Goal: Task Accomplishment & Management: Use online tool/utility

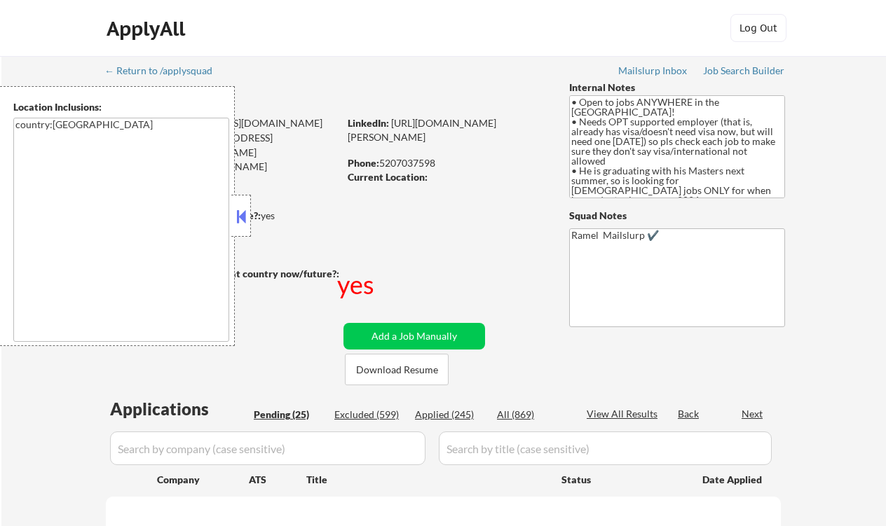
select select ""pending""
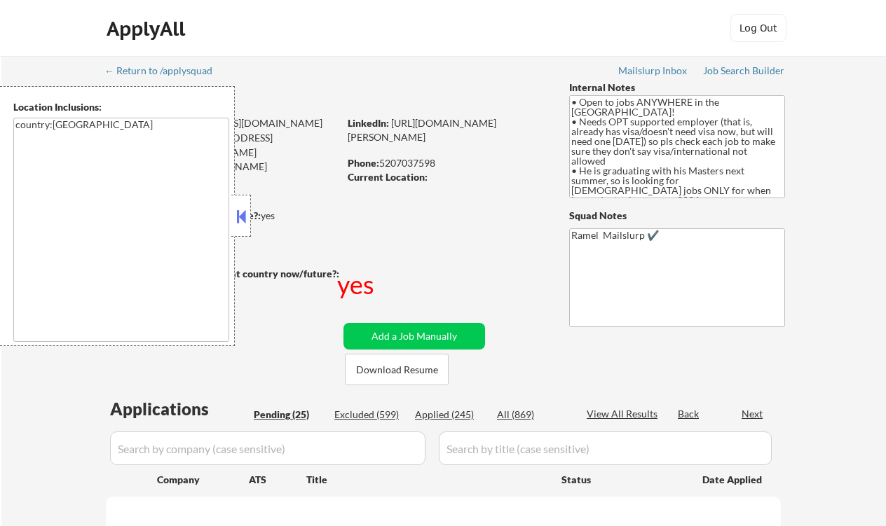
select select ""pending""
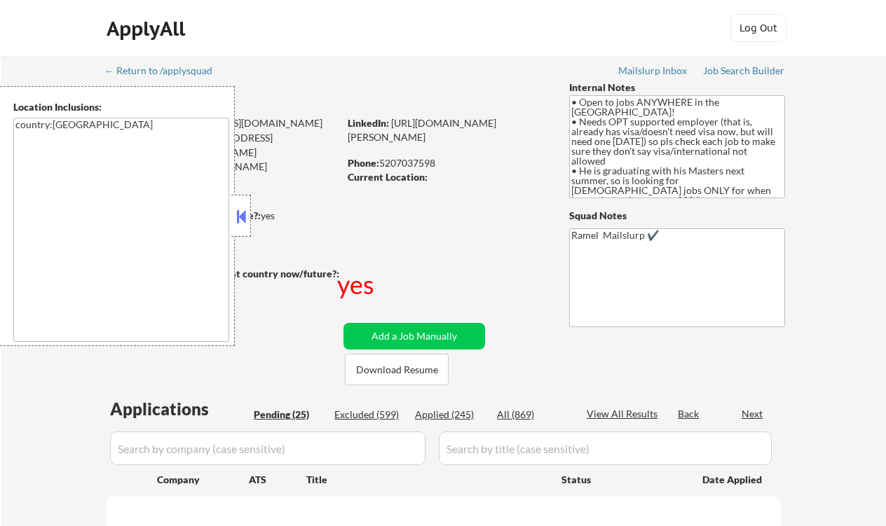
select select ""pending""
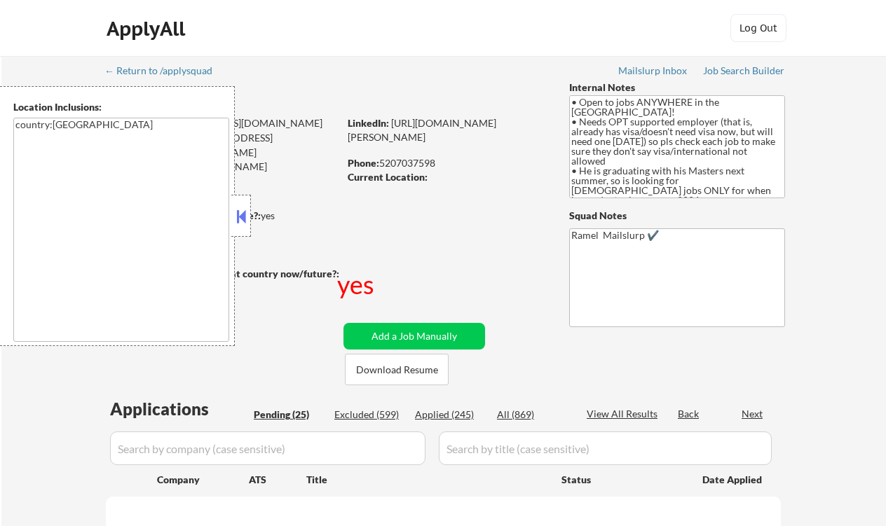
select select ""pending""
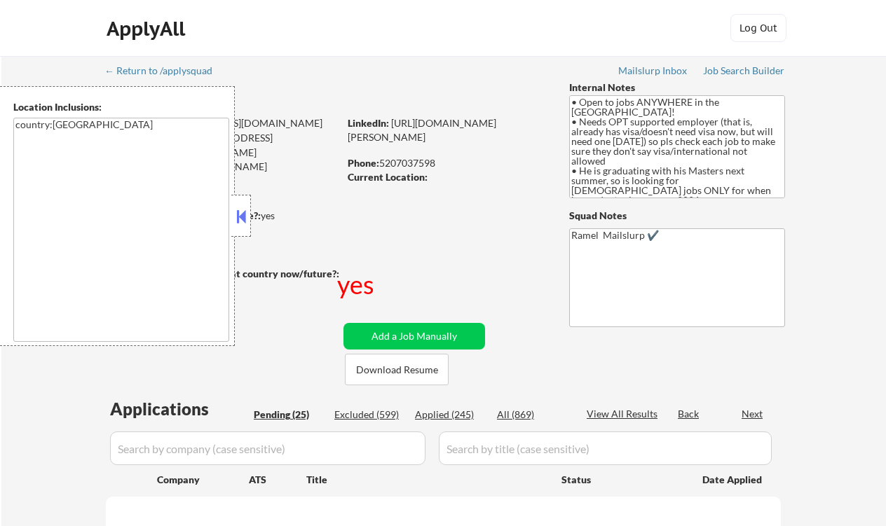
select select ""pending""
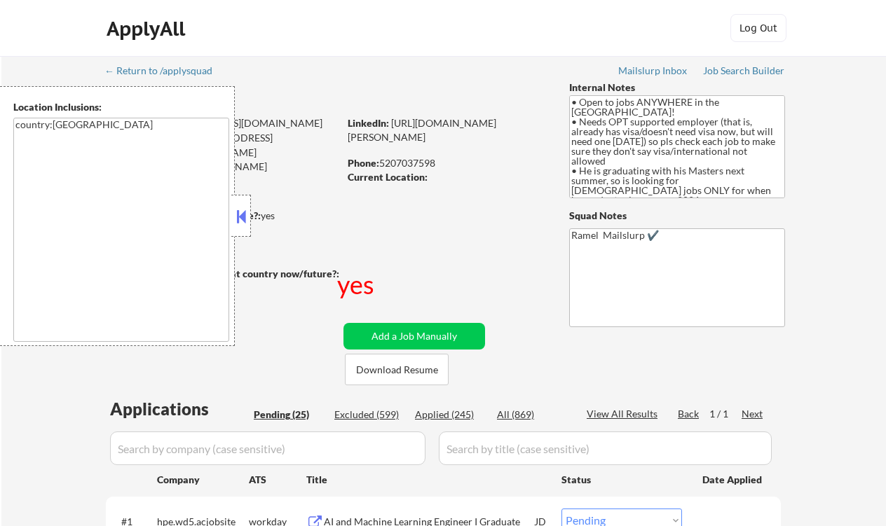
drag, startPoint x: 243, startPoint y: 218, endPoint x: 280, endPoint y: 224, distance: 36.9
click at [243, 218] on button at bounding box center [240, 216] width 15 height 21
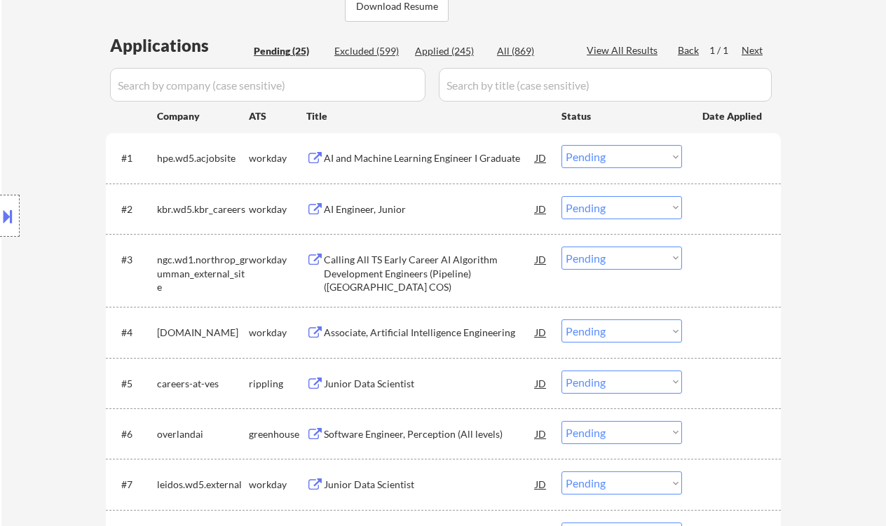
scroll to position [467, 0]
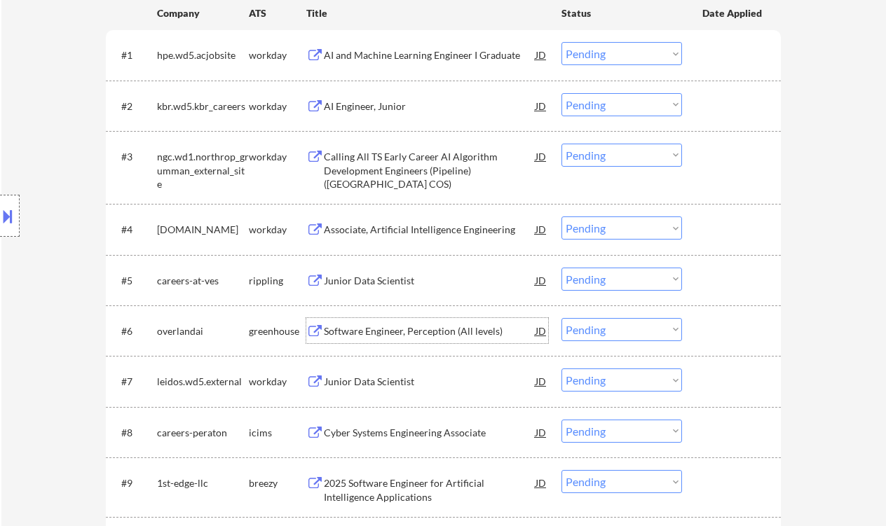
click at [407, 330] on div "Software Engineer, Perception (All levels)" at bounding box center [430, 332] width 212 height 14
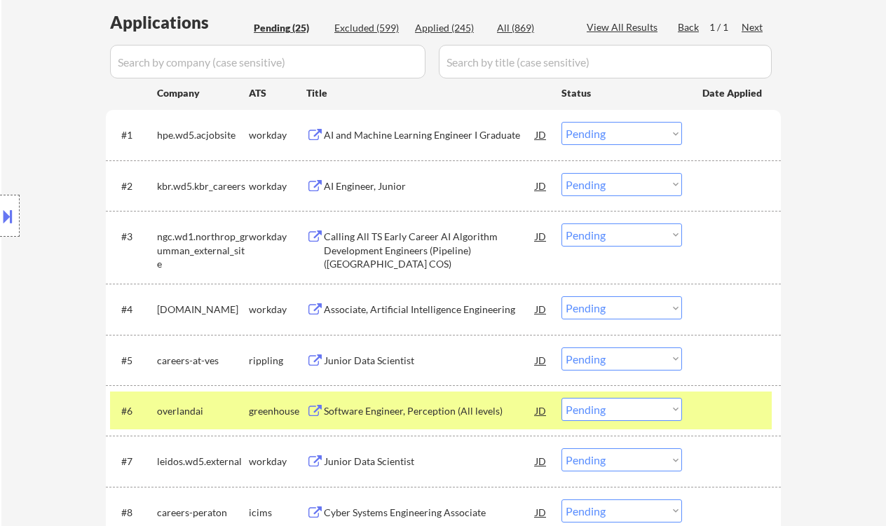
scroll to position [374, 0]
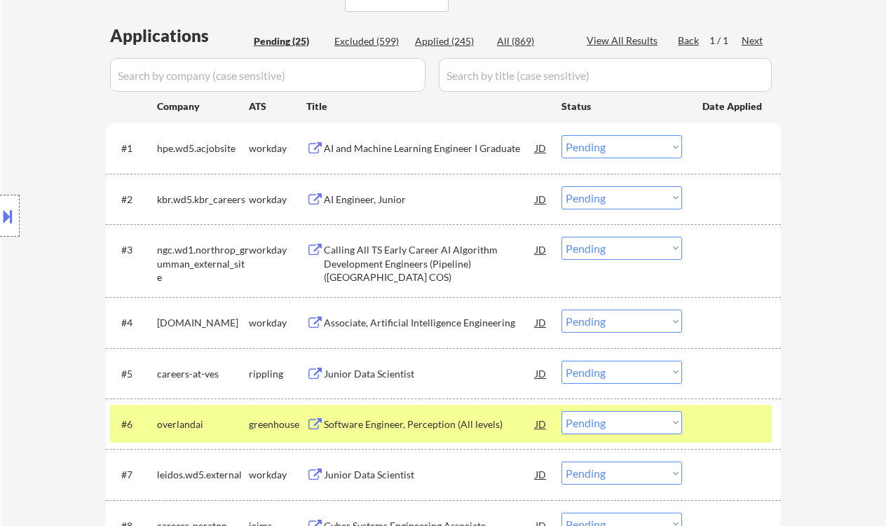
click at [390, 139] on div "AI and Machine Learning Engineer I Graduate" at bounding box center [430, 147] width 212 height 25
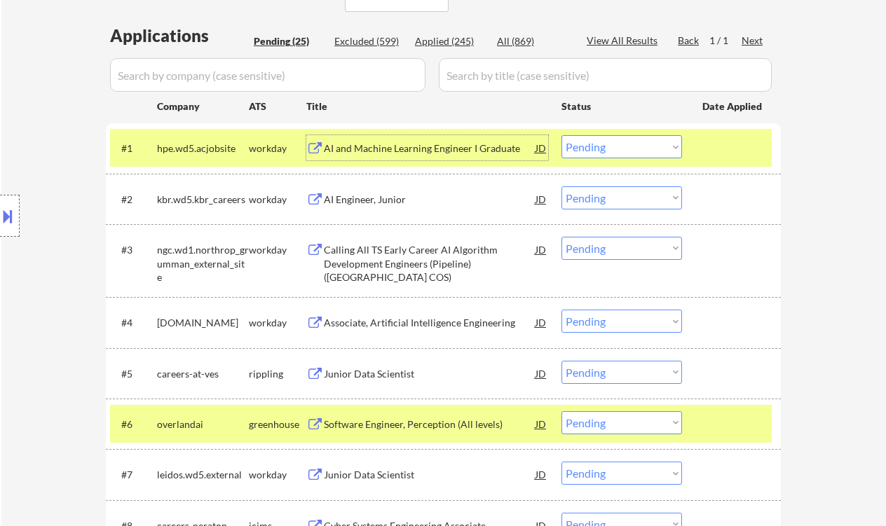
click at [414, 142] on div "AI and Machine Learning Engineer I Graduate" at bounding box center [430, 149] width 212 height 14
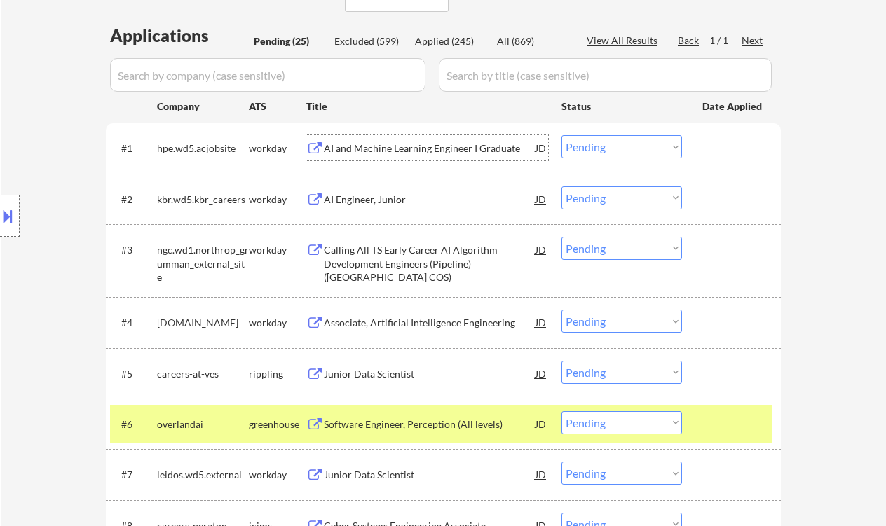
click at [623, 150] on select "Choose an option... Pending Applied Excluded (Questions) Excluded (Expired) Exc…" at bounding box center [622, 146] width 121 height 23
click at [562, 135] on select "Choose an option... Pending Applied Excluded (Questions) Excluded (Expired) Exc…" at bounding box center [622, 146] width 121 height 23
click at [372, 203] on div "AI Engineer, Junior" at bounding box center [430, 200] width 212 height 14
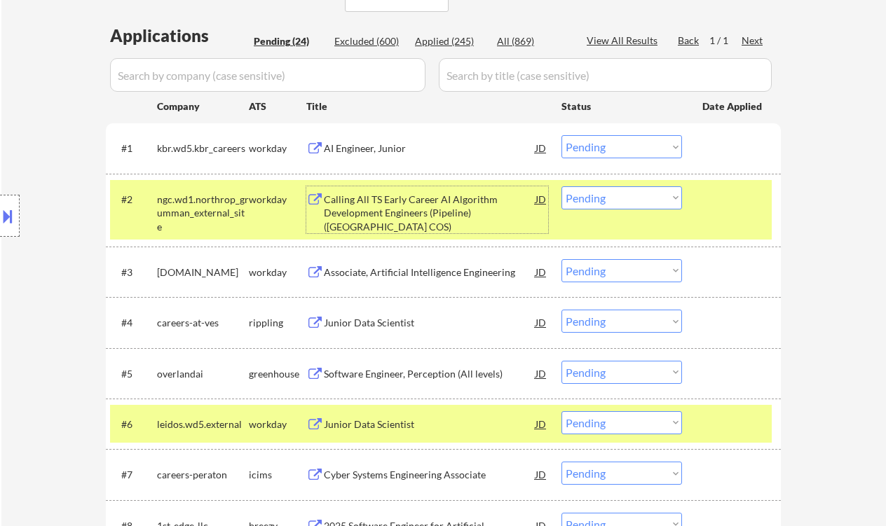
click at [623, 140] on select "Choose an option... Pending Applied Excluded (Questions) Excluded (Expired) Exc…" at bounding box center [622, 146] width 121 height 23
click at [562, 135] on select "Choose an option... Pending Applied Excluded (Questions) Excluded (Expired) Exc…" at bounding box center [622, 146] width 121 height 23
click at [386, 224] on div "Calling All TS Early Career AI Algorithm Development Engineers (Pipeline) (Dull…" at bounding box center [430, 213] width 212 height 41
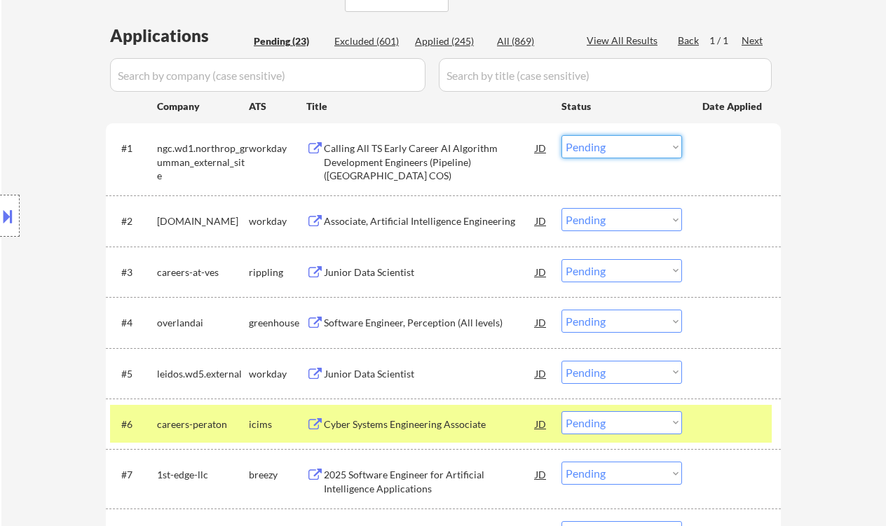
click at [620, 144] on select "Choose an option... Pending Applied Excluded (Questions) Excluded (Expired) Exc…" at bounding box center [622, 146] width 121 height 23
click at [562, 135] on select "Choose an option... Pending Applied Excluded (Questions) Excluded (Expired) Exc…" at bounding box center [622, 146] width 121 height 23
click at [456, 226] on div "Associate, Artificial Intelligence Engineering" at bounding box center [430, 222] width 212 height 14
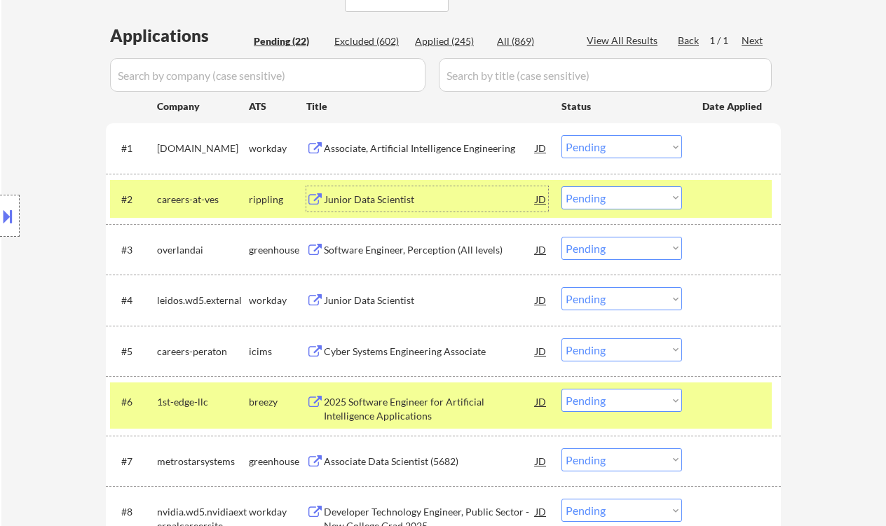
drag, startPoint x: 608, startPoint y: 147, endPoint x: 617, endPoint y: 157, distance: 13.9
click at [608, 147] on select "Choose an option... Pending Applied Excluded (Questions) Excluded (Expired) Exc…" at bounding box center [622, 146] width 121 height 23
click at [562, 135] on select "Choose an option... Pending Applied Excluded (Questions) Excluded (Expired) Exc…" at bounding box center [622, 146] width 121 height 23
click at [381, 198] on div "Junior Data Scientist" at bounding box center [430, 200] width 212 height 14
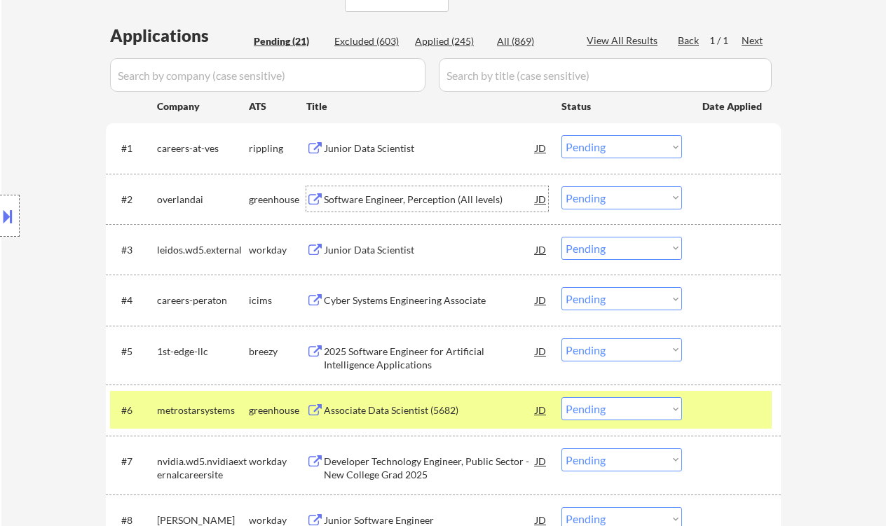
click at [637, 145] on select "Choose an option... Pending Applied Excluded (Questions) Excluded (Expired) Exc…" at bounding box center [622, 146] width 121 height 23
click at [562, 135] on select "Choose an option... Pending Applied Excluded (Questions) Excluded (Expired) Exc…" at bounding box center [622, 146] width 121 height 23
click at [409, 196] on div "Software Engineer, Perception (All levels)" at bounding box center [430, 200] width 212 height 14
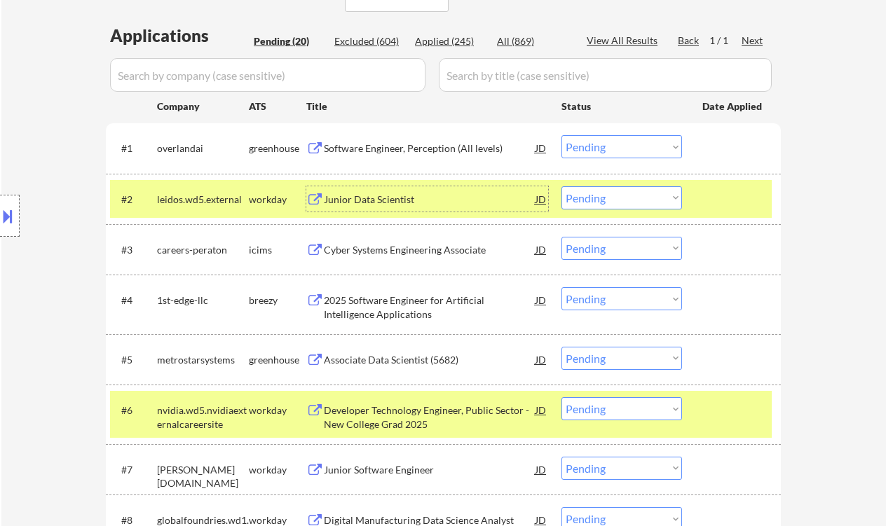
click at [623, 149] on select "Choose an option... Pending Applied Excluded (Questions) Excluded (Expired) Exc…" at bounding box center [622, 146] width 121 height 23
click at [562, 135] on select "Choose an option... Pending Applied Excluded (Questions) Excluded (Expired) Exc…" at bounding box center [622, 146] width 121 height 23
click at [376, 198] on div "Junior Data Scientist" at bounding box center [430, 200] width 212 height 14
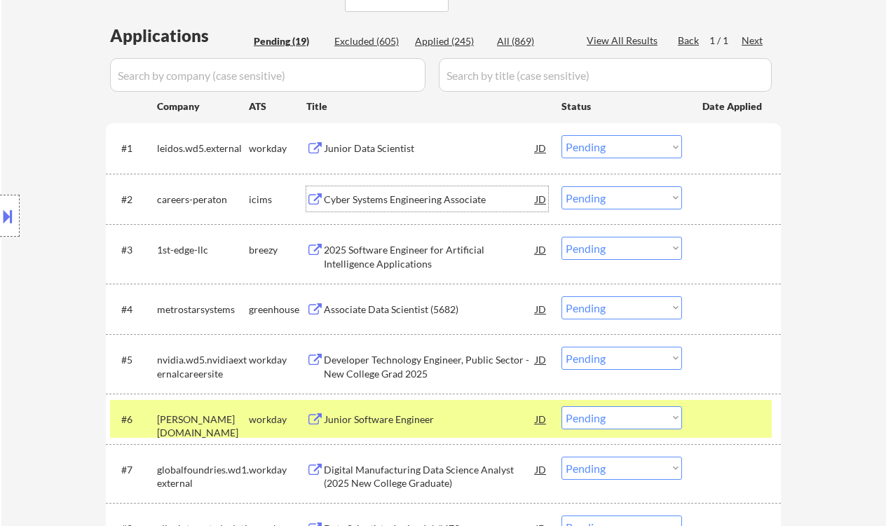
click at [590, 142] on select "Choose an option... Pending Applied Excluded (Questions) Excluded (Expired) Exc…" at bounding box center [622, 146] width 121 height 23
click at [562, 135] on select "Choose an option... Pending Applied Excluded (Questions) Excluded (Expired) Exc…" at bounding box center [622, 146] width 121 height 23
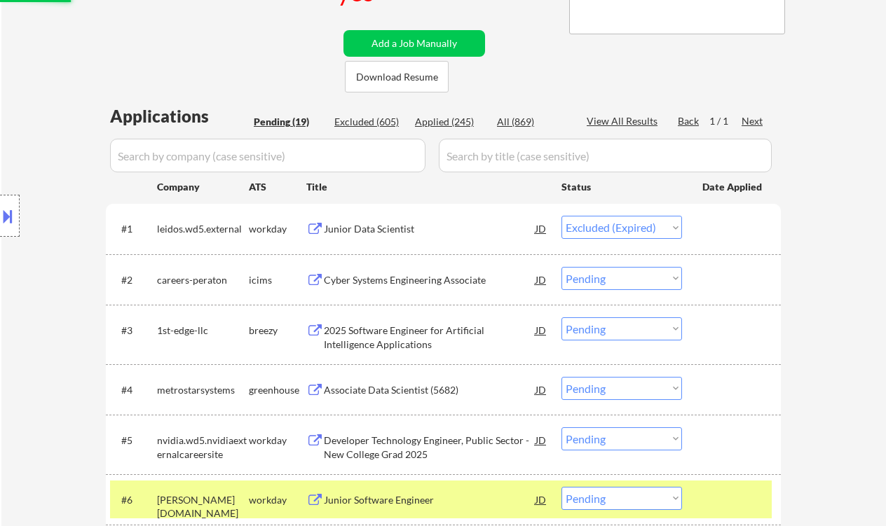
scroll to position [280, 0]
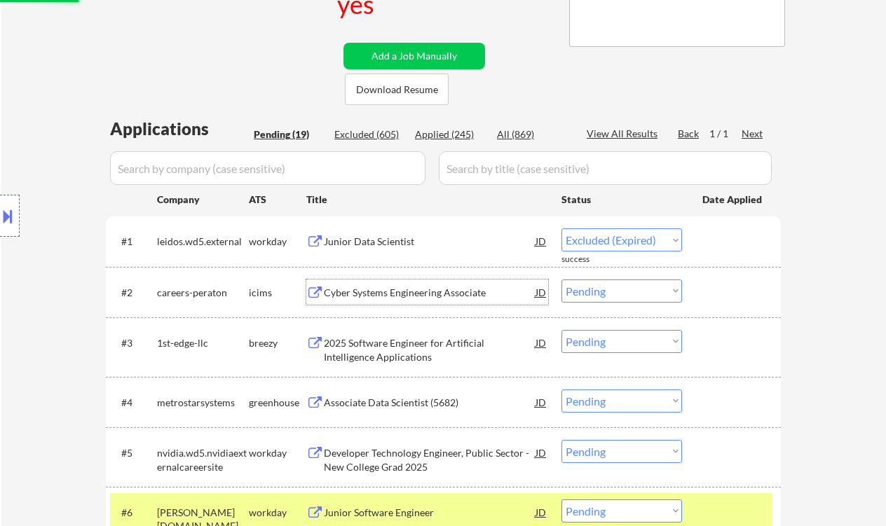
click at [372, 295] on div "Cyber Systems Engineering Associate" at bounding box center [430, 293] width 212 height 14
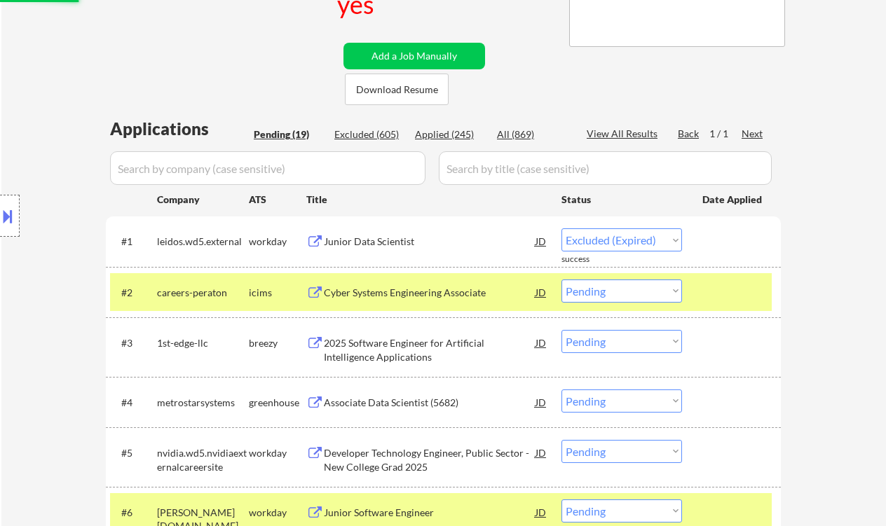
select select ""pending""
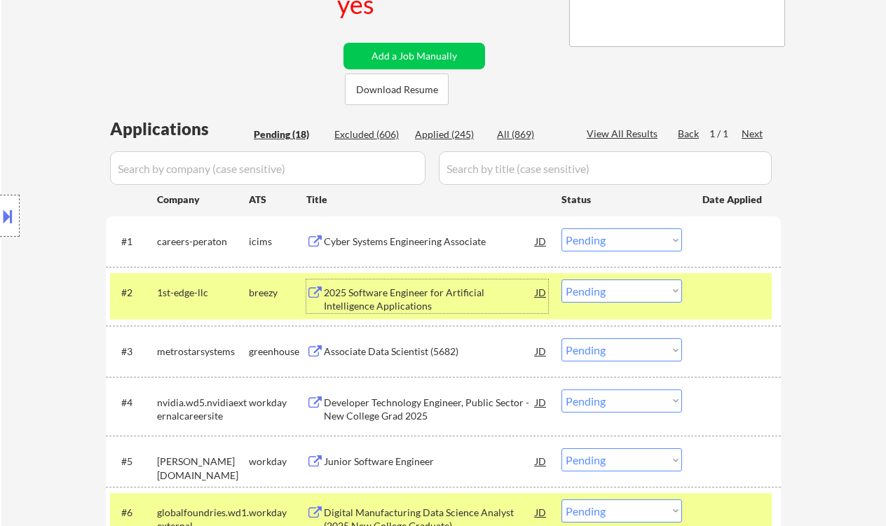
click at [423, 304] on div "2025 Software Engineer for Artificial Intelligence Applications" at bounding box center [430, 299] width 212 height 27
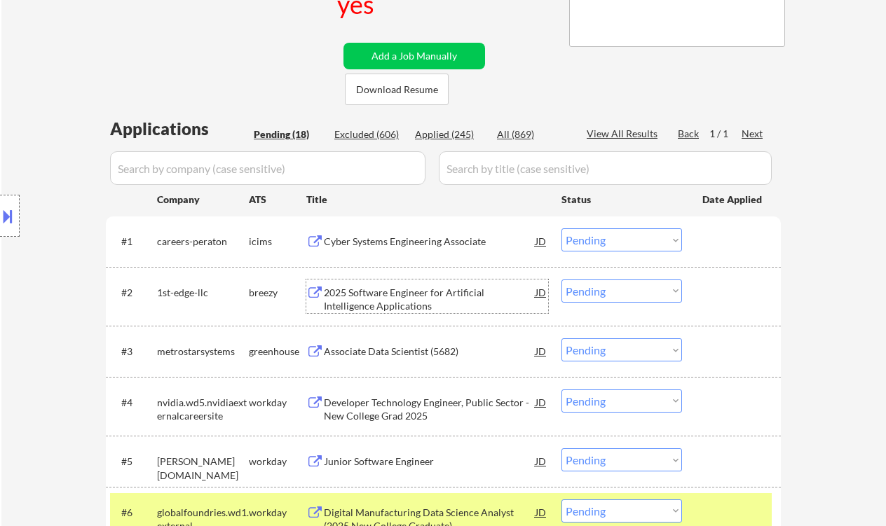
drag, startPoint x: 598, startPoint y: 236, endPoint x: 616, endPoint y: 246, distance: 20.7
click at [598, 236] on select "Choose an option... Pending Applied Excluded (Questions) Excluded (Expired) Exc…" at bounding box center [622, 240] width 121 height 23
drag, startPoint x: 829, startPoint y: 321, endPoint x: 798, endPoint y: 324, distance: 30.3
click at [625, 291] on select "Choose an option... Pending Applied Excluded (Questions) Excluded (Expired) Exc…" at bounding box center [622, 291] width 121 height 23
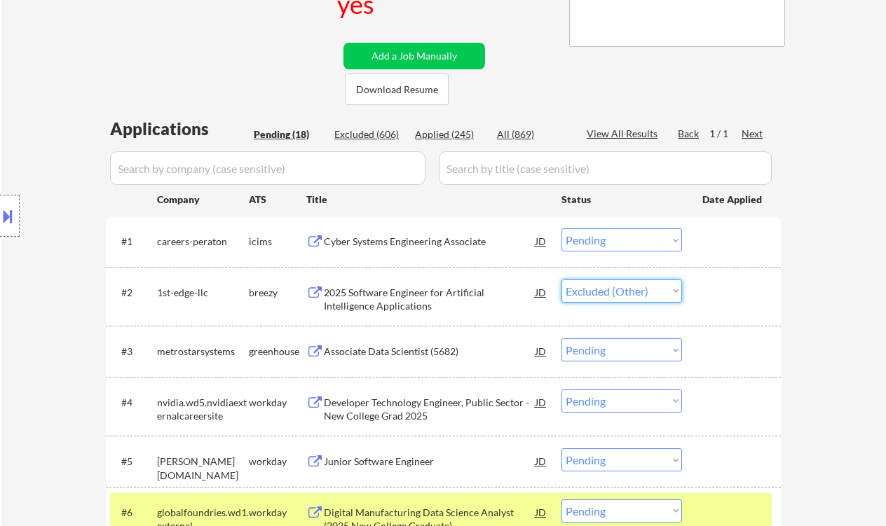
click at [562, 280] on select "Choose an option... Pending Applied Excluded (Questions) Excluded (Expired) Exc…" at bounding box center [622, 291] width 121 height 23
click at [367, 349] on div "Associate Data Scientist (5682)" at bounding box center [430, 352] width 212 height 14
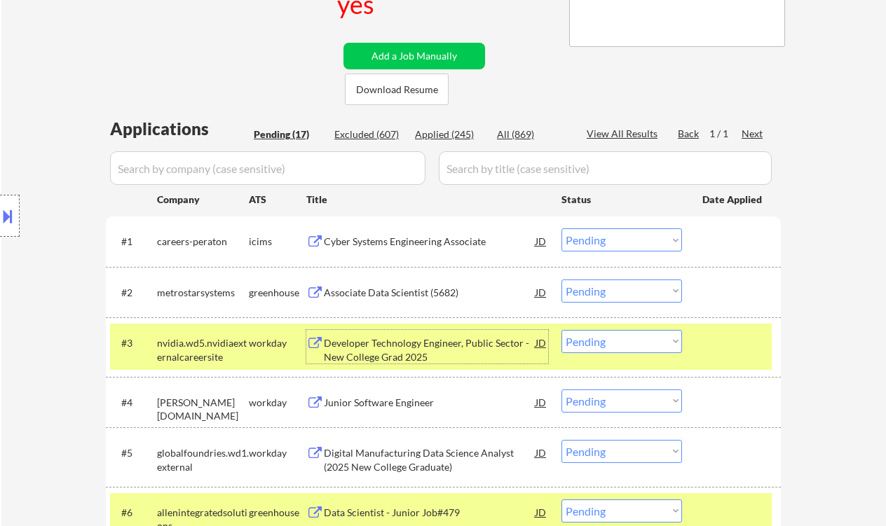
click at [633, 295] on select "Choose an option... Pending Applied Excluded (Questions) Excluded (Expired) Exc…" at bounding box center [622, 291] width 121 height 23
click at [562, 280] on select "Choose an option... Pending Applied Excluded (Questions) Excluded (Expired) Exc…" at bounding box center [622, 291] width 121 height 23
click at [439, 356] on div "Developer Technology Engineer, Public Sector - New College Grad 2025" at bounding box center [430, 349] width 212 height 27
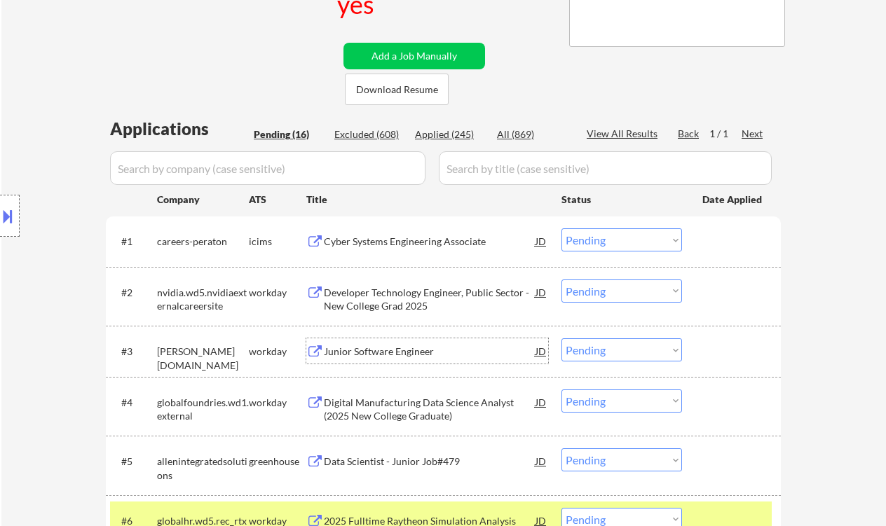
click at [633, 291] on select "Choose an option... Pending Applied Excluded (Questions) Excluded (Expired) Exc…" at bounding box center [622, 291] width 121 height 23
click at [562, 280] on select "Choose an option... Pending Applied Excluded (Questions) Excluded (Expired) Exc…" at bounding box center [622, 291] width 121 height 23
click at [377, 352] on div "Junior Software Engineer" at bounding box center [430, 352] width 212 height 14
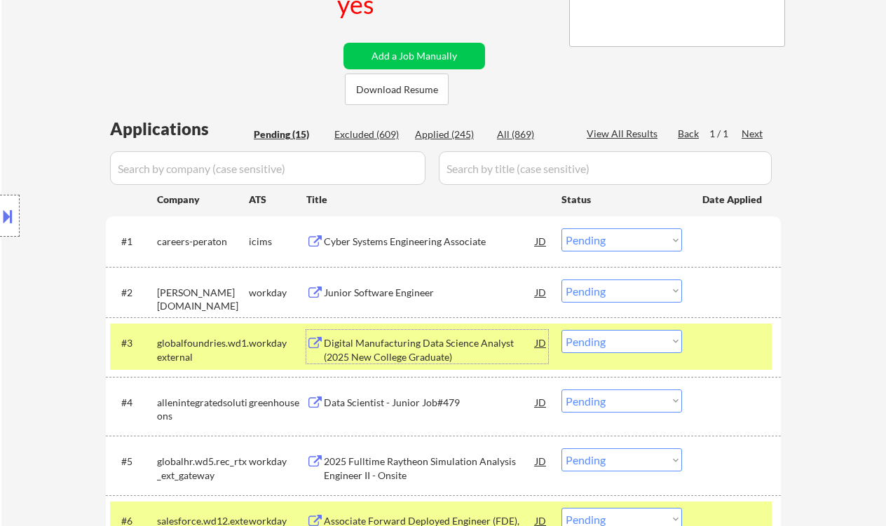
click at [618, 299] on select "Choose an option... Pending Applied Excluded (Questions) Excluded (Expired) Exc…" at bounding box center [622, 291] width 121 height 23
click at [562, 280] on select "Choose an option... Pending Applied Excluded (Questions) Excluded (Expired) Exc…" at bounding box center [622, 291] width 121 height 23
click at [437, 353] on div "Digital Manufacturing Data Science Analyst (2025 New College Graduate)" at bounding box center [430, 349] width 212 height 27
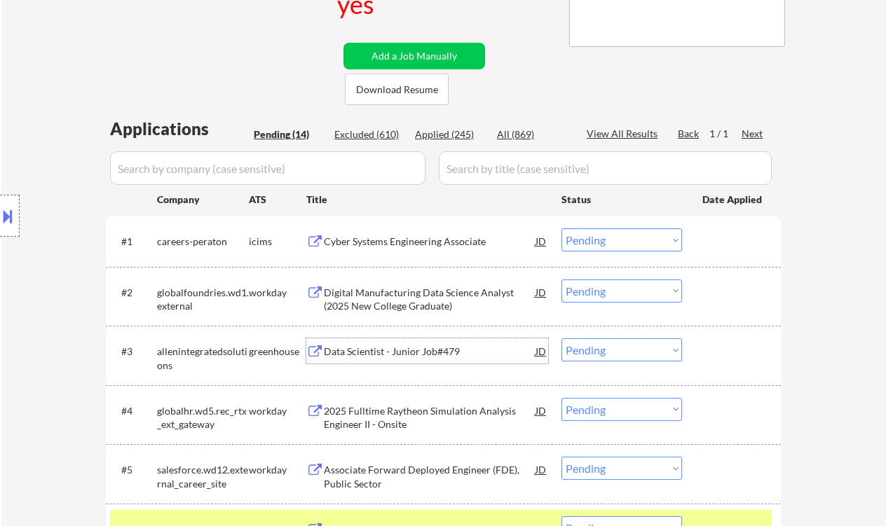
drag, startPoint x: 628, startPoint y: 290, endPoint x: 636, endPoint y: 301, distance: 13.6
click at [628, 290] on select "Choose an option... Pending Applied Excluded (Questions) Excluded (Expired) Exc…" at bounding box center [622, 291] width 121 height 23
click at [562, 280] on select "Choose an option... Pending Applied Excluded (Questions) Excluded (Expired) Exc…" at bounding box center [622, 291] width 121 height 23
click at [404, 360] on div "Data Scientist - Junior Job#479" at bounding box center [430, 351] width 212 height 25
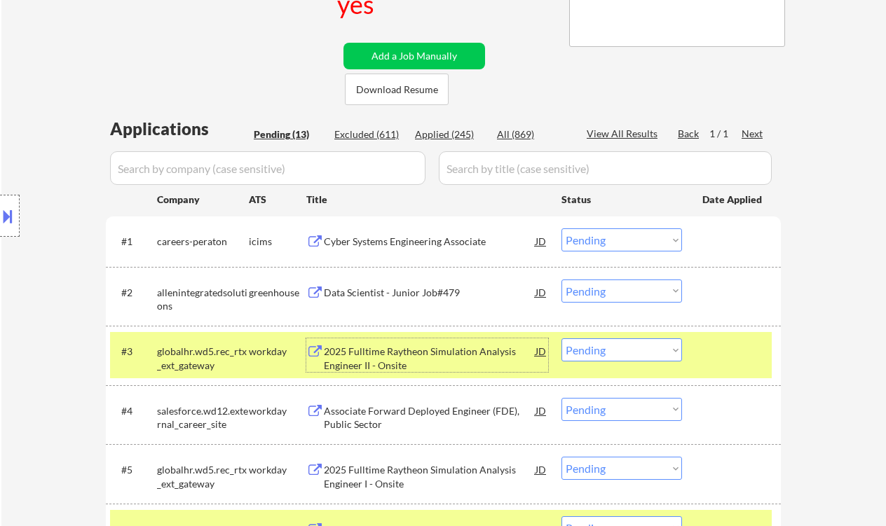
drag, startPoint x: 620, startPoint y: 283, endPoint x: 634, endPoint y: 301, distance: 23.0
click at [620, 284] on select "Choose an option... Pending Applied Excluded (Questions) Excluded (Expired) Exc…" at bounding box center [622, 291] width 121 height 23
click at [562, 280] on select "Choose an option... Pending Applied Excluded (Questions) Excluded (Expired) Exc…" at bounding box center [622, 291] width 121 height 23
click at [436, 346] on div "2025 Fulltime Raytheon Simulation Analysis Engineer II - Onsite" at bounding box center [430, 358] width 212 height 27
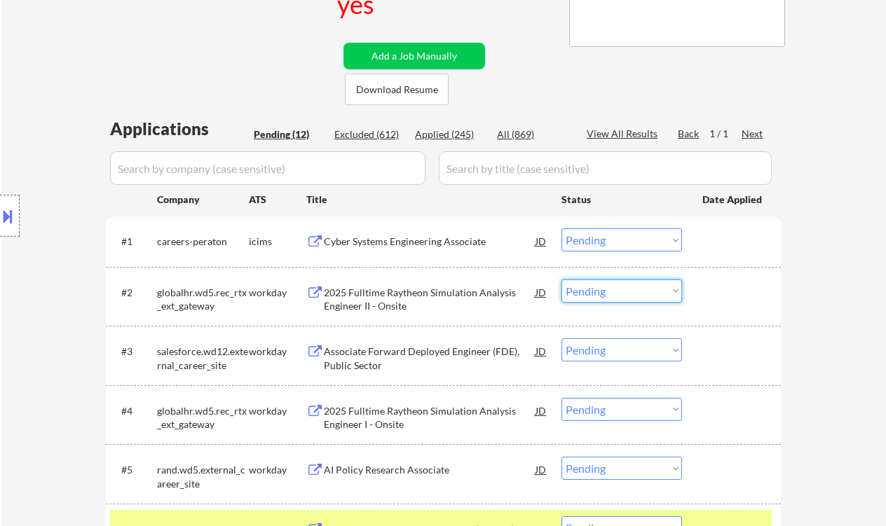
drag, startPoint x: 570, startPoint y: 289, endPoint x: 584, endPoint y: 298, distance: 16.7
click at [570, 290] on select "Choose an option... Pending Applied Excluded (Questions) Excluded (Expired) Exc…" at bounding box center [622, 291] width 121 height 23
click at [562, 280] on select "Choose an option... Pending Applied Excluded (Questions) Excluded (Expired) Exc…" at bounding box center [622, 291] width 121 height 23
click at [414, 362] on div "Associate Forward Deployed Engineer (FDE), Public Sector" at bounding box center [430, 358] width 212 height 27
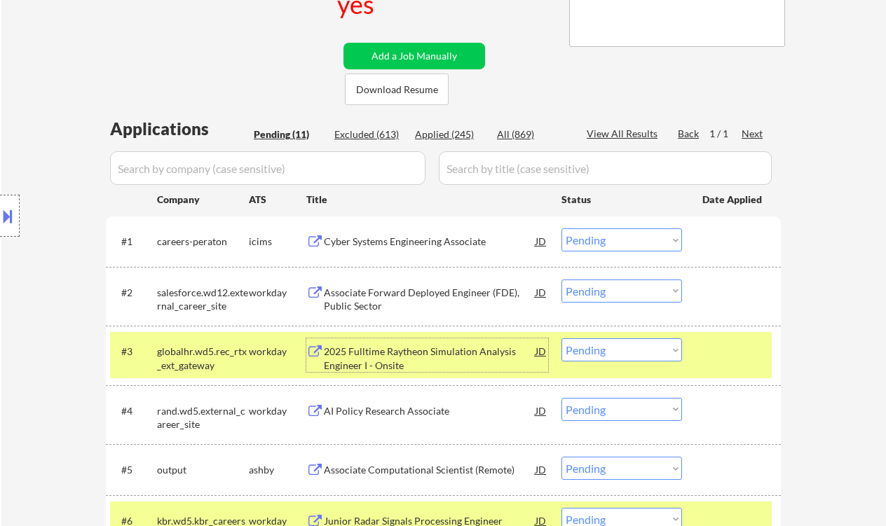
click at [590, 286] on select "Choose an option... Pending Applied Excluded (Questions) Excluded (Expired) Exc…" at bounding box center [622, 291] width 121 height 23
drag, startPoint x: 653, startPoint y: 294, endPoint x: 653, endPoint y: 301, distance: 7.7
click at [653, 294] on select "Choose an option... Pending Applied Excluded (Questions) Excluded (Expired) Exc…" at bounding box center [622, 291] width 121 height 23
click at [562, 280] on select "Choose an option... Pending Applied Excluded (Questions) Excluded (Expired) Exc…" at bounding box center [622, 291] width 121 height 23
click at [445, 355] on div "2025 Fulltime Raytheon Simulation Analysis Engineer I - Onsite" at bounding box center [430, 358] width 212 height 27
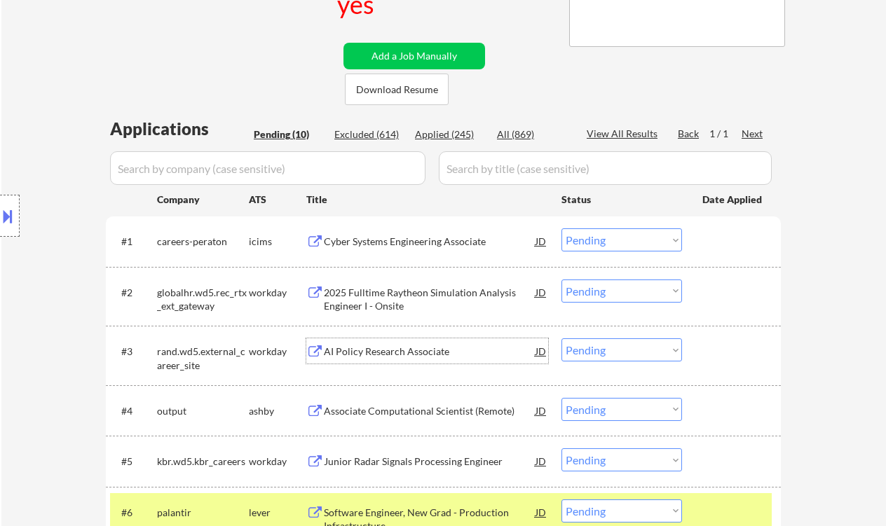
click at [618, 290] on select "Choose an option... Pending Applied Excluded (Questions) Excluded (Expired) Exc…" at bounding box center [622, 291] width 121 height 23
click at [562, 280] on select "Choose an option... Pending Applied Excluded (Questions) Excluded (Expired) Exc…" at bounding box center [622, 291] width 121 height 23
click at [369, 349] on div "AI Policy Research Associate" at bounding box center [430, 352] width 212 height 14
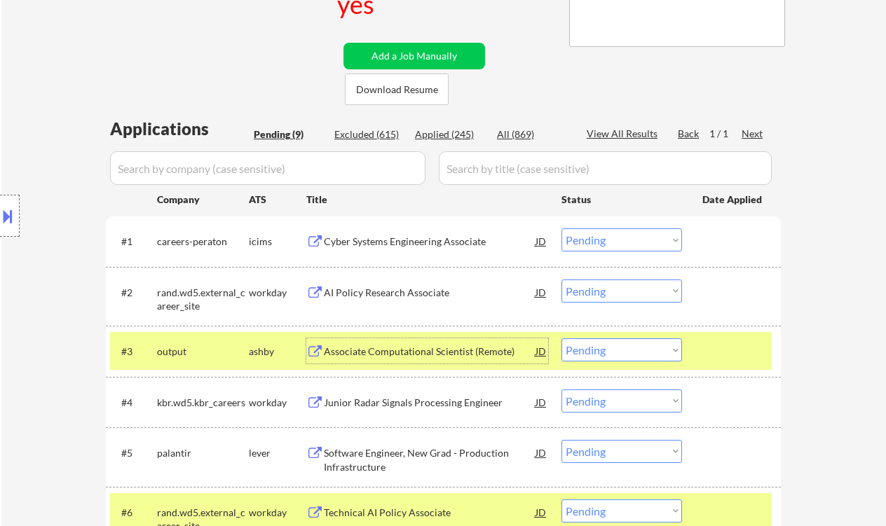
scroll to position [374, 0]
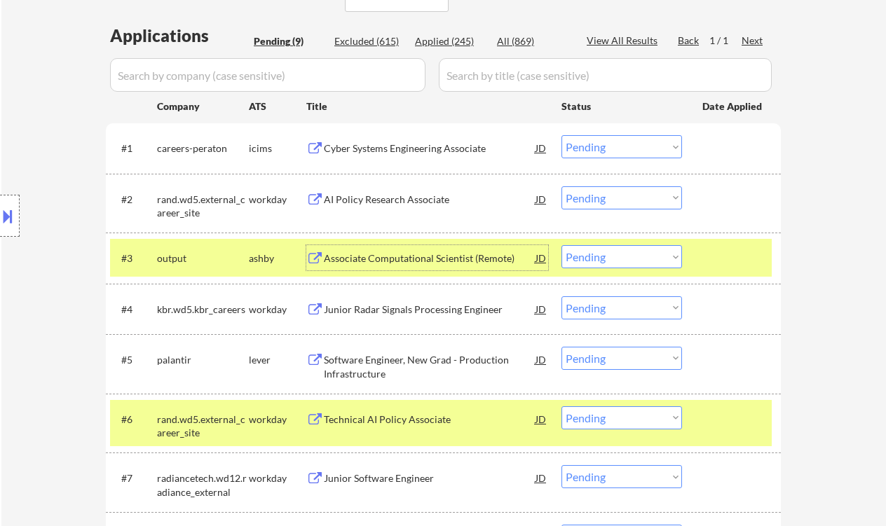
click at [656, 198] on select "Choose an option... Pending Applied Excluded (Questions) Excluded (Expired) Exc…" at bounding box center [622, 197] width 121 height 23
click at [562, 186] on select "Choose an option... Pending Applied Excluded (Questions) Excluded (Expired) Exc…" at bounding box center [622, 197] width 121 height 23
click at [452, 257] on div "Associate Computational Scientist (Remote)" at bounding box center [430, 259] width 212 height 14
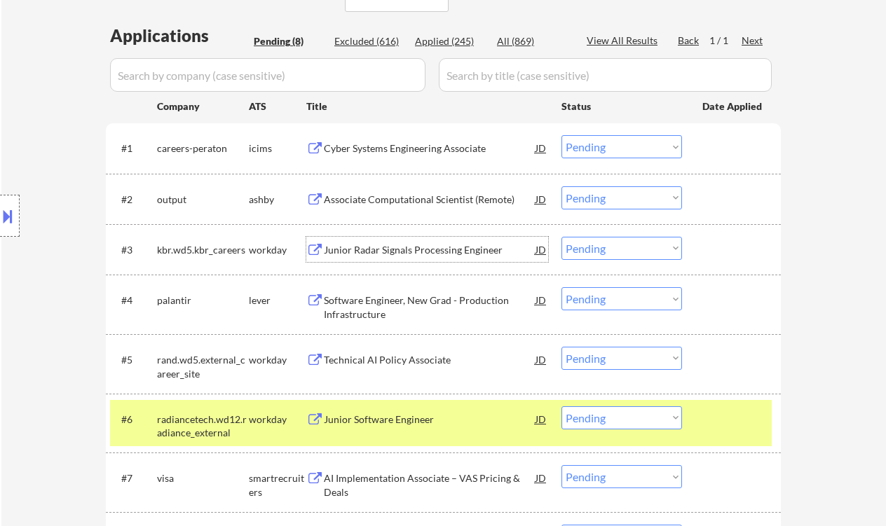
click at [613, 197] on select "Choose an option... Pending Applied Excluded (Questions) Excluded (Expired) Exc…" at bounding box center [622, 197] width 121 height 23
click at [562, 186] on select "Choose an option... Pending Applied Excluded (Questions) Excluded (Expired) Exc…" at bounding box center [622, 197] width 121 height 23
click at [432, 250] on div "Junior Radar Signals Processing Engineer" at bounding box center [430, 250] width 212 height 14
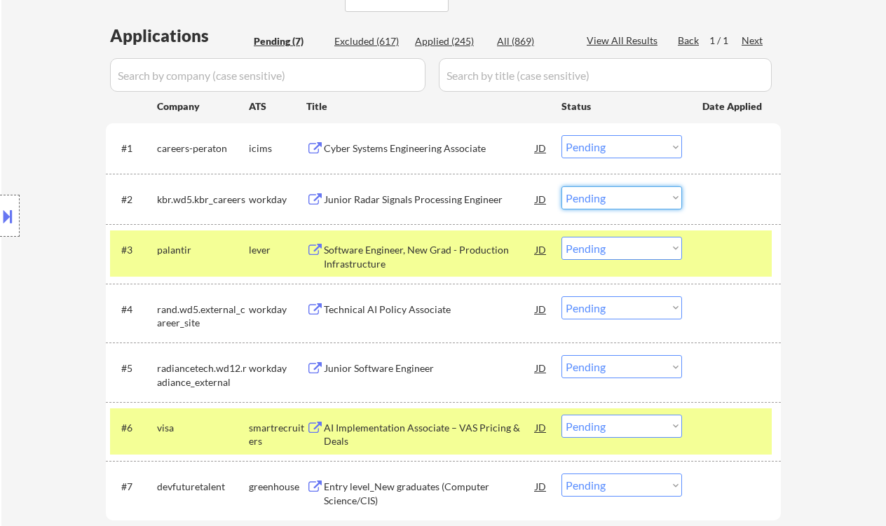
drag, startPoint x: 644, startPoint y: 199, endPoint x: 649, endPoint y: 208, distance: 10.4
click at [644, 199] on select "Choose an option... Pending Applied Excluded (Questions) Excluded (Expired) Exc…" at bounding box center [622, 197] width 121 height 23
click at [562, 186] on select "Choose an option... Pending Applied Excluded (Questions) Excluded (Expired) Exc…" at bounding box center [622, 197] width 121 height 23
click at [392, 239] on div "Software Engineer, New Grad - Production Infrastructure" at bounding box center [430, 254] width 212 height 34
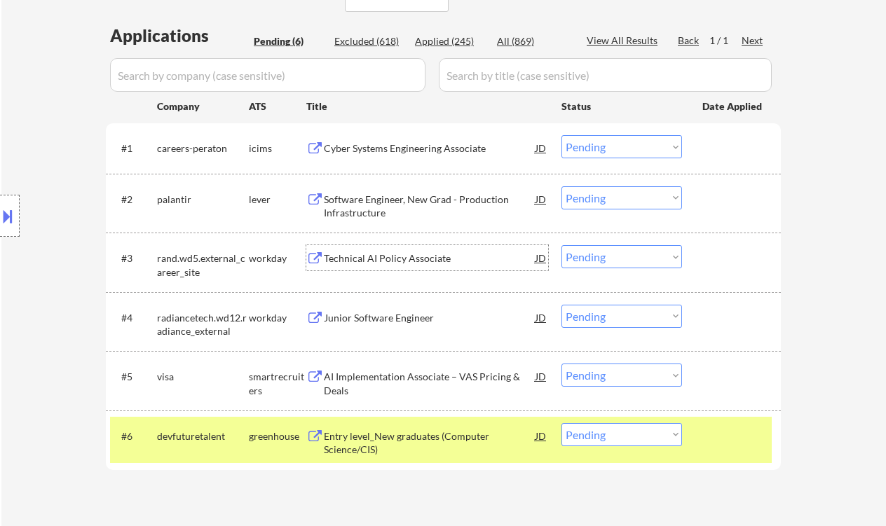
drag, startPoint x: 623, startPoint y: 199, endPoint x: 631, endPoint y: 208, distance: 11.9
click at [623, 199] on select "Choose an option... Pending Applied Excluded (Questions) Excluded (Expired) Exc…" at bounding box center [622, 197] width 121 height 23
click at [562, 186] on select "Choose an option... Pending Applied Excluded (Questions) Excluded (Expired) Exc…" at bounding box center [622, 197] width 121 height 23
click at [397, 259] on div "Technical AI Policy Associate" at bounding box center [430, 259] width 212 height 14
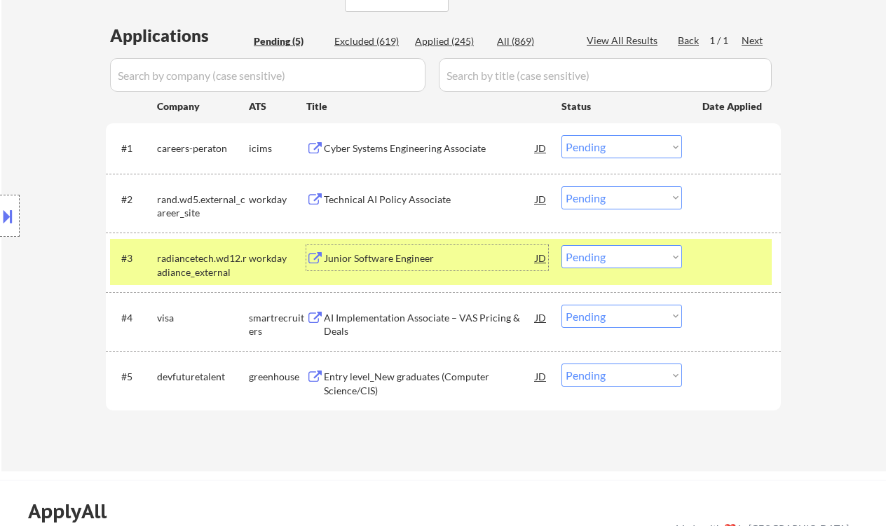
click at [627, 195] on select "Choose an option... Pending Applied Excluded (Questions) Excluded (Expired) Exc…" at bounding box center [622, 197] width 121 height 23
click at [562, 186] on select "Choose an option... Pending Applied Excluded (Questions) Excluded (Expired) Exc…" at bounding box center [622, 197] width 121 height 23
click at [396, 256] on div "Junior Software Engineer" at bounding box center [430, 259] width 212 height 14
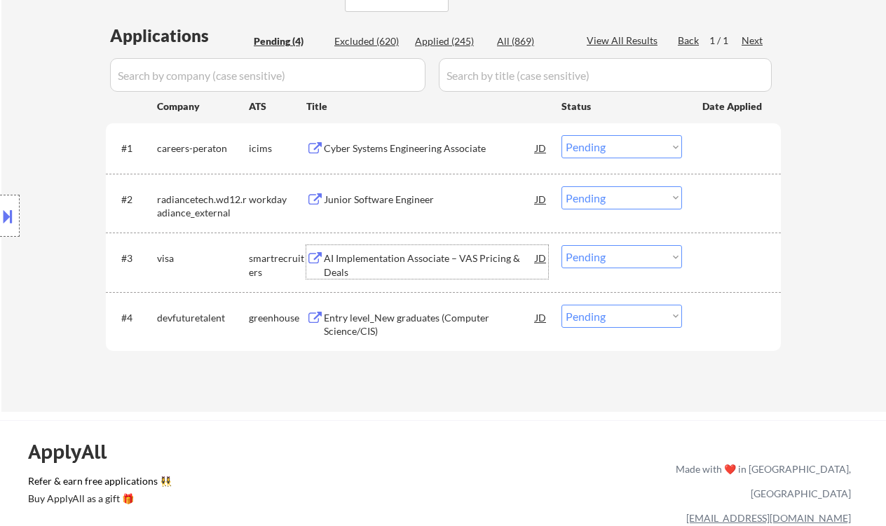
drag, startPoint x: 603, startPoint y: 196, endPoint x: 632, endPoint y: 208, distance: 31.8
click at [604, 196] on select "Choose an option... Pending Applied Excluded (Questions) Excluded (Expired) Exc…" at bounding box center [622, 197] width 121 height 23
click at [562, 186] on select "Choose an option... Pending Applied Excluded (Questions) Excluded (Expired) Exc…" at bounding box center [622, 197] width 121 height 23
click at [429, 271] on div "AI Implementation Associate – VAS Pricing & Deals" at bounding box center [430, 265] width 212 height 27
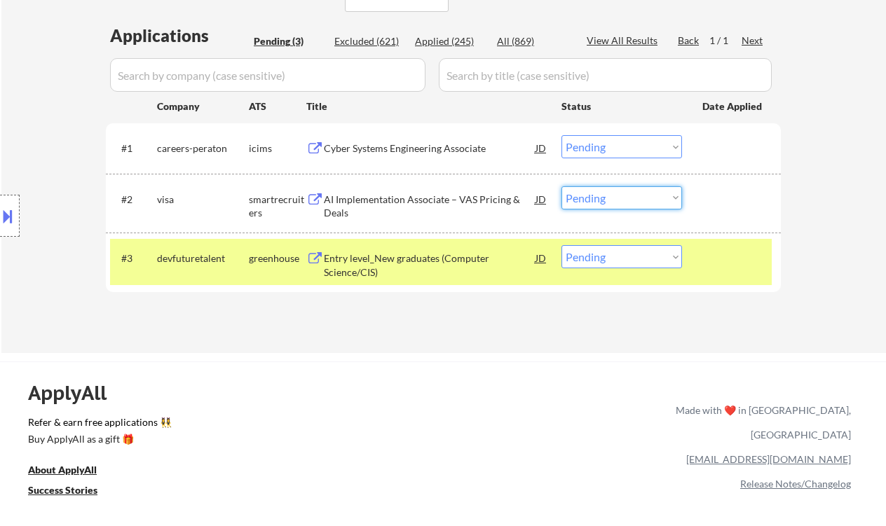
click at [621, 196] on select "Choose an option... Pending Applied Excluded (Questions) Excluded (Expired) Exc…" at bounding box center [622, 197] width 121 height 23
click at [562, 186] on select "Choose an option... Pending Applied Excluded (Questions) Excluded (Expired) Exc…" at bounding box center [622, 197] width 121 height 23
click at [402, 259] on div "Entry level_New graduates (Computer Science/CIS)" at bounding box center [430, 265] width 212 height 27
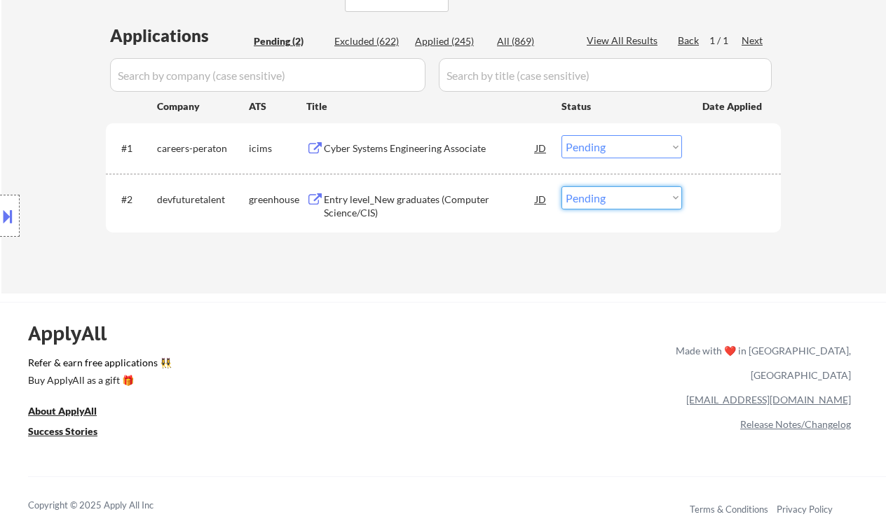
drag, startPoint x: 632, startPoint y: 192, endPoint x: 638, endPoint y: 208, distance: 16.7
click at [632, 192] on select "Choose an option... Pending Applied Excluded (Questions) Excluded (Expired) Exc…" at bounding box center [622, 197] width 121 height 23
select select ""excluded__other_""
click at [562, 186] on select "Choose an option... Pending Applied Excluded (Questions) Excluded (Expired) Exc…" at bounding box center [622, 197] width 121 height 23
click at [400, 143] on div "Cyber Systems Engineering Associate" at bounding box center [430, 149] width 212 height 14
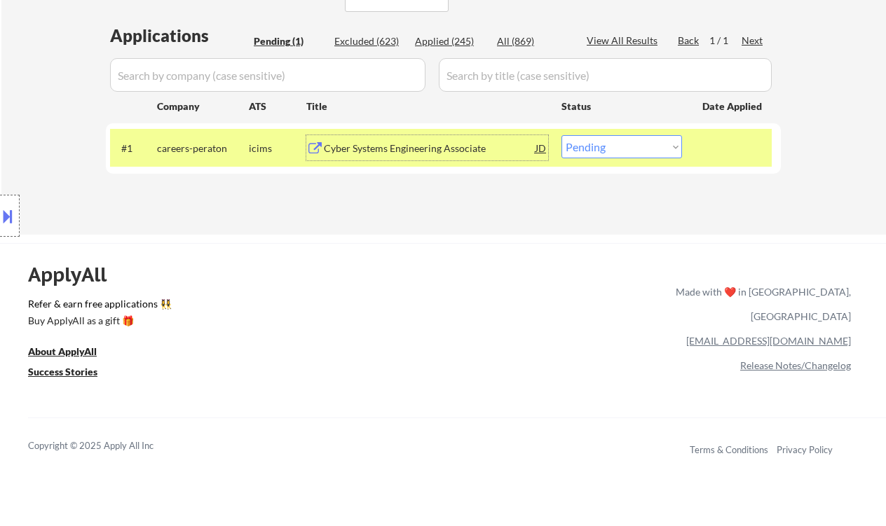
drag, startPoint x: 631, startPoint y: 140, endPoint x: 605, endPoint y: 135, distance: 26.4
click at [631, 140] on select "Choose an option... Pending Applied Excluded (Questions) Excluded (Expired) Exc…" at bounding box center [622, 146] width 121 height 23
select select ""excluded__expired_""
click at [562, 135] on select "Choose an option... Pending Applied Excluded (Questions) Excluded (Expired) Exc…" at bounding box center [622, 146] width 121 height 23
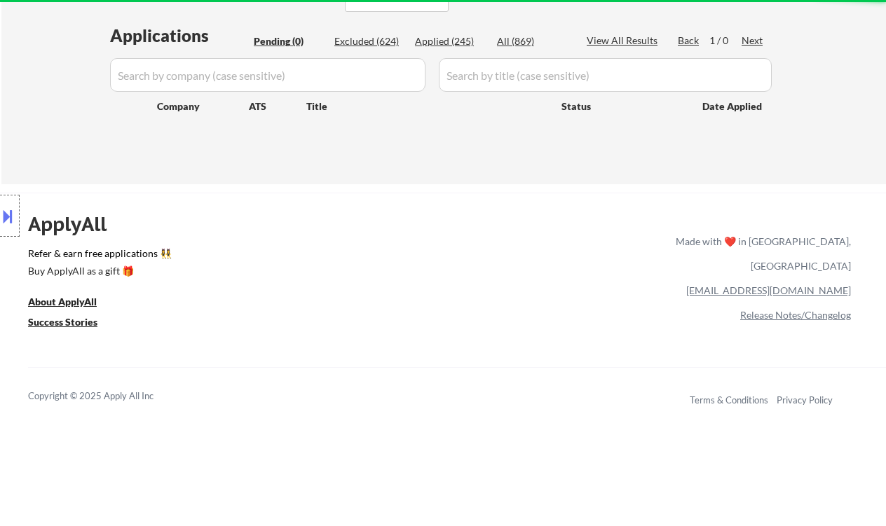
drag, startPoint x: 23, startPoint y: 97, endPoint x: 111, endPoint y: 91, distance: 88.5
click at [23, 97] on div "Location Inclusions: country:US" at bounding box center [125, 216] width 251 height 260
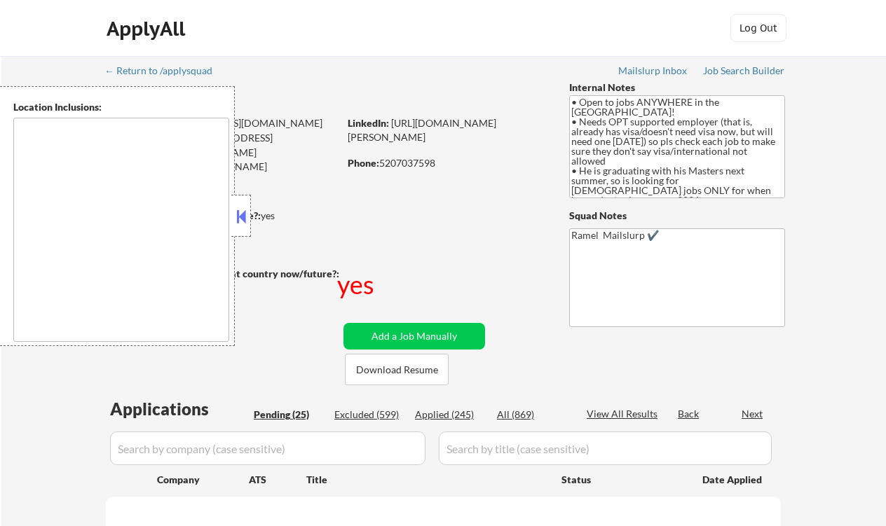
select select ""pending""
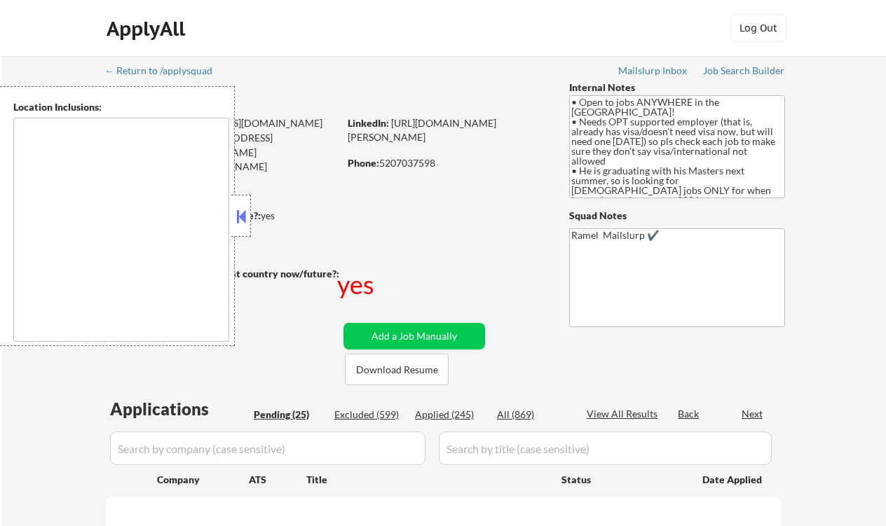
select select ""pending""
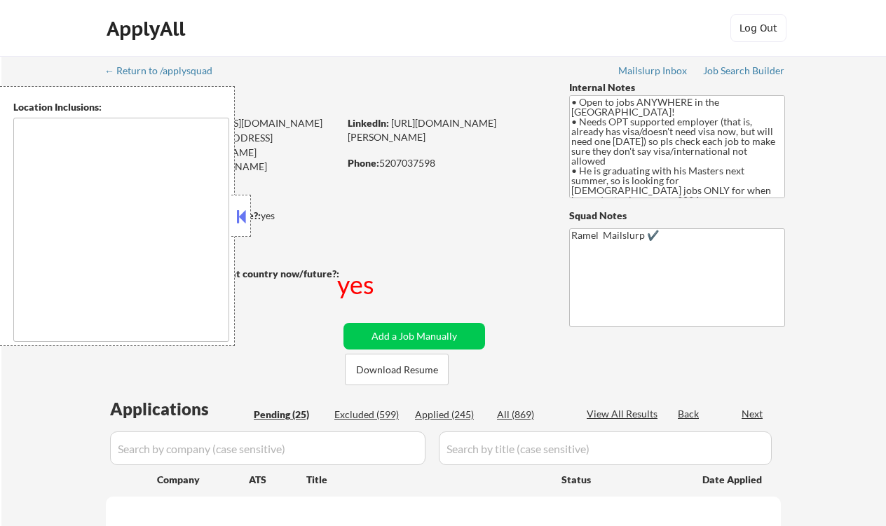
select select ""pending""
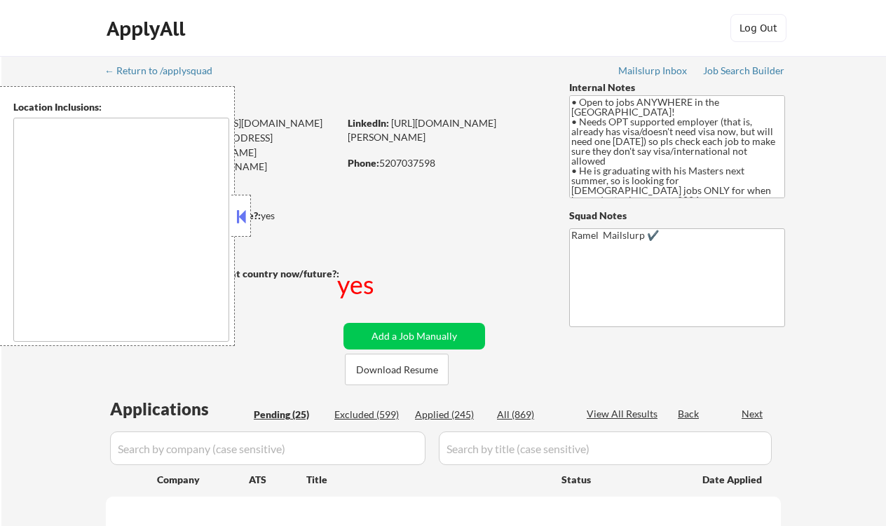
select select ""pending""
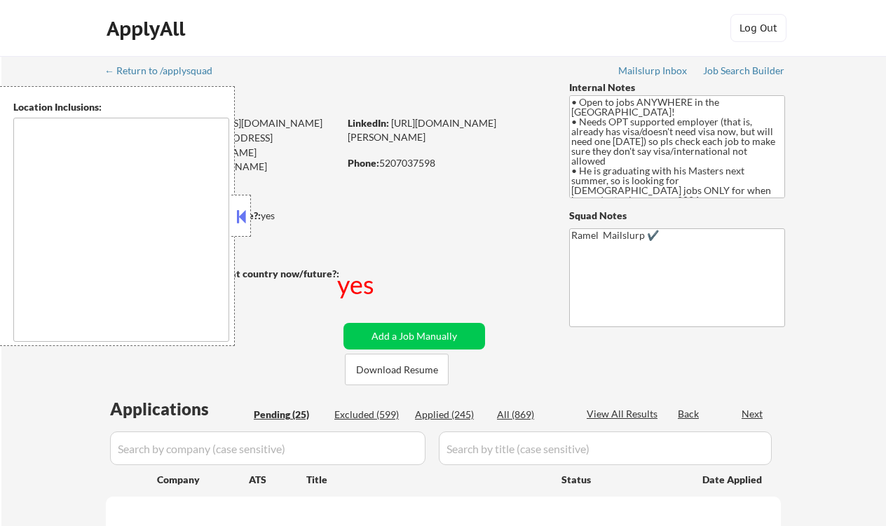
select select ""pending""
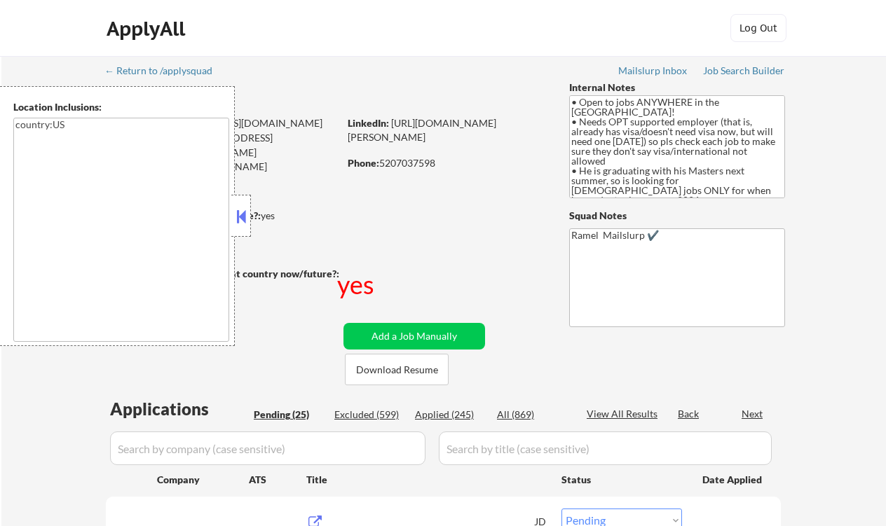
type textarea "country:US"
click at [235, 219] on button at bounding box center [240, 216] width 15 height 21
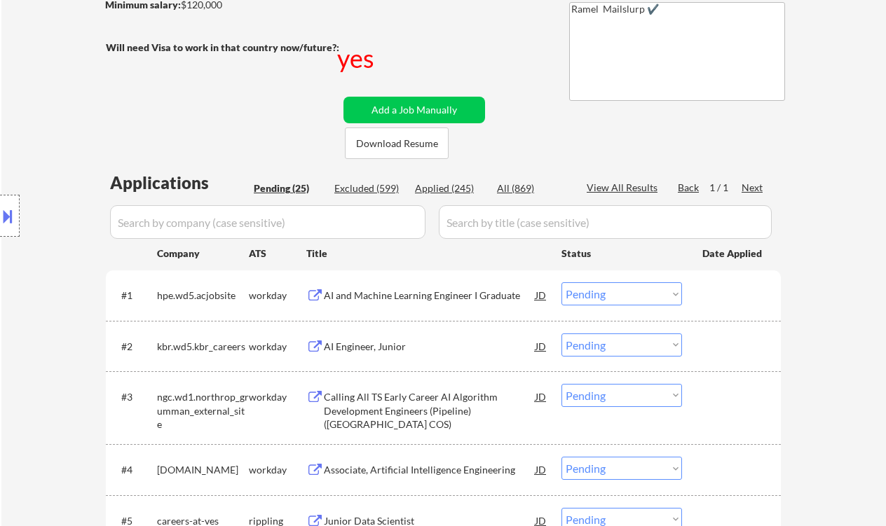
scroll to position [280, 0]
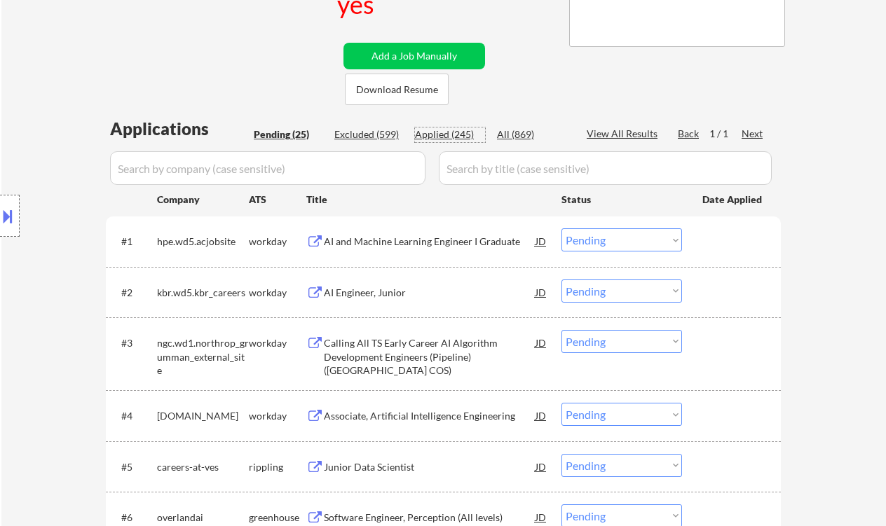
click at [460, 140] on div "Applied (245)" at bounding box center [450, 135] width 70 height 14
select select ""applied""
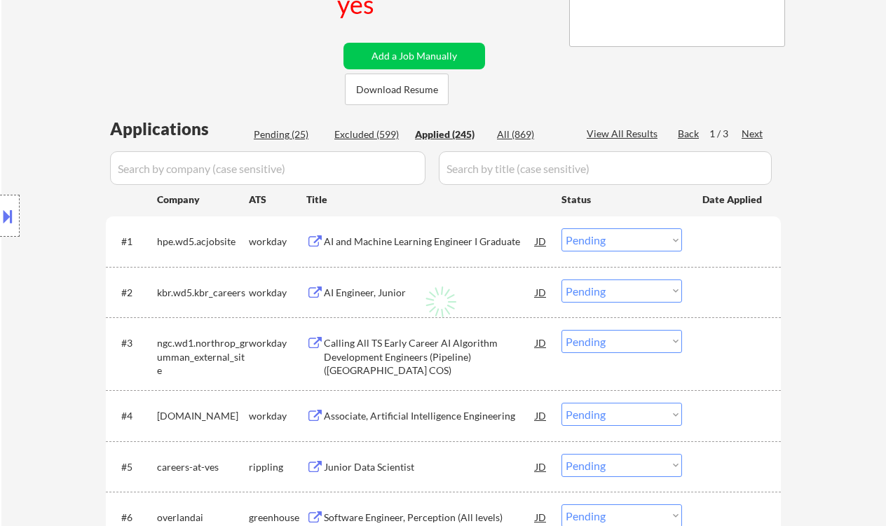
select select ""applied""
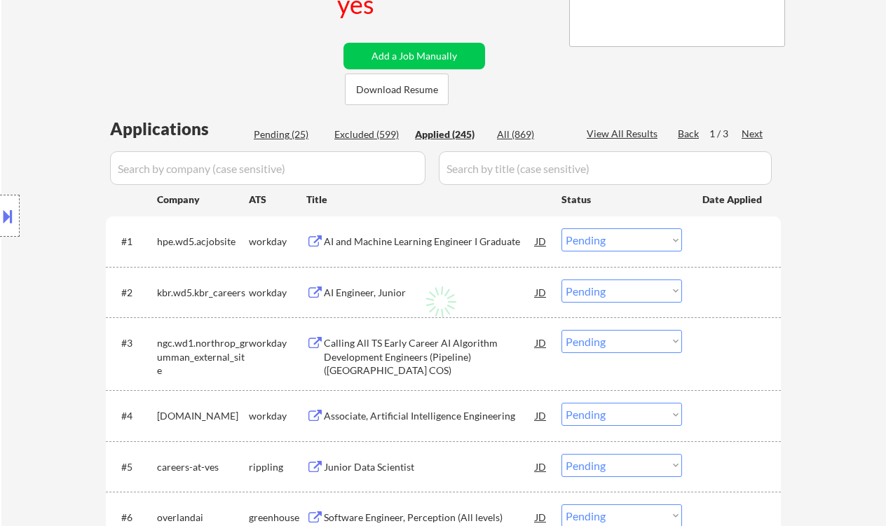
select select ""applied""
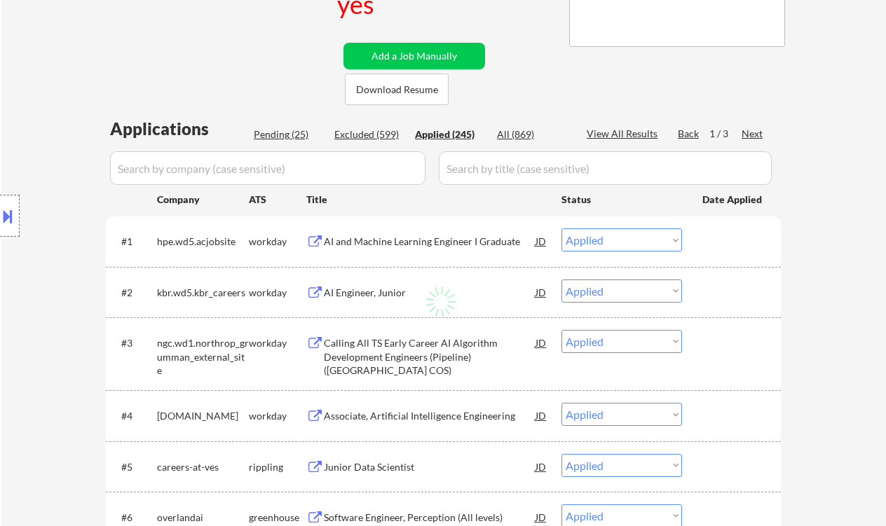
select select ""applied""
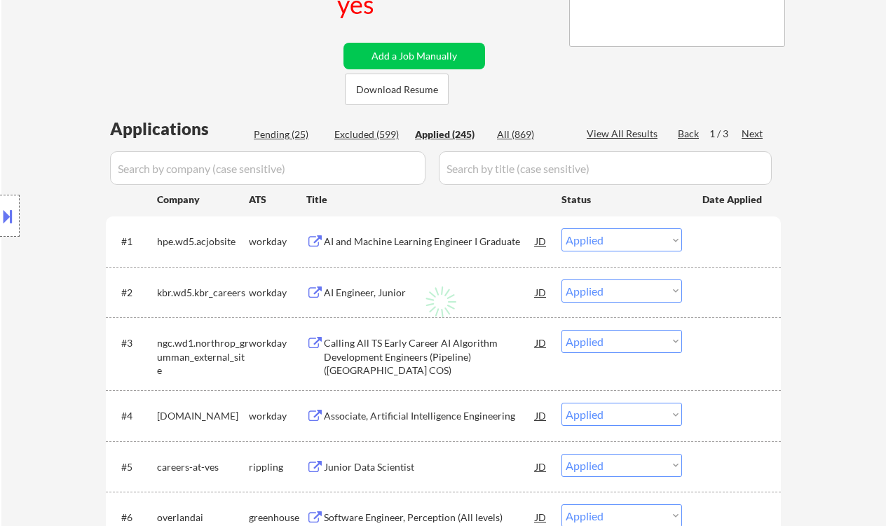
select select ""applied""
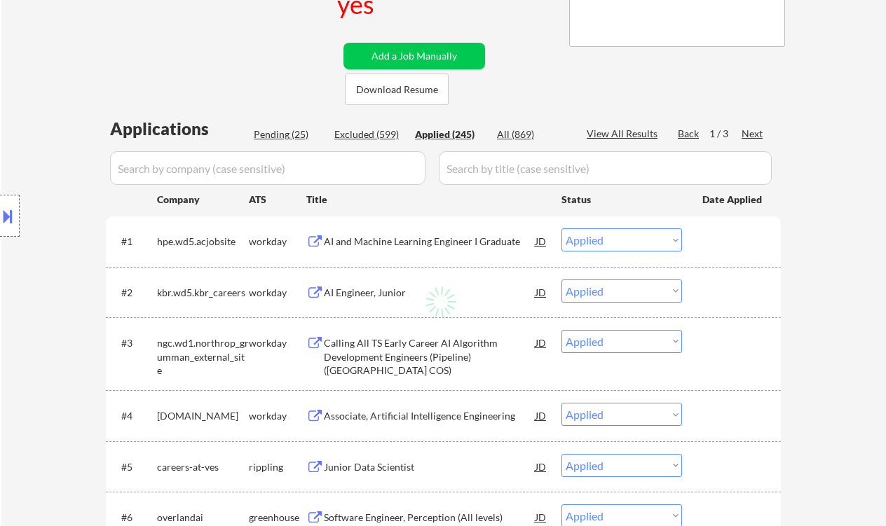
select select ""applied""
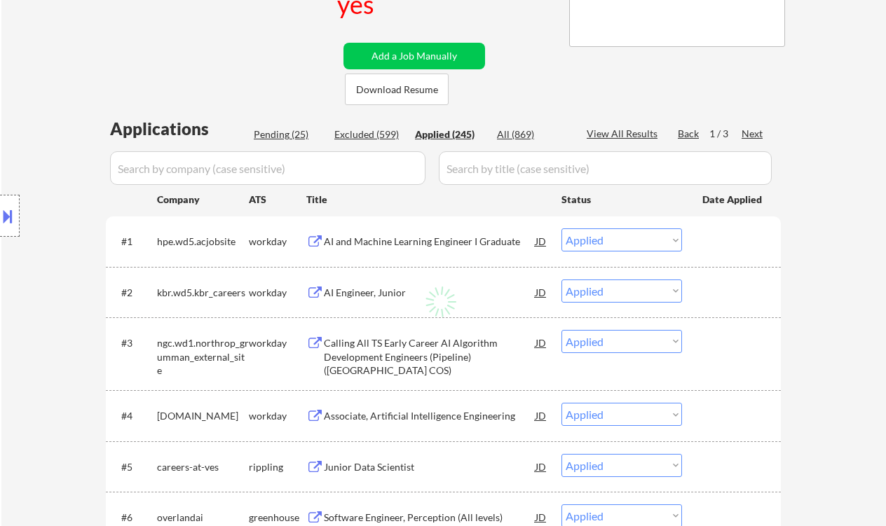
select select ""applied""
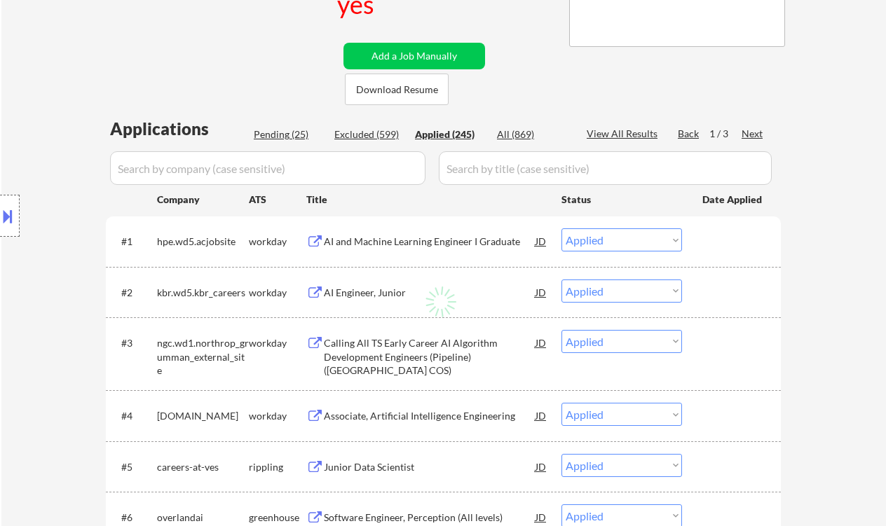
select select ""applied""
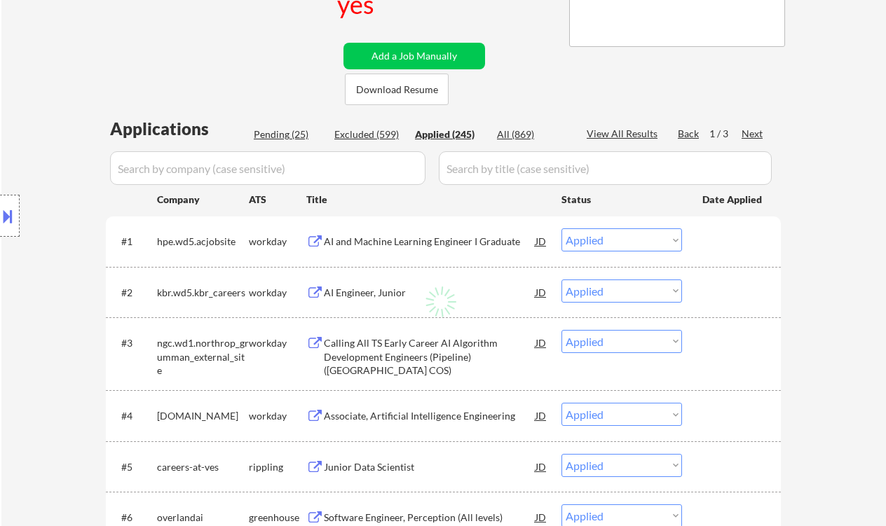
select select ""applied""
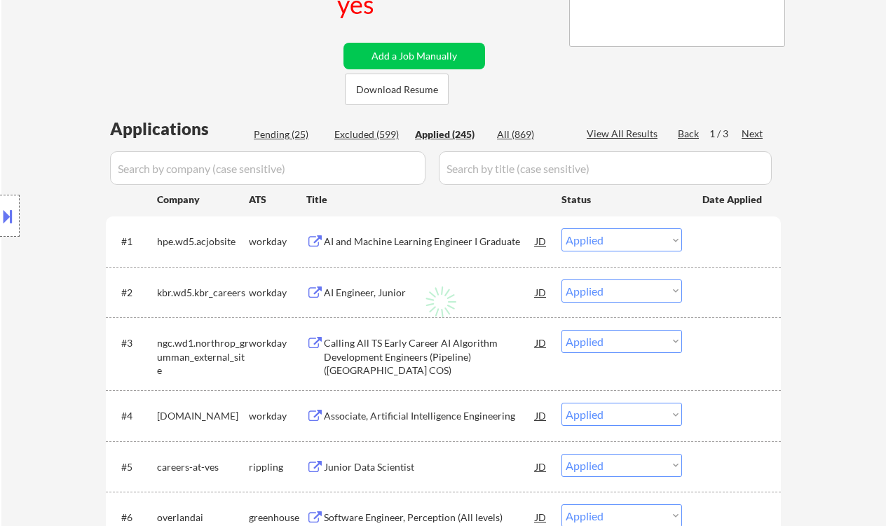
select select ""applied""
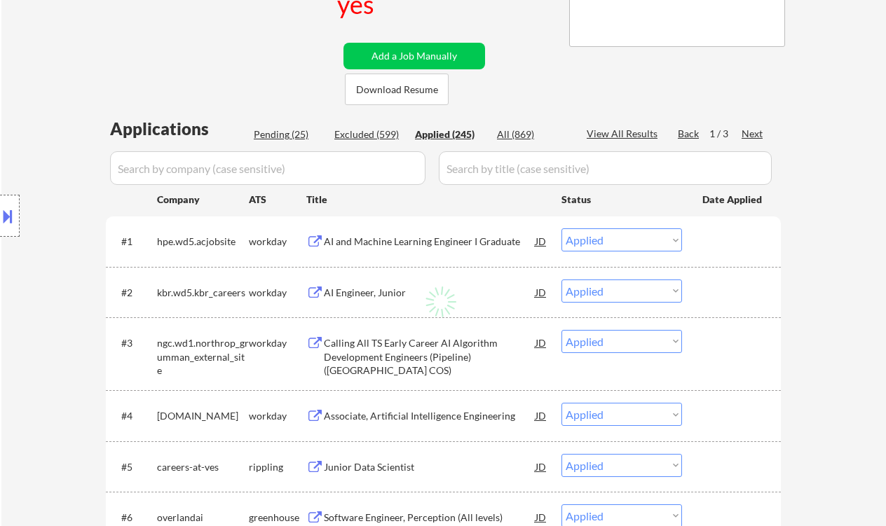
select select ""applied""
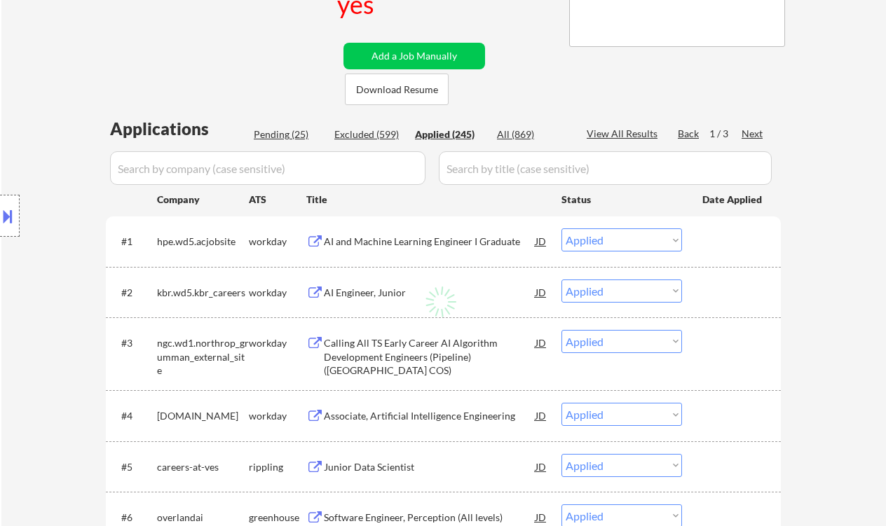
select select ""applied""
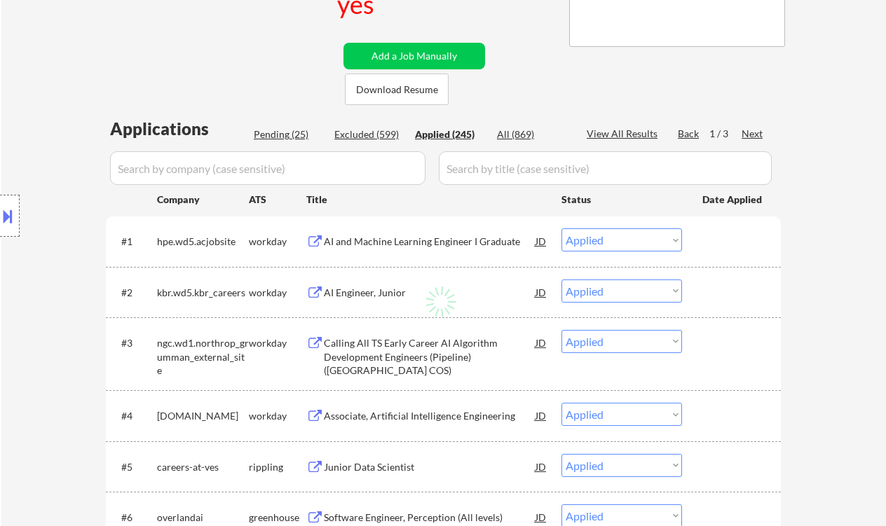
select select ""applied""
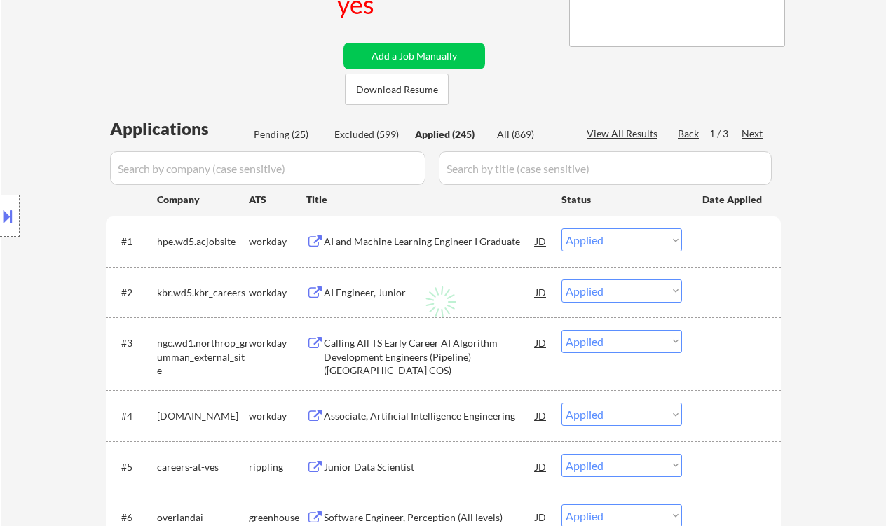
select select ""applied""
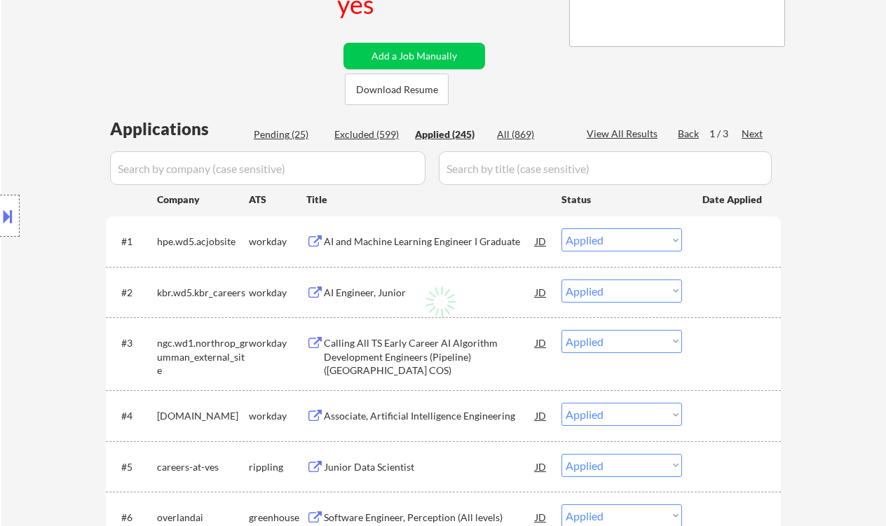
select select ""applied""
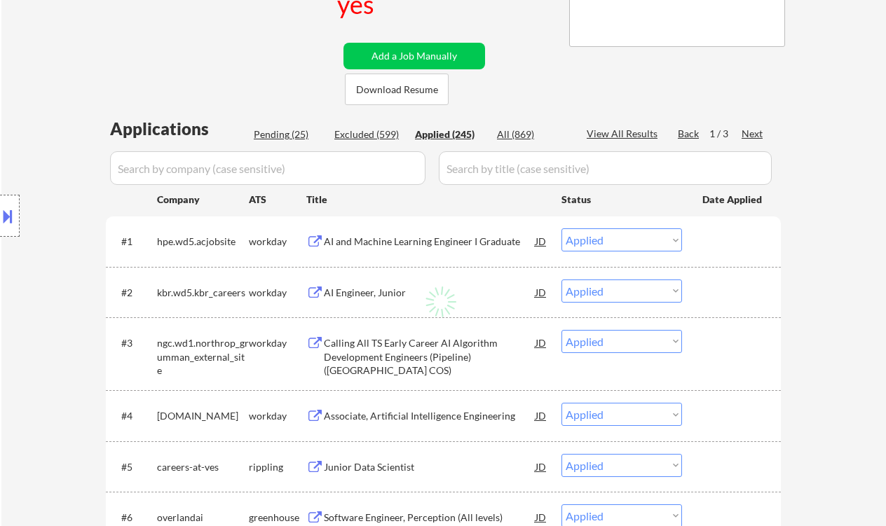
select select ""applied""
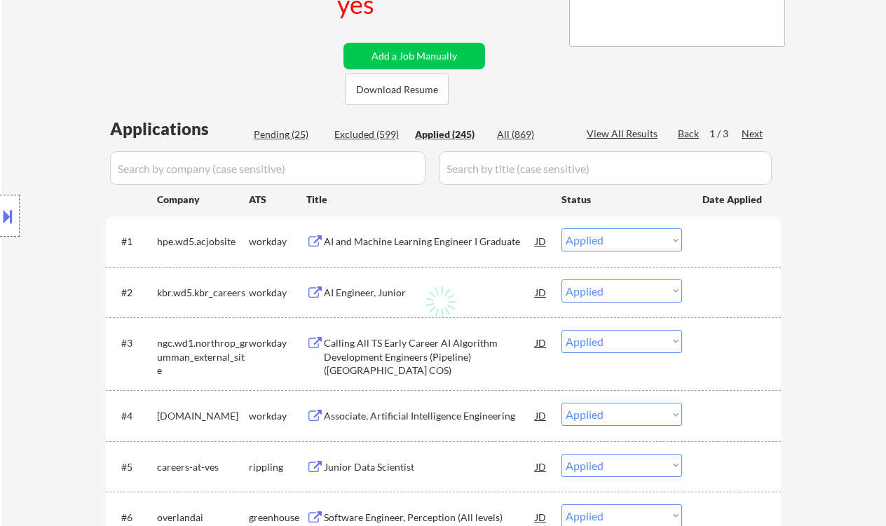
select select ""applied""
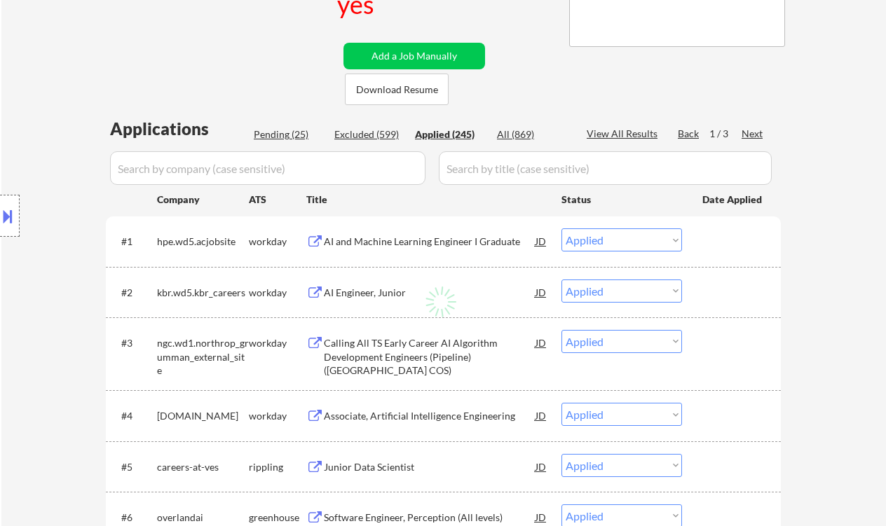
select select ""applied""
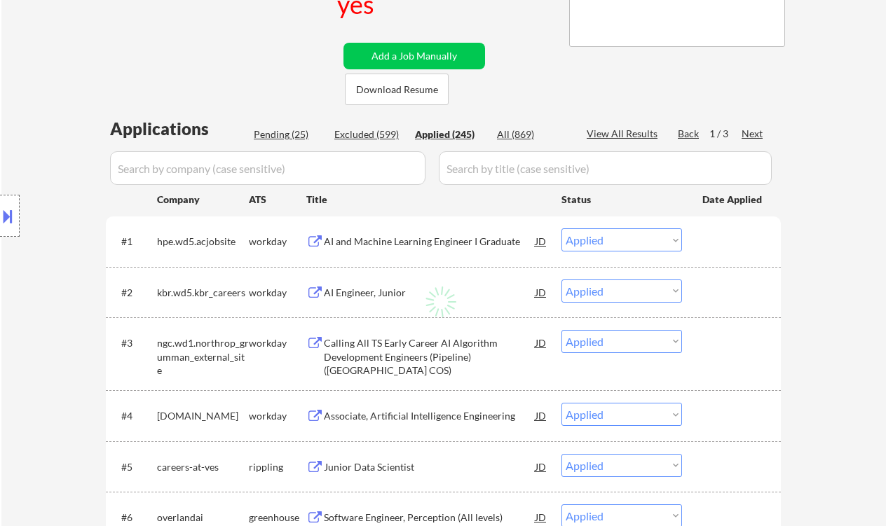
select select ""applied""
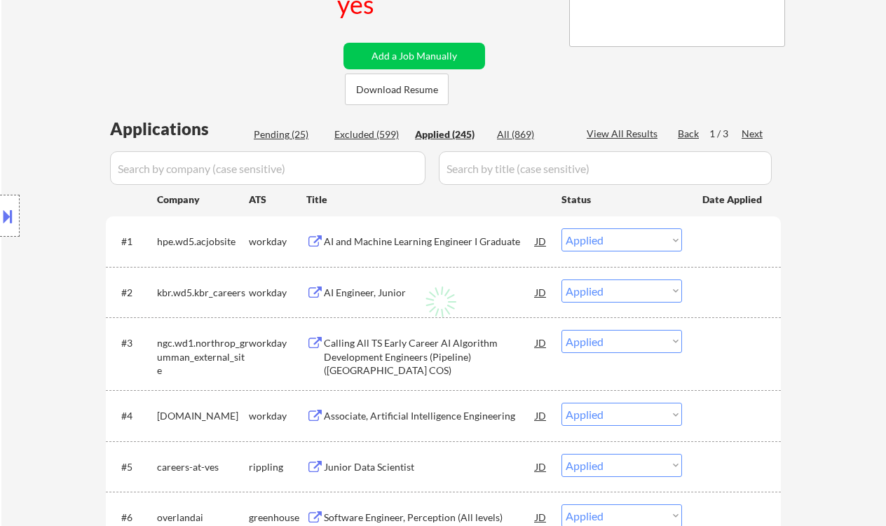
select select ""applied""
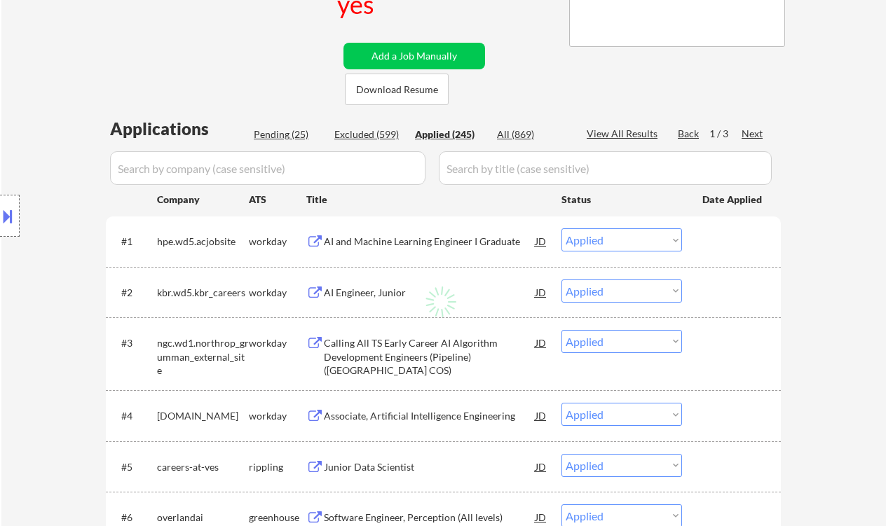
select select ""applied""
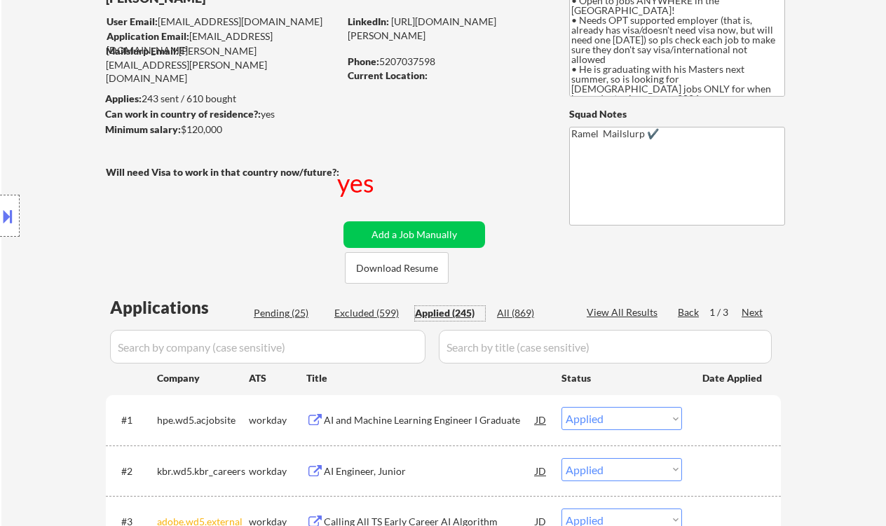
scroll to position [93, 0]
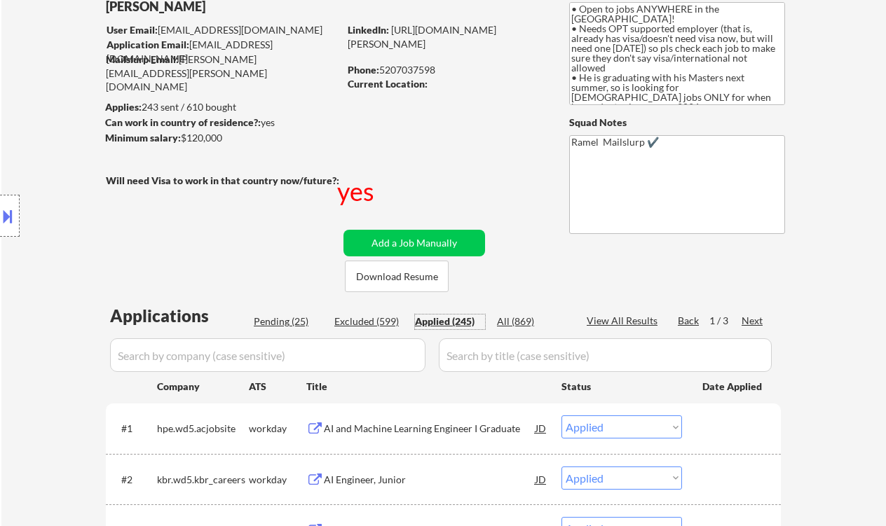
click at [412, 68] on div "Phone: 5207037598" at bounding box center [447, 70] width 198 height 14
copy div "3"
click at [397, 71] on div "Phone: 5207037598" at bounding box center [447, 70] width 198 height 14
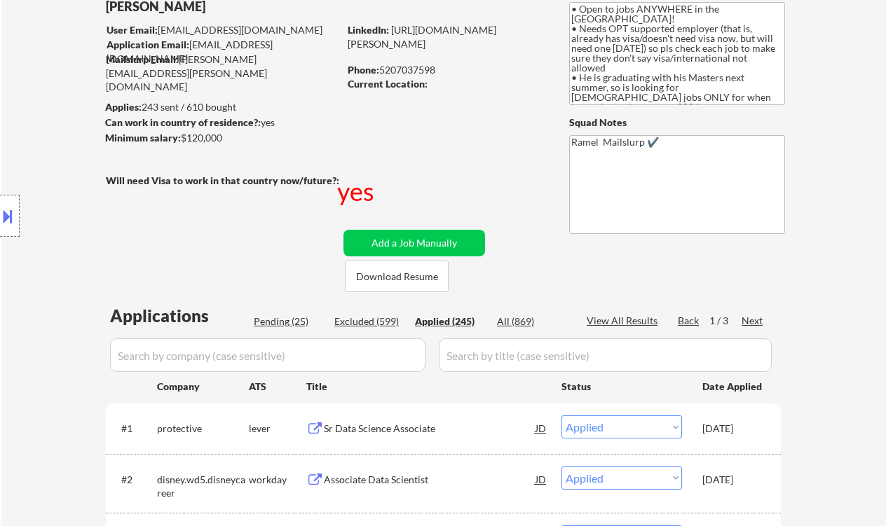
click at [413, 70] on div "Phone: 5207037598" at bounding box center [447, 70] width 198 height 14
copy div "5207037598"
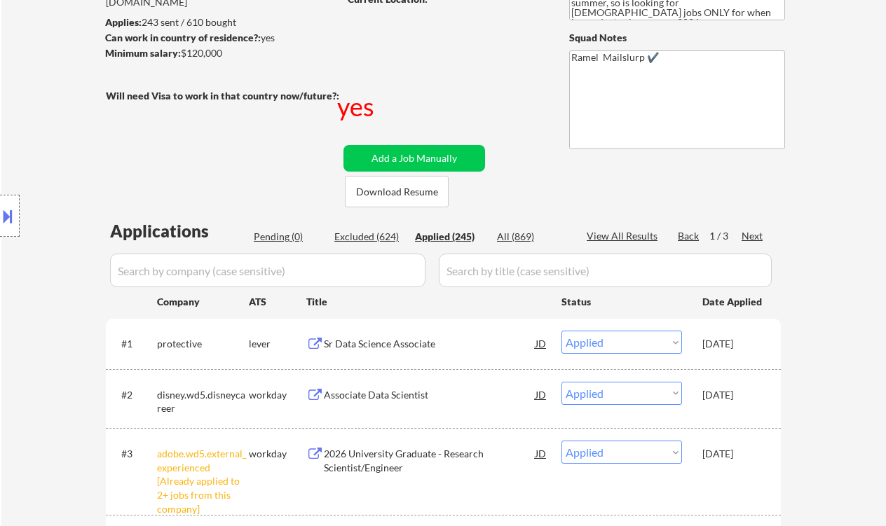
scroll to position [186, 0]
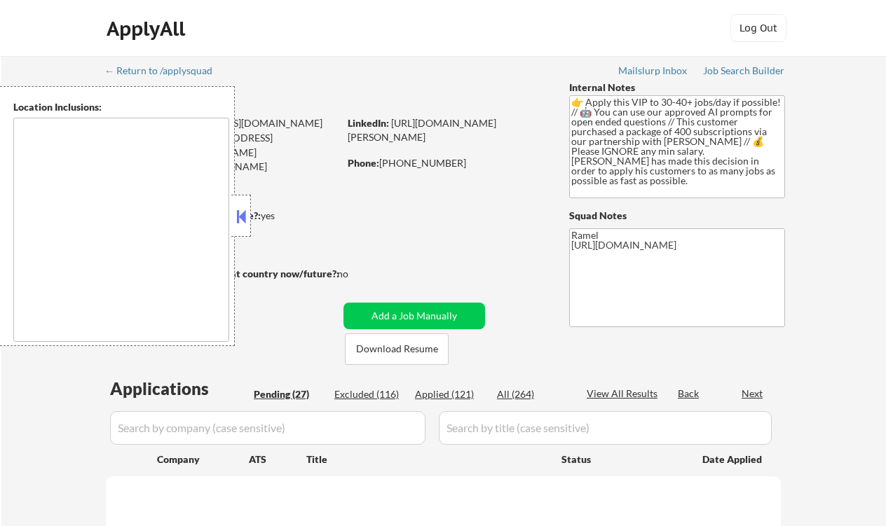
type textarea "Syracuse, NY Solvay, NY East Syracuse, NY Lyncourt, NY Fairmount, NY Mattydale,…"
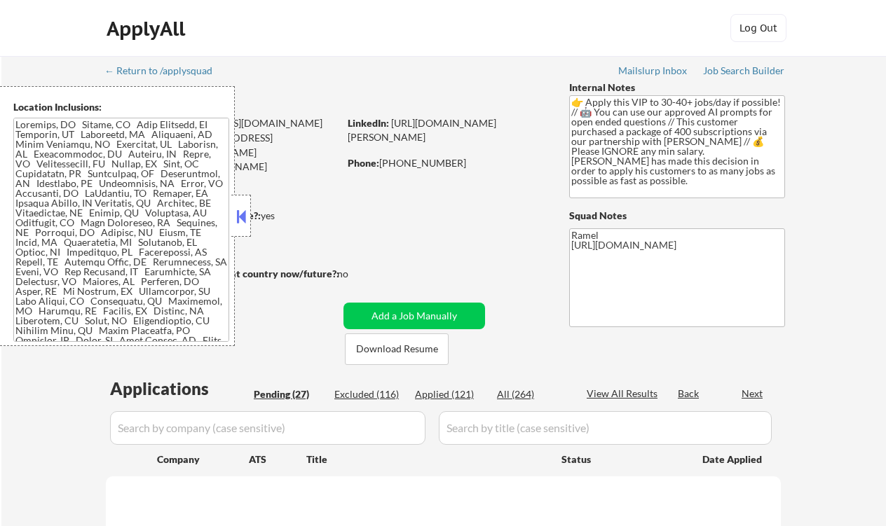
select select ""pending""
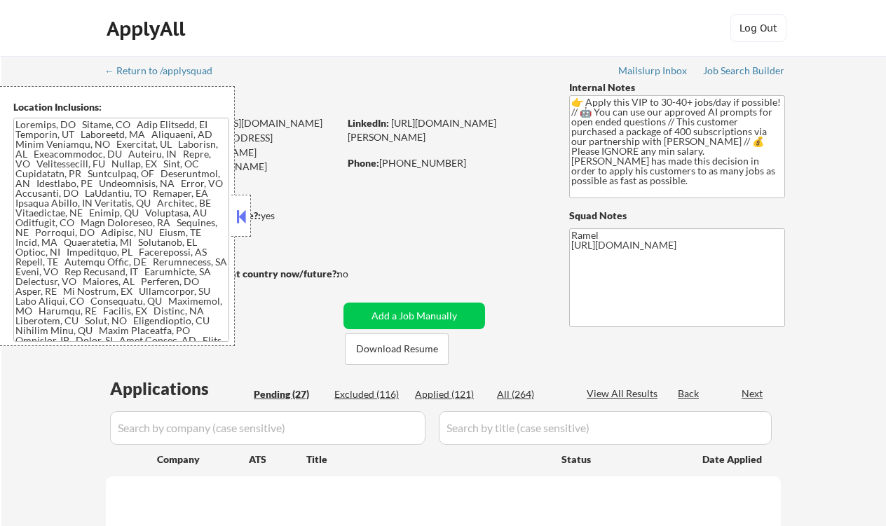
select select ""pending""
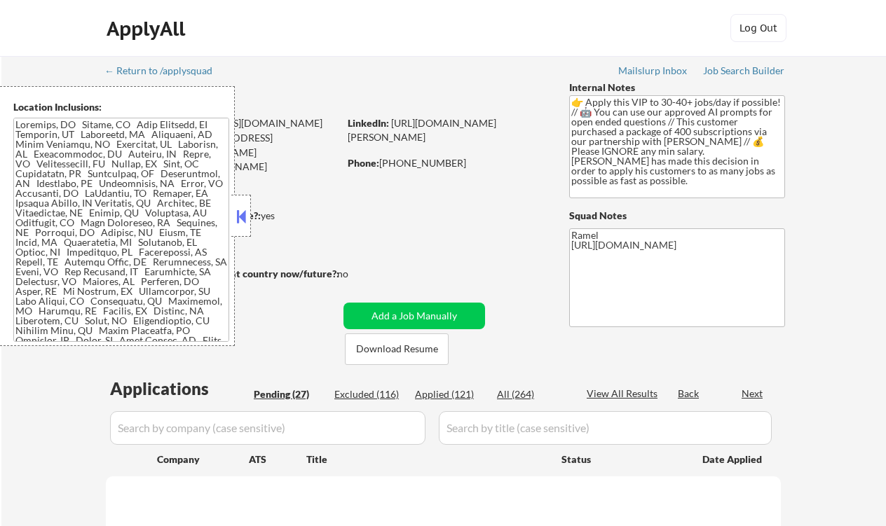
select select ""pending""
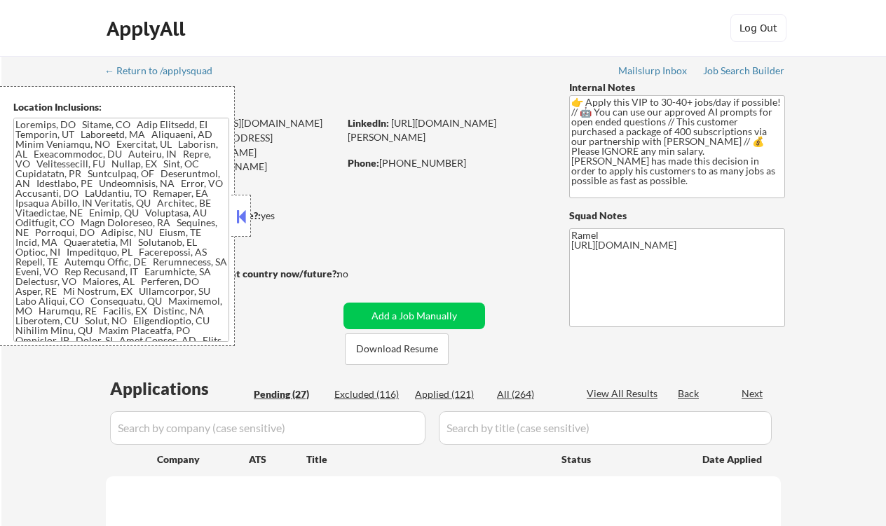
select select ""pending""
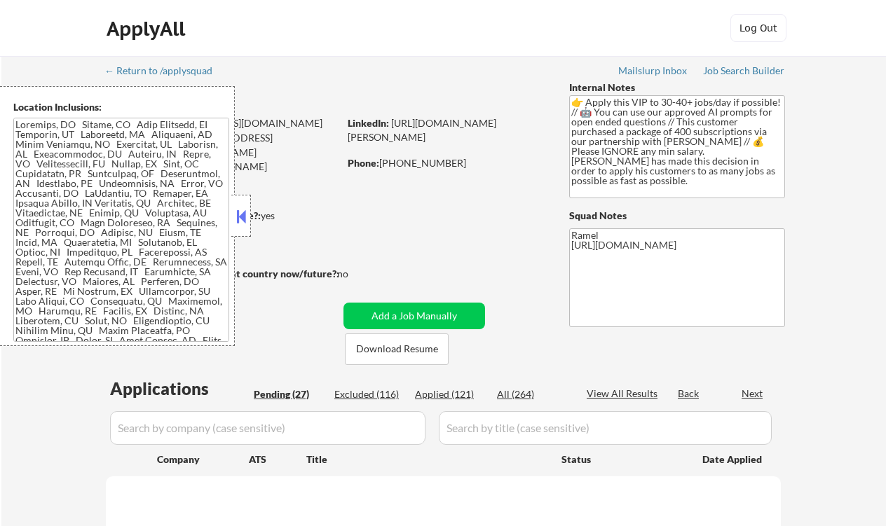
select select ""pending""
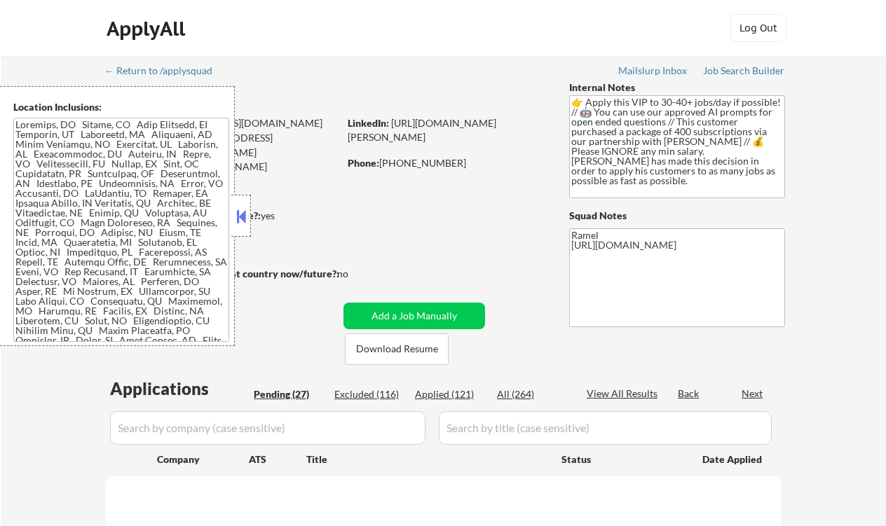
select select ""pending""
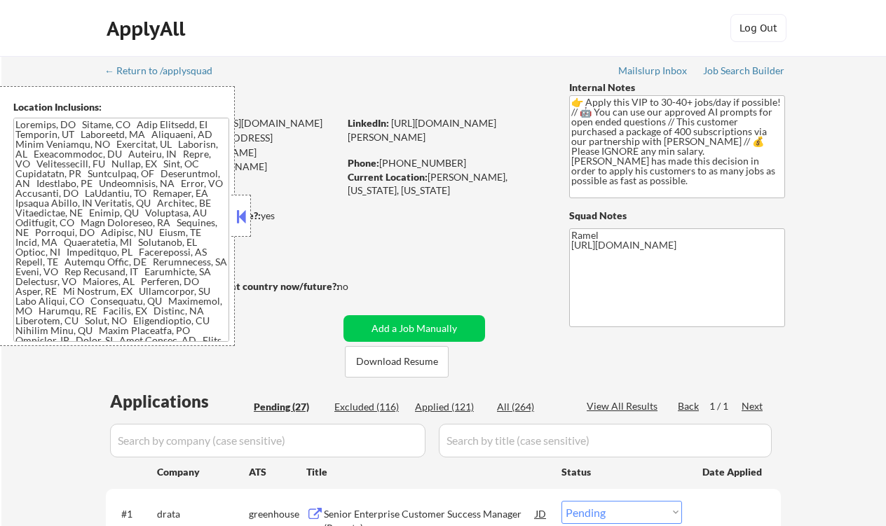
click at [242, 217] on button at bounding box center [240, 216] width 15 height 21
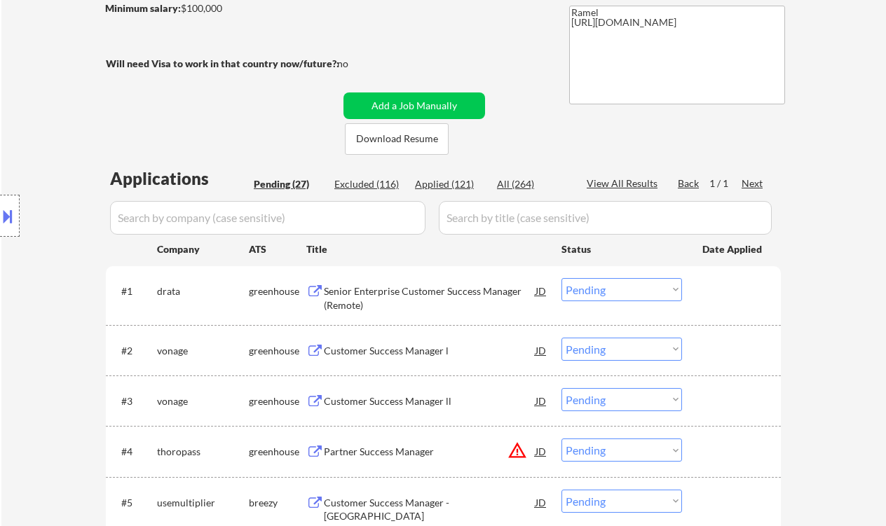
scroll to position [280, 0]
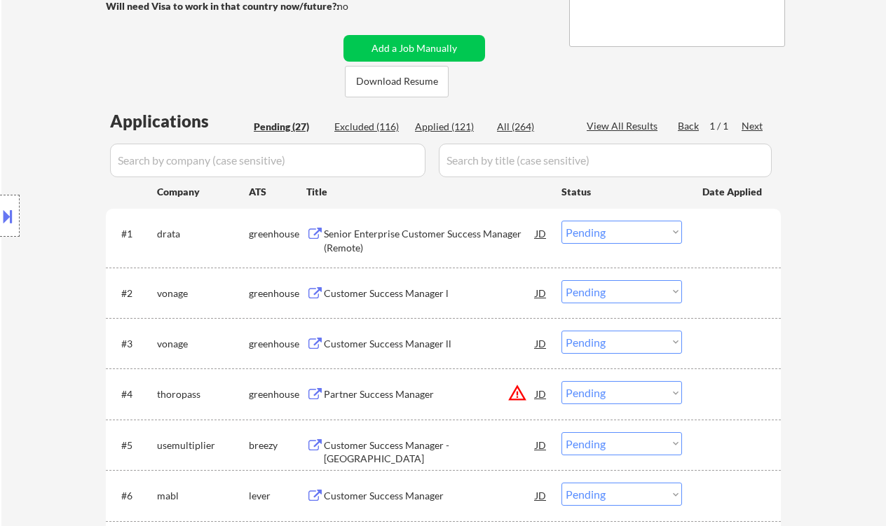
click at [428, 241] on div "Senior Enterprise Customer Success Manager (Remote)" at bounding box center [430, 240] width 212 height 27
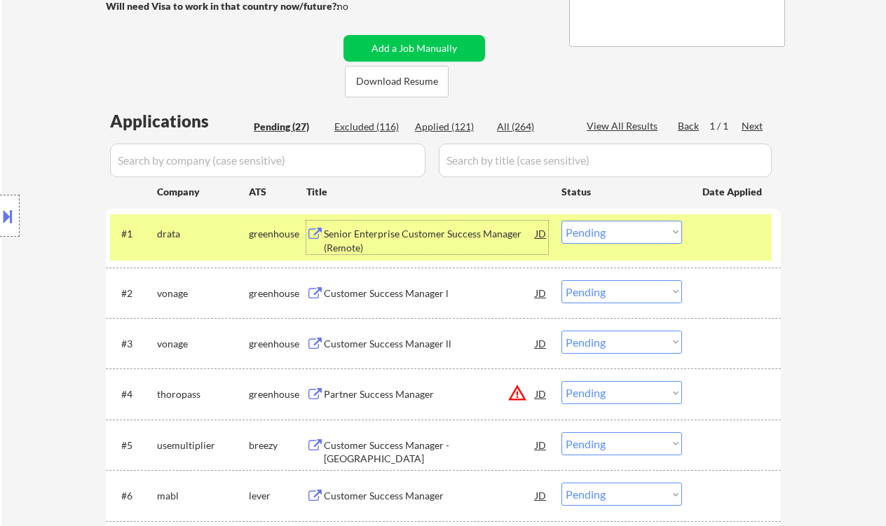
drag, startPoint x: 641, startPoint y: 235, endPoint x: 643, endPoint y: 243, distance: 8.5
click at [641, 235] on select "Choose an option... Pending Applied Excluded (Questions) Excluded (Expired) Exc…" at bounding box center [622, 232] width 121 height 23
click at [562, 221] on select "Choose an option... Pending Applied Excluded (Questions) Excluded (Expired) Exc…" at bounding box center [622, 232] width 121 height 23
click at [436, 304] on div "Customer Success Manager l" at bounding box center [430, 292] width 212 height 25
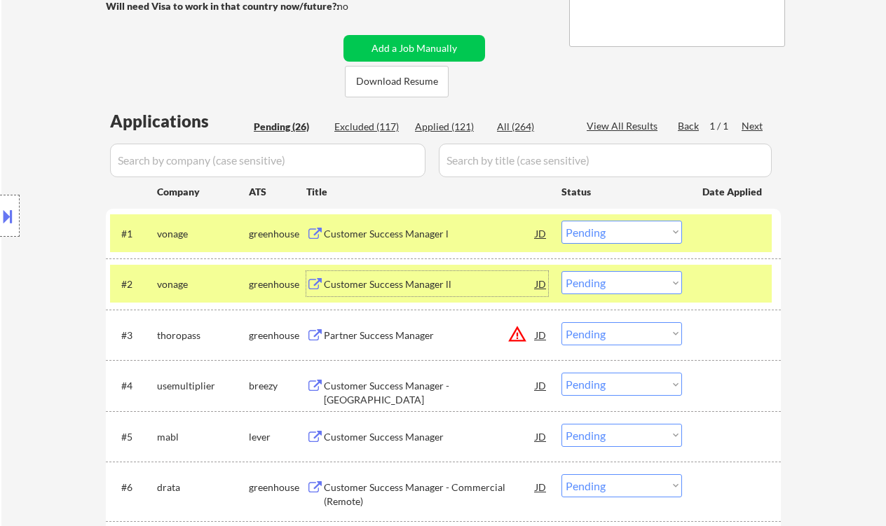
click at [627, 237] on select "Choose an option... Pending Applied Excluded (Questions) Excluded (Expired) Exc…" at bounding box center [622, 232] width 121 height 23
click at [562, 221] on select "Choose an option... Pending Applied Excluded (Questions) Excluded (Expired) Exc…" at bounding box center [622, 232] width 121 height 23
click at [426, 294] on div "Customer Success Manager ll" at bounding box center [430, 283] width 212 height 25
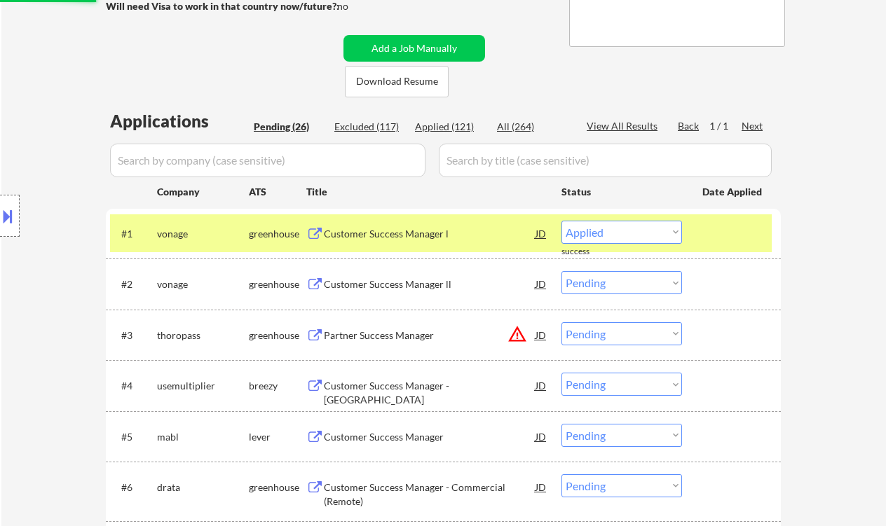
select select ""pending""
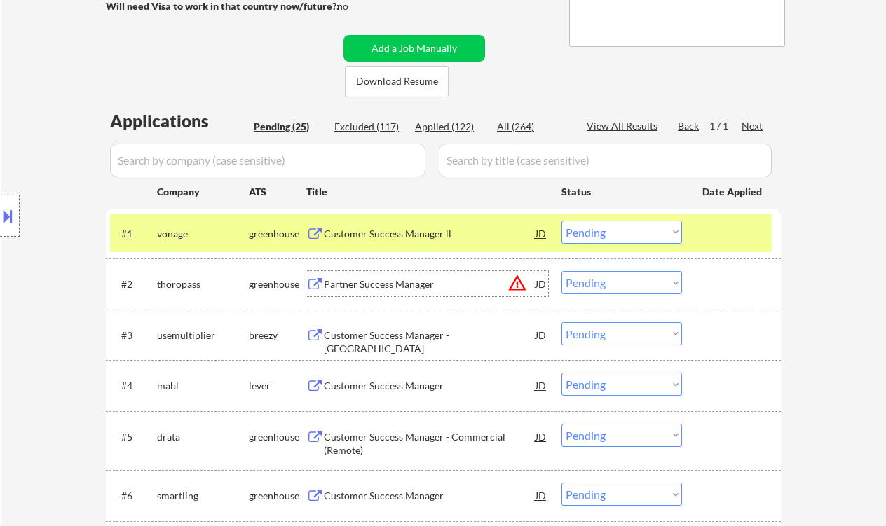
click at [388, 337] on div "Customer Success Manager - [GEOGRAPHIC_DATA]" at bounding box center [430, 342] width 212 height 27
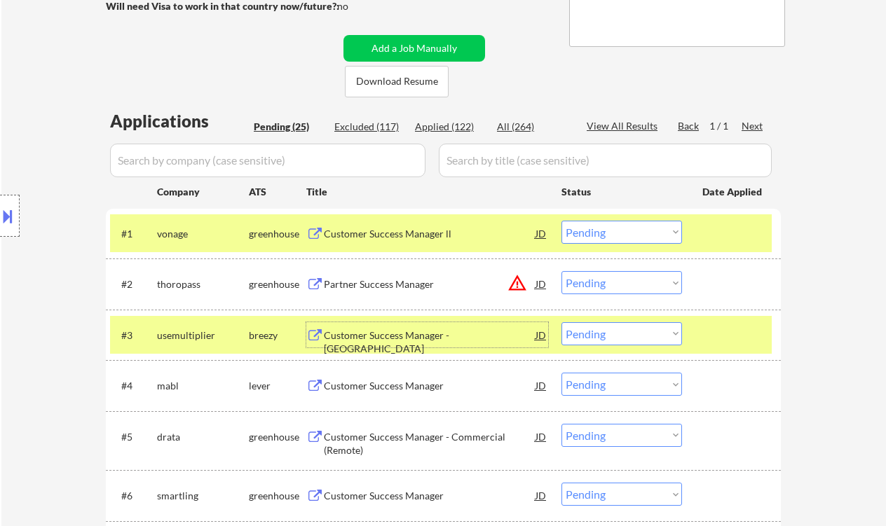
drag, startPoint x: 607, startPoint y: 329, endPoint x: 607, endPoint y: 345, distance: 16.1
click at [607, 329] on select "Choose an option... Pending Applied Excluded (Questions) Excluded (Expired) Exc…" at bounding box center [622, 333] width 121 height 23
click at [562, 322] on select "Choose an option... Pending Applied Excluded (Questions) Excluded (Expired) Exc…" at bounding box center [622, 333] width 121 height 23
click at [420, 395] on div "Customer Success Manager" at bounding box center [430, 385] width 212 height 25
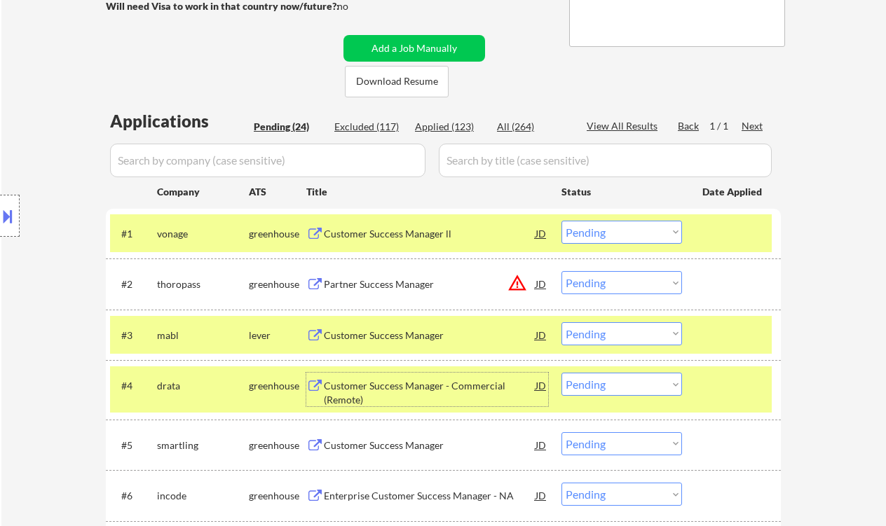
scroll to position [467, 0]
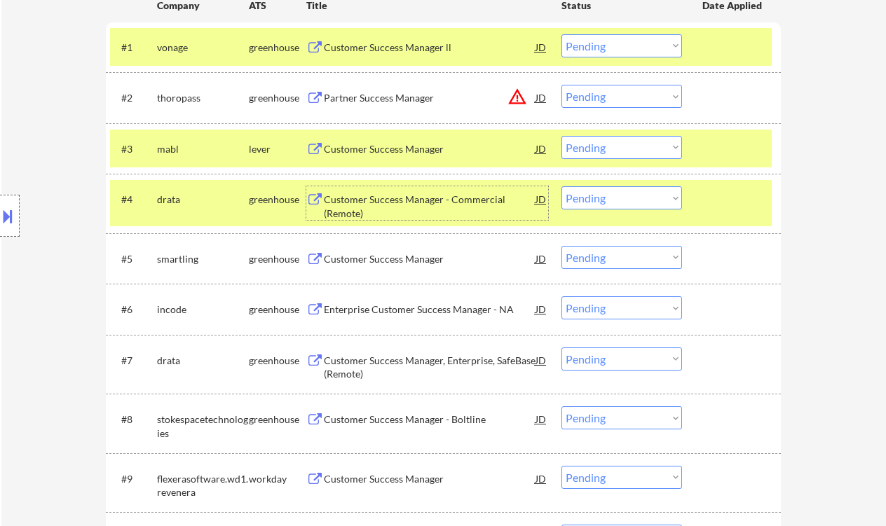
drag, startPoint x: 604, startPoint y: 144, endPoint x: 613, endPoint y: 158, distance: 16.7
click at [604, 144] on select "Choose an option... Pending Applied Excluded (Questions) Excluded (Expired) Exc…" at bounding box center [622, 147] width 121 height 23
click at [562, 136] on select "Choose an option... Pending Applied Excluded (Questions) Excluded (Expired) Exc…" at bounding box center [622, 147] width 121 height 23
click at [444, 203] on div "Customer Success Manager - Commercial (Remote)" at bounding box center [430, 206] width 212 height 27
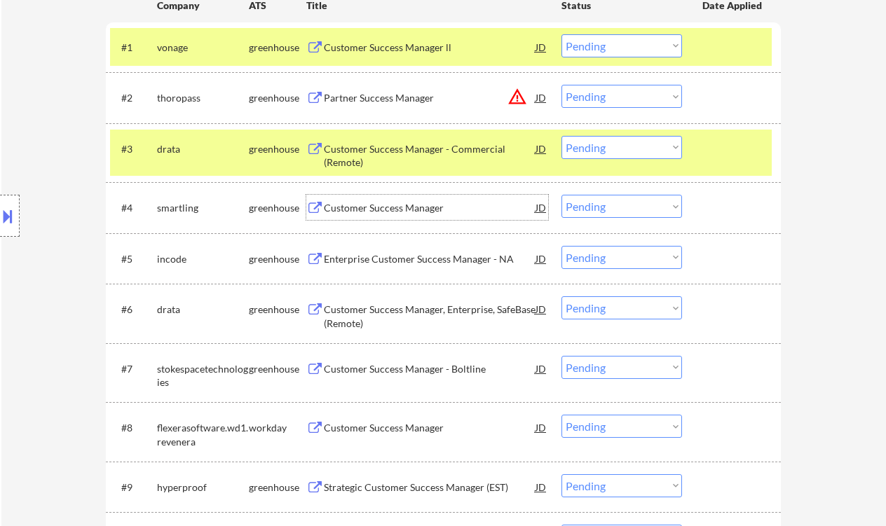
click at [598, 144] on select "Choose an option... Pending Applied Excluded (Questions) Excluded (Expired) Exc…" at bounding box center [622, 147] width 121 height 23
click at [562, 136] on select "Choose an option... Pending Applied Excluded (Questions) Excluded (Expired) Exc…" at bounding box center [622, 147] width 121 height 23
click at [380, 210] on div "Customer Success Manager" at bounding box center [430, 208] width 212 height 14
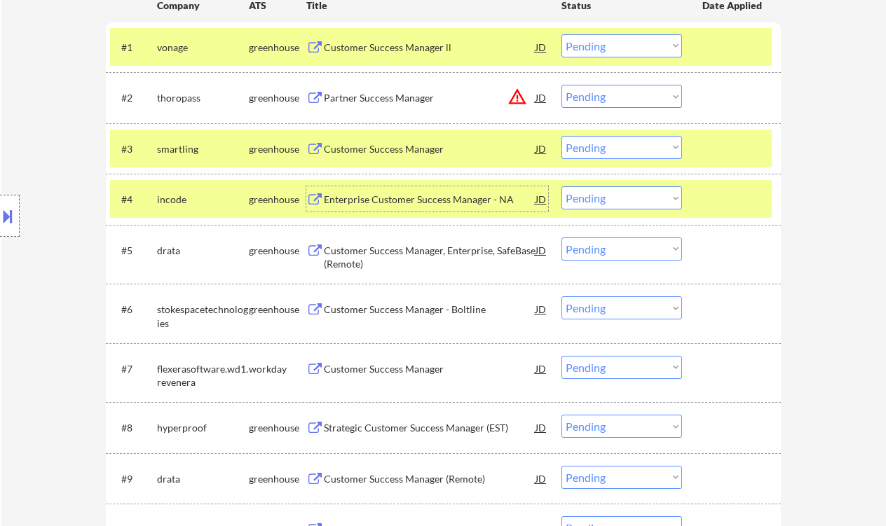
drag, startPoint x: 584, startPoint y: 148, endPoint x: 590, endPoint y: 157, distance: 11.1
click at [584, 148] on select "Choose an option... Pending Applied Excluded (Questions) Excluded (Expired) Exc…" at bounding box center [622, 147] width 121 height 23
click at [562, 136] on select "Choose an option... Pending Applied Excluded (Questions) Excluded (Expired) Exc…" at bounding box center [622, 147] width 121 height 23
click at [417, 197] on div "Enterprise Customer Success Manager - NA" at bounding box center [430, 200] width 212 height 14
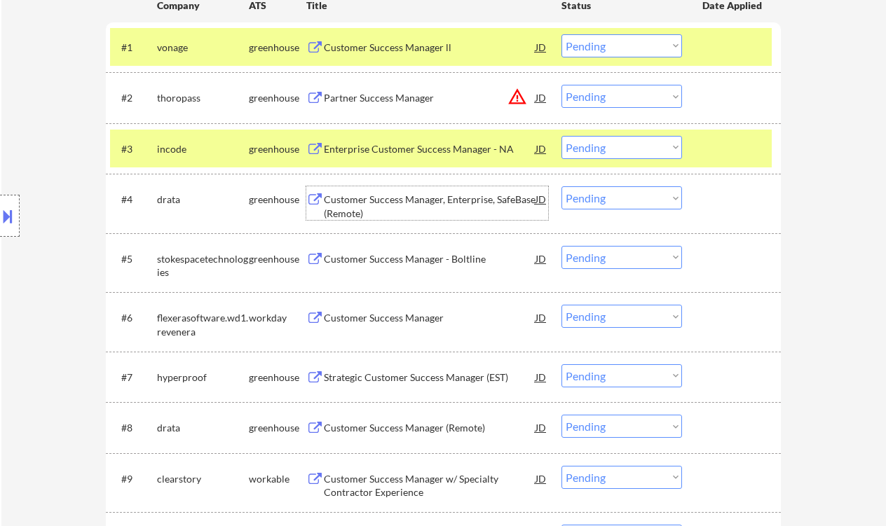
click at [597, 149] on select "Choose an option... Pending Applied Excluded (Questions) Excluded (Expired) Exc…" at bounding box center [622, 147] width 121 height 23
click at [596, 144] on select "Choose an option... Pending Applied Excluded (Questions) Excluded (Expired) Exc…" at bounding box center [622, 147] width 121 height 23
click at [562, 136] on select "Choose an option... Pending Applied Excluded (Questions) Excluded (Expired) Exc…" at bounding box center [622, 147] width 121 height 23
click at [402, 198] on div "Customer Success Manager, Enterprise, SafeBase (Remote)" at bounding box center [430, 206] width 212 height 27
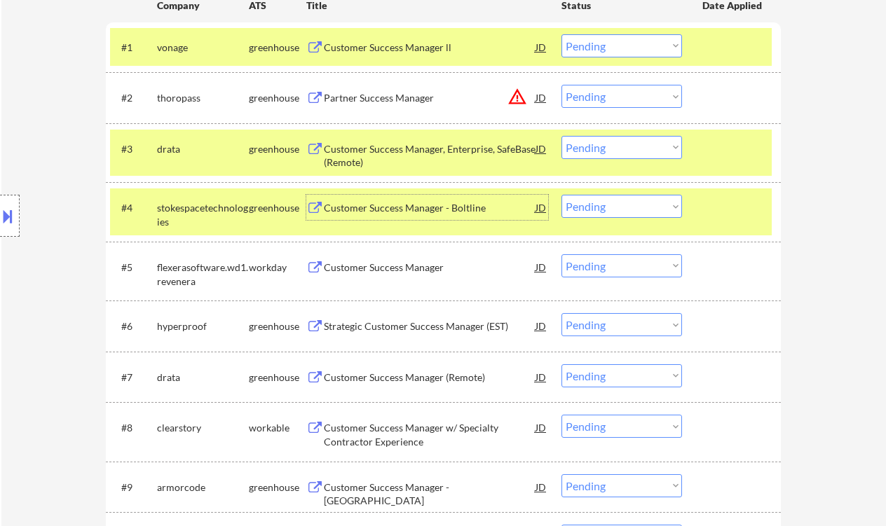
drag, startPoint x: 607, startPoint y: 149, endPoint x: 611, endPoint y: 158, distance: 9.8
click at [607, 149] on select "Choose an option... Pending Applied Excluded (Questions) Excluded (Expired) Exc…" at bounding box center [622, 147] width 121 height 23
click at [562, 136] on select "Choose an option... Pending Applied Excluded (Questions) Excluded (Expired) Exc…" at bounding box center [622, 147] width 121 height 23
click at [373, 202] on div "Customer Success Manager - Boltline" at bounding box center [430, 208] width 212 height 14
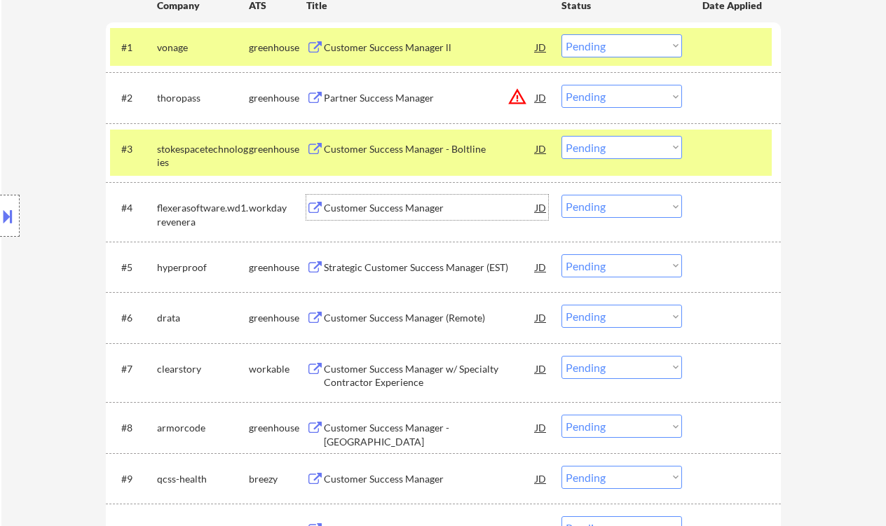
click at [609, 149] on select "Choose an option... Pending Applied Excluded (Questions) Excluded (Expired) Exc…" at bounding box center [622, 147] width 121 height 23
click at [562, 136] on select "Choose an option... Pending Applied Excluded (Questions) Excluded (Expired) Exc…" at bounding box center [622, 147] width 121 height 23
select select ""pending""
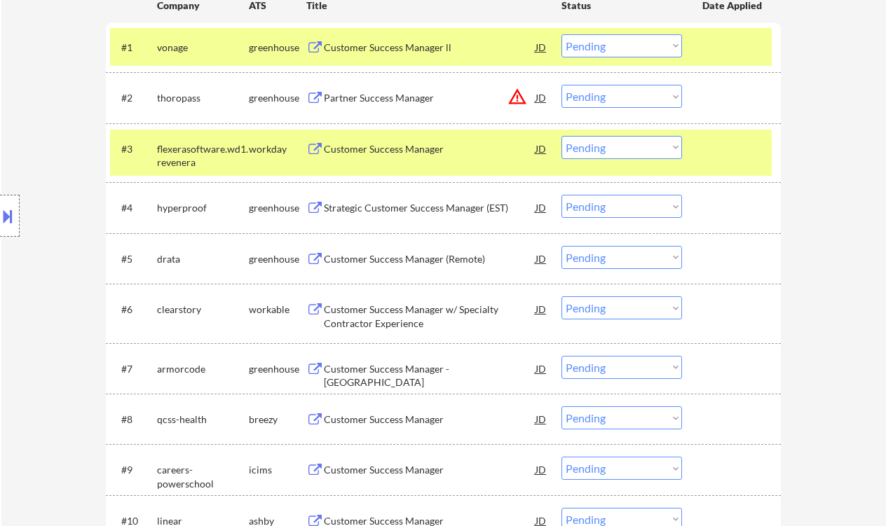
click at [380, 207] on div "Strategic Customer Success Manager (EST)" at bounding box center [430, 208] width 212 height 14
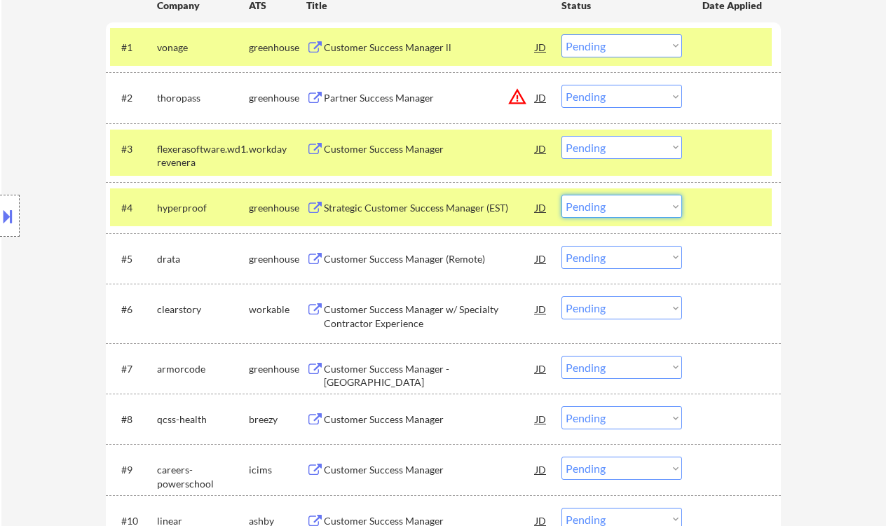
click at [592, 208] on select "Choose an option... Pending Applied Excluded (Questions) Excluded (Expired) Exc…" at bounding box center [622, 206] width 121 height 23
click at [562, 195] on select "Choose an option... Pending Applied Excluded (Questions) Excluded (Expired) Exc…" at bounding box center [622, 206] width 121 height 23
click at [397, 259] on div "Customer Success Manager (Remote)" at bounding box center [430, 259] width 212 height 14
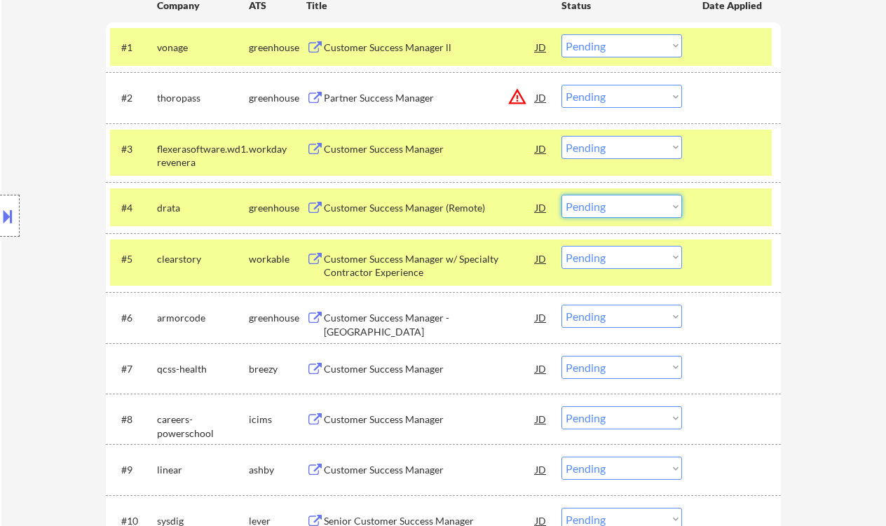
click at [626, 217] on select "Choose an option... Pending Applied Excluded (Questions) Excluded (Expired) Exc…" at bounding box center [622, 206] width 121 height 23
click at [562, 195] on select "Choose an option... Pending Applied Excluded (Questions) Excluded (Expired) Exc…" at bounding box center [622, 206] width 121 height 23
click at [409, 267] on div "Customer Success Manager w/ Specialty Contractor Experience" at bounding box center [430, 265] width 212 height 27
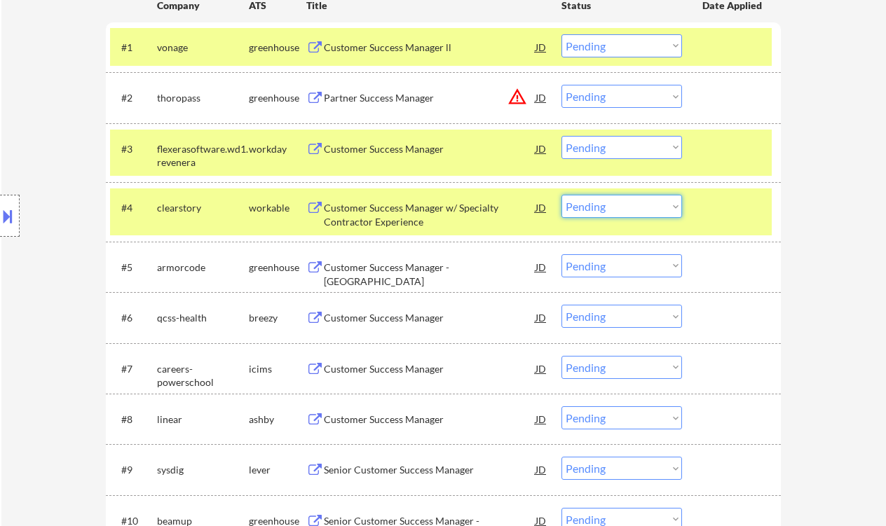
click at [592, 198] on select "Choose an option... Pending Applied Excluded (Questions) Excluded (Expired) Exc…" at bounding box center [622, 206] width 121 height 23
click at [562, 195] on select "Choose an option... Pending Applied Excluded (Questions) Excluded (Expired) Exc…" at bounding box center [622, 206] width 121 height 23
click at [343, 267] on div "Customer Success Manager - [GEOGRAPHIC_DATA]" at bounding box center [430, 274] width 212 height 27
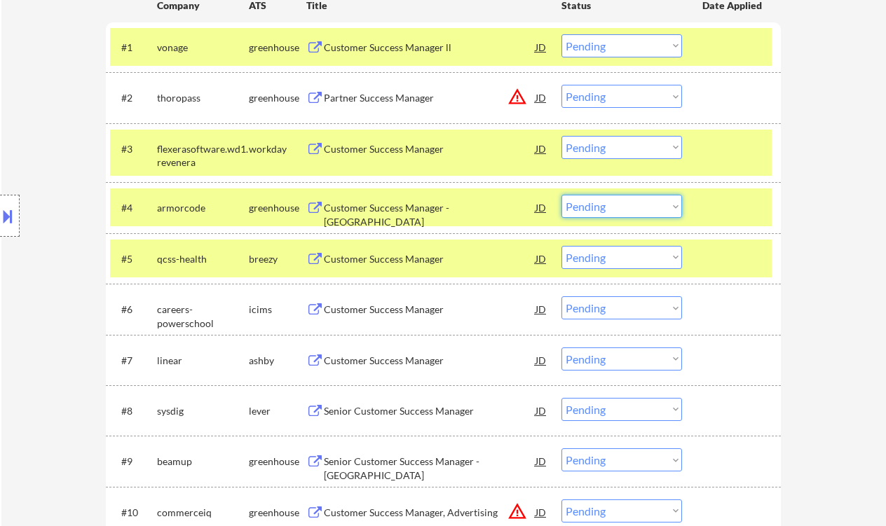
click at [613, 202] on select "Choose an option... Pending Applied Excluded (Questions) Excluded (Expired) Exc…" at bounding box center [622, 206] width 121 height 23
click at [562, 195] on select "Choose an option... Pending Applied Excluded (Questions) Excluded (Expired) Exc…" at bounding box center [622, 206] width 121 height 23
click at [430, 254] on div "Customer Success Manager" at bounding box center [430, 259] width 212 height 14
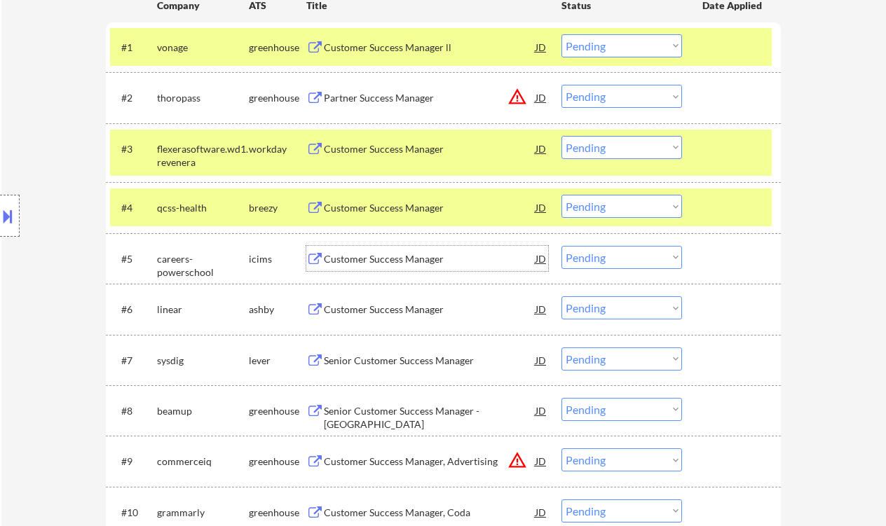
click at [623, 208] on select "Choose an option... Pending Applied Excluded (Questions) Excluded (Expired) Exc…" at bounding box center [622, 206] width 121 height 23
click at [562, 195] on select "Choose an option... Pending Applied Excluded (Questions) Excluded (Expired) Exc…" at bounding box center [622, 206] width 121 height 23
click at [406, 264] on div "Customer Success Manager" at bounding box center [430, 259] width 212 height 14
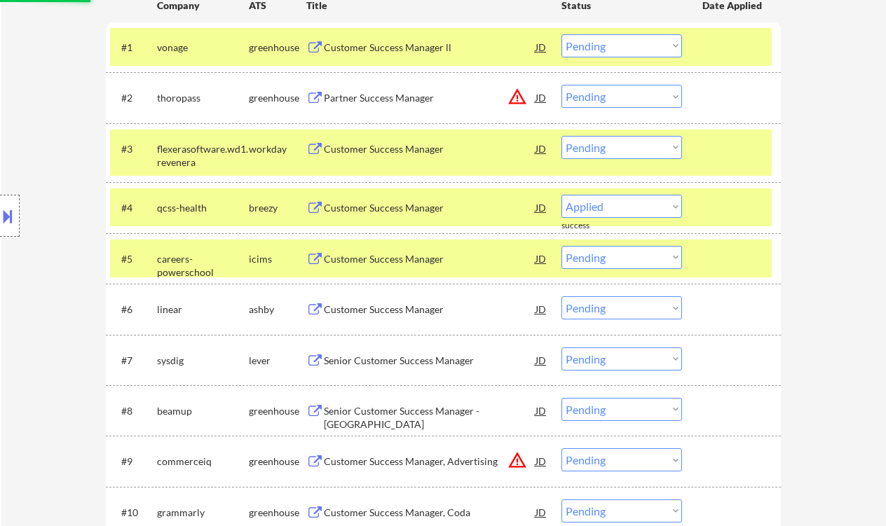
select select ""pending""
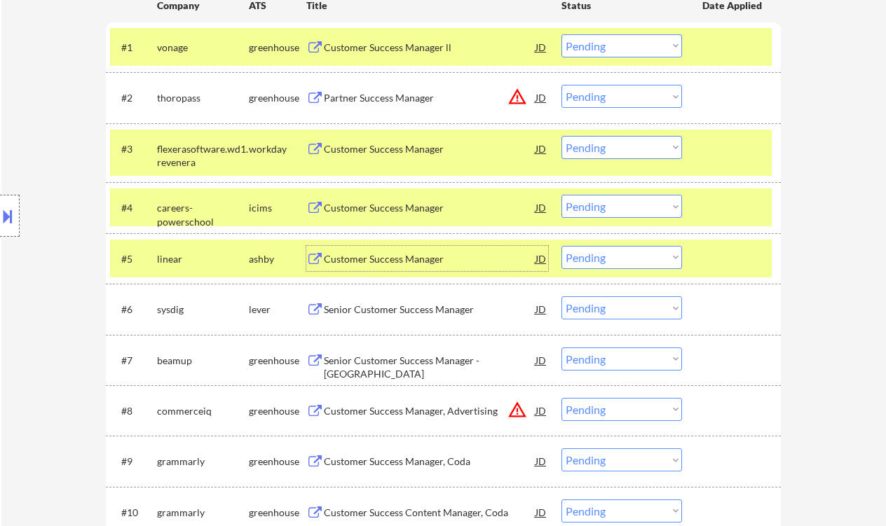
click at [399, 258] on div "Customer Success Manager" at bounding box center [430, 259] width 212 height 14
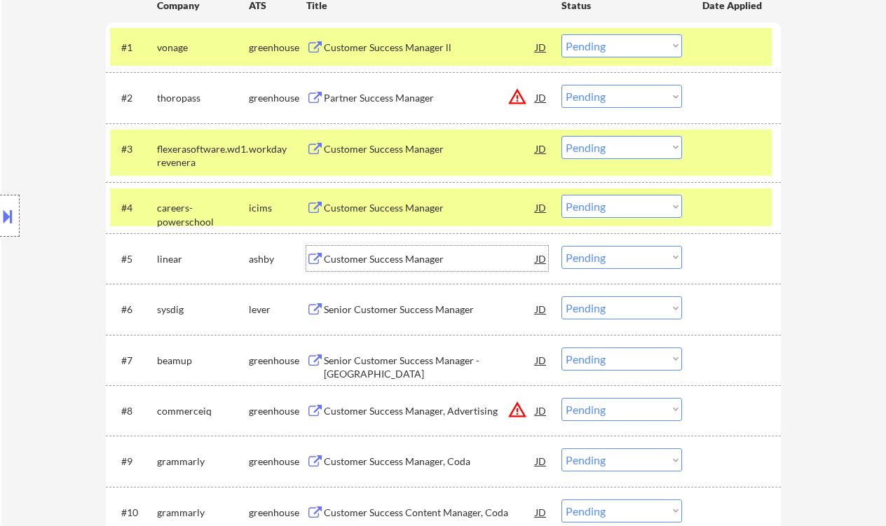
drag, startPoint x: 616, startPoint y: 261, endPoint x: 618, endPoint y: 268, distance: 7.3
click at [616, 261] on select "Choose an option... Pending Applied Excluded (Questions) Excluded (Expired) Exc…" at bounding box center [622, 257] width 121 height 23
click at [562, 246] on select "Choose an option... Pending Applied Excluded (Questions) Excluded (Expired) Exc…" at bounding box center [622, 257] width 121 height 23
click at [425, 318] on div "Senior Customer Success Manager" at bounding box center [430, 309] width 212 height 25
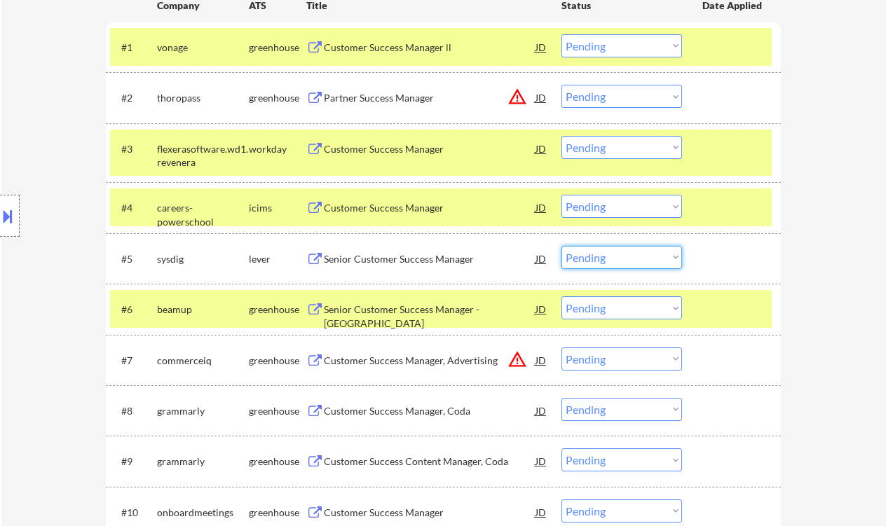
click at [619, 259] on select "Choose an option... Pending Applied Excluded (Questions) Excluded (Expired) Exc…" at bounding box center [622, 257] width 121 height 23
click at [562, 246] on select "Choose an option... Pending Applied Excluded (Questions) Excluded (Expired) Exc…" at bounding box center [622, 257] width 121 height 23
click at [394, 317] on div "Senior Customer Success Manager - US" at bounding box center [430, 309] width 212 height 25
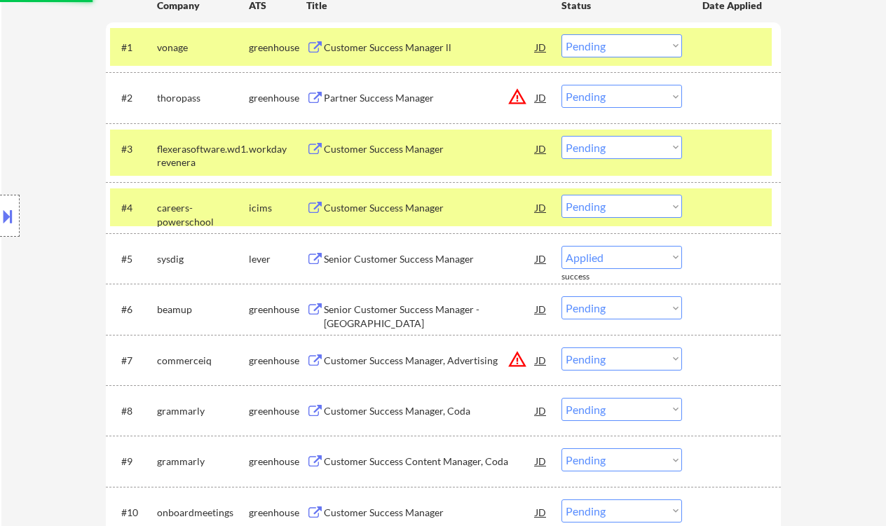
select select ""pending""
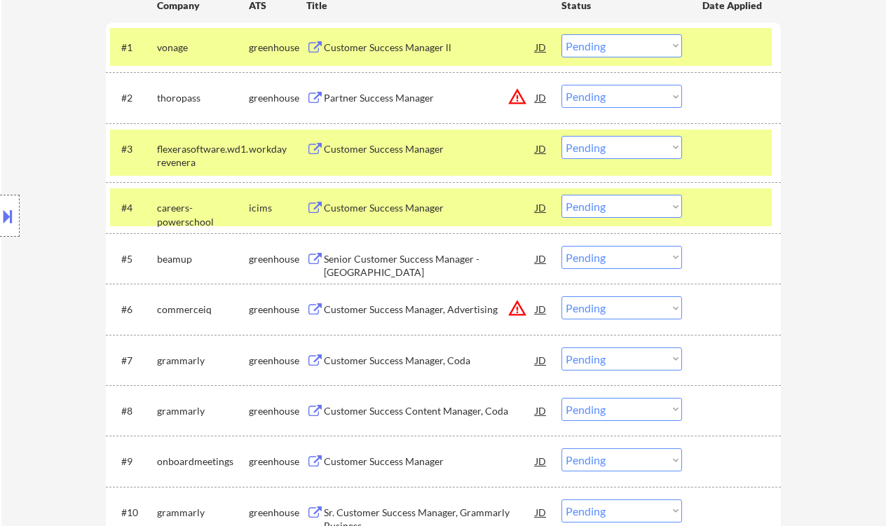
click at [423, 261] on div "Senior Customer Success Manager - US" at bounding box center [430, 265] width 212 height 27
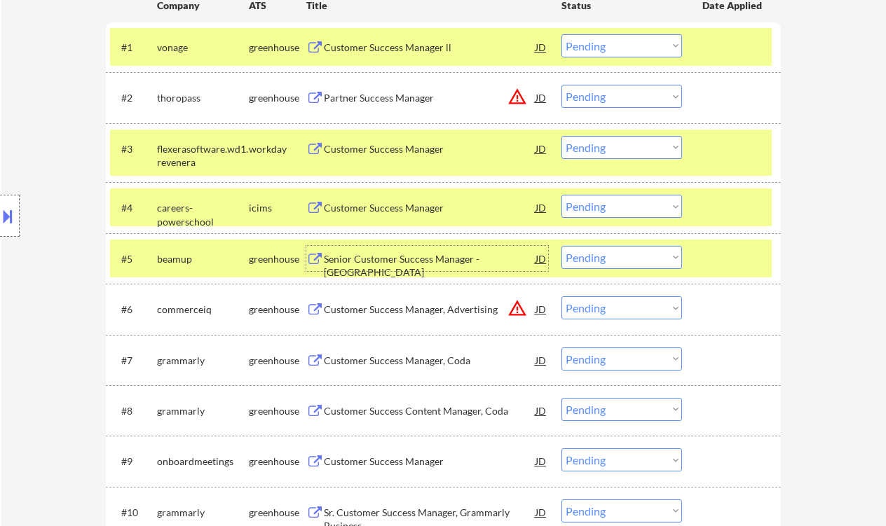
scroll to position [561, 0]
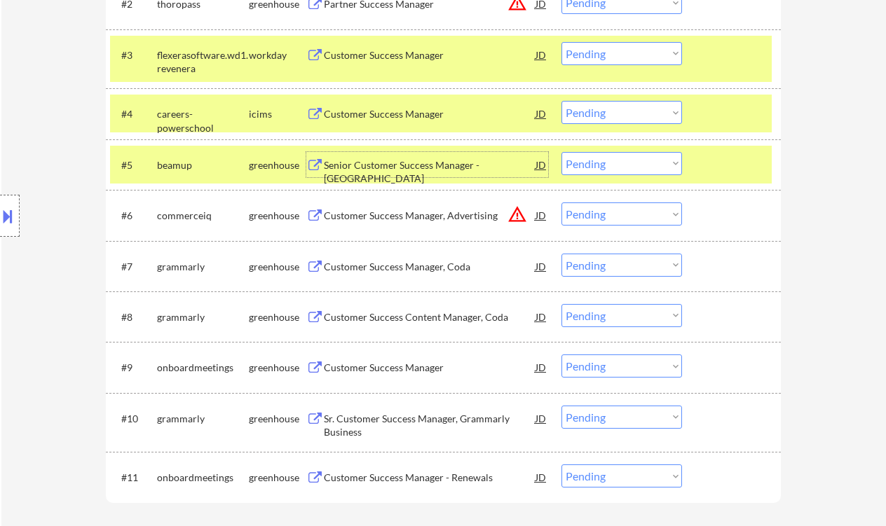
click at [402, 263] on div "Customer Success Manager, Coda" at bounding box center [430, 267] width 212 height 14
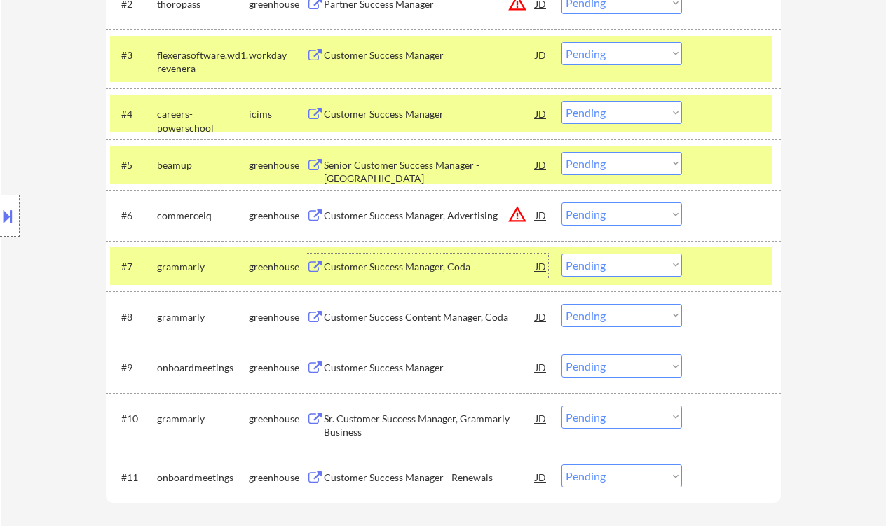
click at [8, 217] on button at bounding box center [7, 216] width 15 height 23
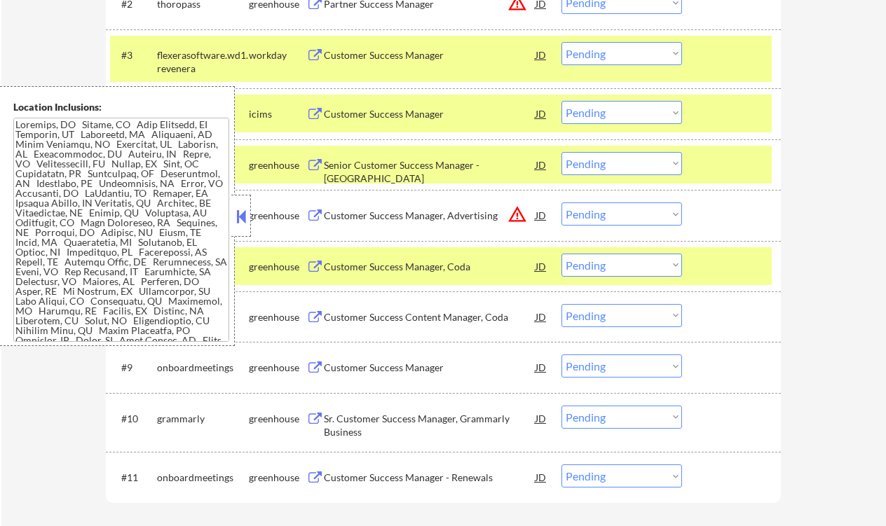
click at [243, 218] on button at bounding box center [240, 216] width 15 height 21
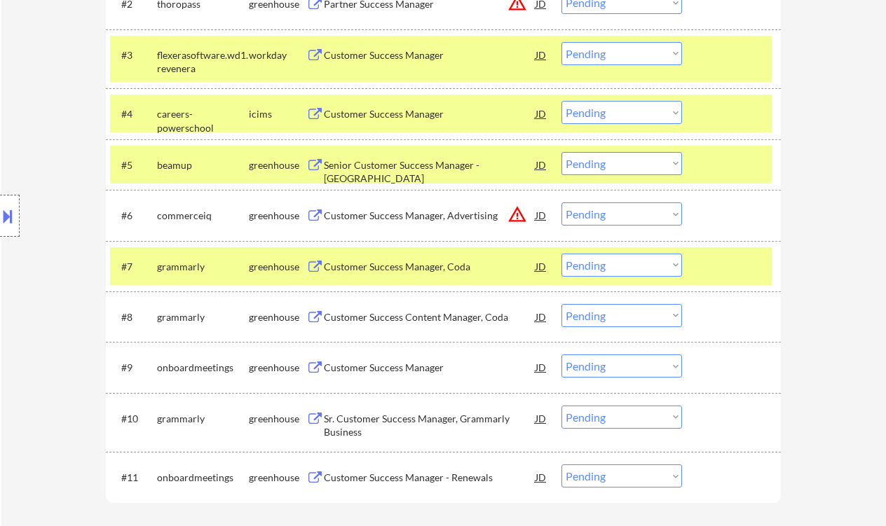
click at [601, 262] on select "Choose an option... Pending Applied Excluded (Questions) Excluded (Expired) Exc…" at bounding box center [622, 265] width 121 height 23
click at [562, 254] on select "Choose an option... Pending Applied Excluded (Questions) Excluded (Expired) Exc…" at bounding box center [622, 265] width 121 height 23
select select ""pending""
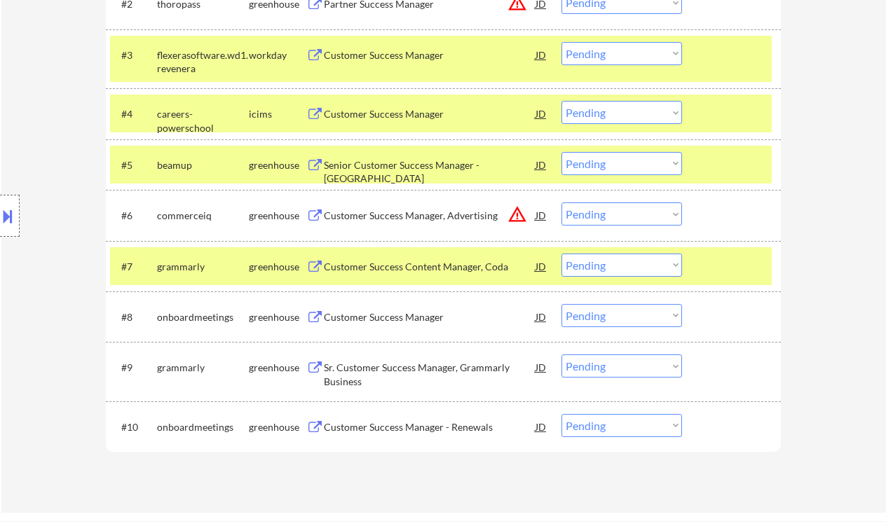
click at [391, 319] on div "Customer Success Manager" at bounding box center [430, 318] width 212 height 14
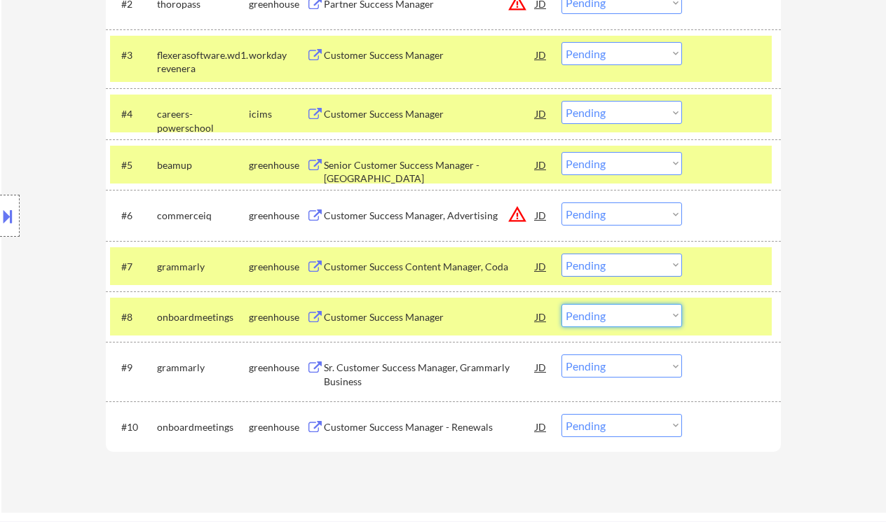
drag, startPoint x: 613, startPoint y: 314, endPoint x: 621, endPoint y: 327, distance: 14.8
click at [613, 314] on select "Choose an option... Pending Applied Excluded (Questions) Excluded (Expired) Exc…" at bounding box center [622, 315] width 121 height 23
click at [562, 304] on select "Choose an option... Pending Applied Excluded (Questions) Excluded (Expired) Exc…" at bounding box center [622, 315] width 121 height 23
click at [432, 367] on div "Sr. Customer Success Manager, Grammarly Business" at bounding box center [430, 374] width 212 height 27
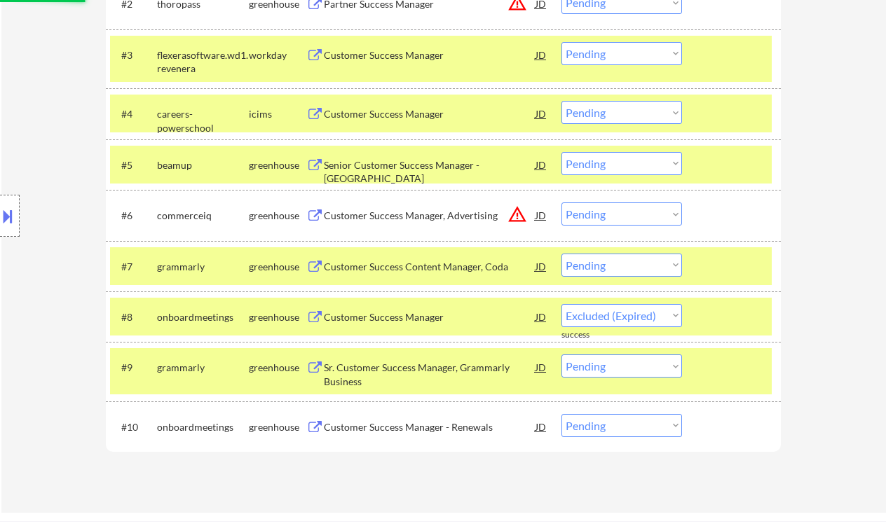
select select ""pending""
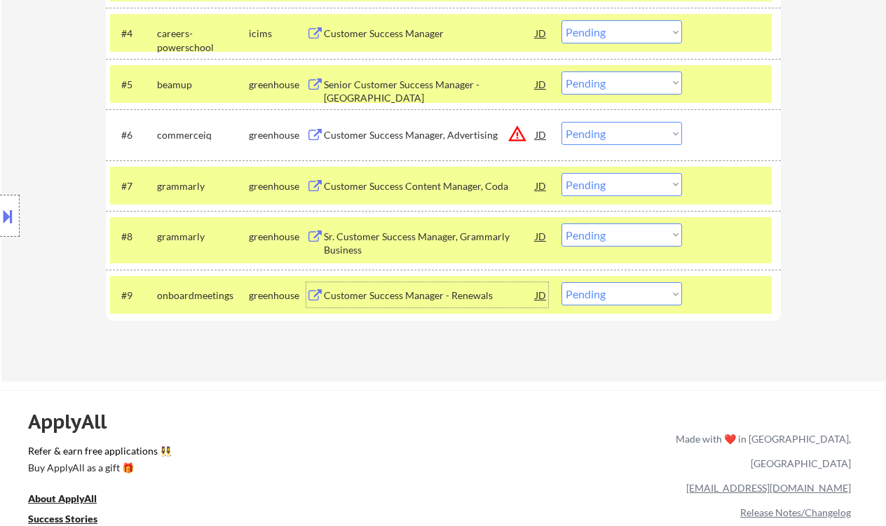
scroll to position [654, 0]
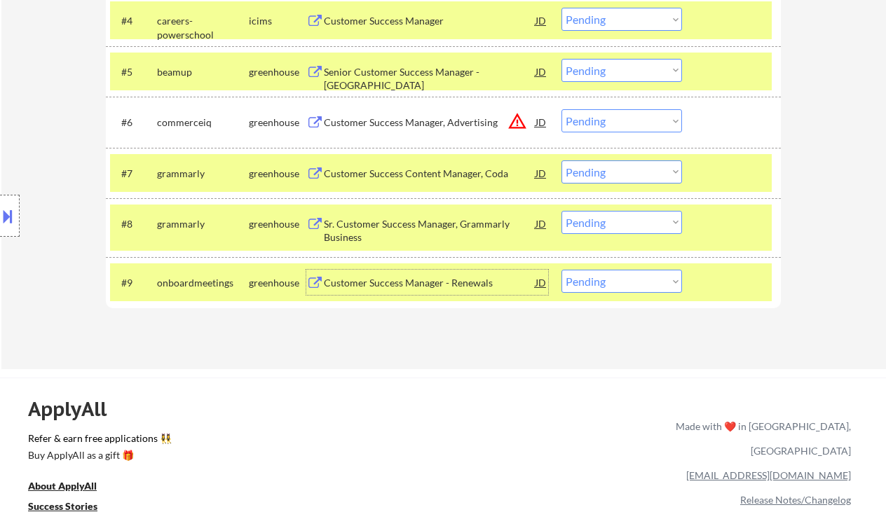
click at [419, 285] on div "Customer Success Manager - Renewals" at bounding box center [430, 283] width 212 height 14
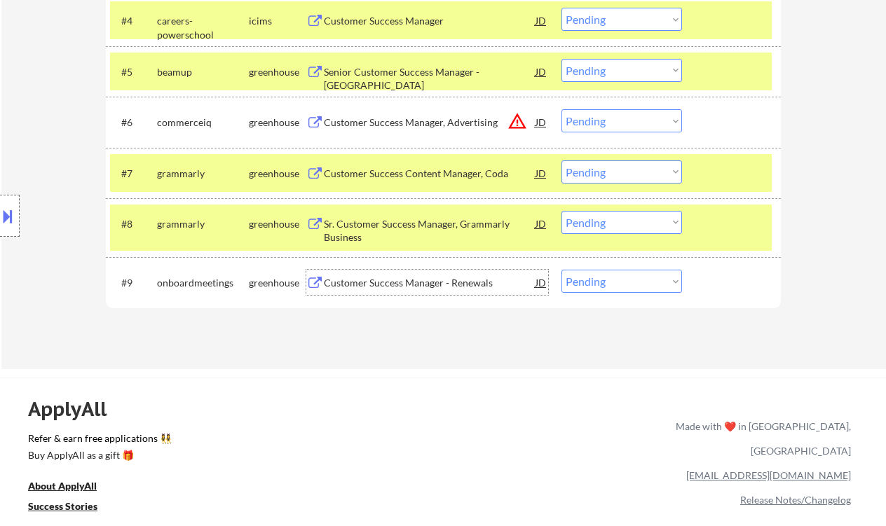
drag, startPoint x: 623, startPoint y: 278, endPoint x: 628, endPoint y: 284, distance: 8.4
click at [623, 278] on select "Choose an option... Pending Applied Excluded (Questions) Excluded (Expired) Exc…" at bounding box center [622, 281] width 121 height 23
select select ""excluded__bad_match_""
click at [562, 270] on select "Choose an option... Pending Applied Excluded (Questions) Excluded (Expired) Exc…" at bounding box center [622, 281] width 121 height 23
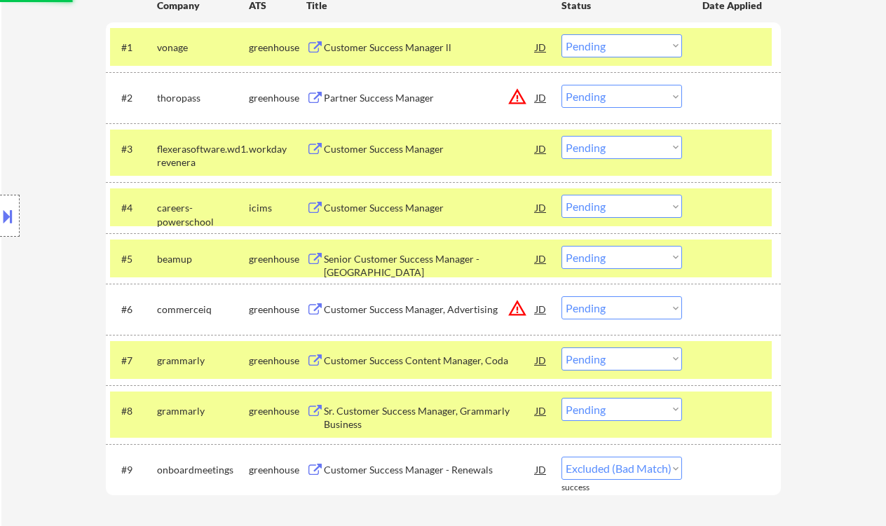
scroll to position [280, 0]
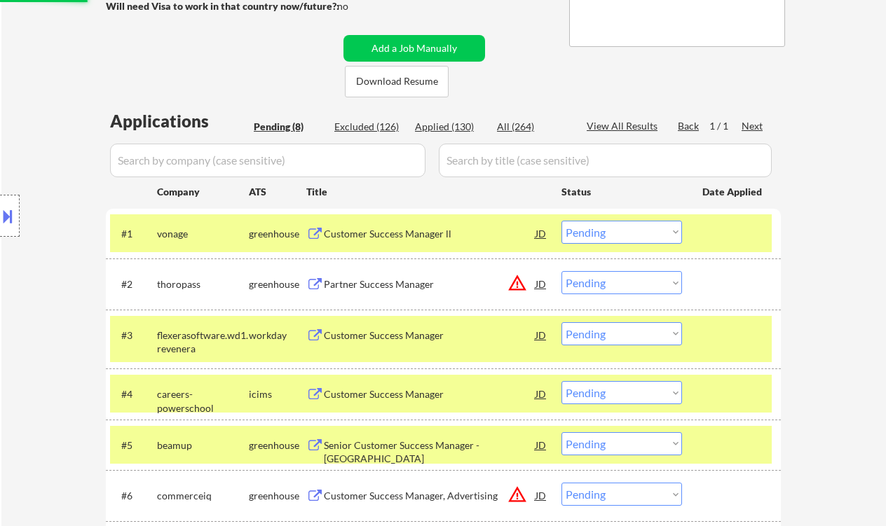
click at [381, 235] on div "Customer Success Manager ll" at bounding box center [430, 234] width 212 height 14
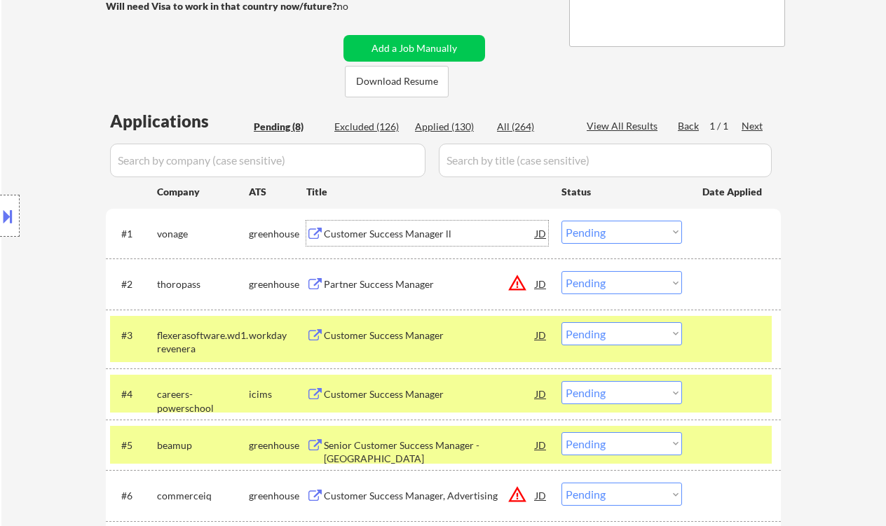
click at [630, 234] on select "Choose an option... Pending Applied Excluded (Questions) Excluded (Expired) Exc…" at bounding box center [622, 232] width 121 height 23
click at [562, 221] on select "Choose an option... Pending Applied Excluded (Questions) Excluded (Expired) Exc…" at bounding box center [622, 232] width 121 height 23
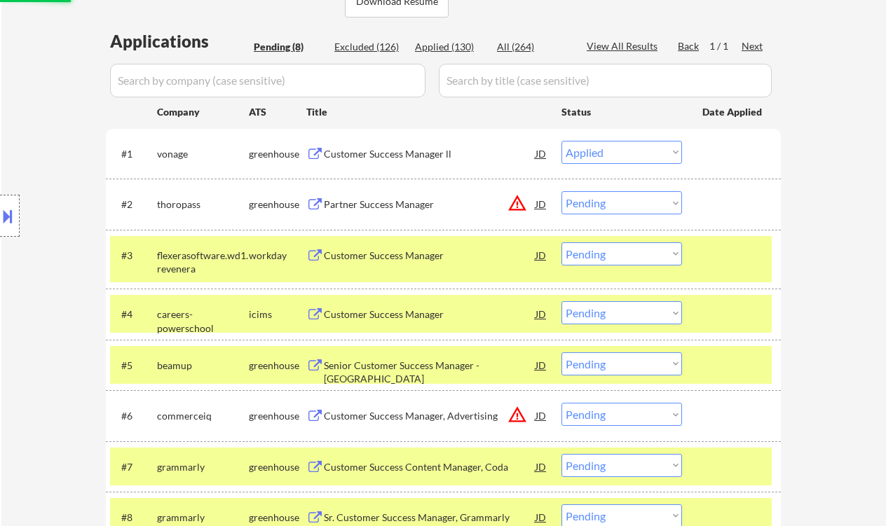
scroll to position [374, 0]
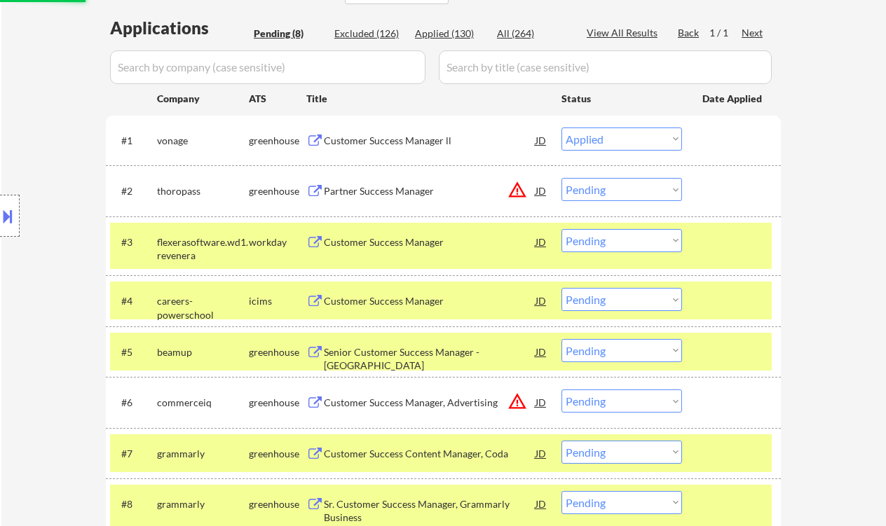
click at [351, 246] on div "Customer Success Manager" at bounding box center [430, 243] width 212 height 14
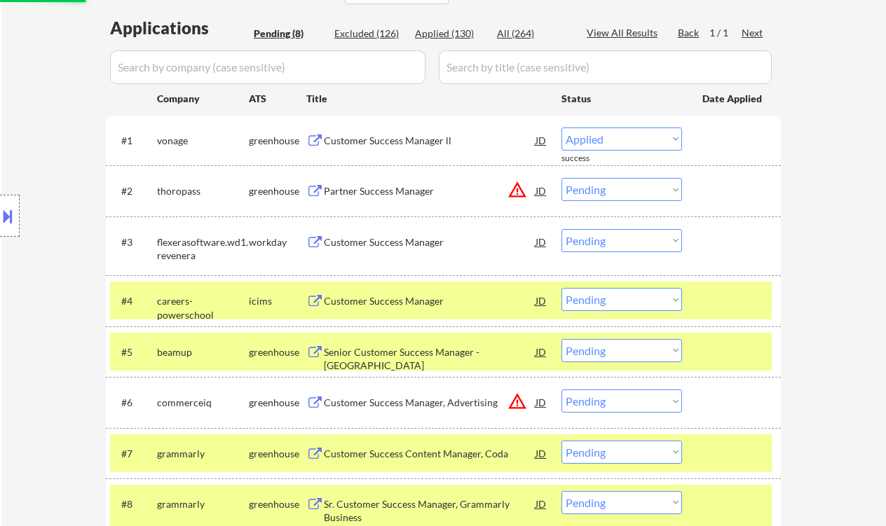
select select ""pending""
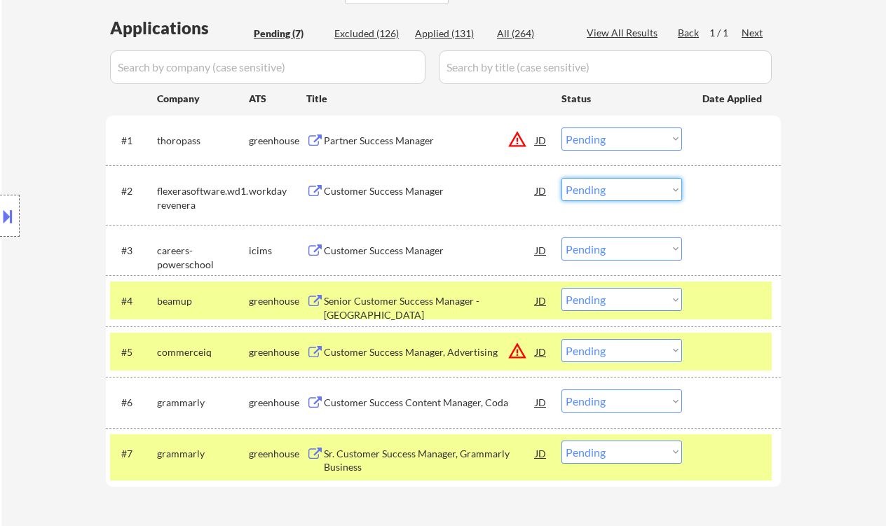
drag, startPoint x: 596, startPoint y: 190, endPoint x: 609, endPoint y: 200, distance: 17.0
click at [596, 190] on select "Choose an option... Pending Applied Excluded (Questions) Excluded (Expired) Exc…" at bounding box center [622, 189] width 121 height 23
click at [562, 178] on select "Choose an option... Pending Applied Excluded (Questions) Excluded (Expired) Exc…" at bounding box center [622, 189] width 121 height 23
click at [399, 255] on div "Customer Success Manager" at bounding box center [430, 251] width 212 height 14
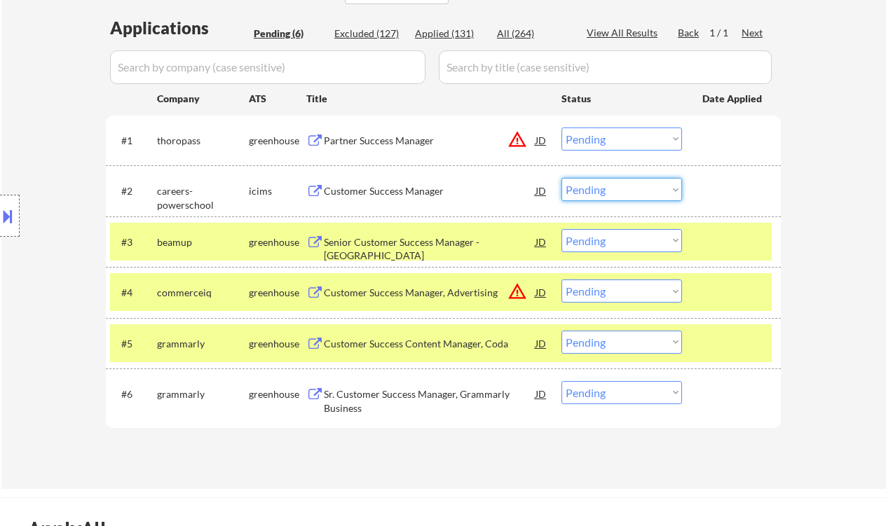
drag, startPoint x: 585, startPoint y: 196, endPoint x: 594, endPoint y: 200, distance: 11.0
click at [585, 196] on select "Choose an option... Pending Applied Excluded (Questions) Excluded (Expired) Exc…" at bounding box center [622, 189] width 121 height 23
click at [562, 178] on select "Choose an option... Pending Applied Excluded (Questions) Excluded (Expired) Exc…" at bounding box center [622, 189] width 121 height 23
click at [409, 257] on div "#3 beamup greenhouse Senior Customer Success Manager - US JD warning_amber Choo…" at bounding box center [441, 242] width 662 height 38
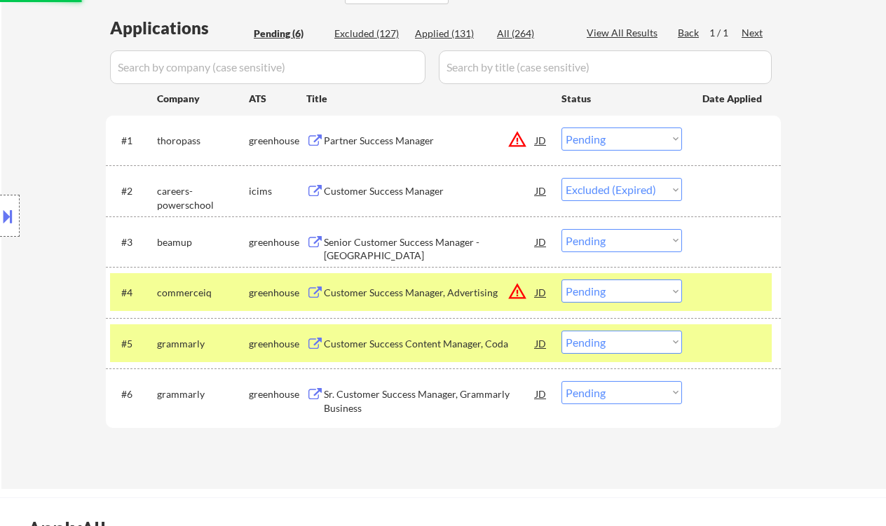
click at [405, 243] on div "Senior Customer Success Manager - US" at bounding box center [430, 249] width 212 height 27
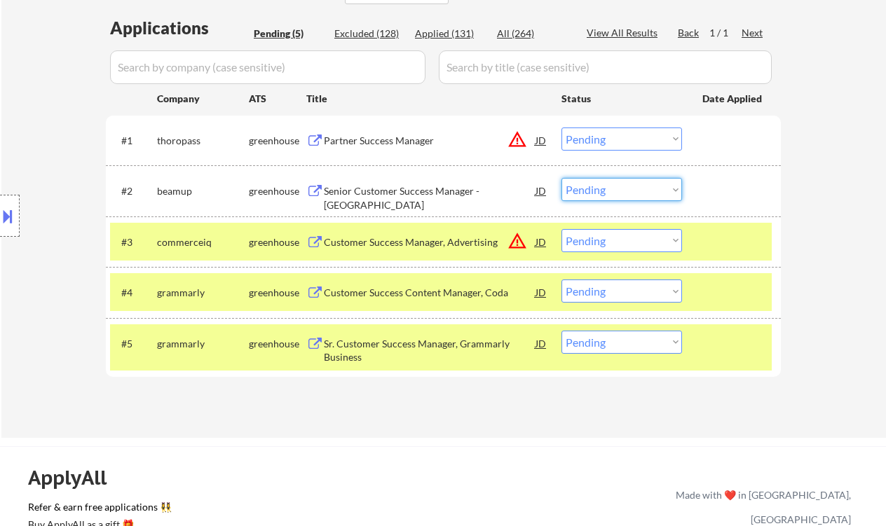
drag, startPoint x: 593, startPoint y: 189, endPoint x: 602, endPoint y: 193, distance: 9.8
click at [593, 189] on select "Choose an option... Pending Applied Excluded (Questions) Excluded (Expired) Exc…" at bounding box center [622, 189] width 121 height 23
click at [562, 178] on select "Choose an option... Pending Applied Excluded (Questions) Excluded (Expired) Exc…" at bounding box center [622, 189] width 121 height 23
click at [411, 140] on div "Partner Success Manager" at bounding box center [430, 141] width 212 height 14
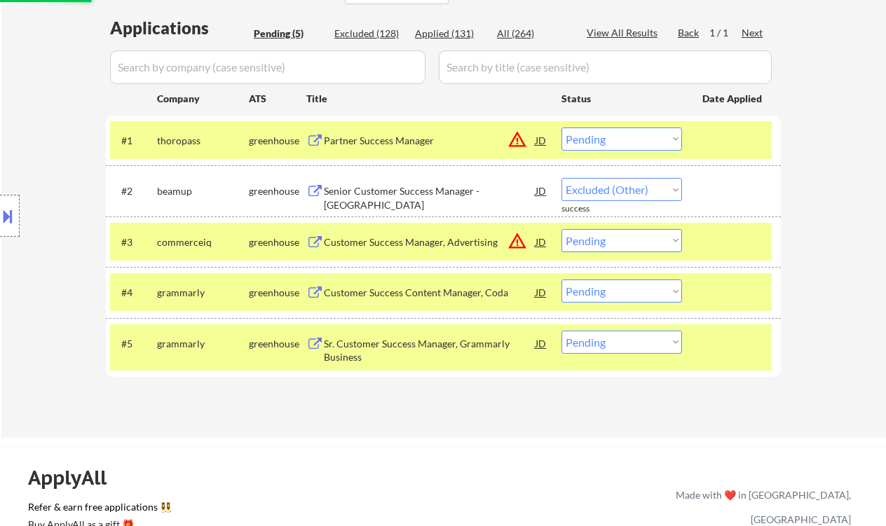
select select ""pending""
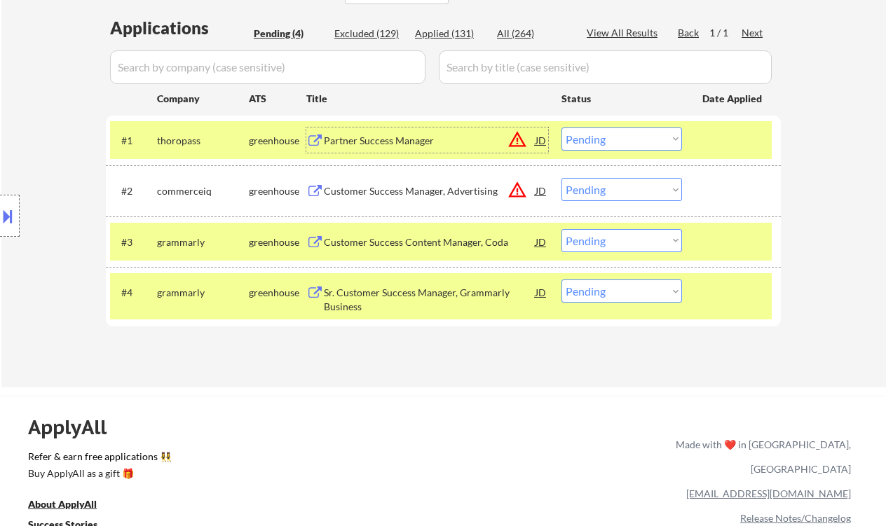
click at [597, 136] on select "Choose an option... Pending Applied Excluded (Questions) Excluded (Expired) Exc…" at bounding box center [622, 139] width 121 height 23
click at [562, 128] on select "Choose an option... Pending Applied Excluded (Questions) Excluded (Expired) Exc…" at bounding box center [622, 139] width 121 height 23
click at [402, 195] on div "Customer Success Manager, Advertising" at bounding box center [430, 191] width 212 height 14
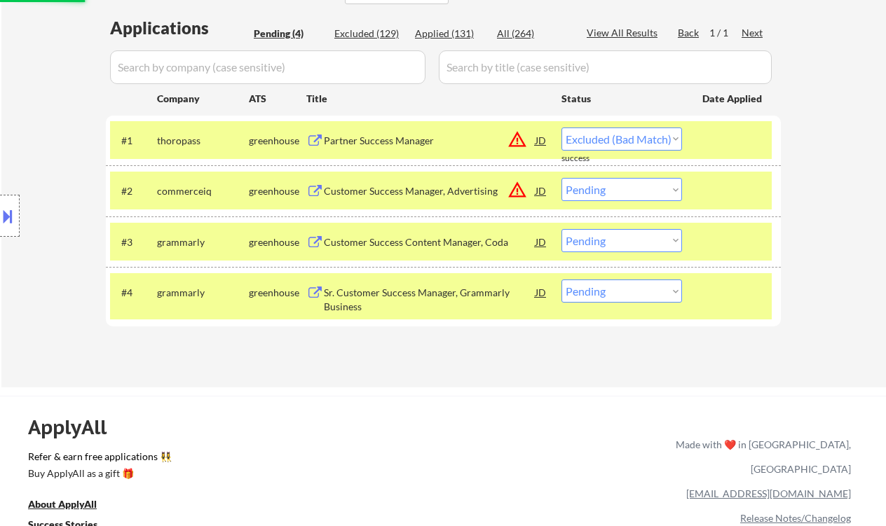
select select ""pending""
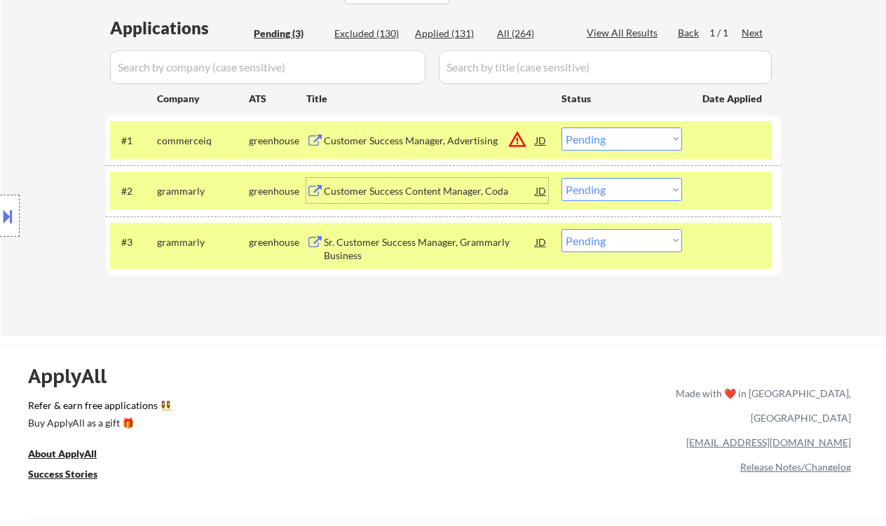
drag, startPoint x: 606, startPoint y: 182, endPoint x: 610, endPoint y: 189, distance: 8.2
click at [606, 182] on select "Choose an option... Pending Applied Excluded (Questions) Excluded (Expired) Exc…" at bounding box center [622, 189] width 121 height 23
click at [562, 178] on select "Choose an option... Pending Applied Excluded (Questions) Excluded (Expired) Exc…" at bounding box center [622, 189] width 121 height 23
drag, startPoint x: 613, startPoint y: 142, endPoint x: 622, endPoint y: 149, distance: 11.4
click at [613, 142] on select "Choose an option... Pending Applied Excluded (Questions) Excluded (Expired) Exc…" at bounding box center [622, 139] width 121 height 23
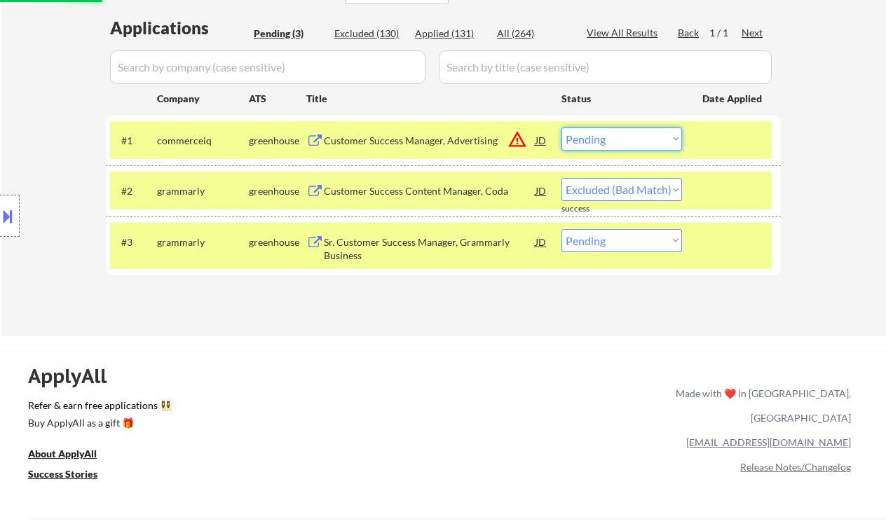
select select ""pending""
click at [562, 128] on select "Choose an option... Pending Applied Excluded (Questions) Excluded (Expired) Exc…" at bounding box center [622, 139] width 121 height 23
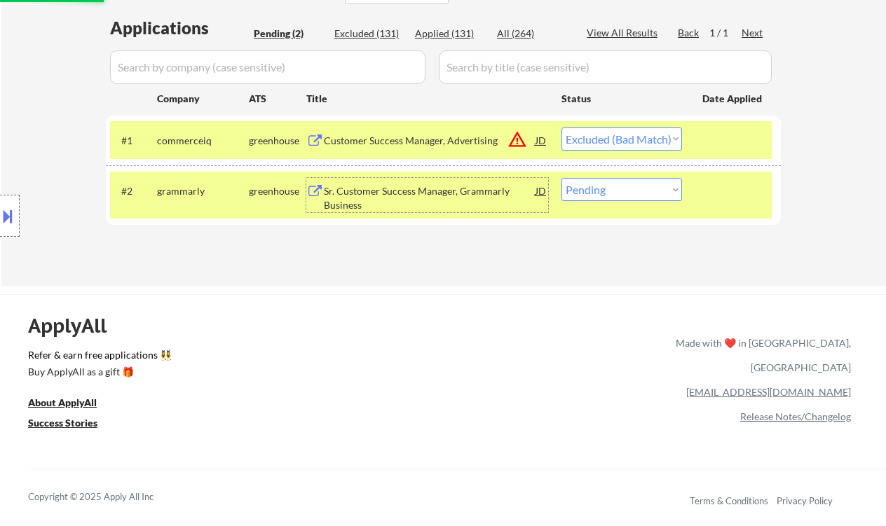
click at [435, 186] on div "Sr. Customer Success Manager, Grammarly Business" at bounding box center [430, 197] width 212 height 27
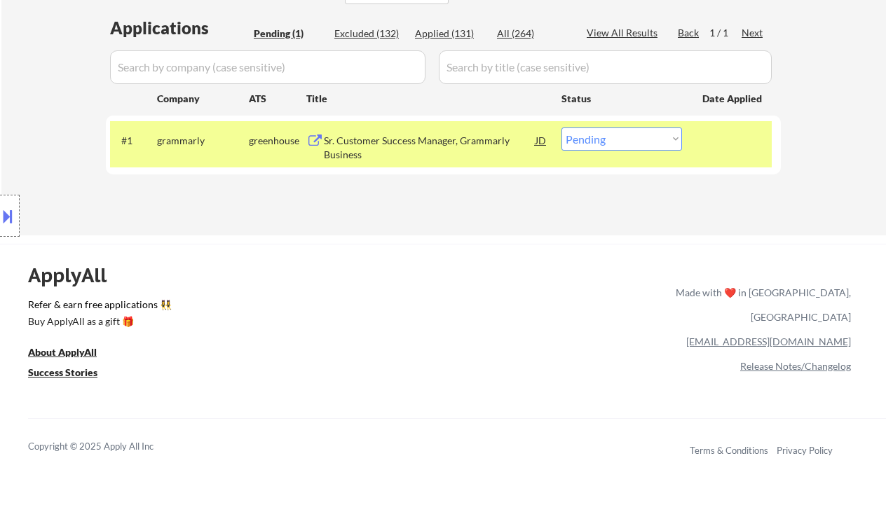
click at [660, 135] on select "Choose an option... Pending Applied Excluded (Questions) Excluded (Expired) Exc…" at bounding box center [622, 139] width 121 height 23
select select ""applied""
click at [562, 128] on select "Choose an option... Pending Applied Excluded (Questions) Excluded (Expired) Exc…" at bounding box center [622, 139] width 121 height 23
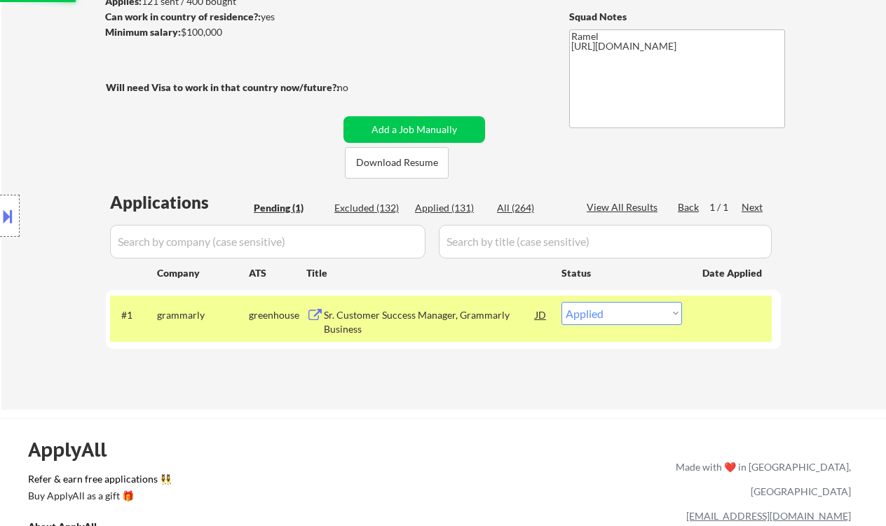
scroll to position [186, 0]
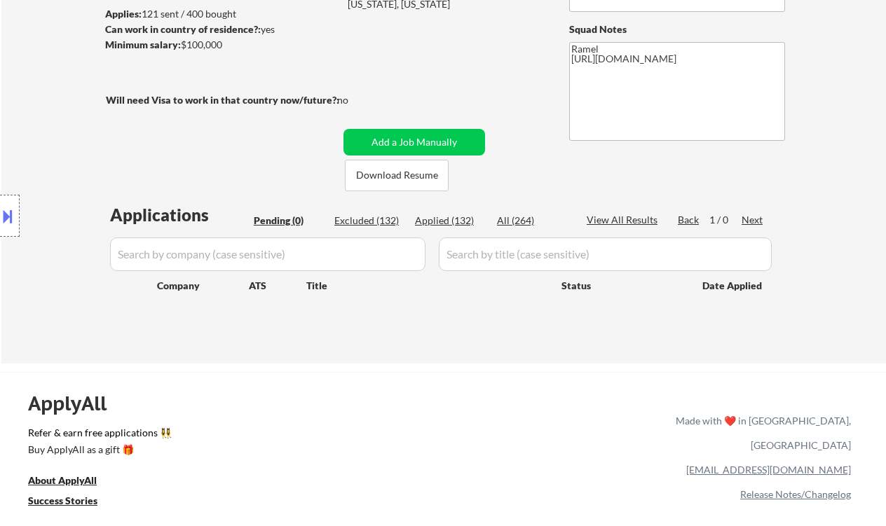
drag, startPoint x: 27, startPoint y: 75, endPoint x: 297, endPoint y: 11, distance: 278.0
click at [27, 75] on div "← Return to /applysquad Mailslurp Inbox Job Search Builder Zachary Anderson Use…" at bounding box center [443, 117] width 885 height 494
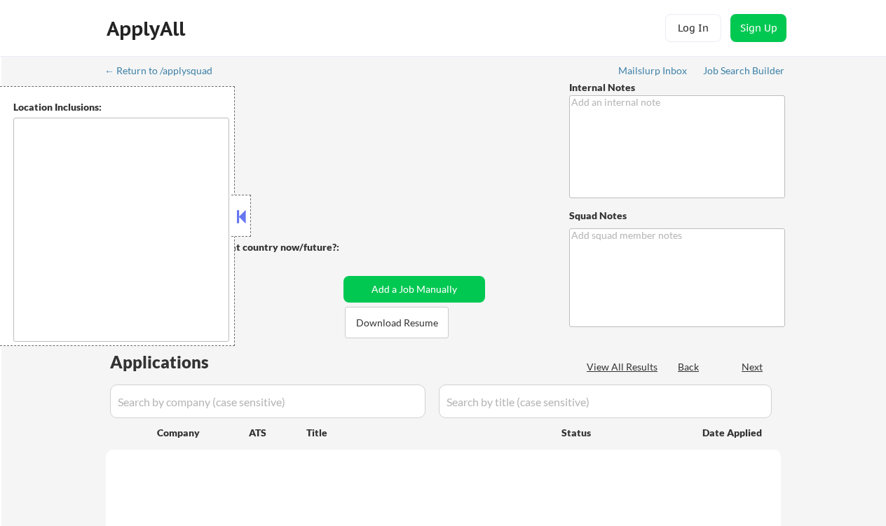
type textarea "👉 Apply this VIP to 30-40+ jobs/day if possible! // 🤖 You can use our approved …"
type textarea "Ramel [URL][DOMAIN_NAME]"
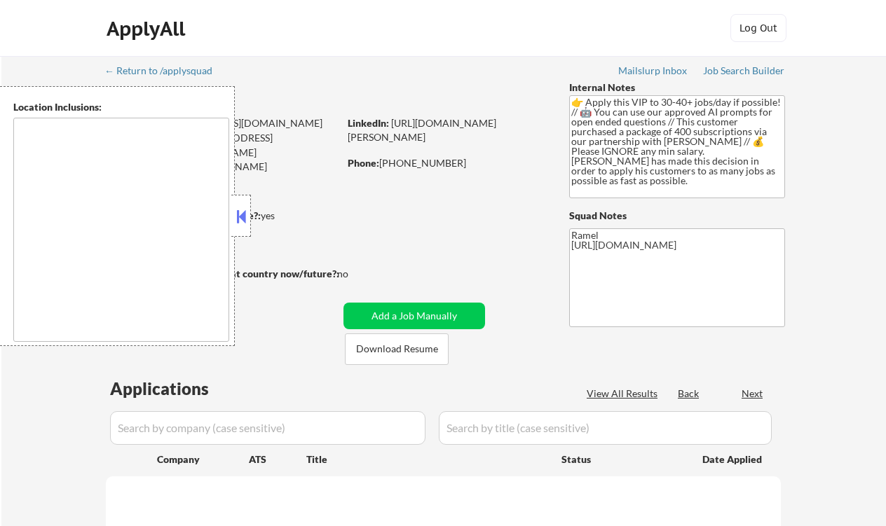
type textarea "[GEOGRAPHIC_DATA], [GEOGRAPHIC_DATA] [GEOGRAPHIC_DATA], [GEOGRAPHIC_DATA] [GEOG…"
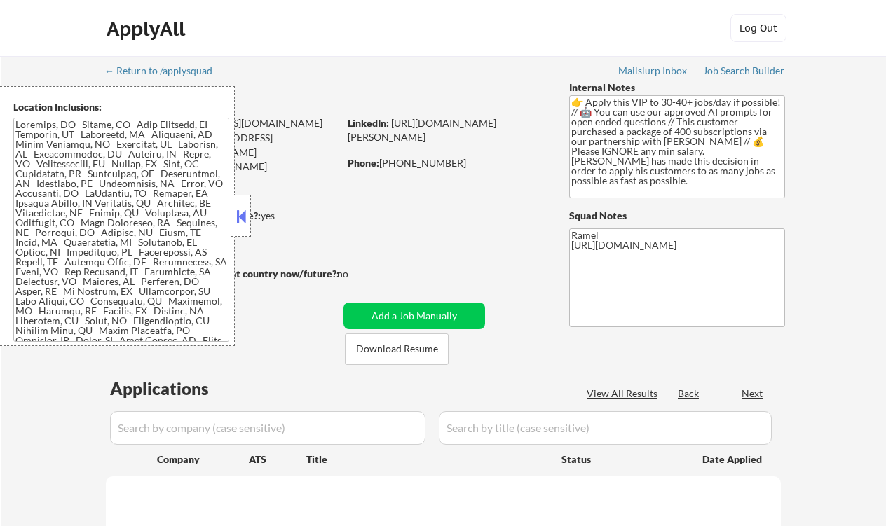
select select ""pending""
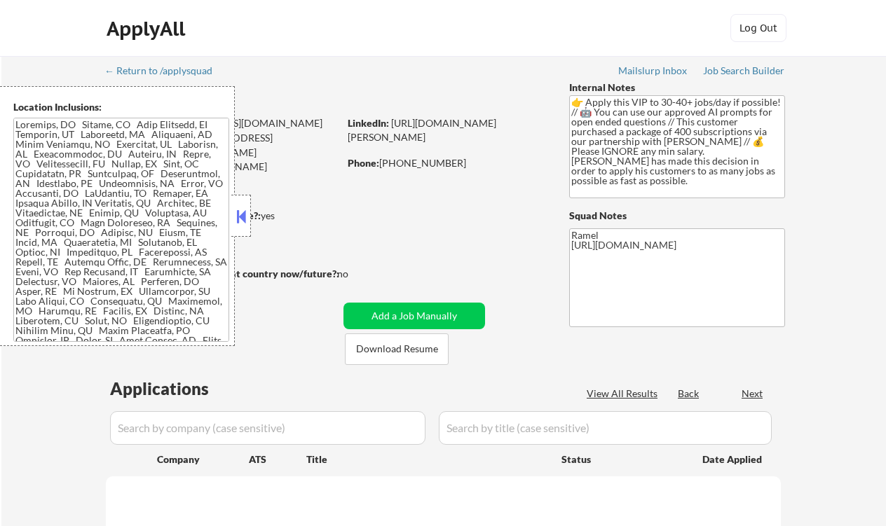
select select ""pending""
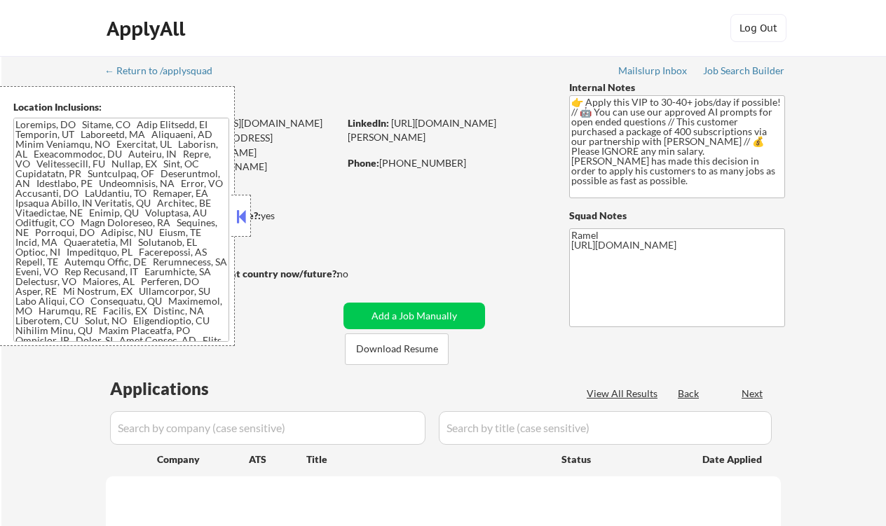
select select ""pending""
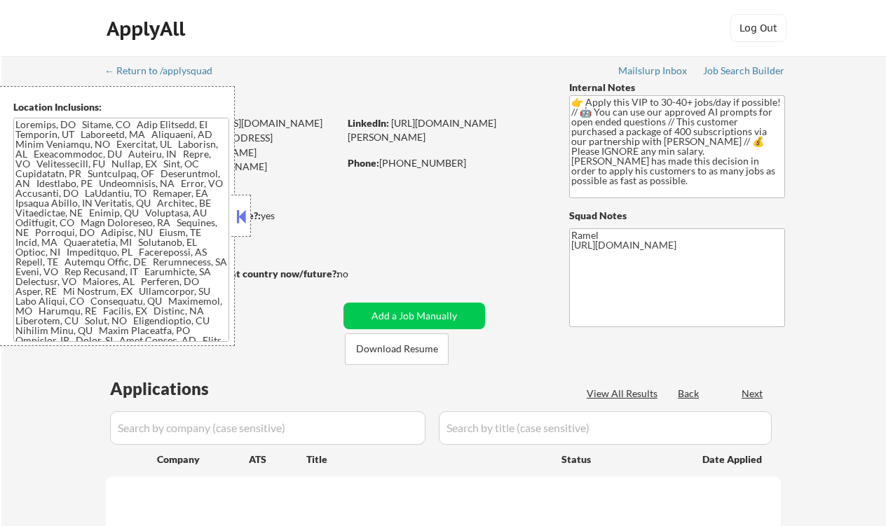
select select ""pending""
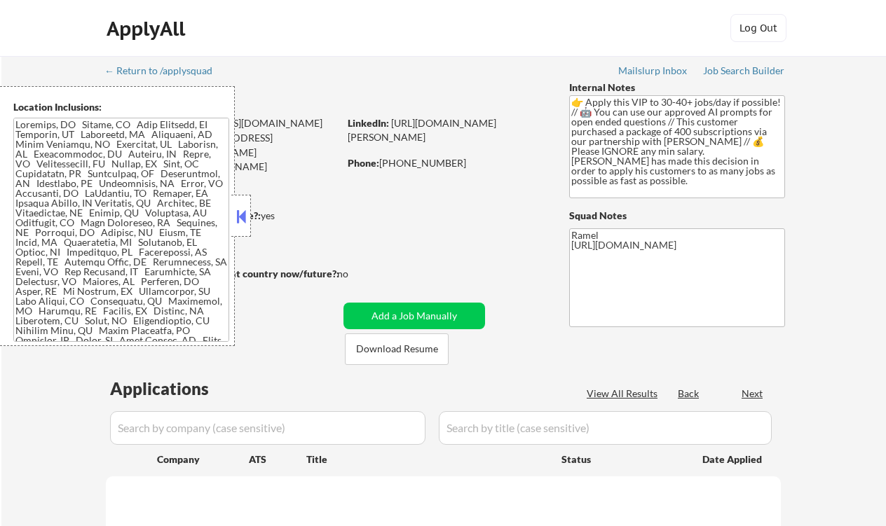
select select ""pending""
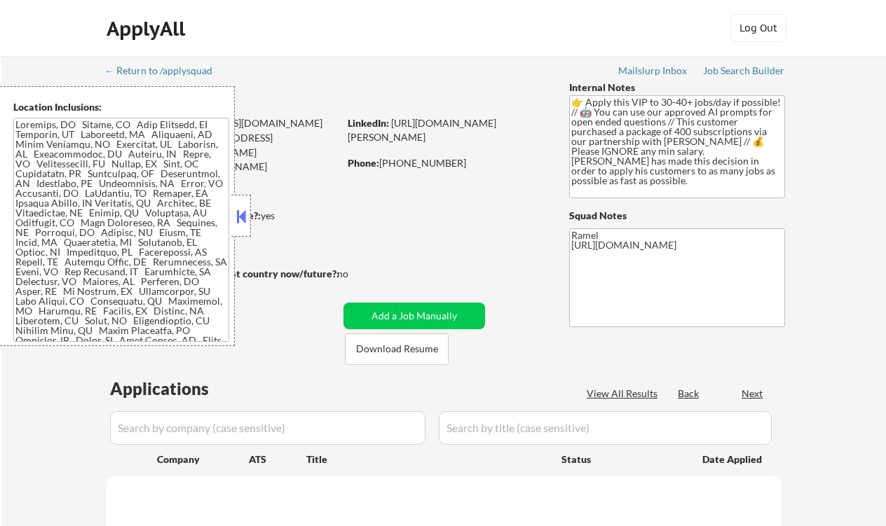
select select ""pending""
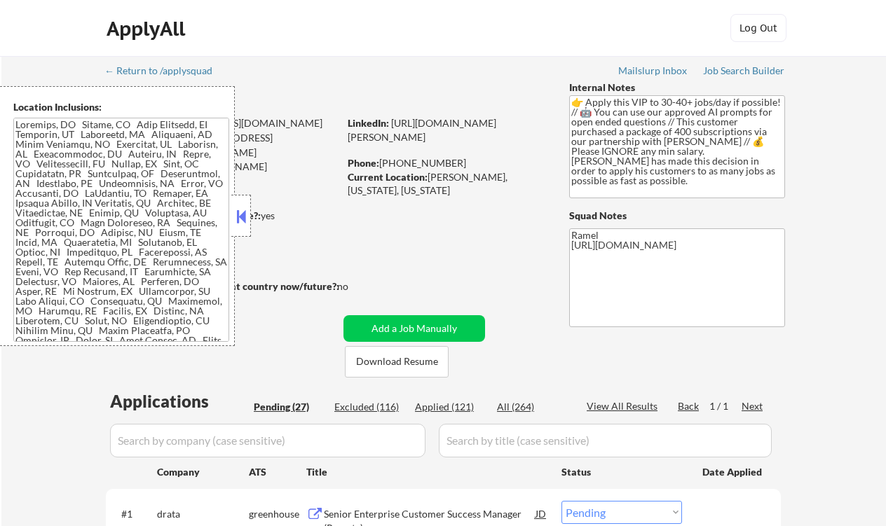
click at [458, 409] on div "Applied (121)" at bounding box center [450, 407] width 70 height 14
click at [242, 218] on button at bounding box center [240, 216] width 15 height 21
select select ""applied""
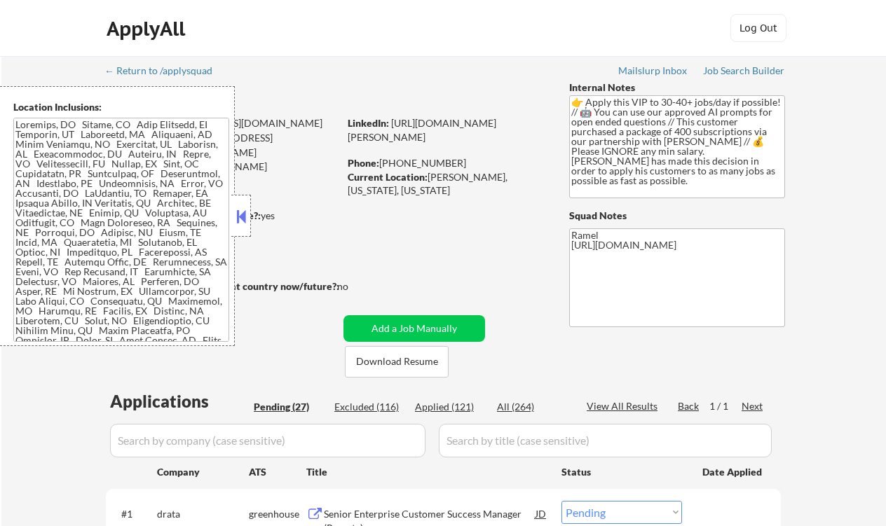
select select ""applied""
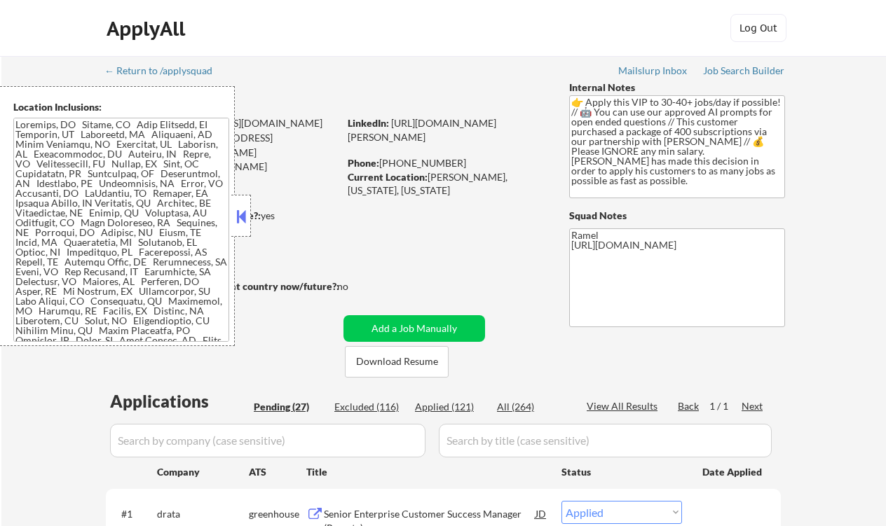
select select ""applied""
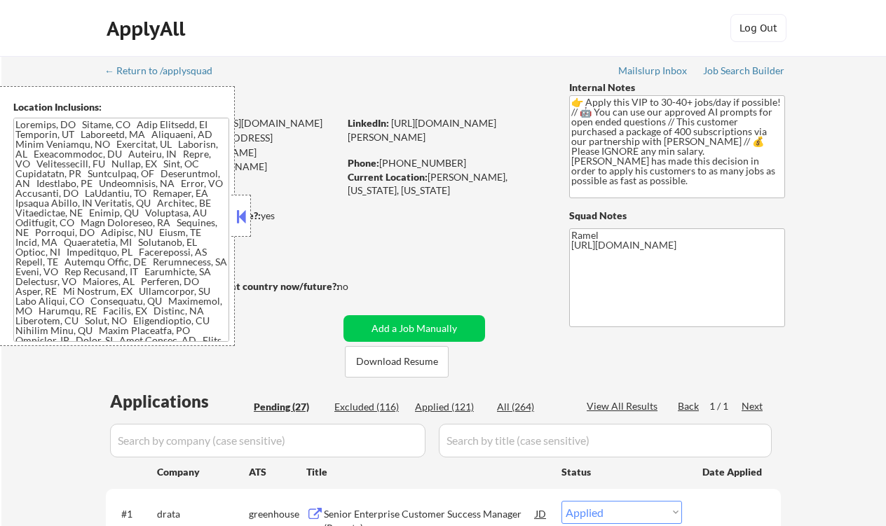
select select ""applied""
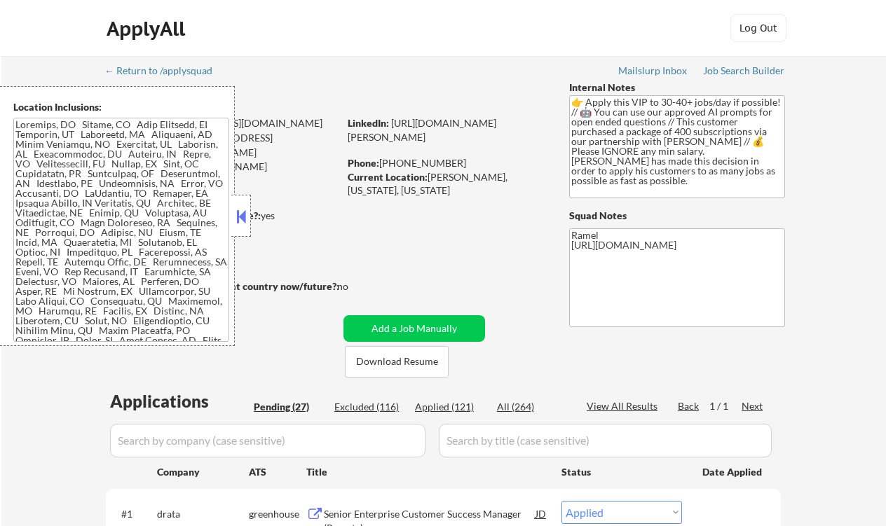
select select ""applied""
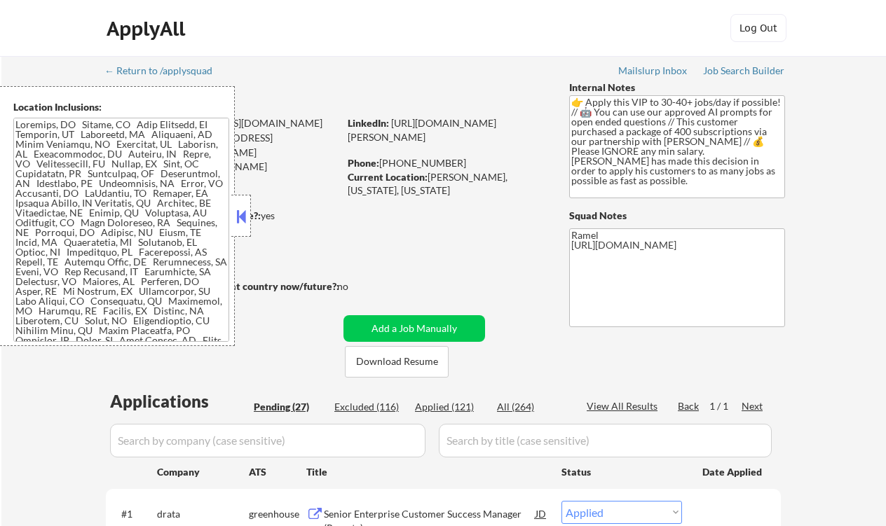
select select ""applied""
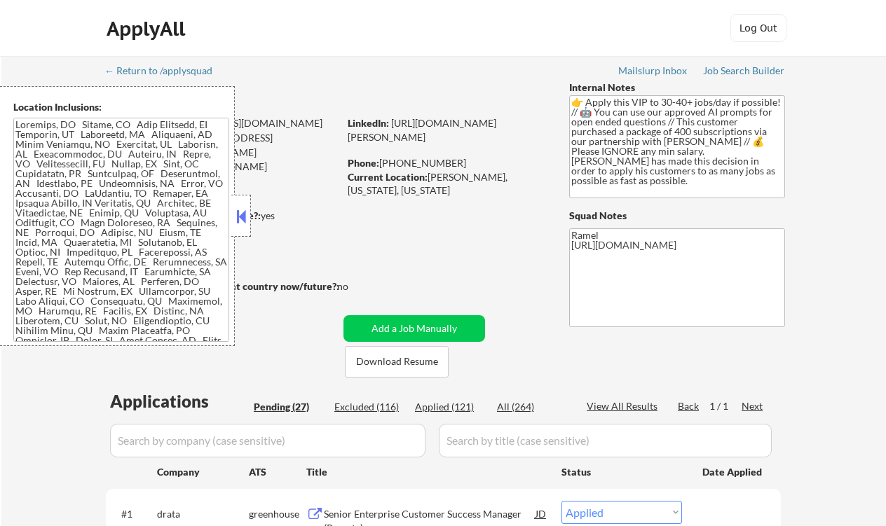
select select ""applied""
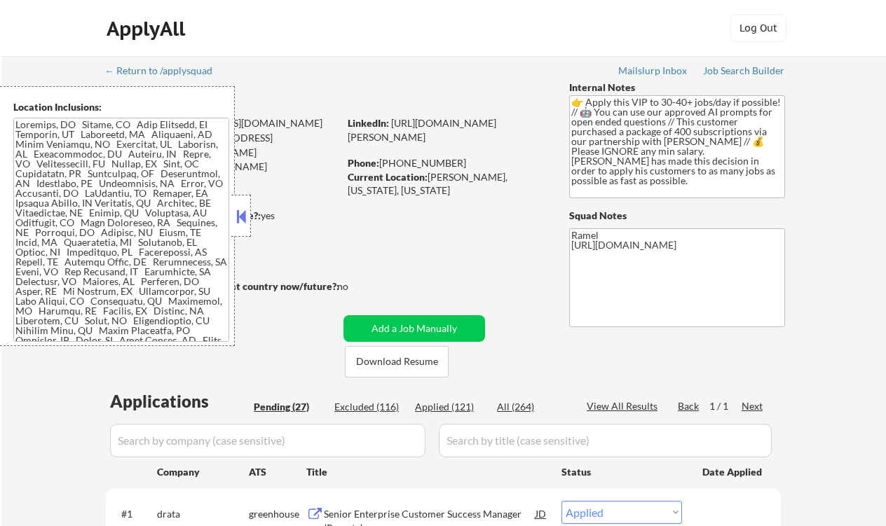
select select ""applied""
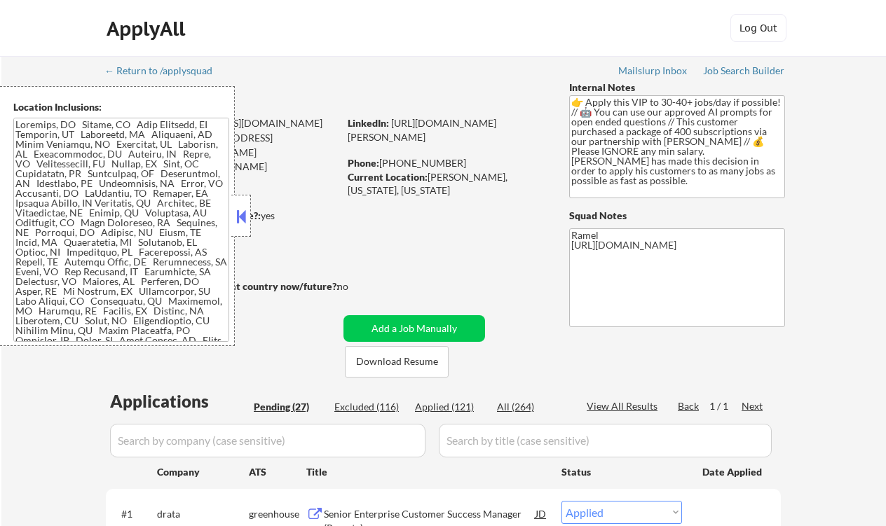
select select ""applied""
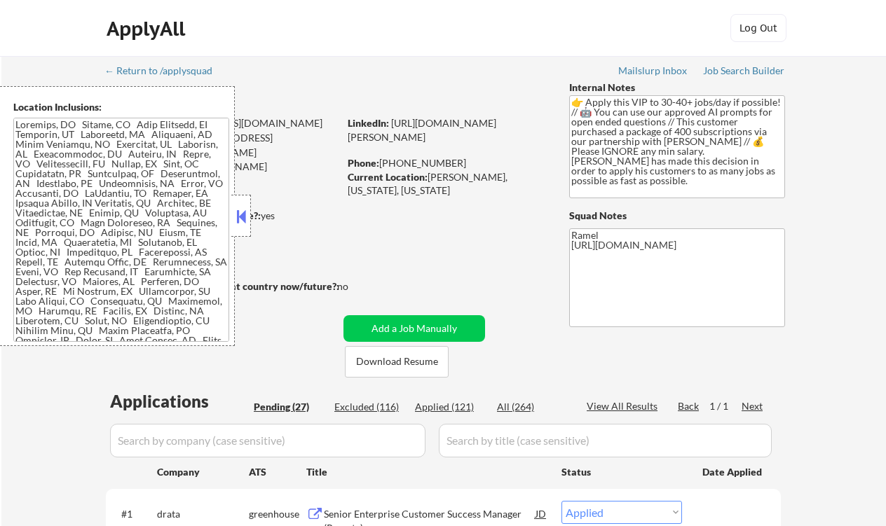
select select ""applied""
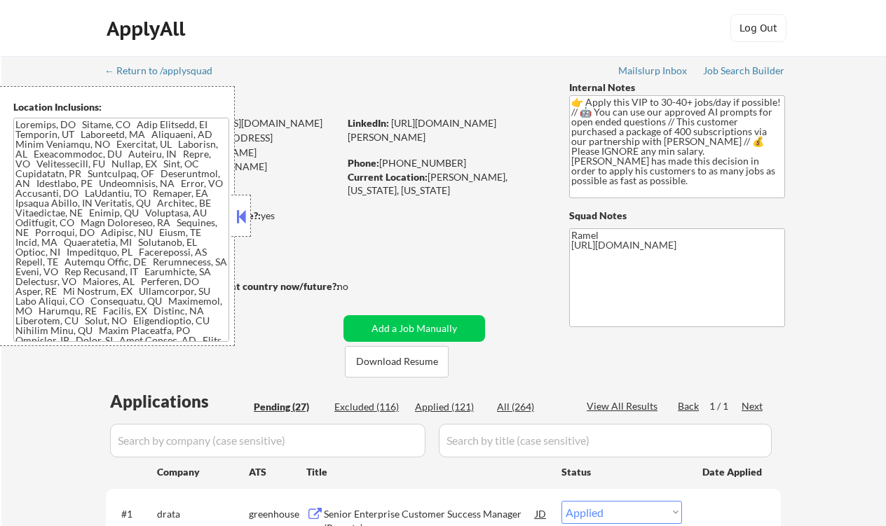
select select ""applied""
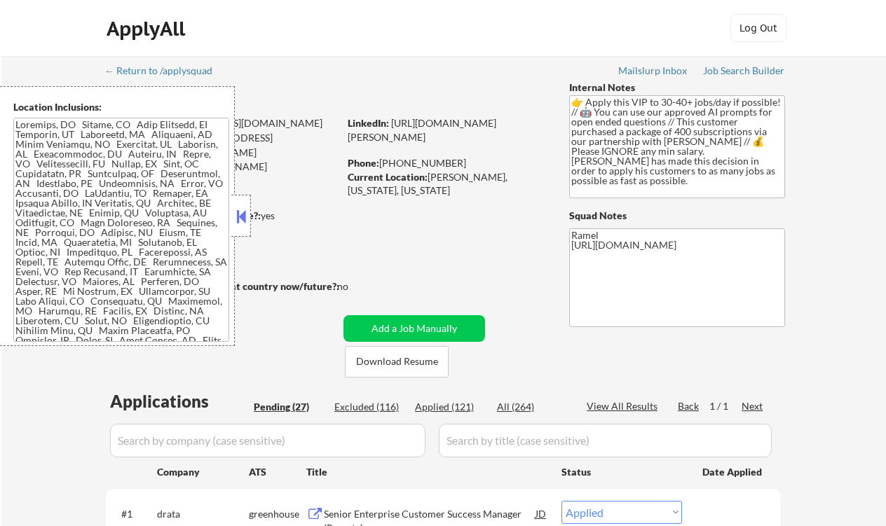
select select ""applied""
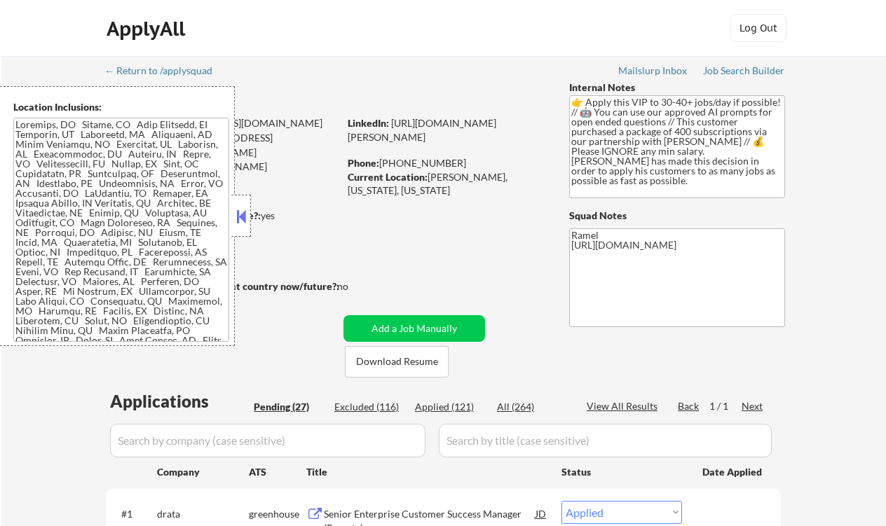
select select ""applied""
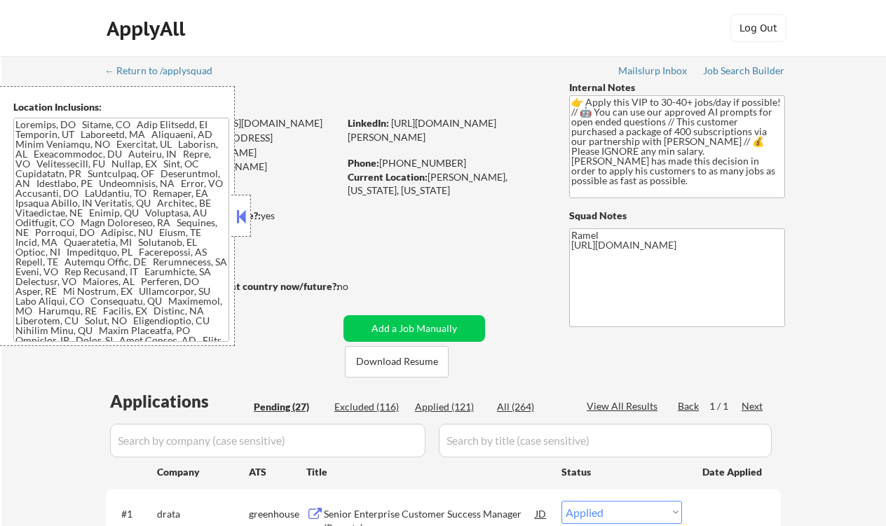
select select ""applied""
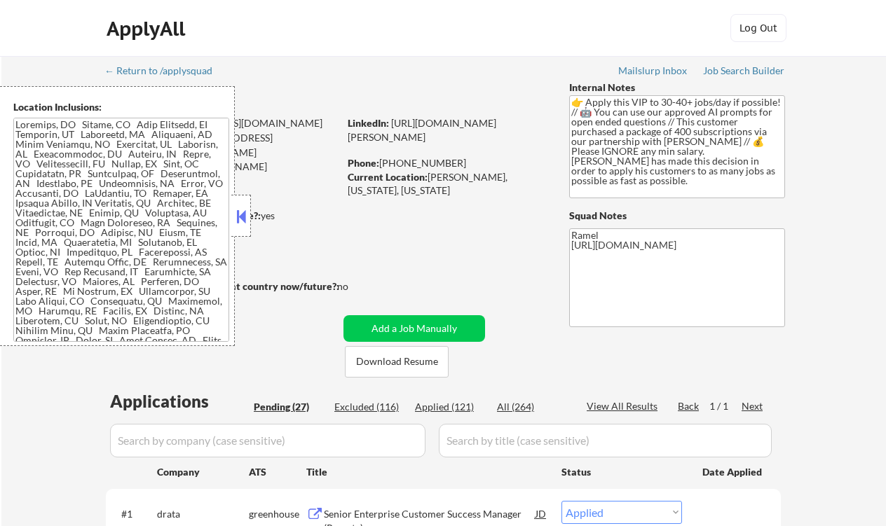
select select ""applied""
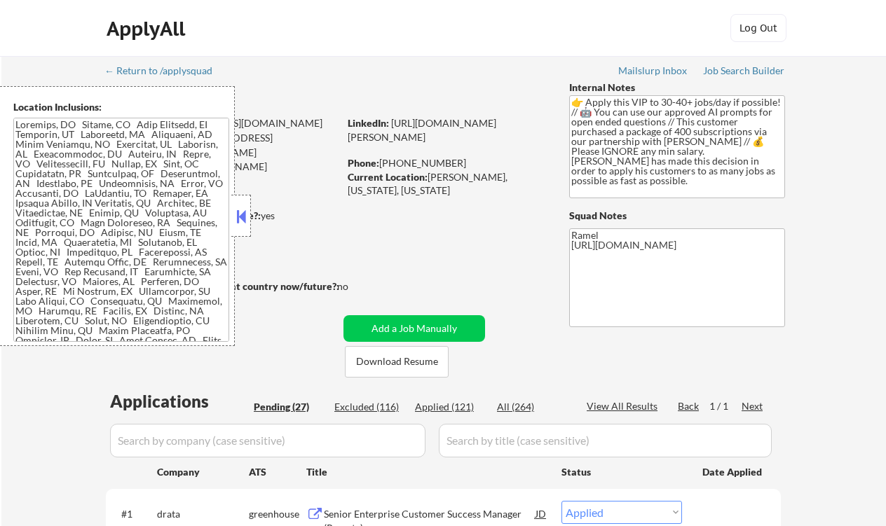
select select ""applied""
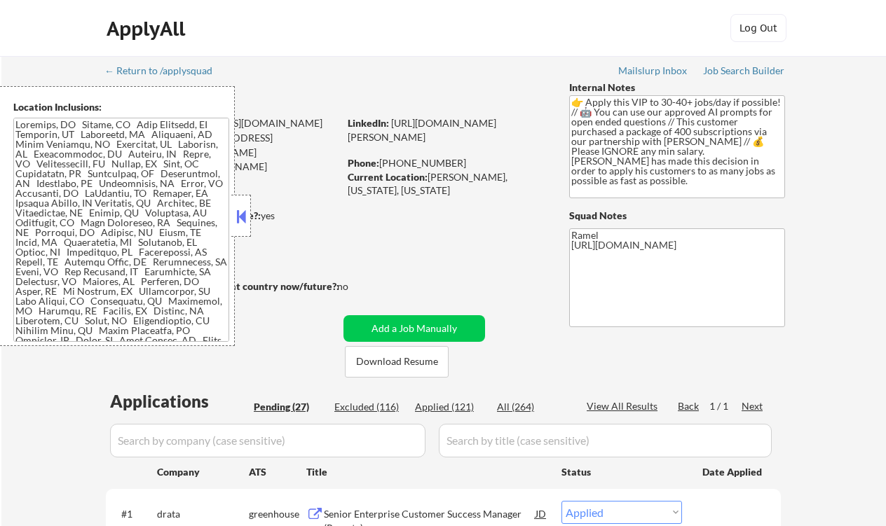
select select ""applied""
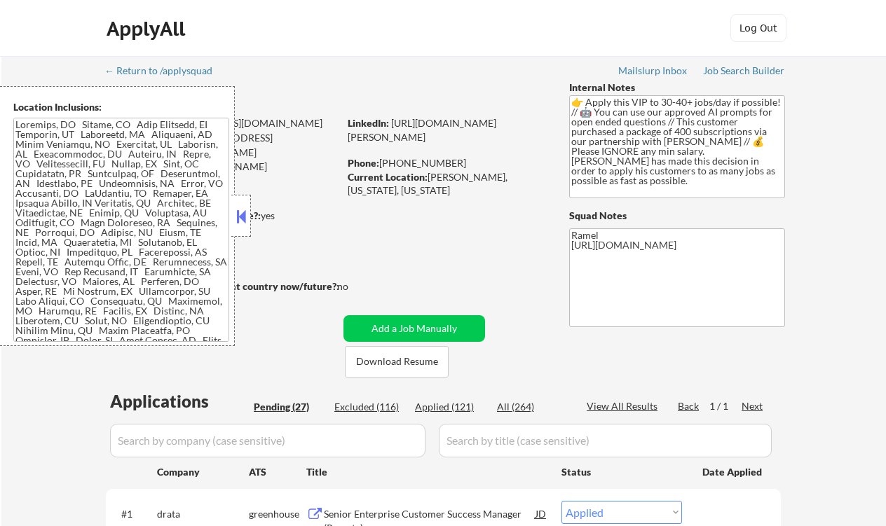
select select ""applied""
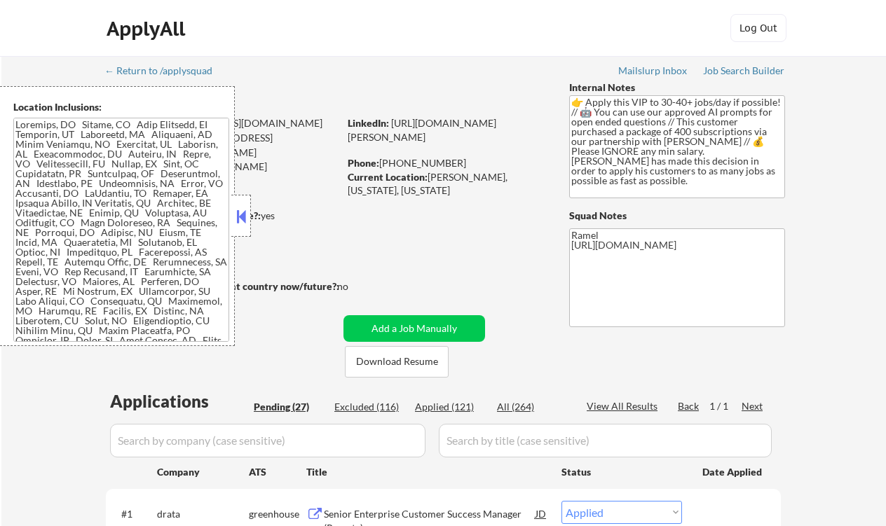
select select ""applied""
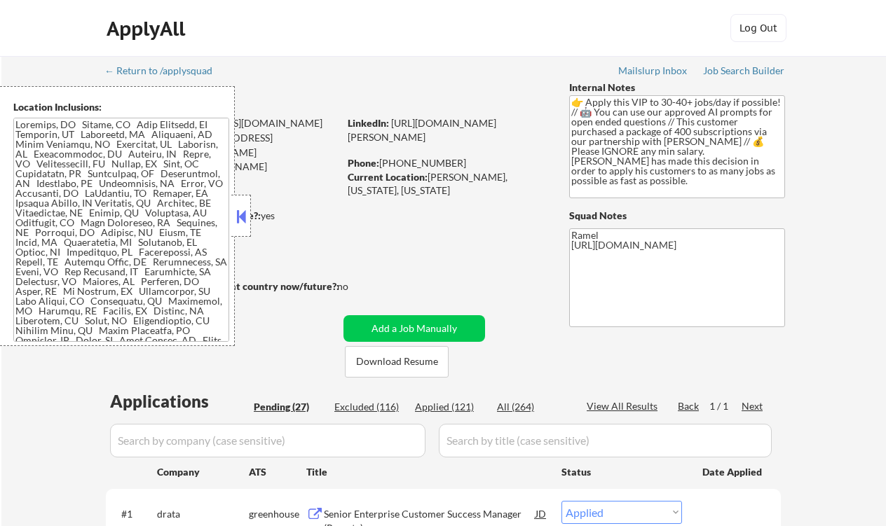
select select ""applied""
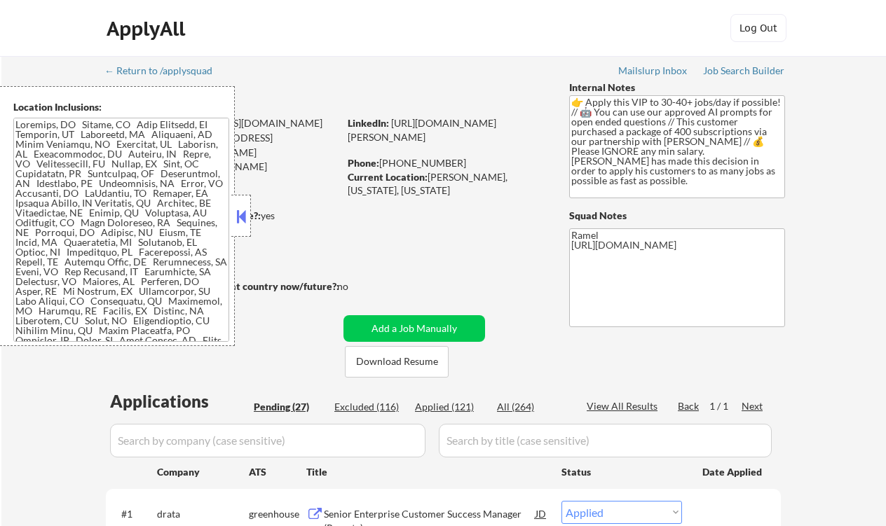
select select ""applied""
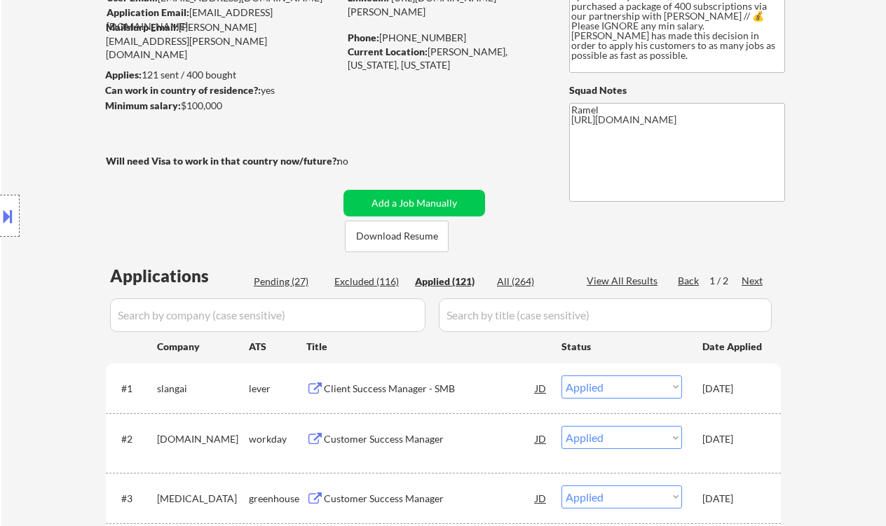
scroll to position [186, 0]
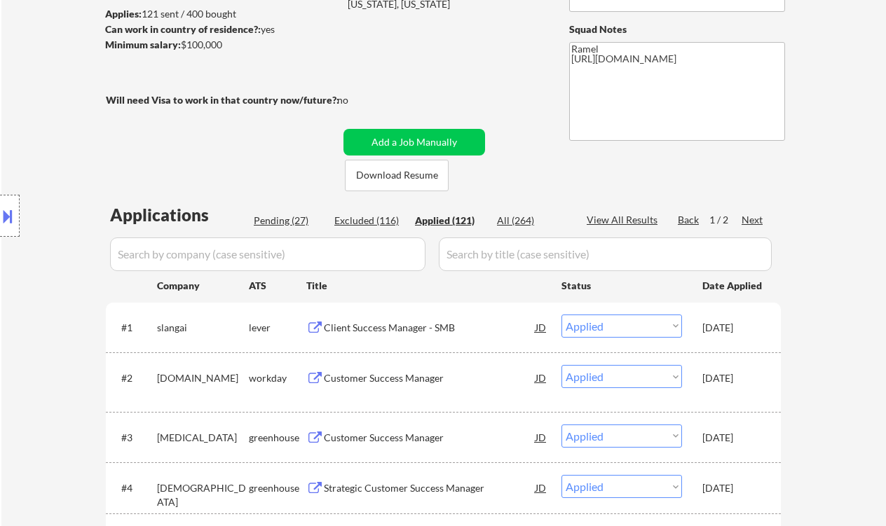
click at [18, 99] on div "Location Inclusions:" at bounding box center [125, 216] width 251 height 260
click at [32, 146] on div "Location Inclusions:" at bounding box center [125, 216] width 251 height 260
click at [616, 218] on div "View All Results" at bounding box center [624, 220] width 75 height 14
select select ""applied""
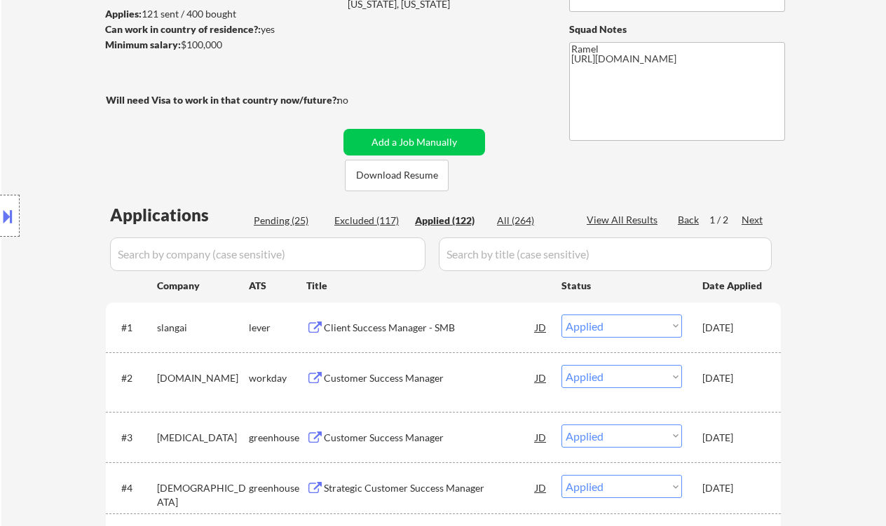
select select ""applied""
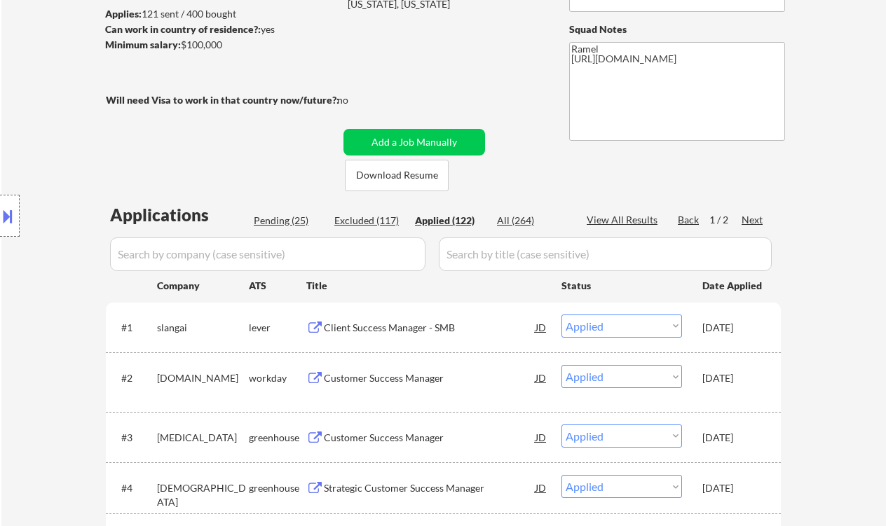
select select ""applied""
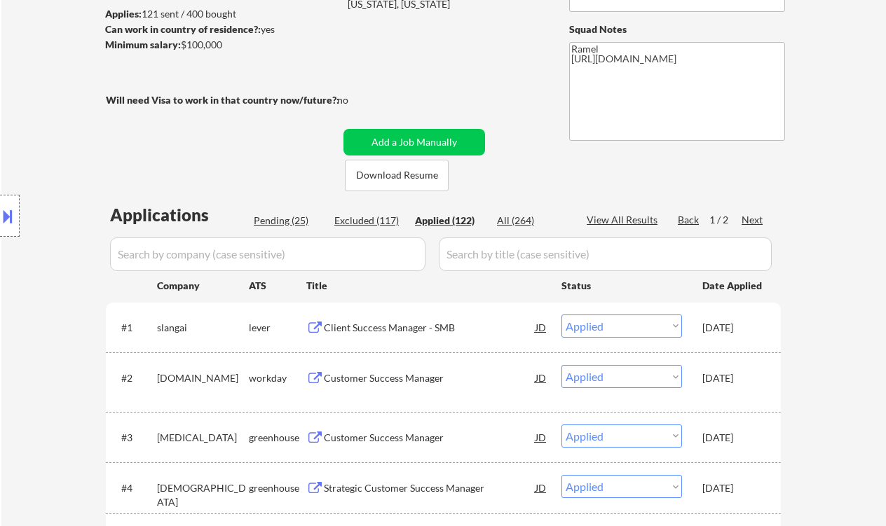
select select ""applied""
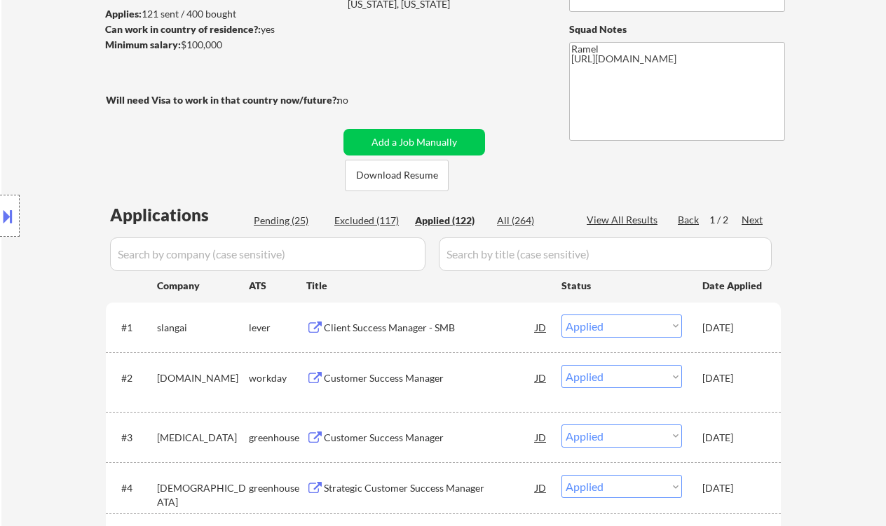
select select ""applied""
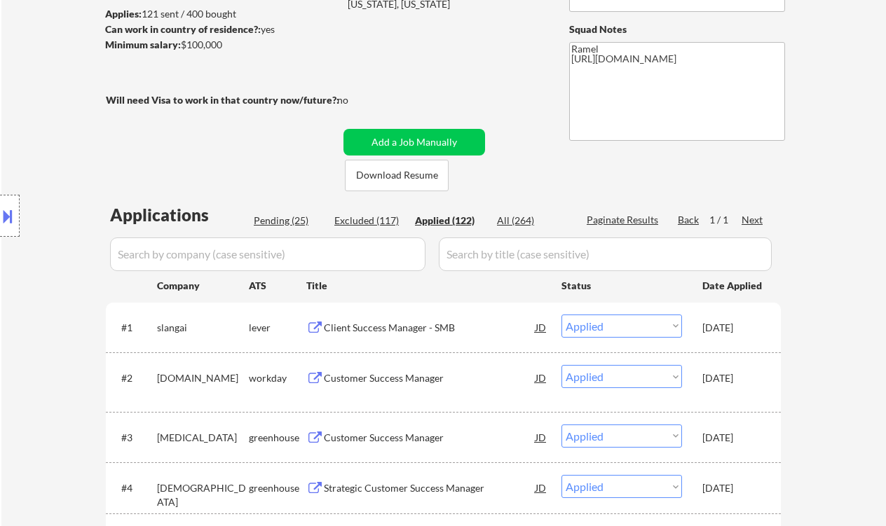
select select ""applied""
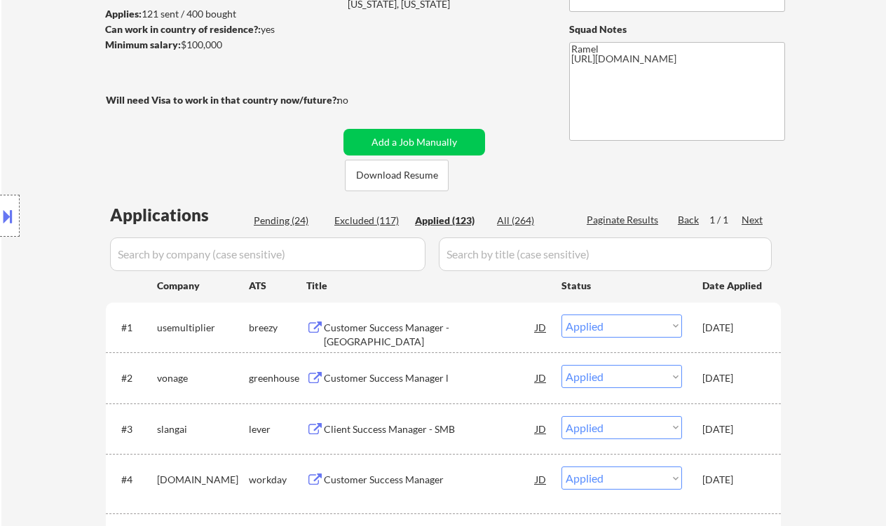
select select ""applied""
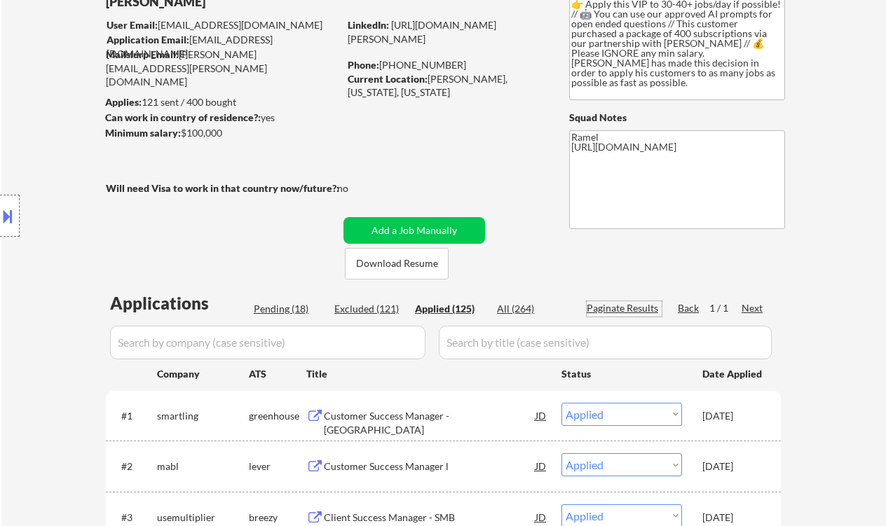
scroll to position [93, 0]
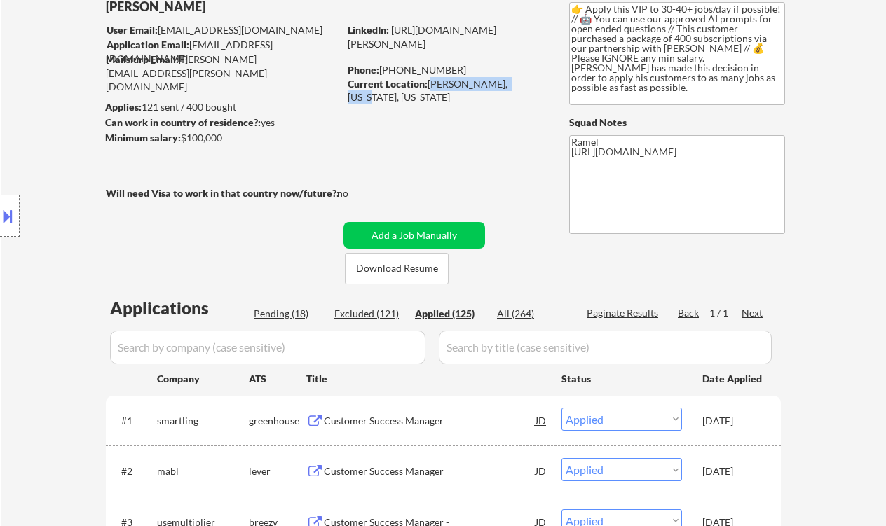
drag, startPoint x: 429, startPoint y: 86, endPoint x: 515, endPoint y: 83, distance: 86.3
click at [515, 83] on div "Current Location: Marcellus, New York, New York" at bounding box center [447, 90] width 198 height 27
copy div "Marcellus, New York"
select select ""applied""
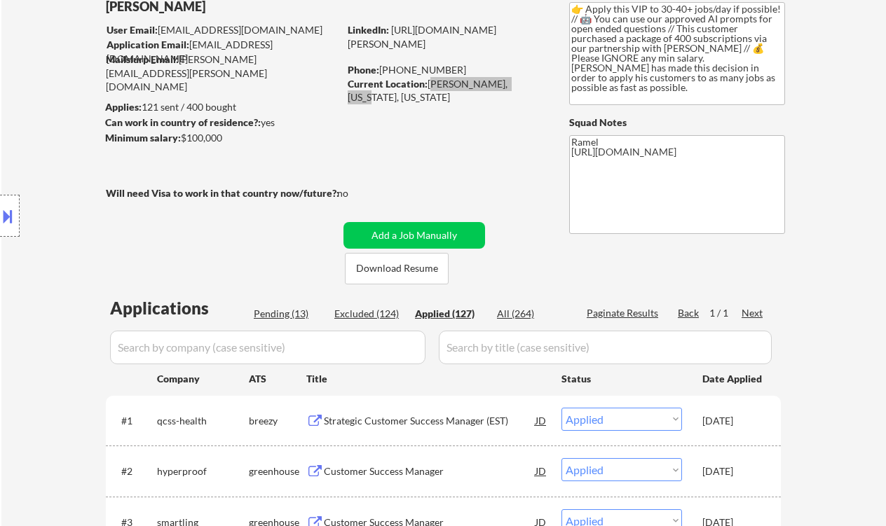
select select ""applied""
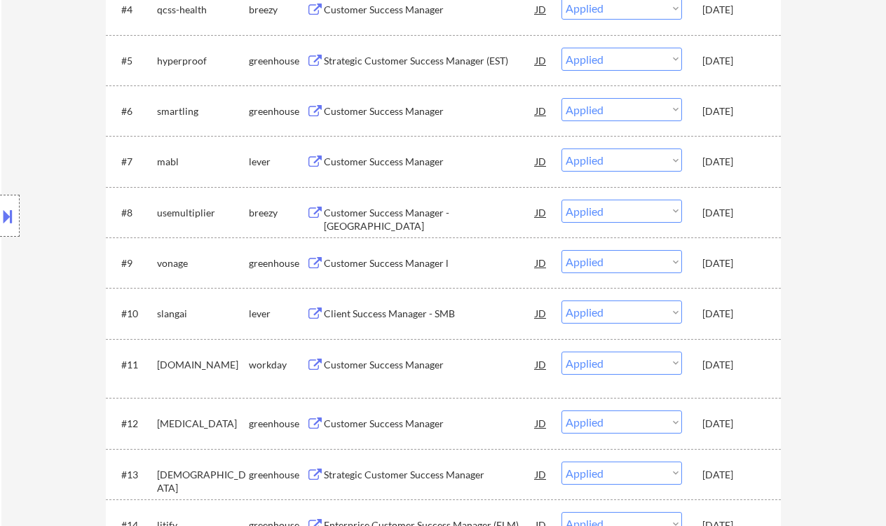
select select ""applied""
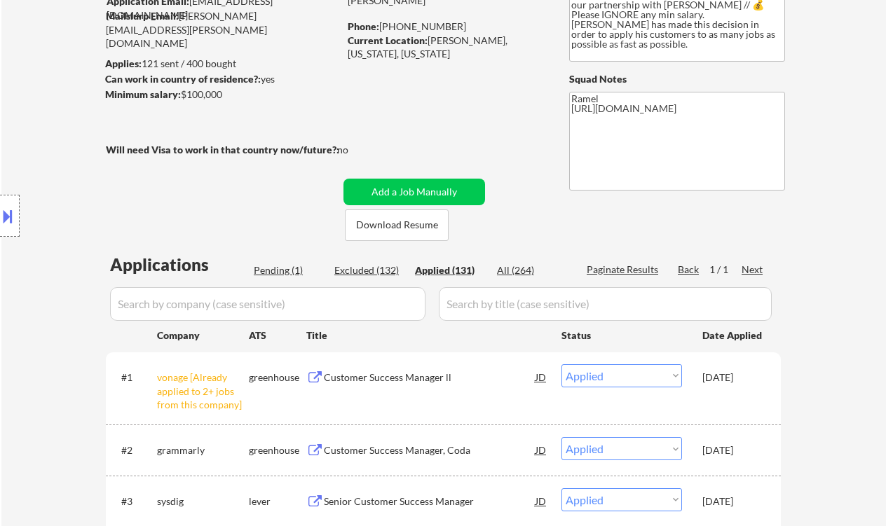
scroll to position [43, 0]
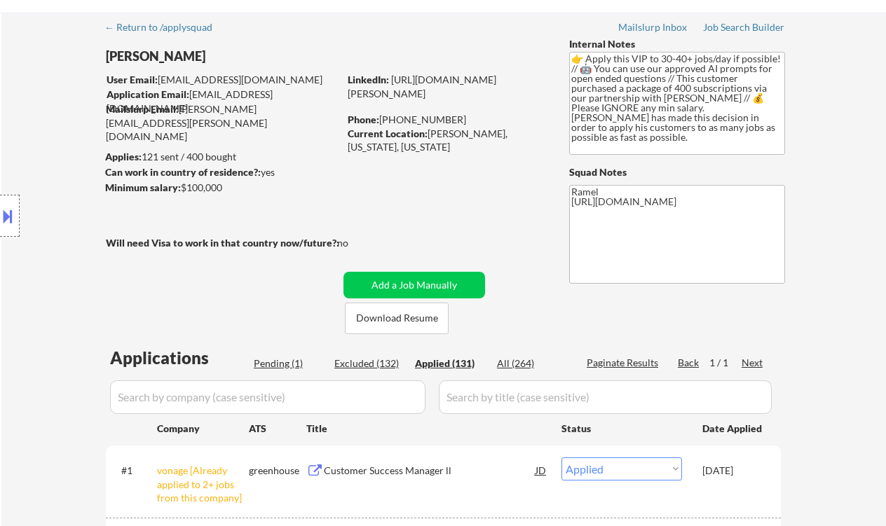
select select ""applied""
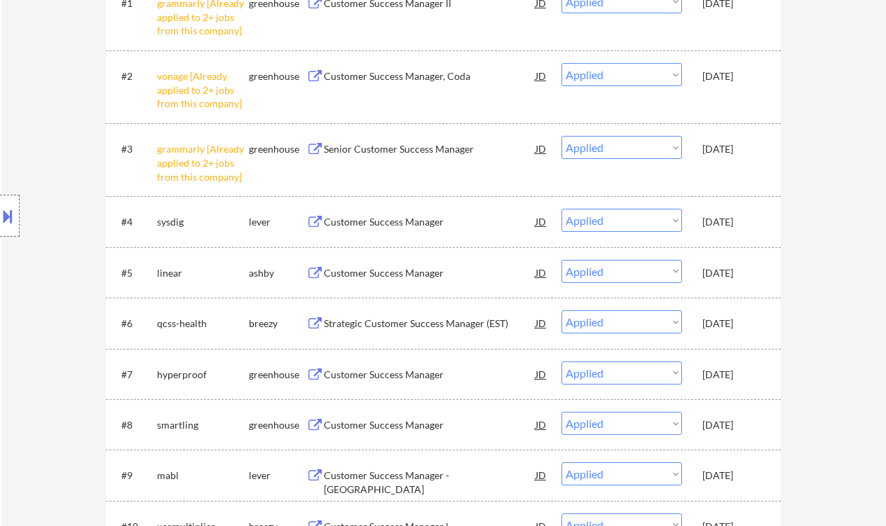
scroll to position [791, 0]
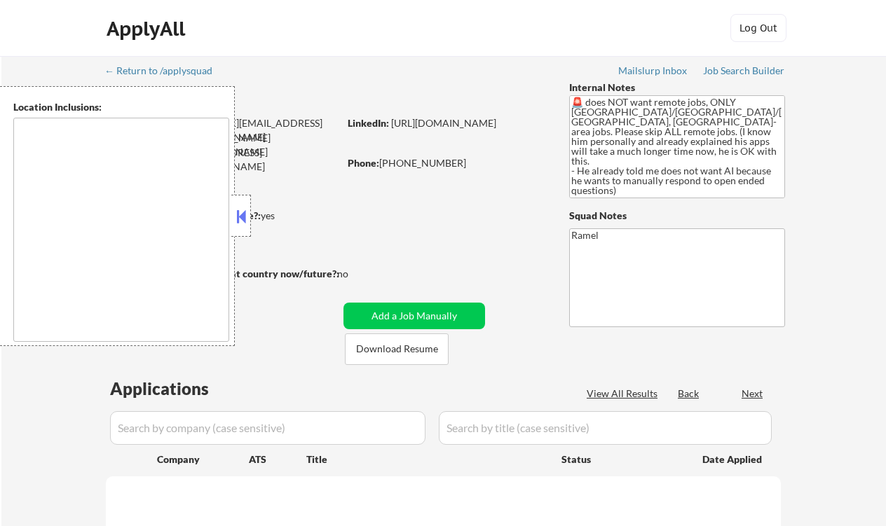
type textarea "[GEOGRAPHIC_DATA], [GEOGRAPHIC_DATA] [GEOGRAPHIC_DATA], [GEOGRAPHIC_DATA] [GEOG…"
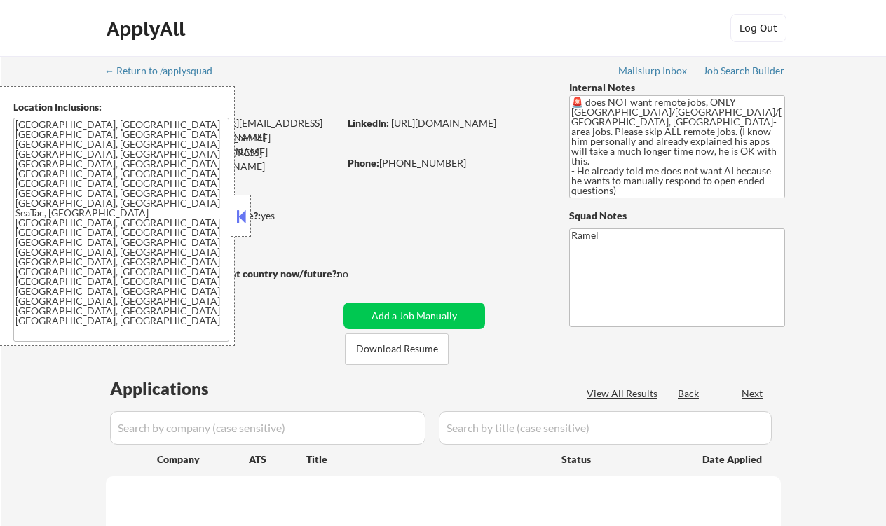
select select ""pending""
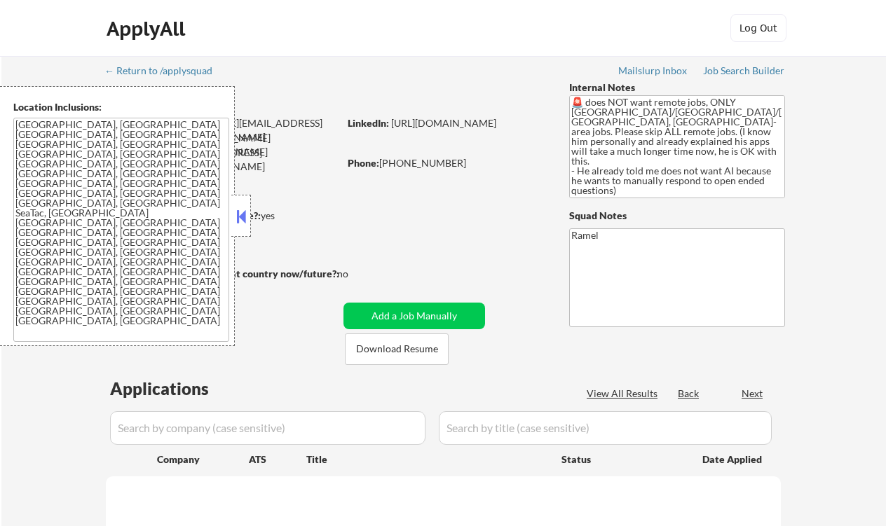
select select ""pending""
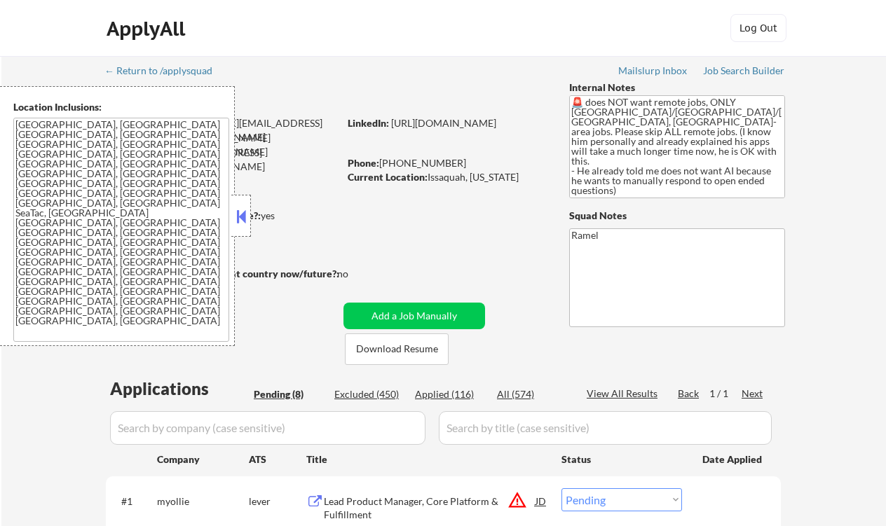
drag, startPoint x: 240, startPoint y: 208, endPoint x: 261, endPoint y: 208, distance: 20.3
click at [240, 208] on button at bounding box center [240, 216] width 15 height 21
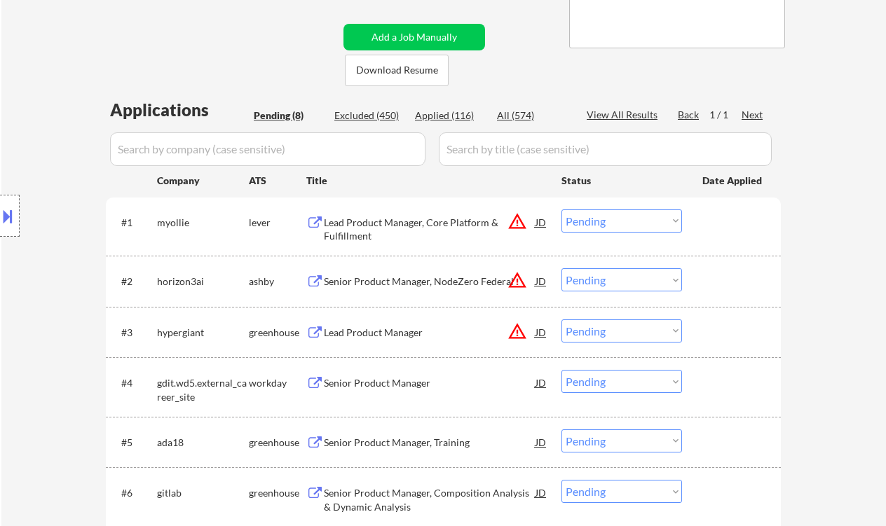
scroll to position [280, 0]
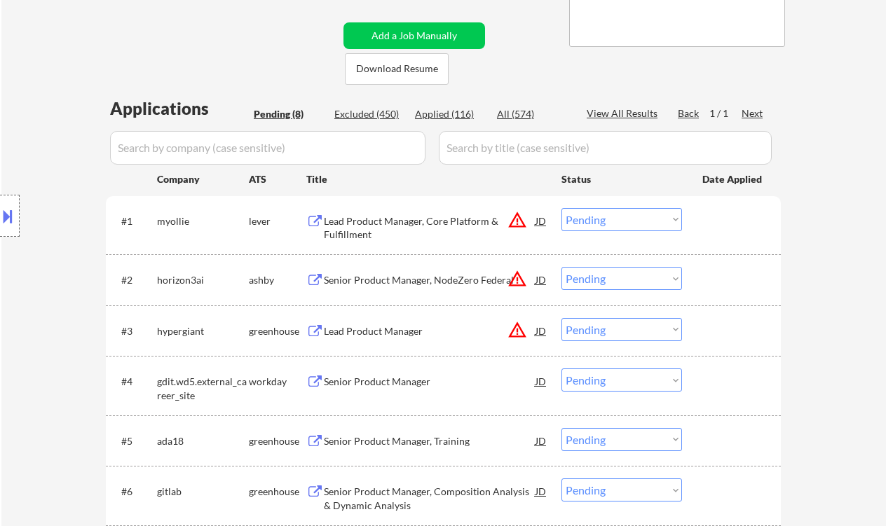
drag, startPoint x: 29, startPoint y: 218, endPoint x: 41, endPoint y: 219, distance: 11.3
click at [29, 218] on div "Location Inclusions: [GEOGRAPHIC_DATA], [GEOGRAPHIC_DATA] [GEOGRAPHIC_DATA], [G…" at bounding box center [125, 216] width 251 height 260
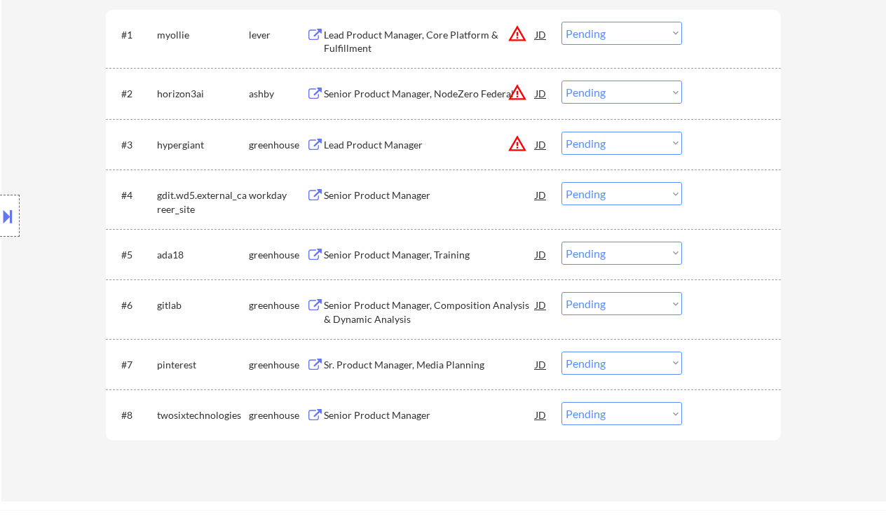
click at [429, 261] on div "Senior Product Manager, Training" at bounding box center [430, 255] width 212 height 14
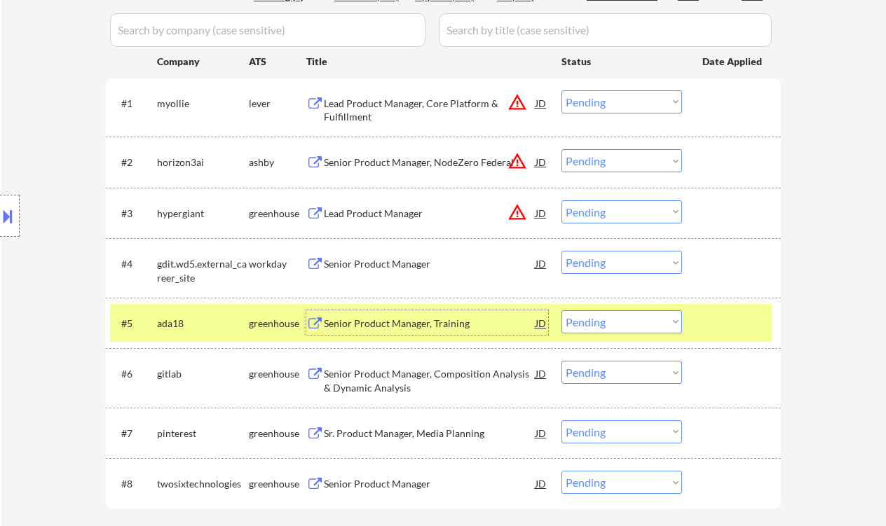
scroll to position [374, 0]
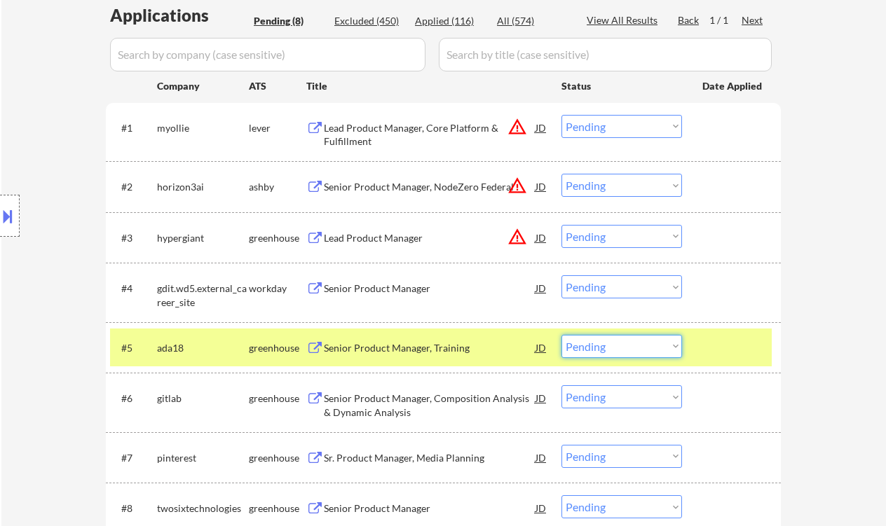
drag, startPoint x: 646, startPoint y: 338, endPoint x: 655, endPoint y: 357, distance: 20.7
click at [646, 338] on select "Choose an option... Pending Applied Excluded (Questions) Excluded (Expired) Exc…" at bounding box center [622, 346] width 121 height 23
click at [562, 335] on select "Choose an option... Pending Applied Excluded (Questions) Excluded (Expired) Exc…" at bounding box center [622, 346] width 121 height 23
click at [399, 134] on div "Lead Product Manager, Core Platform & Fulfillment" at bounding box center [430, 134] width 212 height 27
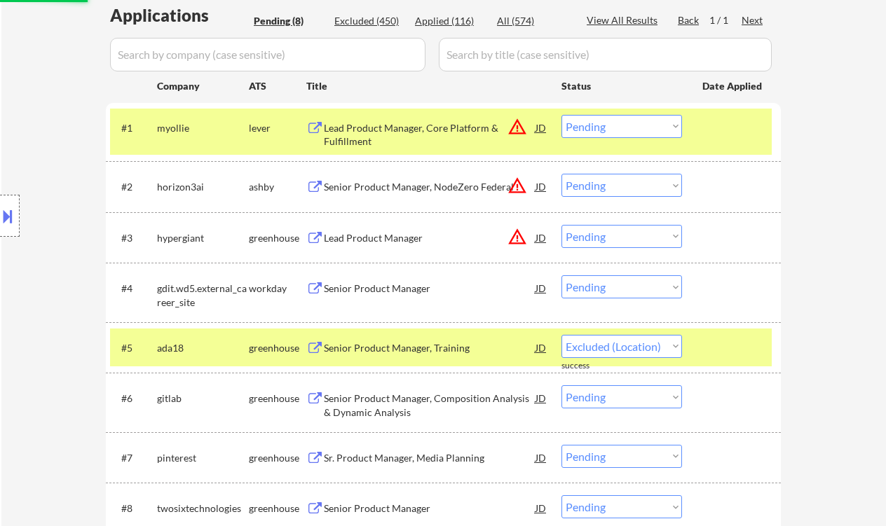
select select ""pending""
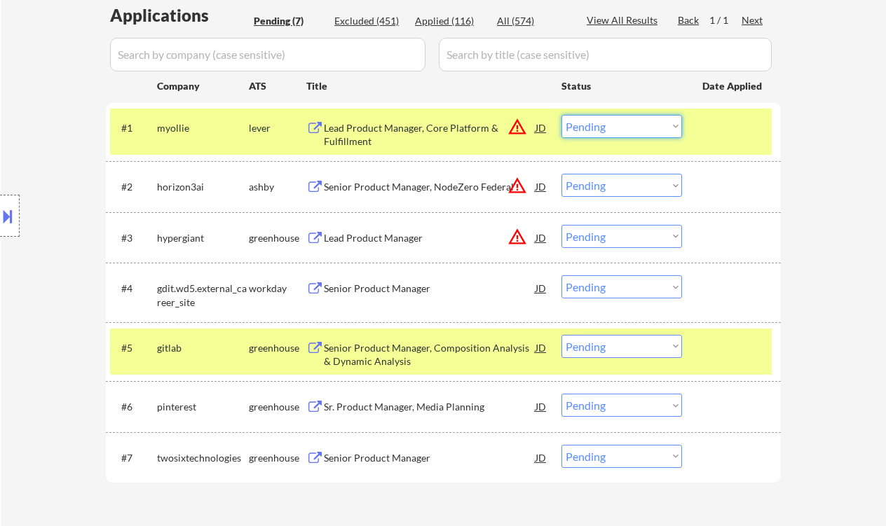
click at [616, 123] on select "Choose an option... Pending Applied Excluded (Questions) Excluded (Expired) Exc…" at bounding box center [622, 126] width 121 height 23
click at [562, 115] on select "Choose an option... Pending Applied Excluded (Questions) Excluded (Expired) Exc…" at bounding box center [622, 126] width 121 height 23
click at [423, 191] on div "Senior Product Manager, NodeZero Federal" at bounding box center [430, 187] width 212 height 14
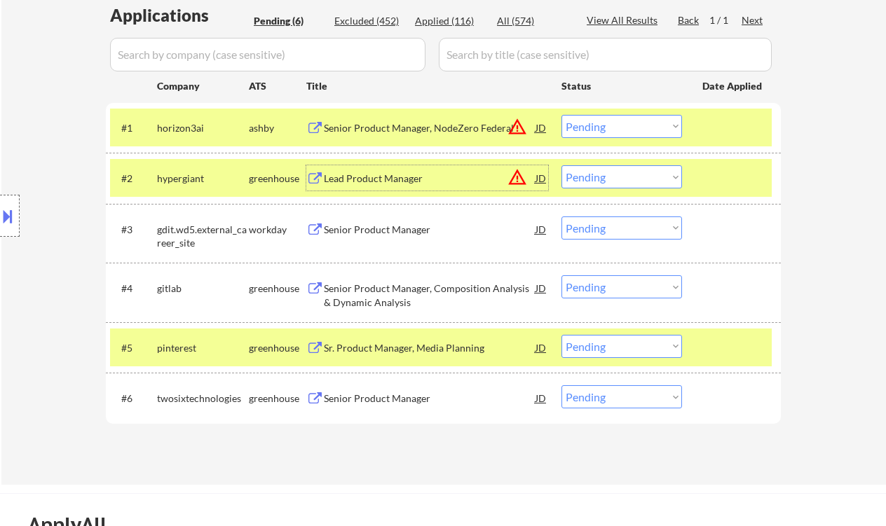
drag, startPoint x: 585, startPoint y: 130, endPoint x: 600, endPoint y: 137, distance: 16.0
click at [585, 130] on select "Choose an option... Pending Applied Excluded (Questions) Excluded (Expired) Exc…" at bounding box center [622, 126] width 121 height 23
click at [562, 115] on select "Choose an option... Pending Applied Excluded (Questions) Excluded (Expired) Exc…" at bounding box center [622, 126] width 121 height 23
drag, startPoint x: 396, startPoint y: 177, endPoint x: 414, endPoint y: 182, distance: 18.0
click at [400, 178] on div "Lead Product Manager" at bounding box center [430, 179] width 212 height 14
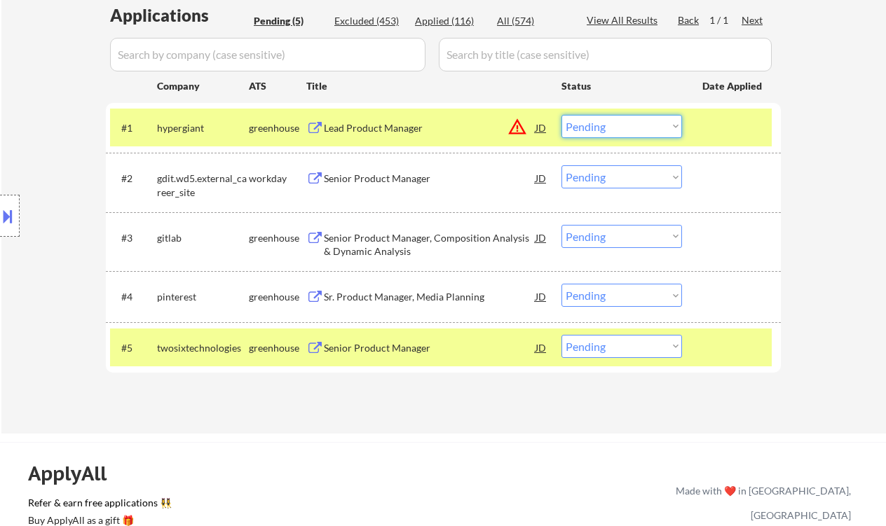
drag, startPoint x: 611, startPoint y: 120, endPoint x: 620, endPoint y: 137, distance: 19.1
click at [611, 120] on select "Choose an option... Pending Applied Excluded (Questions) Excluded (Expired) Exc…" at bounding box center [622, 126] width 121 height 23
click at [562, 115] on select "Choose an option... Pending Applied Excluded (Questions) Excluded (Expired) Exc…" at bounding box center [622, 126] width 121 height 23
click at [390, 180] on div "Senior Product Manager" at bounding box center [430, 179] width 212 height 14
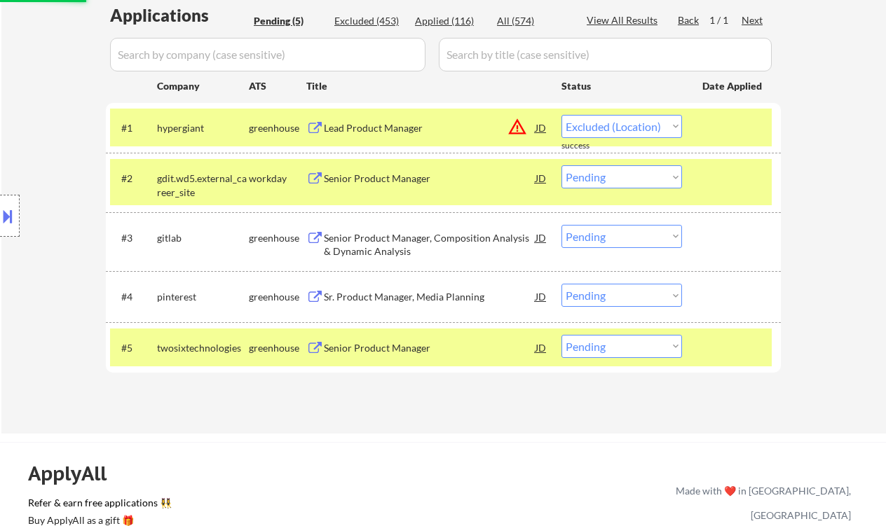
select select ""pending""
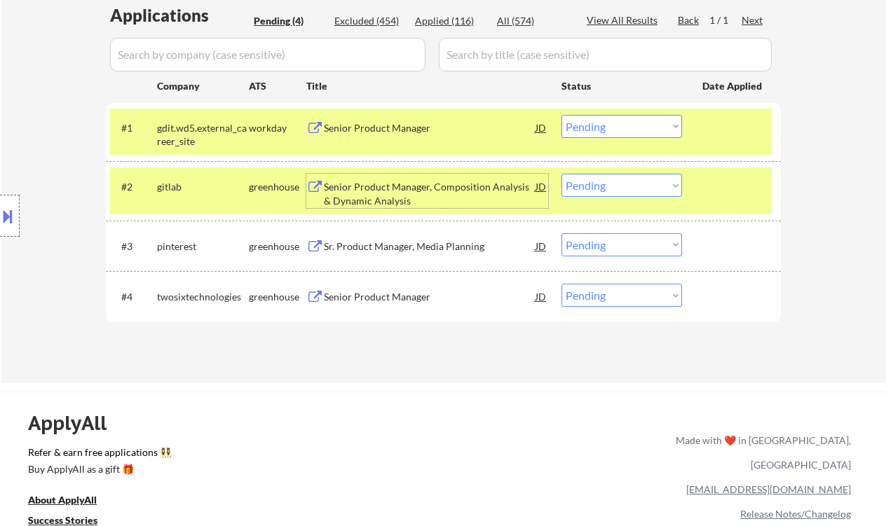
click at [389, 302] on div "Senior Product Manager" at bounding box center [430, 297] width 212 height 14
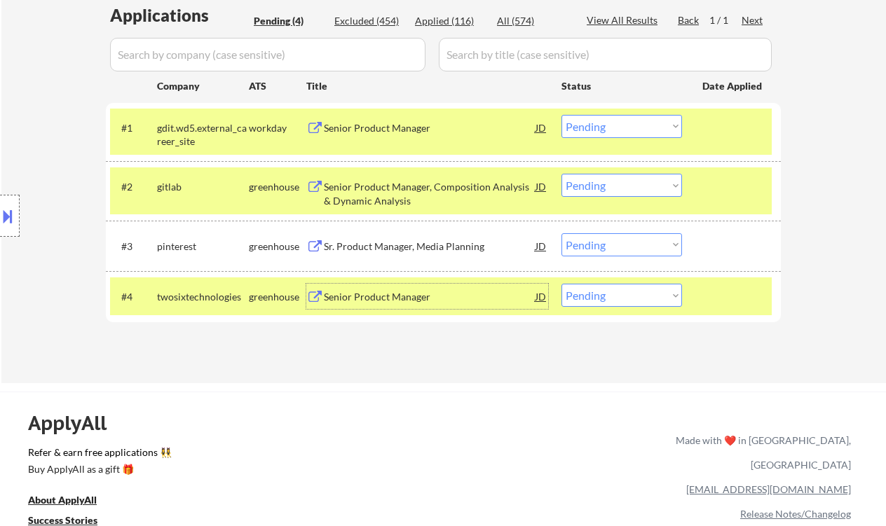
click at [644, 301] on select "Choose an option... Pending Applied Excluded (Questions) Excluded (Expired) Exc…" at bounding box center [622, 295] width 121 height 23
select select ""excluded__location_""
click at [562, 284] on select "Choose an option... Pending Applied Excluded (Questions) Excluded (Expired) Exc…" at bounding box center [622, 295] width 121 height 23
click at [646, 395] on div "ApplyAll Refer & earn free applications 👯‍♀️ Buy ApplyAll as a gift 🎁 About App…" at bounding box center [443, 501] width 886 height 218
click at [460, 254] on div "Sr. Product Manager, Media Planning" at bounding box center [430, 245] width 212 height 25
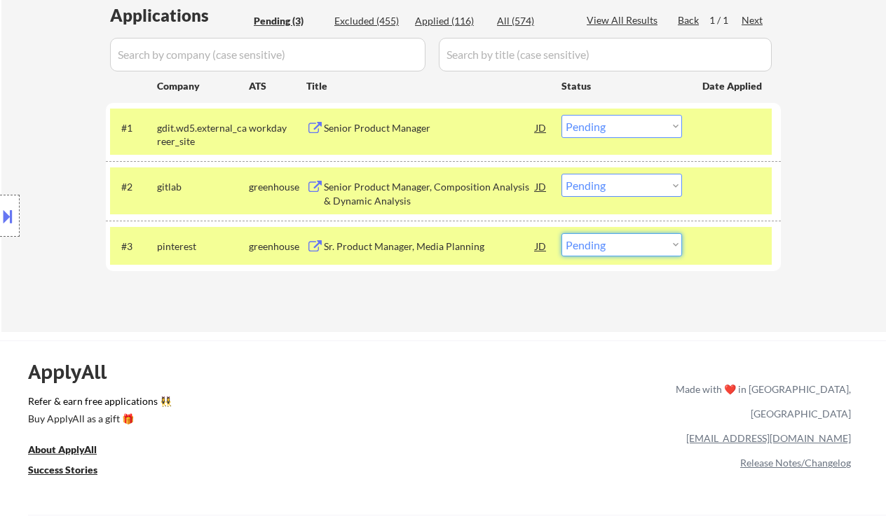
click at [661, 250] on select "Choose an option... Pending Applied Excluded (Questions) Excluded (Expired) Exc…" at bounding box center [622, 244] width 121 height 23
select select ""excluded__location_""
click at [562, 233] on select "Choose an option... Pending Applied Excluded (Questions) Excluded (Expired) Exc…" at bounding box center [622, 244] width 121 height 23
click at [448, 190] on div "Senior Product Manager, Composition Analysis & Dynamic Analysis" at bounding box center [430, 193] width 212 height 27
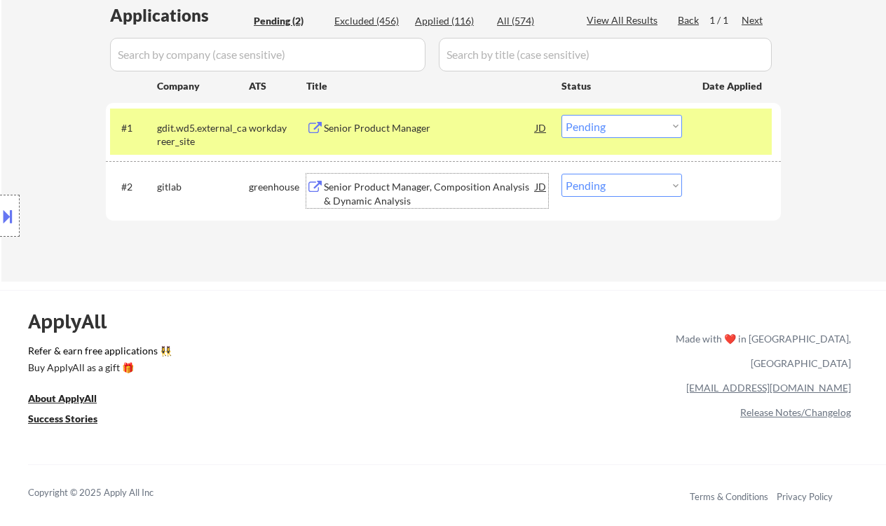
click at [660, 189] on select "Choose an option... Pending Applied Excluded (Questions) Excluded (Expired) Exc…" at bounding box center [622, 185] width 121 height 23
select select ""excluded__location_""
click at [562, 174] on select "Choose an option... Pending Applied Excluded (Questions) Excluded (Expired) Exc…" at bounding box center [622, 185] width 121 height 23
click at [400, 130] on div "Senior Product Manager" at bounding box center [430, 128] width 212 height 14
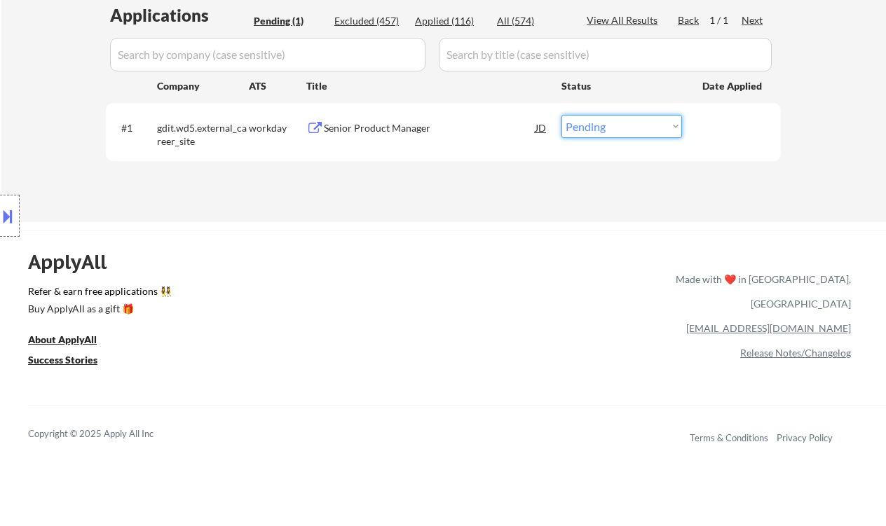
drag, startPoint x: 603, startPoint y: 123, endPoint x: 612, endPoint y: 137, distance: 16.7
click at [603, 123] on select "Choose an option... Pending Applied Excluded (Questions) Excluded (Expired) Exc…" at bounding box center [622, 126] width 121 height 23
select select ""excluded__expired_""
click at [562, 115] on select "Choose an option... Pending Applied Excluded (Questions) Excluded (Expired) Exc…" at bounding box center [622, 126] width 121 height 23
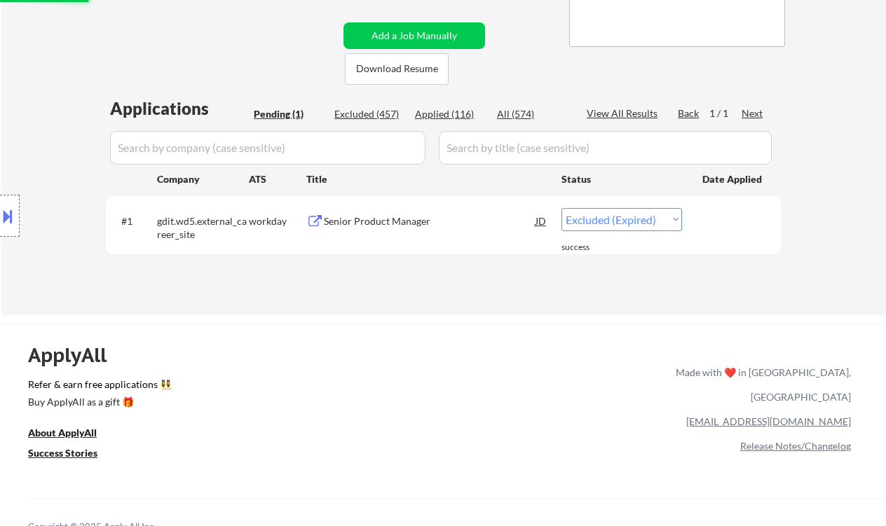
drag, startPoint x: 37, startPoint y: 154, endPoint x: 50, endPoint y: 139, distance: 19.9
click at [37, 154] on div "Location Inclusions: [GEOGRAPHIC_DATA], [GEOGRAPHIC_DATA] [GEOGRAPHIC_DATA], [G…" at bounding box center [125, 216] width 251 height 260
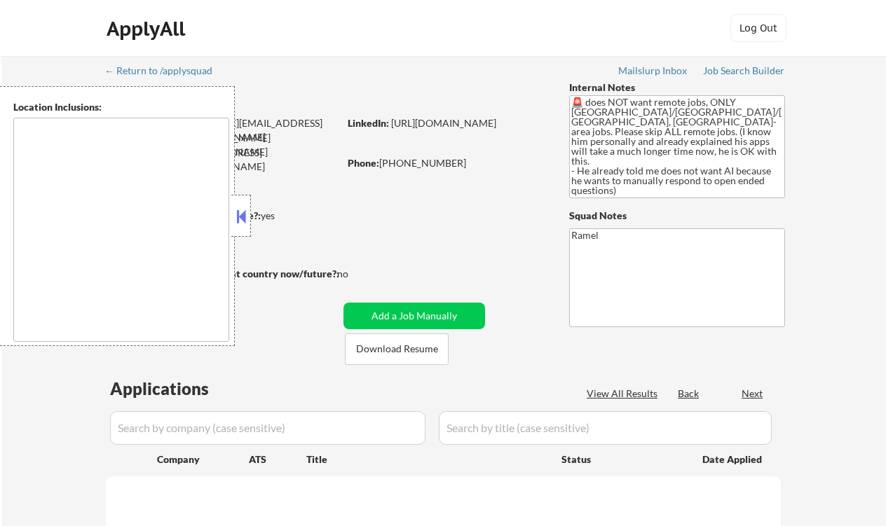
scroll to position [186, 0]
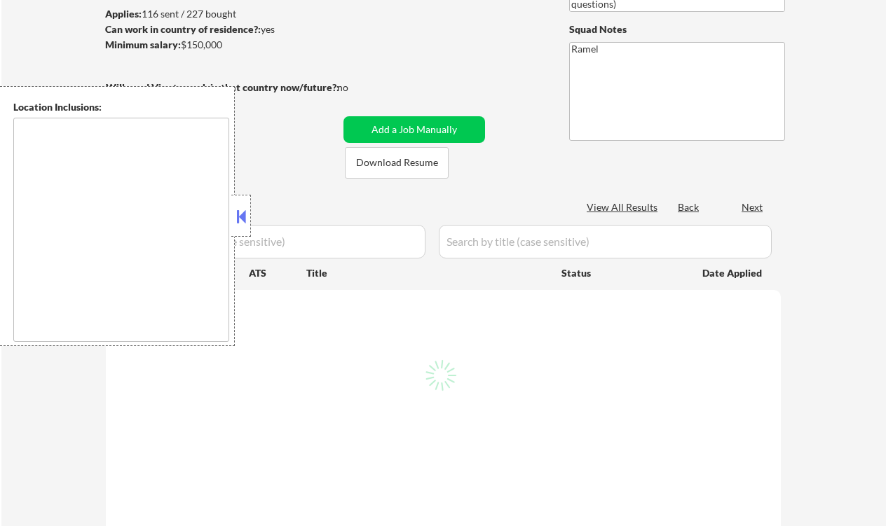
select select ""pending""
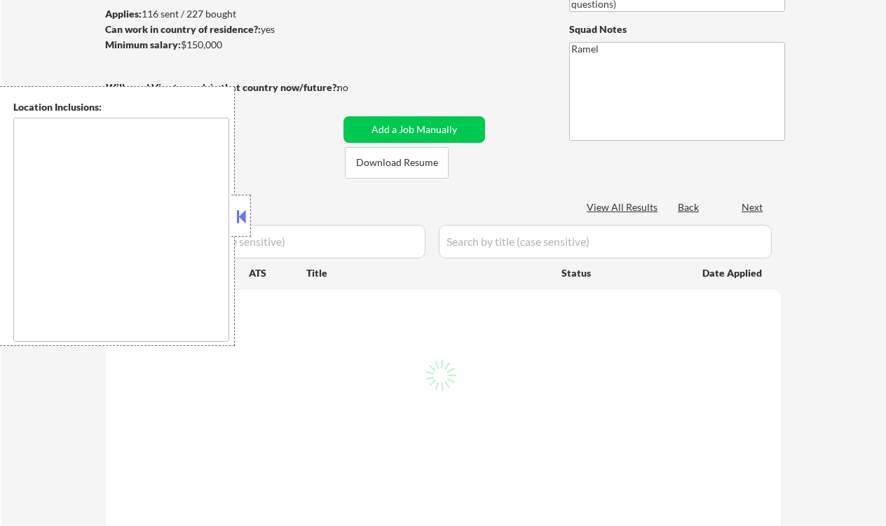
select select ""pending""
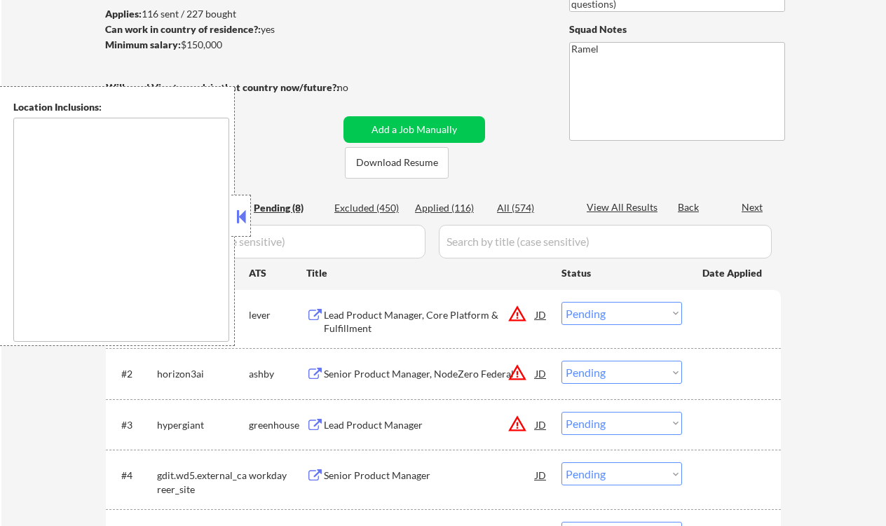
click at [236, 218] on button at bounding box center [240, 216] width 15 height 21
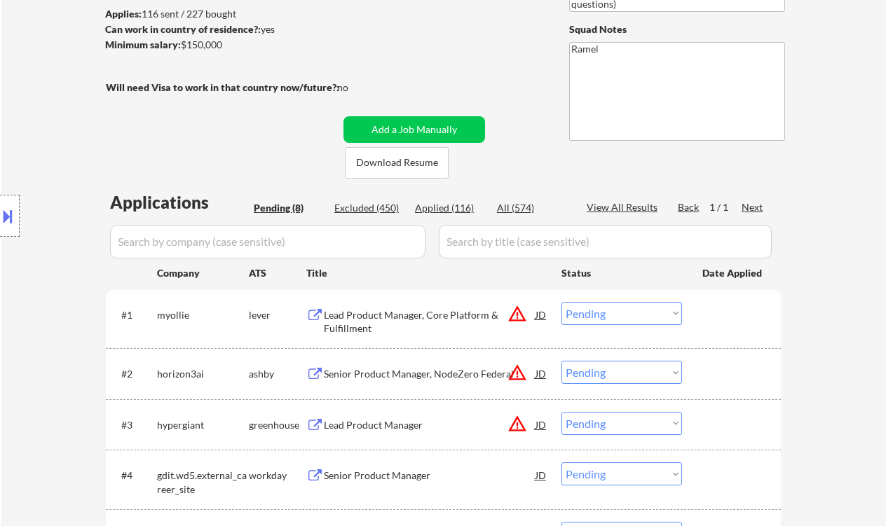
click at [448, 209] on div "Applied (116)" at bounding box center [450, 208] width 70 height 14
select select ""applied""
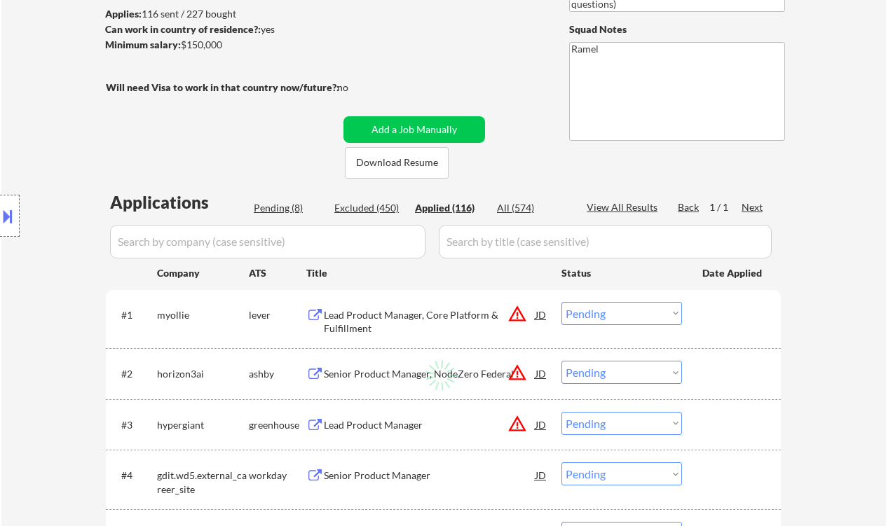
select select ""applied""
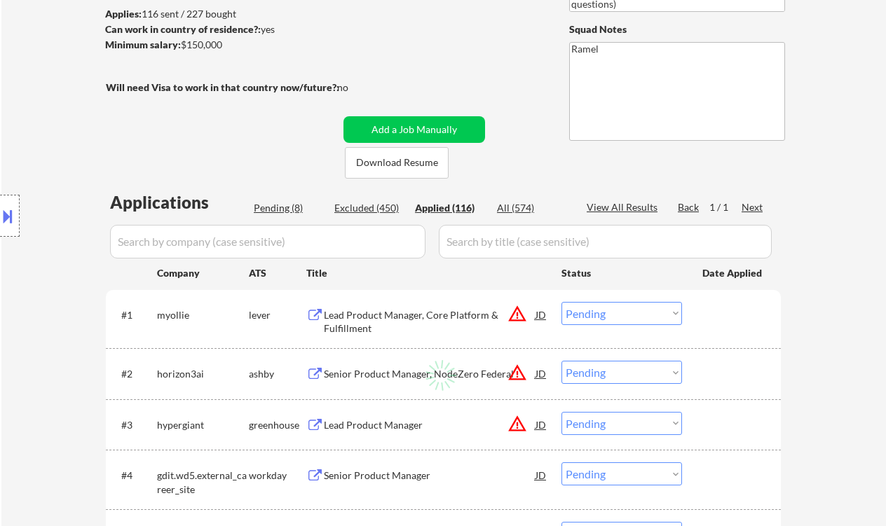
select select ""applied""
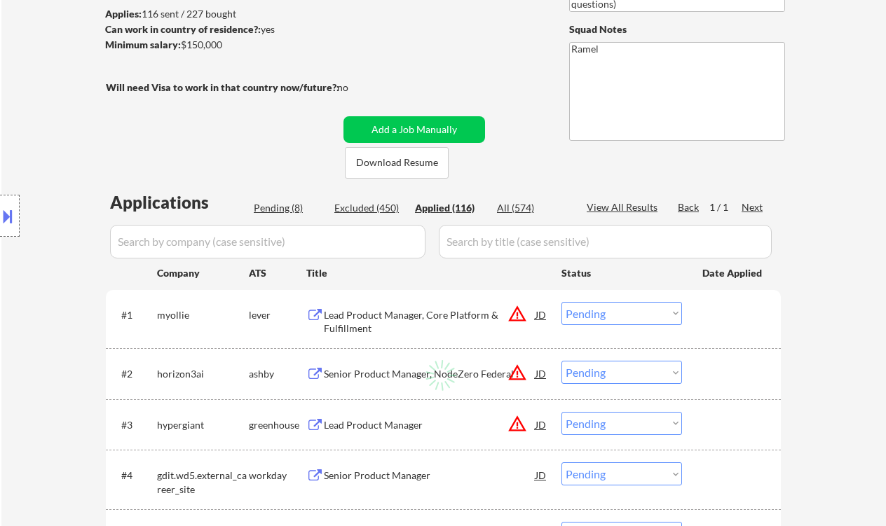
select select ""applied""
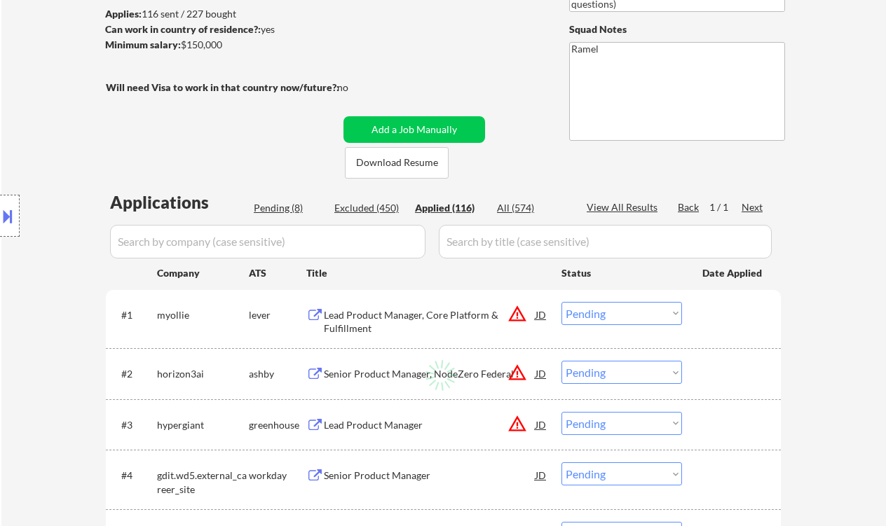
select select ""applied""
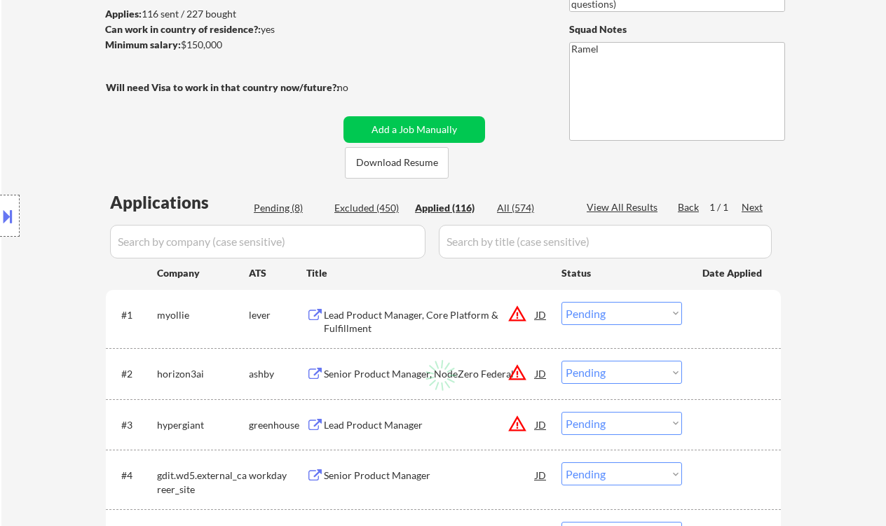
select select ""applied""
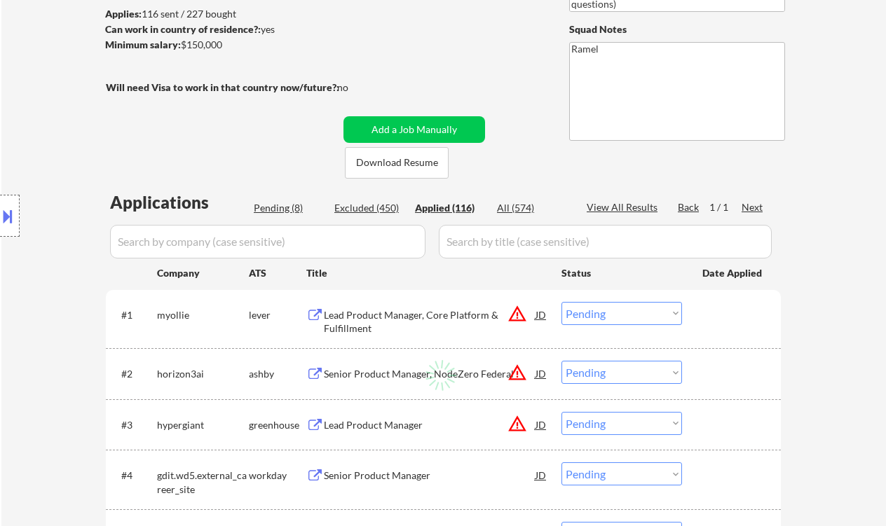
select select ""applied""
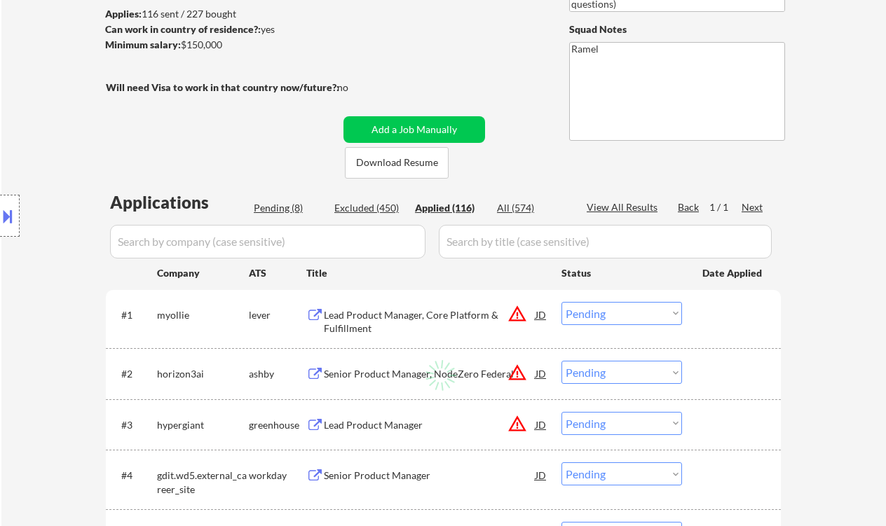
select select ""applied""
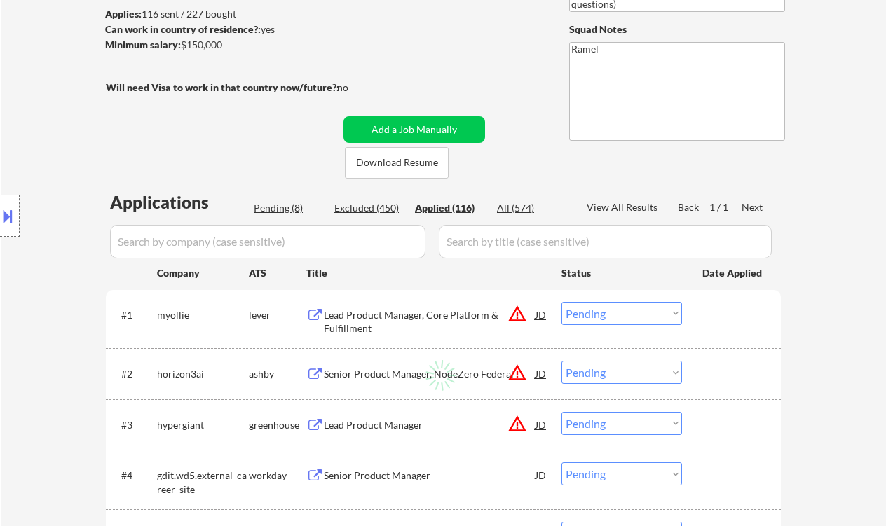
select select ""applied""
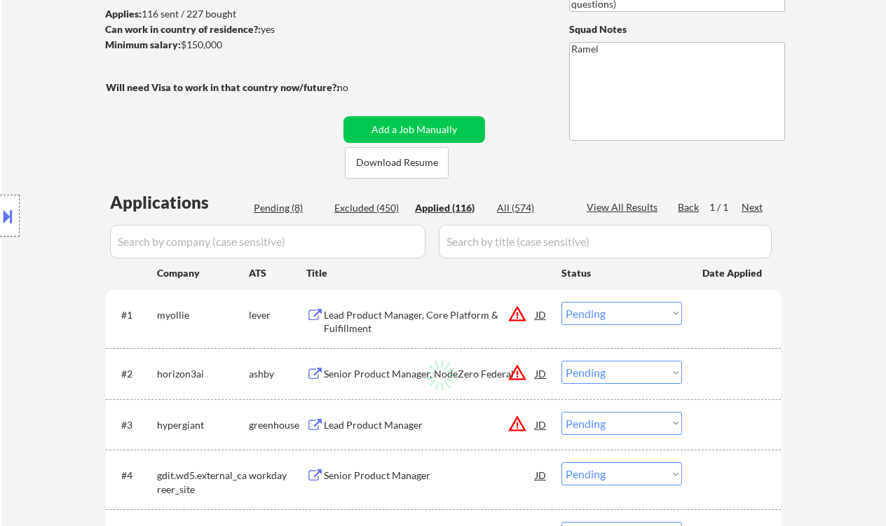
select select ""applied""
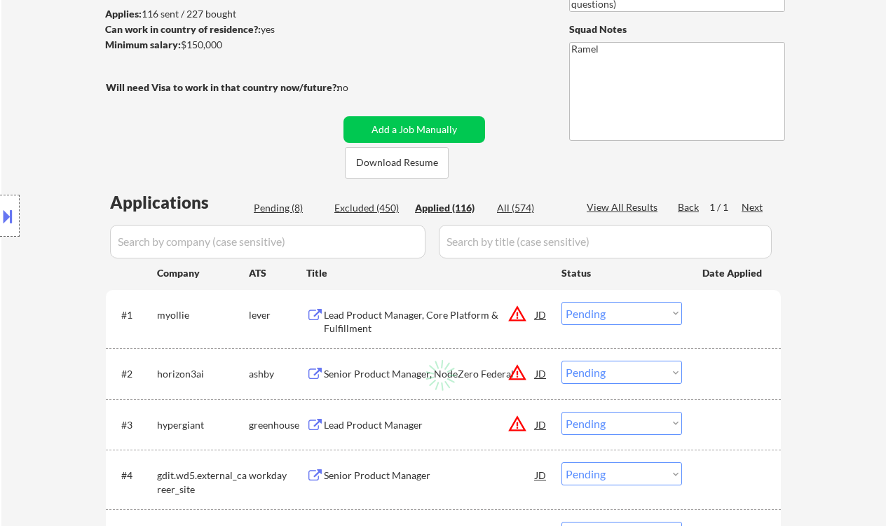
select select ""applied""
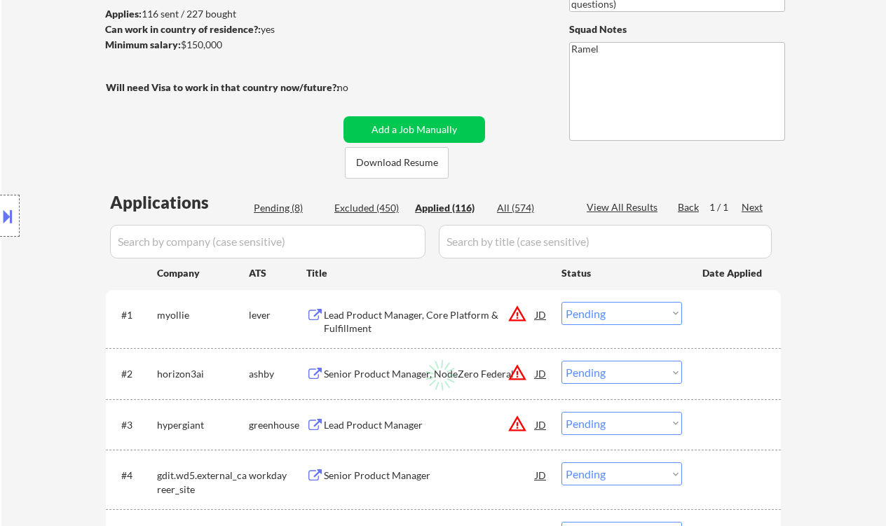
select select ""applied""
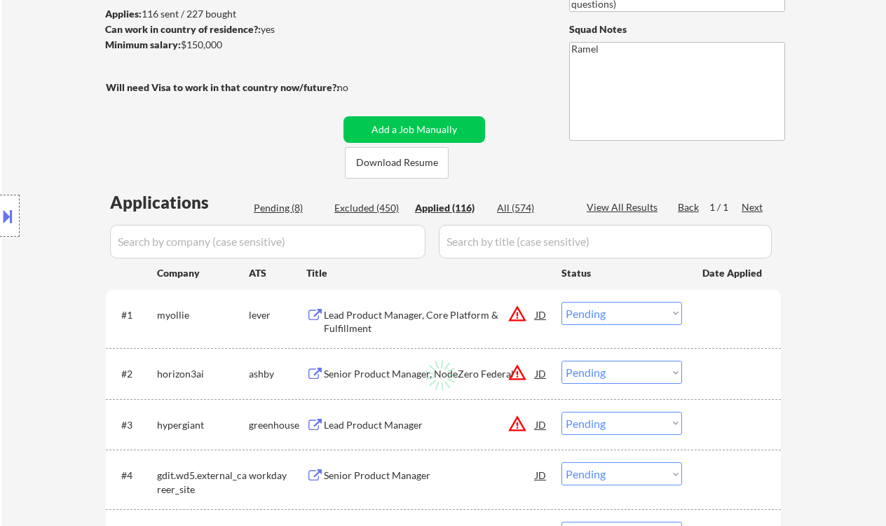
select select ""applied""
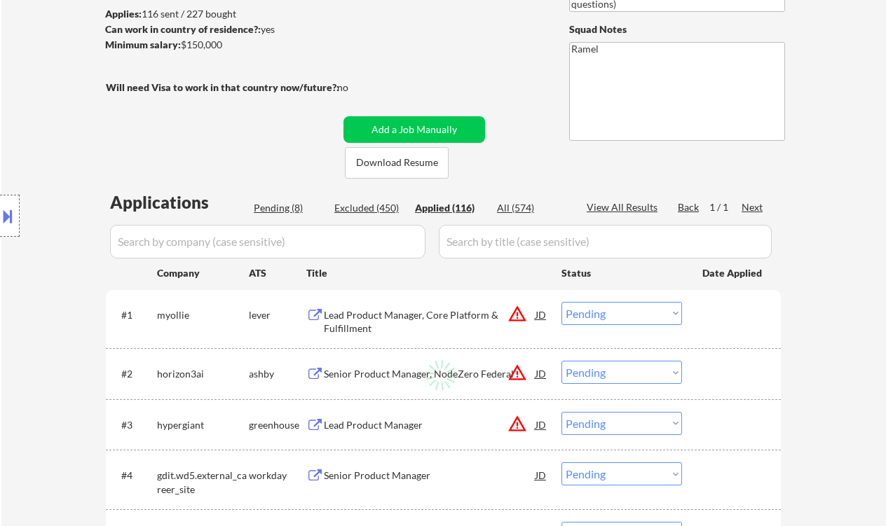
select select ""applied""
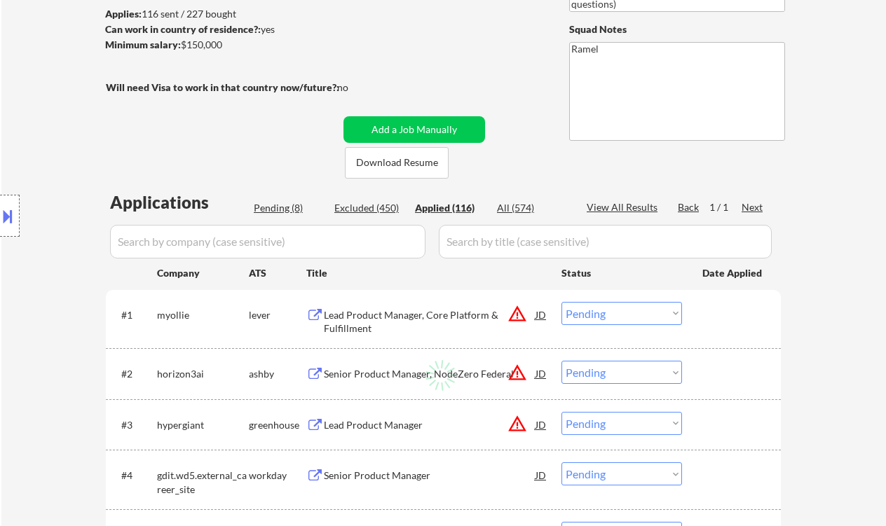
select select ""applied""
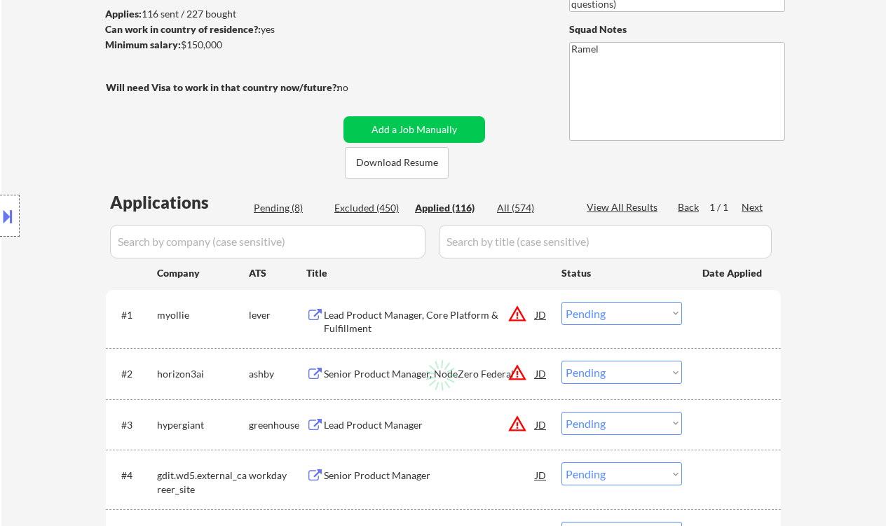
select select ""applied""
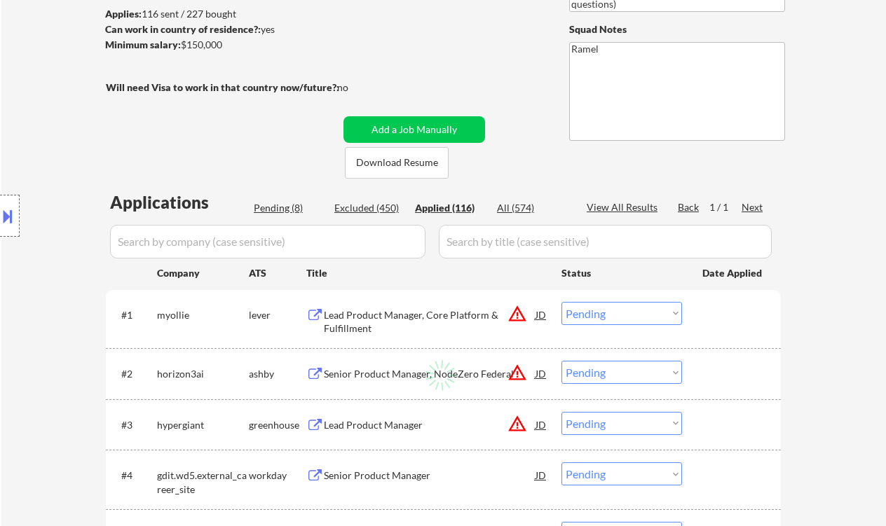
select select ""applied""
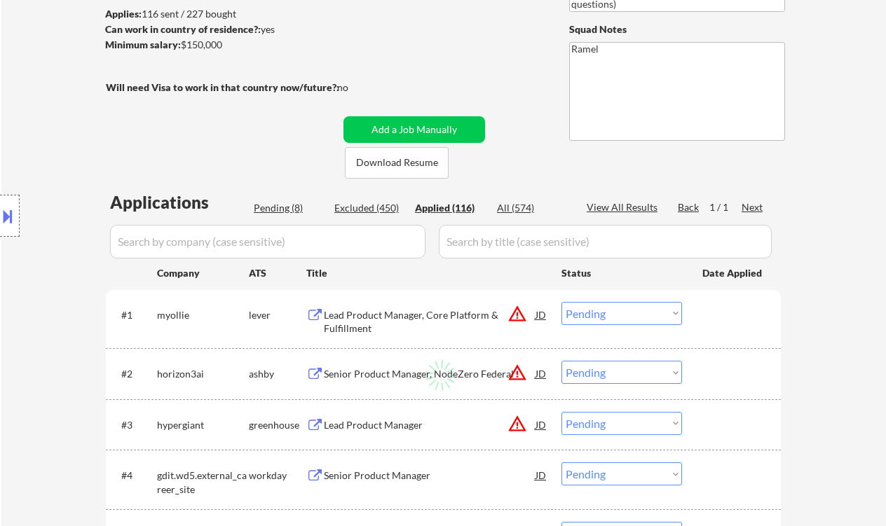
select select ""applied""
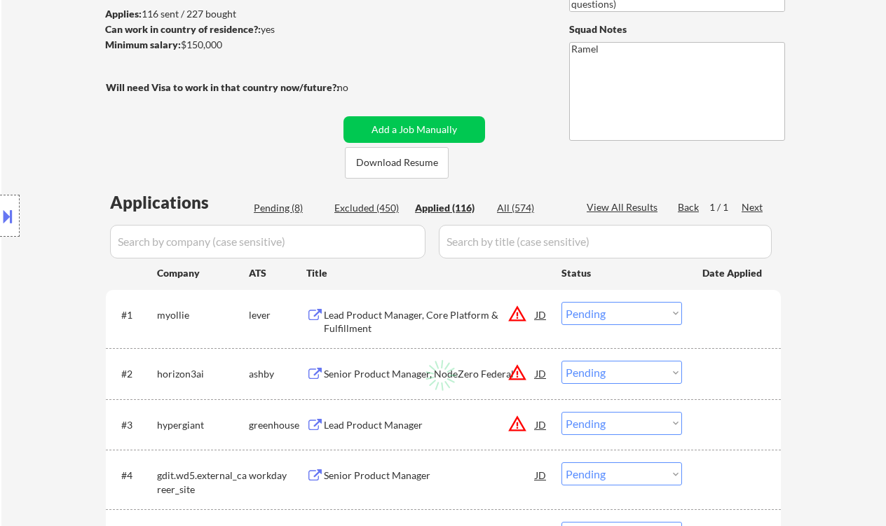
select select ""applied""
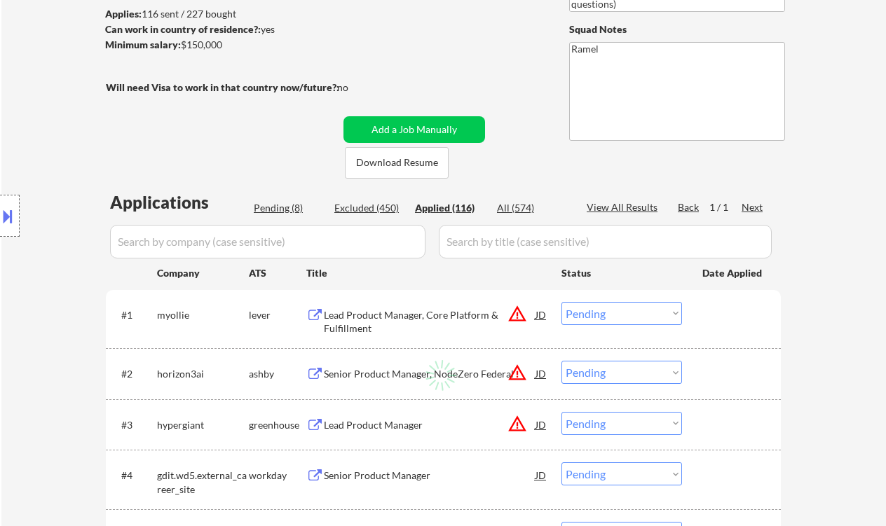
select select ""applied""
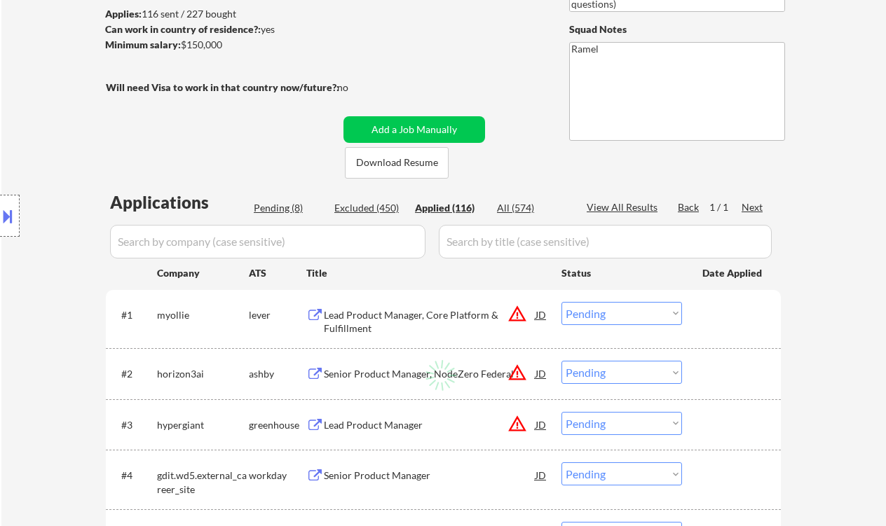
select select ""applied""
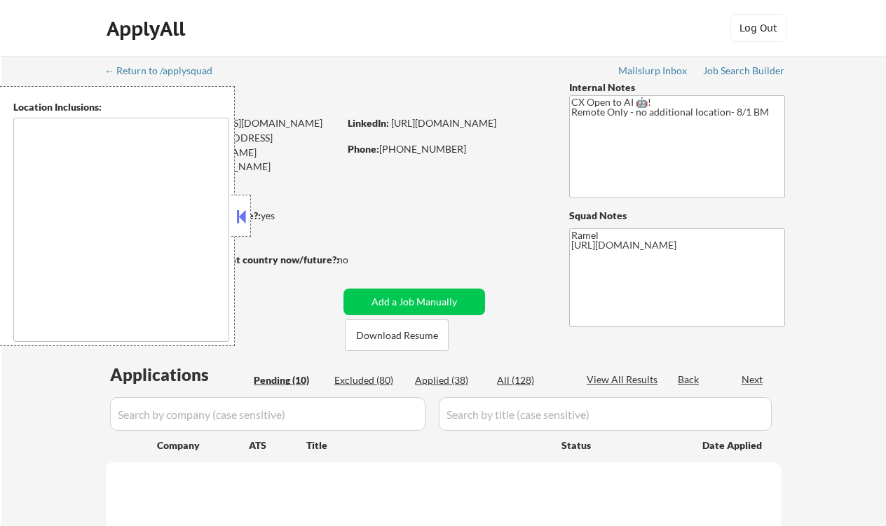
select select ""pending""
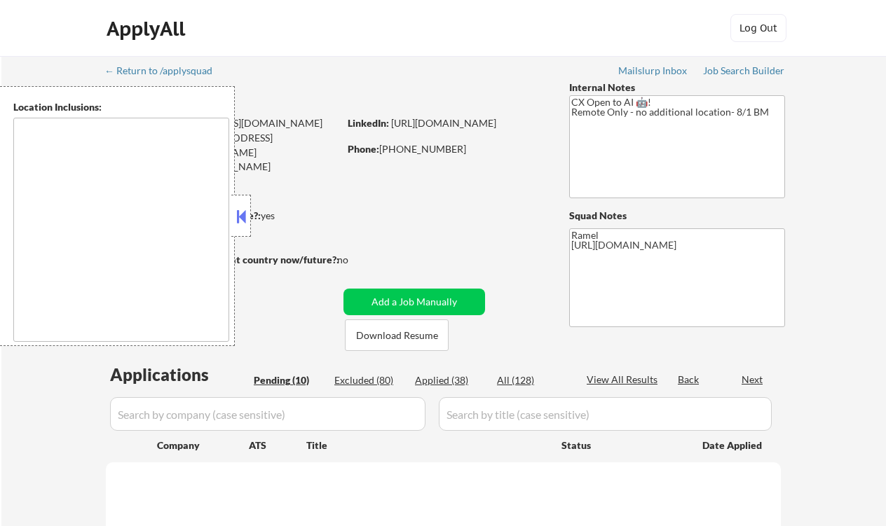
select select ""pending""
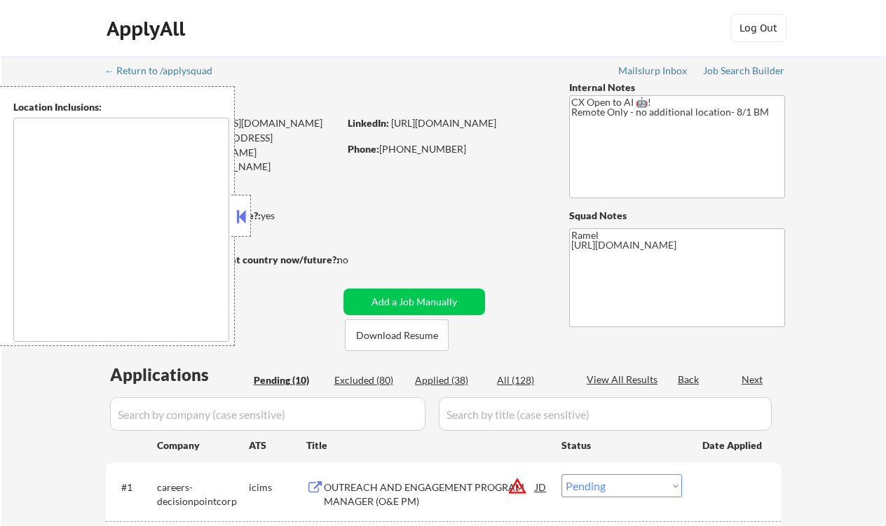
type textarea "remote"
click at [238, 225] on button at bounding box center [240, 216] width 15 height 21
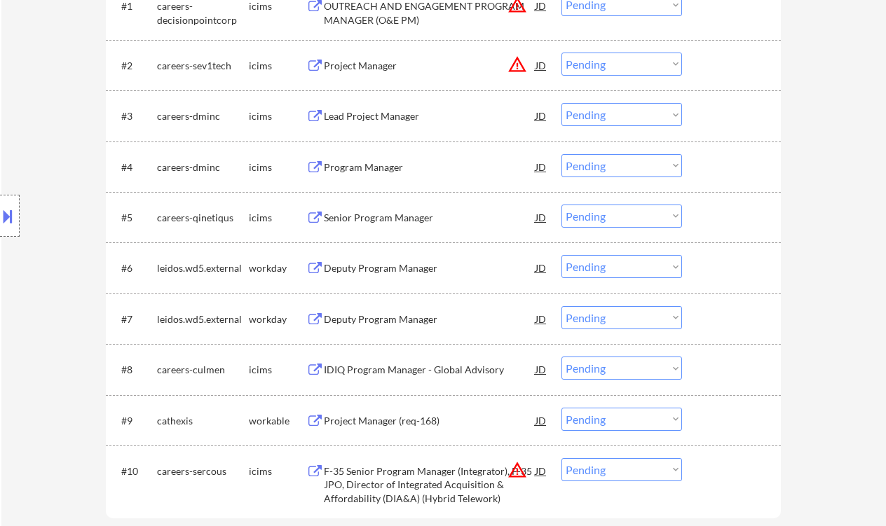
scroll to position [654, 0]
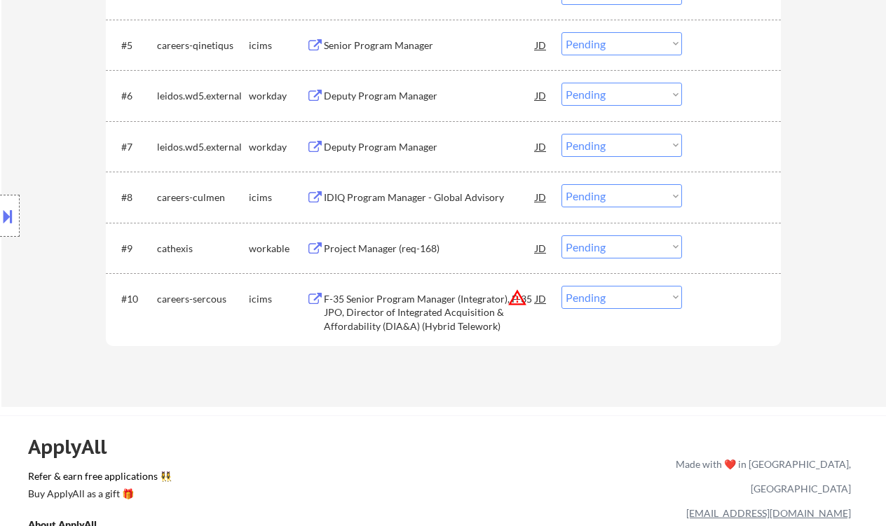
click at [382, 256] on div "Project Manager (req-168)" at bounding box center [430, 248] width 212 height 25
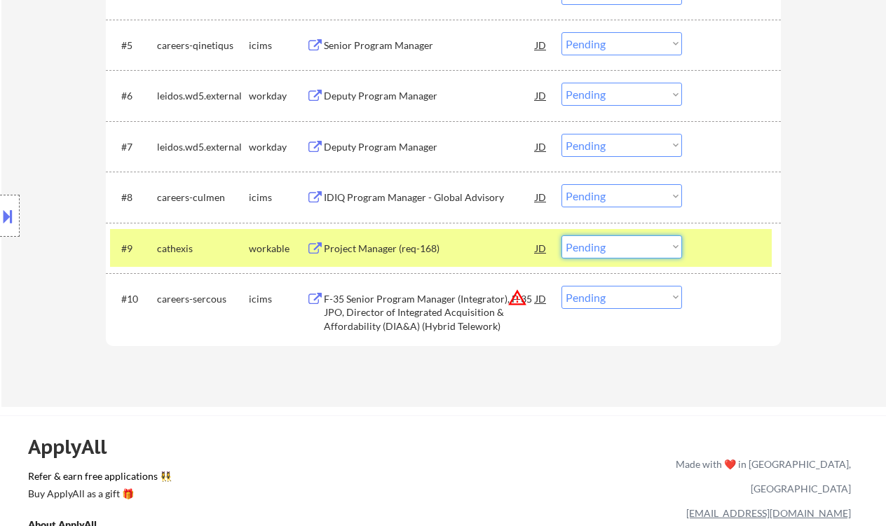
drag, startPoint x: 605, startPoint y: 251, endPoint x: 609, endPoint y: 257, distance: 7.6
click at [605, 251] on select "Choose an option... Pending Applied Excluded (Questions) Excluded (Expired) Exc…" at bounding box center [622, 247] width 121 height 23
click at [562, 236] on select "Choose an option... Pending Applied Excluded (Questions) Excluded (Expired) Exc…" at bounding box center [622, 247] width 121 height 23
click at [402, 147] on div "​​Deputy Program Manager" at bounding box center [430, 147] width 212 height 14
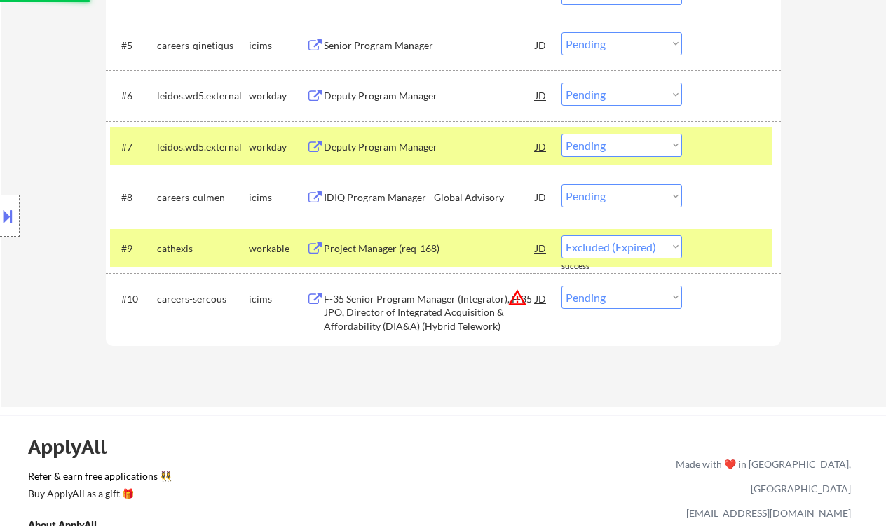
select select ""pending""
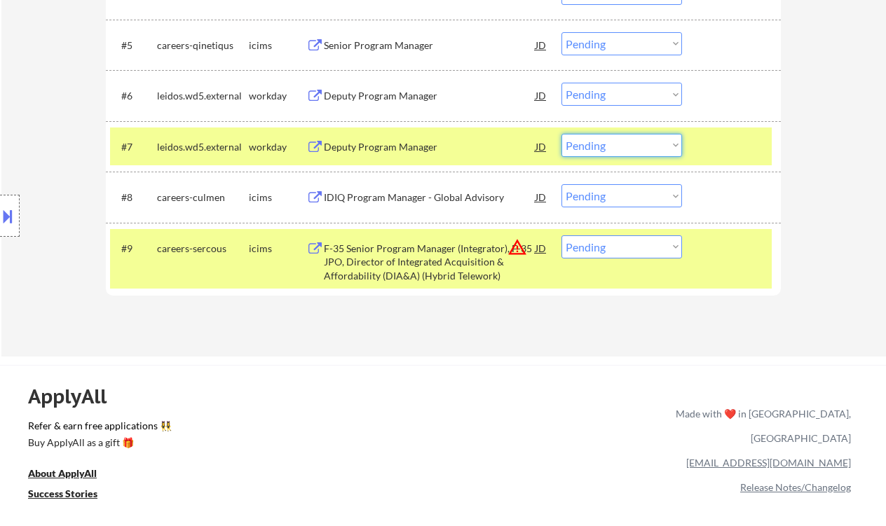
drag, startPoint x: 609, startPoint y: 142, endPoint x: 624, endPoint y: 150, distance: 16.6
click at [609, 142] on select "Choose an option... Pending Applied Excluded (Questions) Excluded (Expired) Exc…" at bounding box center [622, 145] width 121 height 23
click at [562, 134] on select "Choose an option... Pending Applied Excluded (Questions) Excluded (Expired) Exc…" at bounding box center [622, 145] width 121 height 23
click at [363, 95] on div "Deputy Program Manager" at bounding box center [430, 96] width 212 height 14
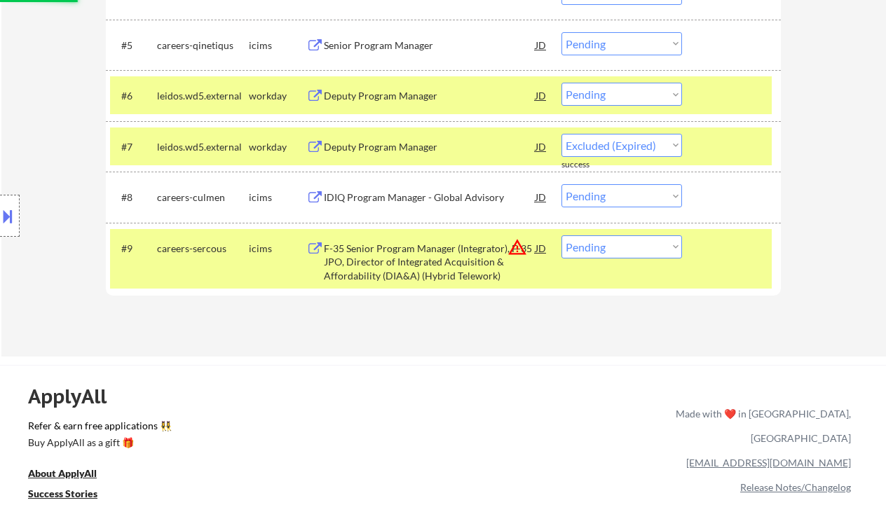
select select ""pending""
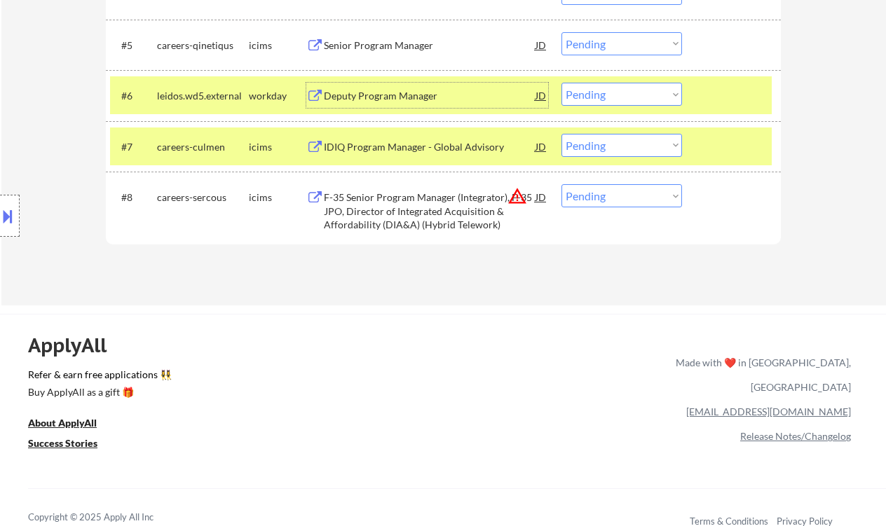
click at [583, 95] on select "Choose an option... Pending Applied Excluded (Questions) Excluded (Expired) Exc…" at bounding box center [622, 94] width 121 height 23
click at [562, 83] on select "Choose an option... Pending Applied Excluded (Questions) Excluded (Expired) Exc…" at bounding box center [622, 94] width 121 height 23
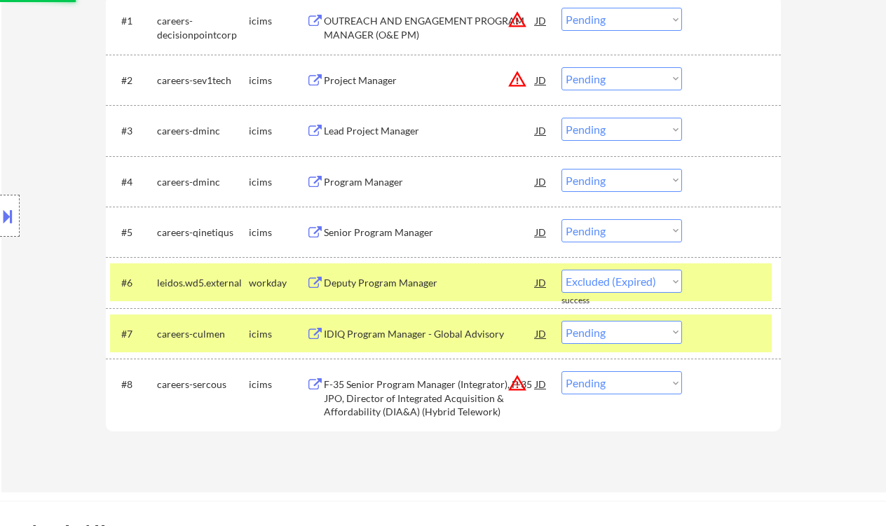
select select ""pending""
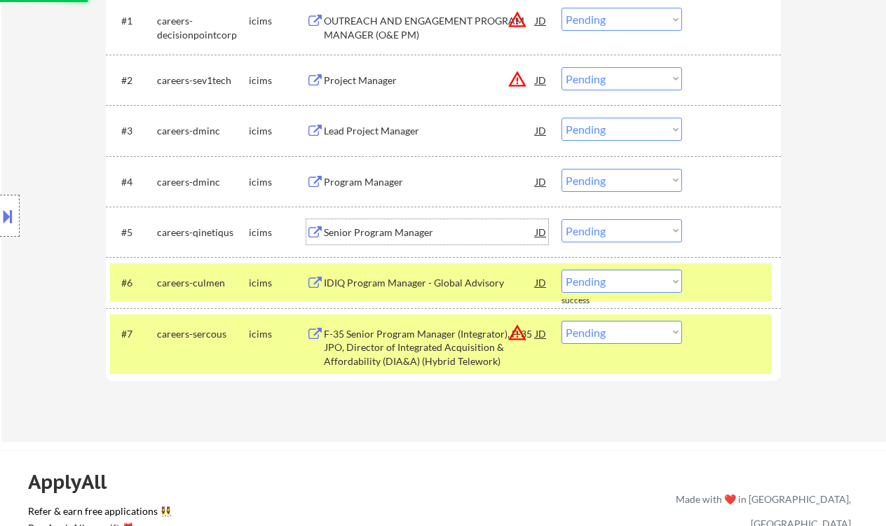
click at [395, 231] on div "Senior Program Manager" at bounding box center [430, 233] width 212 height 14
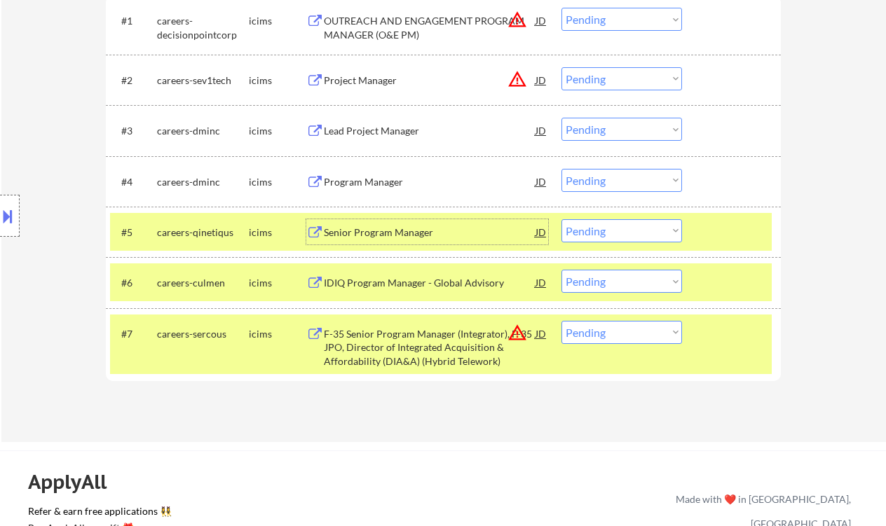
click at [408, 236] on div "Senior Program Manager" at bounding box center [430, 233] width 212 height 14
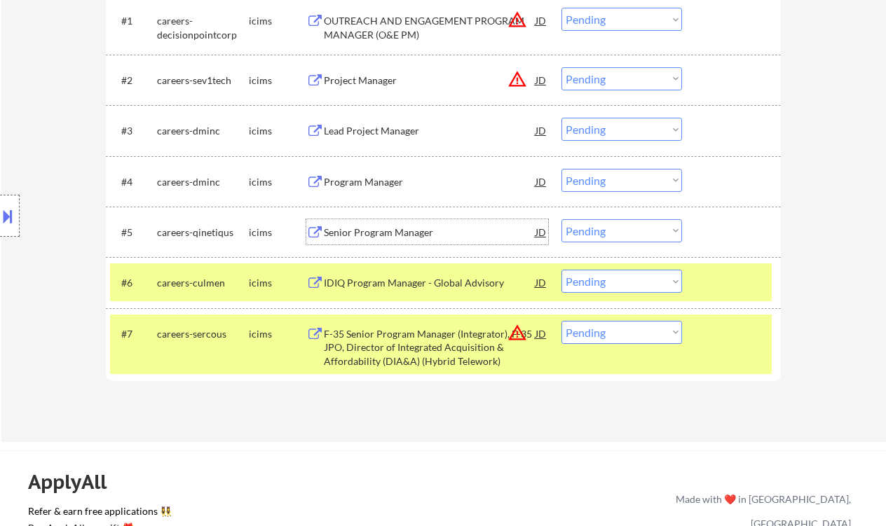
drag, startPoint x: 618, startPoint y: 227, endPoint x: 622, endPoint y: 236, distance: 9.8
click at [618, 227] on select "Choose an option... Pending Applied Excluded (Questions) Excluded (Expired) Exc…" at bounding box center [622, 230] width 121 height 23
click at [562, 219] on select "Choose an option... Pending Applied Excluded (Questions) Excluded (Expired) Exc…" at bounding box center [622, 230] width 121 height 23
click at [406, 180] on div "Program Manager" at bounding box center [430, 182] width 212 height 14
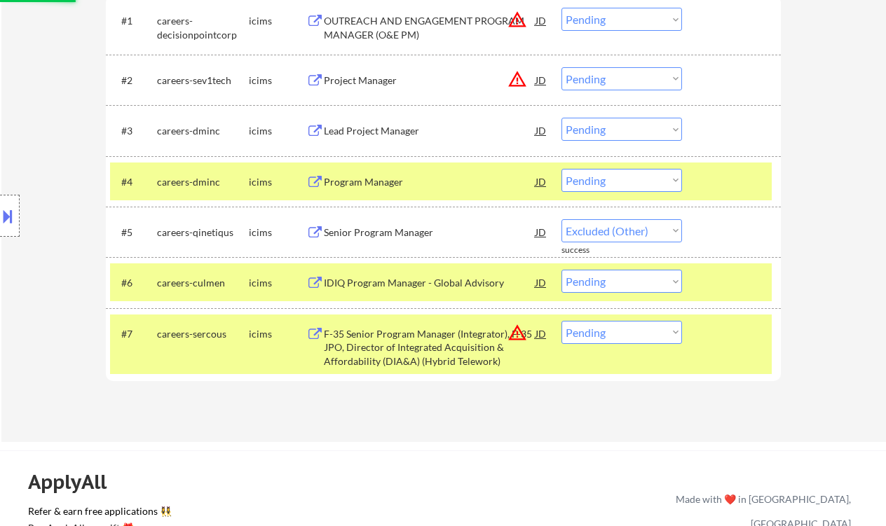
select select ""pending""
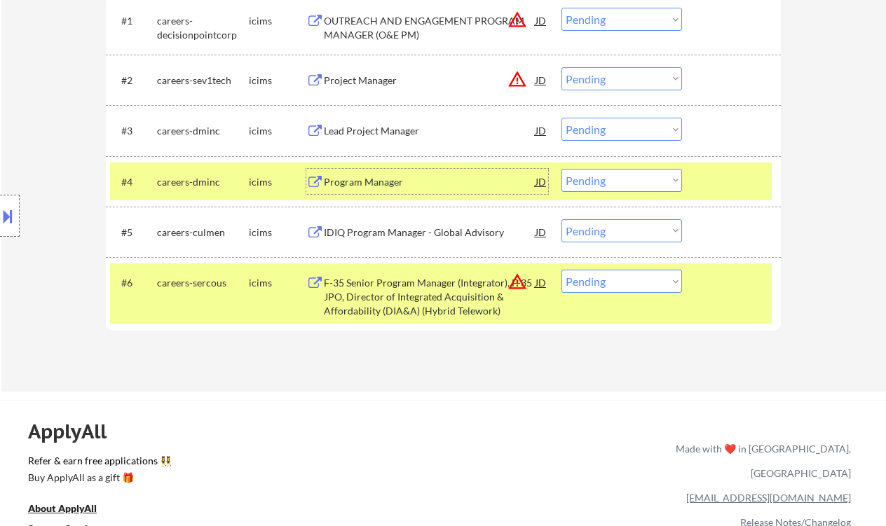
drag, startPoint x: 585, startPoint y: 178, endPoint x: 601, endPoint y: 191, distance: 21.0
click at [586, 179] on select "Choose an option... Pending Applied Excluded (Questions) Excluded (Expired) Exc…" at bounding box center [622, 180] width 121 height 23
click at [562, 169] on select "Choose an option... Pending Applied Excluded (Questions) Excluded (Expired) Exc…" at bounding box center [622, 180] width 121 height 23
click at [394, 132] on div "Lead Project Manager" at bounding box center [430, 131] width 212 height 14
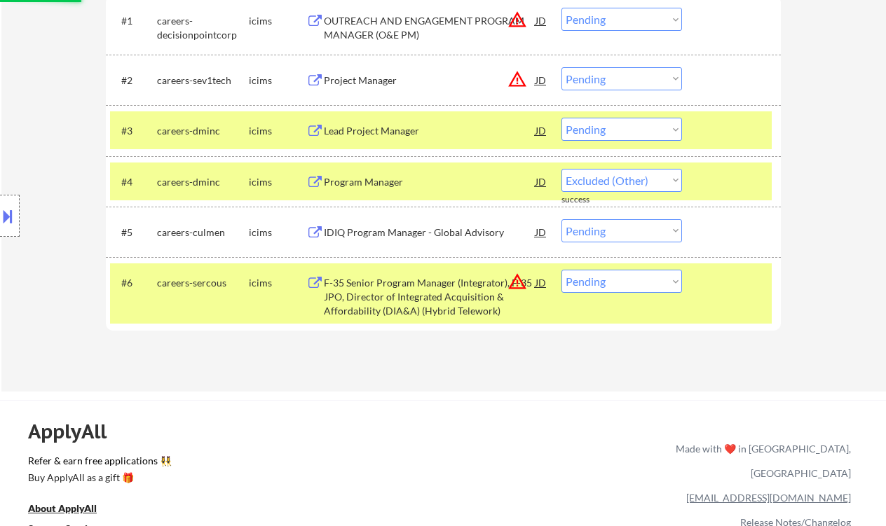
select select ""pending""
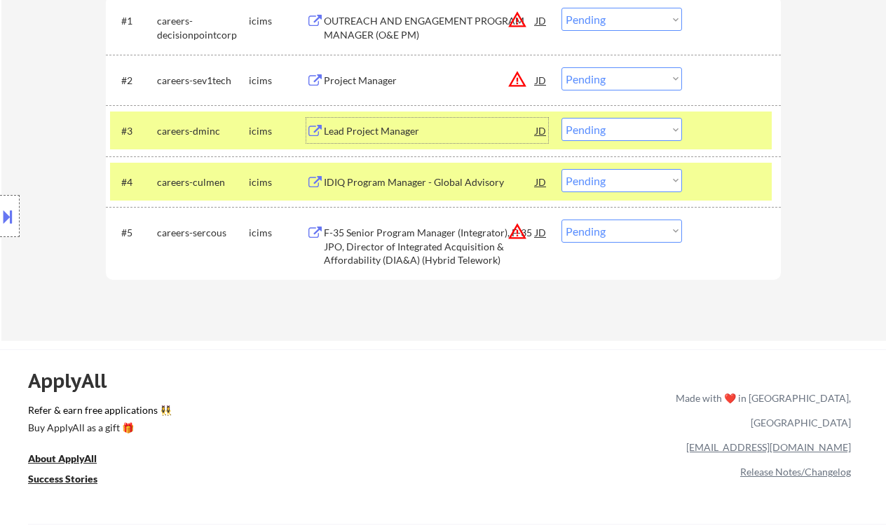
drag, startPoint x: 599, startPoint y: 125, endPoint x: 613, endPoint y: 140, distance: 19.3
click at [599, 125] on select "Choose an option... Pending Applied Excluded (Questions) Excluded (Expired) Exc…" at bounding box center [622, 129] width 121 height 23
click at [562, 118] on select "Choose an option... Pending Applied Excluded (Questions) Excluded (Expired) Exc…" at bounding box center [622, 129] width 121 height 23
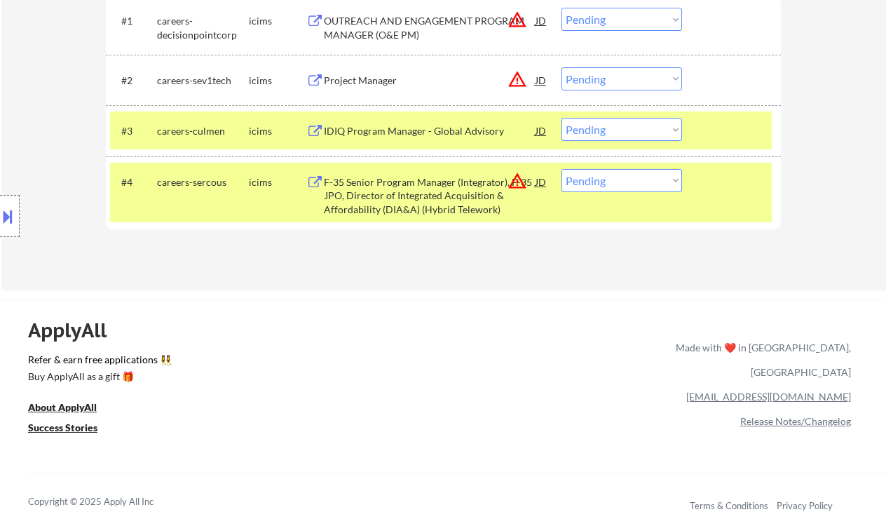
click at [41, 95] on div "Location Inclusions: remote" at bounding box center [125, 216] width 251 height 260
click at [431, 130] on div "IDIQ Program Manager - Global Advisory" at bounding box center [430, 131] width 212 height 14
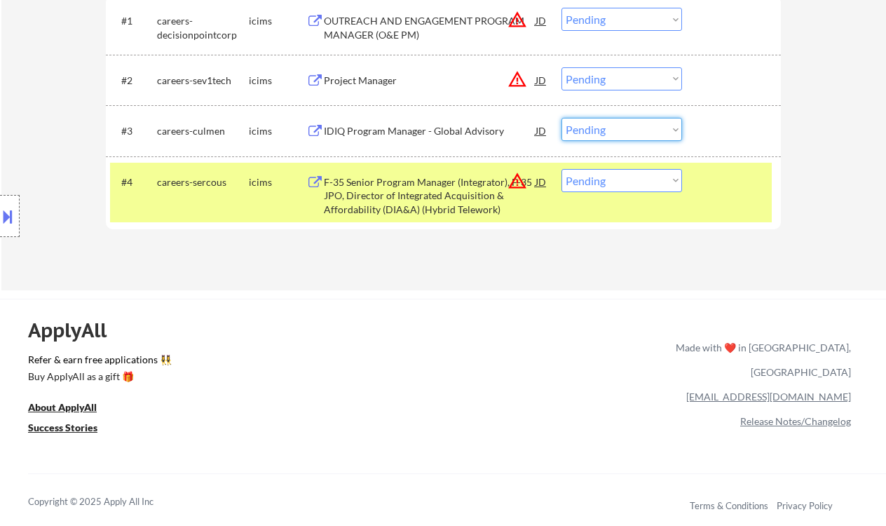
drag, startPoint x: 590, startPoint y: 129, endPoint x: 599, endPoint y: 140, distance: 13.5
click at [590, 129] on select "Choose an option... Pending Applied Excluded (Questions) Excluded (Expired) Exc…" at bounding box center [622, 129] width 121 height 23
click at [562, 118] on select "Choose an option... Pending Applied Excluded (Questions) Excluded (Expired) Exc…" at bounding box center [622, 129] width 121 height 23
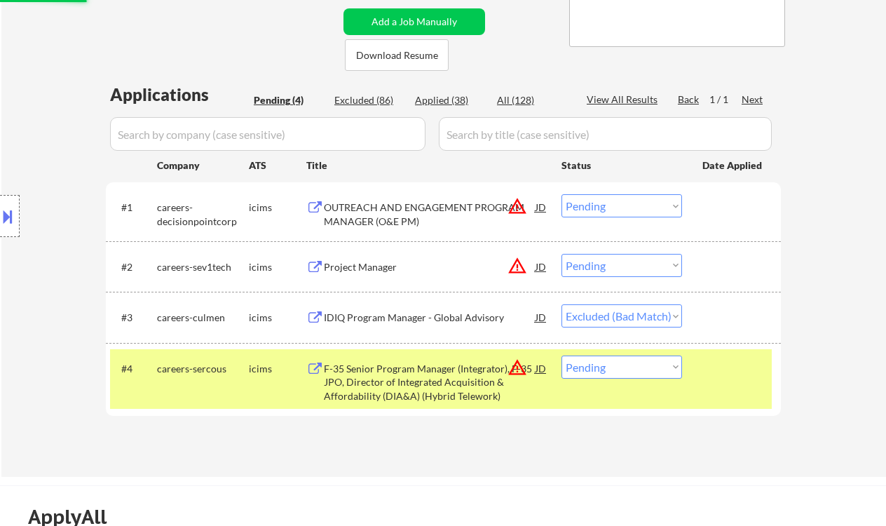
click at [389, 215] on div "OUTREACH AND ENGAGEMENT PROGRAM MANAGER (O&E PM)" at bounding box center [430, 213] width 212 height 27
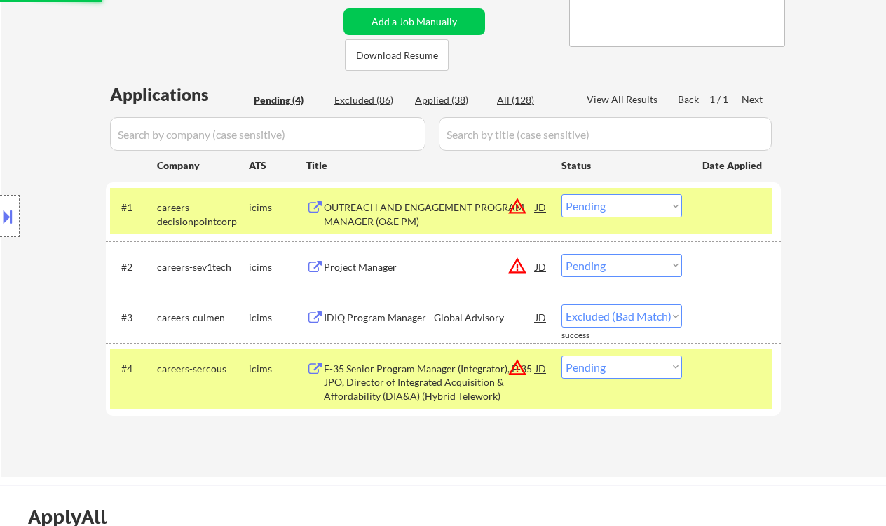
select select ""pending""
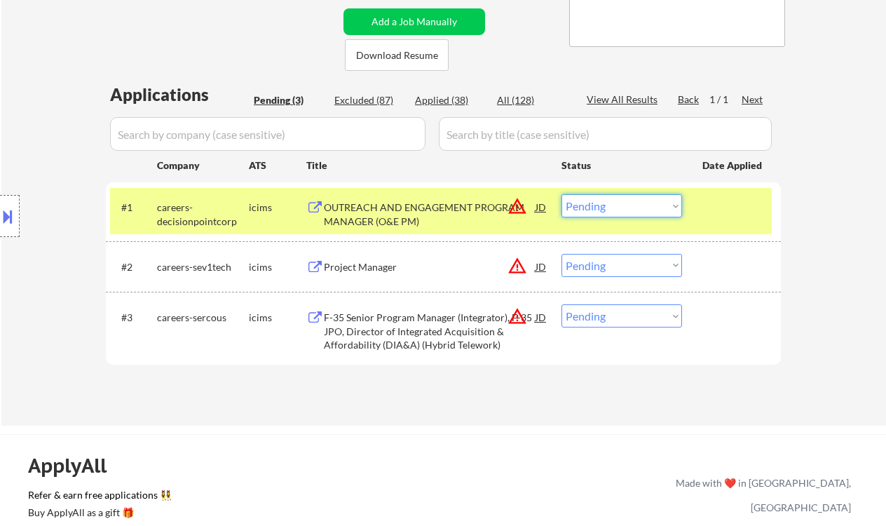
drag, startPoint x: 589, startPoint y: 210, endPoint x: 598, endPoint y: 217, distance: 11.5
click at [591, 211] on select "Choose an option... Pending Applied Excluded (Questions) Excluded (Expired) Exc…" at bounding box center [622, 205] width 121 height 23
click at [562, 194] on select "Choose an option... Pending Applied Excluded (Questions) Excluded (Expired) Exc…" at bounding box center [622, 205] width 121 height 23
click at [336, 265] on div "Project Manager" at bounding box center [430, 267] width 212 height 14
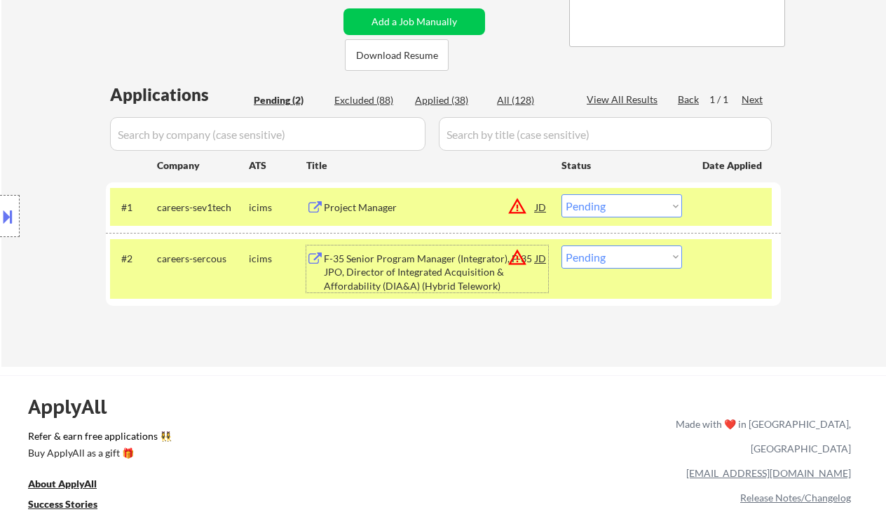
drag, startPoint x: 613, startPoint y: 205, endPoint x: 623, endPoint y: 215, distance: 13.4
click at [613, 206] on select "Choose an option... Pending Applied Excluded (Questions) Excluded (Expired) Exc…" at bounding box center [622, 205] width 121 height 23
click at [562, 194] on select "Choose an option... Pending Applied Excluded (Questions) Excluded (Expired) Exc…" at bounding box center [622, 205] width 121 height 23
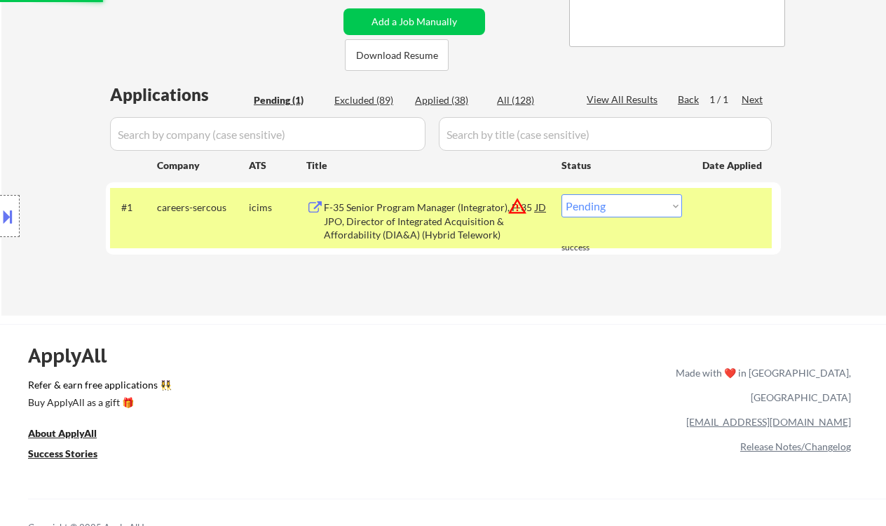
click at [643, 212] on select "Choose an option... Pending Applied Excluded (Questions) Excluded (Expired) Exc…" at bounding box center [622, 205] width 121 height 23
select select ""excluded__location_""
click at [562, 194] on select "Choose an option... Pending Applied Excluded (Questions) Excluded (Expired) Exc…" at bounding box center [622, 205] width 121 height 23
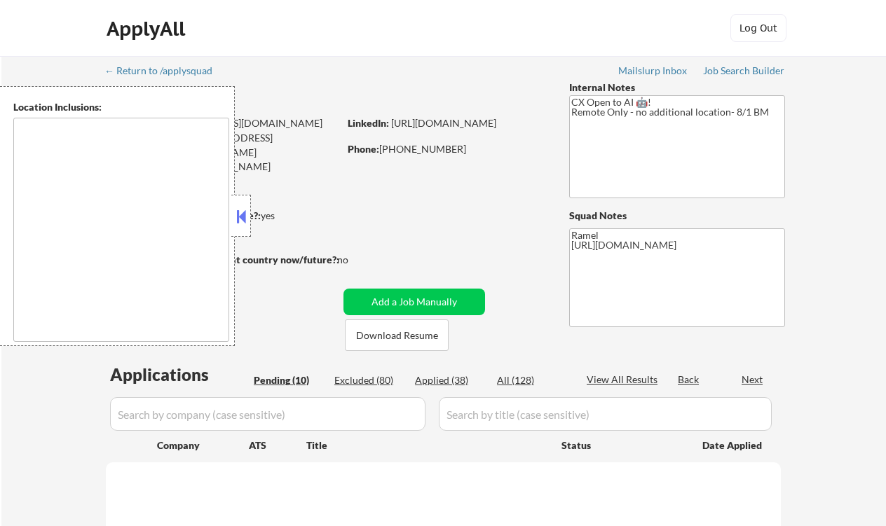
type textarea "remote"
select select ""pending""
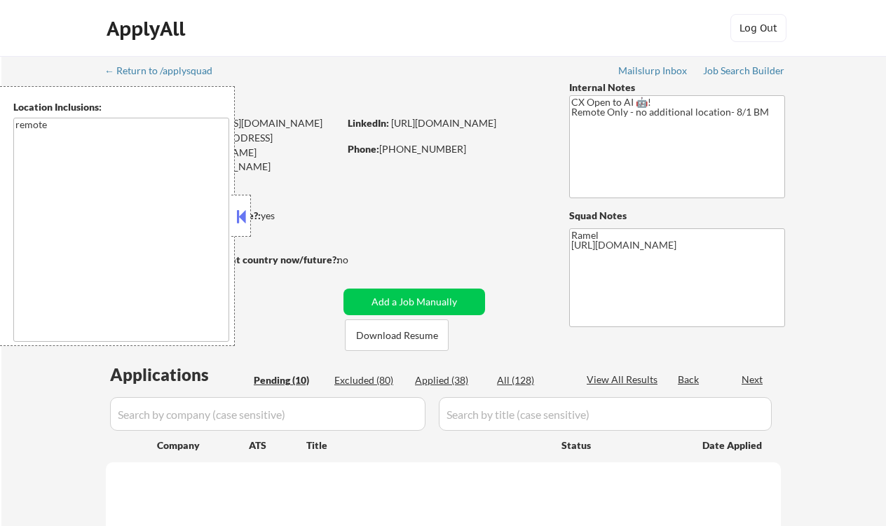
select select ""pending""
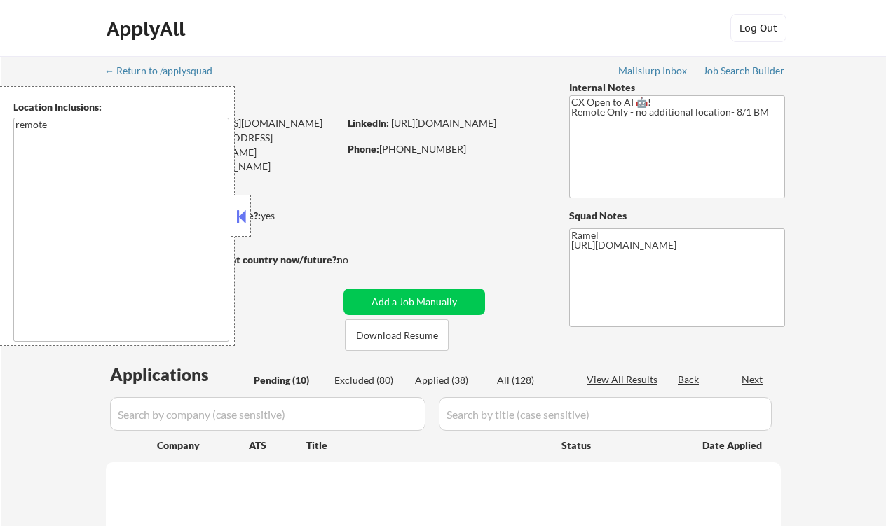
select select ""pending""
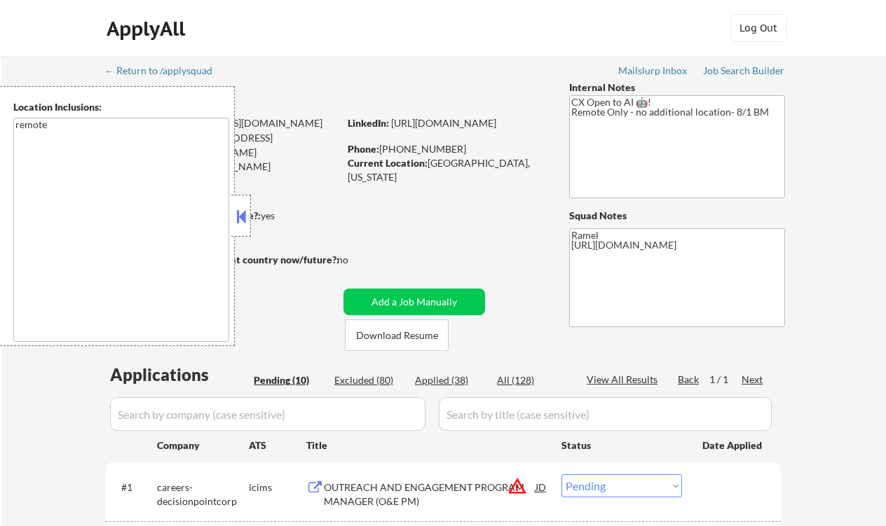
select select ""pending""
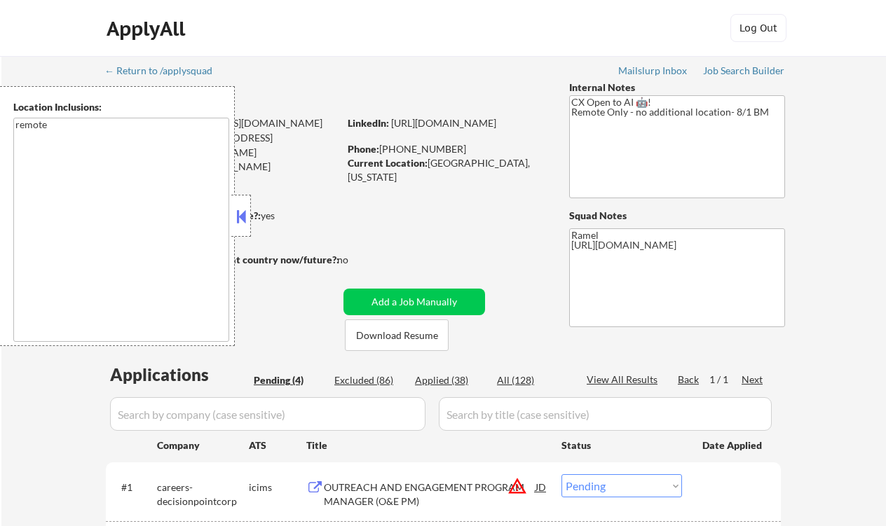
select select ""pending""
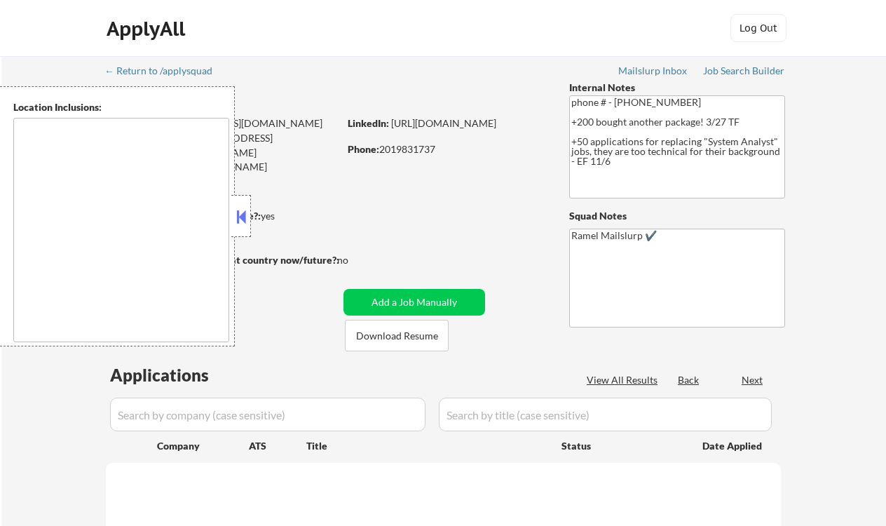
type textarea "[GEOGRAPHIC_DATA], [GEOGRAPHIC_DATA] [GEOGRAPHIC_DATA], [GEOGRAPHIC_DATA] [GEOG…"
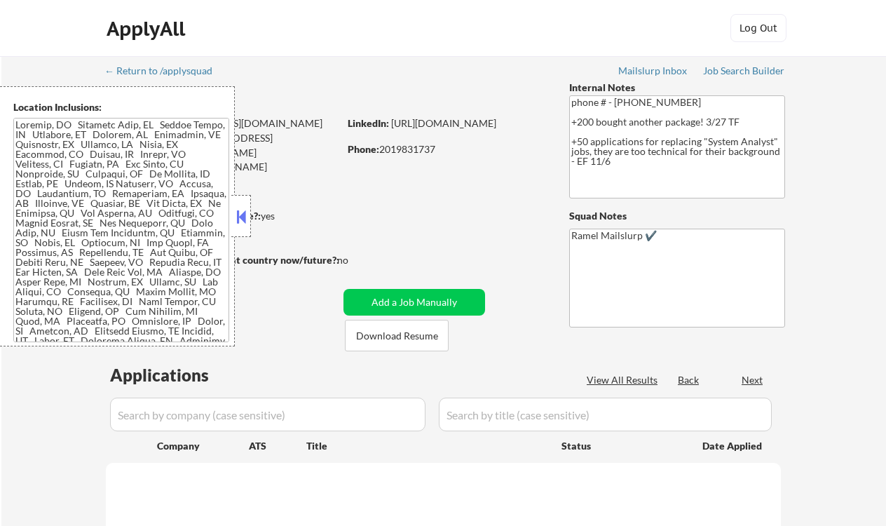
select select ""pending""
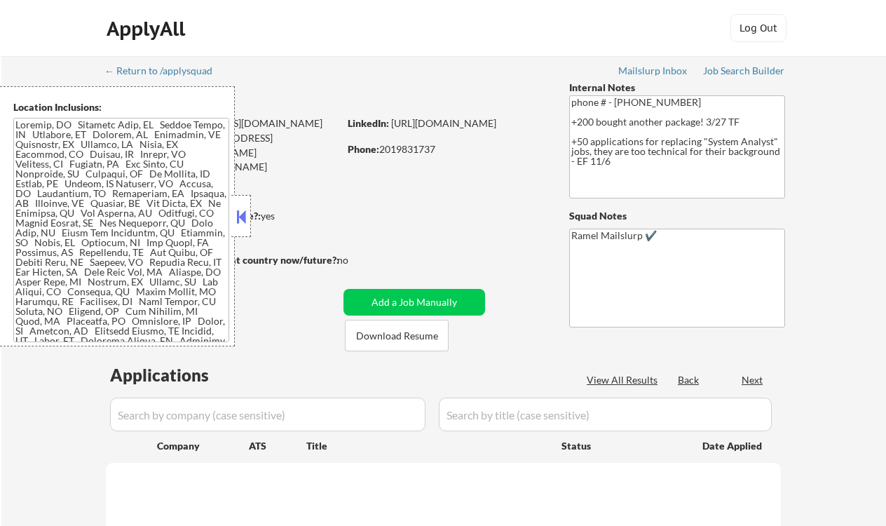
select select ""pending""
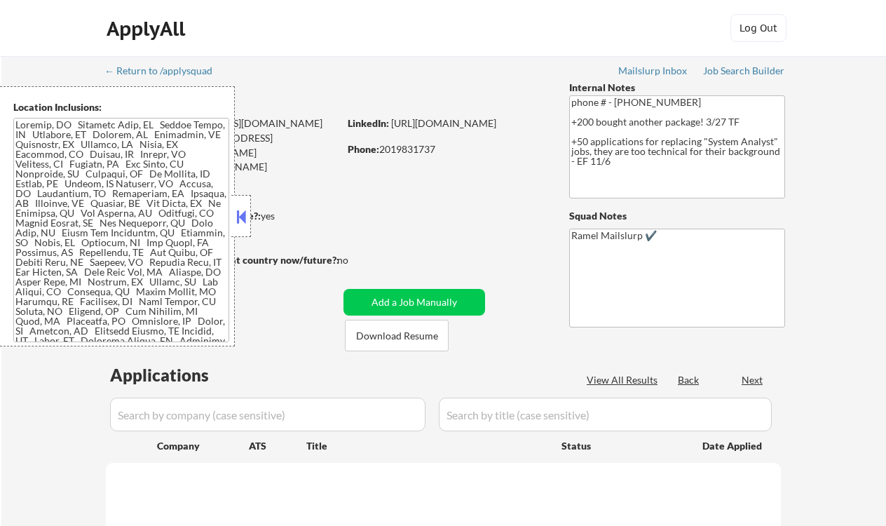
select select ""pending""
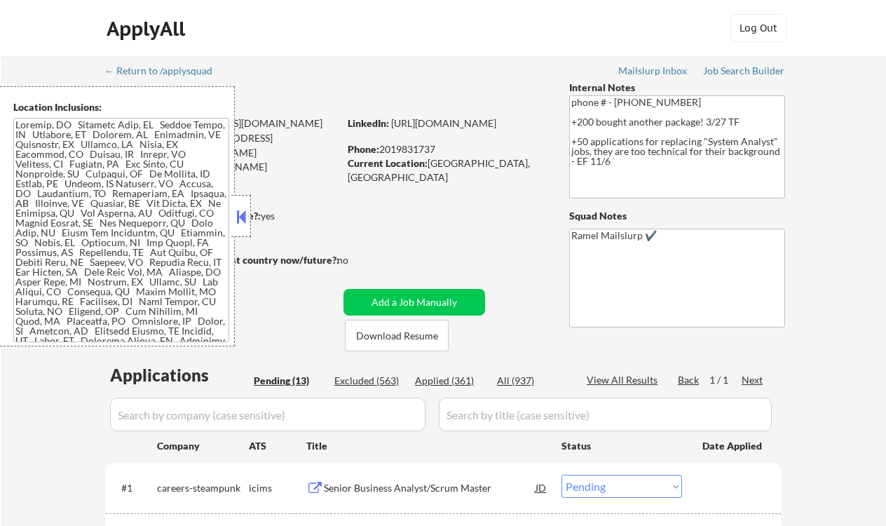
click at [236, 203] on div at bounding box center [241, 216] width 20 height 42
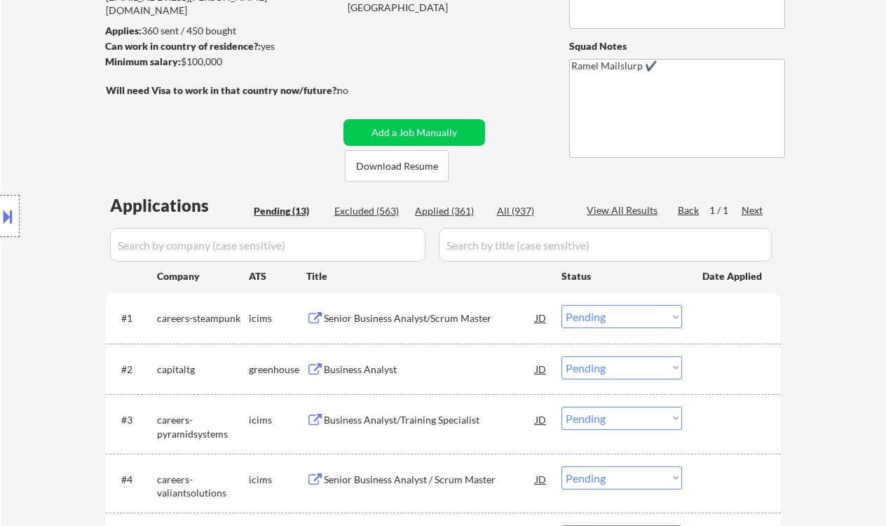
scroll to position [280, 0]
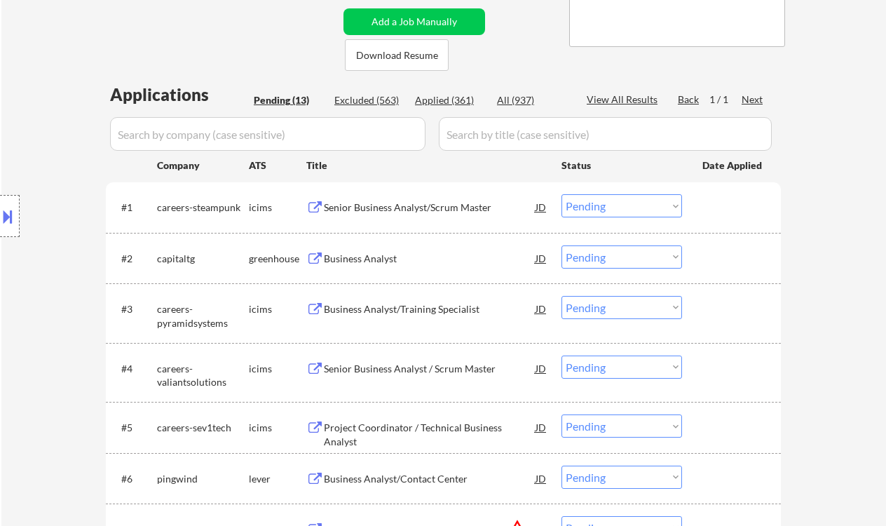
click at [49, 42] on div "← Return to /applysquad Mailslurp Inbox Job Search Builder Nicole Peralta User …" at bounding box center [443, 365] width 885 height 1178
click at [372, 255] on div "Business Analyst" at bounding box center [430, 259] width 212 height 14
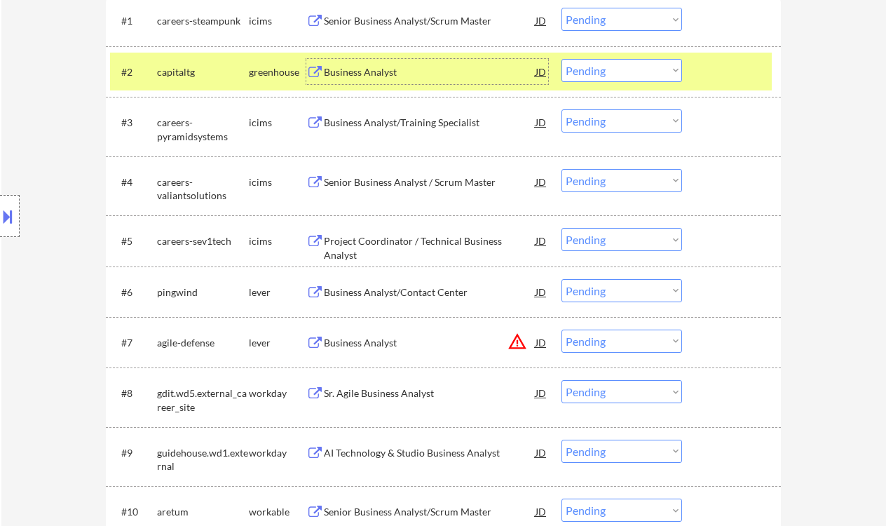
scroll to position [747, 0]
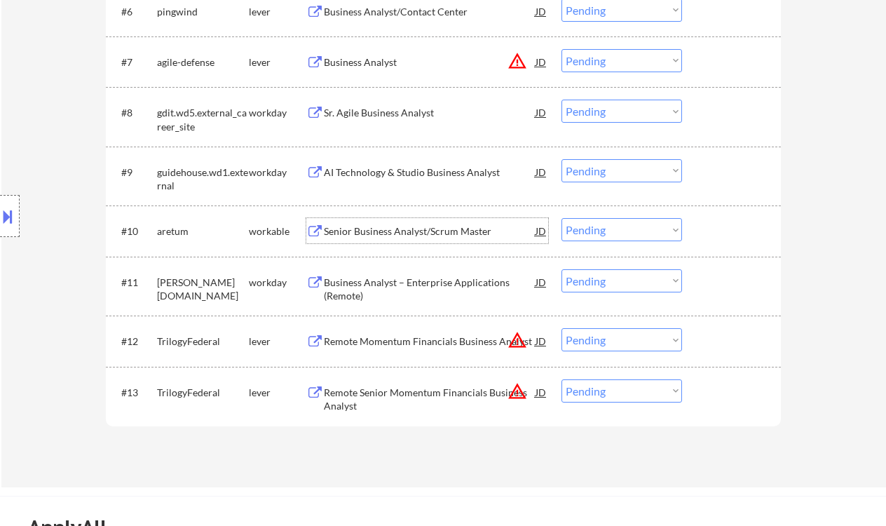
click at [388, 236] on div "Senior Business Analyst/Scrum Master" at bounding box center [430, 231] width 212 height 14
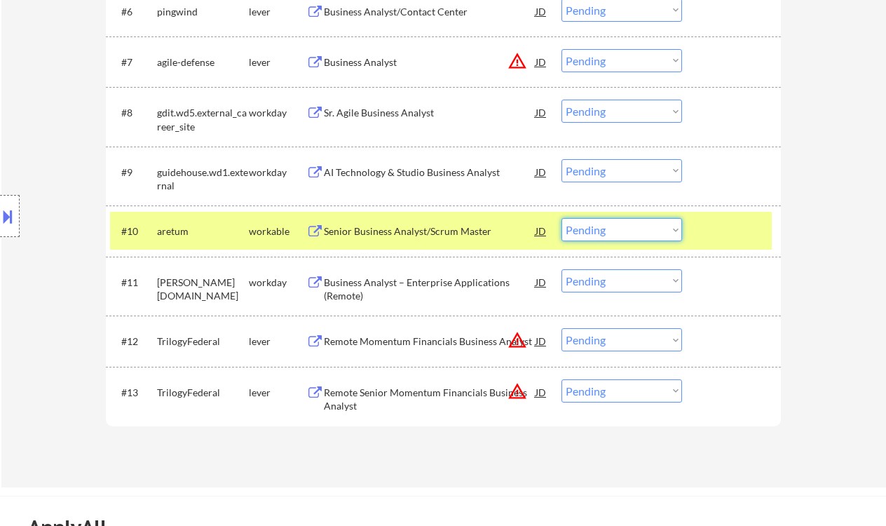
drag, startPoint x: 630, startPoint y: 229, endPoint x: 631, endPoint y: 240, distance: 11.3
click at [630, 229] on select "Choose an option... Pending Applied Excluded (Questions) Excluded (Expired) Exc…" at bounding box center [622, 229] width 121 height 23
click at [562, 218] on select "Choose an option... Pending Applied Excluded (Questions) Excluded (Expired) Exc…" at bounding box center [622, 229] width 121 height 23
click at [426, 285] on div "Business Analyst – Enterprise Applications (Remote)" at bounding box center [430, 289] width 212 height 27
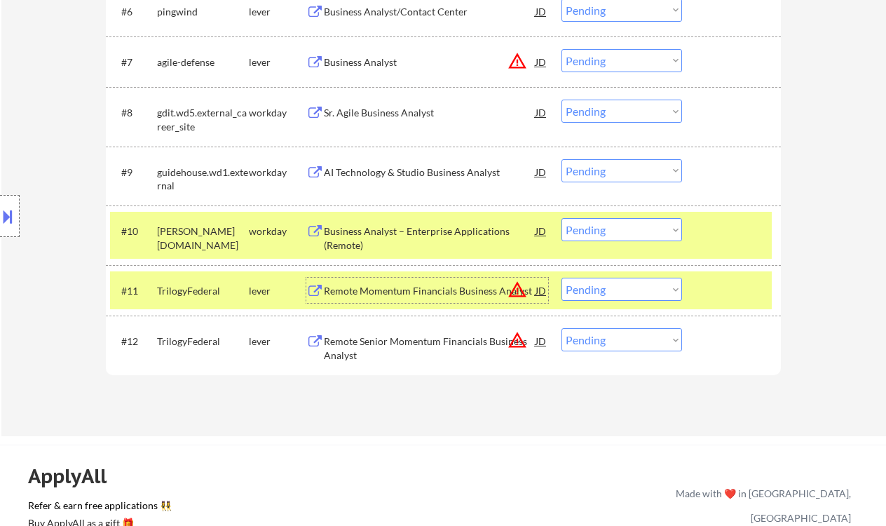
click at [624, 231] on select "Choose an option... Pending Applied Excluded (Questions) Excluded (Expired) Exc…" at bounding box center [622, 229] width 121 height 23
click at [562, 218] on select "Choose an option... Pending Applied Excluded (Questions) Excluded (Expired) Exc…" at bounding box center [622, 229] width 121 height 23
click at [403, 171] on div "AI Technology & Studio Business Analyst" at bounding box center [430, 172] width 212 height 14
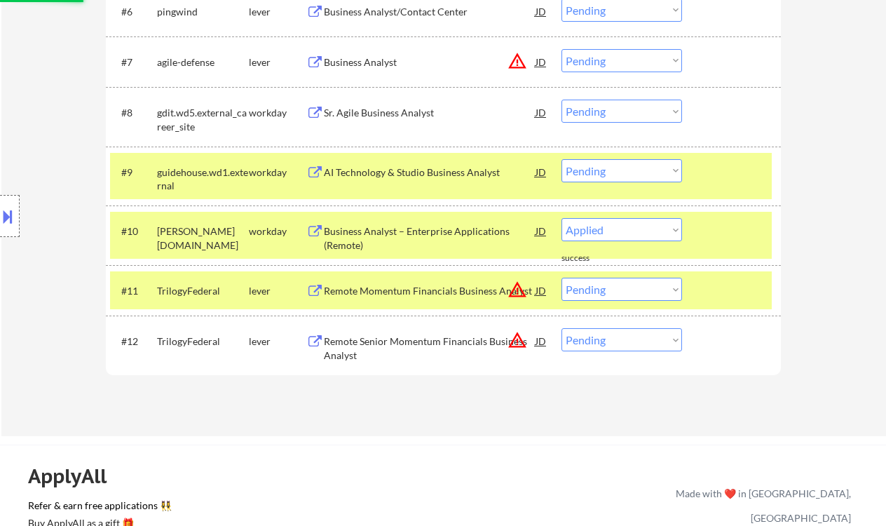
select select ""pending""
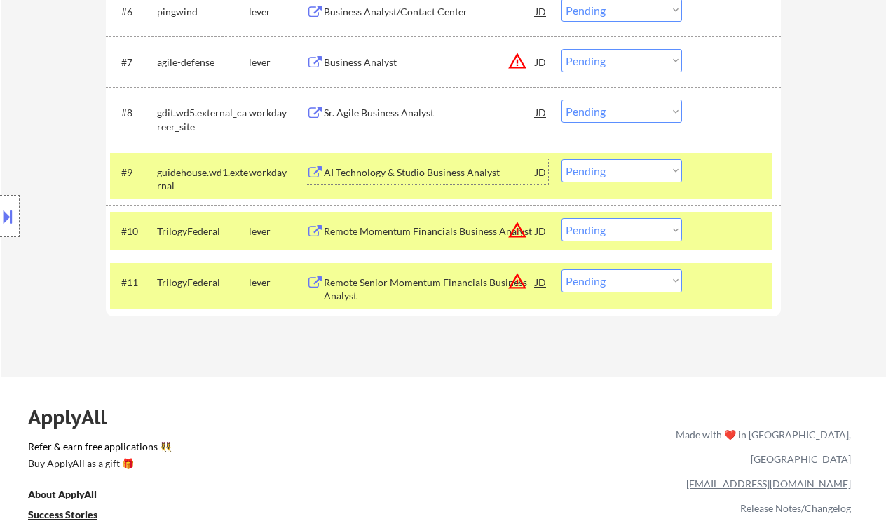
drag, startPoint x: 599, startPoint y: 168, endPoint x: 606, endPoint y: 172, distance: 8.6
click at [599, 168] on select "Choose an option... Pending Applied Excluded (Questions) Excluded (Expired) Exc…" at bounding box center [622, 170] width 121 height 23
click at [562, 159] on select "Choose an option... Pending Applied Excluded (Questions) Excluded (Expired) Exc…" at bounding box center [622, 170] width 121 height 23
click at [402, 114] on div "Sr. Agile Business Analyst" at bounding box center [430, 113] width 212 height 14
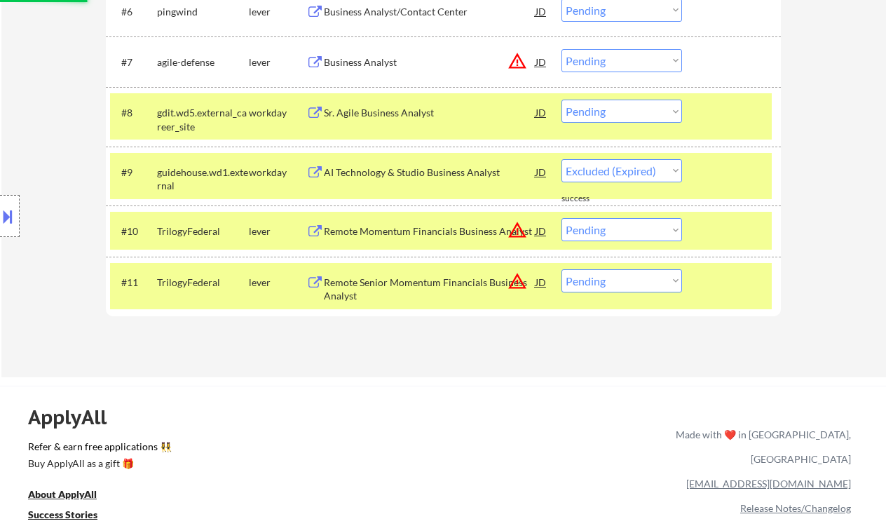
select select ""pending""
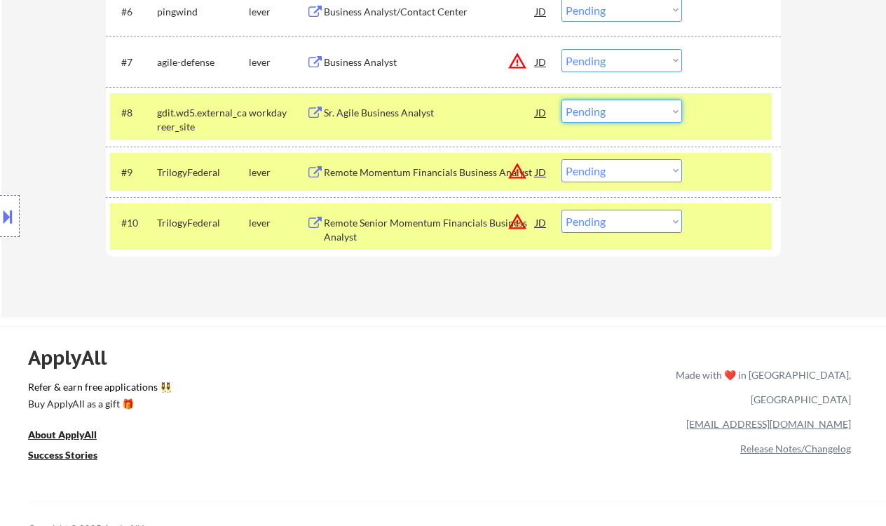
drag, startPoint x: 617, startPoint y: 114, endPoint x: 619, endPoint y: 122, distance: 8.0
click at [617, 114] on select "Choose an option... Pending Applied Excluded (Questions) Excluded (Expired) Exc…" at bounding box center [622, 111] width 121 height 23
click at [562, 100] on select "Choose an option... Pending Applied Excluded (Questions) Excluded (Expired) Exc…" at bounding box center [622, 111] width 121 height 23
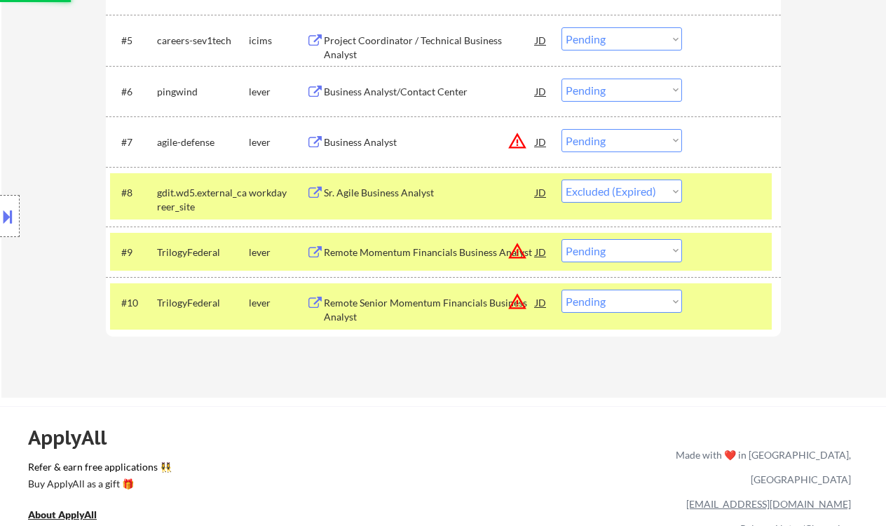
scroll to position [654, 0]
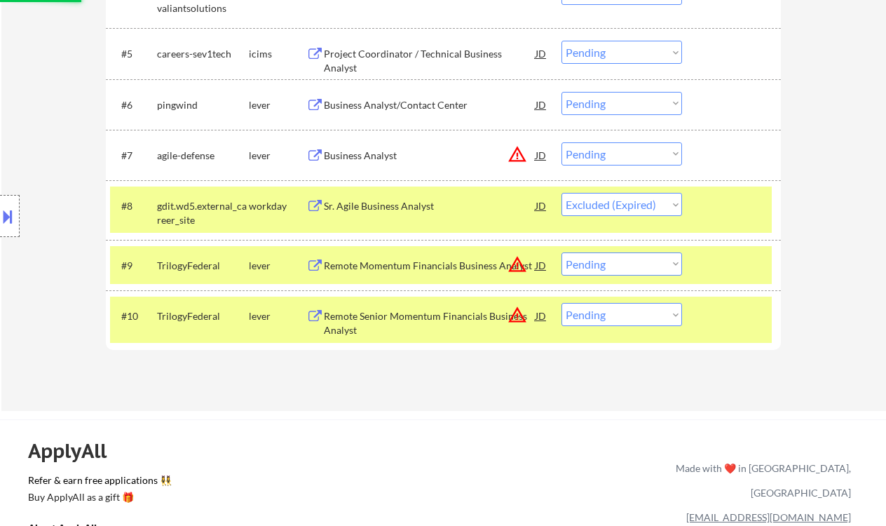
click at [384, 147] on div "Business Analyst" at bounding box center [430, 154] width 212 height 25
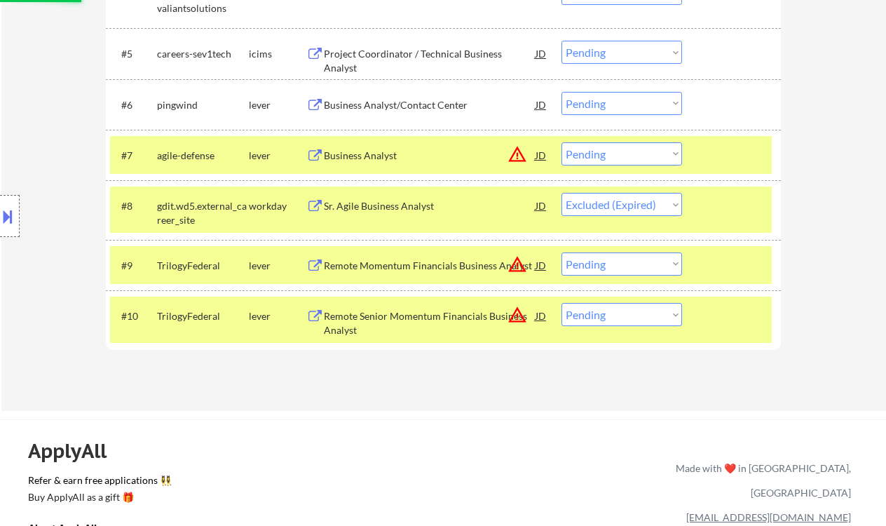
select select ""pending""
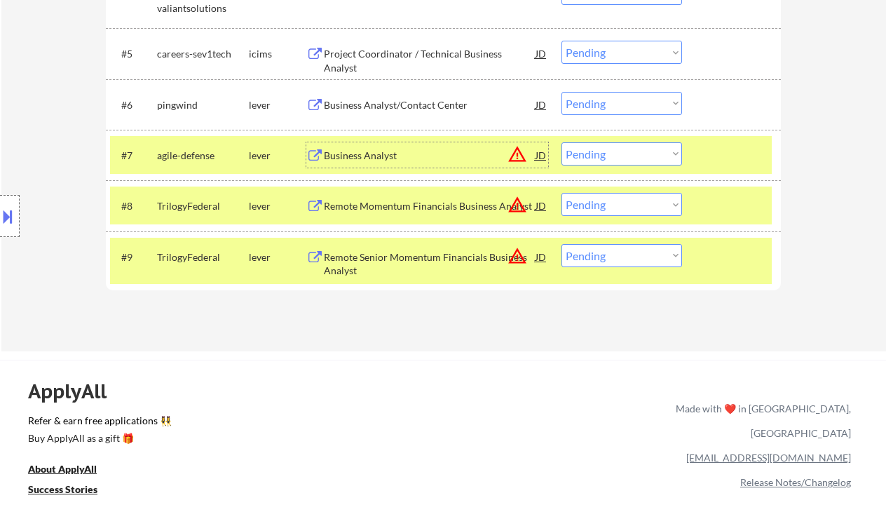
click at [8, 212] on button at bounding box center [7, 216] width 15 height 23
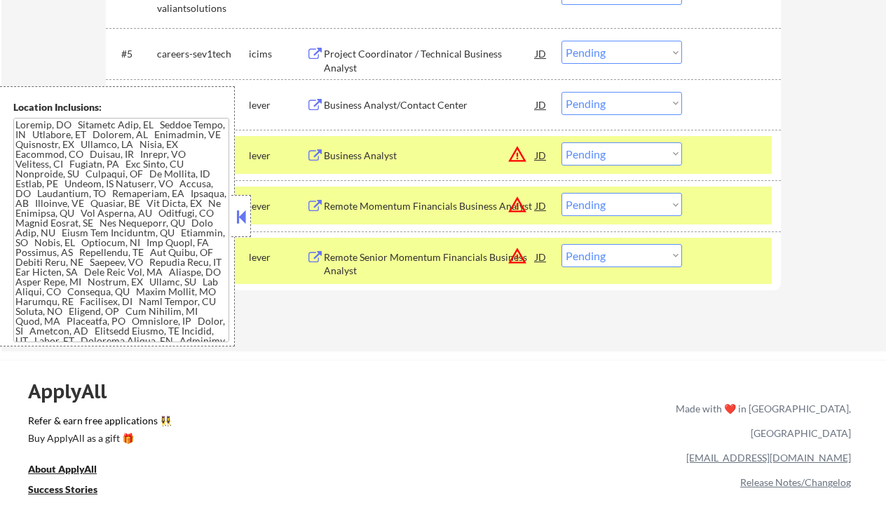
drag, startPoint x: 81, startPoint y: 230, endPoint x: 109, endPoint y: 233, distance: 27.6
click at [107, 233] on textarea at bounding box center [121, 230] width 216 height 224
click at [245, 218] on button at bounding box center [240, 216] width 15 height 21
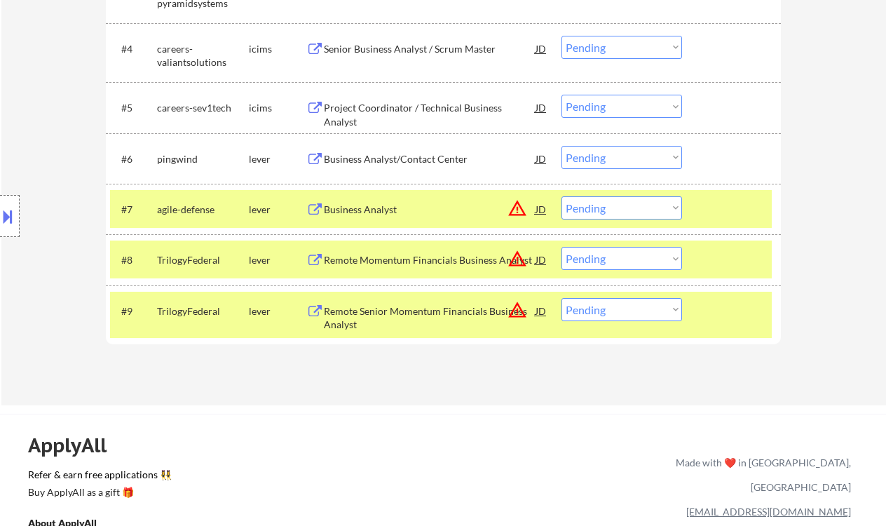
scroll to position [561, 0]
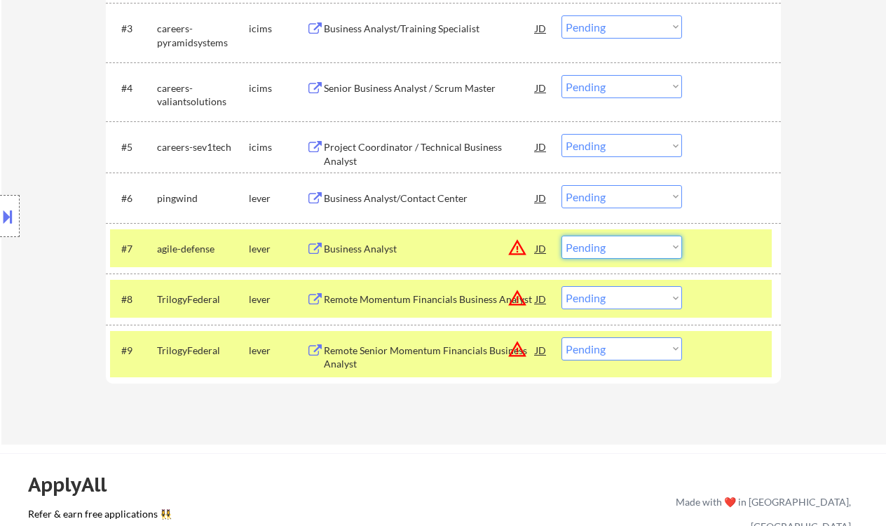
drag, startPoint x: 594, startPoint y: 243, endPoint x: 625, endPoint y: 258, distance: 34.5
click at [595, 243] on select "Choose an option... Pending Applied Excluded (Questions) Excluded (Expired) Exc…" at bounding box center [622, 247] width 121 height 23
click at [562, 236] on select "Choose an option... Pending Applied Excluded (Questions) Excluded (Expired) Exc…" at bounding box center [622, 247] width 121 height 23
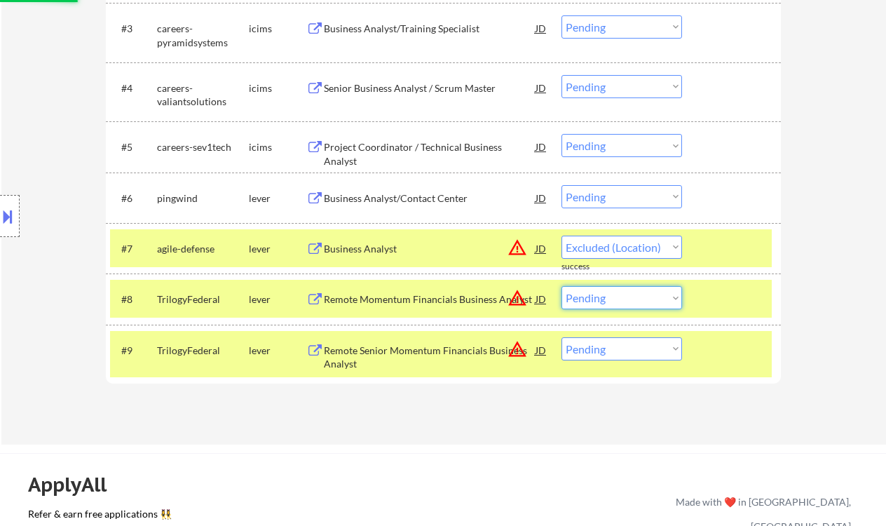
click at [649, 298] on select "Choose an option... Pending Applied Excluded (Questions) Excluded (Expired) Exc…" at bounding box center [622, 297] width 121 height 23
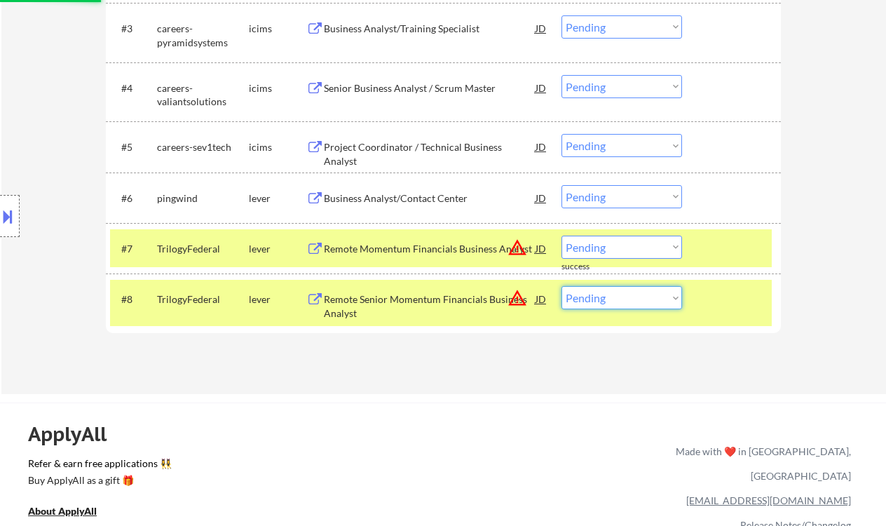
click at [614, 251] on select "Choose an option... Pending Applied Excluded (Questions) Excluded (Expired) Exc…" at bounding box center [622, 247] width 121 height 23
drag, startPoint x: 614, startPoint y: 251, endPoint x: 618, endPoint y: 260, distance: 10.0
click at [614, 251] on select "Choose an option... Pending Applied Excluded (Questions) Excluded (Expired) Exc…" at bounding box center [622, 247] width 121 height 23
click at [624, 243] on select "Choose an option... Pending Applied Excluded (Questions) Excluded (Expired) Exc…" at bounding box center [622, 247] width 121 height 23
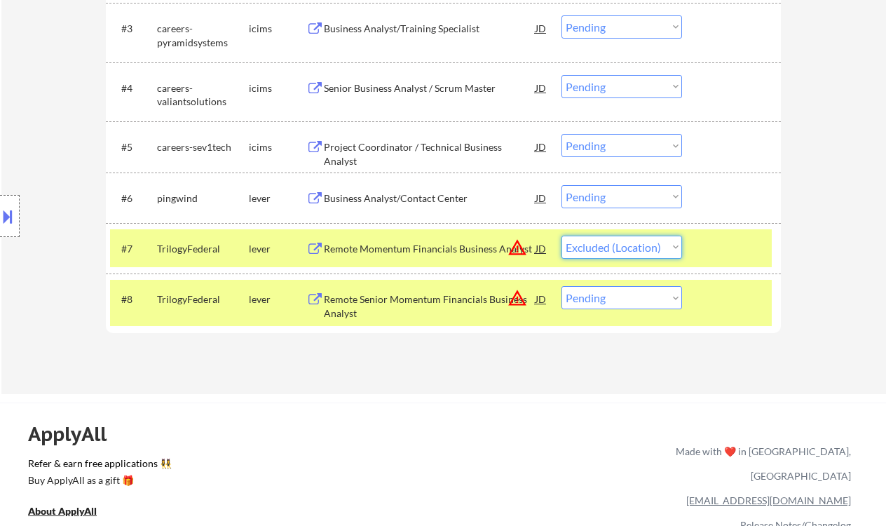
click at [562, 236] on select "Choose an option... Pending Applied Excluded (Questions) Excluded (Expired) Exc…" at bounding box center [622, 247] width 121 height 23
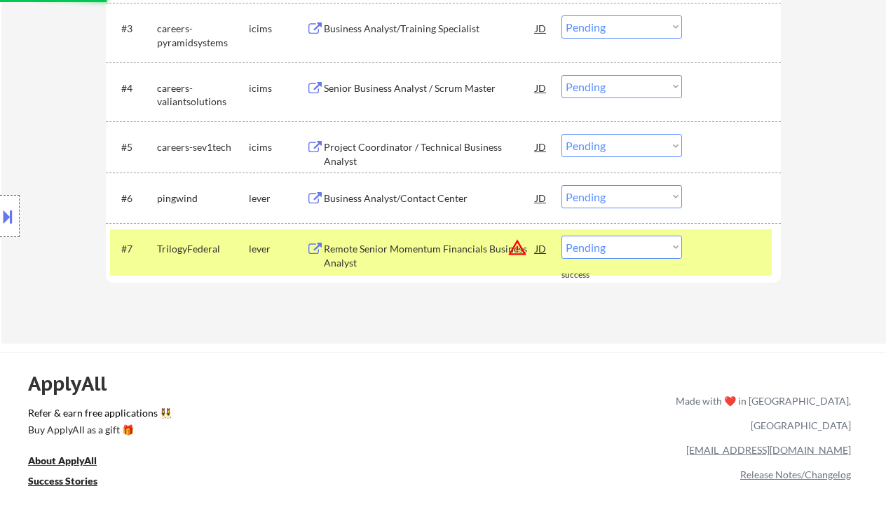
click at [623, 253] on select "Choose an option... Pending Applied Excluded (Questions) Excluded (Expired) Exc…" at bounding box center [622, 247] width 121 height 23
select select ""excluded__location_""
click at [562, 236] on select "Choose an option... Pending Applied Excluded (Questions) Excluded (Expired) Exc…" at bounding box center [622, 247] width 121 height 23
click at [421, 192] on div "Business Analyst/Contact Center" at bounding box center [430, 198] width 212 height 14
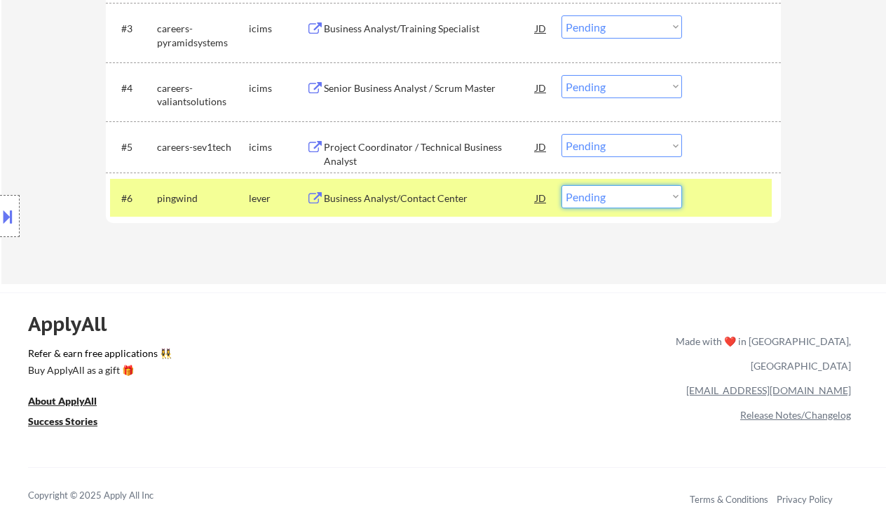
click at [604, 203] on select "Choose an option... Pending Applied Excluded (Questions) Excluded (Expired) Exc…" at bounding box center [622, 196] width 121 height 23
select select ""applied""
click at [562, 185] on select "Choose an option... Pending Applied Excluded (Questions) Excluded (Expired) Exc…" at bounding box center [622, 196] width 121 height 23
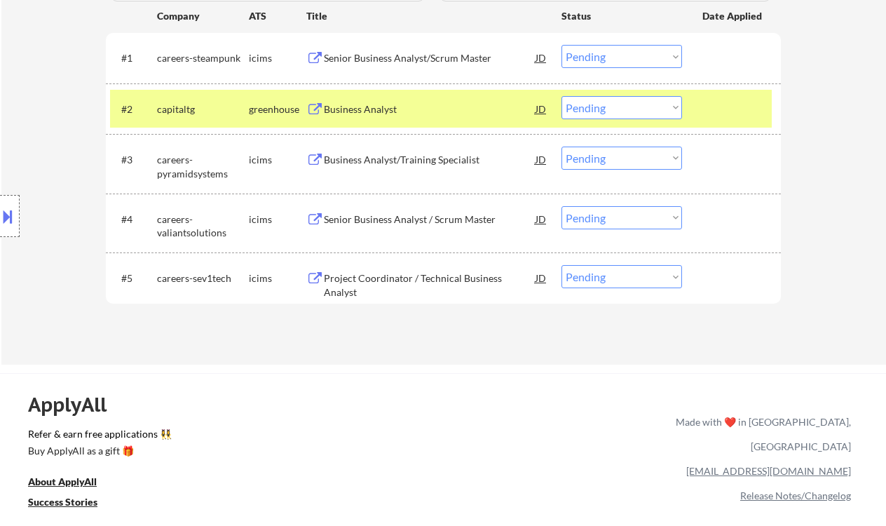
scroll to position [374, 0]
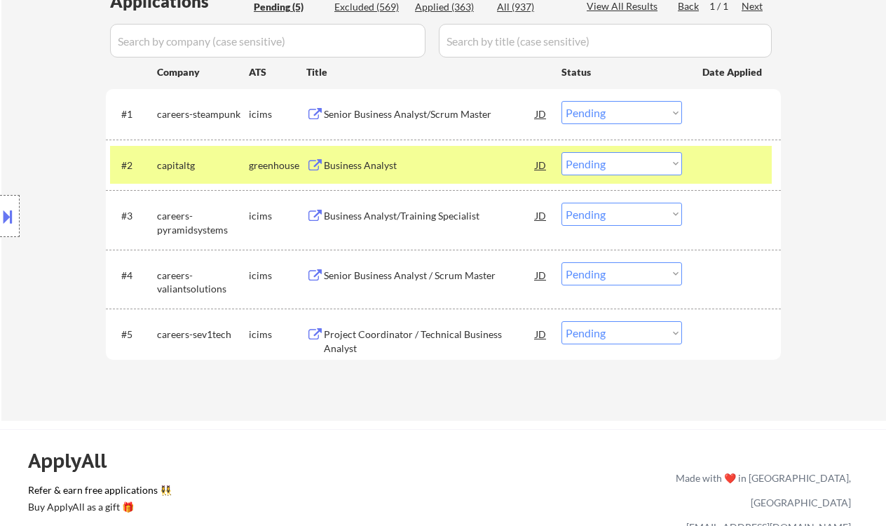
click at [364, 162] on div "Business Analyst" at bounding box center [430, 165] width 212 height 14
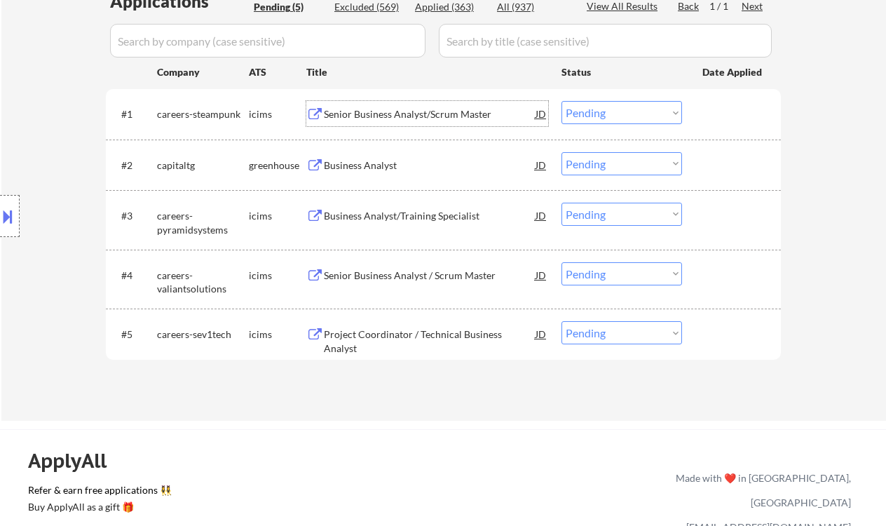
click at [379, 109] on div "Senior Business Analyst/Scrum Master" at bounding box center [430, 114] width 212 height 14
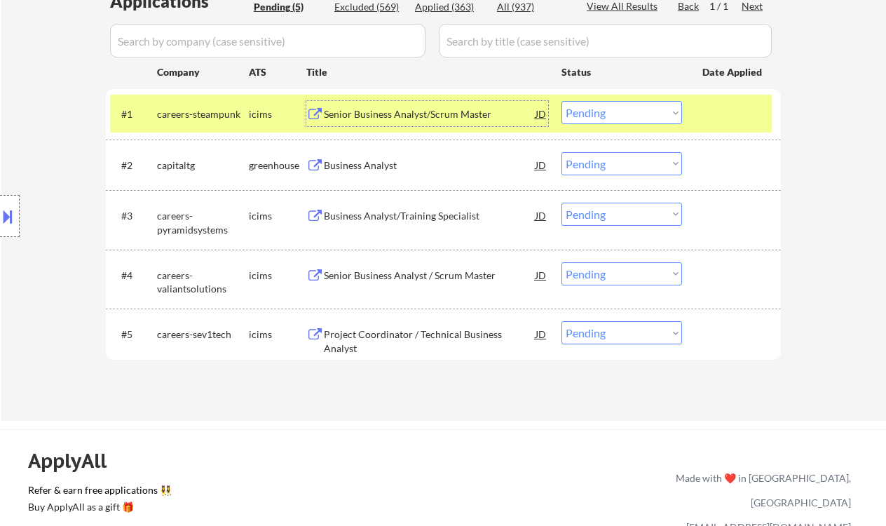
click at [543, 111] on div "JD" at bounding box center [541, 113] width 14 height 25
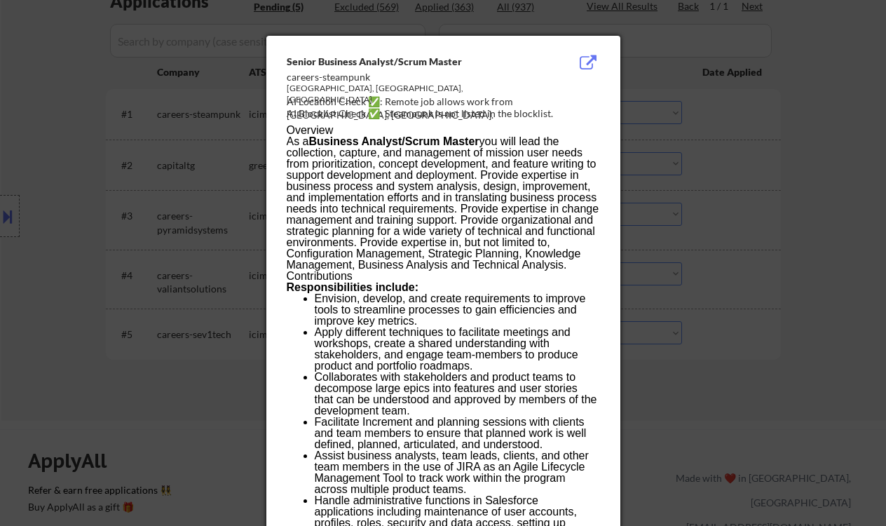
click at [805, 243] on div at bounding box center [443, 263] width 886 height 526
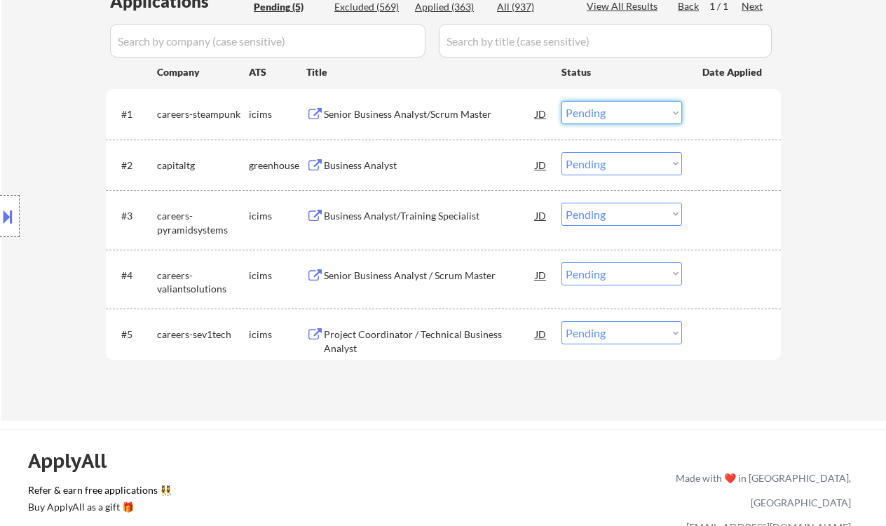
drag, startPoint x: 599, startPoint y: 113, endPoint x: 607, endPoint y: 123, distance: 12.5
click at [599, 113] on select "Choose an option... Pending Applied Excluded (Questions) Excluded (Expired) Exc…" at bounding box center [622, 112] width 121 height 23
click at [562, 101] on select "Choose an option... Pending Applied Excluded (Questions) Excluded (Expired) Exc…" at bounding box center [622, 112] width 121 height 23
click at [394, 166] on div "Business Analyst" at bounding box center [430, 165] width 212 height 14
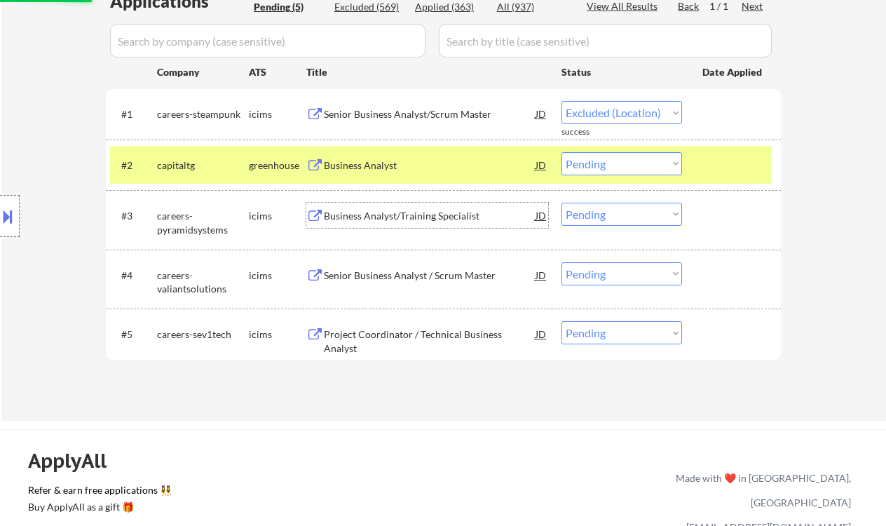
click at [391, 207] on div "Business Analyst/Training Specialist" at bounding box center [430, 215] width 212 height 25
select select ""pending""
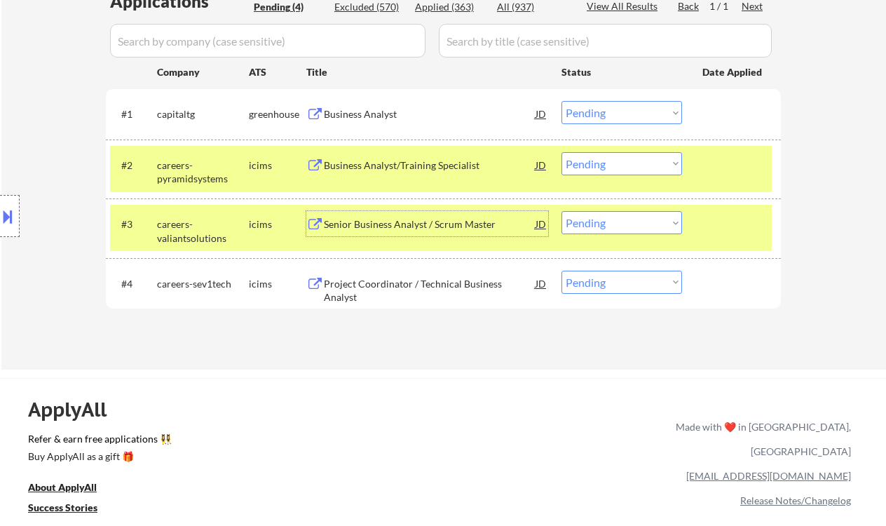
click at [632, 238] on div "#3 careers-valiantsolutions icims Senior Business Analyst / Scrum Master JD Cho…" at bounding box center [441, 228] width 662 height 46
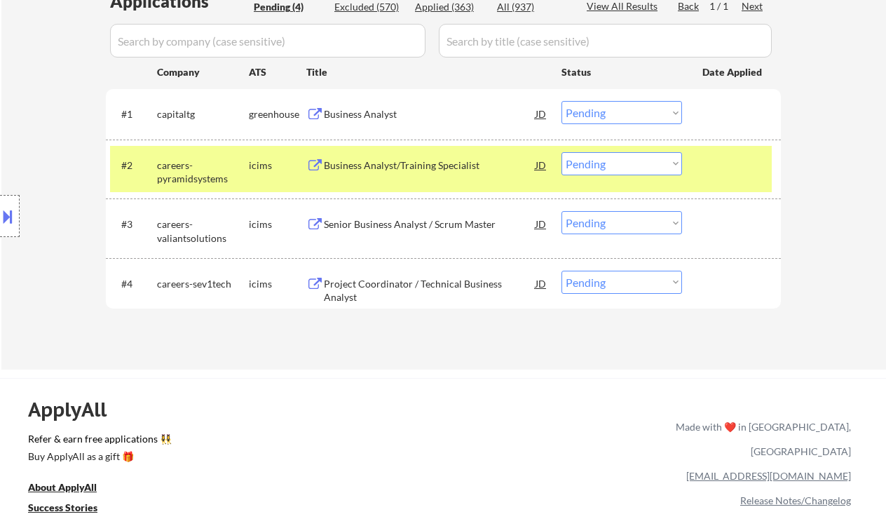
drag, startPoint x: 653, startPoint y: 223, endPoint x: 655, endPoint y: 233, distance: 10.2
click at [653, 224] on select "Choose an option... Pending Applied Excluded (Questions) Excluded (Expired) Exc…" at bounding box center [622, 222] width 121 height 23
click at [562, 211] on select "Choose an option... Pending Applied Excluded (Questions) Excluded (Expired) Exc…" at bounding box center [622, 222] width 121 height 23
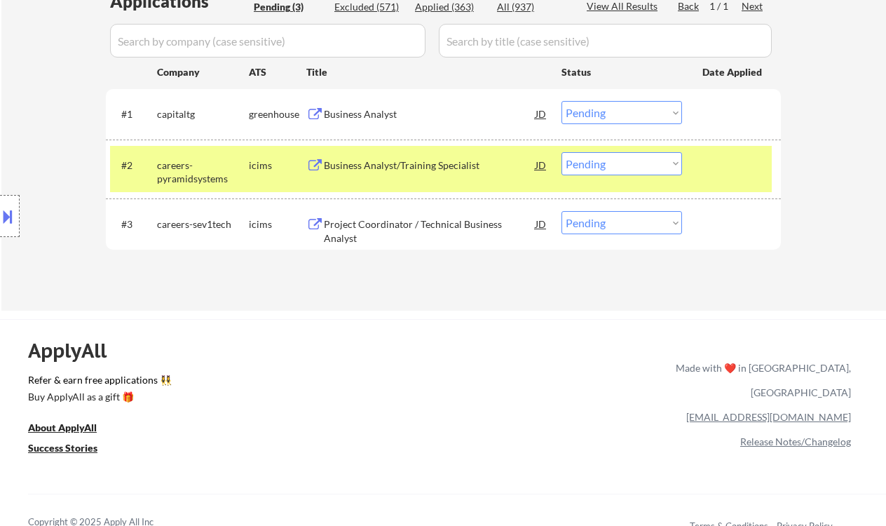
click at [429, 224] on div "Project Coordinator / Technical Business Analyst" at bounding box center [430, 230] width 212 height 27
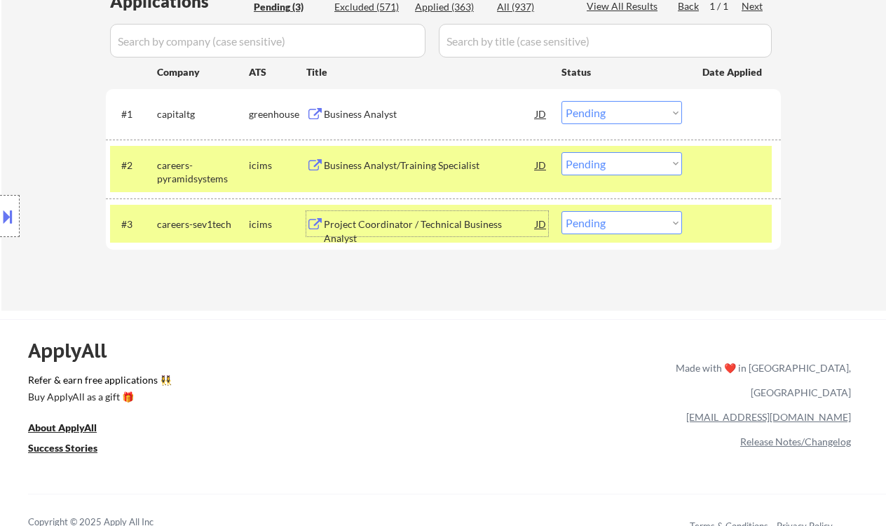
click at [607, 225] on select "Choose an option... Pending Applied Excluded (Questions) Excluded (Expired) Exc…" at bounding box center [622, 222] width 121 height 23
select select ""excluded__salary_""
click at [562, 211] on select "Choose an option... Pending Applied Excluded (Questions) Excluded (Expired) Exc…" at bounding box center [622, 222] width 121 height 23
click at [403, 164] on div "Business Analyst/Training Specialist" at bounding box center [430, 165] width 212 height 14
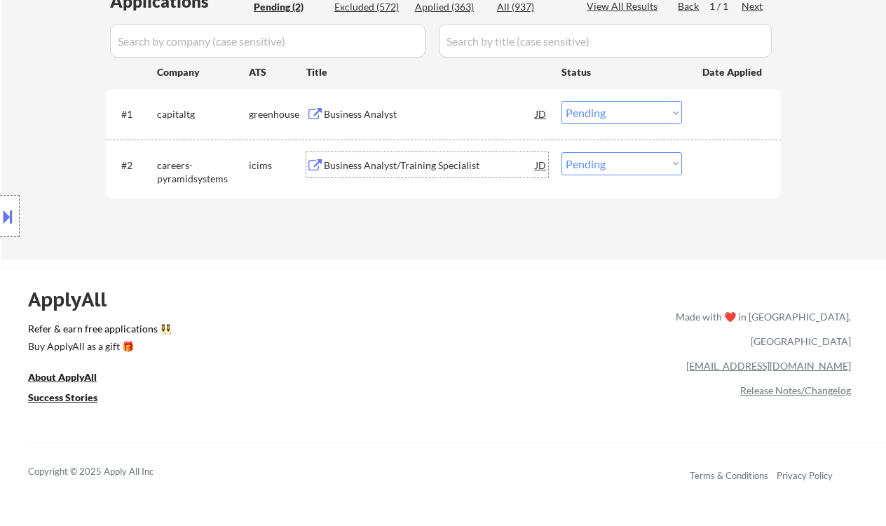
click at [611, 168] on select "Choose an option... Pending Applied Excluded (Questions) Excluded (Expired) Exc…" at bounding box center [622, 163] width 121 height 23
select select ""excluded__expired_""
click at [562, 152] on select "Choose an option... Pending Applied Excluded (Questions) Excluded (Expired) Exc…" at bounding box center [622, 163] width 121 height 23
click at [390, 116] on div "Business Analyst" at bounding box center [430, 114] width 212 height 14
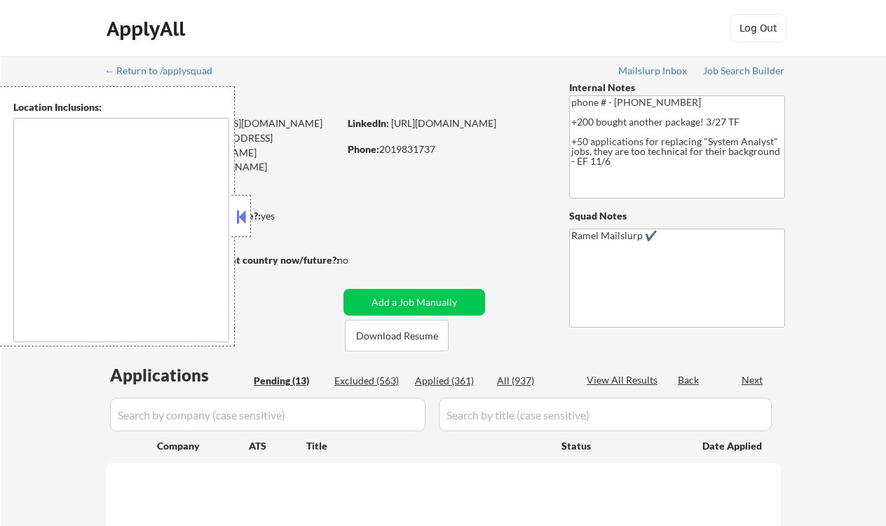
select select ""pending""
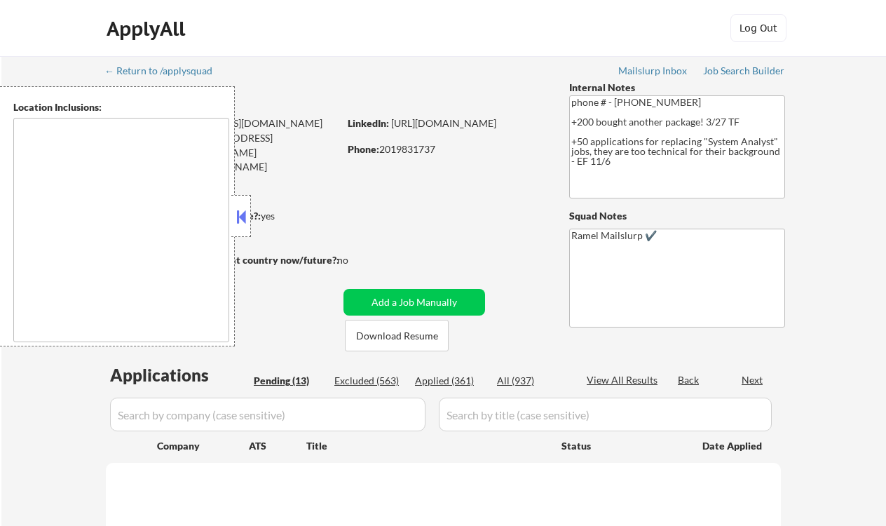
select select ""pending""
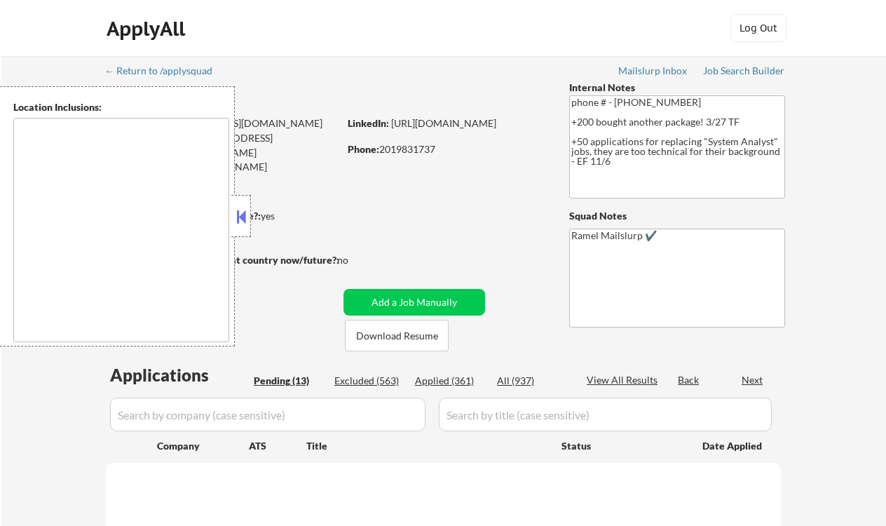
select select ""pending""
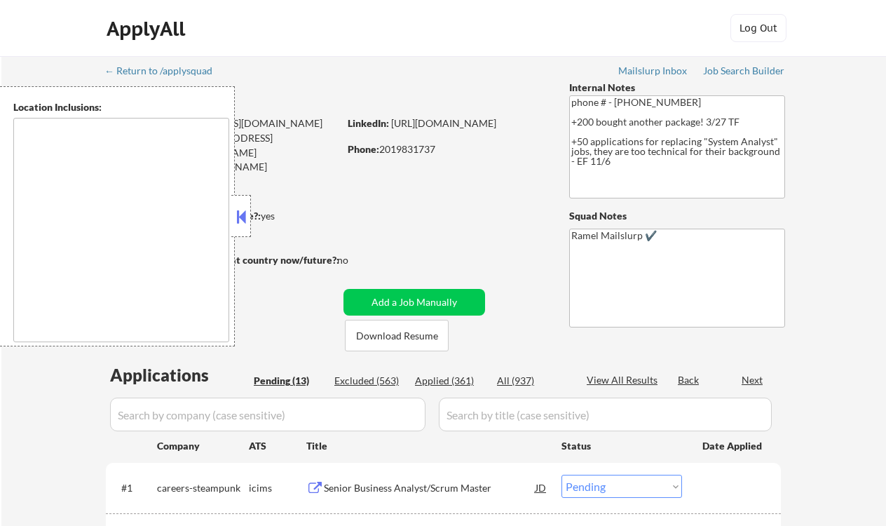
type textarea "[GEOGRAPHIC_DATA], [GEOGRAPHIC_DATA] [GEOGRAPHIC_DATA], [GEOGRAPHIC_DATA] [GEOG…"
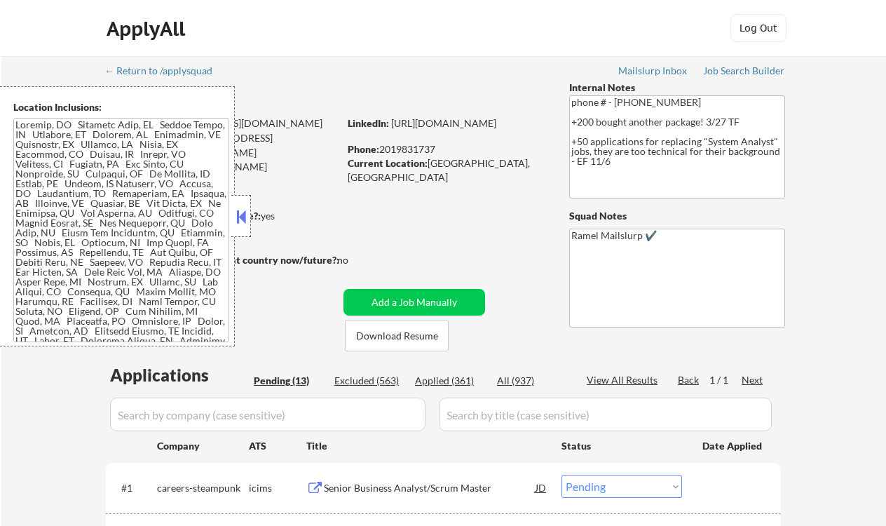
click at [247, 221] on button at bounding box center [240, 216] width 15 height 21
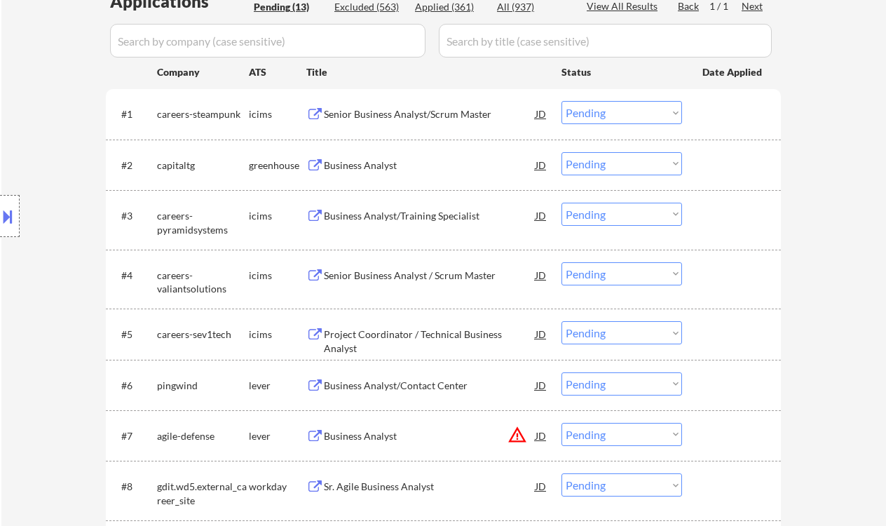
scroll to position [186, 0]
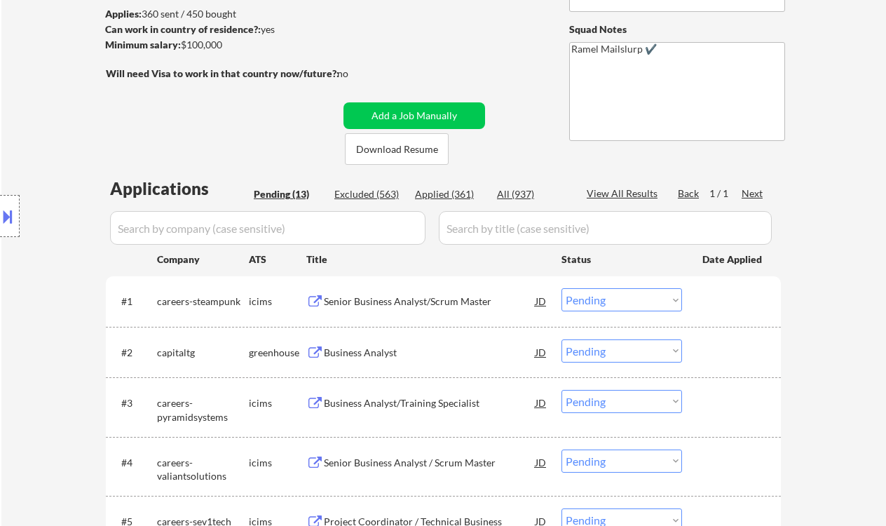
click at [447, 196] on div "Applied (361)" at bounding box center [450, 194] width 70 height 14
click at [613, 193] on div "View All Results" at bounding box center [624, 193] width 75 height 14
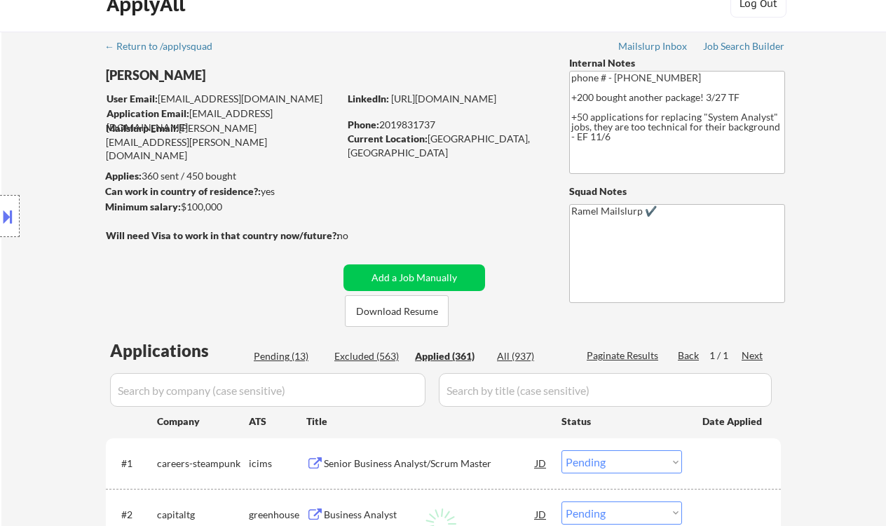
scroll to position [0, 0]
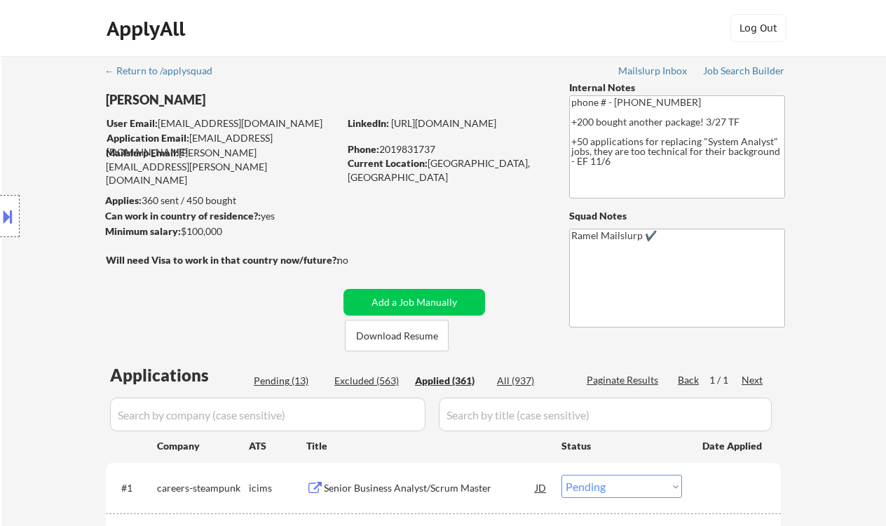
select select ""applied""
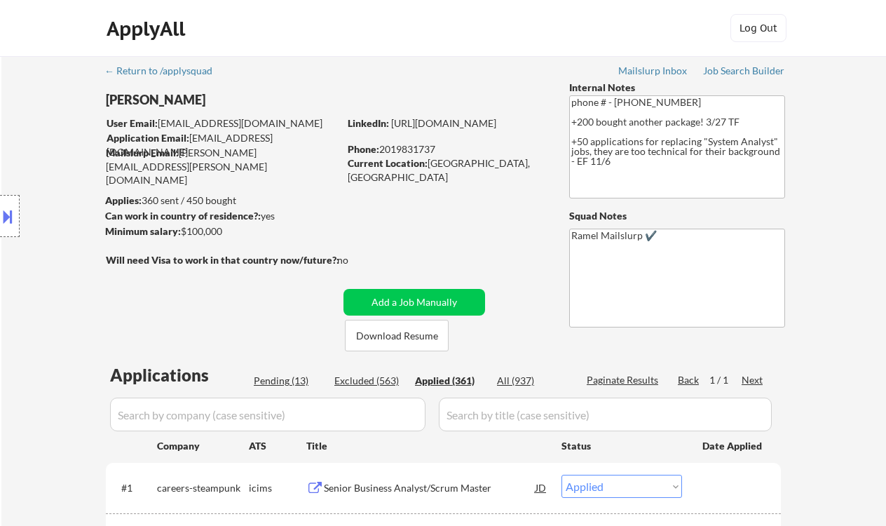
select select ""applied""
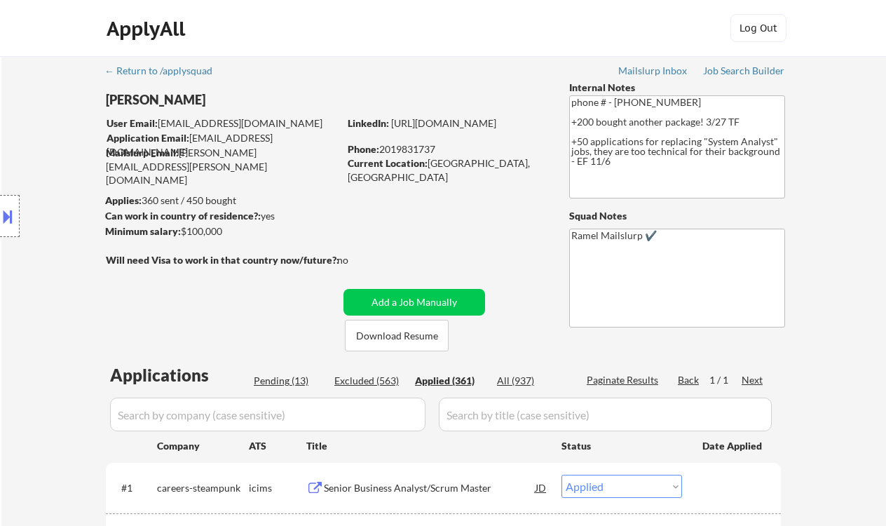
select select ""applied""
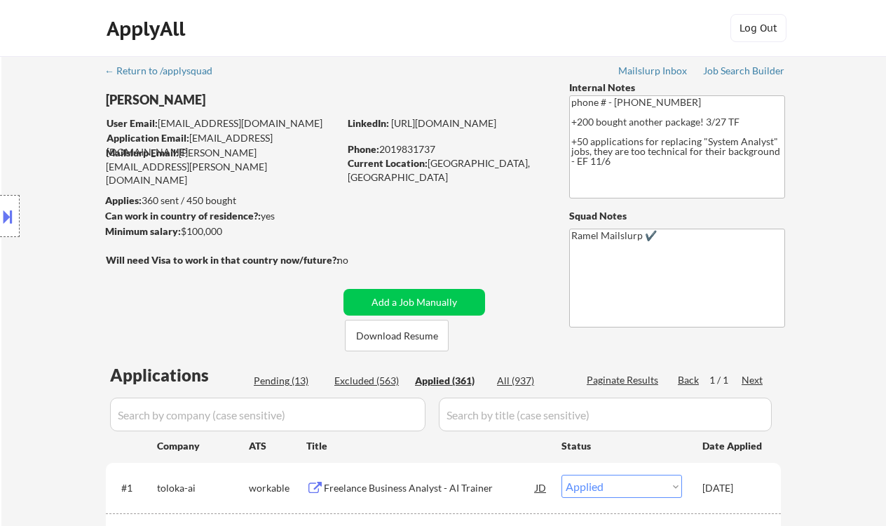
select select ""applied""
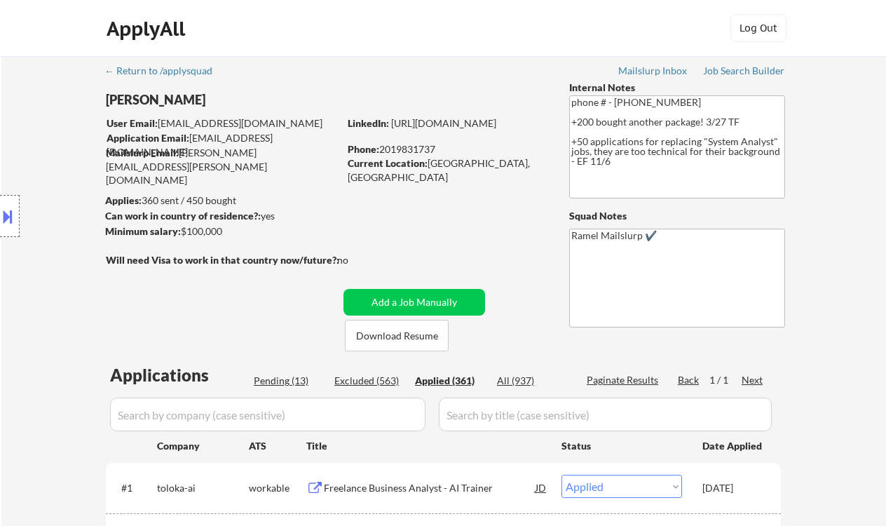
select select ""applied""
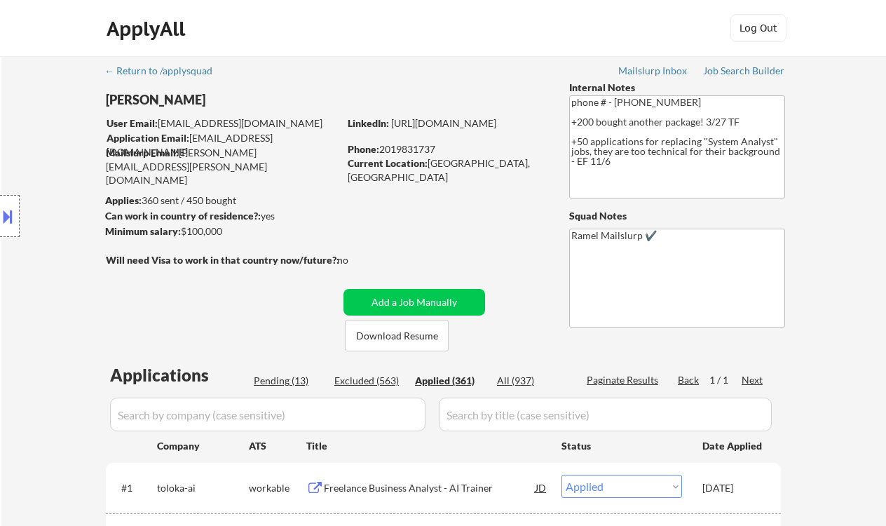
select select ""applied""
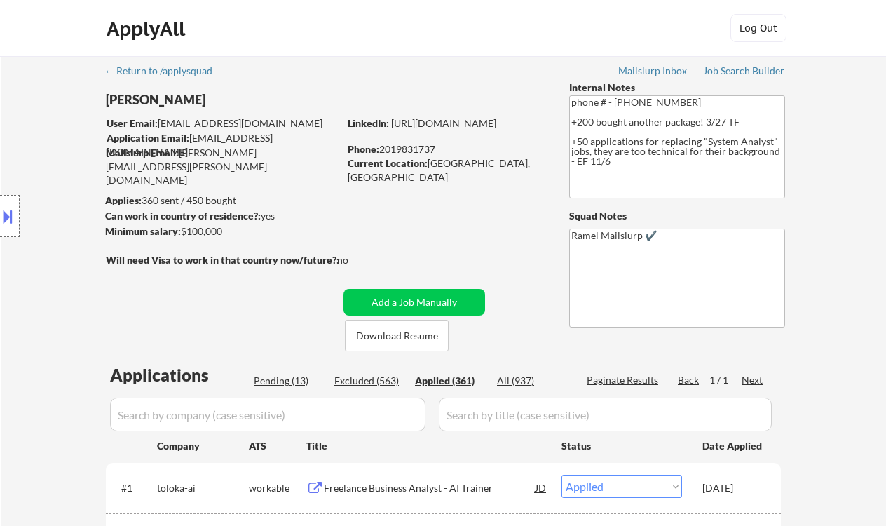
select select ""applied""
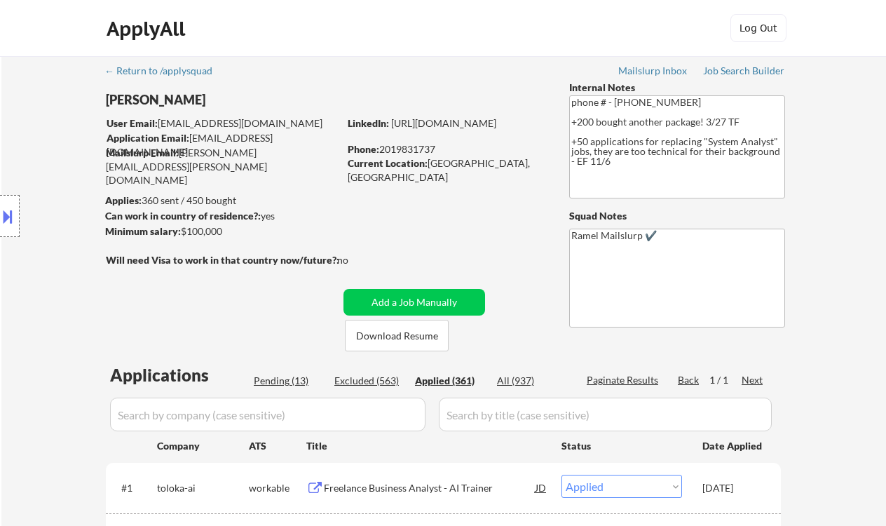
select select ""applied""
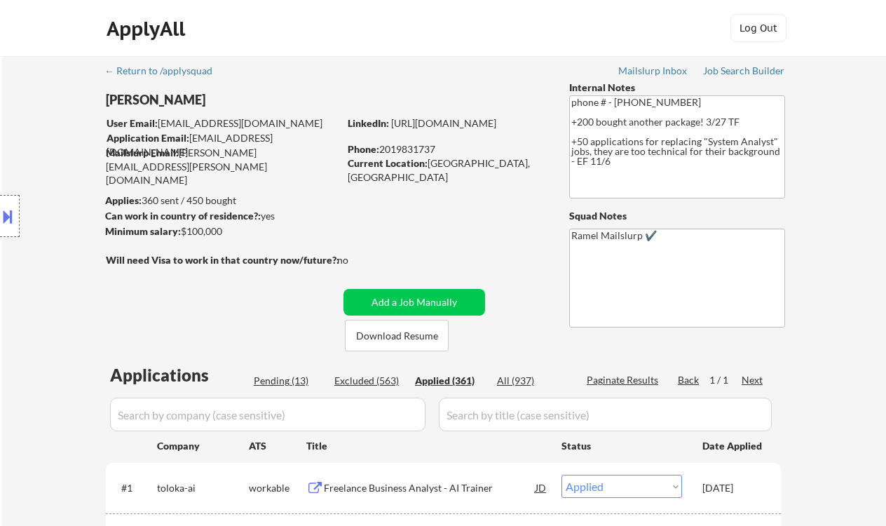
select select ""applied""
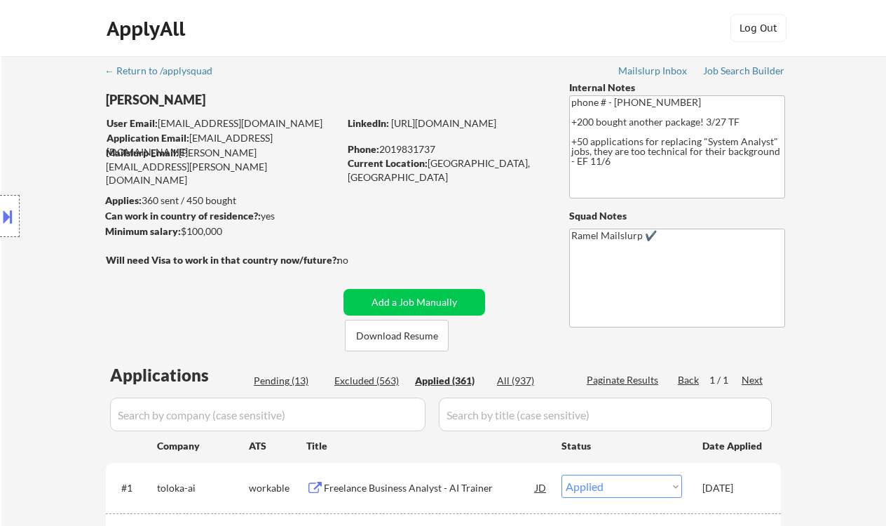
select select ""applied""
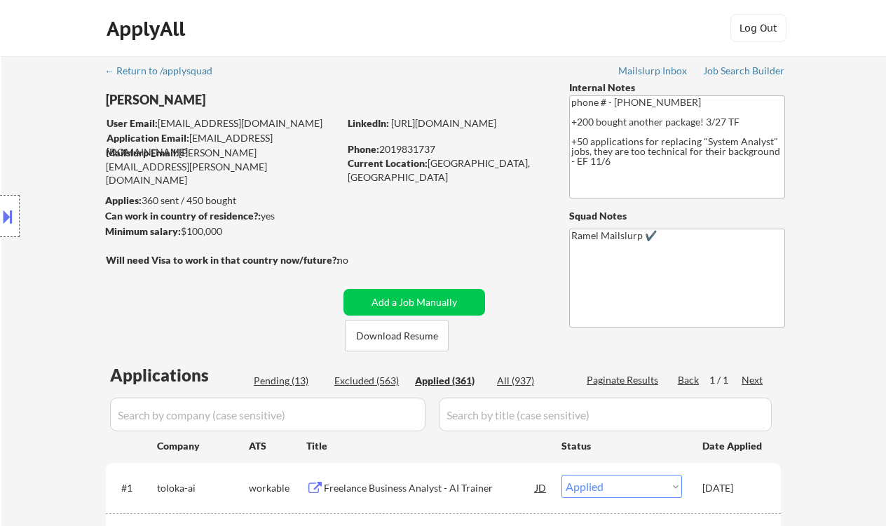
select select ""applied""
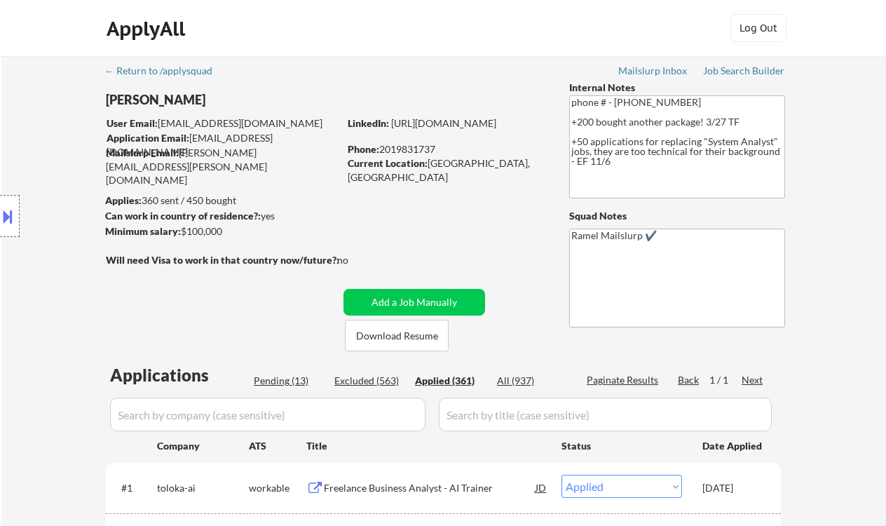
select select ""applied""
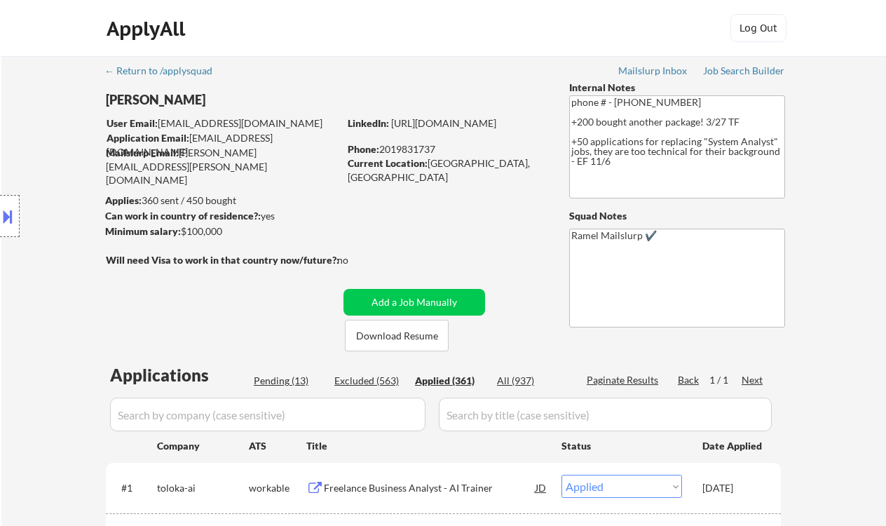
select select ""applied""
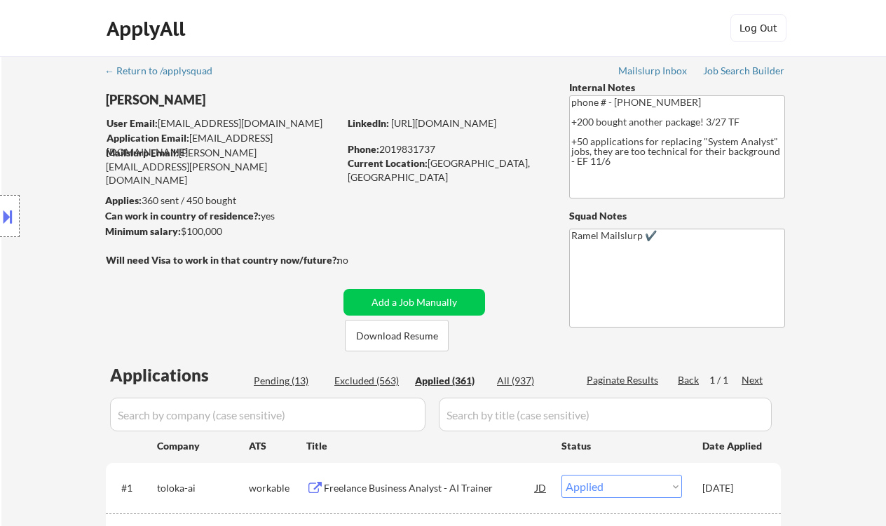
select select ""applied""
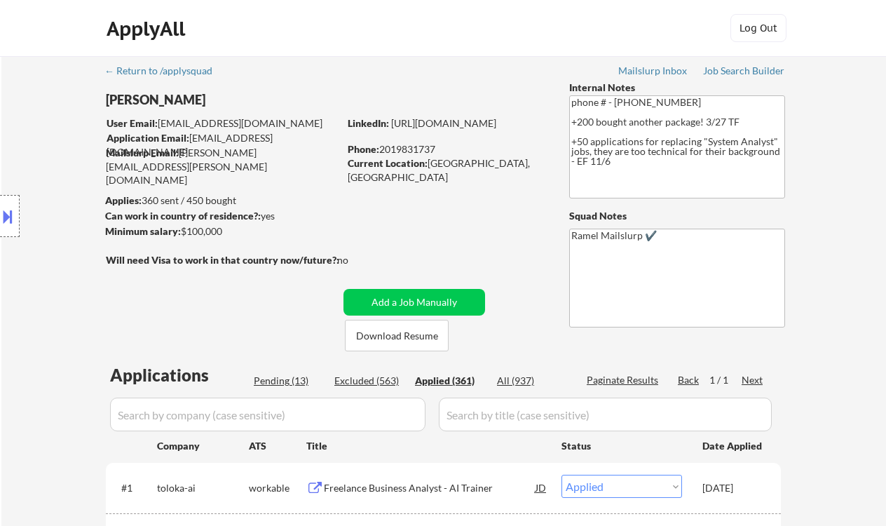
select select ""applied""
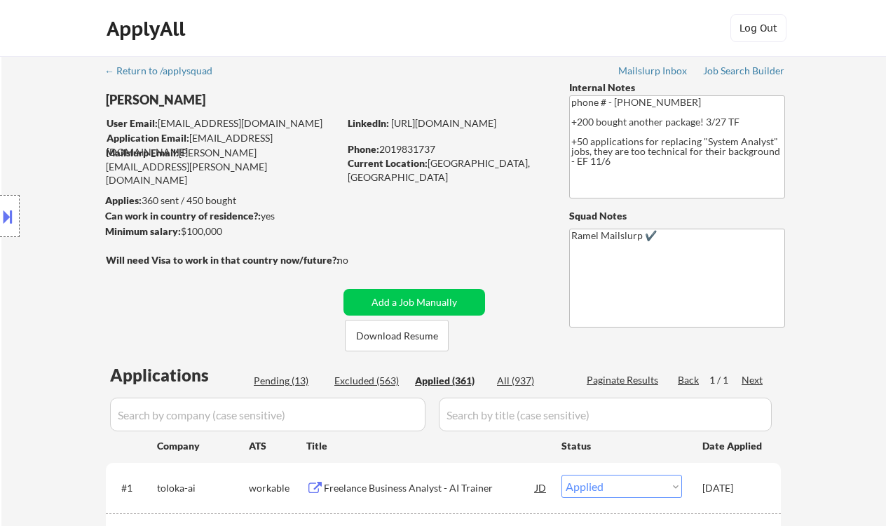
select select ""applied""
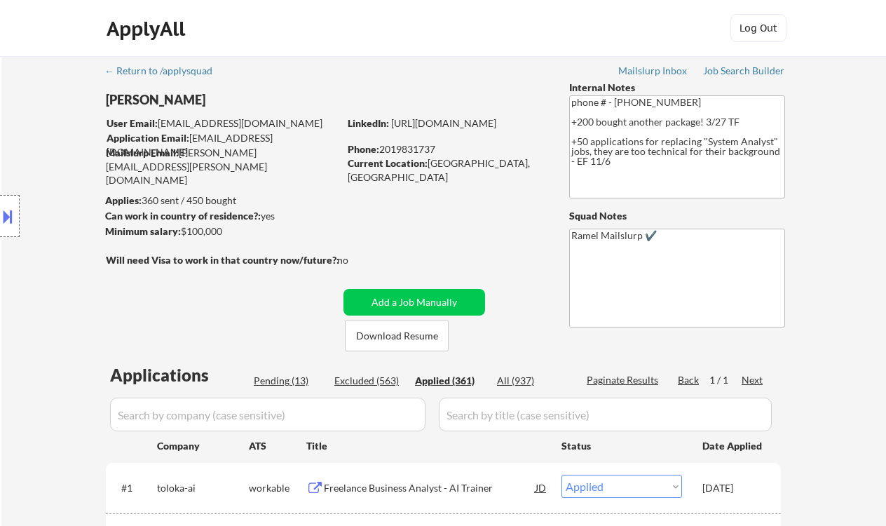
select select ""applied""
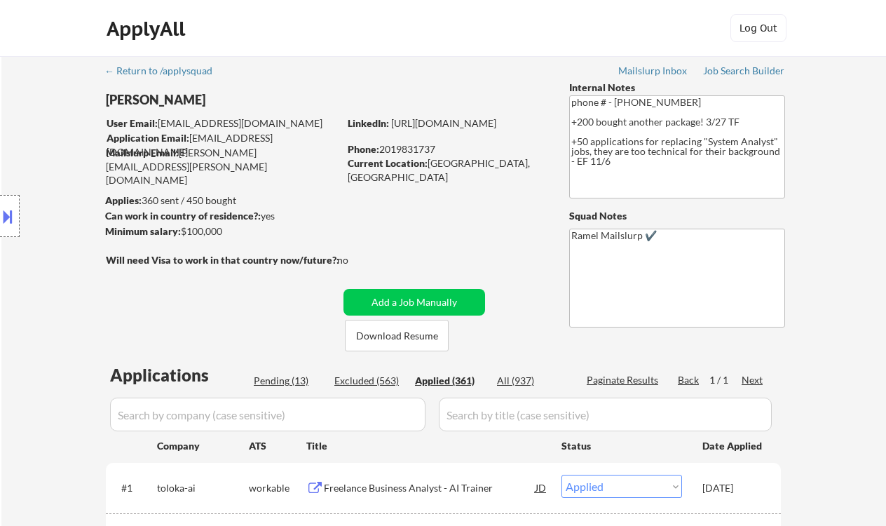
select select ""applied""
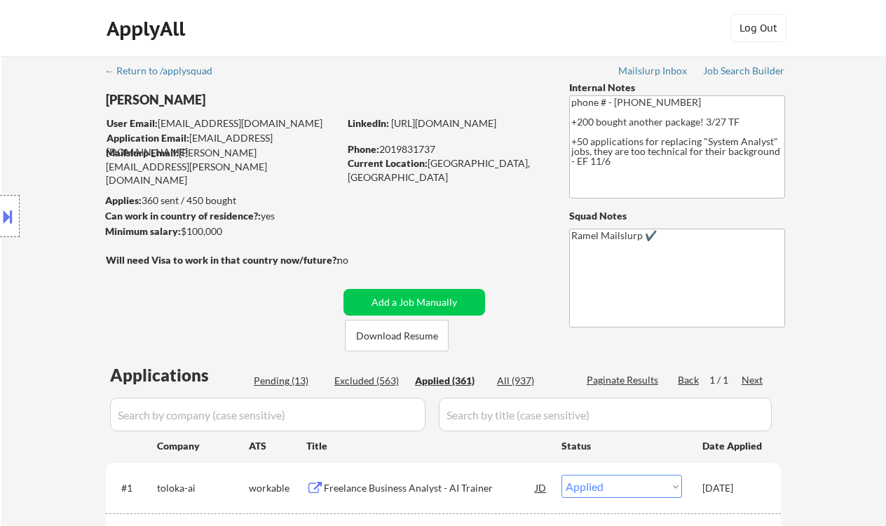
select select ""applied""
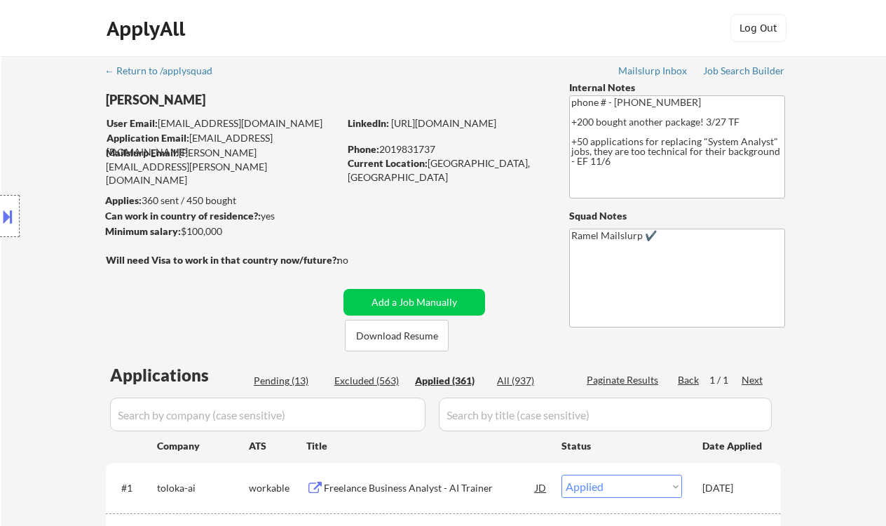
select select ""applied""
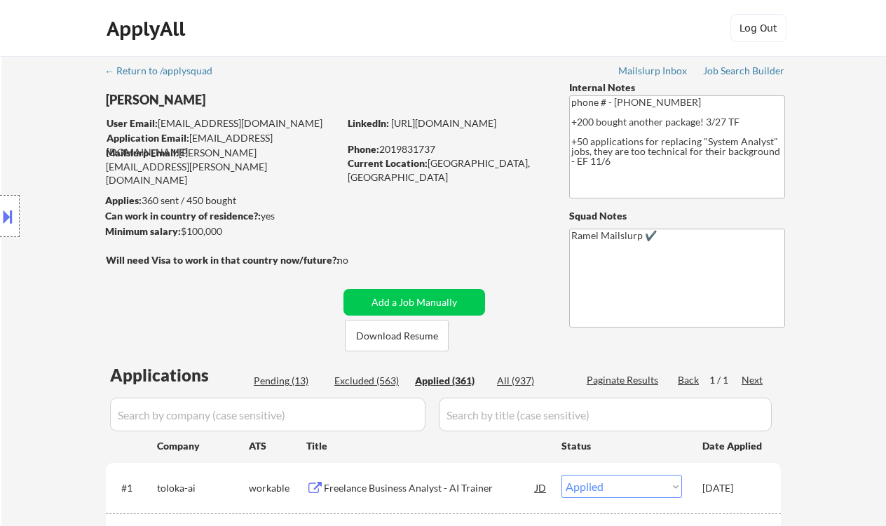
select select ""applied""
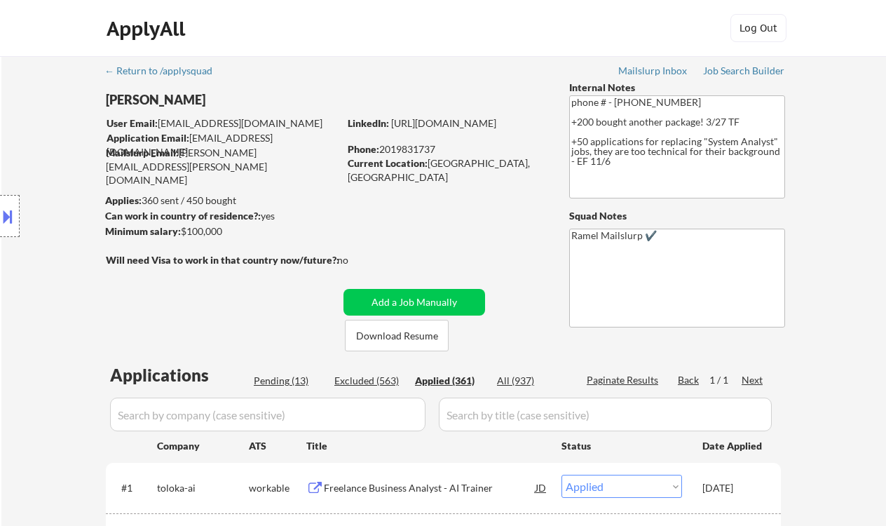
select select ""applied""
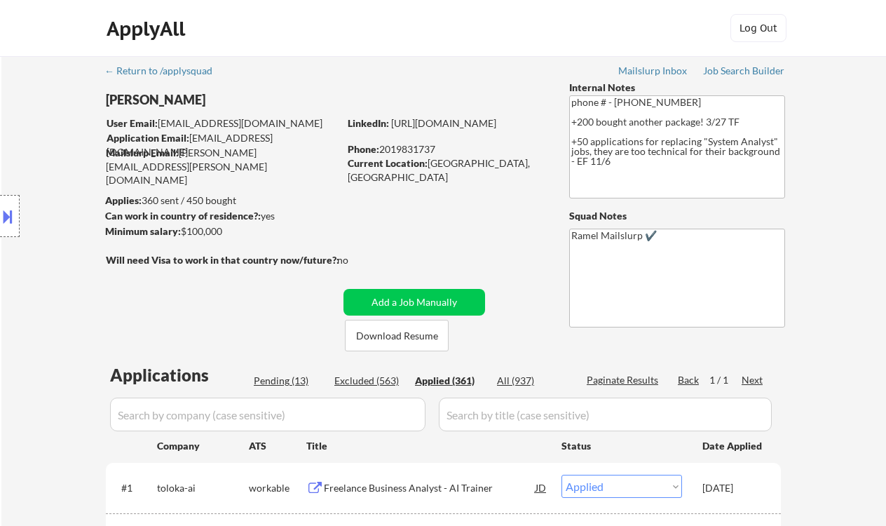
select select ""applied""
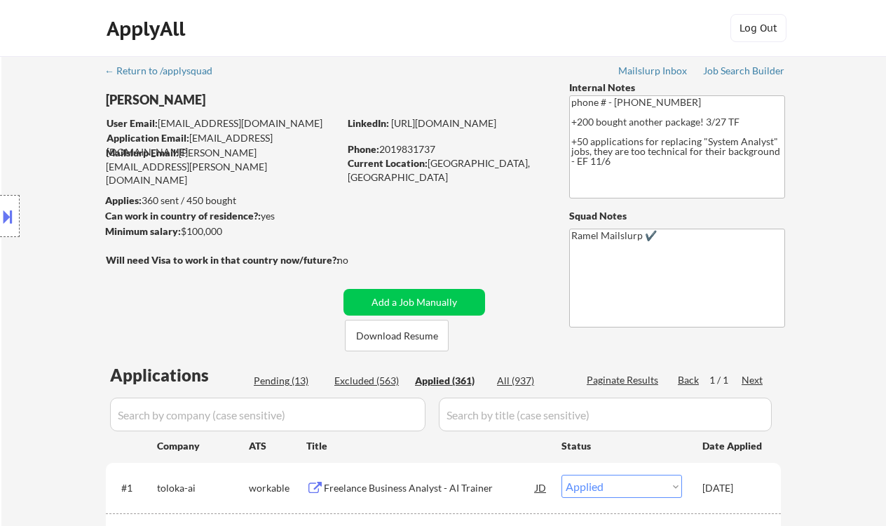
select select ""applied""
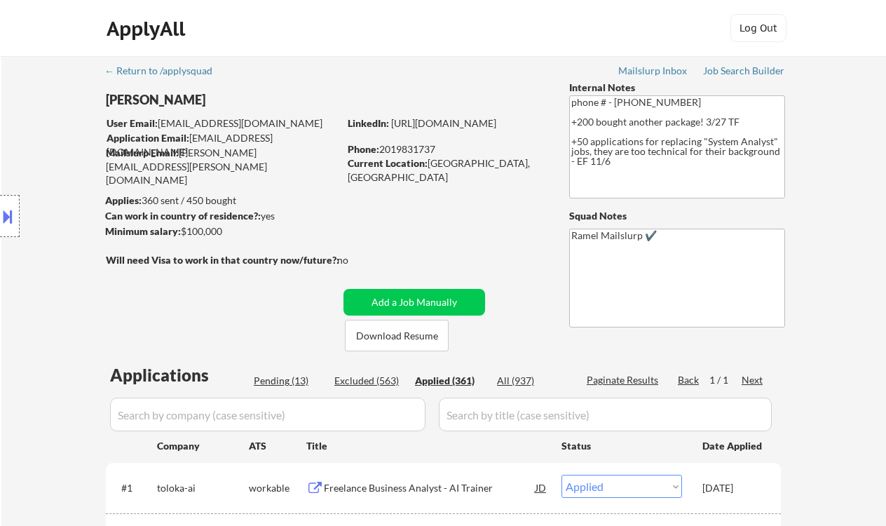
select select ""applied""
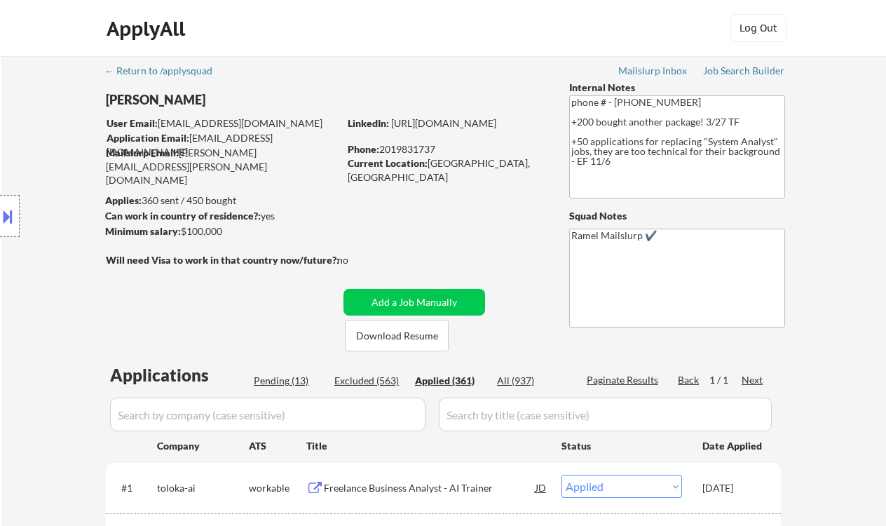
select select ""applied""
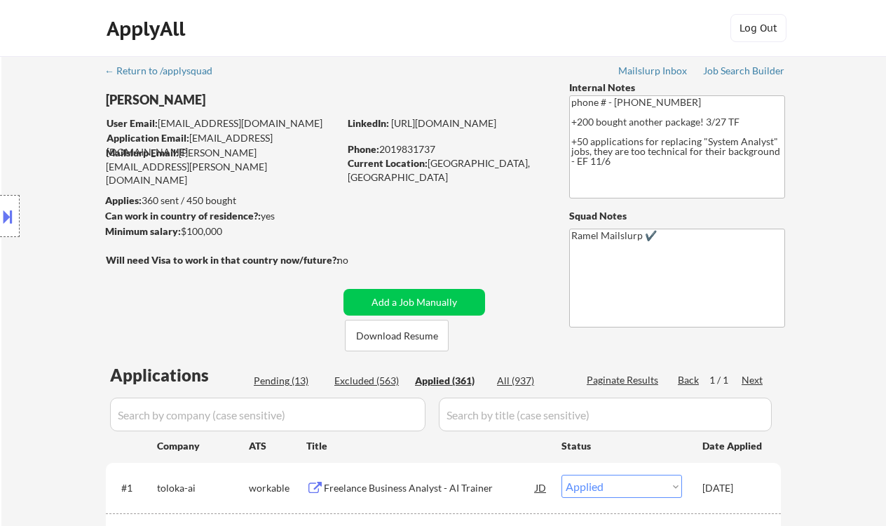
select select ""applied""
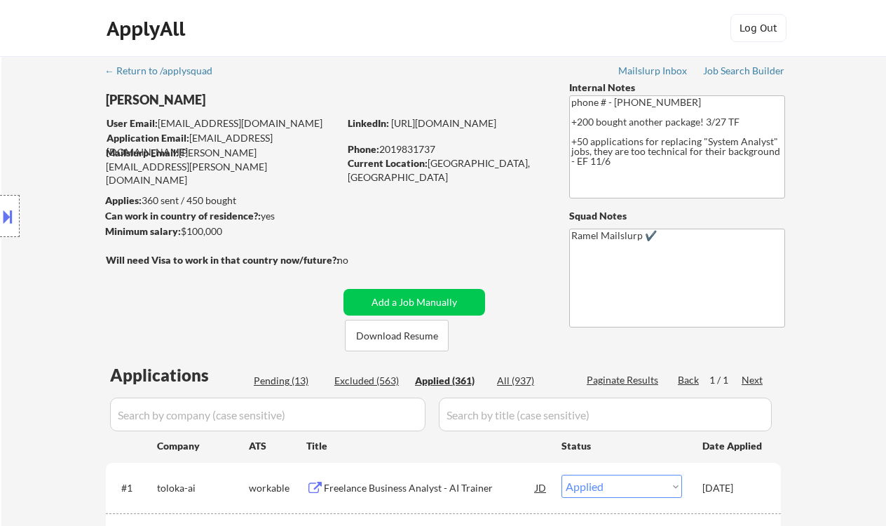
select select ""applied""
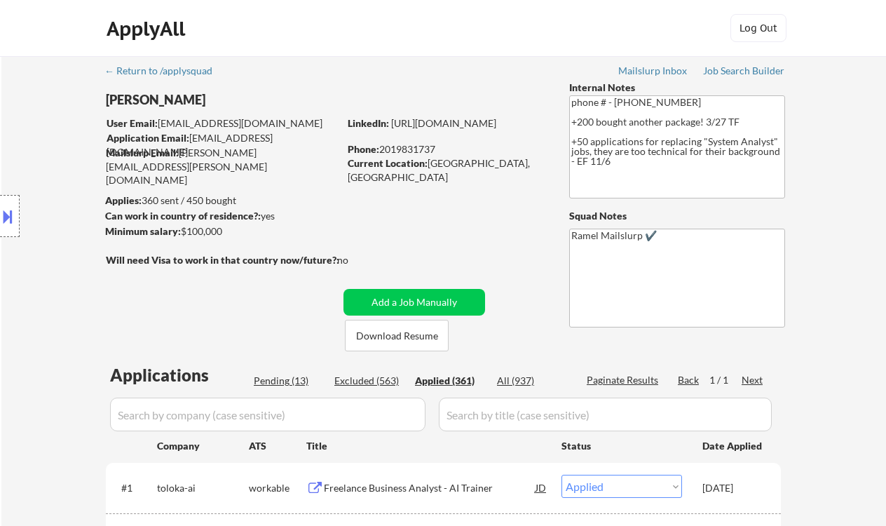
select select ""applied""
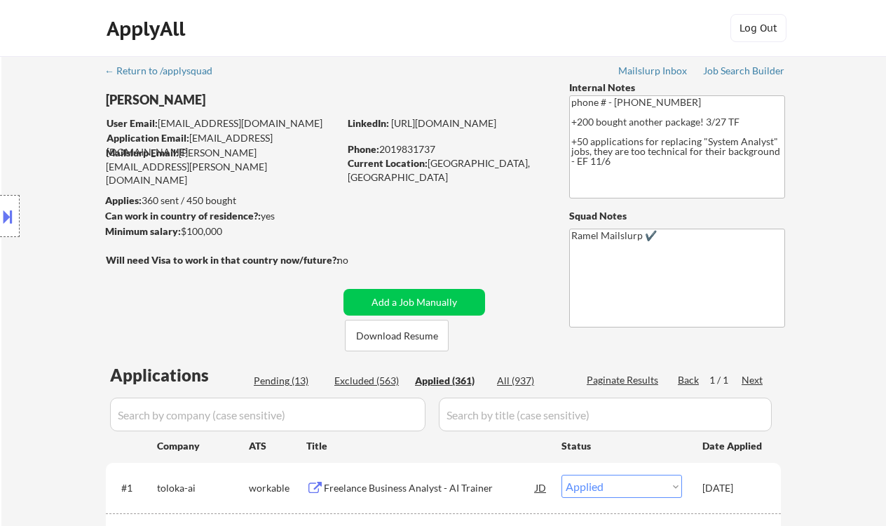
select select ""applied""
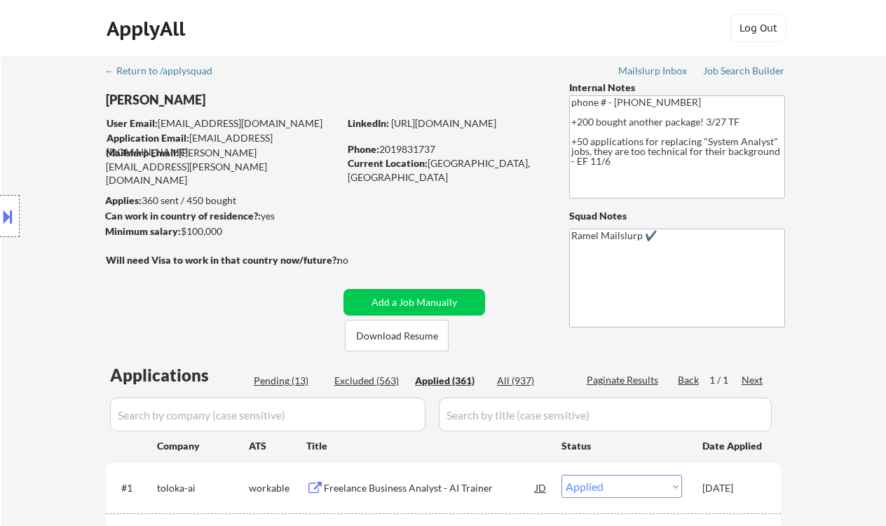
select select ""applied""
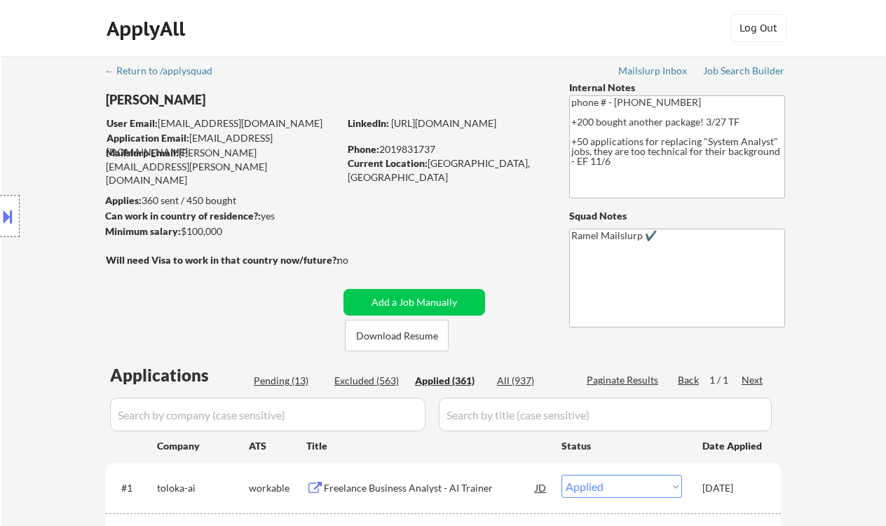
select select ""applied""
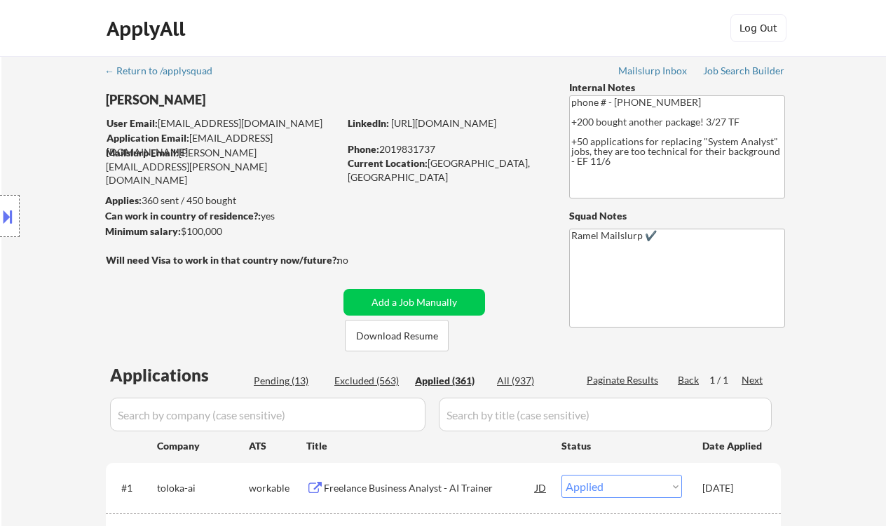
select select ""applied""
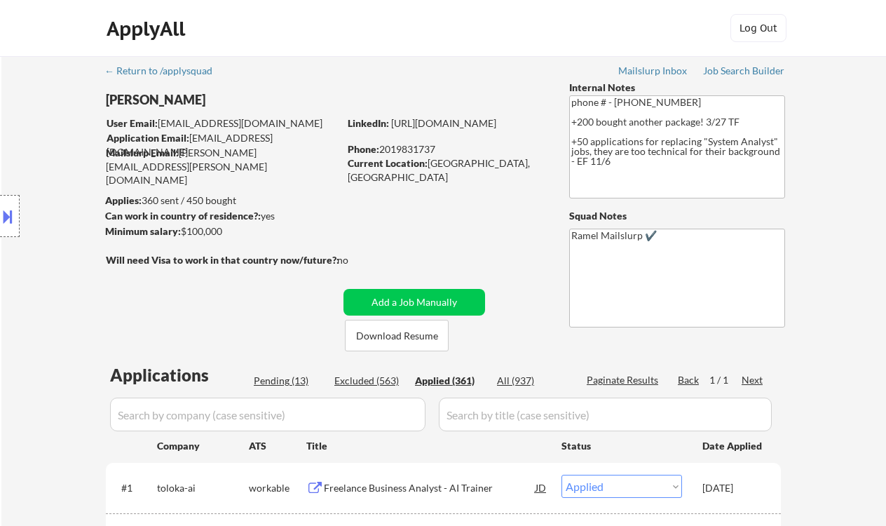
select select ""applied""
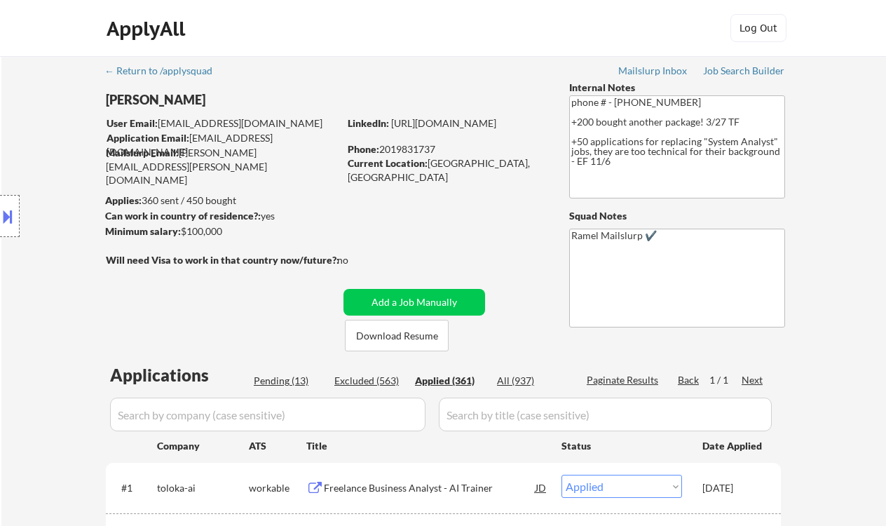
select select ""applied""
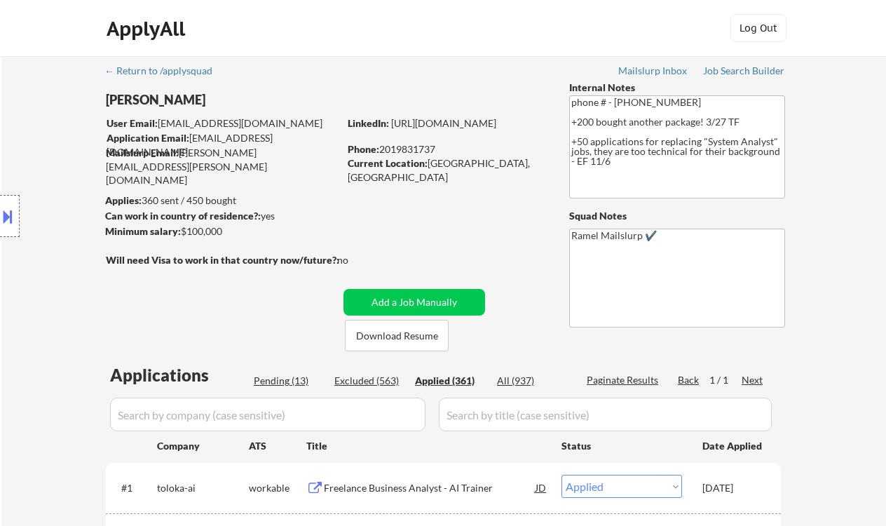
select select ""applied""
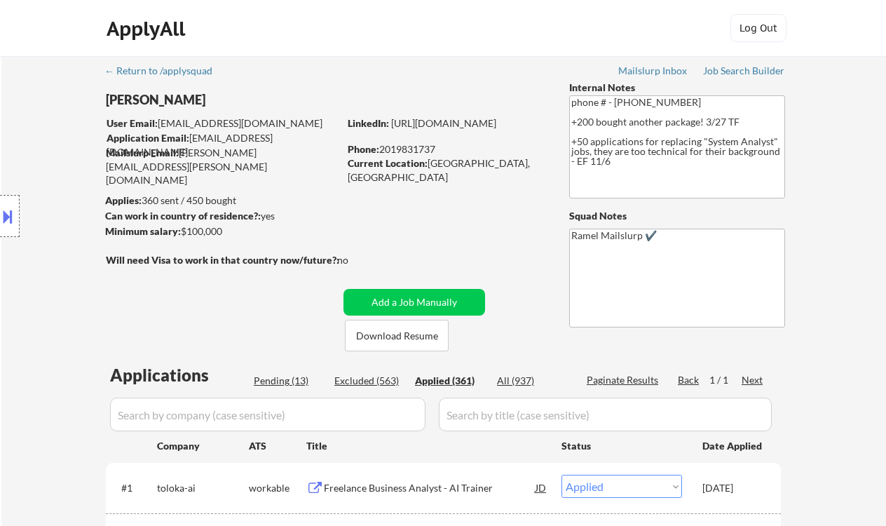
select select ""applied""
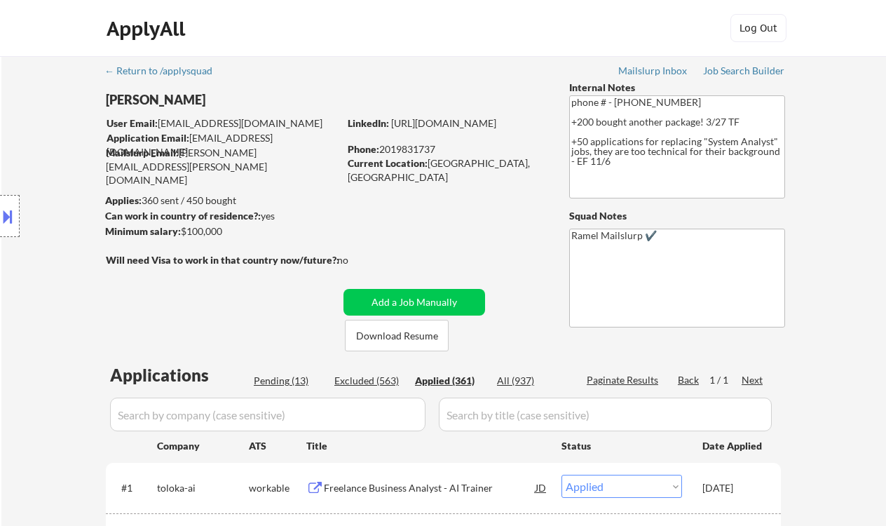
select select ""applied""
click at [409, 147] on div "Phone: 2019831737" at bounding box center [447, 149] width 198 height 14
copy div "2019831737"
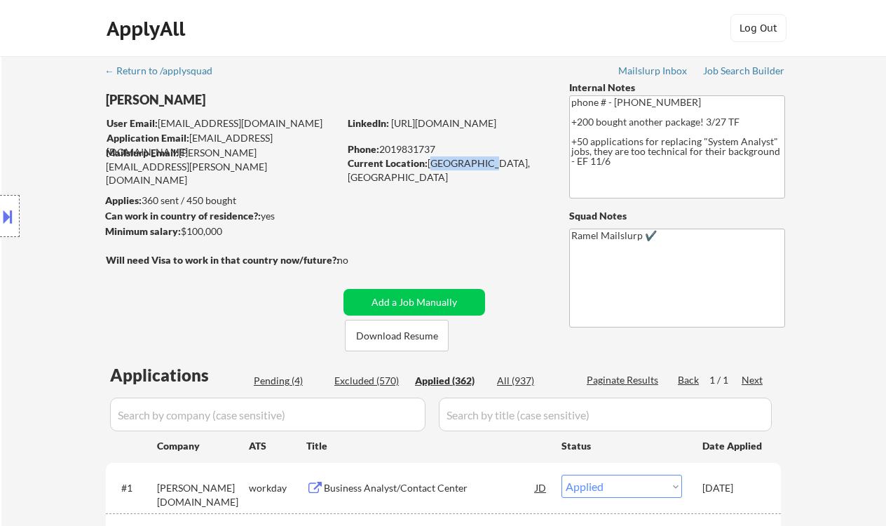
drag, startPoint x: 431, startPoint y: 159, endPoint x: 499, endPoint y: 161, distance: 68.0
click at [499, 161] on div "Current Location: Concord, CA" at bounding box center [447, 169] width 198 height 27
copy div "Concord, CA"
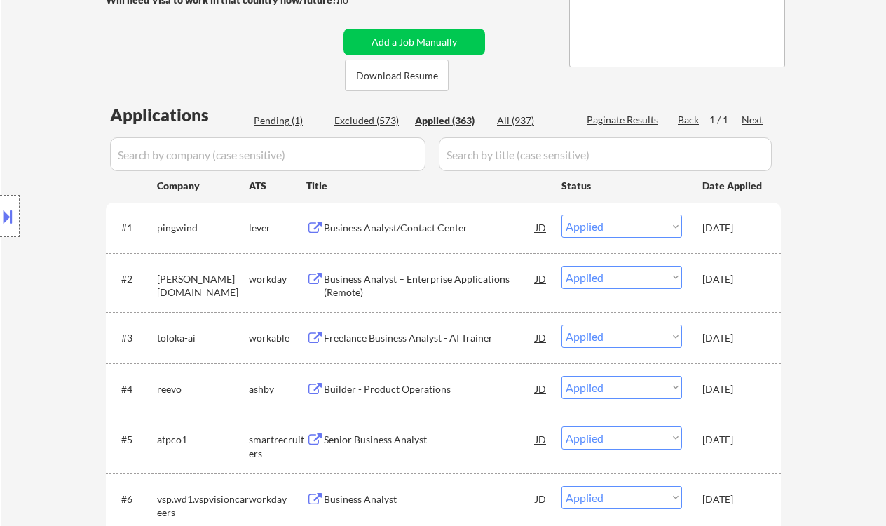
scroll to position [280, 0]
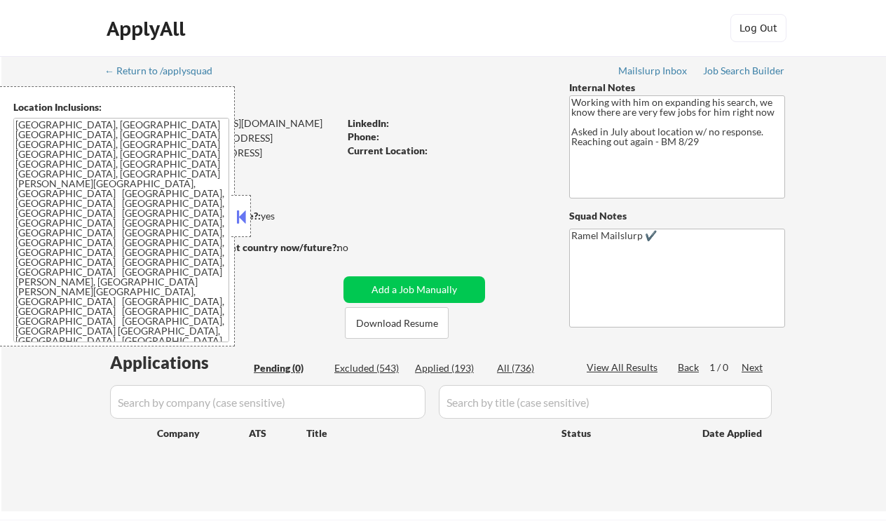
click at [46, 39] on div "ApplyAll Log Out" at bounding box center [443, 28] width 886 height 57
click at [242, 214] on button at bounding box center [240, 216] width 15 height 21
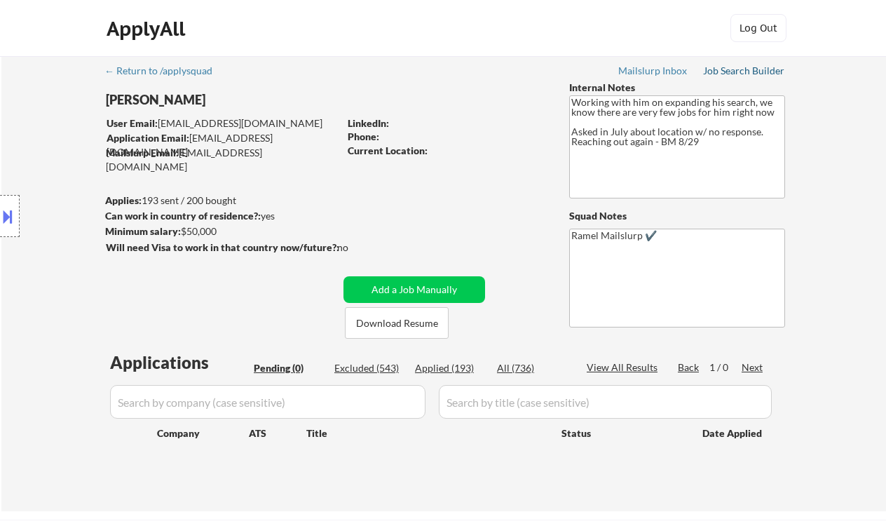
click at [732, 72] on div "Job Search Builder" at bounding box center [744, 71] width 82 height 10
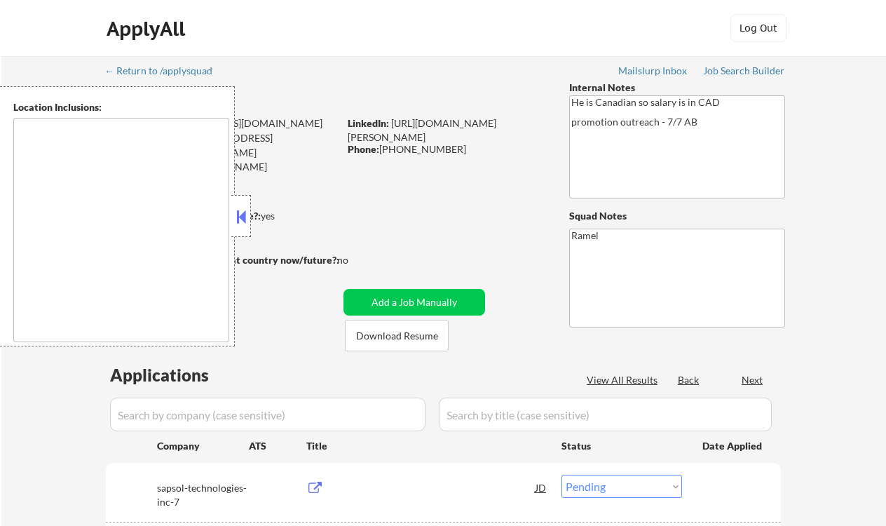
select select ""pending""
type textarea "remote"
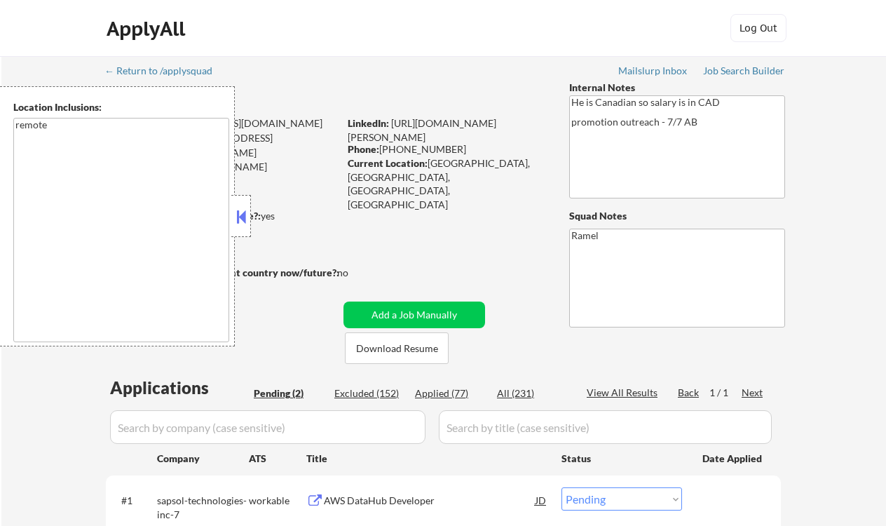
click at [247, 217] on button at bounding box center [240, 216] width 15 height 21
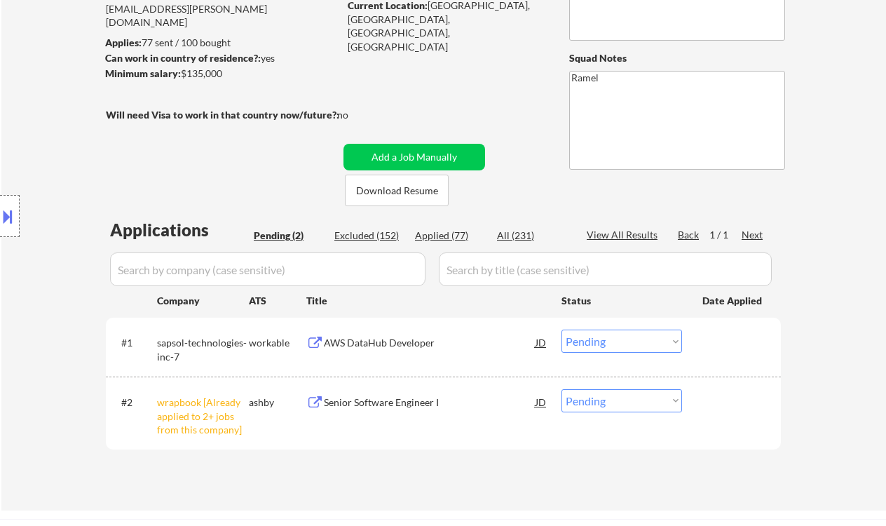
scroll to position [186, 0]
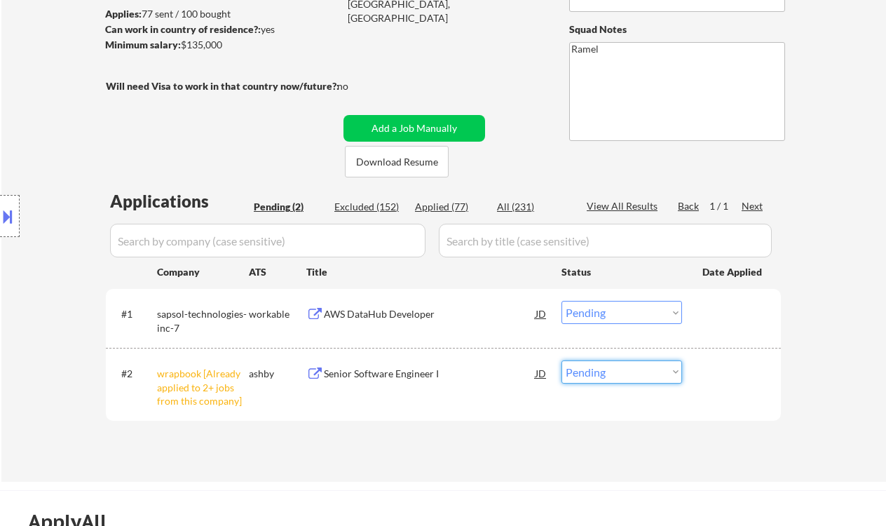
click at [637, 376] on select "Choose an option... Pending Applied Excluded (Questions) Excluded (Expired) Exc…" at bounding box center [622, 371] width 121 height 23
select select ""excluded__other_""
click at [562, 360] on select "Choose an option... Pending Applied Excluded (Questions) Excluded (Expired) Exc…" at bounding box center [622, 371] width 121 height 23
click at [383, 315] on div "AWS DataHub Developer" at bounding box center [430, 314] width 212 height 14
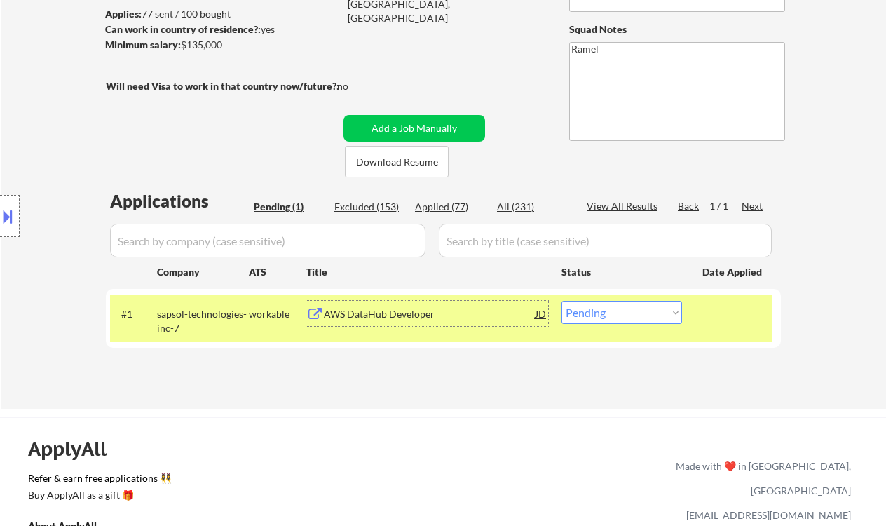
drag, startPoint x: 622, startPoint y: 315, endPoint x: 620, endPoint y: 323, distance: 7.8
click at [622, 315] on select "Choose an option... Pending Applied Excluded (Questions) Excluded (Expired) Exc…" at bounding box center [622, 312] width 121 height 23
select select ""applied""
click at [562, 301] on select "Choose an option... Pending Applied Excluded (Questions) Excluded (Expired) Exc…" at bounding box center [622, 312] width 121 height 23
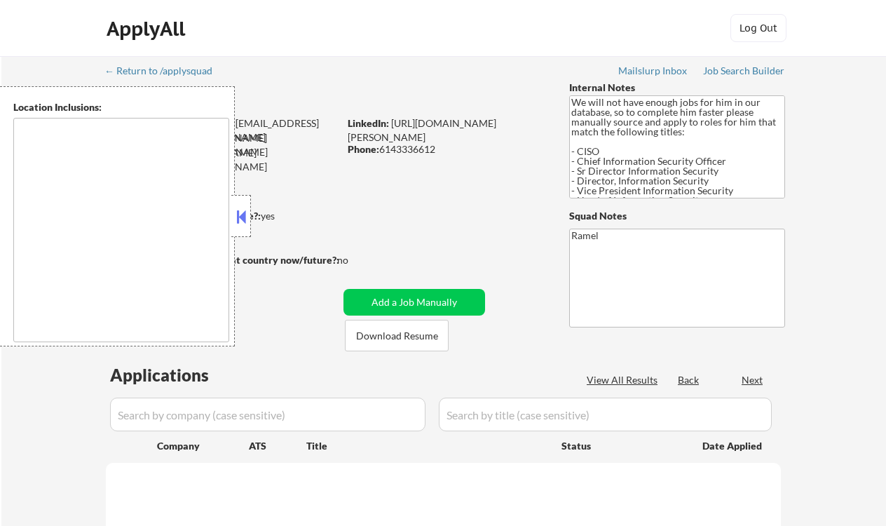
type textarea "[GEOGRAPHIC_DATA], [GEOGRAPHIC_DATA] [GEOGRAPHIC_DATA], [GEOGRAPHIC_DATA] [GEOG…"
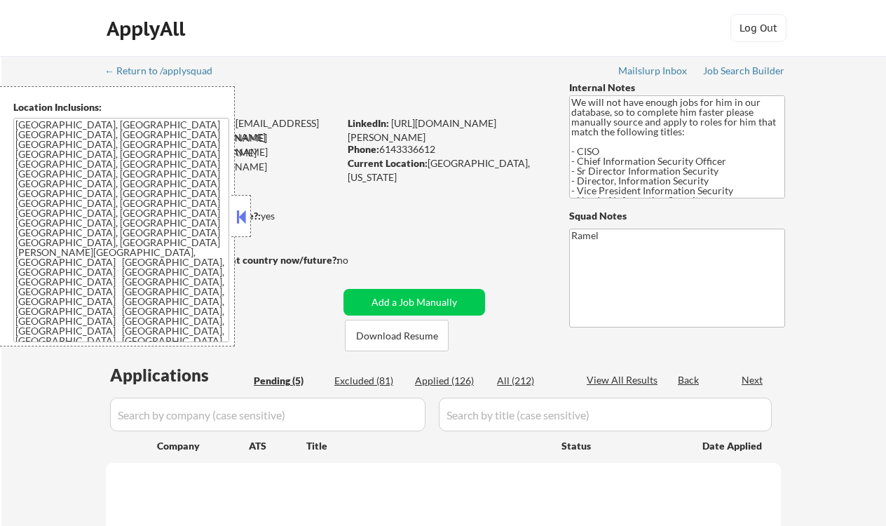
select select ""pending""
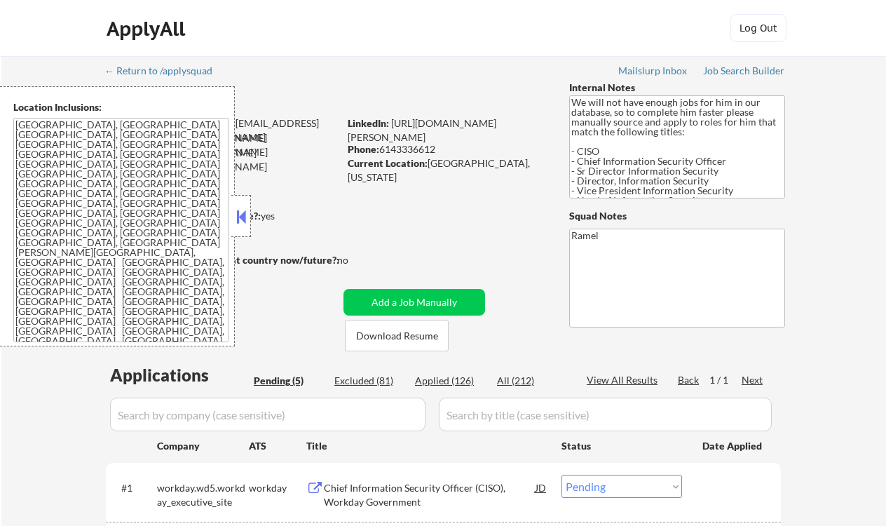
click at [247, 213] on button at bounding box center [240, 216] width 15 height 21
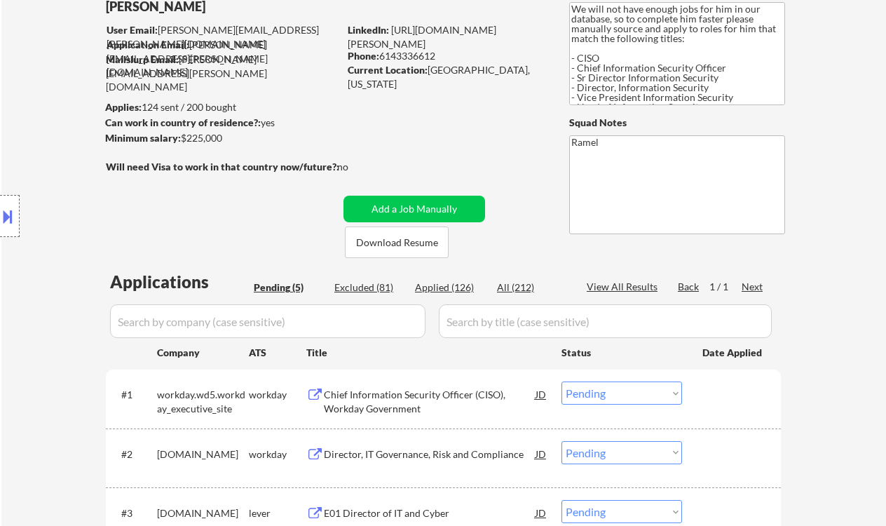
scroll to position [280, 0]
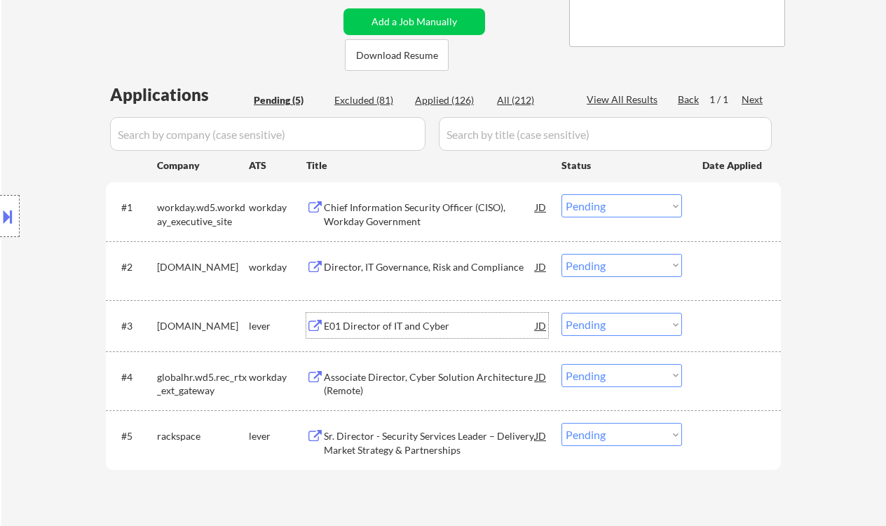
click at [431, 327] on div "E01 Director of IT and Cyber" at bounding box center [430, 326] width 212 height 14
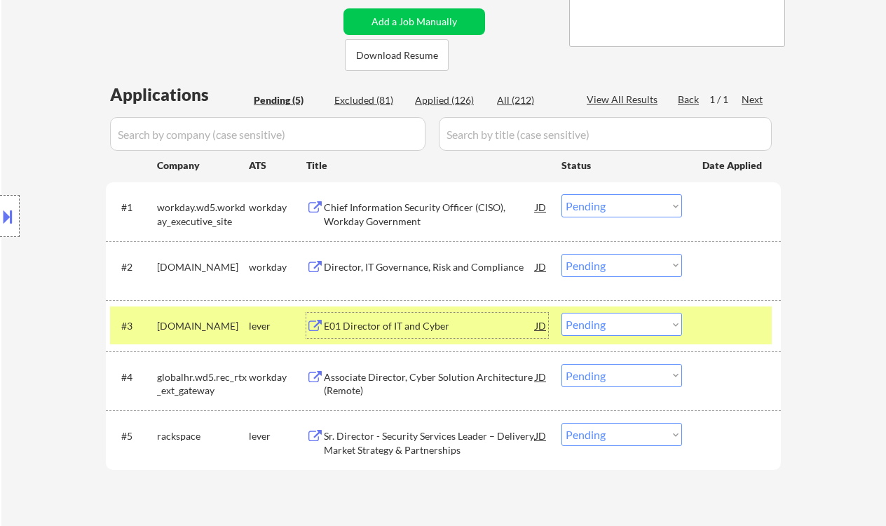
click at [634, 326] on select "Choose an option... Pending Applied Excluded (Questions) Excluded (Expired) Exc…" at bounding box center [622, 324] width 121 height 23
click at [562, 313] on select "Choose an option... Pending Applied Excluded (Questions) Excluded (Expired) Exc…" at bounding box center [622, 324] width 121 height 23
click at [474, 442] on div "Sr. Director - Security Services Leader – Delivery, Market Strategy & Partnersh…" at bounding box center [430, 442] width 212 height 27
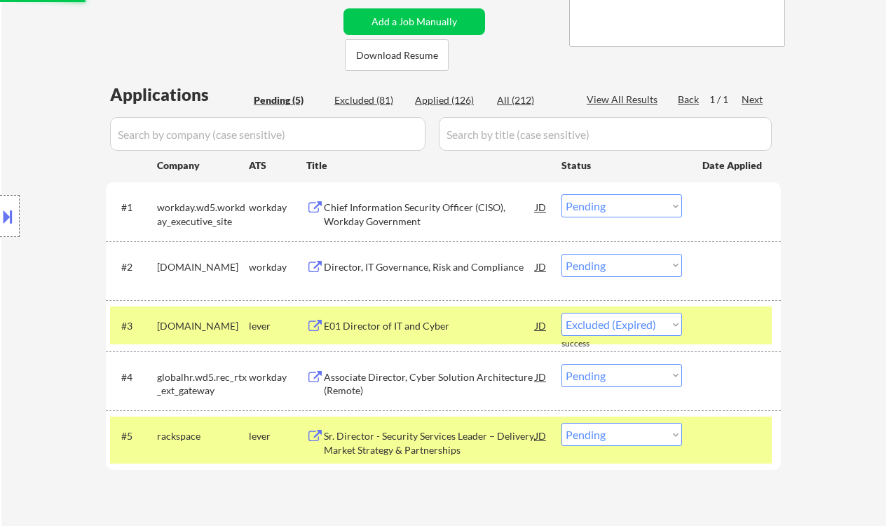
select select ""pending""
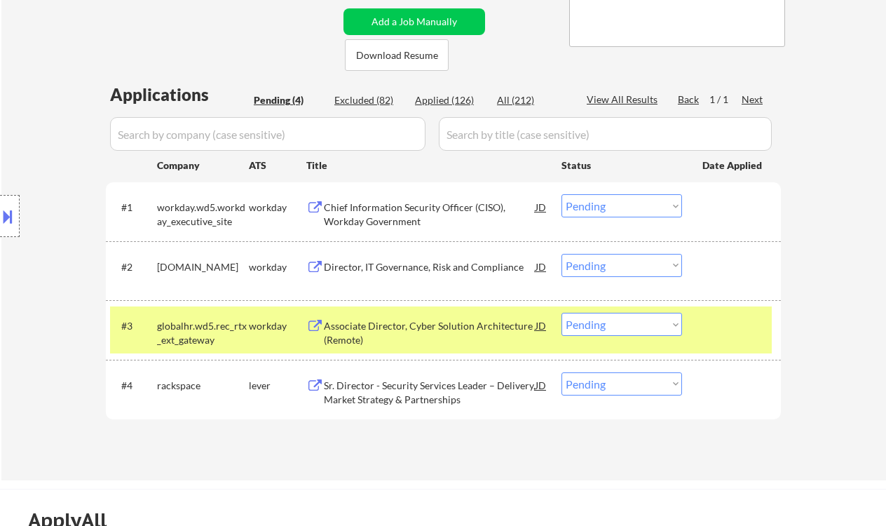
click at [626, 387] on select "Choose an option... Pending Applied Excluded (Questions) Excluded (Expired) Exc…" at bounding box center [622, 383] width 121 height 23
select select ""applied""
click at [562, 372] on select "Choose an option... Pending Applied Excluded (Questions) Excluded (Expired) Exc…" at bounding box center [622, 383] width 121 height 23
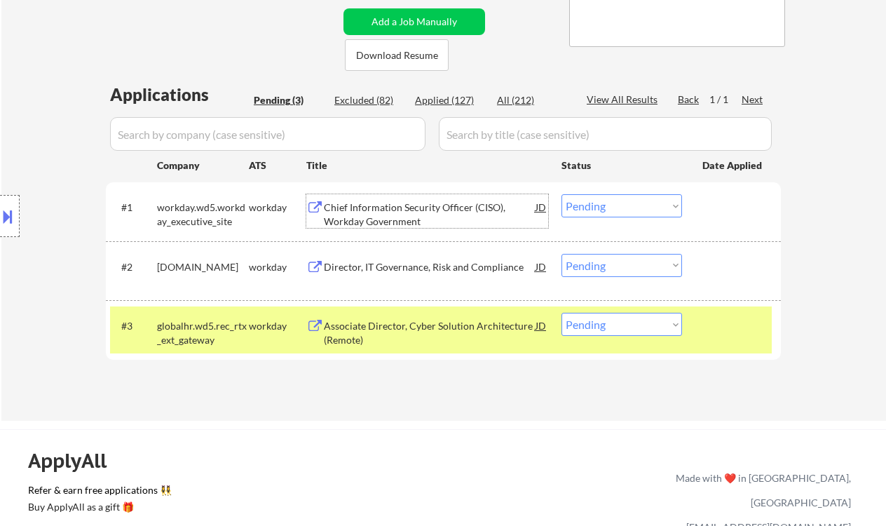
click at [432, 221] on div "Chief Information Security Officer (CISO), Workday Government" at bounding box center [430, 213] width 212 height 27
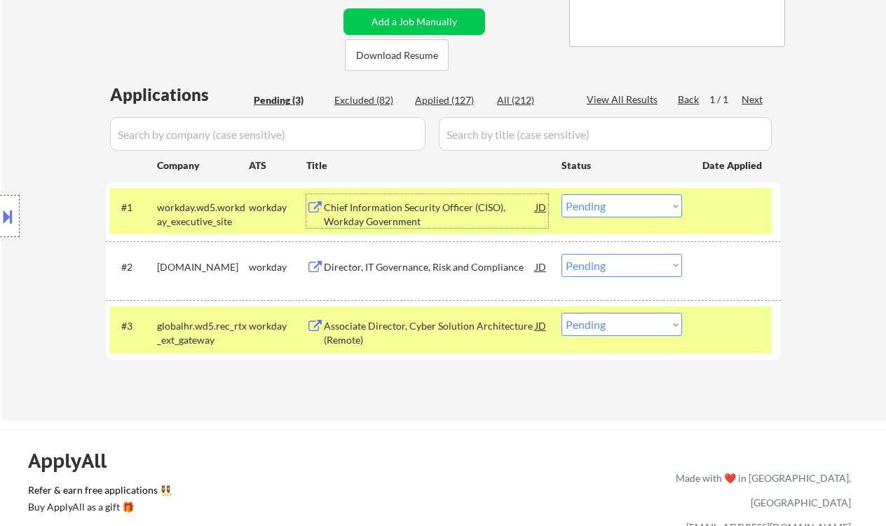
click at [630, 215] on select "Choose an option... Pending Applied Excluded (Questions) Excluded (Expired) Exc…" at bounding box center [622, 205] width 121 height 23
click at [562, 194] on select "Choose an option... Pending Applied Excluded (Questions) Excluded (Expired) Exc…" at bounding box center [622, 205] width 121 height 23
click at [431, 267] on div "Director, IT Governance, Risk and Compliance" at bounding box center [430, 267] width 212 height 14
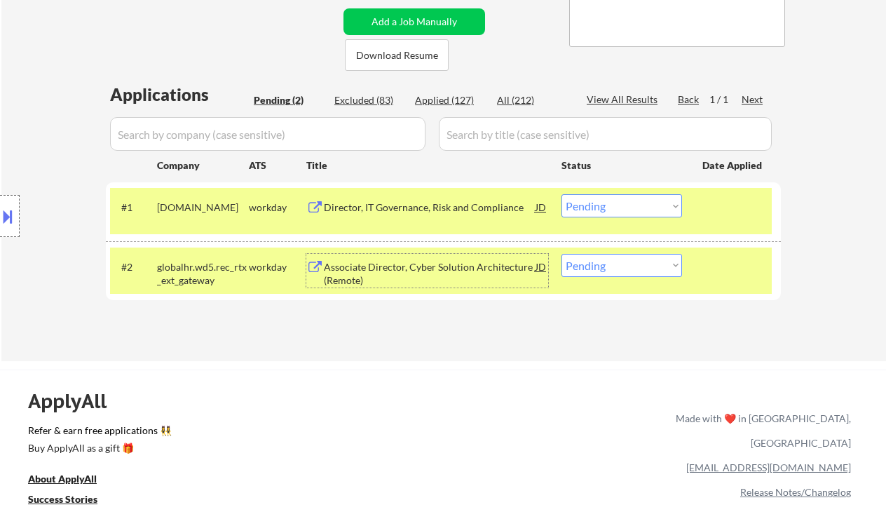
click at [548, 271] on div "#2 globalhr.wd5.rec_rtx_ext_gateway workday Associate Director, Cyber Solution …" at bounding box center [441, 270] width 662 height 46
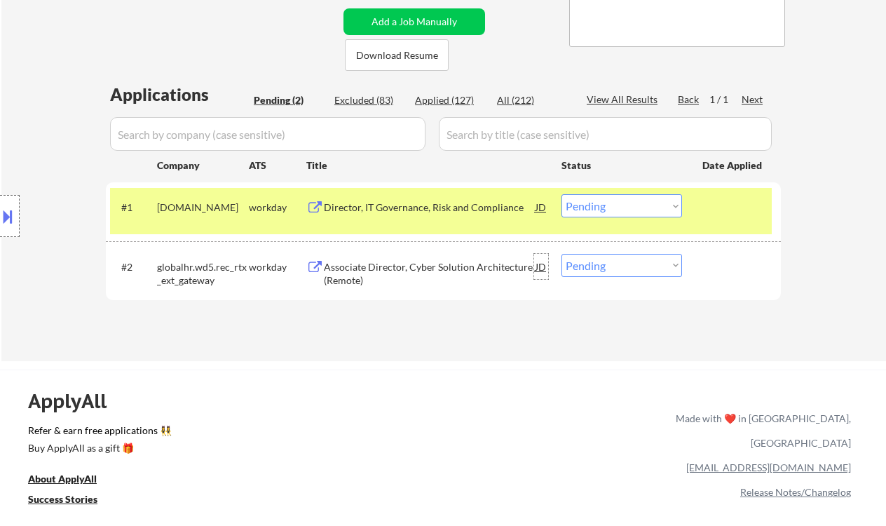
click at [539, 268] on div "JD" at bounding box center [541, 266] width 14 height 25
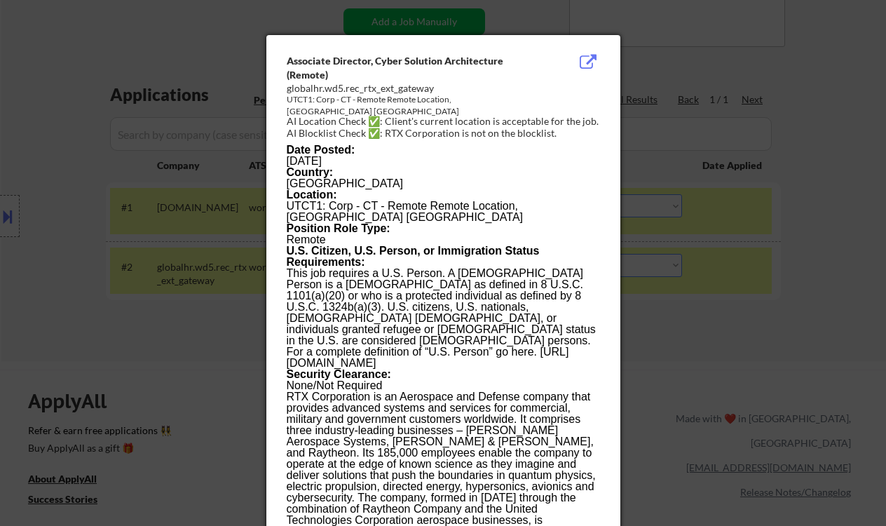
drag, startPoint x: 810, startPoint y: 245, endPoint x: 599, endPoint y: 243, distance: 211.0
click at [810, 246] on div at bounding box center [443, 263] width 886 height 526
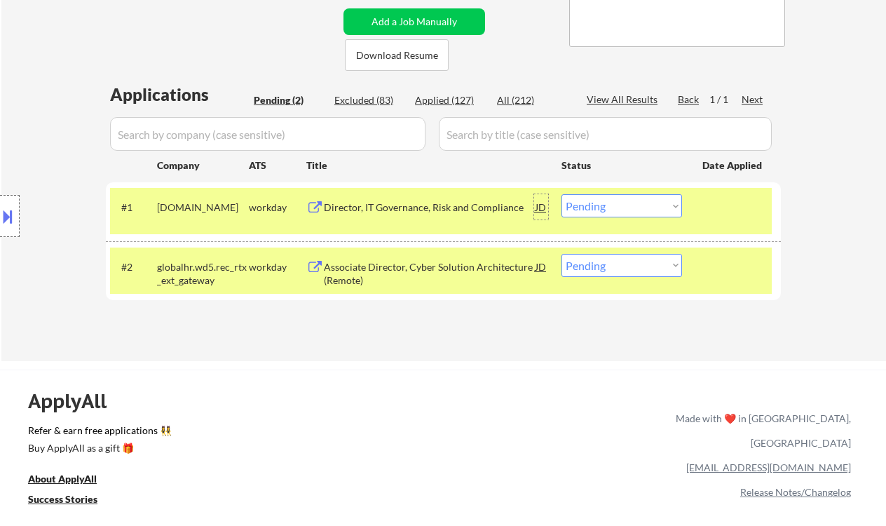
click at [538, 207] on div "JD" at bounding box center [541, 206] width 14 height 25
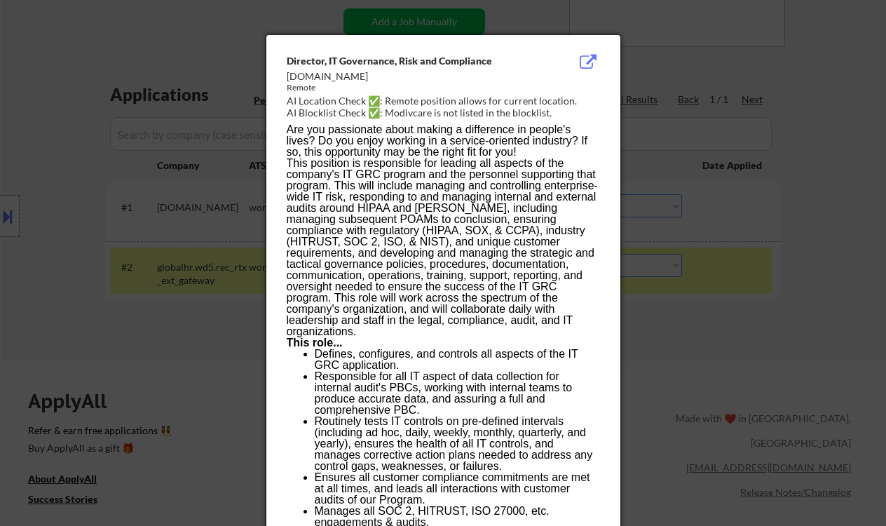
click at [788, 335] on div at bounding box center [443, 263] width 886 height 526
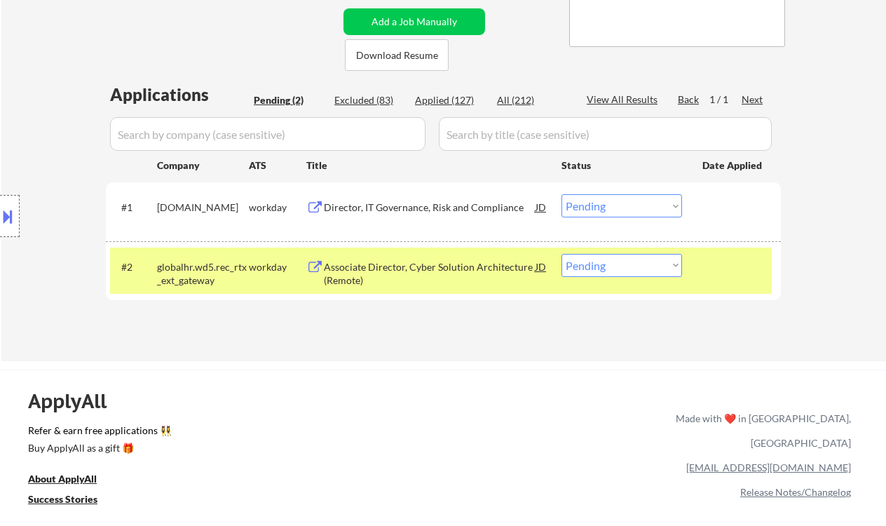
click at [604, 205] on select "Choose an option... Pending Applied Excluded (Questions) Excluded (Expired) Exc…" at bounding box center [622, 205] width 121 height 23
click at [562, 194] on select "Choose an option... Pending Applied Excluded (Questions) Excluded (Expired) Exc…" at bounding box center [622, 205] width 121 height 23
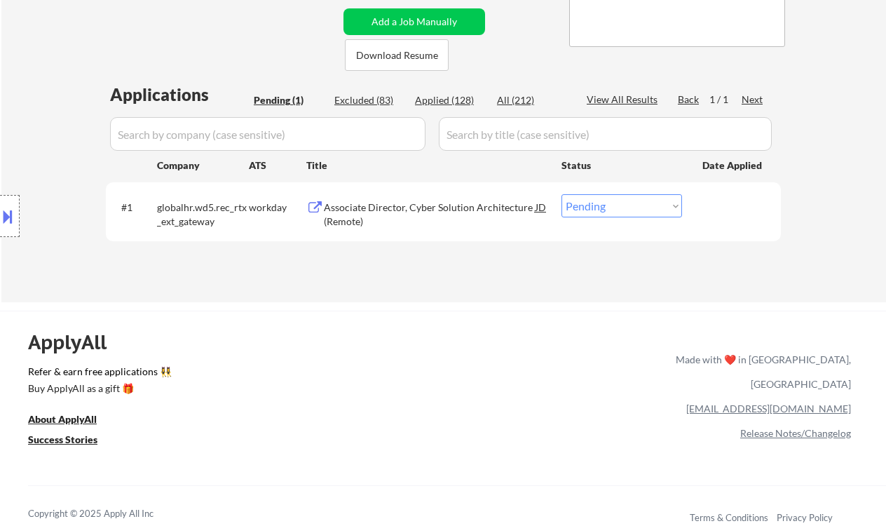
click at [456, 203] on div "Associate Director, Cyber Solution Architecture (Remote)" at bounding box center [430, 213] width 212 height 27
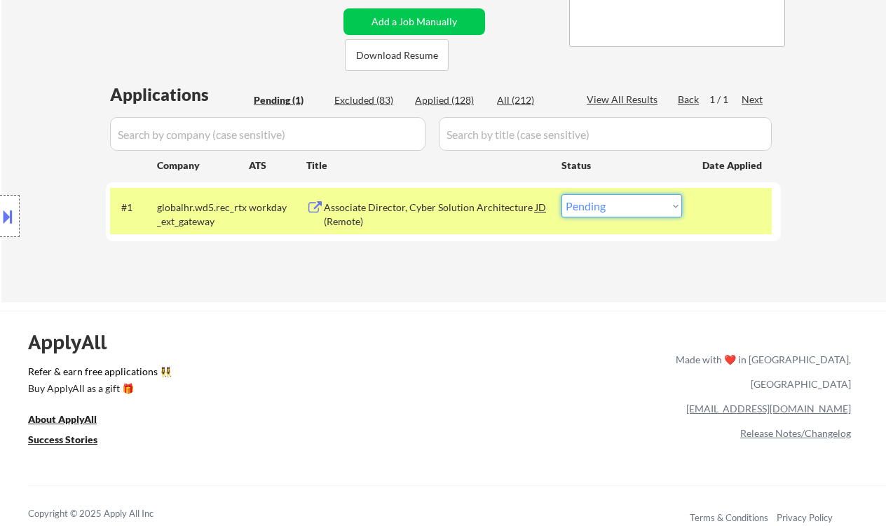
click at [611, 198] on select "Choose an option... Pending Applied Excluded (Questions) Excluded (Expired) Exc…" at bounding box center [622, 205] width 121 height 23
select select ""excluded__expired_""
click at [562, 194] on select "Choose an option... Pending Applied Excluded (Questions) Excluded (Expired) Exc…" at bounding box center [622, 205] width 121 height 23
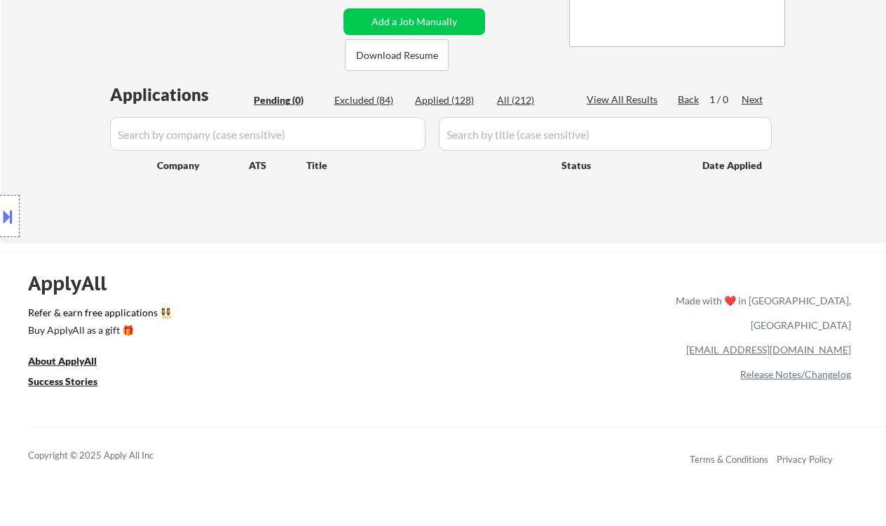
drag, startPoint x: 23, startPoint y: 89, endPoint x: 94, endPoint y: 33, distance: 90.3
click at [23, 89] on div "Location Inclusions: [GEOGRAPHIC_DATA], [GEOGRAPHIC_DATA] [GEOGRAPHIC_DATA], [G…" at bounding box center [125, 216] width 251 height 260
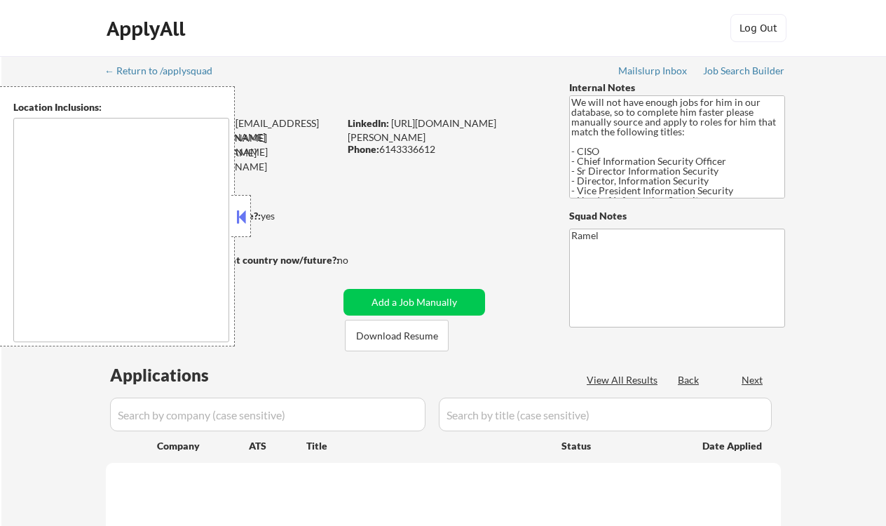
type textarea "[GEOGRAPHIC_DATA], [GEOGRAPHIC_DATA] [GEOGRAPHIC_DATA], [GEOGRAPHIC_DATA] [GEOG…"
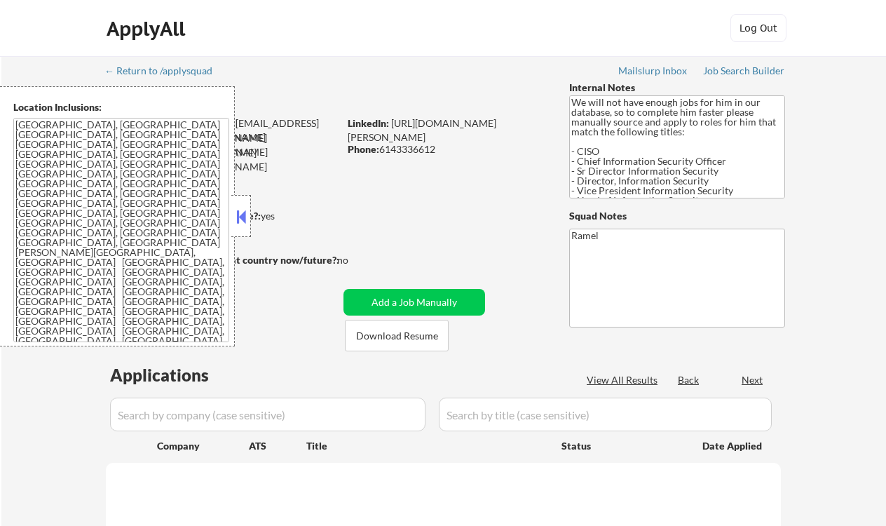
select select ""pending""
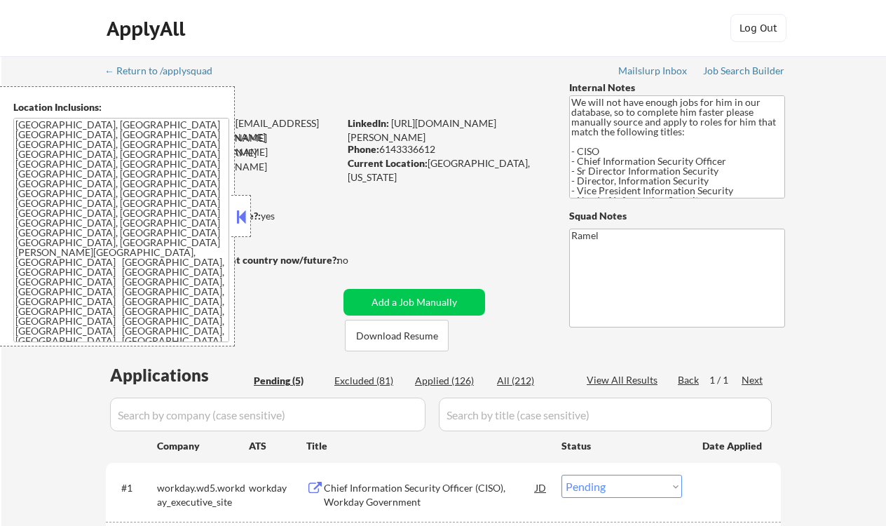
click at [334, 66] on div "← Return to /applysquad Mailslurp Inbox Job Search Builder [PERSON_NAME] User E…" at bounding box center [444, 428] width 700 height 744
click at [245, 219] on button at bounding box center [240, 216] width 15 height 21
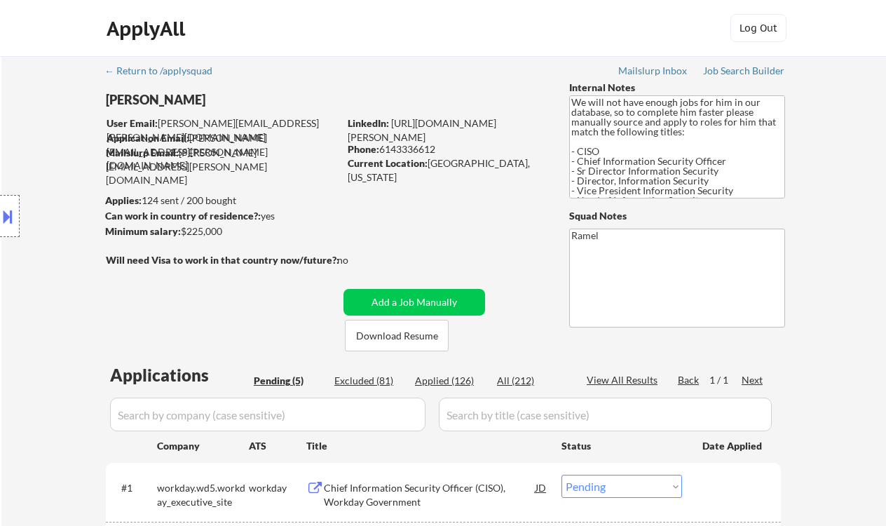
scroll to position [186, 0]
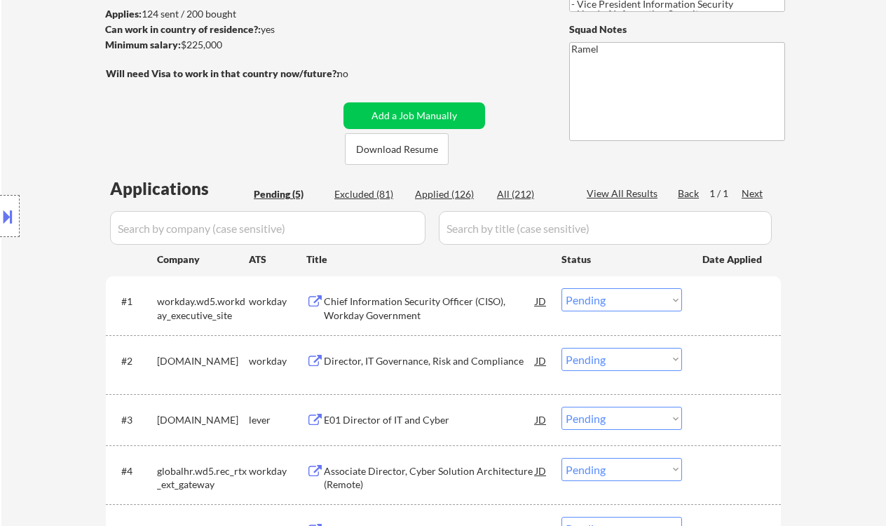
click at [440, 200] on div "Applied (126)" at bounding box center [450, 194] width 70 height 14
select select ""applied""
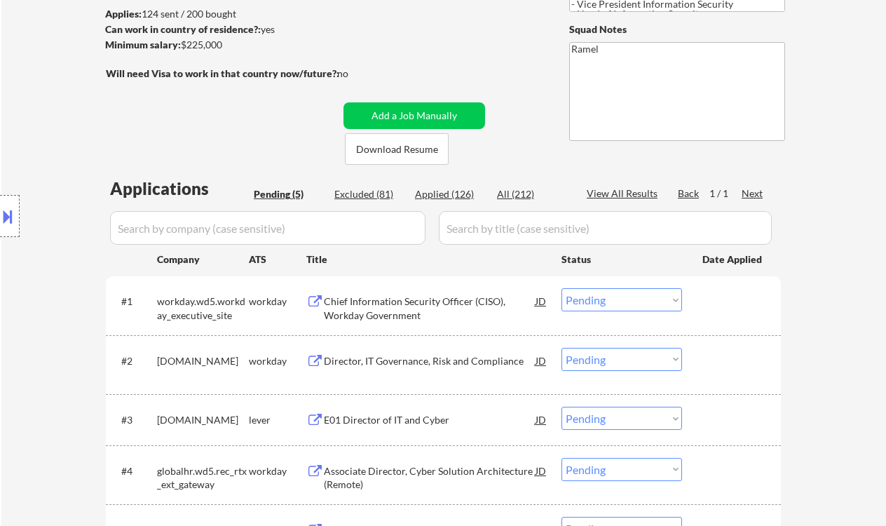
select select ""applied""
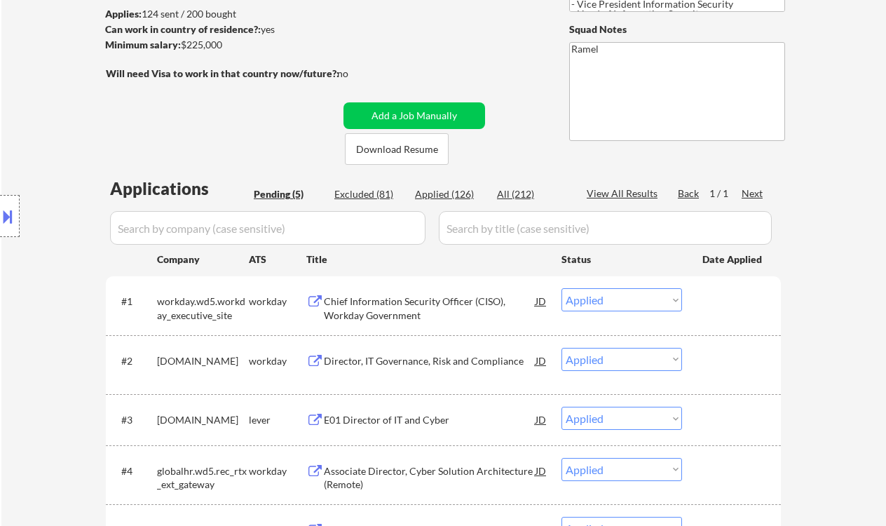
select select ""applied""
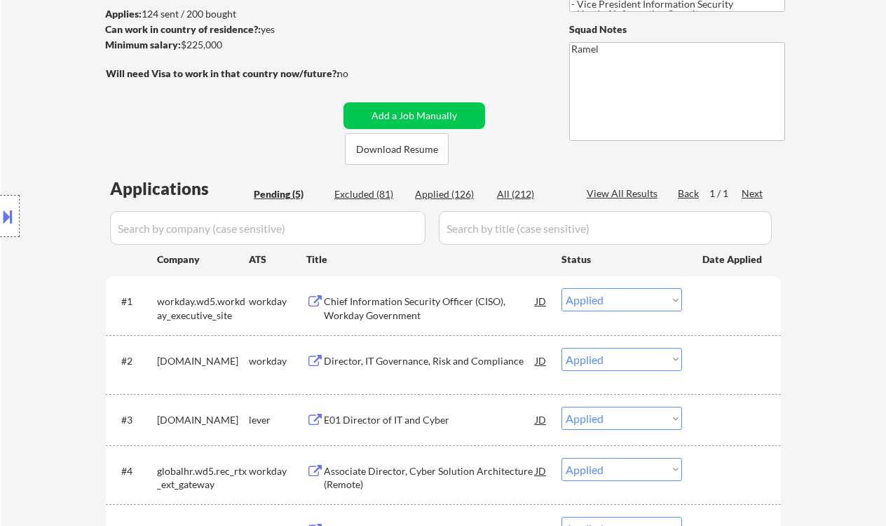
select select ""applied""
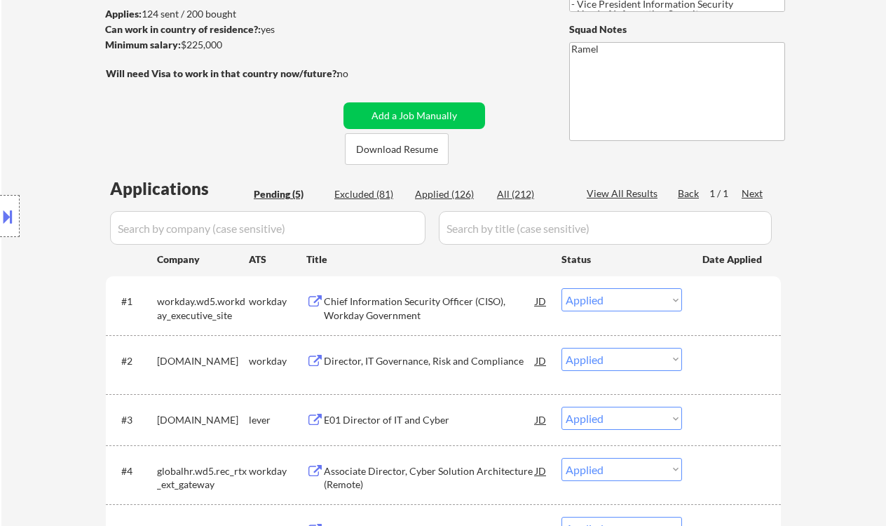
select select ""applied""
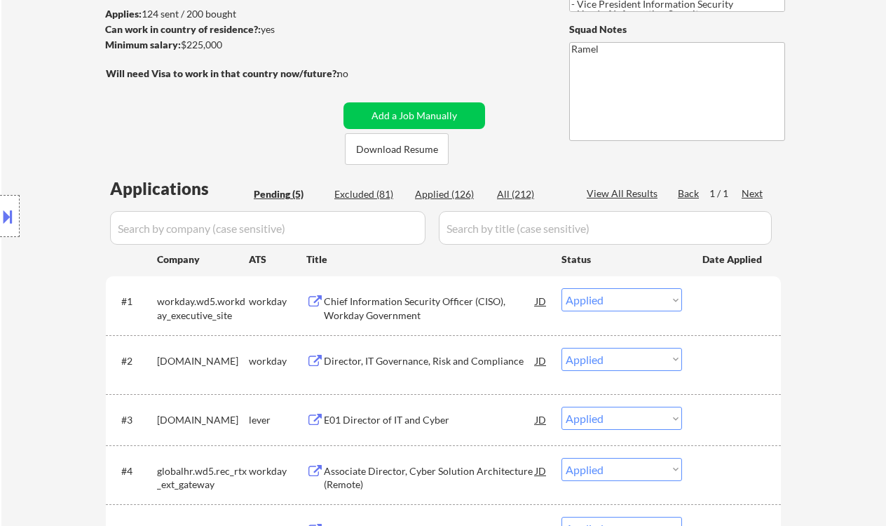
select select ""applied""
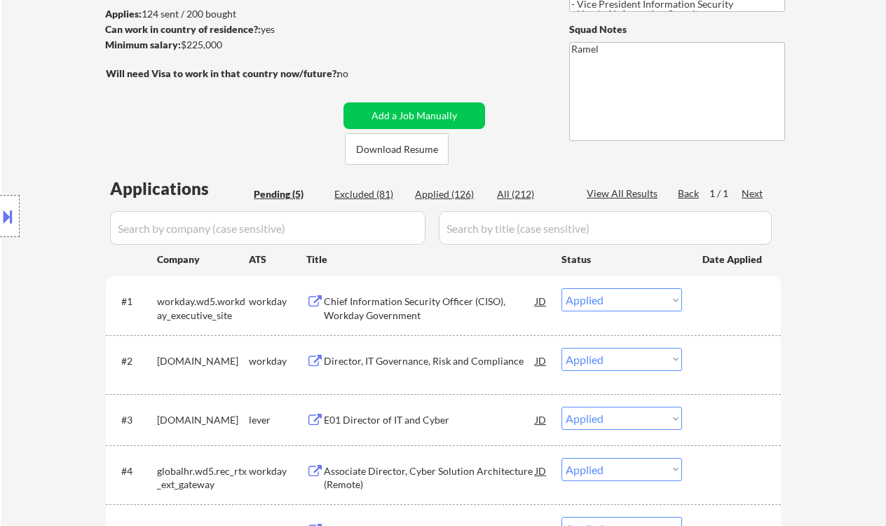
select select ""applied""
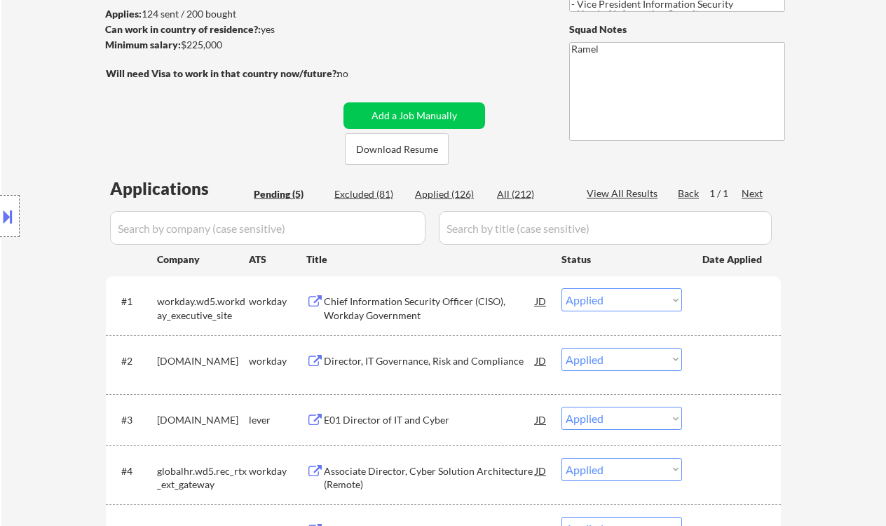
select select ""applied""
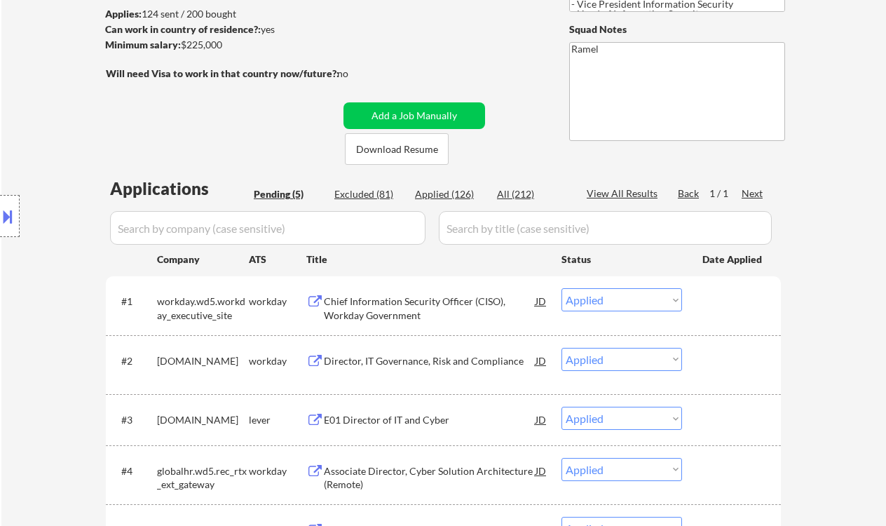
select select ""applied""
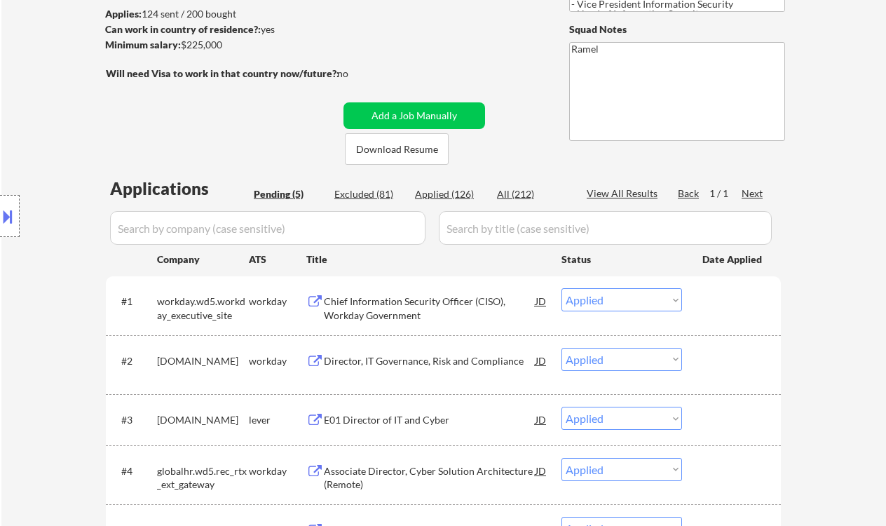
select select ""applied""
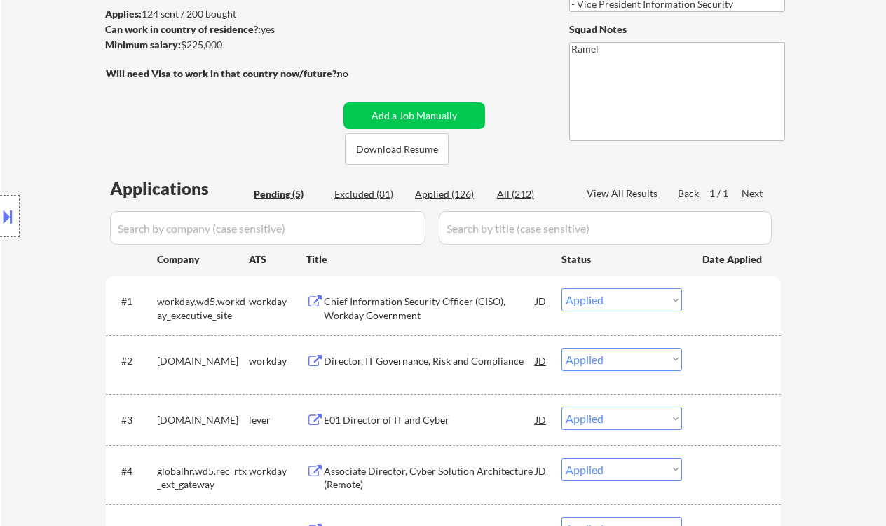
select select ""applied""
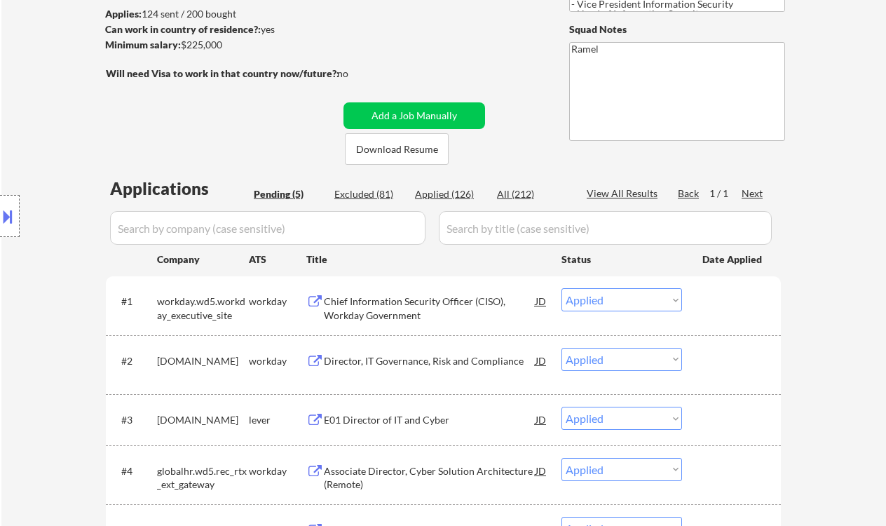
select select ""applied""
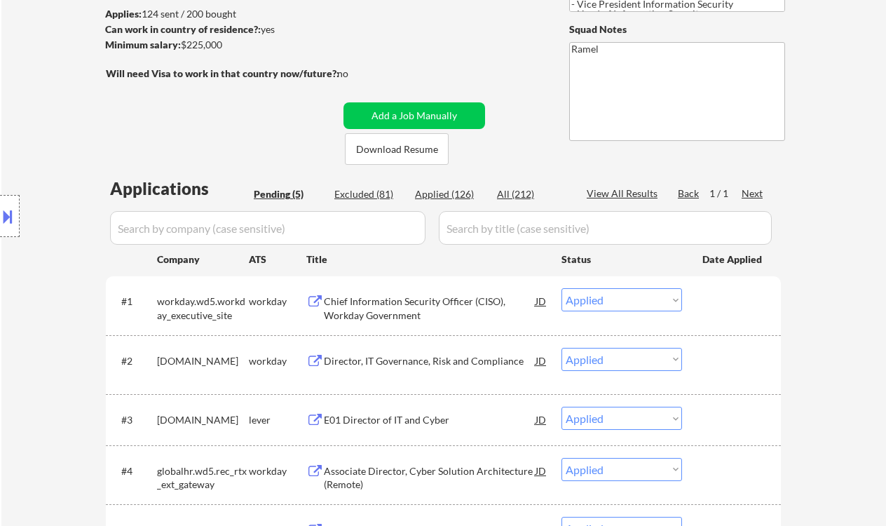
select select ""applied""
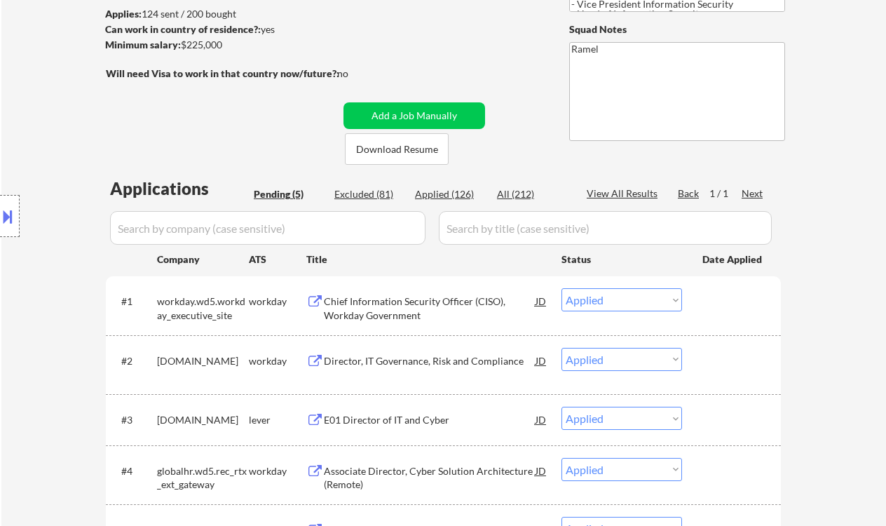
select select ""applied""
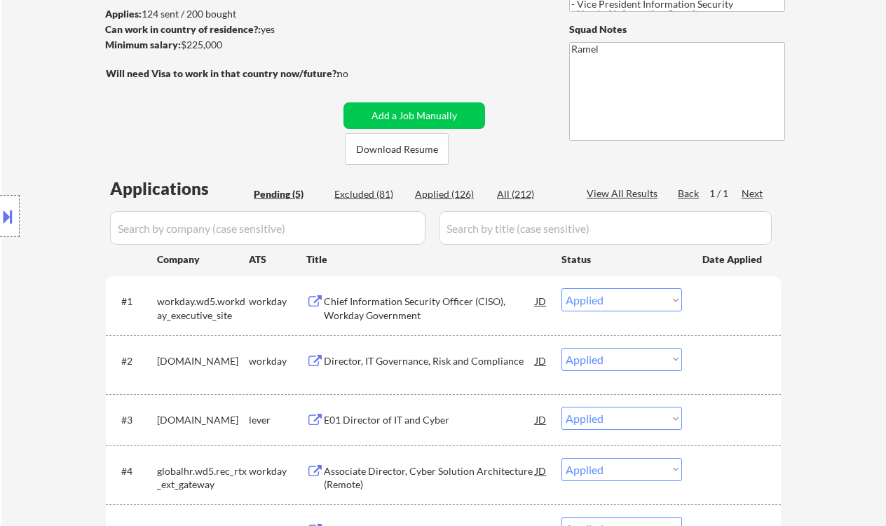
select select ""applied""
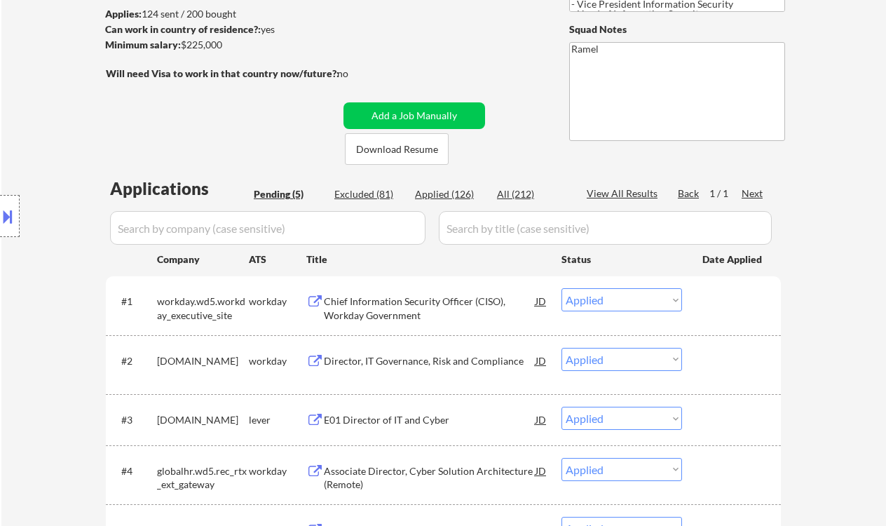
select select ""applied""
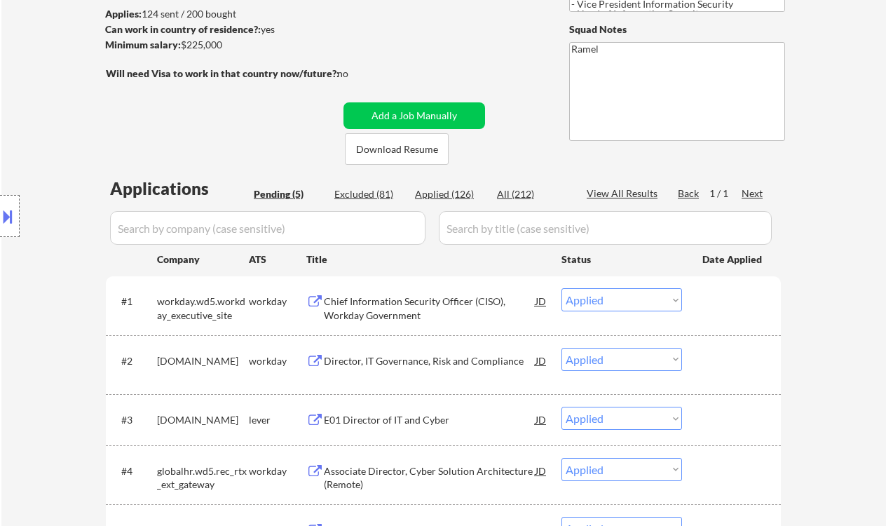
select select ""applied""
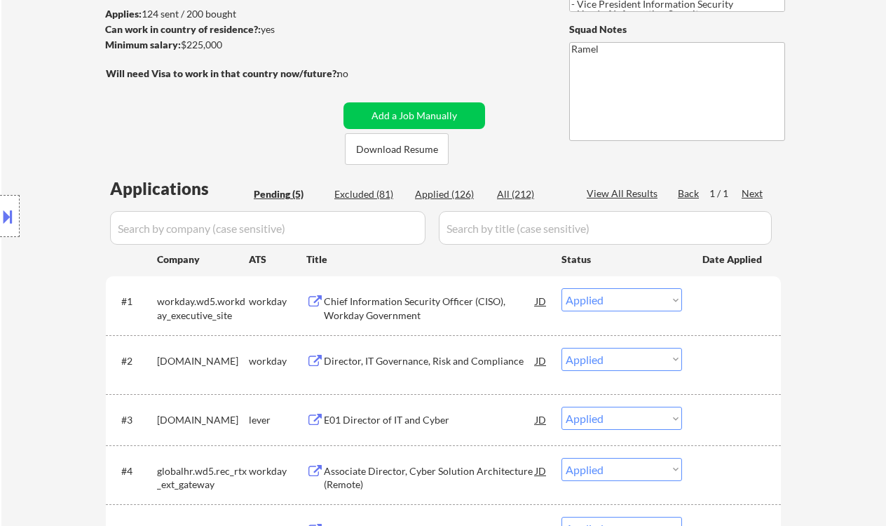
select select ""applied""
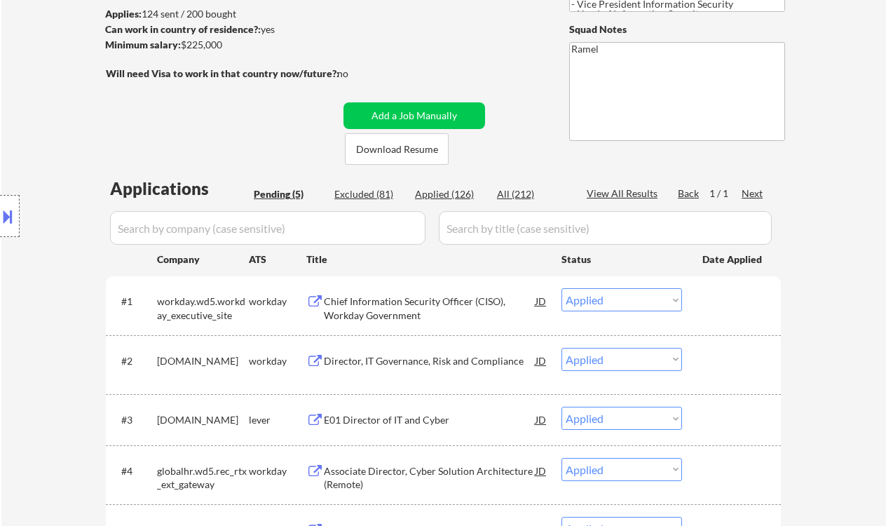
select select ""applied""
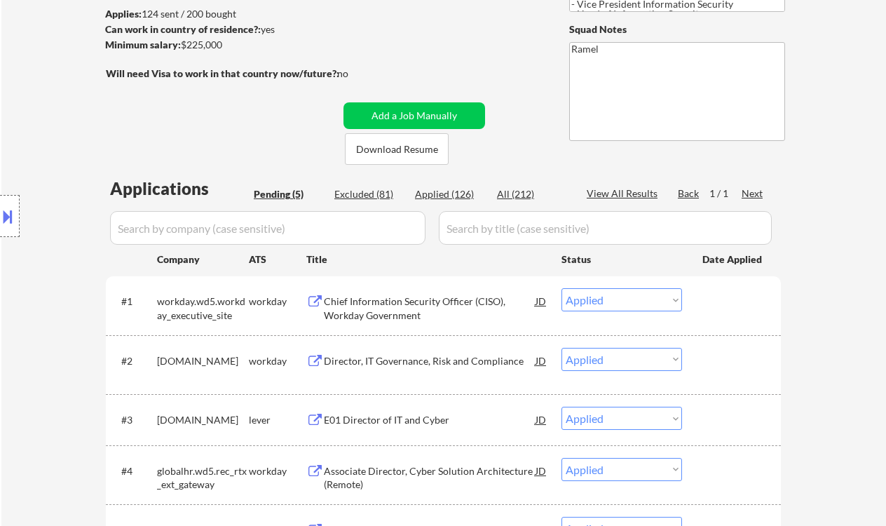
select select ""applied""
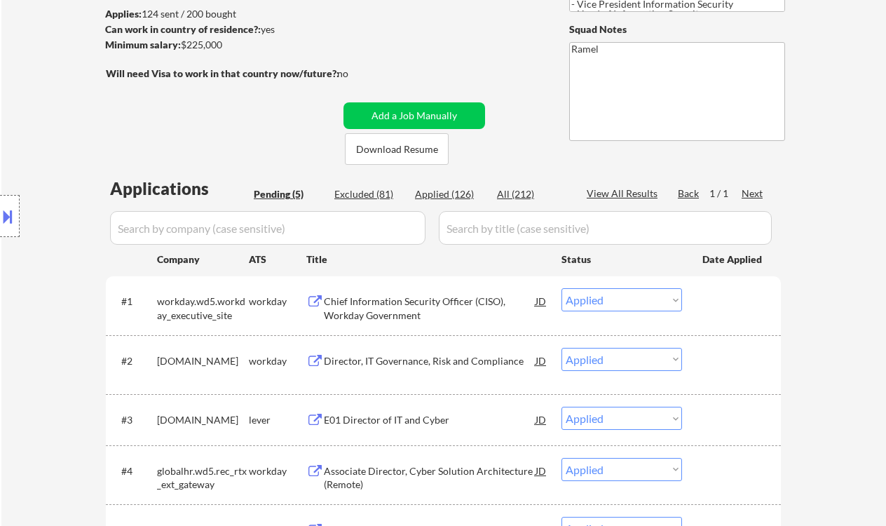
select select ""applied""
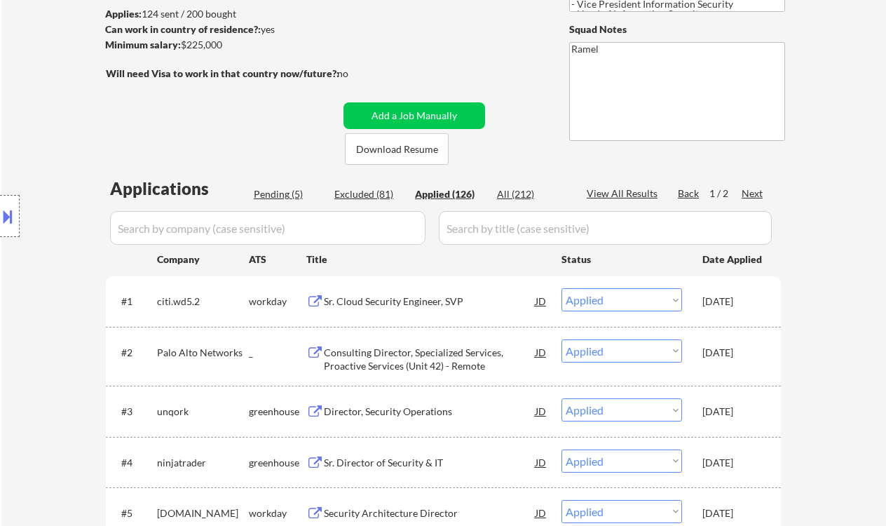
drag, startPoint x: 31, startPoint y: 141, endPoint x: 197, endPoint y: 154, distance: 166.6
click at [31, 141] on div "Location Inclusions: Dallas, TX Irving, TX University Park, TX Highland Park, T…" at bounding box center [125, 216] width 251 height 260
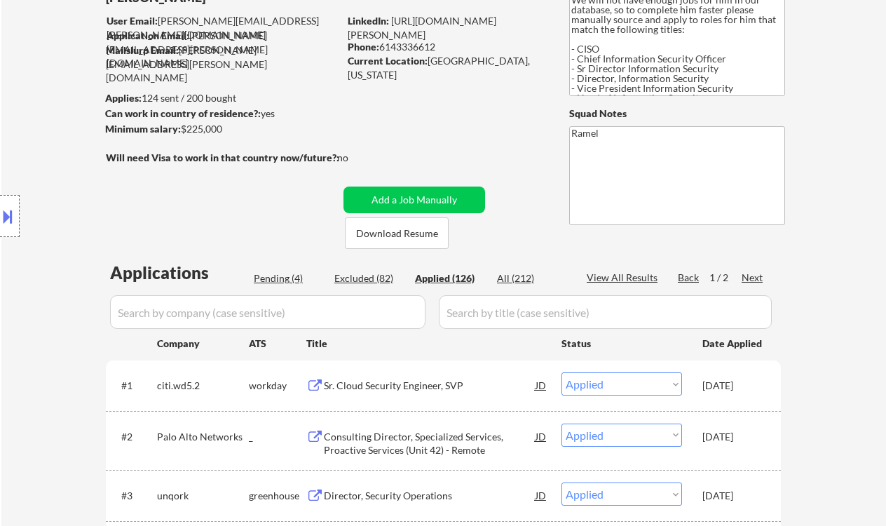
scroll to position [93, 0]
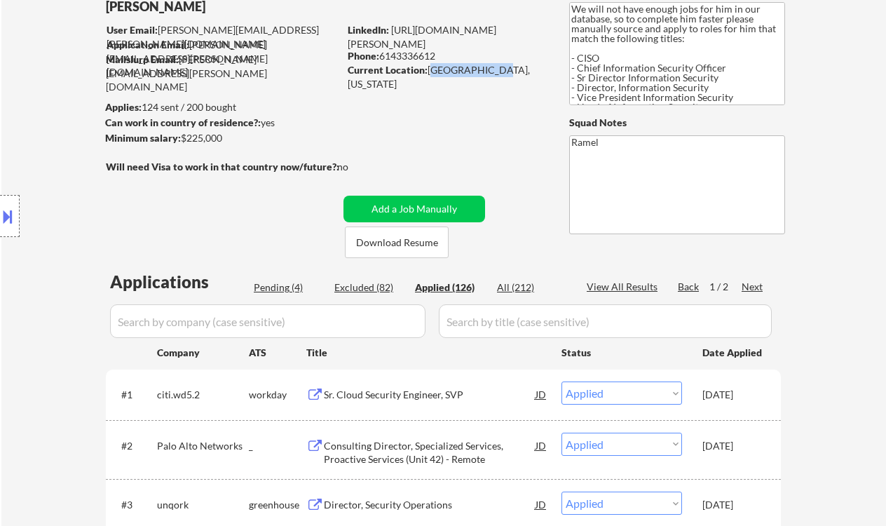
drag, startPoint x: 429, startPoint y: 69, endPoint x: 494, endPoint y: 74, distance: 65.3
click at [494, 74] on div "Current Location: Irving, Texas" at bounding box center [447, 76] width 198 height 27
copy div "Irving, Texas"
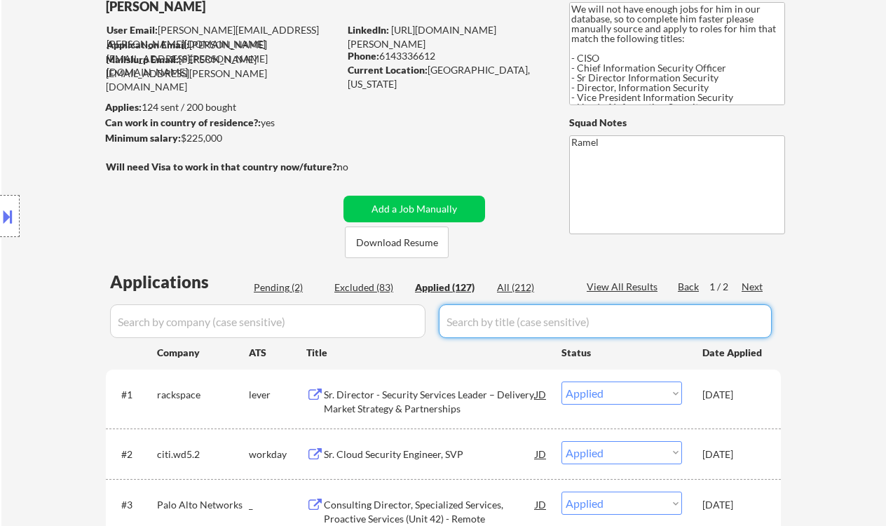
click at [625, 287] on div "View All Results" at bounding box center [624, 287] width 75 height 14
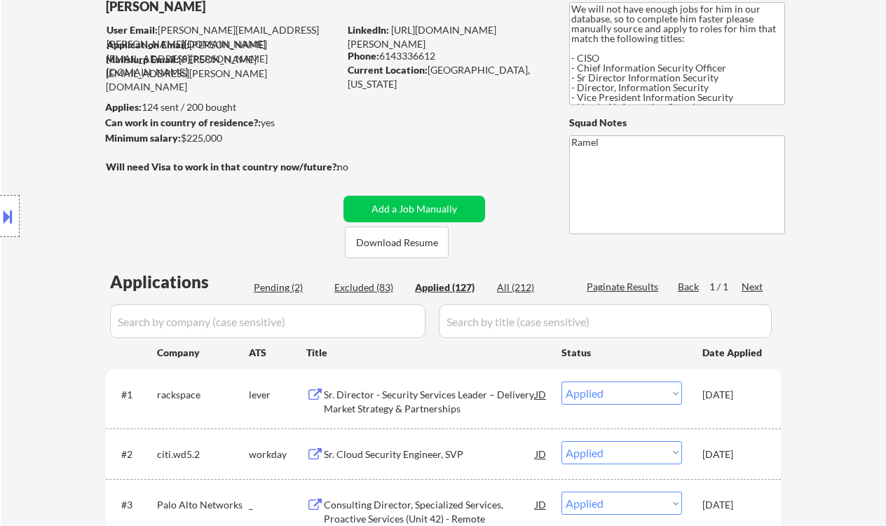
select select ""applied""
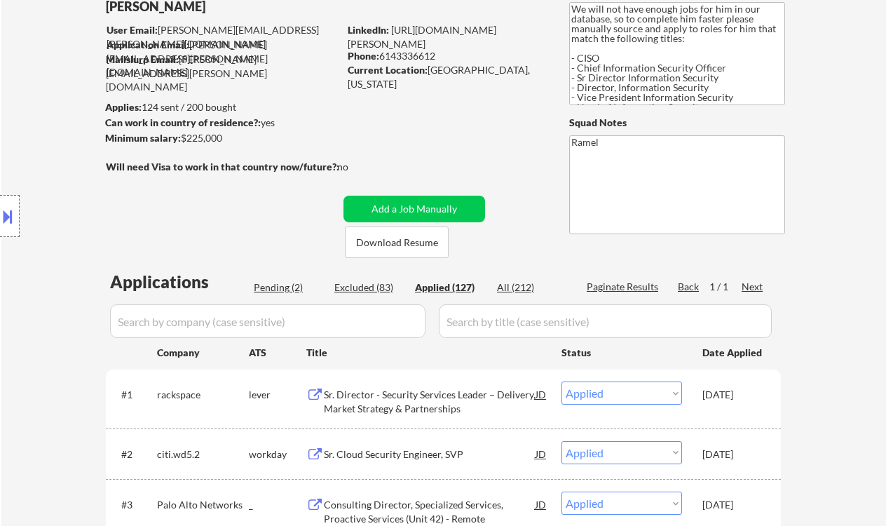
select select ""applied""
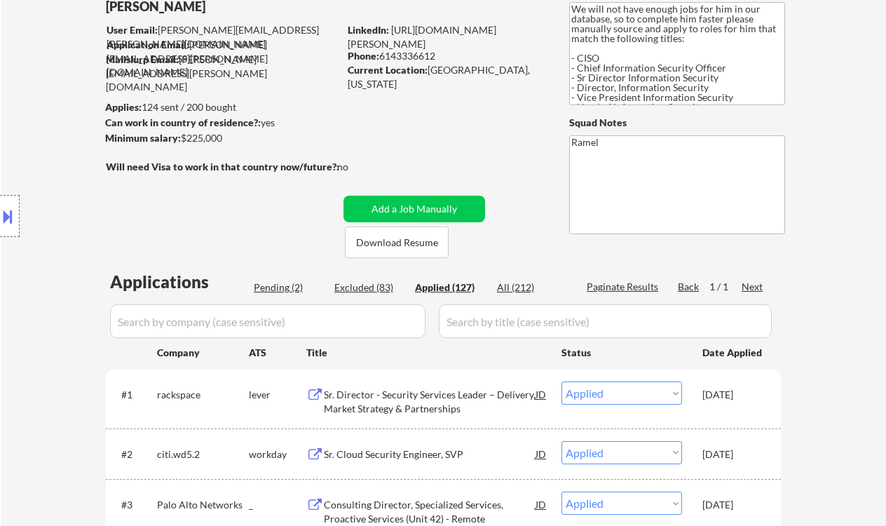
select select ""applied""
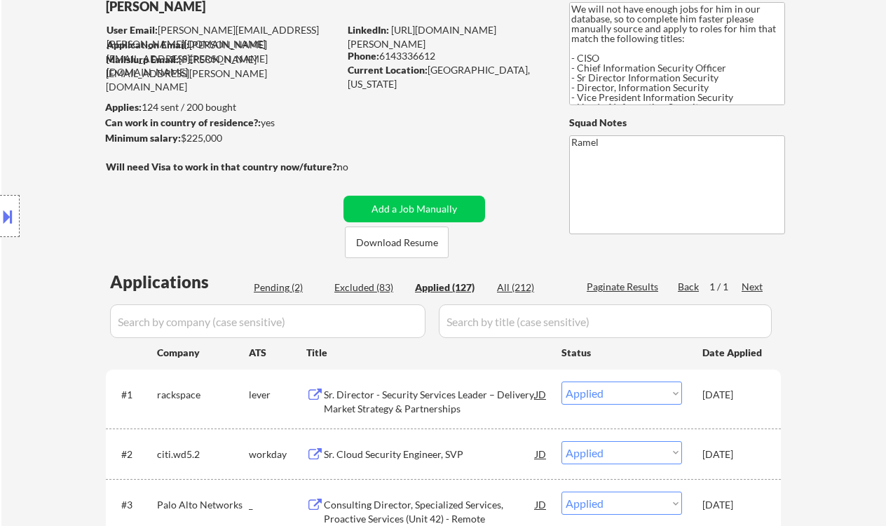
select select ""applied""
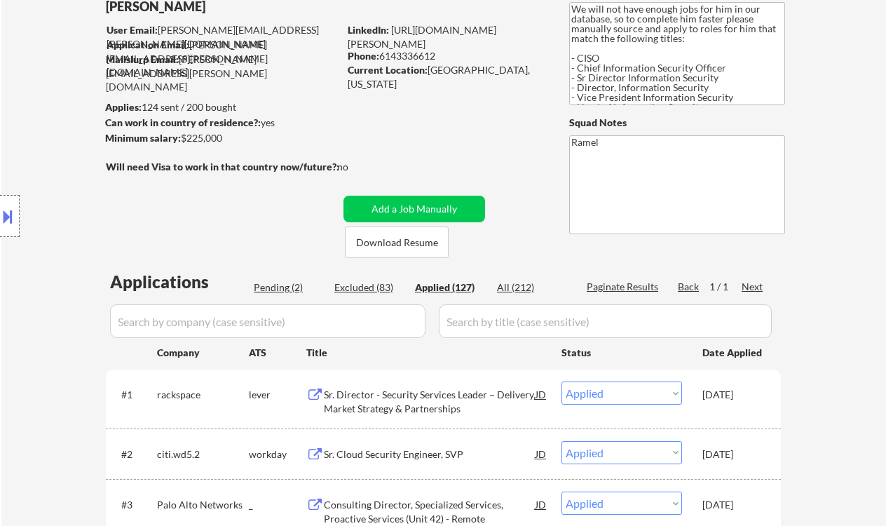
select select ""applied""
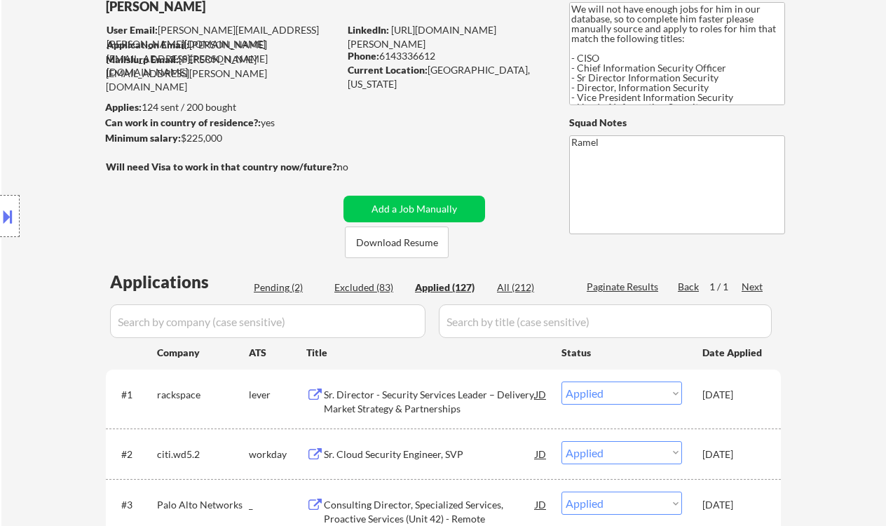
select select ""applied""
click at [46, 175] on div "Location Inclusions: Dallas, TX Irving, TX University Park, TX Highland Park, T…" at bounding box center [125, 216] width 251 height 260
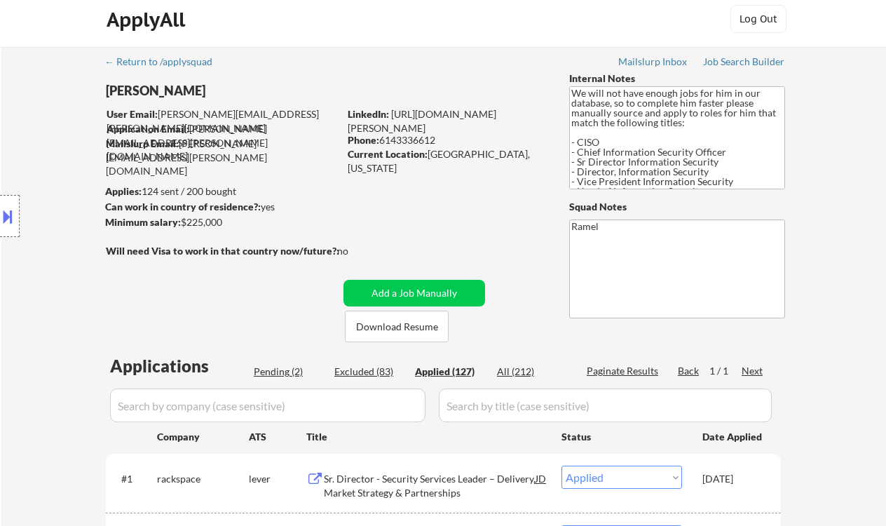
scroll to position [0, 0]
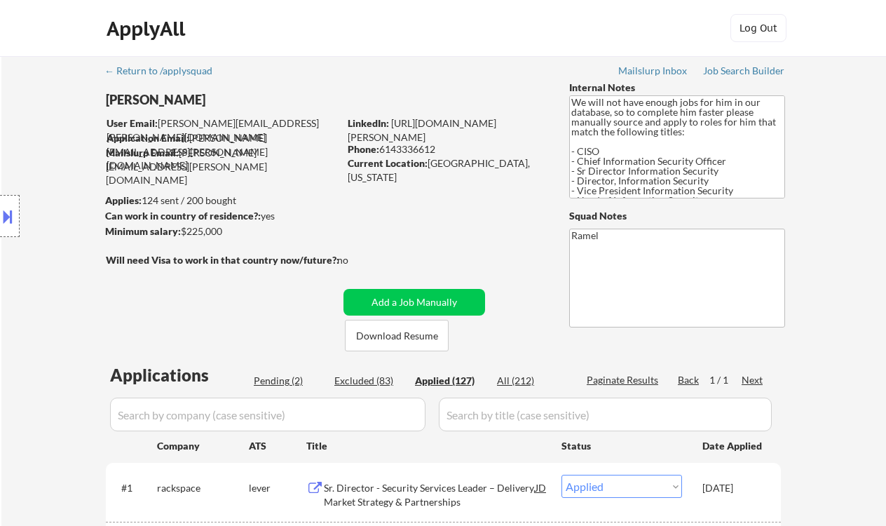
click at [423, 152] on div "Phone: 6143336612" at bounding box center [447, 149] width 198 height 14
copy div "6143336612"
select select ""applied""
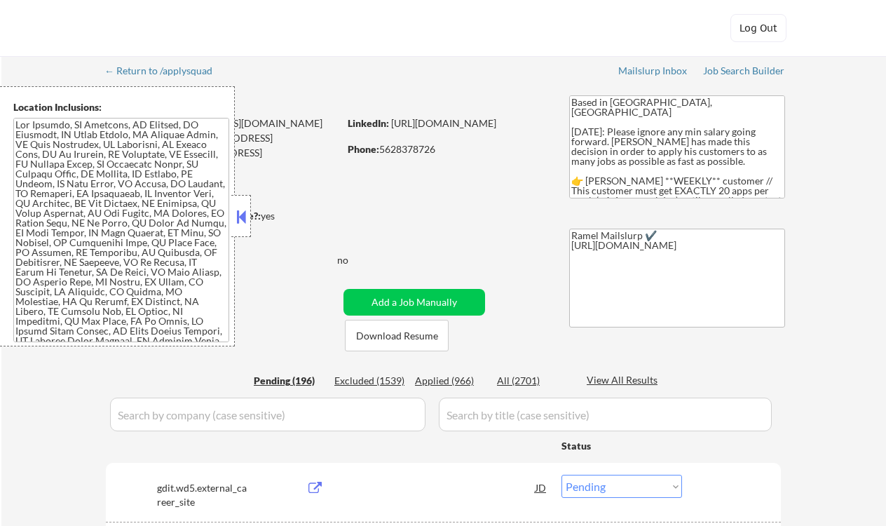
select select ""pending""
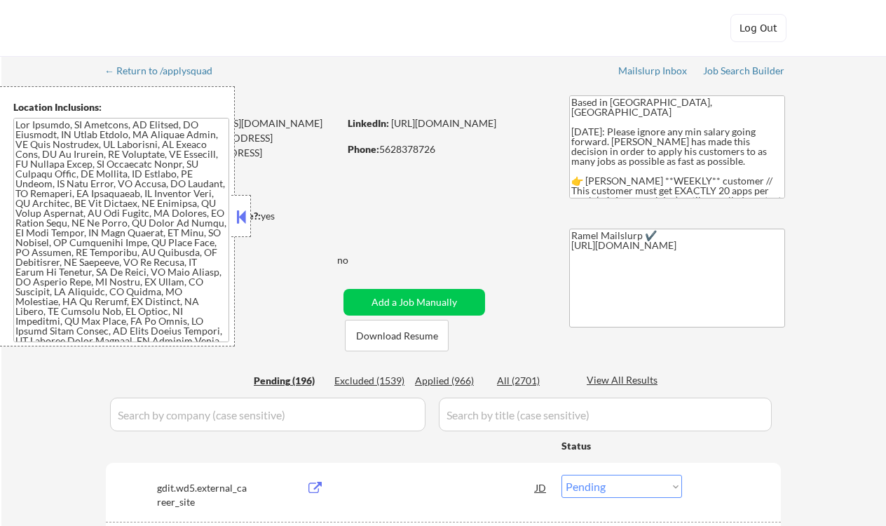
select select ""pending""
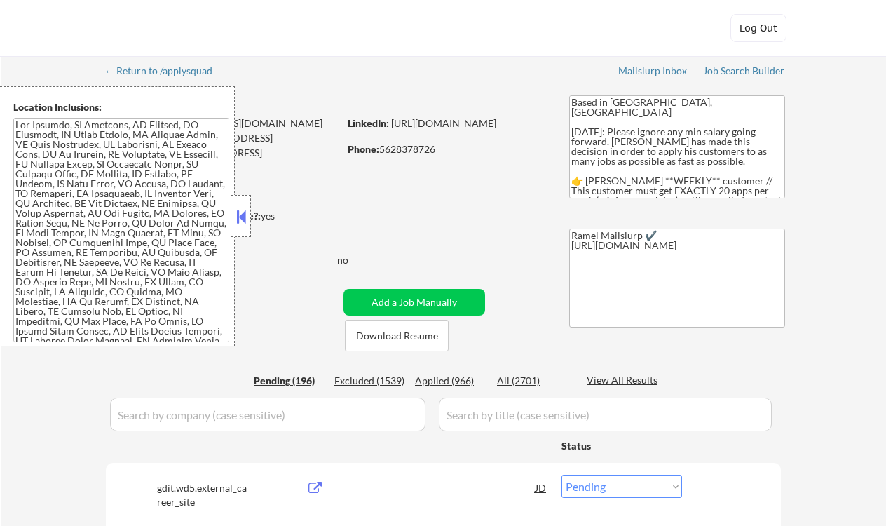
select select ""pending""
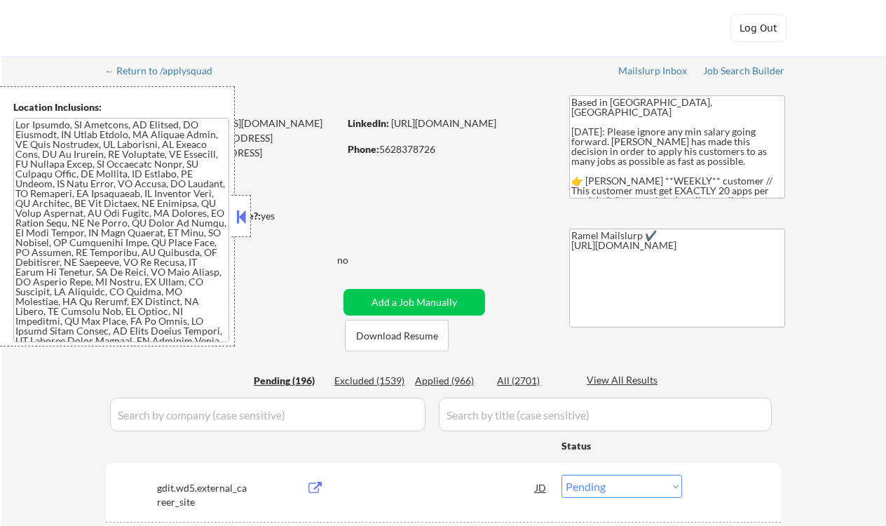
select select ""pending""
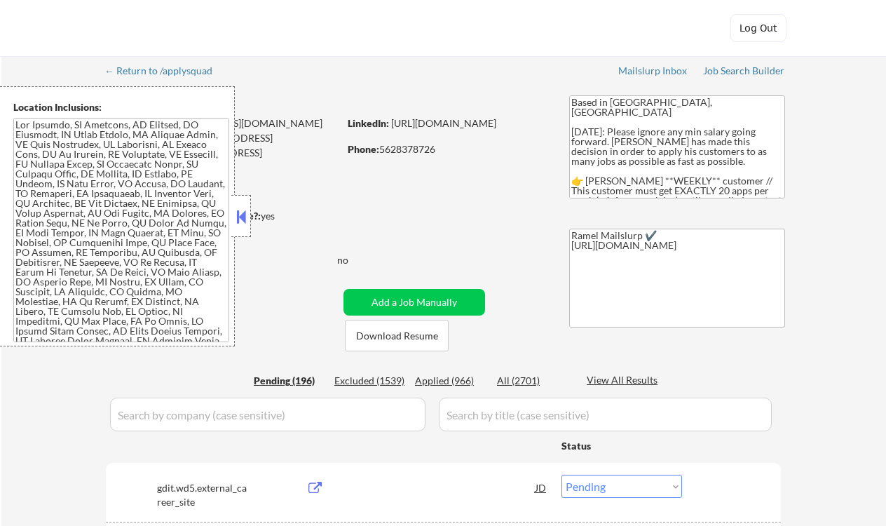
select select ""pending""
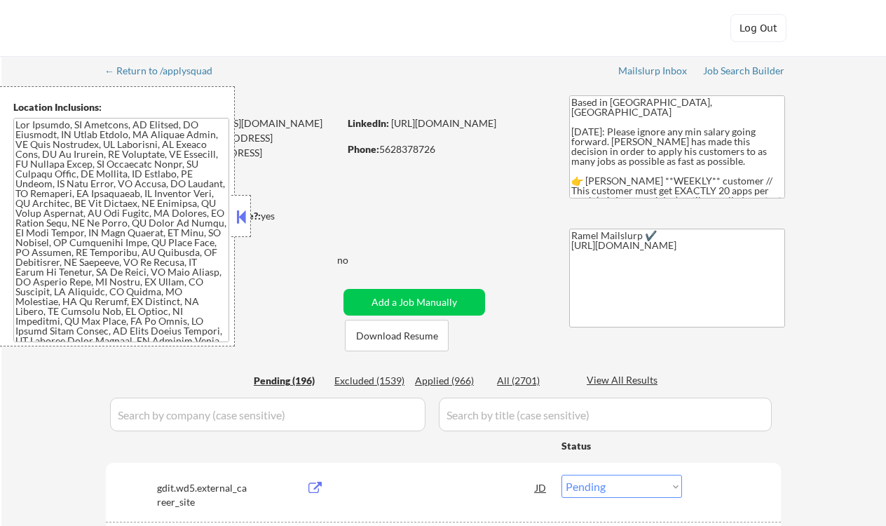
select select ""pending""
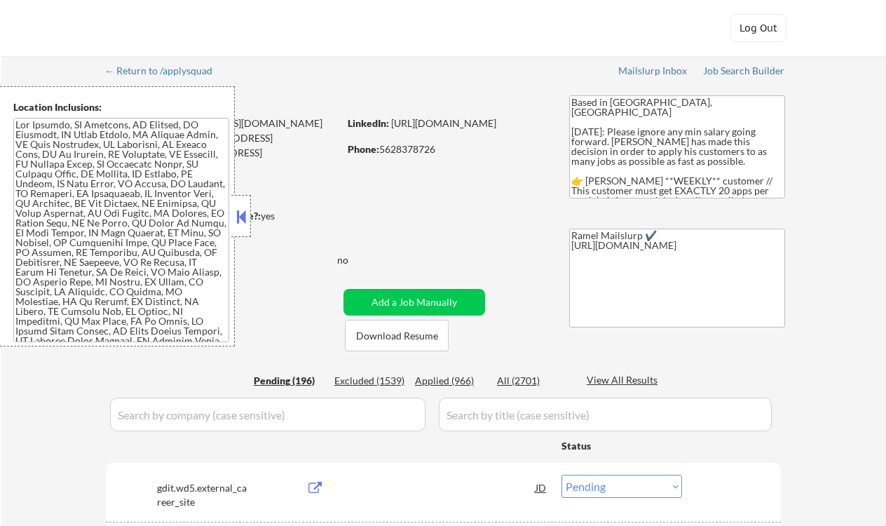
select select ""pending""
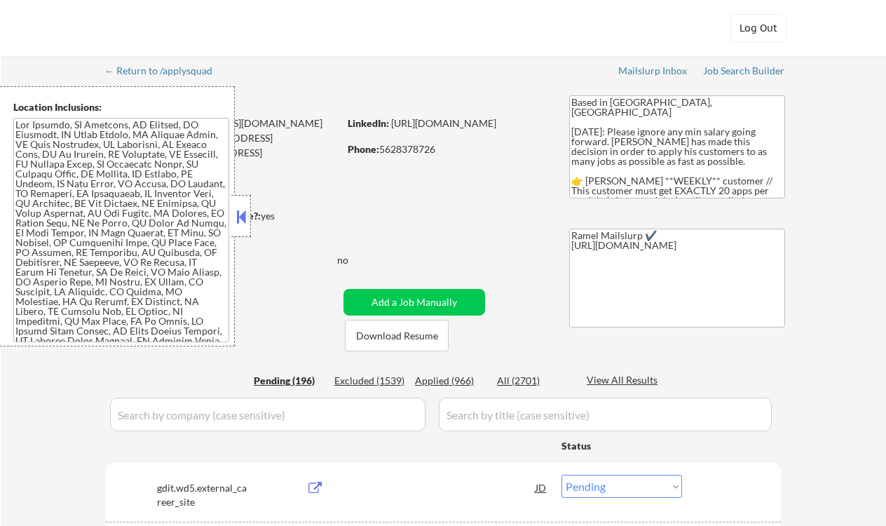
select select ""pending""
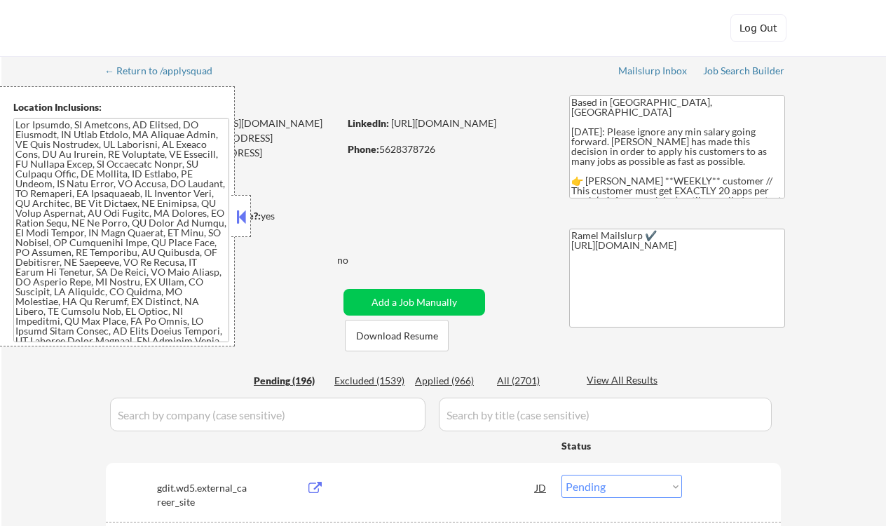
select select ""pending""
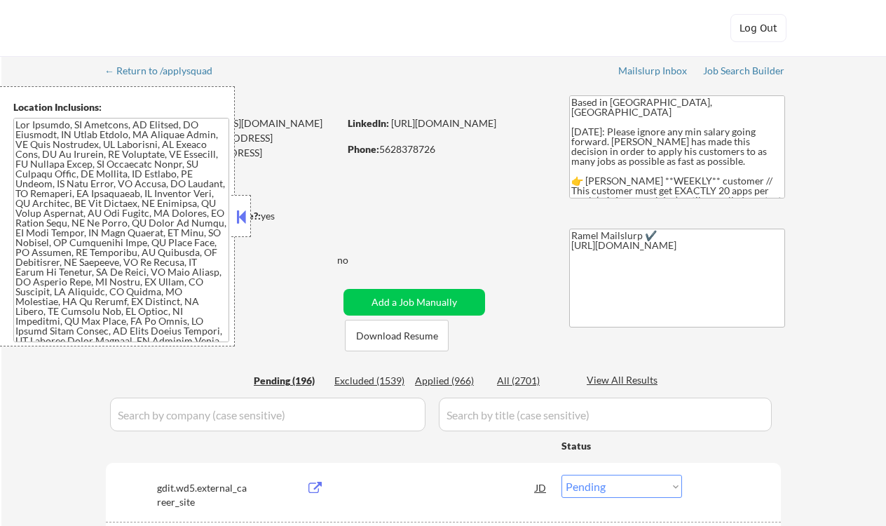
select select ""pending""
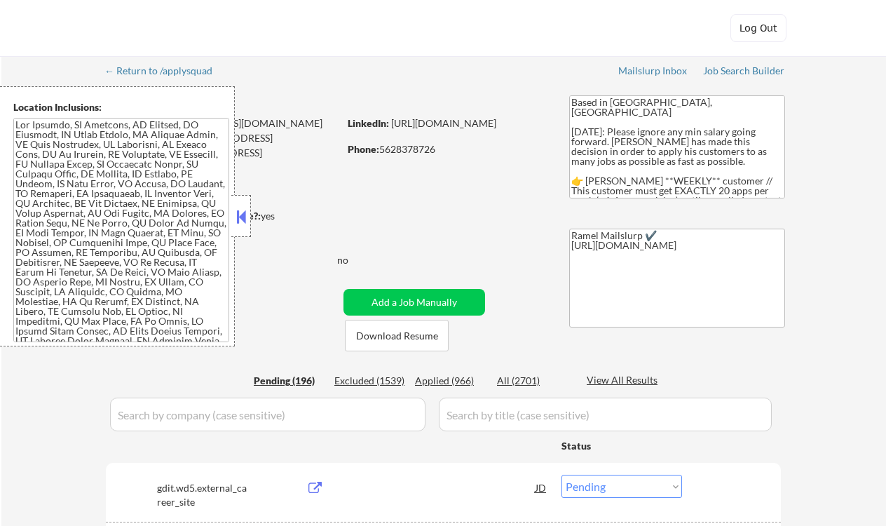
select select ""pending""
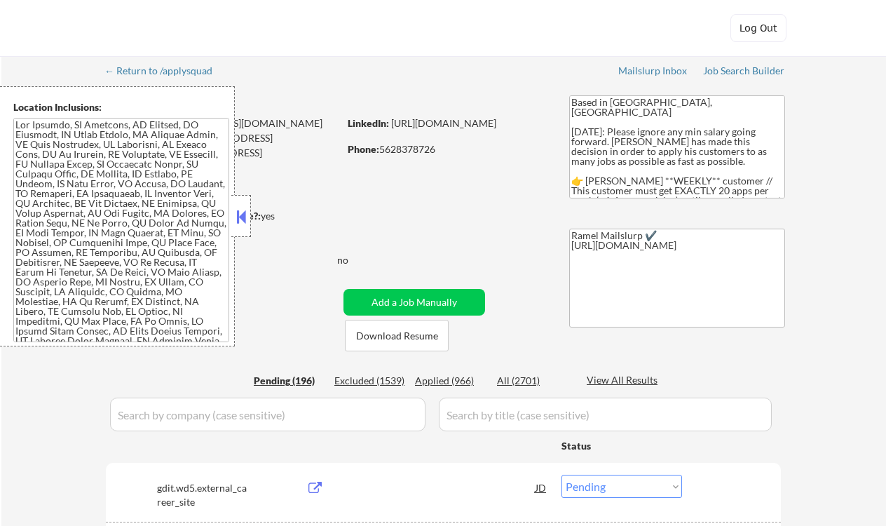
select select ""pending""
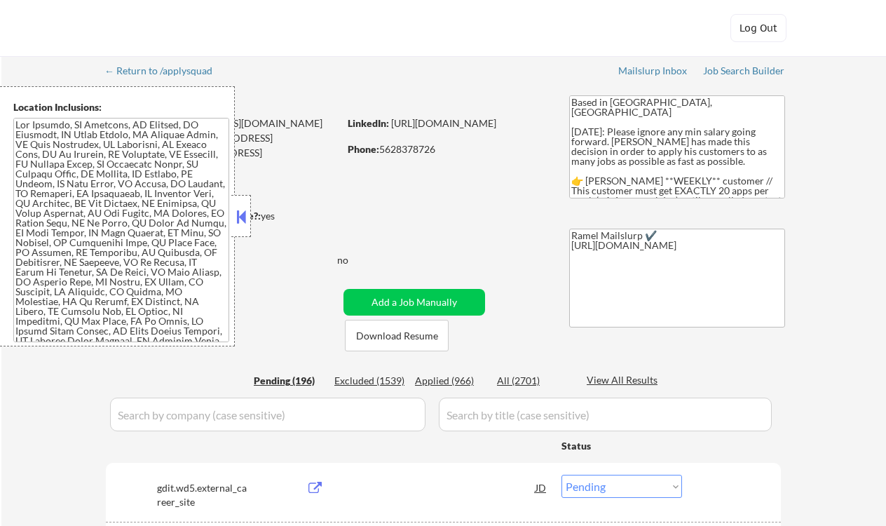
select select ""pending""
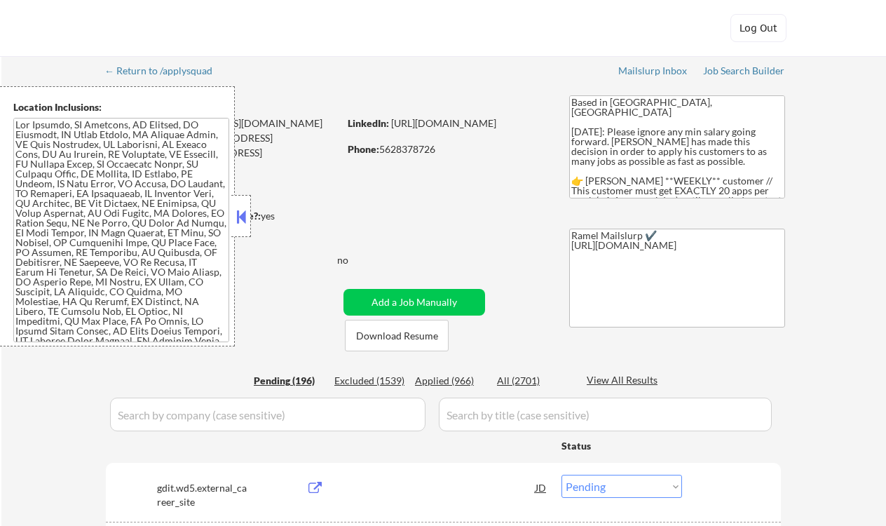
select select ""pending""
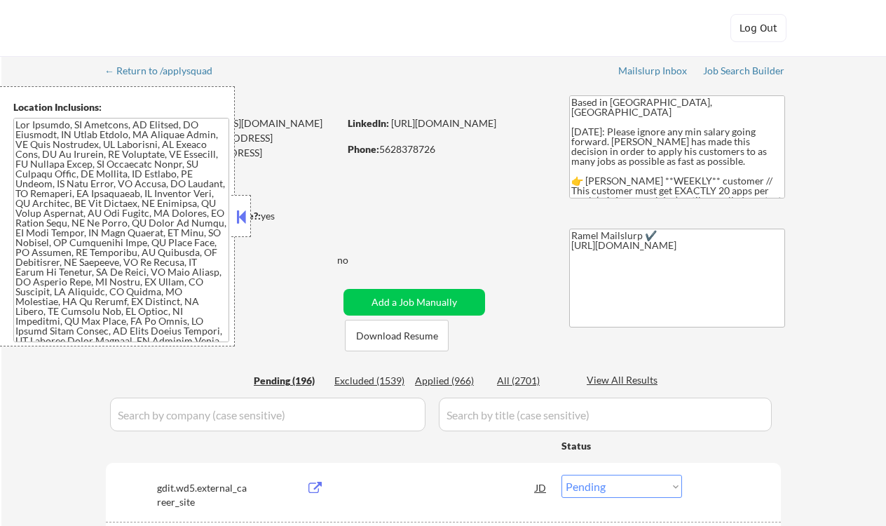
select select ""pending""
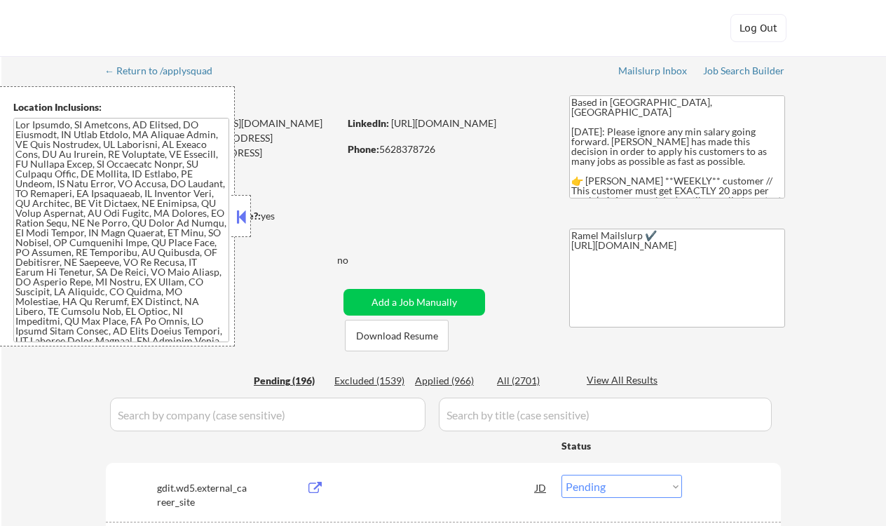
select select ""pending""
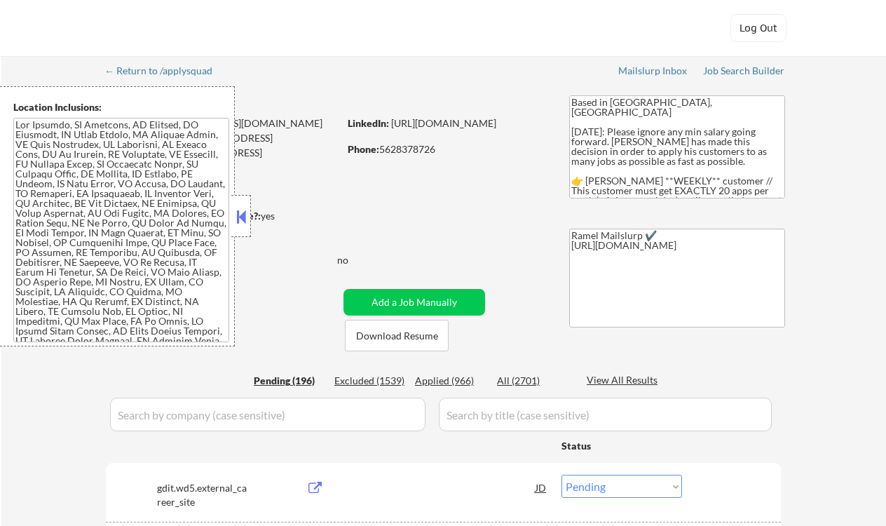
select select ""pending""
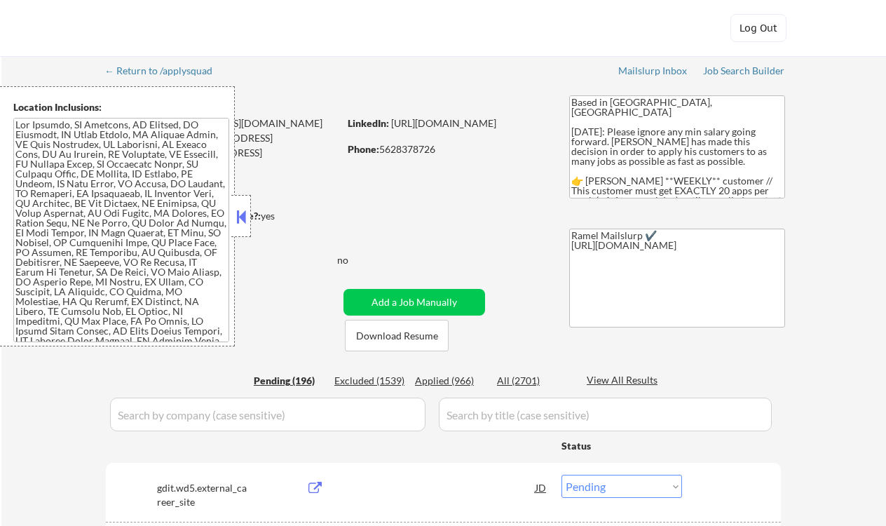
select select ""pending""
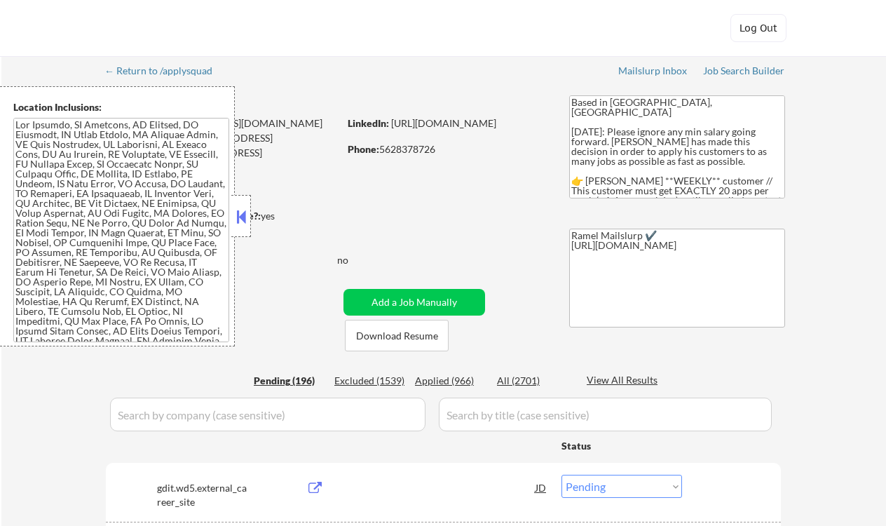
select select ""pending""
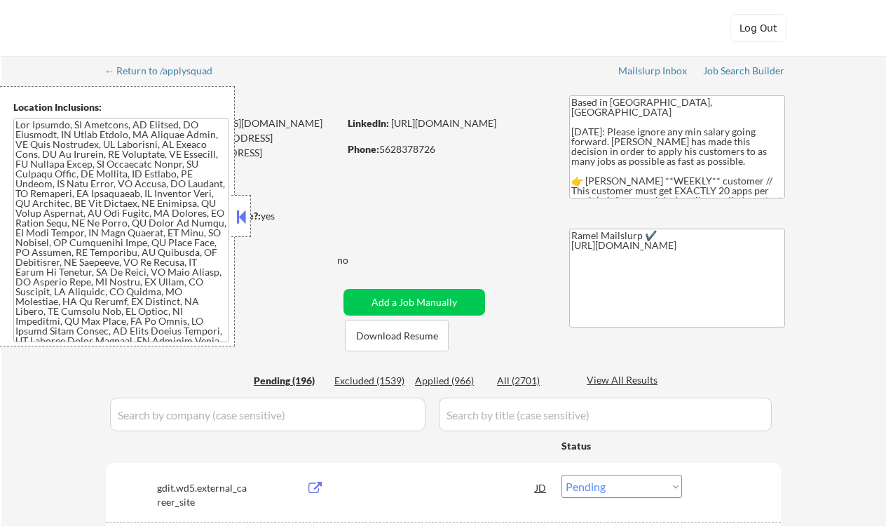
select select ""pending""
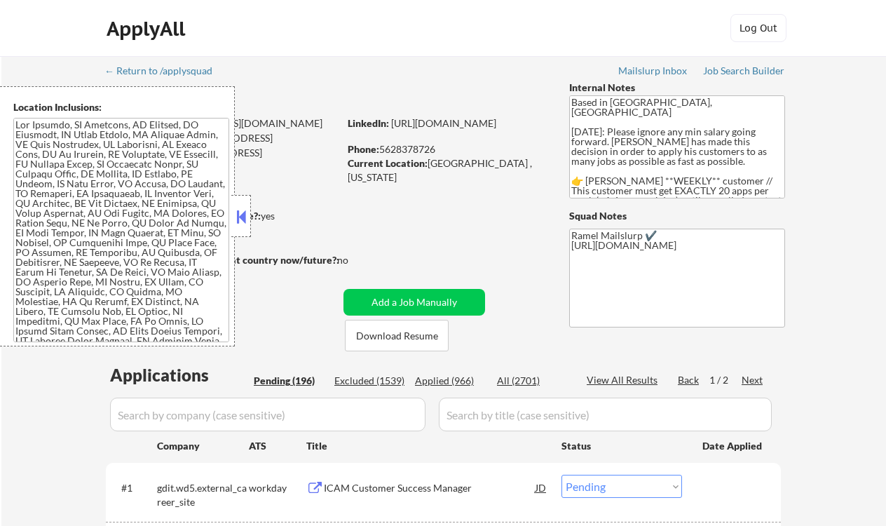
click at [245, 213] on button at bounding box center [240, 216] width 15 height 21
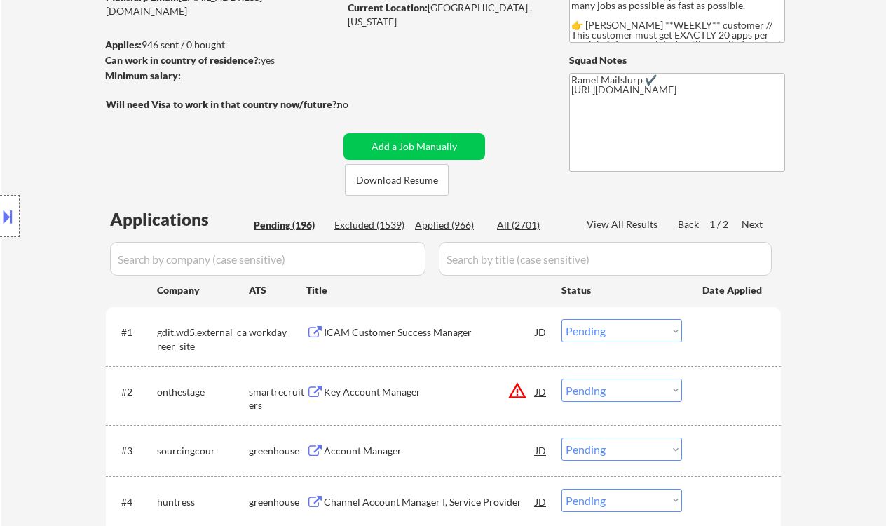
scroll to position [186, 0]
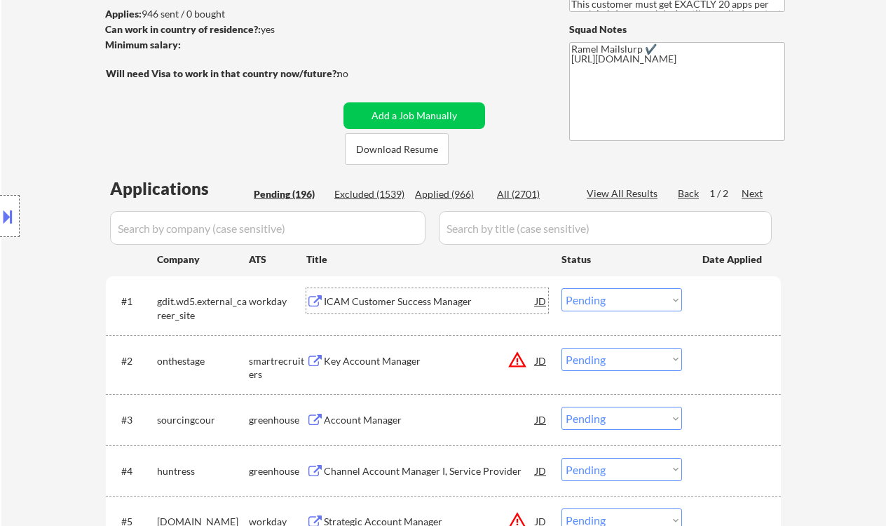
click at [428, 300] on div "ICAM Customer Success Manager" at bounding box center [430, 301] width 212 height 14
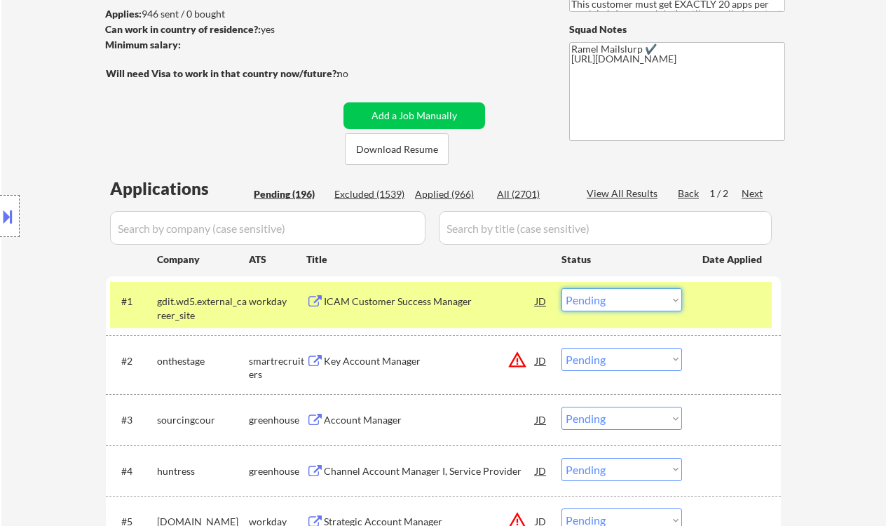
drag, startPoint x: 623, startPoint y: 297, endPoint x: 628, endPoint y: 310, distance: 14.5
click at [623, 297] on select "Choose an option... Pending Applied Excluded (Questions) Excluded (Expired) Exc…" at bounding box center [622, 299] width 121 height 23
click at [562, 288] on select "Choose an option... Pending Applied Excluded (Questions) Excluded (Expired) Exc…" at bounding box center [622, 299] width 121 height 23
click at [412, 358] on div "Key Account Manager" at bounding box center [430, 361] width 212 height 14
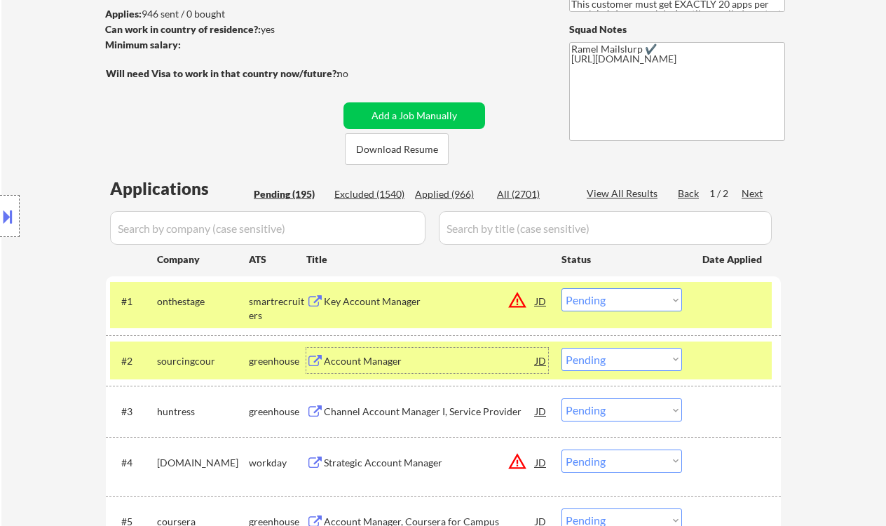
click at [668, 299] on select "Choose an option... Pending Applied Excluded (Questions) Excluded (Expired) Exc…" at bounding box center [622, 299] width 121 height 23
click at [562, 288] on select "Choose an option... Pending Applied Excluded (Questions) Excluded (Expired) Exc…" at bounding box center [622, 299] width 121 height 23
drag, startPoint x: 388, startPoint y: 362, endPoint x: 391, endPoint y: 355, distance: 7.6
click at [390, 362] on div "Account Manager" at bounding box center [430, 361] width 212 height 14
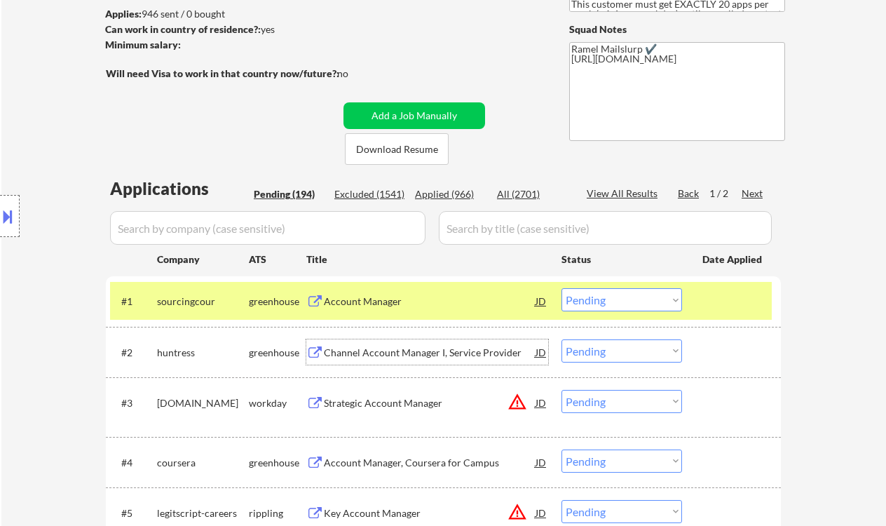
click at [621, 304] on select "Choose an option... Pending Applied Excluded (Questions) Excluded (Expired) Exc…" at bounding box center [622, 299] width 121 height 23
click at [562, 288] on select "Choose an option... Pending Applied Excluded (Questions) Excluded (Expired) Exc…" at bounding box center [622, 299] width 121 height 23
click at [419, 343] on div "Channel Account Manager I, Service Provider" at bounding box center [430, 351] width 212 height 25
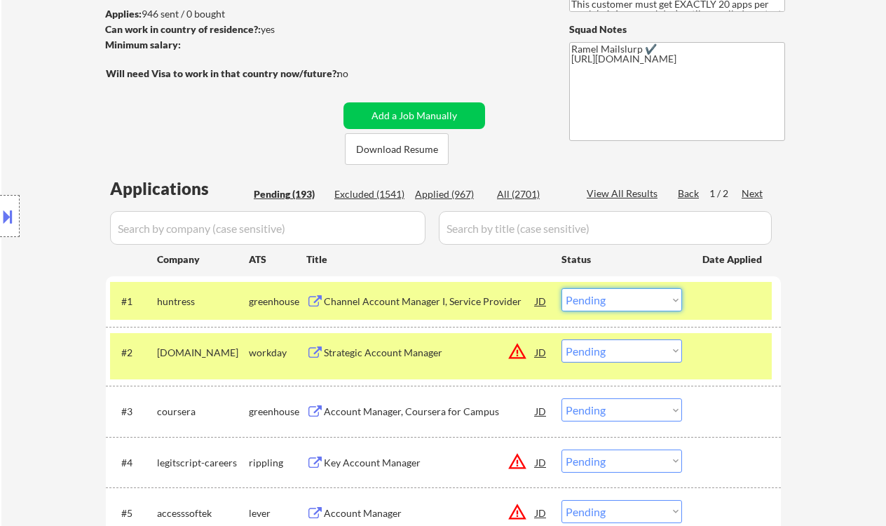
click at [642, 301] on select "Choose an option... Pending Applied Excluded (Questions) Excluded (Expired) Exc…" at bounding box center [622, 299] width 121 height 23
click at [562, 288] on select "Choose an option... Pending Applied Excluded (Questions) Excluded (Expired) Exc…" at bounding box center [622, 299] width 121 height 23
click at [411, 357] on div "Strategic Account Manager" at bounding box center [430, 353] width 212 height 14
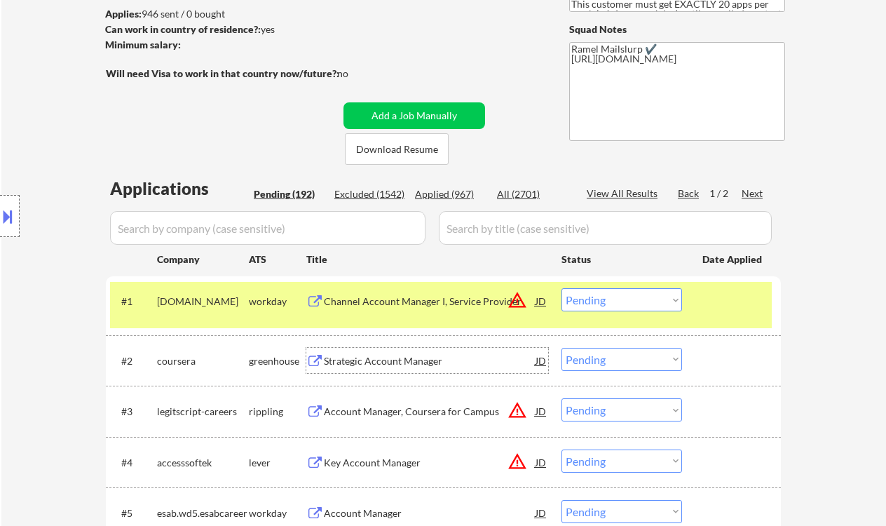
drag, startPoint x: 595, startPoint y: 299, endPoint x: 621, endPoint y: 310, distance: 28.3
click at [595, 299] on select "Choose an option... Pending Applied Excluded (Questions) Excluded (Expired) Exc…" at bounding box center [622, 299] width 121 height 23
click at [562, 288] on select "Choose an option... Pending Applied Excluded (Questions) Excluded (Expired) Exc…" at bounding box center [622, 299] width 121 height 23
click at [419, 365] on div "Strategic Account Manager" at bounding box center [430, 361] width 212 height 14
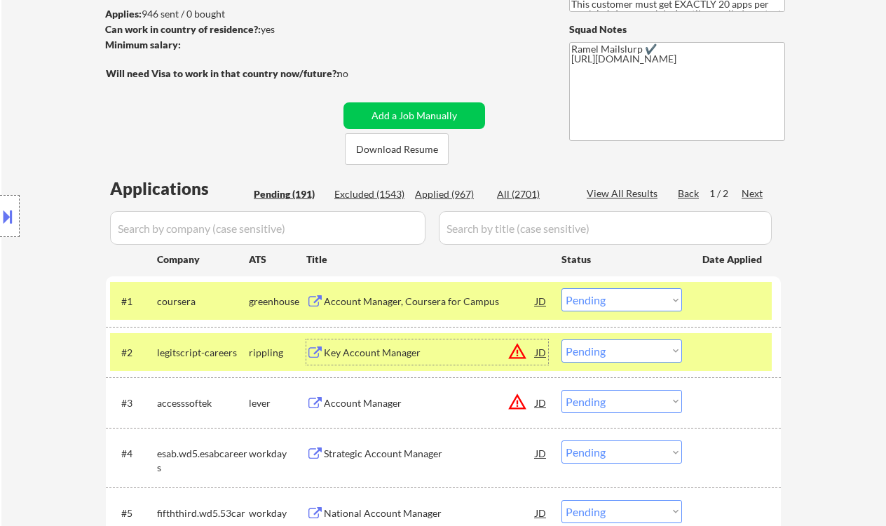
click at [609, 302] on select "Choose an option... Pending Applied Excluded (Questions) Excluded (Expired) Exc…" at bounding box center [622, 299] width 121 height 23
click at [562, 288] on select "Choose an option... Pending Applied Excluded (Questions) Excluded (Expired) Exc…" at bounding box center [622, 299] width 121 height 23
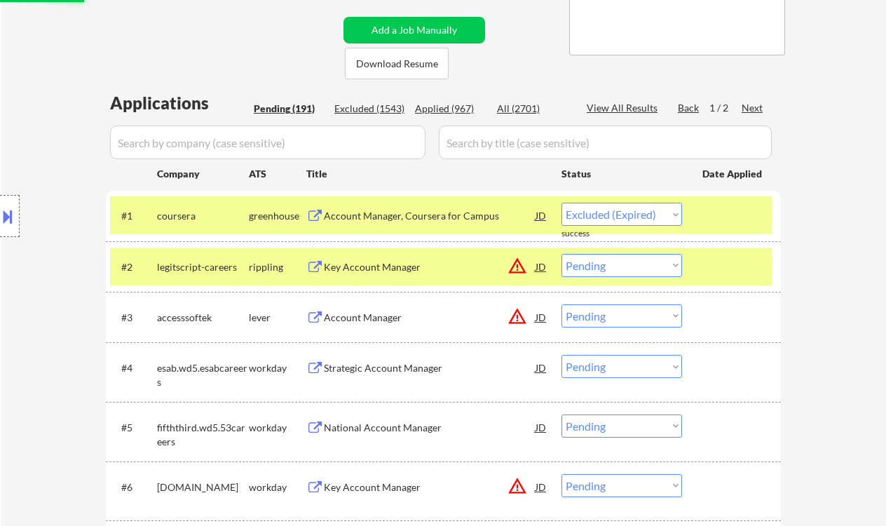
scroll to position [280, 0]
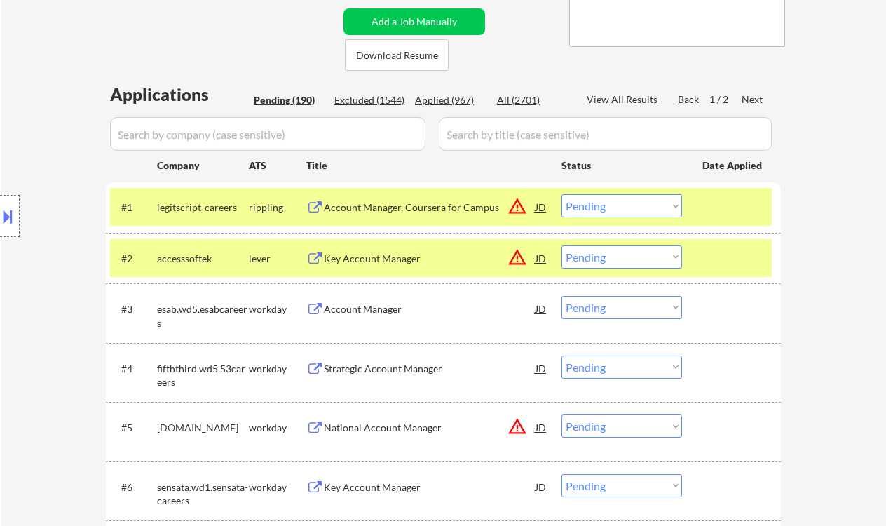
click at [610, 208] on select "Choose an option... Pending Applied Excluded (Questions) Excluded (Expired) Exc…" at bounding box center [622, 205] width 121 height 23
drag, startPoint x: 824, startPoint y: 228, endPoint x: 501, endPoint y: 219, distance: 322.6
click at [424, 203] on div "Key Account Manager" at bounding box center [430, 207] width 212 height 14
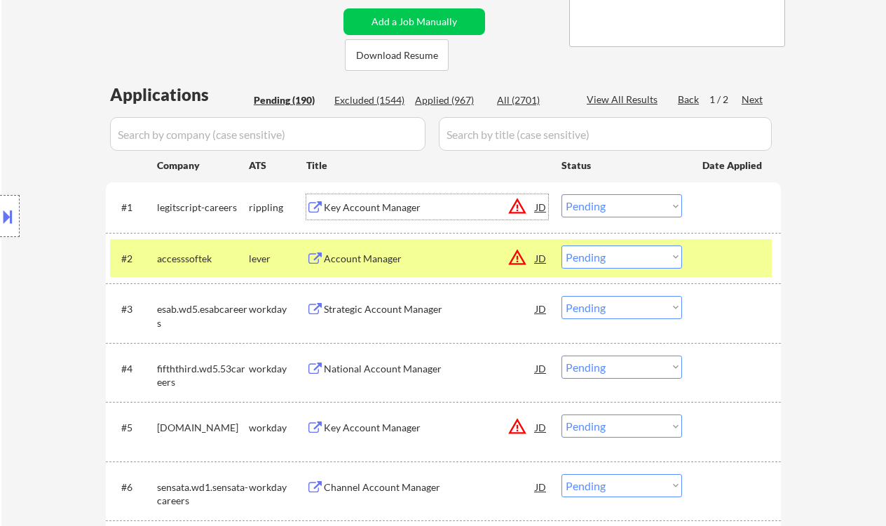
click at [611, 202] on select "Choose an option... Pending Applied Excluded (Questions) Excluded (Expired) Exc…" at bounding box center [622, 205] width 121 height 23
click at [562, 194] on select "Choose an option... Pending Applied Excluded (Questions) Excluded (Expired) Exc…" at bounding box center [622, 205] width 121 height 23
click at [374, 259] on div "Account Manager" at bounding box center [430, 259] width 212 height 14
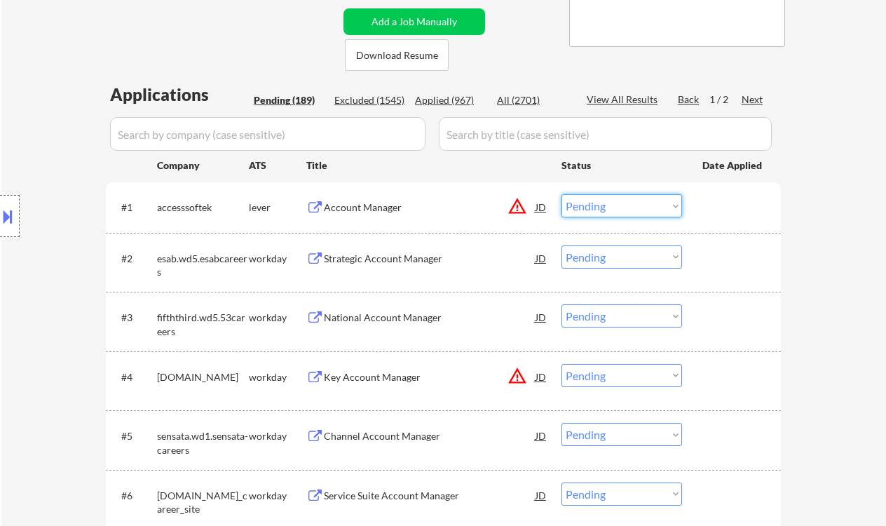
click at [578, 214] on select "Choose an option... Pending Applied Excluded (Questions) Excluded (Expired) Exc…" at bounding box center [622, 205] width 121 height 23
click at [562, 194] on select "Choose an option... Pending Applied Excluded (Questions) Excluded (Expired) Exc…" at bounding box center [622, 205] width 121 height 23
click at [423, 262] on div "Strategic Account Manager" at bounding box center [430, 259] width 212 height 14
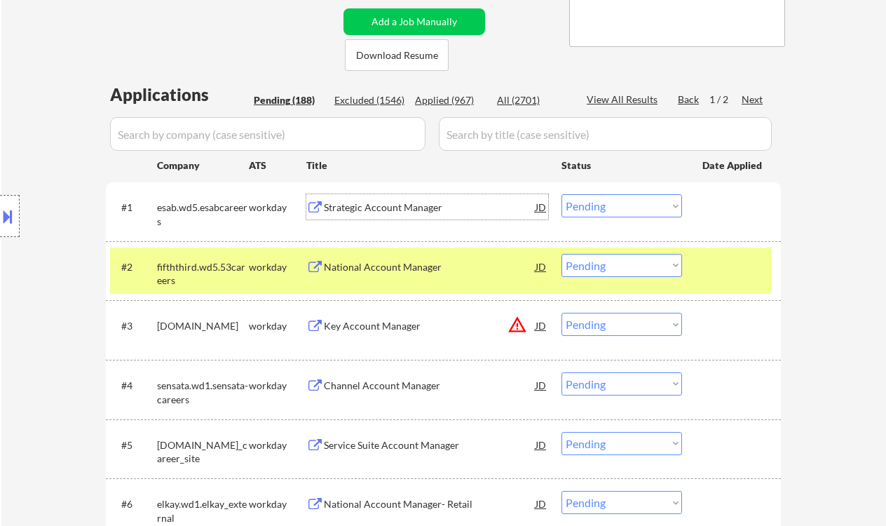
click at [401, 203] on div "Strategic Account Manager" at bounding box center [430, 207] width 212 height 14
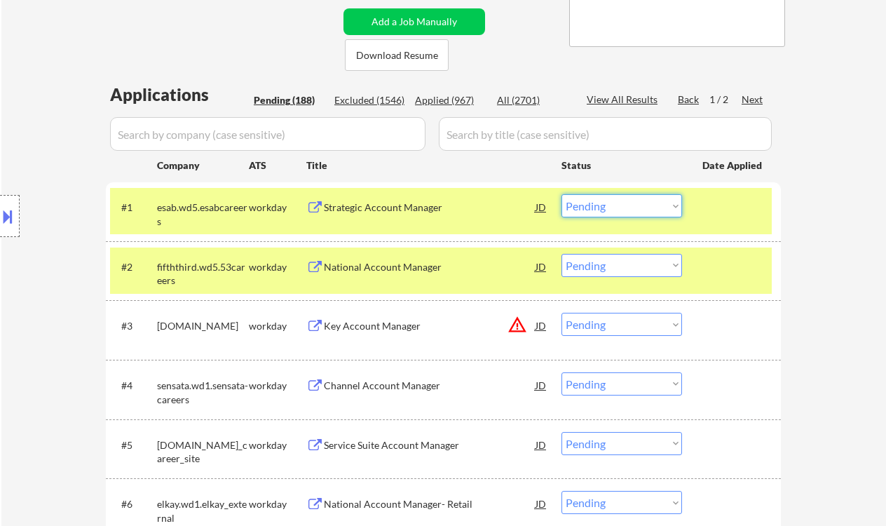
drag, startPoint x: 606, startPoint y: 212, endPoint x: 612, endPoint y: 217, distance: 7.5
click at [606, 212] on select "Choose an option... Pending Applied Excluded (Questions) Excluded (Expired) Exc…" at bounding box center [622, 205] width 121 height 23
click at [562, 194] on select "Choose an option... Pending Applied Excluded (Questions) Excluded (Expired) Exc…" at bounding box center [622, 205] width 121 height 23
click at [388, 264] on div "National Account Manager" at bounding box center [430, 267] width 212 height 14
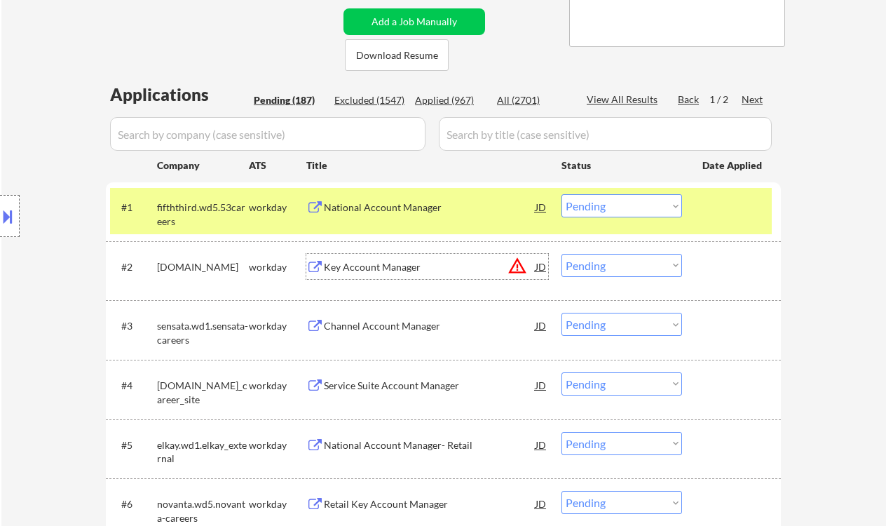
click at [617, 212] on select "Choose an option... Pending Applied Excluded (Questions) Excluded (Expired) Exc…" at bounding box center [622, 205] width 121 height 23
click at [562, 194] on select "Choose an option... Pending Applied Excluded (Questions) Excluded (Expired) Exc…" at bounding box center [622, 205] width 121 height 23
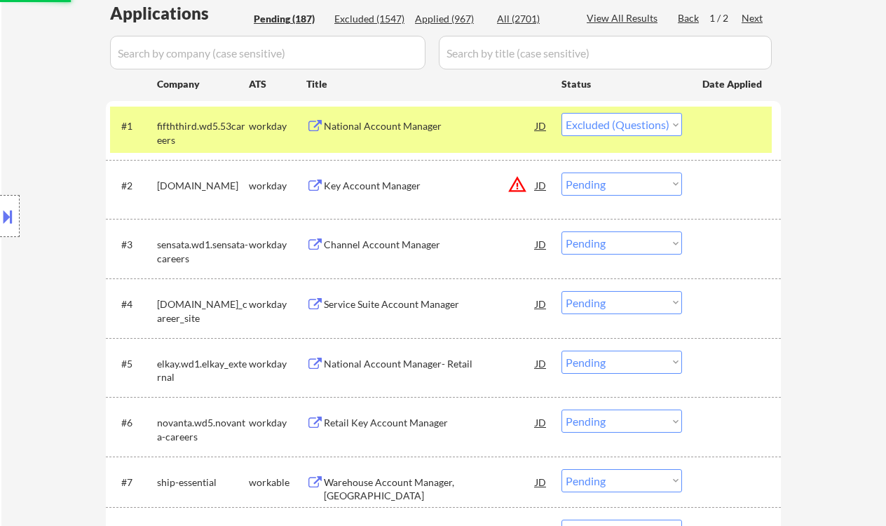
scroll to position [374, 0]
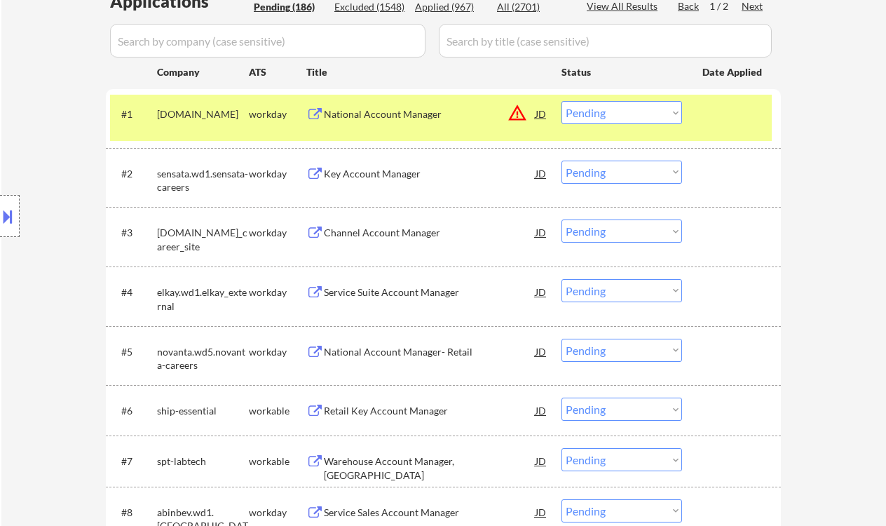
drag, startPoint x: 628, startPoint y: 114, endPoint x: 637, endPoint y: 123, distance: 12.4
click at [628, 114] on select "Choose an option... Pending Applied Excluded (Questions) Excluded (Expired) Exc…" at bounding box center [622, 112] width 121 height 23
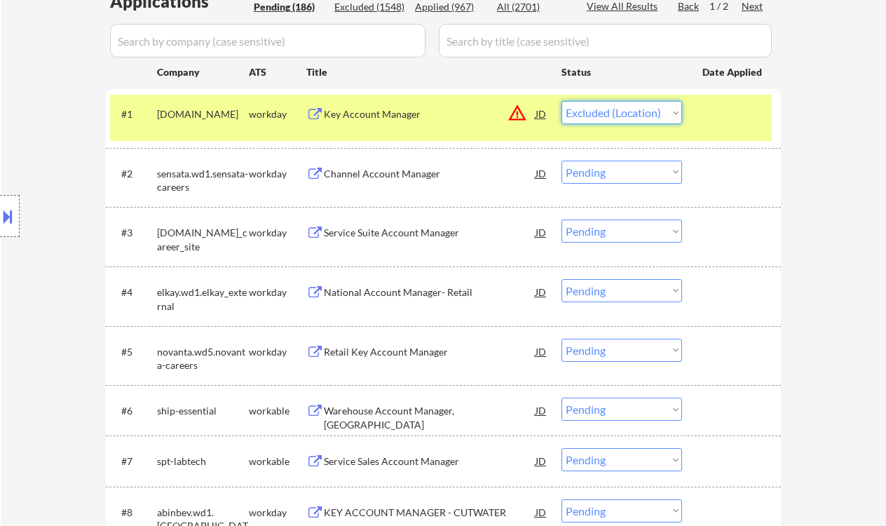
click at [562, 101] on select "Choose an option... Pending Applied Excluded (Questions) Excluded (Expired) Exc…" at bounding box center [622, 112] width 121 height 23
click at [397, 177] on div "Channel Account Manager" at bounding box center [430, 174] width 212 height 14
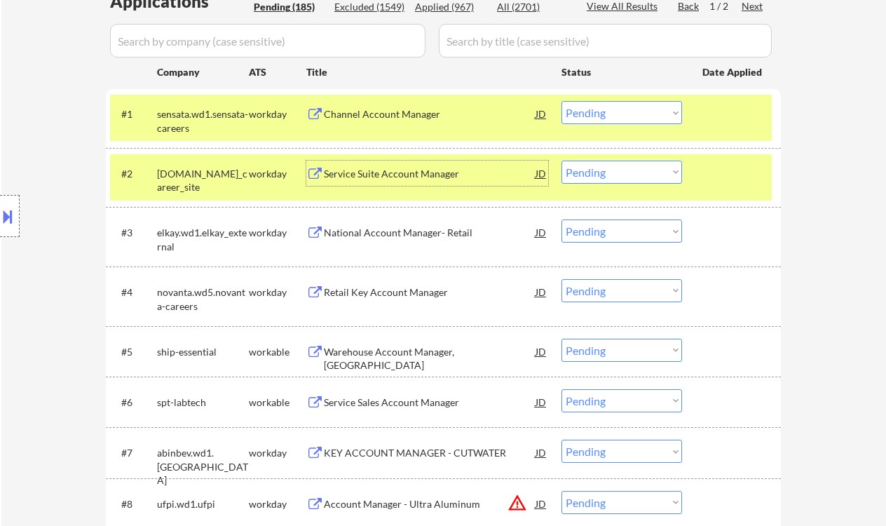
drag, startPoint x: 646, startPoint y: 107, endPoint x: 645, endPoint y: 123, distance: 16.1
click at [646, 107] on select "Choose an option... Pending Applied Excluded (Questions) Excluded (Expired) Exc…" at bounding box center [622, 112] width 121 height 23
click at [562, 101] on select "Choose an option... Pending Applied Excluded (Questions) Excluded (Expired) Exc…" at bounding box center [622, 112] width 121 height 23
click at [412, 173] on div "Service Suite Account Manager" at bounding box center [430, 174] width 212 height 14
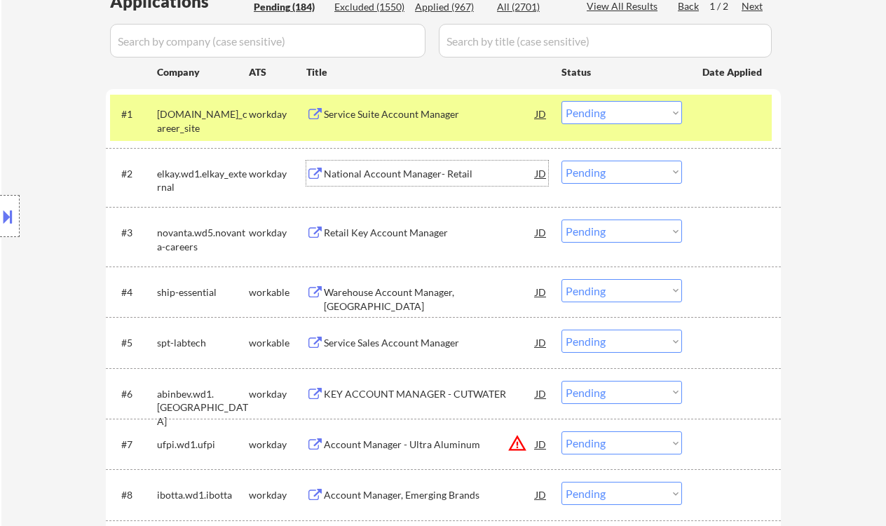
click at [643, 114] on select "Choose an option... Pending Applied Excluded (Questions) Excluded (Expired) Exc…" at bounding box center [622, 112] width 121 height 23
click at [562, 101] on select "Choose an option... Pending Applied Excluded (Questions) Excluded (Expired) Exc…" at bounding box center [622, 112] width 121 height 23
click at [390, 176] on div "National Account Manager- Retail" at bounding box center [430, 174] width 212 height 14
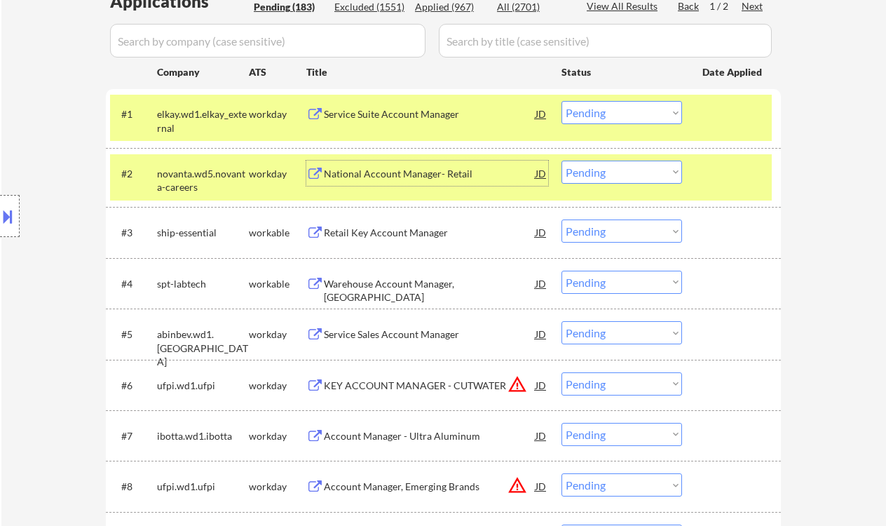
click at [616, 109] on select "Choose an option... Pending Applied Excluded (Questions) Excluded (Expired) Exc…" at bounding box center [622, 112] width 121 height 23
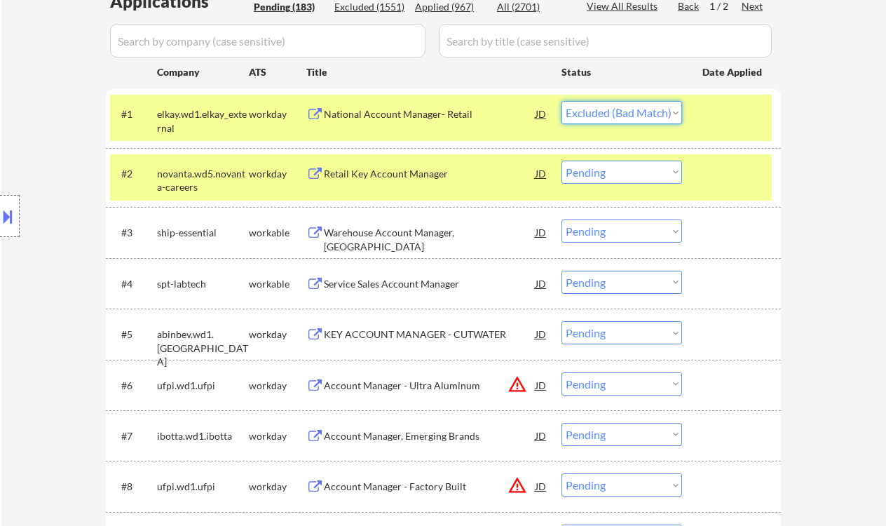
click at [562, 101] on select "Choose an option... Pending Applied Excluded (Questions) Excluded (Expired) Exc…" at bounding box center [622, 112] width 121 height 23
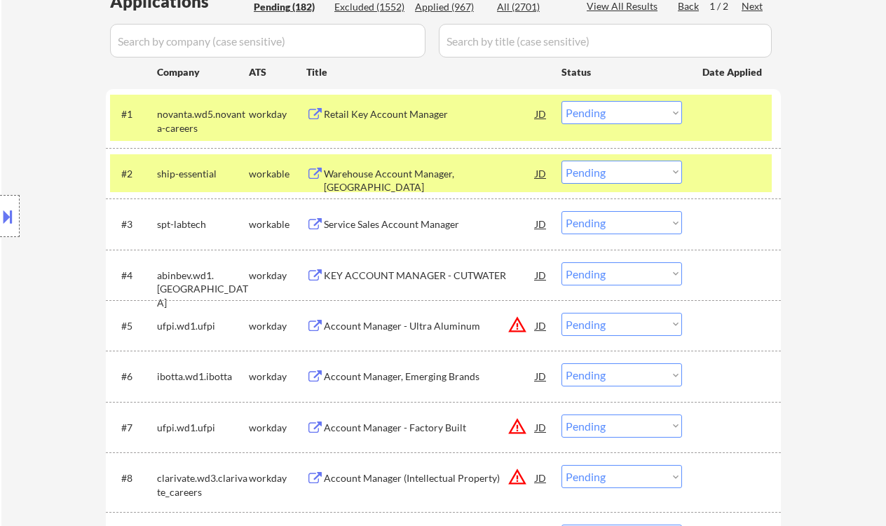
click at [381, 112] on div "Retail Key Account Manager" at bounding box center [430, 114] width 212 height 14
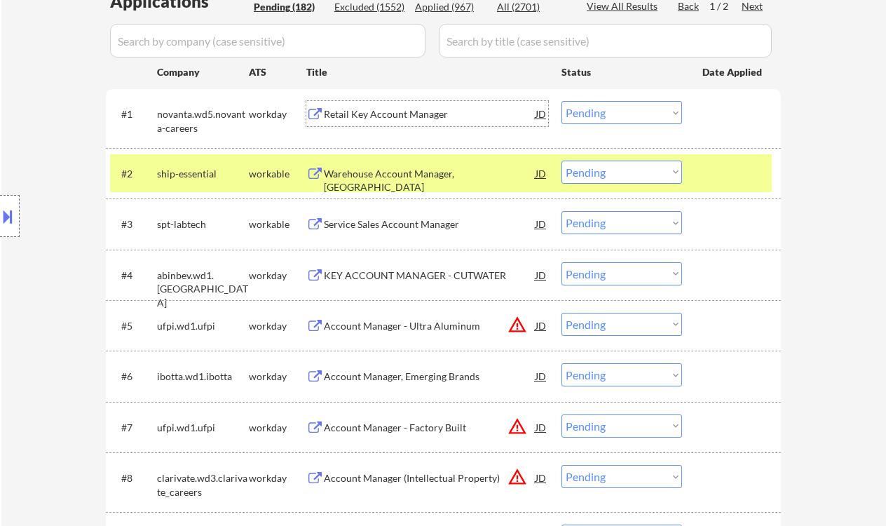
click at [349, 115] on div "Retail Key Account Manager" at bounding box center [430, 114] width 212 height 14
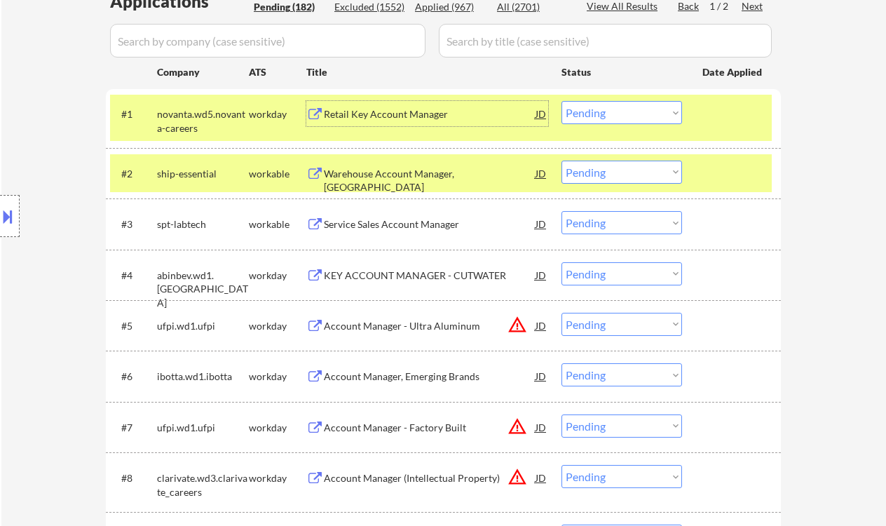
click at [614, 109] on select "Choose an option... Pending Applied Excluded (Questions) Excluded (Expired) Exc…" at bounding box center [622, 112] width 121 height 23
click at [562, 101] on select "Choose an option... Pending Applied Excluded (Questions) Excluded (Expired) Exc…" at bounding box center [622, 112] width 121 height 23
click at [430, 175] on div "Warehouse Account Manager, LA" at bounding box center [430, 180] width 212 height 27
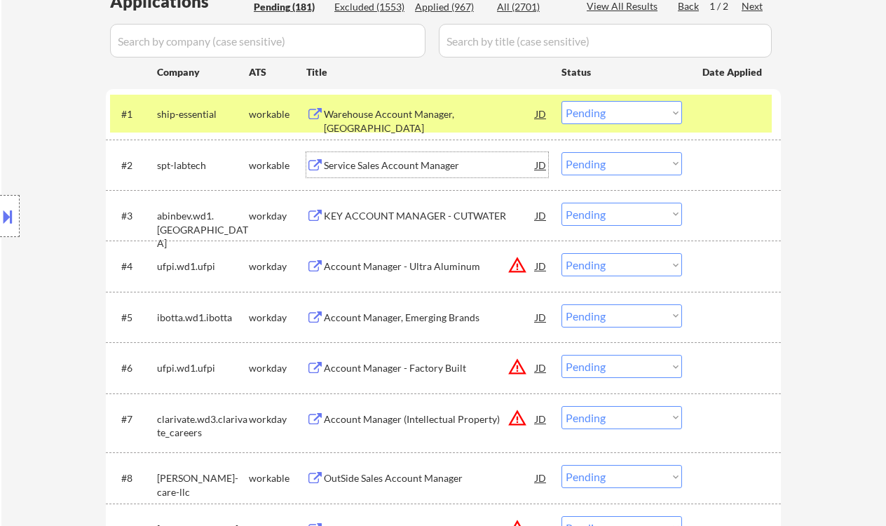
click at [613, 110] on select "Choose an option... Pending Applied Excluded (Questions) Excluded (Expired) Exc…" at bounding box center [622, 112] width 121 height 23
click at [562, 101] on select "Choose an option... Pending Applied Excluded (Questions) Excluded (Expired) Exc…" at bounding box center [622, 112] width 121 height 23
click at [408, 170] on div "Service Sales Account Manager" at bounding box center [430, 165] width 212 height 14
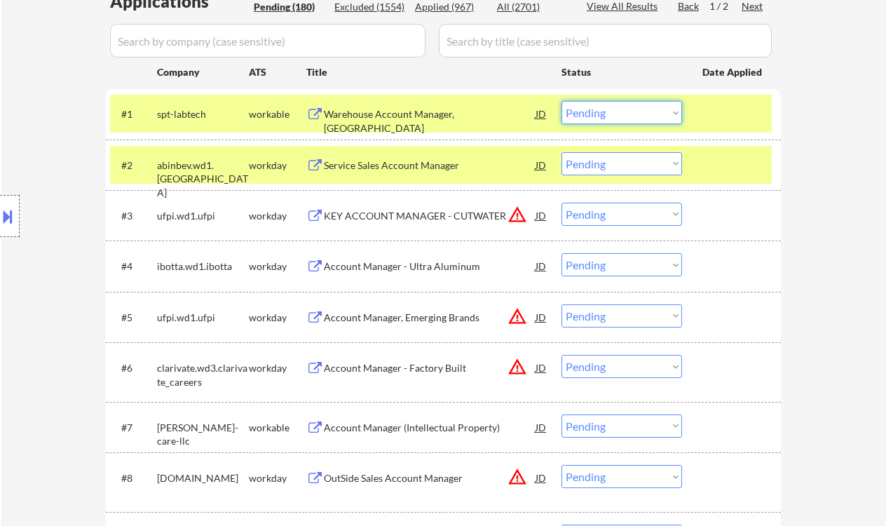
click at [630, 111] on select "Choose an option... Pending Applied Excluded (Questions) Excluded (Expired) Exc…" at bounding box center [622, 112] width 121 height 23
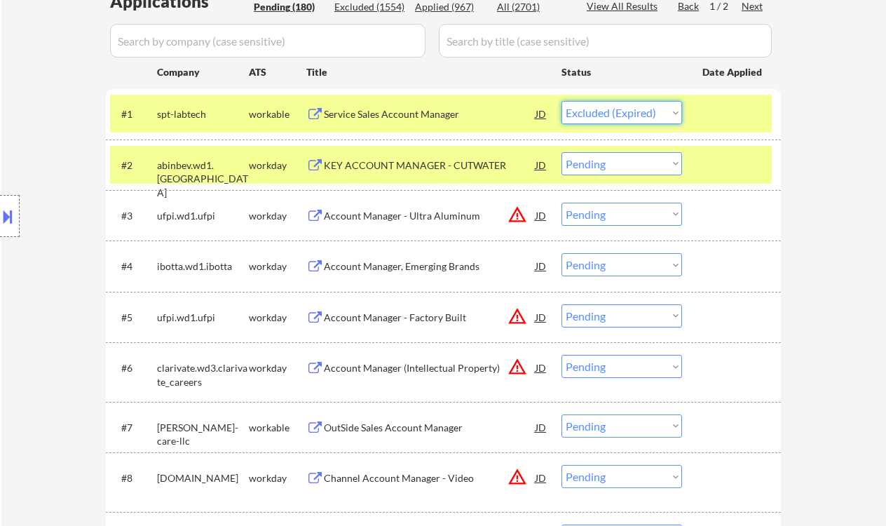
click at [562, 101] on select "Choose an option... Pending Applied Excluded (Questions) Excluded (Expired) Exc…" at bounding box center [622, 112] width 121 height 23
click at [430, 170] on div "KEY ACCOUNT MANAGER - CUTWATER" at bounding box center [430, 165] width 212 height 14
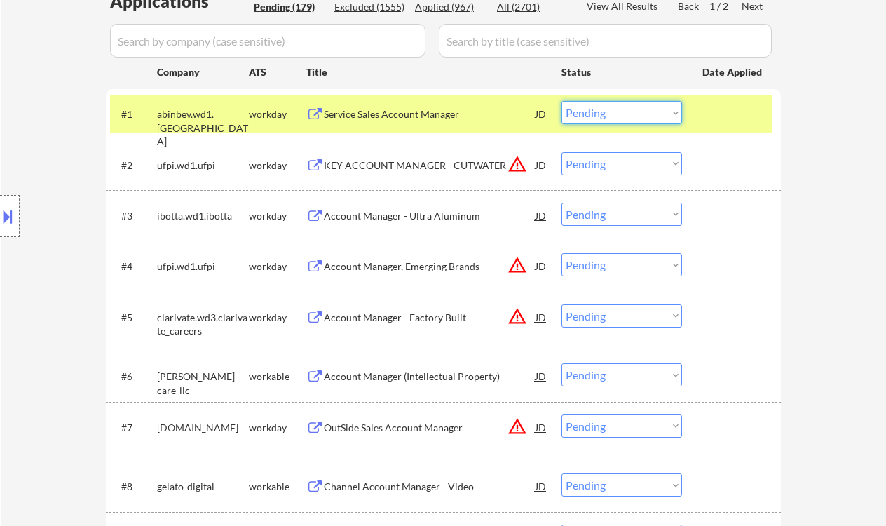
drag, startPoint x: 611, startPoint y: 112, endPoint x: 619, endPoint y: 123, distance: 13.5
click at [611, 112] on select "Choose an option... Pending Applied Excluded (Questions) Excluded (Expired) Exc…" at bounding box center [622, 112] width 121 height 23
click at [562, 101] on select "Choose an option... Pending Applied Excluded (Questions) Excluded (Expired) Exc…" at bounding box center [622, 112] width 121 height 23
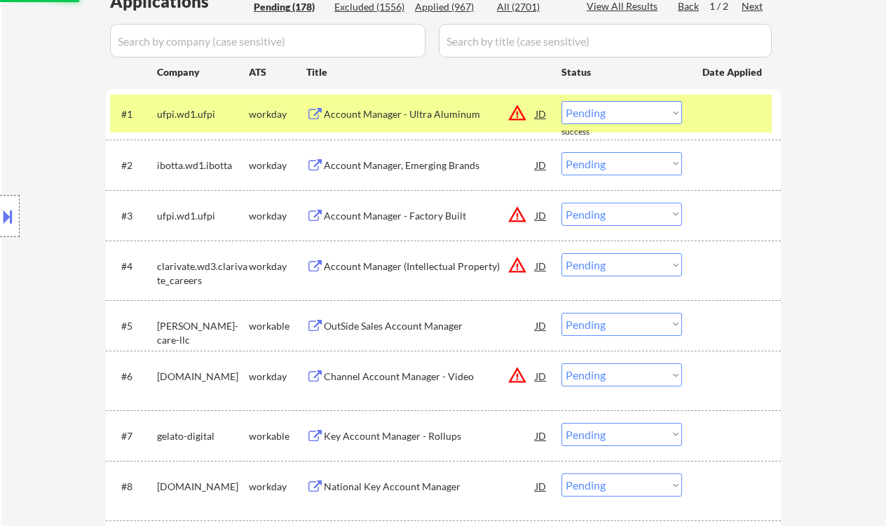
drag, startPoint x: 625, startPoint y: 116, endPoint x: 630, endPoint y: 123, distance: 7.6
click at [625, 116] on select "Choose an option... Pending Applied Excluded (Questions) Excluded (Expired) Exc…" at bounding box center [622, 112] width 121 height 23
click at [562, 101] on select "Choose an option... Pending Applied Excluded (Questions) Excluded (Expired) Exc…" at bounding box center [622, 112] width 121 height 23
click at [430, 168] on div "Account Manager, Emerging Brands" at bounding box center [430, 165] width 212 height 14
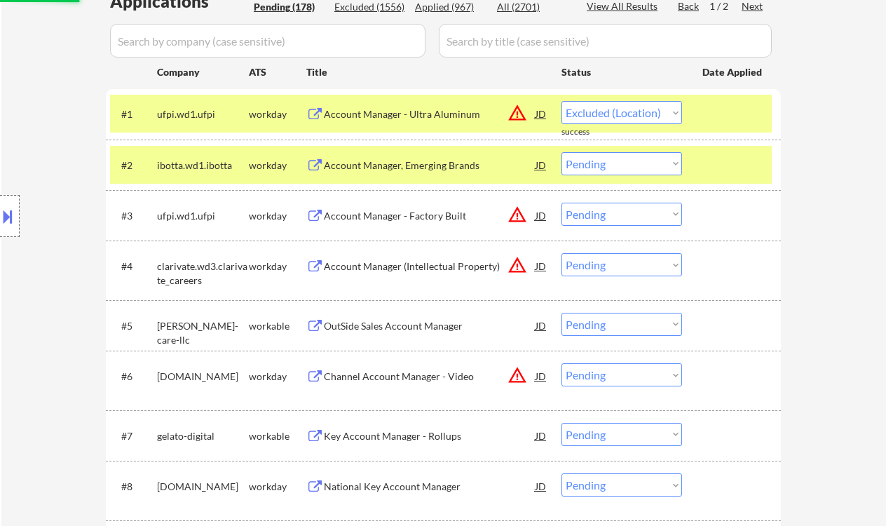
select select ""pending""
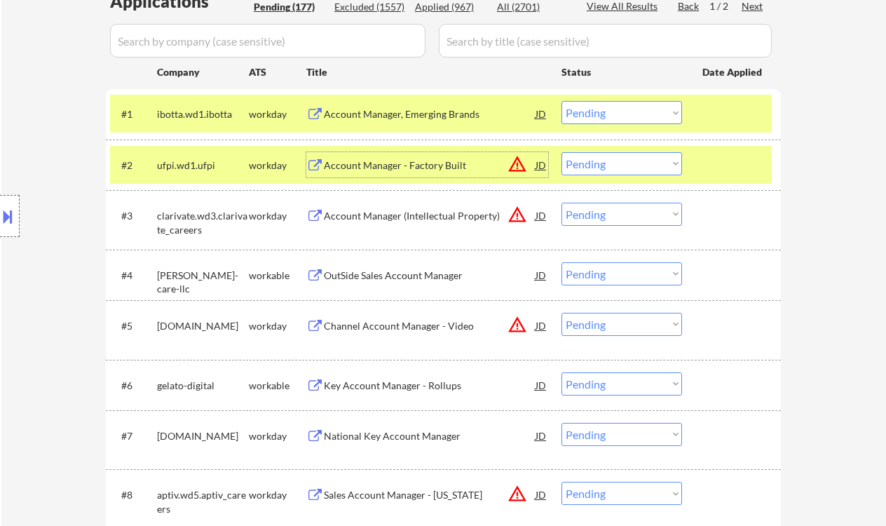
drag, startPoint x: 604, startPoint y: 163, endPoint x: 616, endPoint y: 174, distance: 16.4
click at [604, 163] on select "Choose an option... Pending Applied Excluded (Questions) Excluded (Expired) Exc…" at bounding box center [622, 163] width 121 height 23
click at [562, 152] on select "Choose an option... Pending Applied Excluded (Questions) Excluded (Expired) Exc…" at bounding box center [622, 163] width 121 height 23
click at [426, 280] on div "OutSide Sales Account Manager" at bounding box center [430, 275] width 212 height 14
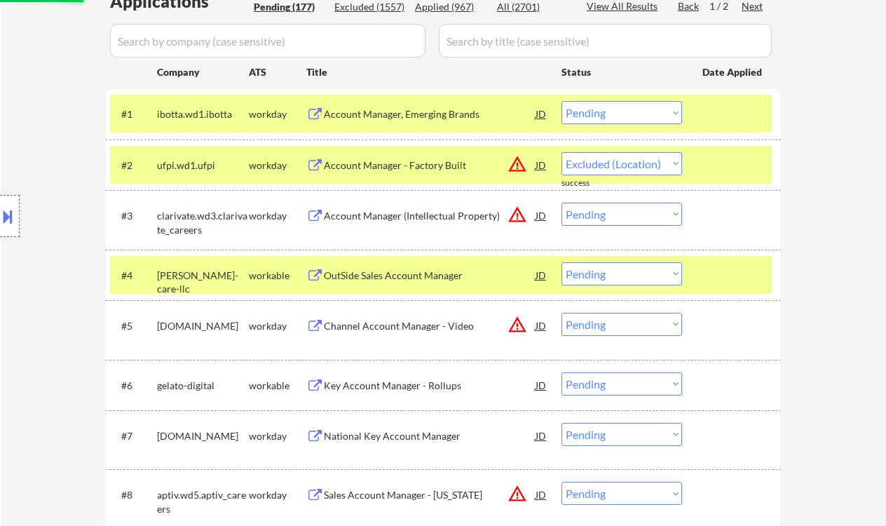
select select ""pending""
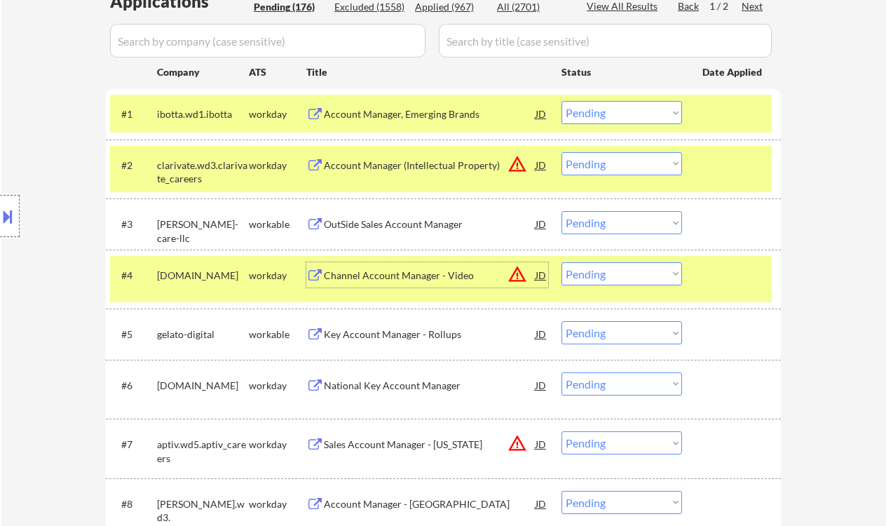
click at [625, 107] on select "Choose an option... Pending Applied Excluded (Questions) Excluded (Expired) Exc…" at bounding box center [622, 112] width 121 height 23
click at [562, 101] on select "Choose an option... Pending Applied Excluded (Questions) Excluded (Expired) Exc…" at bounding box center [622, 112] width 121 height 23
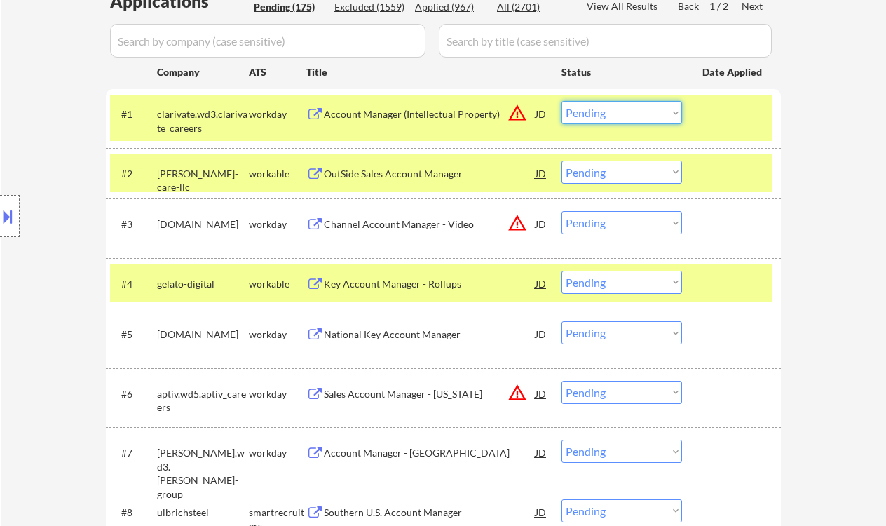
drag, startPoint x: 614, startPoint y: 111, endPoint x: 624, endPoint y: 123, distance: 14.9
click at [614, 111] on select "Choose an option... Pending Applied Excluded (Questions) Excluded (Expired) Exc…" at bounding box center [622, 112] width 121 height 23
click at [562, 101] on select "Choose an option... Pending Applied Excluded (Questions) Excluded (Expired) Exc…" at bounding box center [622, 112] width 121 height 23
drag, startPoint x: 637, startPoint y: 107, endPoint x: 639, endPoint y: 116, distance: 9.5
click at [637, 107] on select "Choose an option... Pending Applied Excluded (Questions) Excluded (Expired) Exc…" at bounding box center [622, 112] width 121 height 23
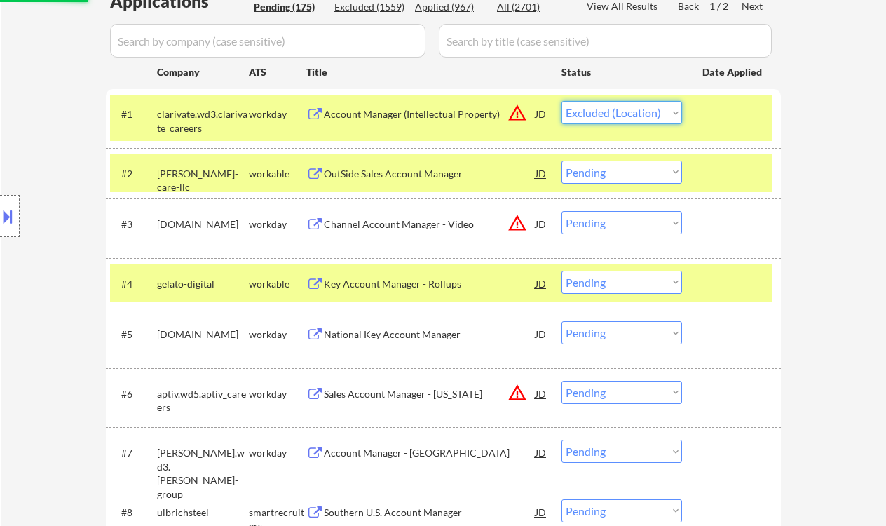
click at [562, 101] on select "Choose an option... Pending Applied Excluded (Questions) Excluded (Expired) Exc…" at bounding box center [622, 112] width 121 height 23
select select ""pending""
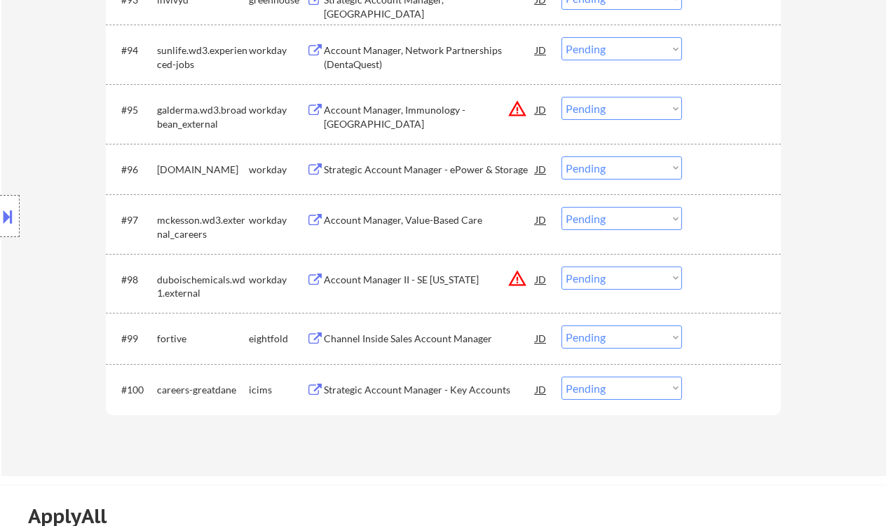
scroll to position [5653, 0]
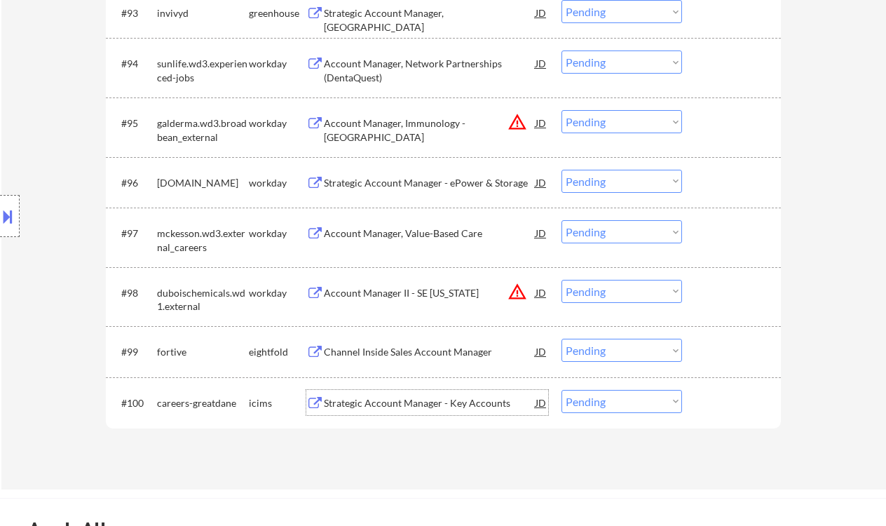
click at [417, 404] on div "Strategic Account Manager - Key Accounts" at bounding box center [430, 403] width 212 height 14
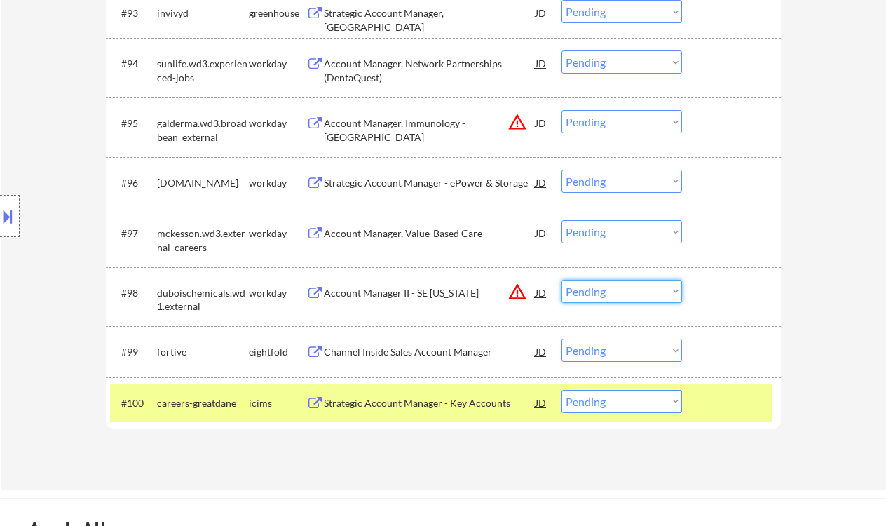
drag, startPoint x: 652, startPoint y: 293, endPoint x: 655, endPoint y: 302, distance: 9.5
click at [652, 293] on select "Choose an option... Pending Applied Excluded (Questions) Excluded (Expired) Exc…" at bounding box center [622, 291] width 121 height 23
select select ""excluded__location_""
click at [562, 280] on select "Choose an option... Pending Applied Excluded (Questions) Excluded (Expired) Exc…" at bounding box center [622, 291] width 121 height 23
click at [582, 116] on select "Choose an option... Pending Applied Excluded (Questions) Excluded (Expired) Exc…" at bounding box center [622, 121] width 121 height 23
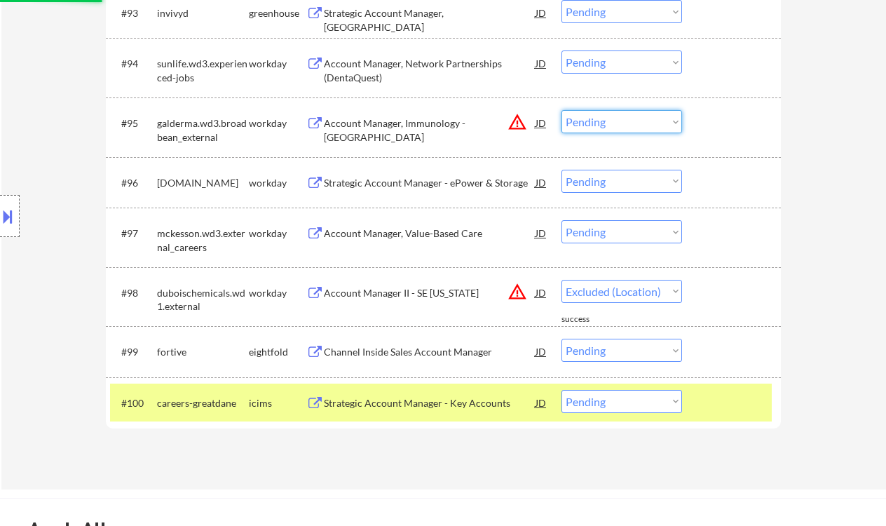
select select ""excluded__location_""
click at [562, 110] on select "Choose an option... Pending Applied Excluded (Questions) Excluded (Expired) Exc…" at bounding box center [622, 121] width 121 height 23
select select ""pending""
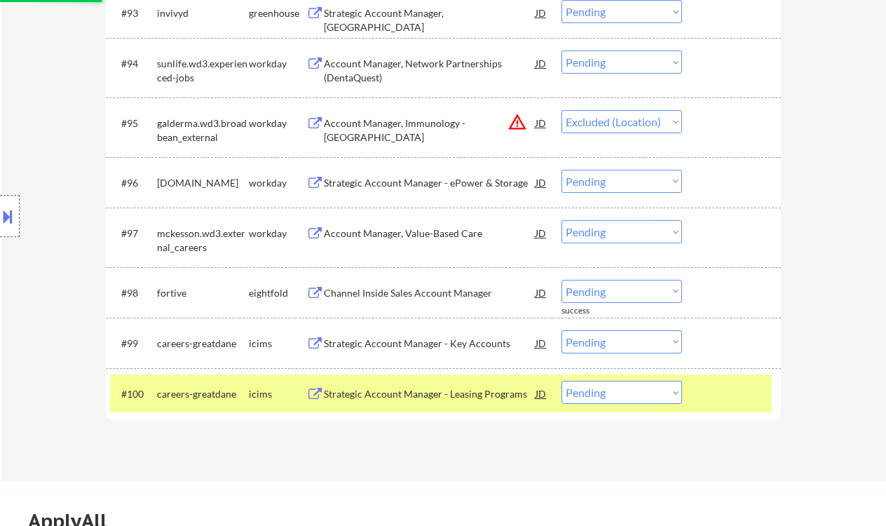
scroll to position [5559, 0]
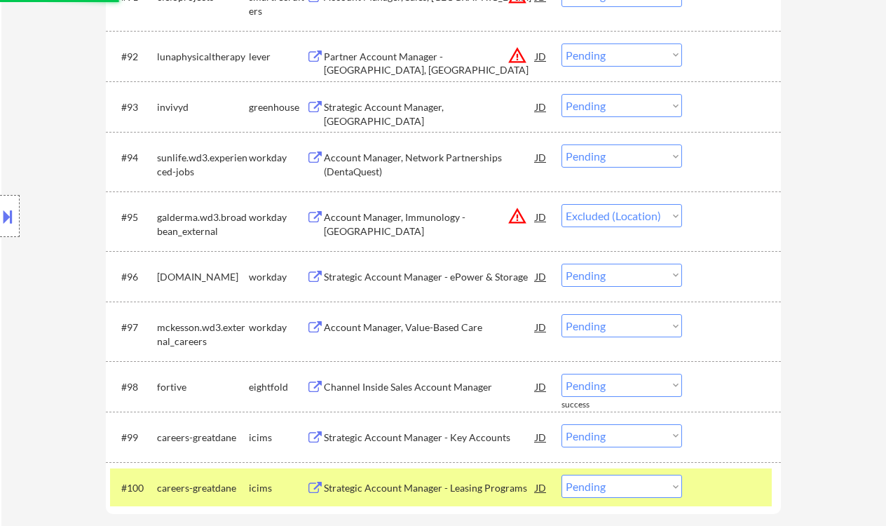
click at [414, 106] on div "Strategic Account Manager, Los Angeles" at bounding box center [430, 113] width 212 height 27
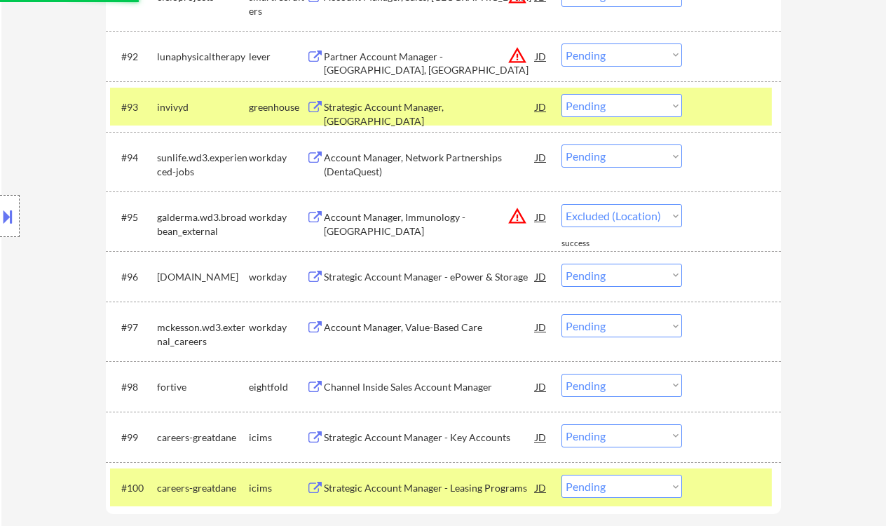
select select ""pending""
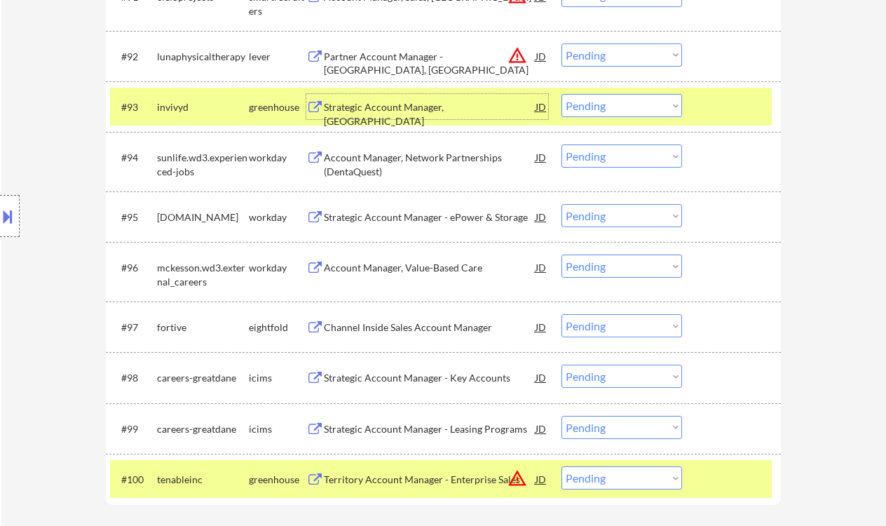
click at [621, 109] on select "Choose an option... Pending Applied Excluded (Questions) Excluded (Expired) Exc…" at bounding box center [622, 105] width 121 height 23
select select ""excluded__bad_match_""
click at [562, 94] on select "Choose an option... Pending Applied Excluded (Questions) Excluded (Expired) Exc…" at bounding box center [622, 105] width 121 height 23
drag, startPoint x: 592, startPoint y: 47, endPoint x: 602, endPoint y: 60, distance: 16.4
click at [592, 47] on select "Choose an option... Pending Applied Excluded (Questions) Excluded (Expired) Exc…" at bounding box center [622, 54] width 121 height 23
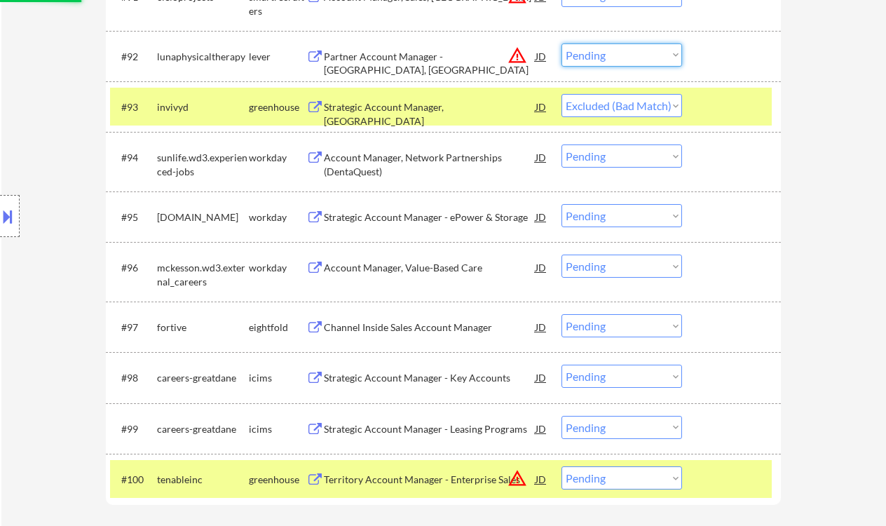
select select ""excluded__location_""
click at [562, 43] on select "Choose an option... Pending Applied Excluded (Questions) Excluded (Expired) Exc…" at bounding box center [622, 54] width 121 height 23
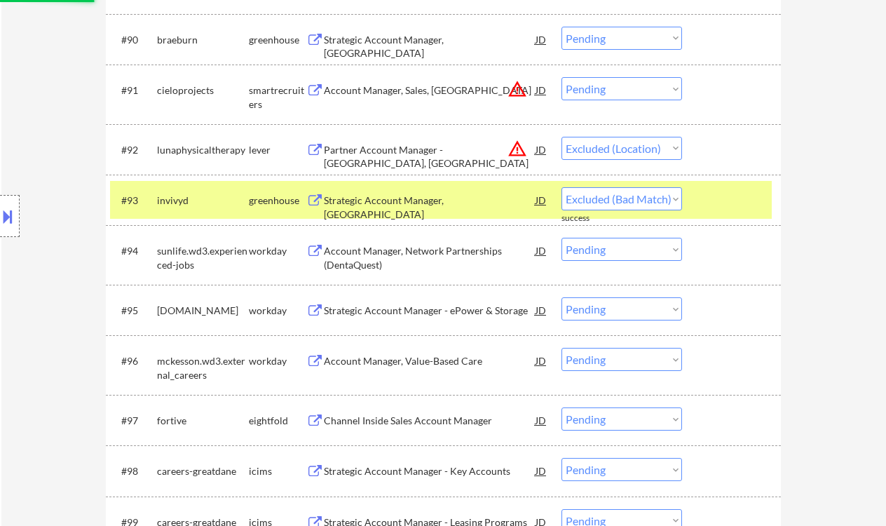
click at [604, 92] on select "Choose an option... Pending Applied Excluded (Questions) Excluded (Expired) Exc…" at bounding box center [622, 88] width 121 height 23
select select ""excluded__location_""
click at [562, 77] on select "Choose an option... Pending Applied Excluded (Questions) Excluded (Expired) Exc…" at bounding box center [622, 88] width 121 height 23
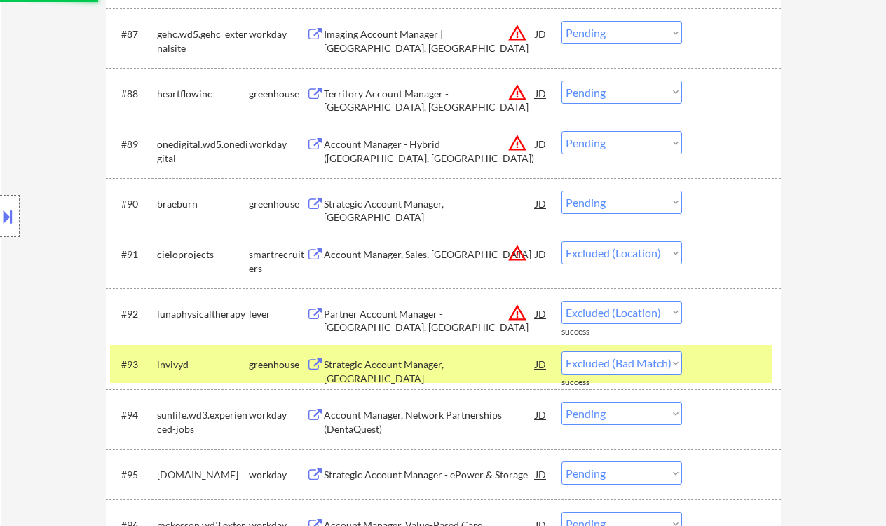
scroll to position [5279, 0]
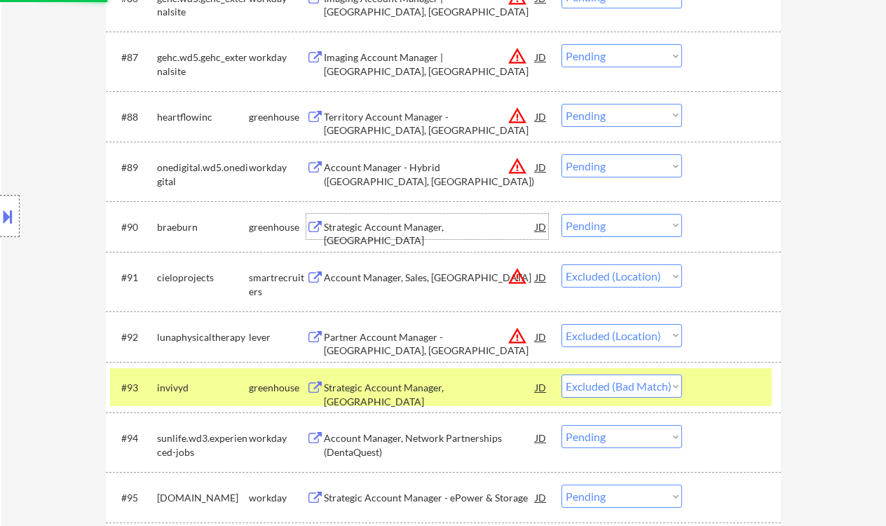
click at [447, 231] on div "Strategic Account Manager, West Area" at bounding box center [430, 233] width 212 height 27
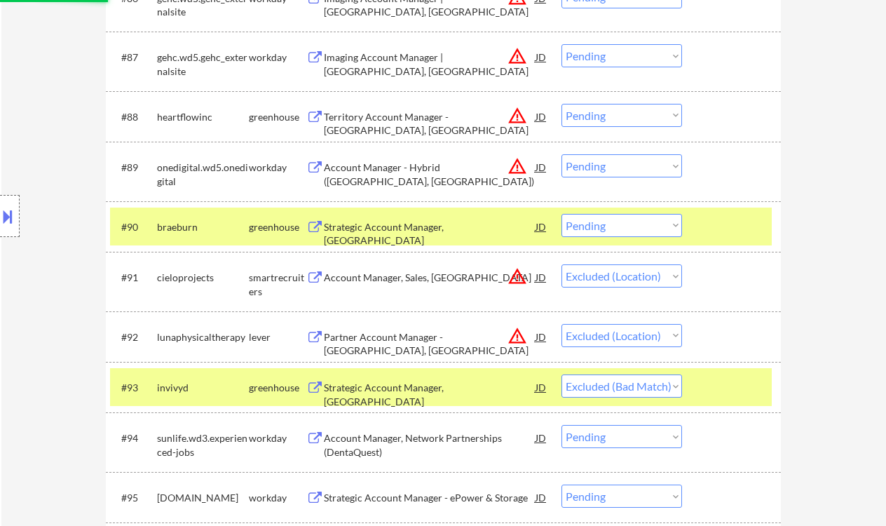
select select ""pending""
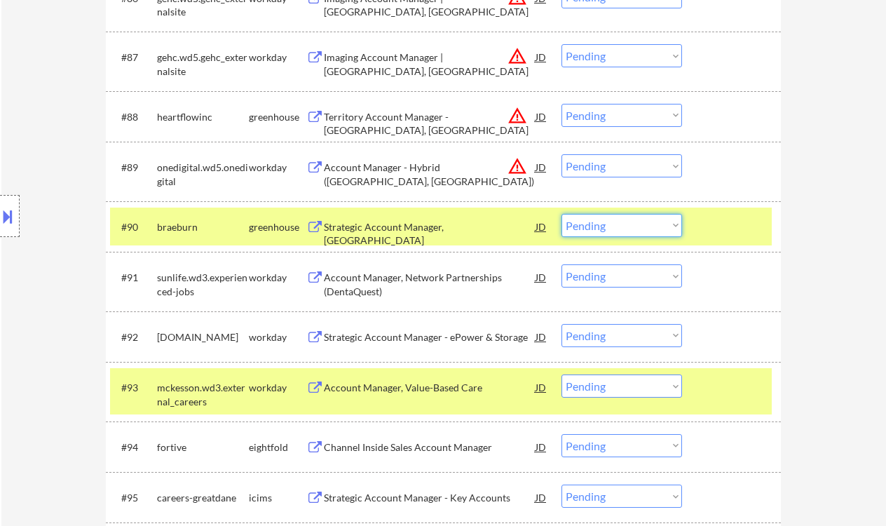
click at [618, 232] on select "Choose an option... Pending Applied Excluded (Questions) Excluded (Expired) Exc…" at bounding box center [622, 225] width 121 height 23
click at [562, 214] on select "Choose an option... Pending Applied Excluded (Questions) Excluded (Expired) Exc…" at bounding box center [622, 225] width 121 height 23
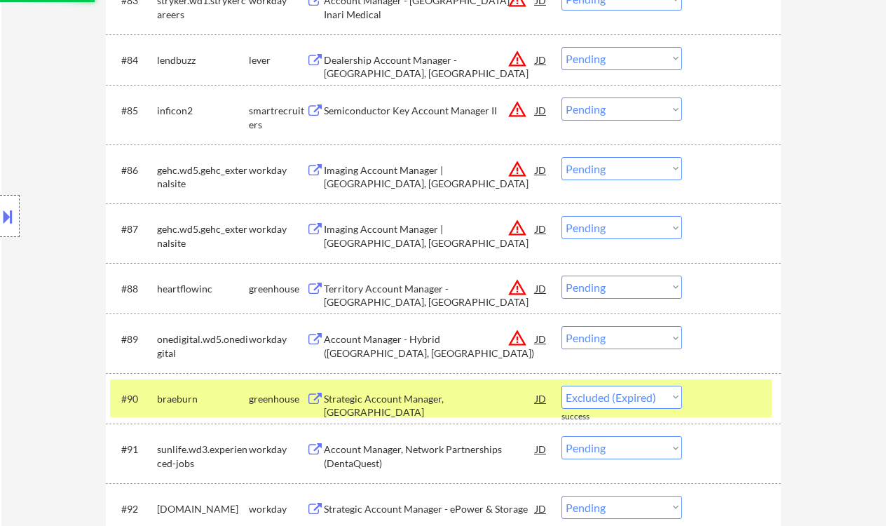
scroll to position [5092, 0]
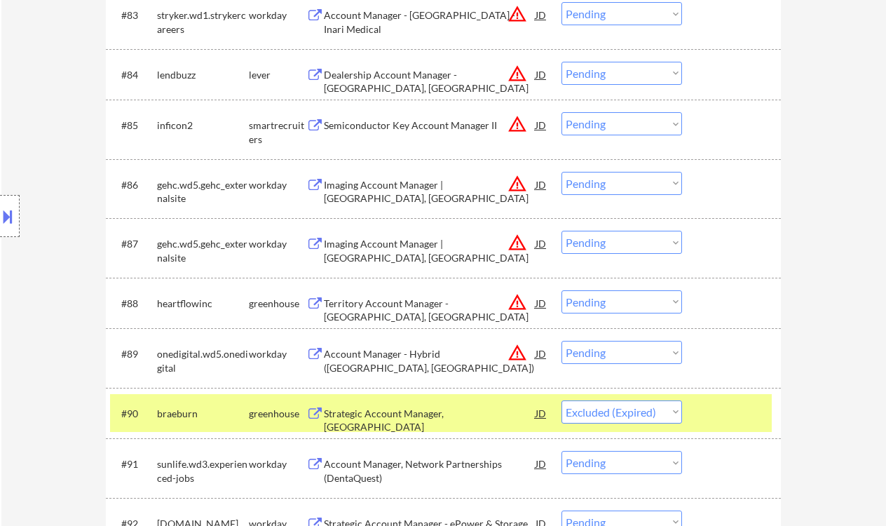
select select ""pending""
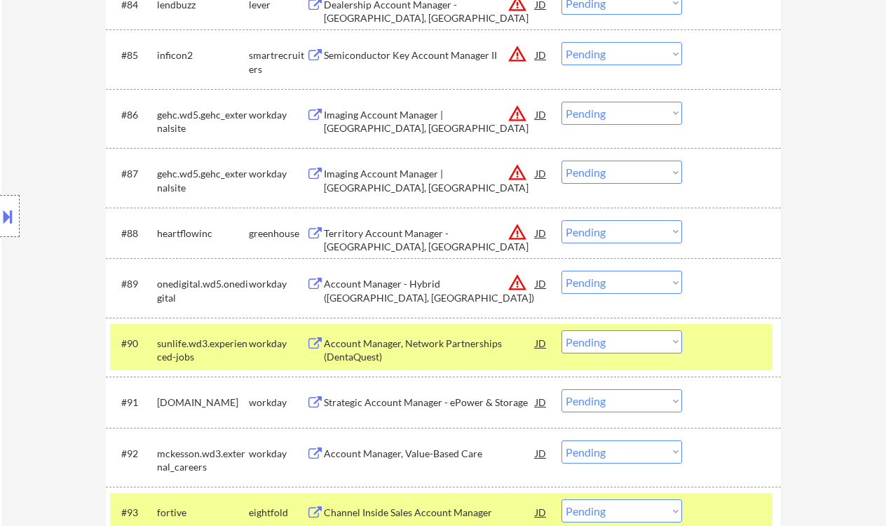
scroll to position [5186, 0]
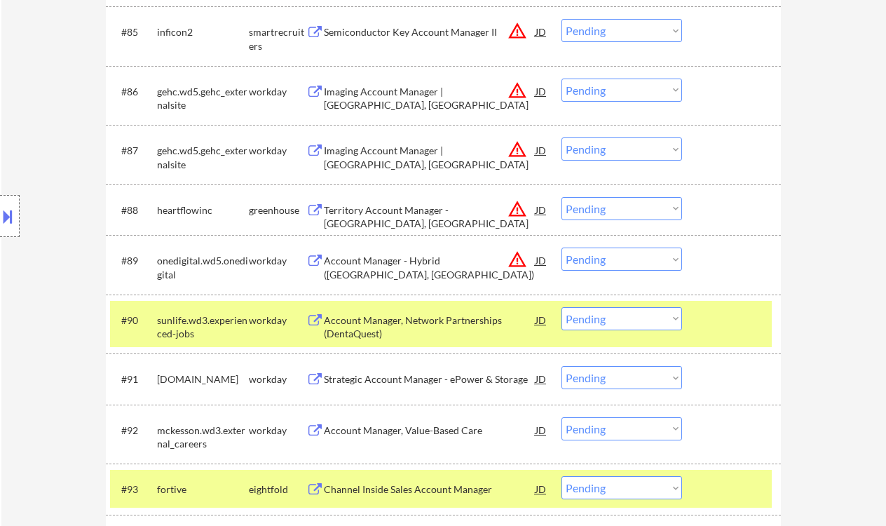
drag, startPoint x: 597, startPoint y: 261, endPoint x: 601, endPoint y: 268, distance: 9.1
click at [597, 261] on select "Choose an option... Pending Applied Excluded (Questions) Excluded (Expired) Exc…" at bounding box center [622, 258] width 121 height 23
select select ""excluded__location_""
click at [562, 247] on select "Choose an option... Pending Applied Excluded (Questions) Excluded (Expired) Exc…" at bounding box center [622, 258] width 121 height 23
drag, startPoint x: 605, startPoint y: 212, endPoint x: 614, endPoint y: 219, distance: 11.9
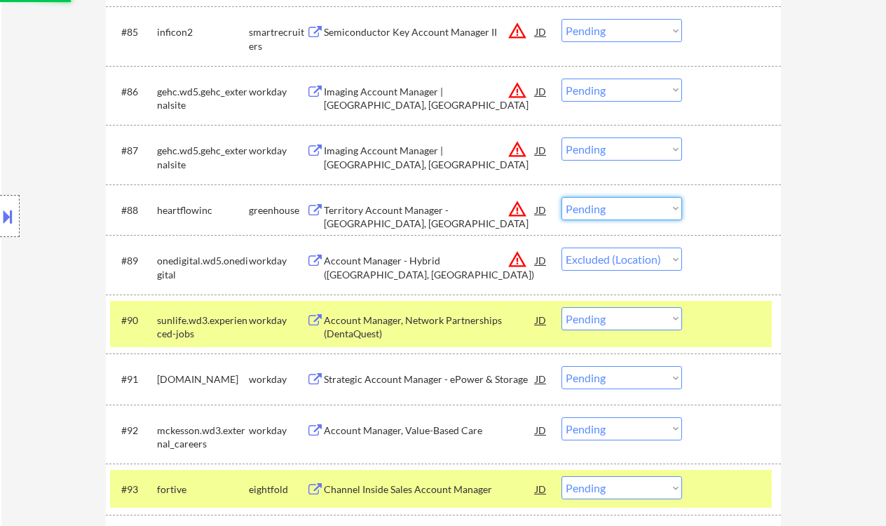
click at [605, 212] on select "Choose an option... Pending Applied Excluded (Questions) Excluded (Expired) Exc…" at bounding box center [622, 208] width 121 height 23
select select ""excluded__location_""
click at [562, 197] on select "Choose an option... Pending Applied Excluded (Questions) Excluded (Expired) Exc…" at bounding box center [622, 208] width 121 height 23
click at [601, 156] on select "Choose an option... Pending Applied Excluded (Questions) Excluded (Expired) Exc…" at bounding box center [622, 148] width 121 height 23
select select ""excluded__location_""
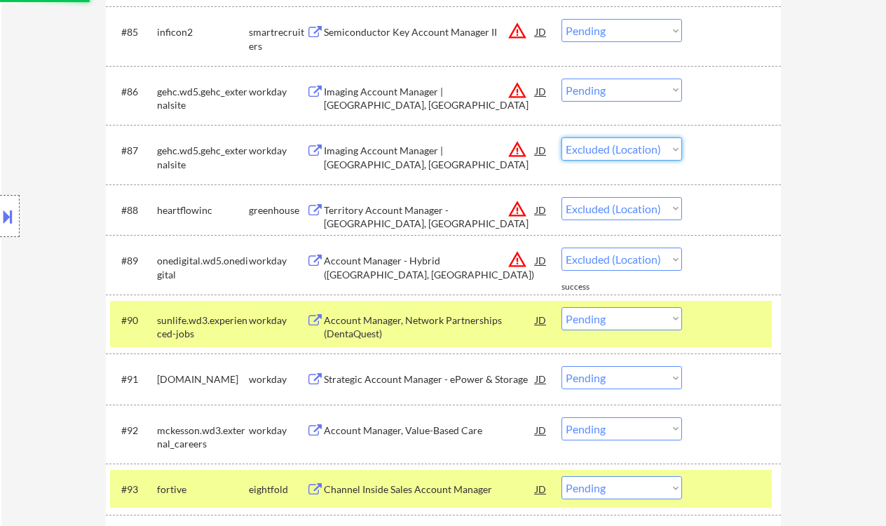
click at [562, 137] on select "Choose an option... Pending Applied Excluded (Questions) Excluded (Expired) Exc…" at bounding box center [622, 148] width 121 height 23
click at [593, 90] on select "Choose an option... Pending Applied Excluded (Questions) Excluded (Expired) Exc…" at bounding box center [622, 90] width 121 height 23
select select ""excluded__location_""
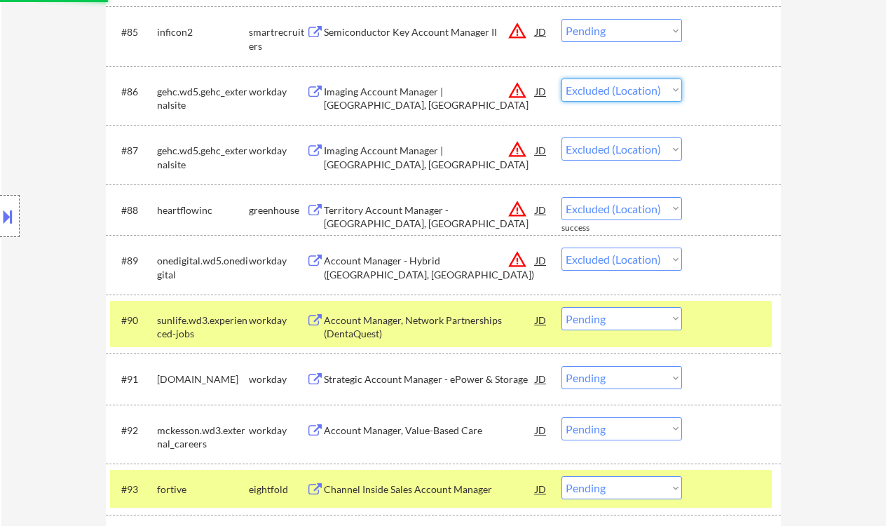
click at [562, 79] on select "Choose an option... Pending Applied Excluded (Questions) Excluded (Expired) Exc…" at bounding box center [622, 90] width 121 height 23
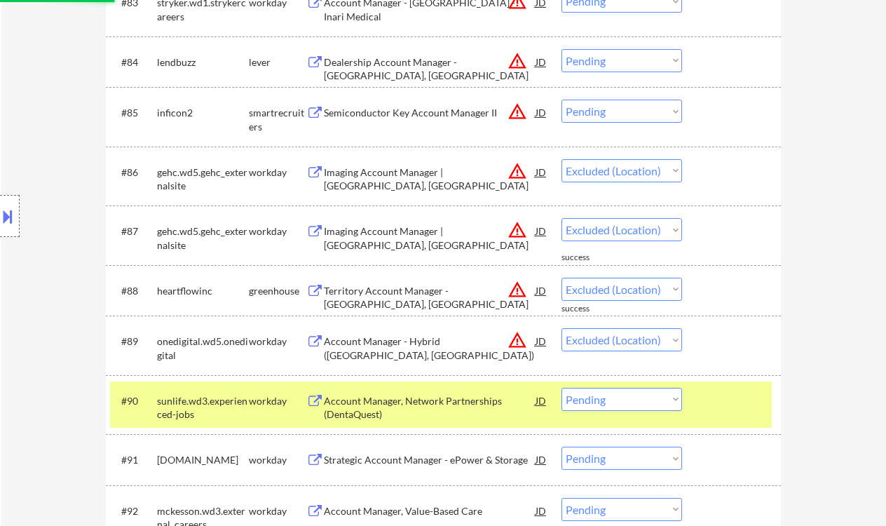
scroll to position [5092, 0]
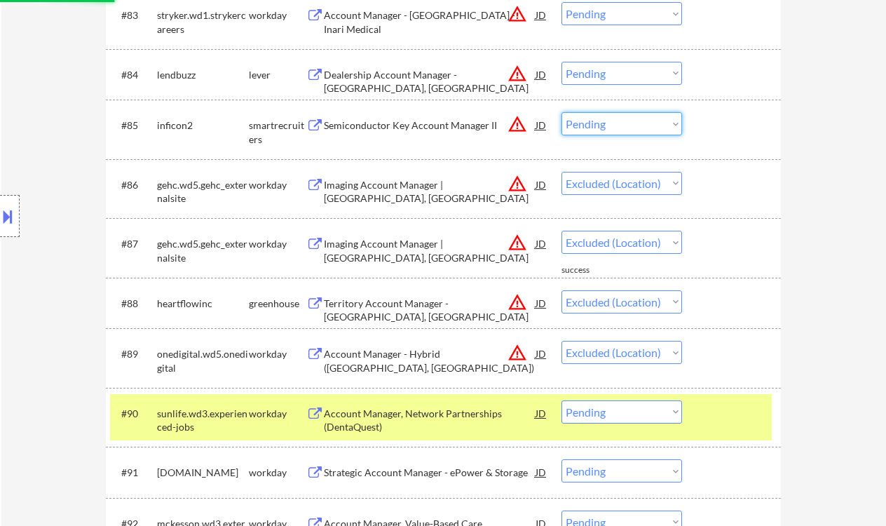
drag, startPoint x: 599, startPoint y: 129, endPoint x: 604, endPoint y: 135, distance: 7.5
click at [599, 129] on select "Choose an option... Pending Applied Excluded (Questions) Excluded (Expired) Exc…" at bounding box center [622, 123] width 121 height 23
select select ""pending""
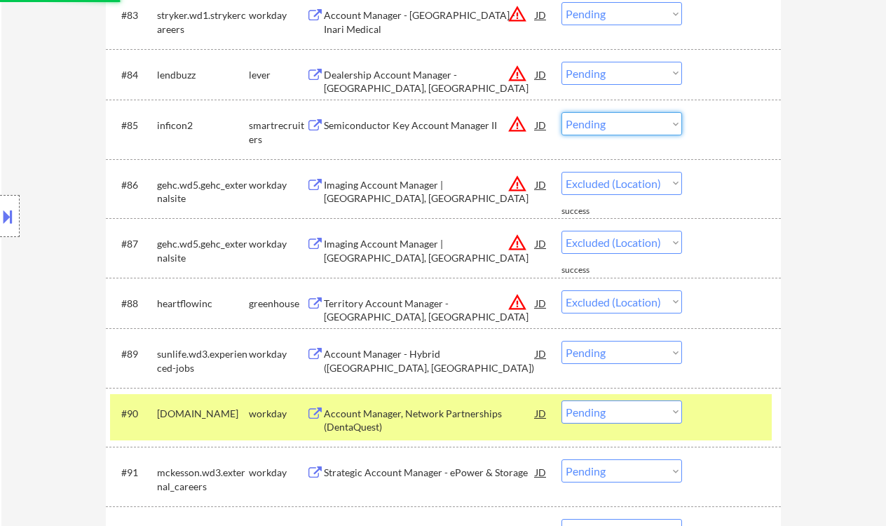
select select ""excluded__location_""
click at [562, 112] on select "Choose an option... Pending Applied Excluded (Questions) Excluded (Expired) Exc…" at bounding box center [622, 123] width 121 height 23
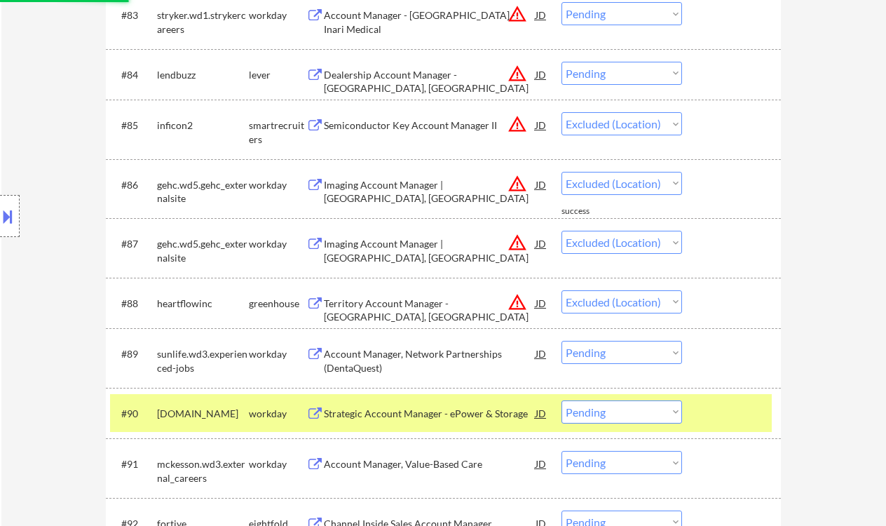
drag, startPoint x: 594, startPoint y: 73, endPoint x: 608, endPoint y: 84, distance: 18.0
click at [594, 73] on select "Choose an option... Pending Applied Excluded (Questions) Excluded (Expired) Exc…" at bounding box center [622, 73] width 121 height 23
select select ""excluded__location_""
click at [562, 62] on select "Choose an option... Pending Applied Excluded (Questions) Excluded (Expired) Exc…" at bounding box center [622, 73] width 121 height 23
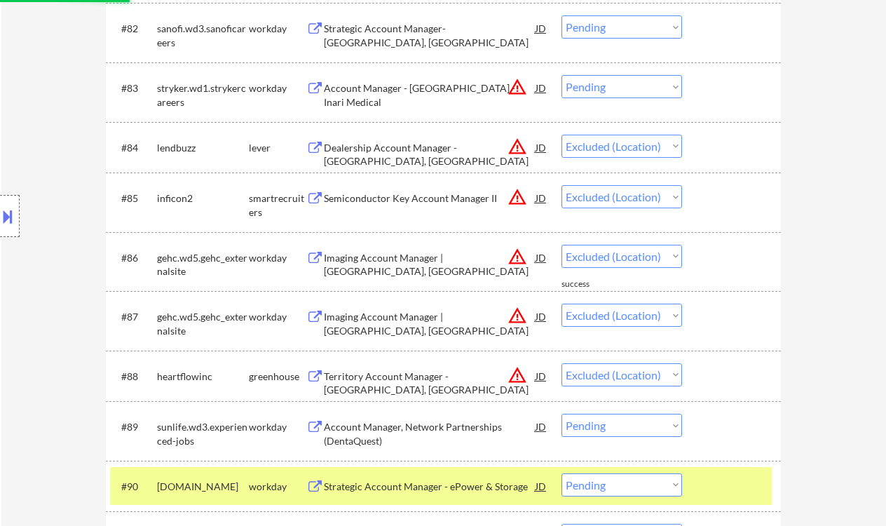
scroll to position [4998, 0]
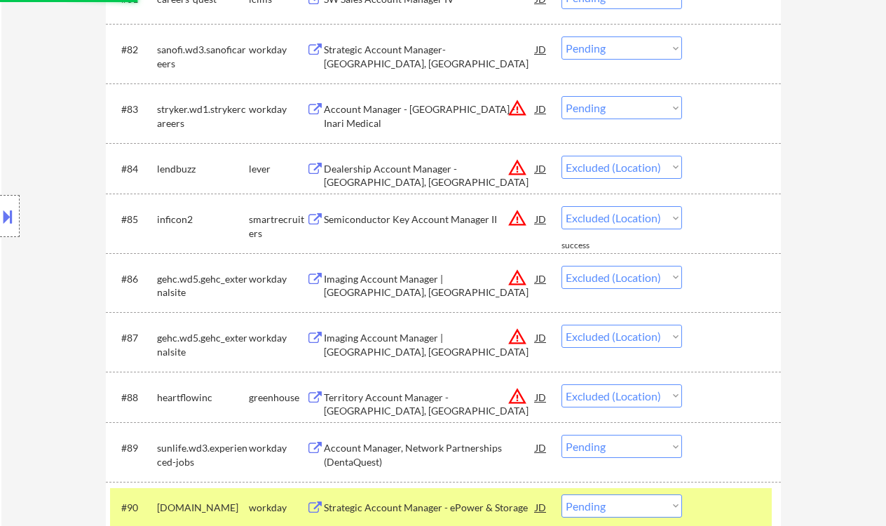
click at [599, 107] on select "Choose an option... Pending Applied Excluded (Questions) Excluded (Expired) Exc…" at bounding box center [622, 107] width 121 height 23
select select ""pending""
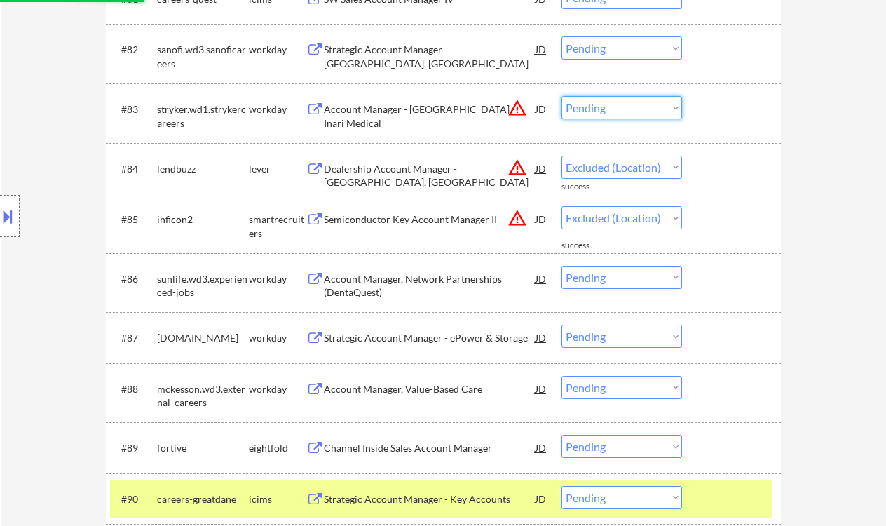
select select ""excluded__location_""
click at [562, 96] on select "Choose an option... Pending Applied Excluded (Questions) Excluded (Expired) Exc…" at bounding box center [622, 107] width 121 height 23
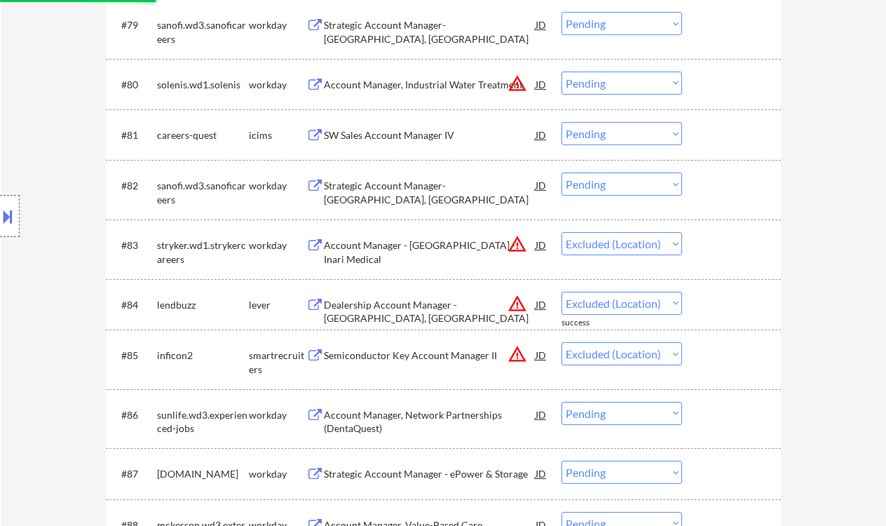
scroll to position [4812, 0]
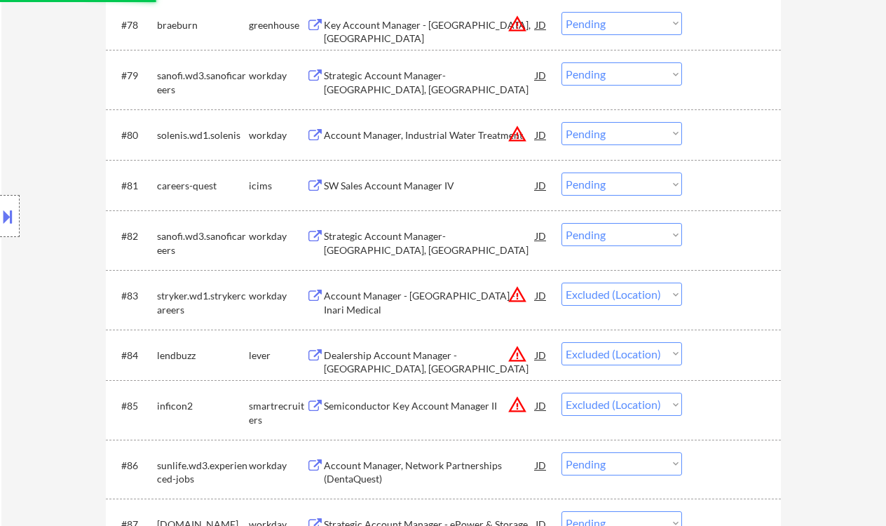
select select ""pending""
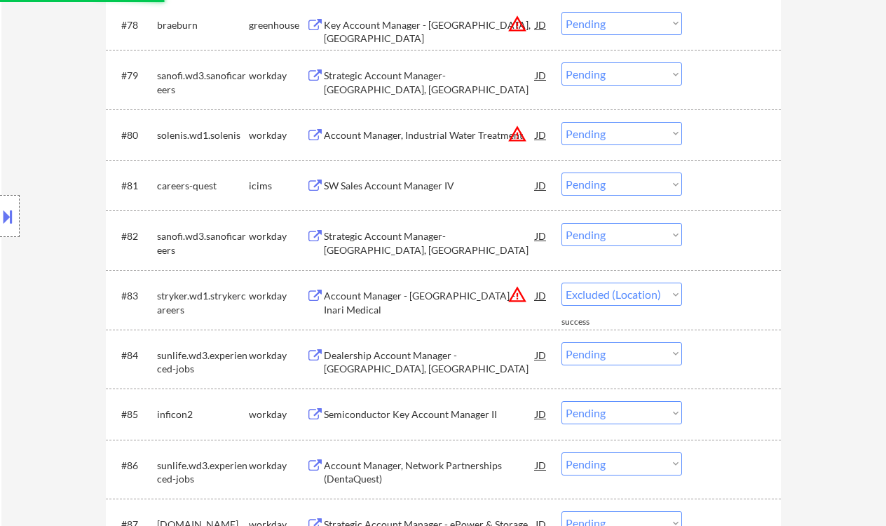
scroll to position [4625, 0]
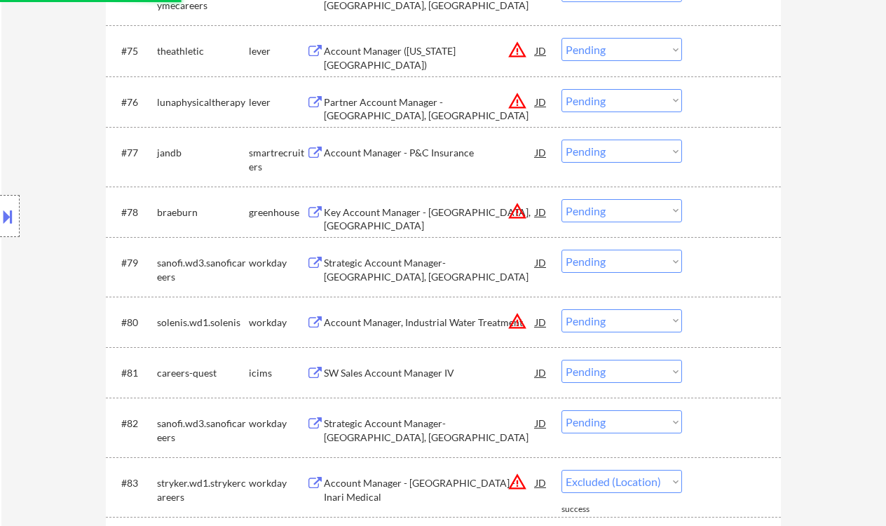
select select ""pending""
click at [609, 320] on select "Choose an option... Pending Applied Excluded (Questions) Excluded (Expired) Exc…" at bounding box center [622, 320] width 121 height 23
select select ""excluded__location_""
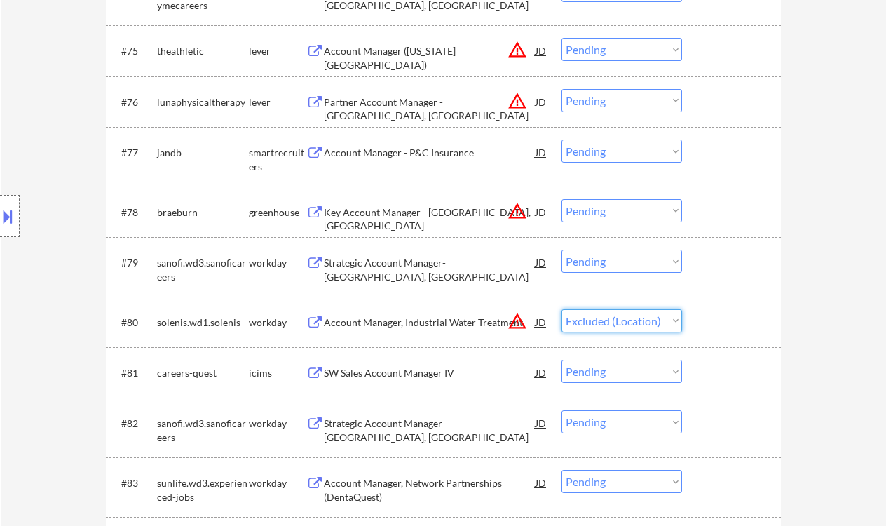
click at [562, 309] on select "Choose an option... Pending Applied Excluded (Questions) Excluded (Expired) Exc…" at bounding box center [622, 320] width 121 height 23
click at [610, 214] on select "Choose an option... Pending Applied Excluded (Questions) Excluded (Expired) Exc…" at bounding box center [622, 210] width 121 height 23
select select ""excluded__location_""
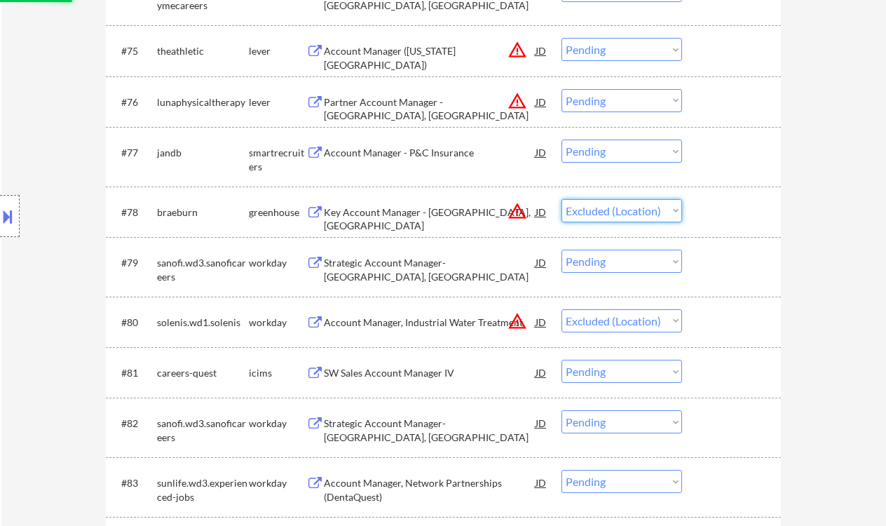
click at [562, 199] on select "Choose an option... Pending Applied Excluded (Questions) Excluded (Expired) Exc…" at bounding box center [622, 210] width 121 height 23
drag, startPoint x: 598, startPoint y: 101, endPoint x: 601, endPoint y: 111, distance: 11.1
click at [598, 101] on select "Choose an option... Pending Applied Excluded (Questions) Excluded (Expired) Exc…" at bounding box center [622, 100] width 121 height 23
select select ""excluded__location_""
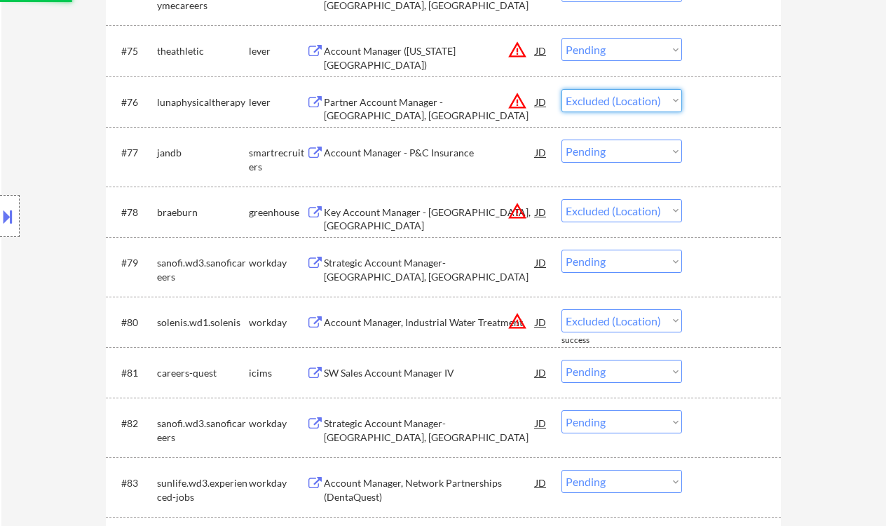
click at [562, 89] on select "Choose an option... Pending Applied Excluded (Questions) Excluded (Expired) Exc…" at bounding box center [622, 100] width 121 height 23
drag, startPoint x: 604, startPoint y: 51, endPoint x: 609, endPoint y: 60, distance: 10.7
click at [604, 51] on select "Choose an option... Pending Applied Excluded (Questions) Excluded (Expired) Exc…" at bounding box center [622, 49] width 121 height 23
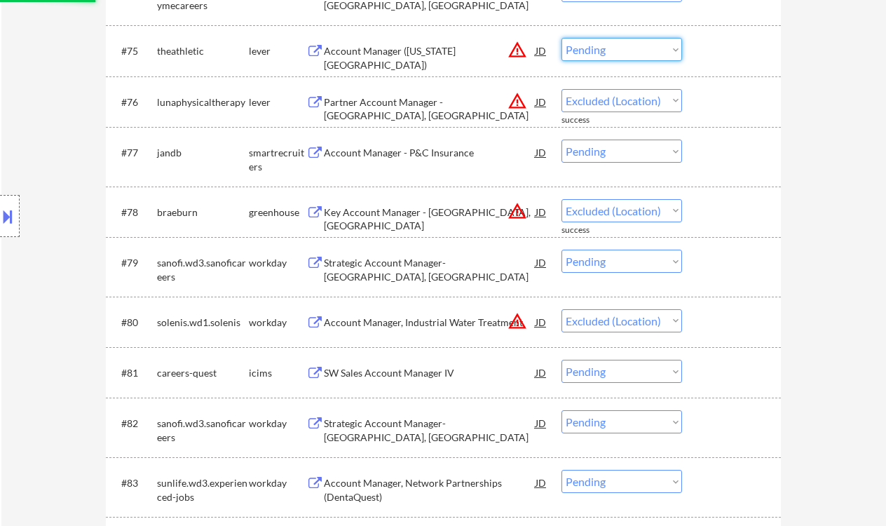
select select ""excluded__location_""
click at [562, 38] on select "Choose an option... Pending Applied Excluded (Questions) Excluded (Expired) Exc…" at bounding box center [622, 49] width 121 height 23
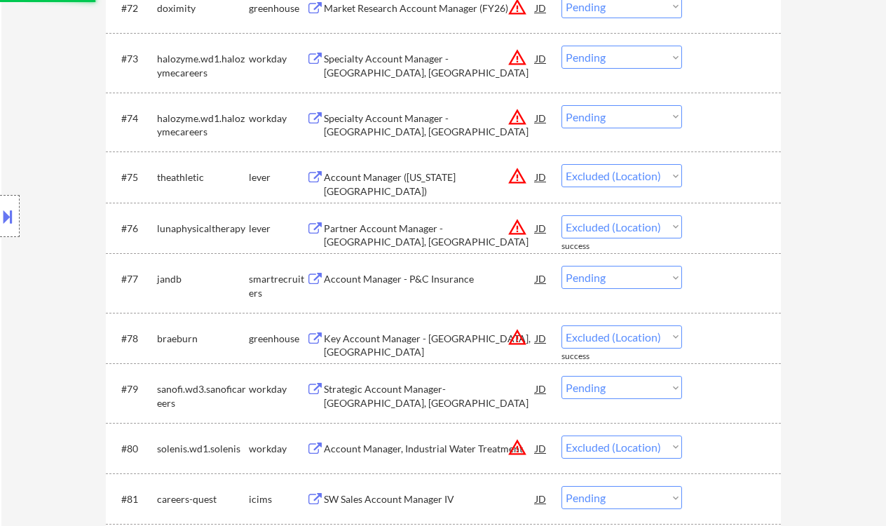
scroll to position [4438, 0]
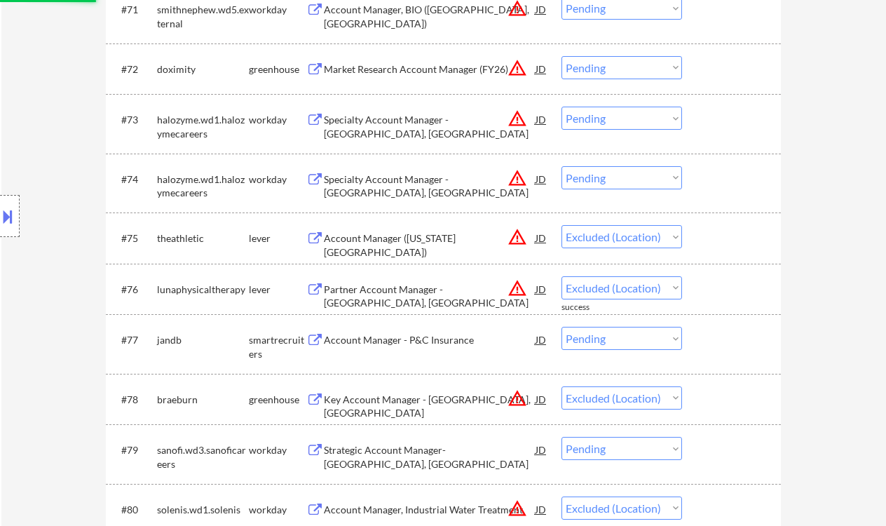
click at [617, 175] on select "Choose an option... Pending Applied Excluded (Questions) Excluded (Expired) Exc…" at bounding box center [622, 177] width 121 height 23
select select ""excluded__location_""
click at [562, 166] on select "Choose an option... Pending Applied Excluded (Questions) Excluded (Expired) Exc…" at bounding box center [622, 177] width 121 height 23
drag, startPoint x: 605, startPoint y: 109, endPoint x: 612, endPoint y: 120, distance: 13.2
click at [605, 109] on select "Choose an option... Pending Applied Excluded (Questions) Excluded (Expired) Exc…" at bounding box center [622, 118] width 121 height 23
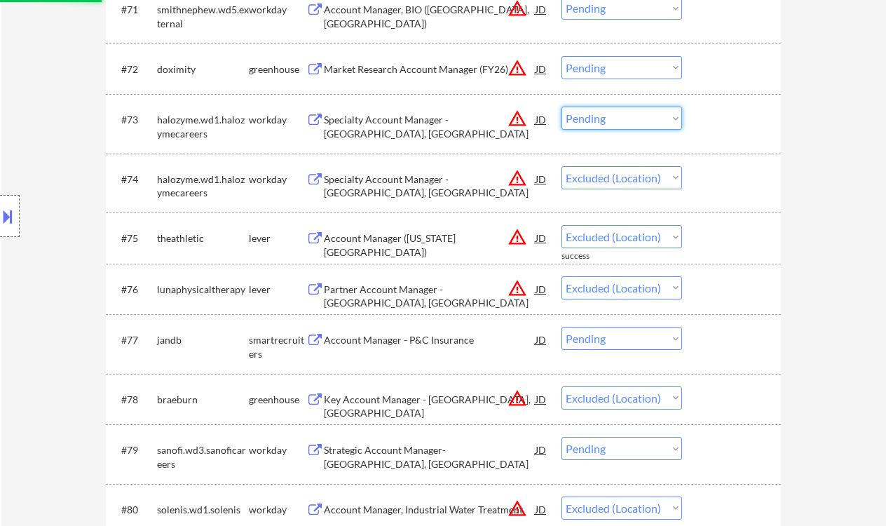
select select ""pending""
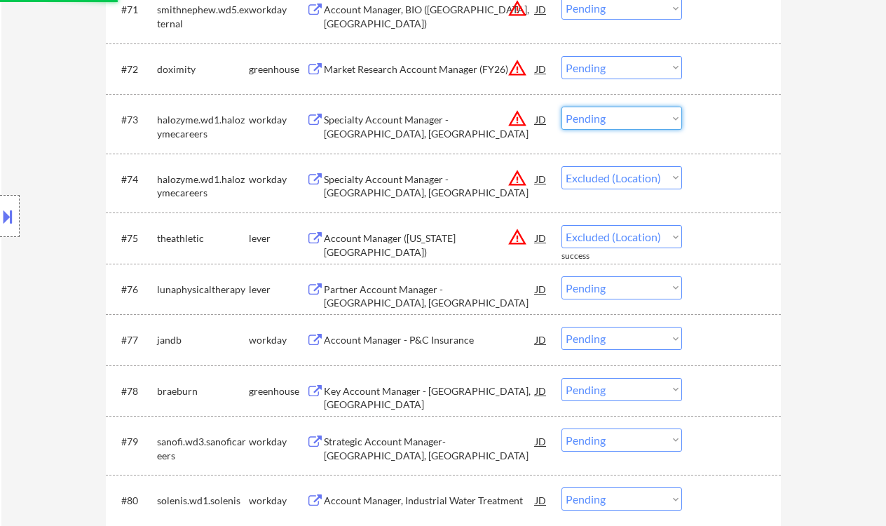
select select ""excluded__location_""
click at [562, 107] on select "Choose an option... Pending Applied Excluded (Questions) Excluded (Expired) Exc…" at bounding box center [622, 118] width 121 height 23
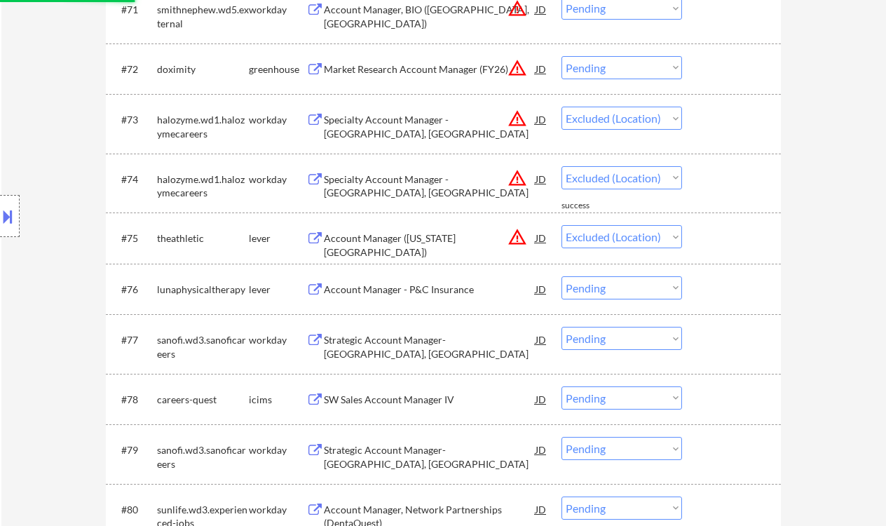
click at [603, 65] on select "Choose an option... Pending Applied Excluded (Questions) Excluded (Expired) Exc…" at bounding box center [622, 67] width 121 height 23
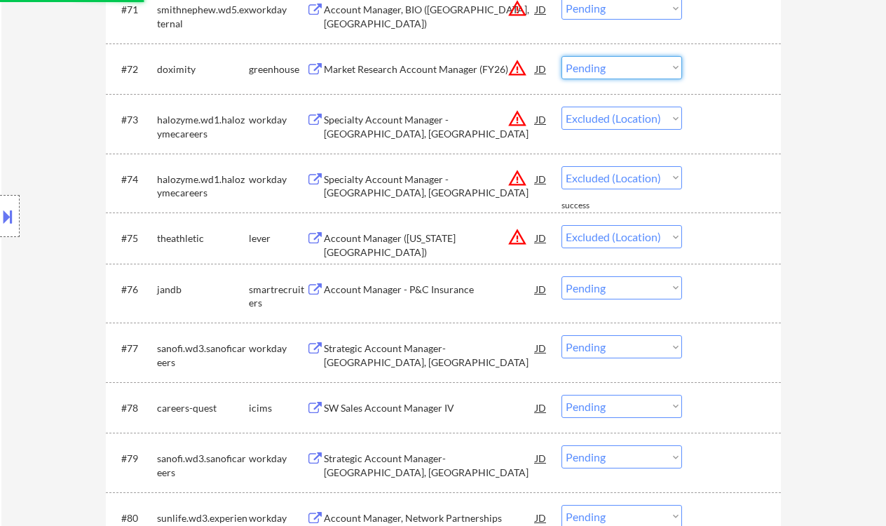
select select ""excluded__expired_""
click at [562, 56] on select "Choose an option... Pending Applied Excluded (Questions) Excluded (Expired) Exc…" at bounding box center [622, 67] width 121 height 23
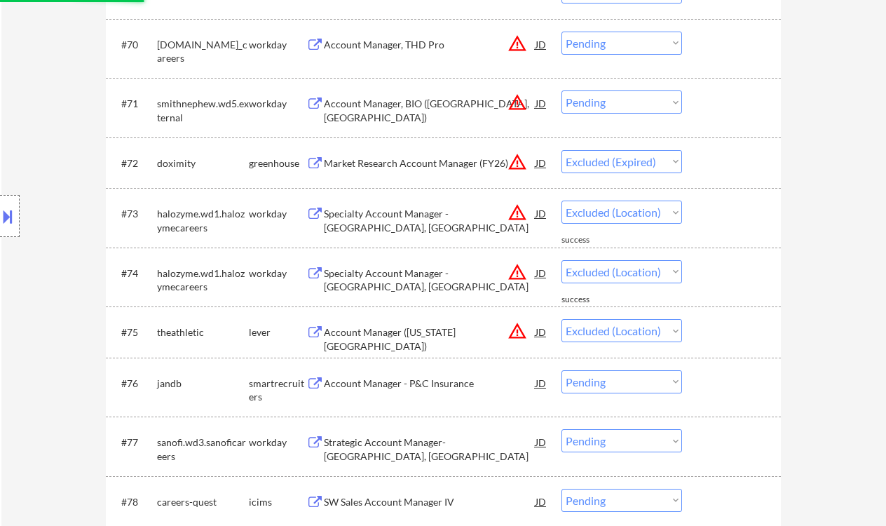
scroll to position [4251, 0]
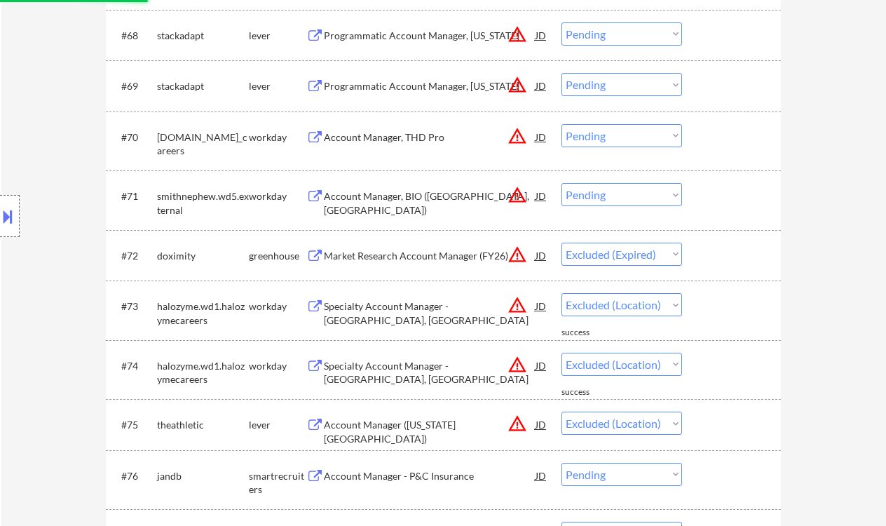
click at [600, 194] on select "Choose an option... Pending Applied Excluded (Questions) Excluded (Expired) Exc…" at bounding box center [622, 194] width 121 height 23
select select ""excluded__location_""
click at [562, 183] on select "Choose an option... Pending Applied Excluded (Questions) Excluded (Expired) Exc…" at bounding box center [622, 194] width 121 height 23
drag, startPoint x: 603, startPoint y: 129, endPoint x: 611, endPoint y: 146, distance: 18.5
click at [603, 129] on select "Choose an option... Pending Applied Excluded (Questions) Excluded (Expired) Exc…" at bounding box center [622, 135] width 121 height 23
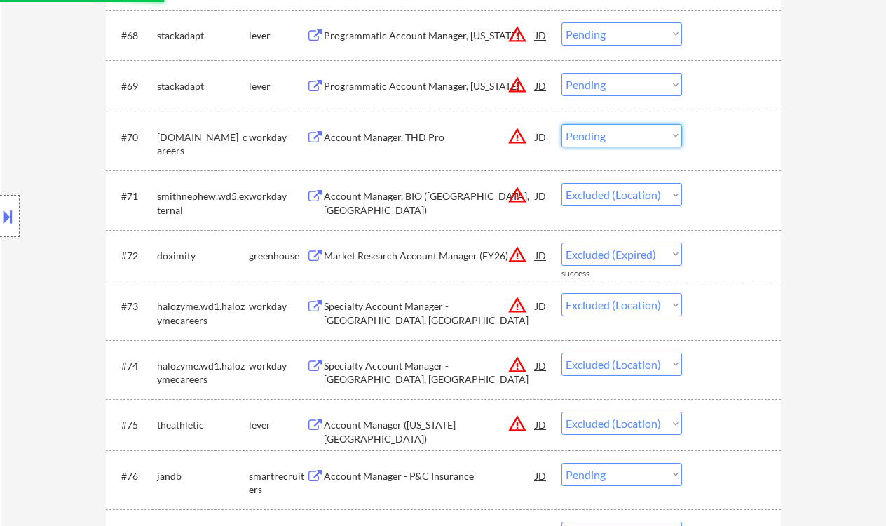
select select ""excluded__location_""
click at [562, 124] on select "Choose an option... Pending Applied Excluded (Questions) Excluded (Expired) Exc…" at bounding box center [622, 135] width 121 height 23
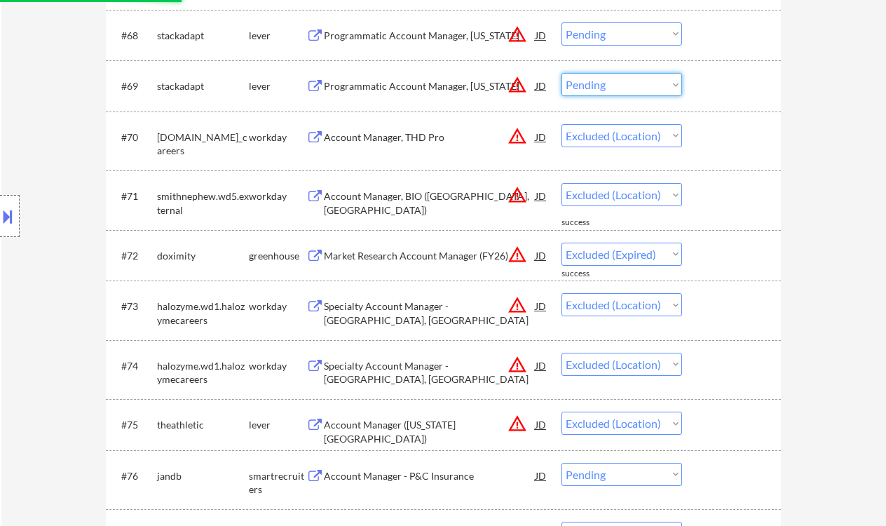
drag, startPoint x: 600, startPoint y: 88, endPoint x: 604, endPoint y: 96, distance: 8.5
click at [600, 88] on select "Choose an option... Pending Applied Excluded (Questions) Excluded (Expired) Exc…" at bounding box center [622, 84] width 121 height 23
select select ""excluded__location_""
click at [562, 73] on select "Choose an option... Pending Applied Excluded (Questions) Excluded (Expired) Exc…" at bounding box center [622, 84] width 121 height 23
click at [594, 40] on select "Choose an option... Pending Applied Excluded (Questions) Excluded (Expired) Exc…" at bounding box center [622, 33] width 121 height 23
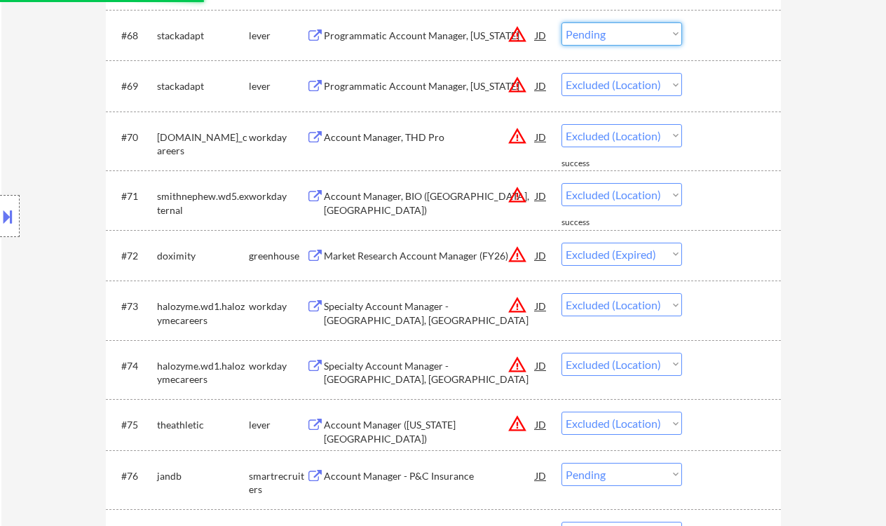
select select ""excluded__location_""
click at [562, 22] on select "Choose an option... Pending Applied Excluded (Questions) Excluded (Expired) Exc…" at bounding box center [622, 33] width 121 height 23
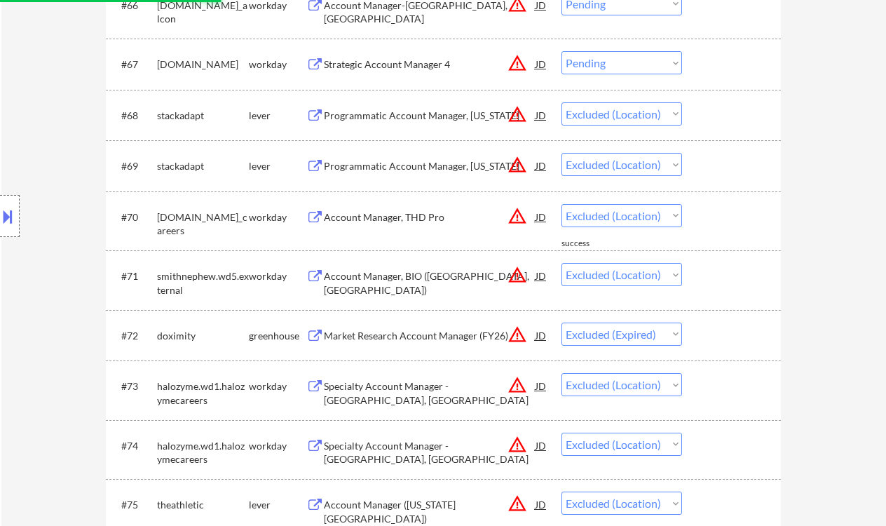
scroll to position [4157, 0]
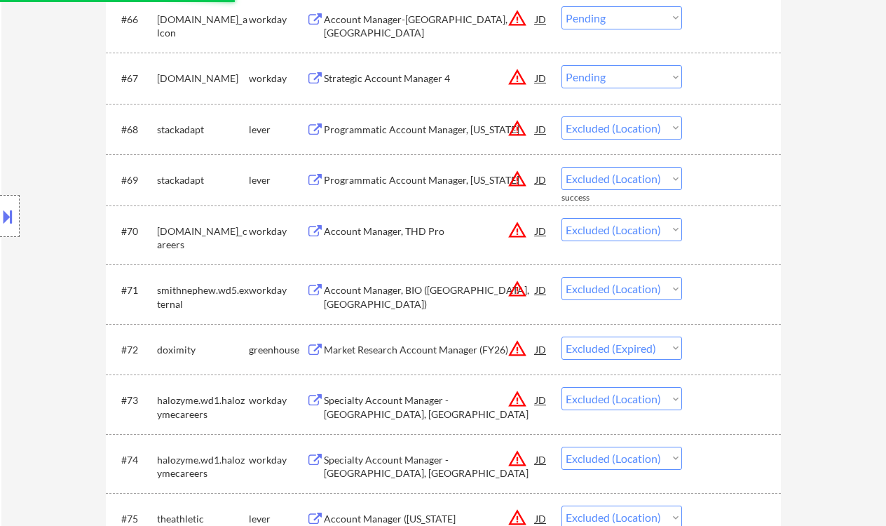
drag, startPoint x: 597, startPoint y: 79, endPoint x: 604, endPoint y: 84, distance: 9.5
click at [597, 79] on select "Choose an option... Pending Applied Excluded (Questions) Excluded (Expired) Exc…" at bounding box center [622, 76] width 121 height 23
select select ""pending""
select select ""excluded__location_""
click at [562, 65] on select "Choose an option... Pending Applied Excluded (Questions) Excluded (Expired) Exc…" at bounding box center [622, 76] width 121 height 23
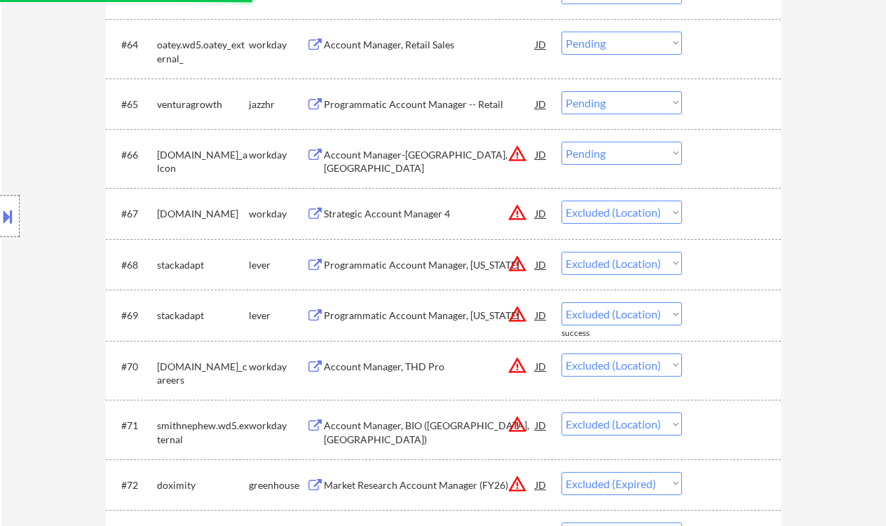
scroll to position [3971, 0]
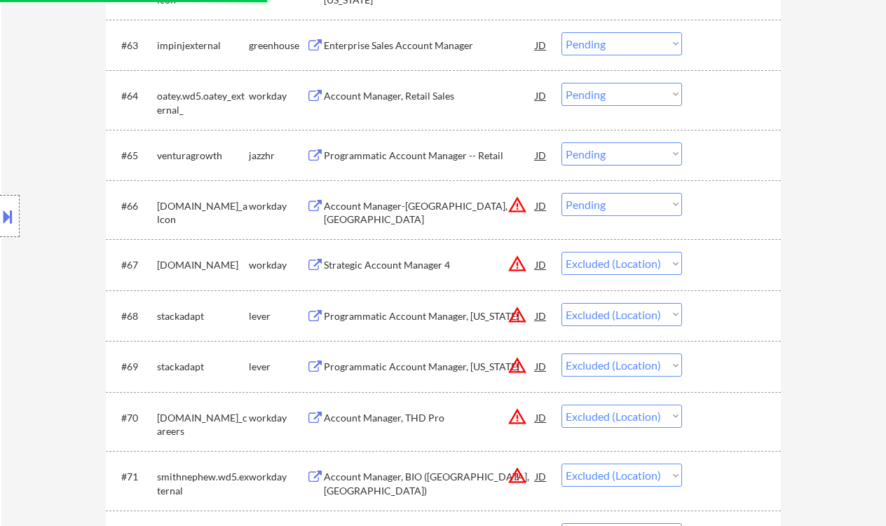
drag, startPoint x: 599, startPoint y: 159, endPoint x: 604, endPoint y: 165, distance: 7.5
click at [599, 159] on select "Choose an option... Pending Applied Excluded (Questions) Excluded (Expired) Exc…" at bounding box center [622, 153] width 121 height 23
select select ""pending""
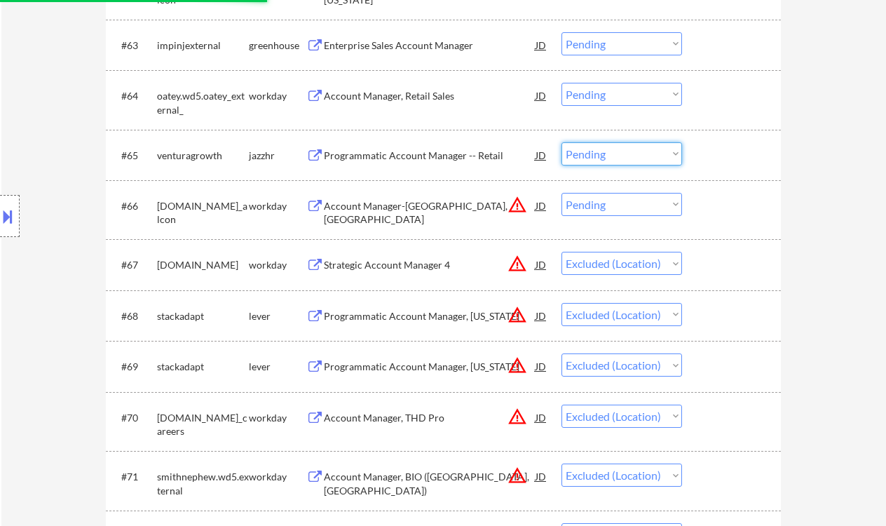
select select ""pending""
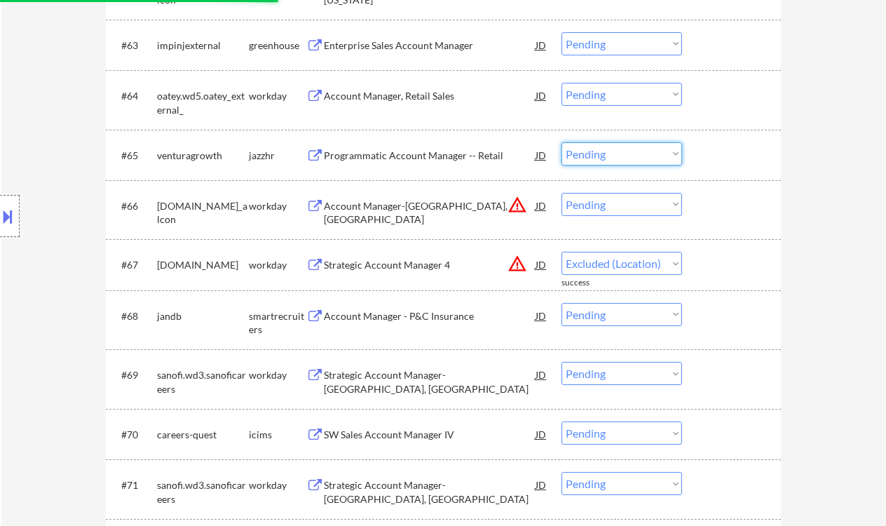
click at [635, 208] on select "Choose an option... Pending Applied Excluded (Questions) Excluded (Expired) Exc…" at bounding box center [622, 204] width 121 height 23
select select ""pending""
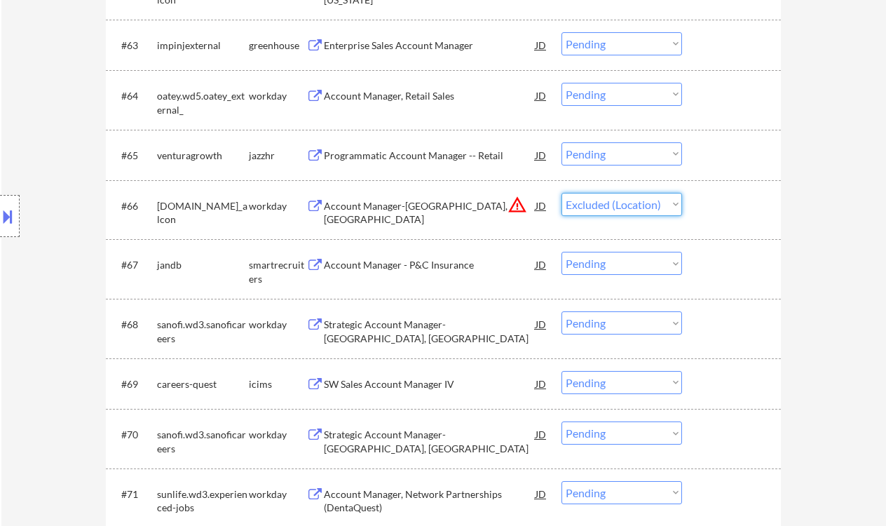
click at [562, 193] on select "Choose an option... Pending Applied Excluded (Questions) Excluded (Expired) Exc…" at bounding box center [622, 204] width 121 height 23
click at [440, 155] on div "Programmatic Account Manager -- Retail" at bounding box center [430, 156] width 212 height 14
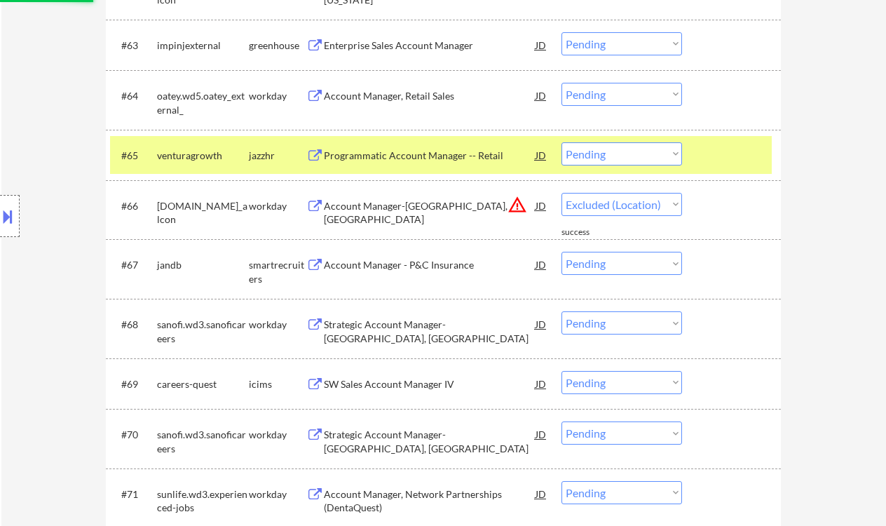
select select ""pending""
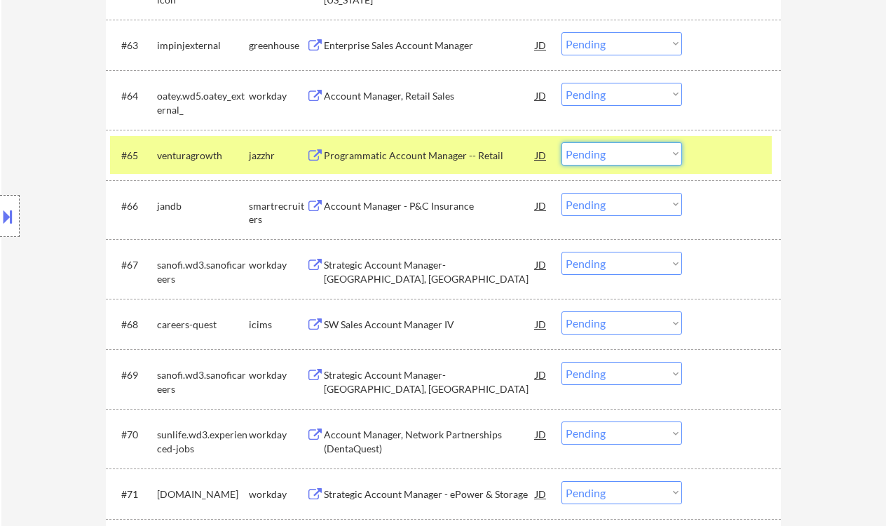
drag, startPoint x: 637, startPoint y: 149, endPoint x: 639, endPoint y: 165, distance: 16.4
click at [637, 149] on select "Choose an option... Pending Applied Excluded (Questions) Excluded (Expired) Exc…" at bounding box center [622, 153] width 121 height 23
click at [562, 142] on select "Choose an option... Pending Applied Excluded (Questions) Excluded (Expired) Exc…" at bounding box center [622, 153] width 121 height 23
click at [419, 207] on div "Account Manager - P&C Insurance" at bounding box center [430, 206] width 212 height 14
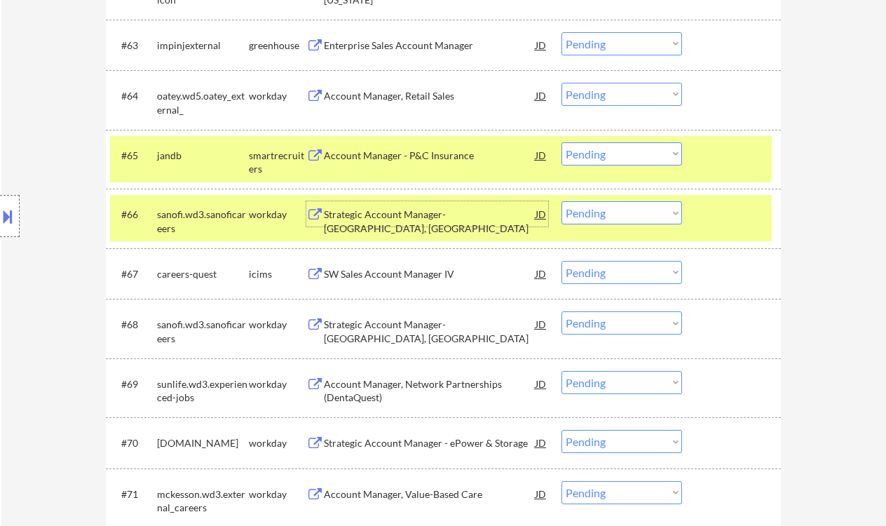
click at [603, 157] on select "Choose an option... Pending Applied Excluded (Questions) Excluded (Expired) Exc…" at bounding box center [622, 153] width 121 height 23
click at [562, 142] on select "Choose an option... Pending Applied Excluded (Questions) Excluded (Expired) Exc…" at bounding box center [622, 153] width 121 height 23
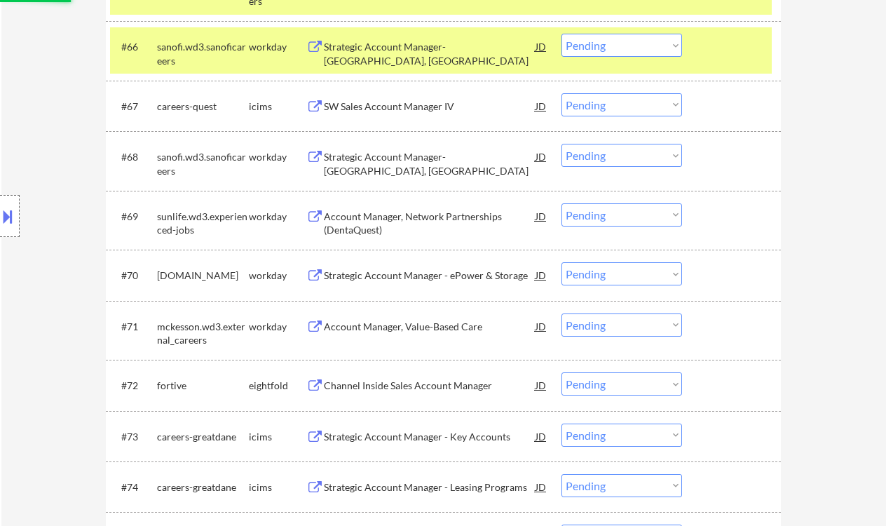
scroll to position [4157, 0]
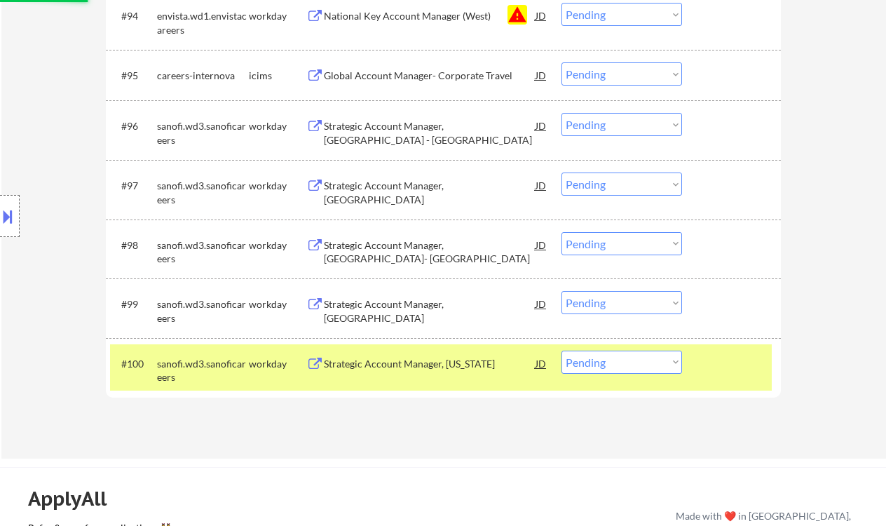
select select ""pending""
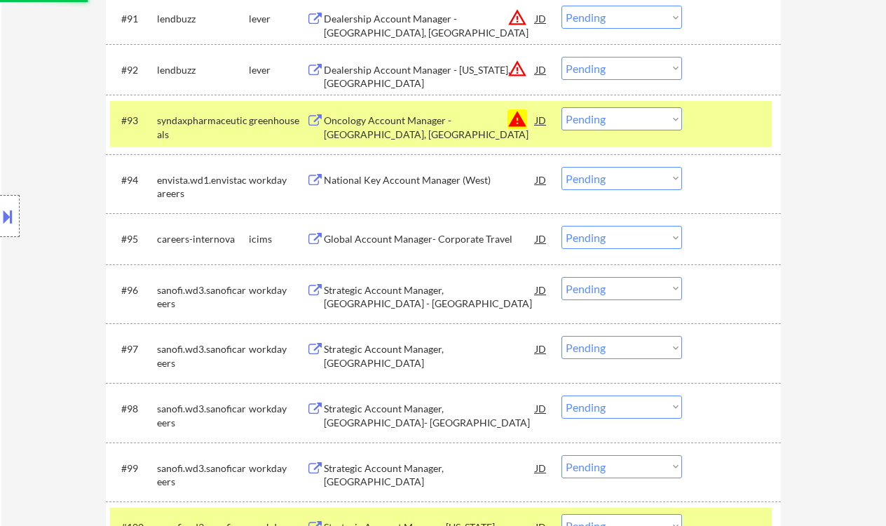
scroll to position [5549, 0]
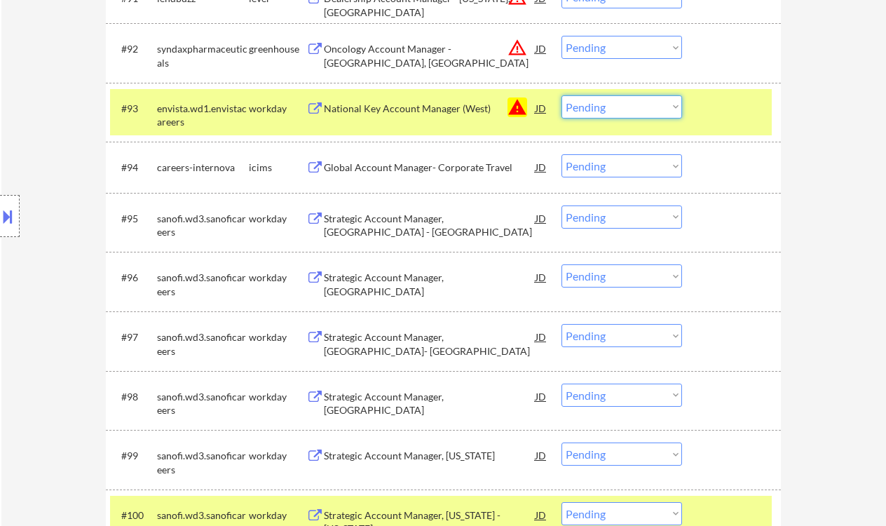
drag, startPoint x: 638, startPoint y: 108, endPoint x: 638, endPoint y: 118, distance: 9.8
click at [638, 108] on select "Choose an option... Pending Applied Excluded (Questions) Excluded (Expired) Exc…" at bounding box center [622, 106] width 121 height 23
click at [562, 95] on select "Choose an option... Pending Applied Excluded (Questions) Excluded (Expired) Exc…" at bounding box center [622, 106] width 121 height 23
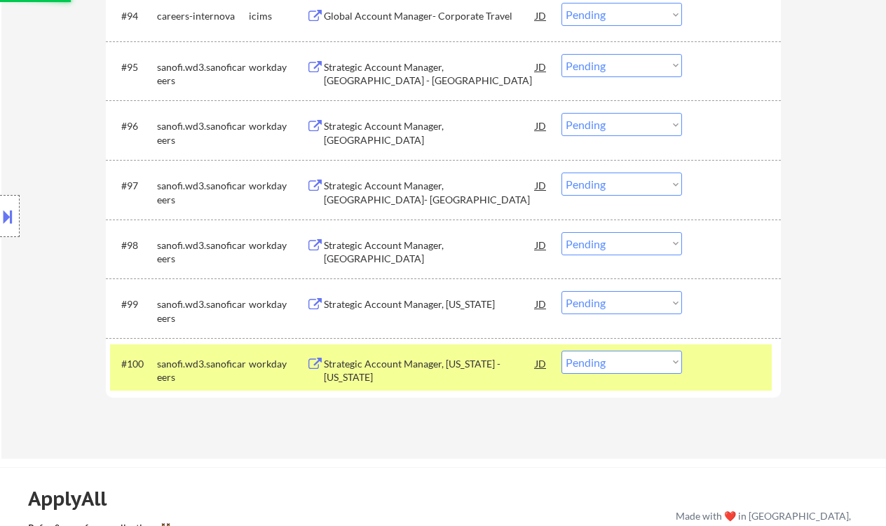
scroll to position [5737, 0]
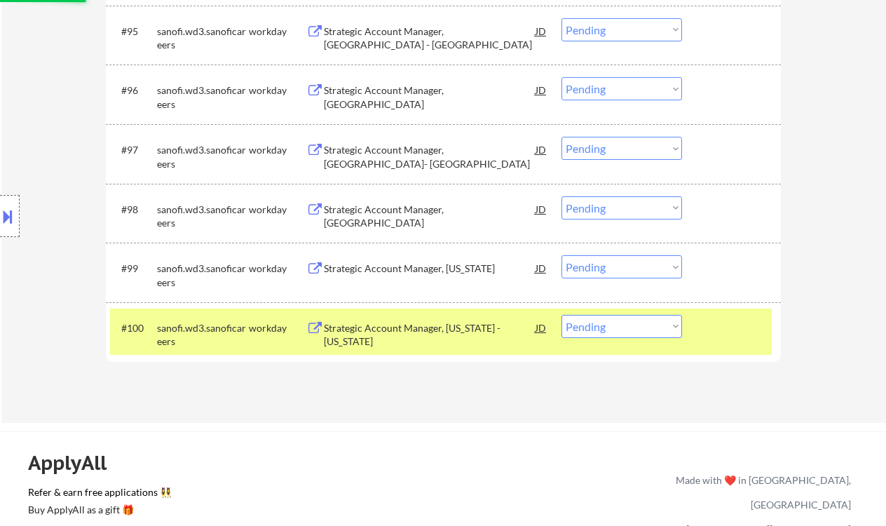
select select ""pending""
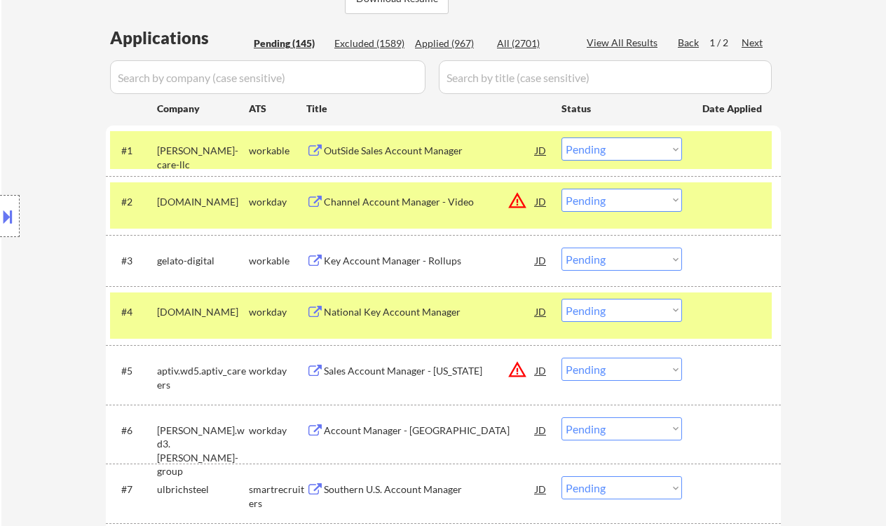
scroll to position [260, 0]
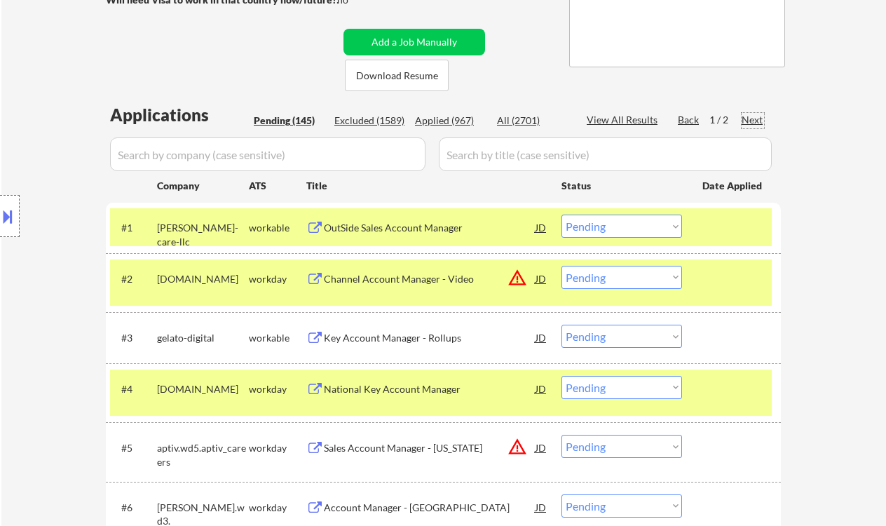
click at [756, 117] on div "Next" at bounding box center [753, 120] width 22 height 14
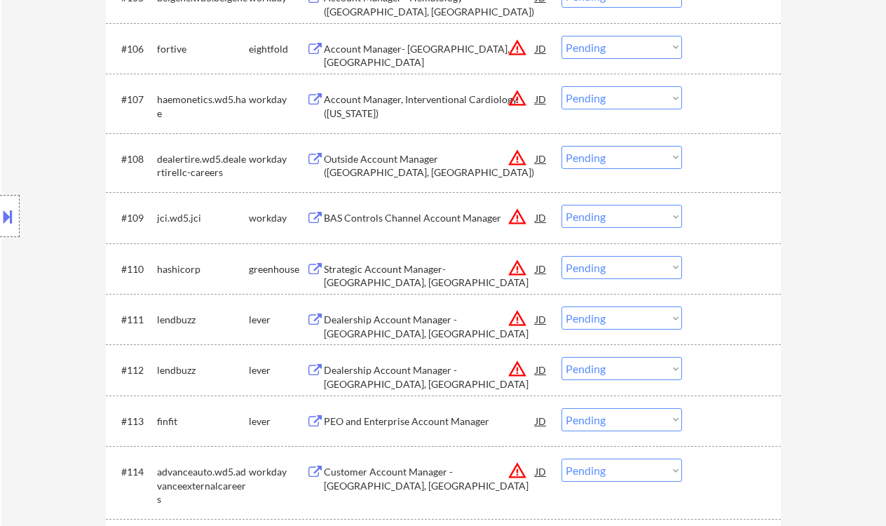
scroll to position [728, 0]
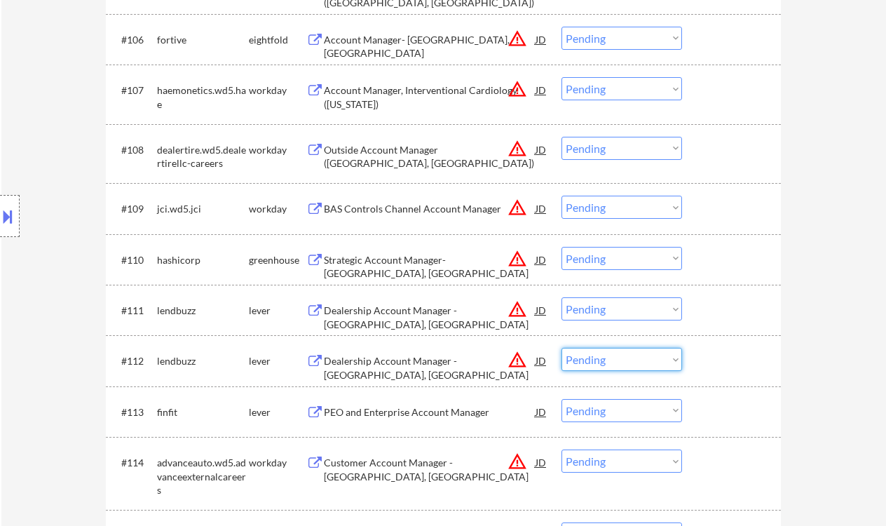
click at [631, 365] on select "Choose an option... Pending Applied Excluded (Questions) Excluded (Expired) Exc…" at bounding box center [622, 359] width 121 height 23
select select ""excluded__location_""
click at [562, 348] on select "Choose an option... Pending Applied Excluded (Questions) Excluded (Expired) Exc…" at bounding box center [622, 359] width 121 height 23
click at [632, 303] on select "Choose an option... Pending Applied Excluded (Questions) Excluded (Expired) Exc…" at bounding box center [622, 308] width 121 height 23
select select ""excluded__location_""
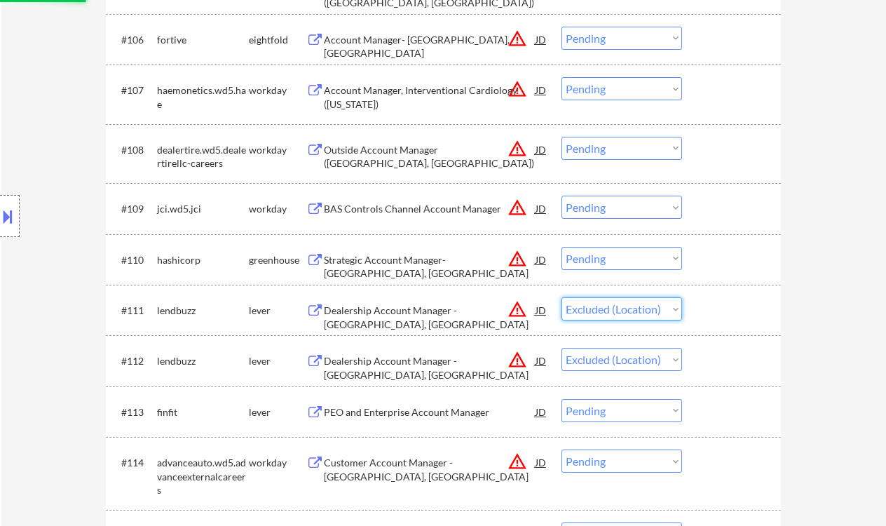
click at [562, 297] on select "Choose an option... Pending Applied Excluded (Questions) Excluded (Expired) Exc…" at bounding box center [622, 308] width 121 height 23
drag, startPoint x: 618, startPoint y: 259, endPoint x: 621, endPoint y: 268, distance: 10.4
click at [618, 259] on select "Choose an option... Pending Applied Excluded (Questions) Excluded (Expired) Exc…" at bounding box center [622, 258] width 121 height 23
select select ""excluded__location_""
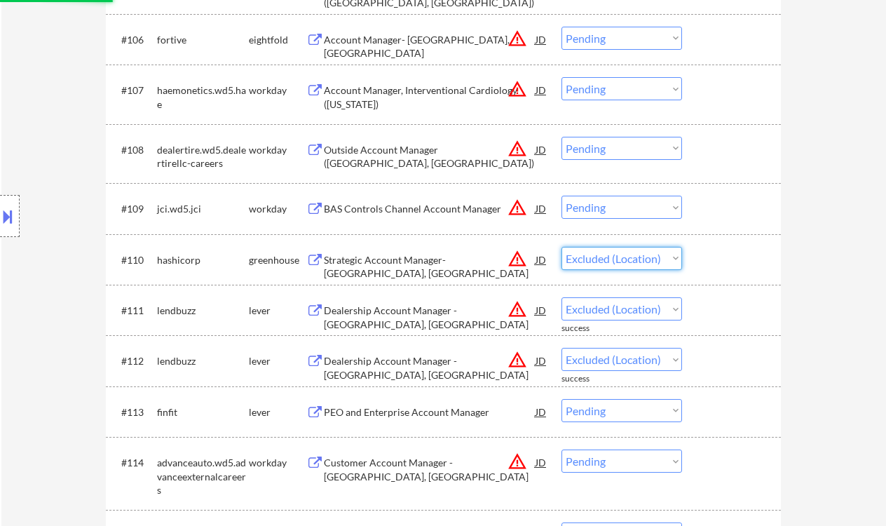
click at [562, 247] on select "Choose an option... Pending Applied Excluded (Questions) Excluded (Expired) Exc…" at bounding box center [622, 258] width 121 height 23
click at [611, 208] on select "Choose an option... Pending Applied Excluded (Questions) Excluded (Expired) Exc…" at bounding box center [622, 207] width 121 height 23
select select ""excluded__location_""
click at [562, 196] on select "Choose an option... Pending Applied Excluded (Questions) Excluded (Expired) Exc…" at bounding box center [622, 207] width 121 height 23
select select ""pending""
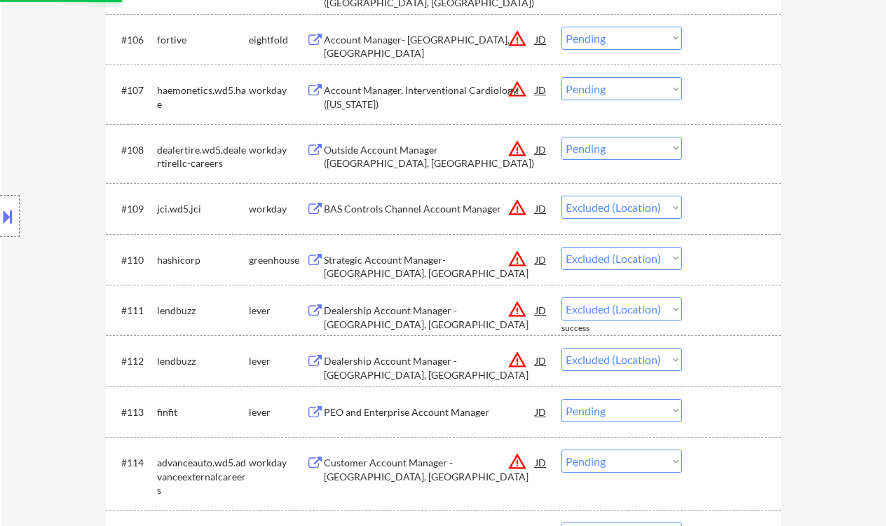
select select ""pending""
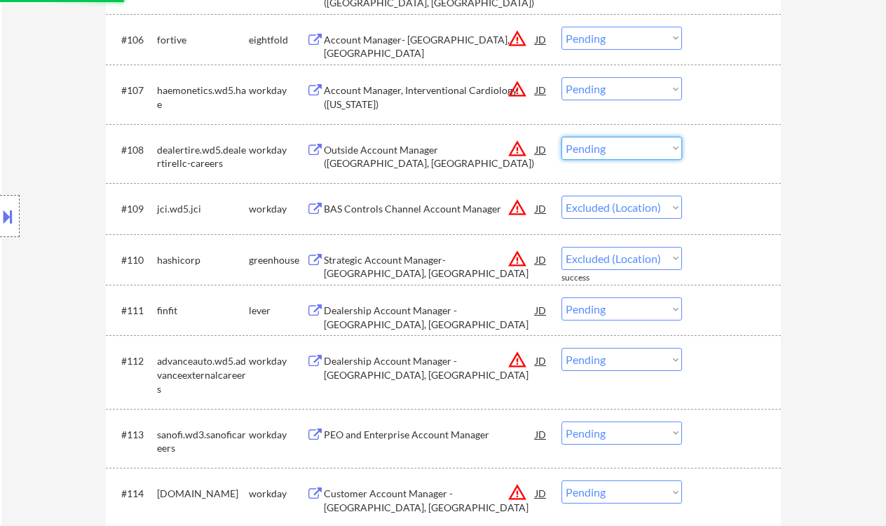
click at [607, 147] on select "Choose an option... Pending Applied Excluded (Questions) Excluded (Expired) Exc…" at bounding box center [622, 148] width 121 height 23
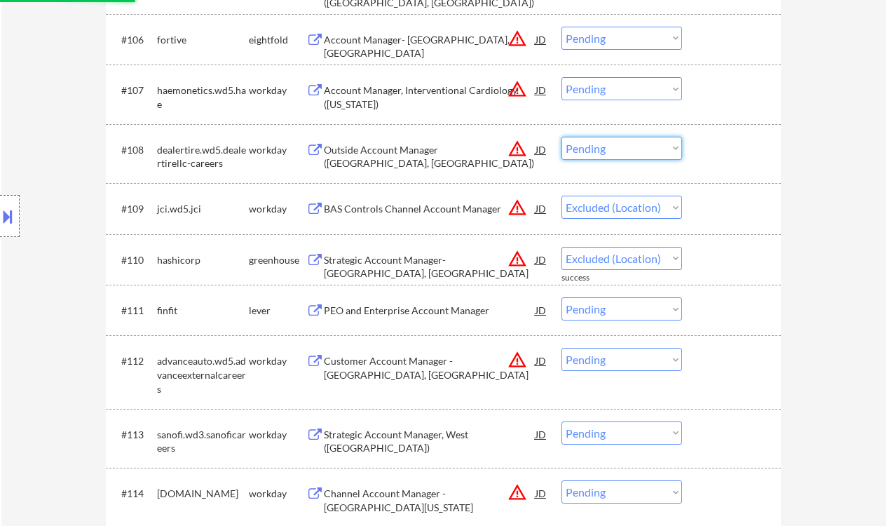
select select ""excluded__location_""
click at [562, 137] on select "Choose an option... Pending Applied Excluded (Questions) Excluded (Expired) Exc…" at bounding box center [622, 148] width 121 height 23
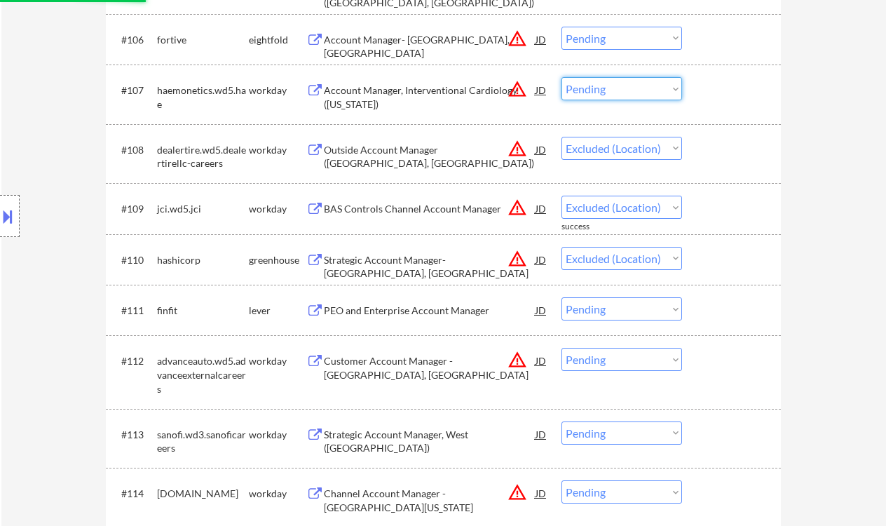
drag, startPoint x: 611, startPoint y: 88, endPoint x: 613, endPoint y: 99, distance: 10.7
click at [611, 88] on select "Choose an option... Pending Applied Excluded (Questions) Excluded (Expired) Exc…" at bounding box center [622, 88] width 121 height 23
select select ""excluded__location_""
click at [562, 77] on select "Choose an option... Pending Applied Excluded (Questions) Excluded (Expired) Exc…" at bounding box center [622, 88] width 121 height 23
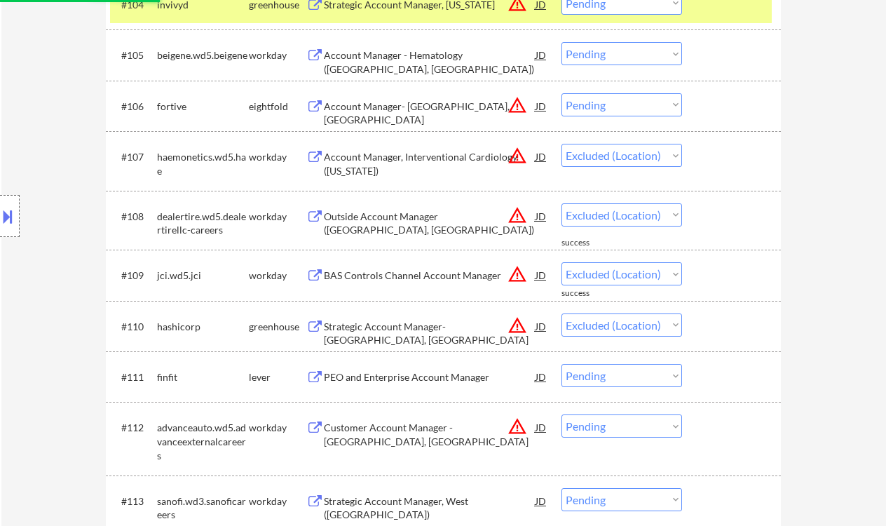
scroll to position [634, 0]
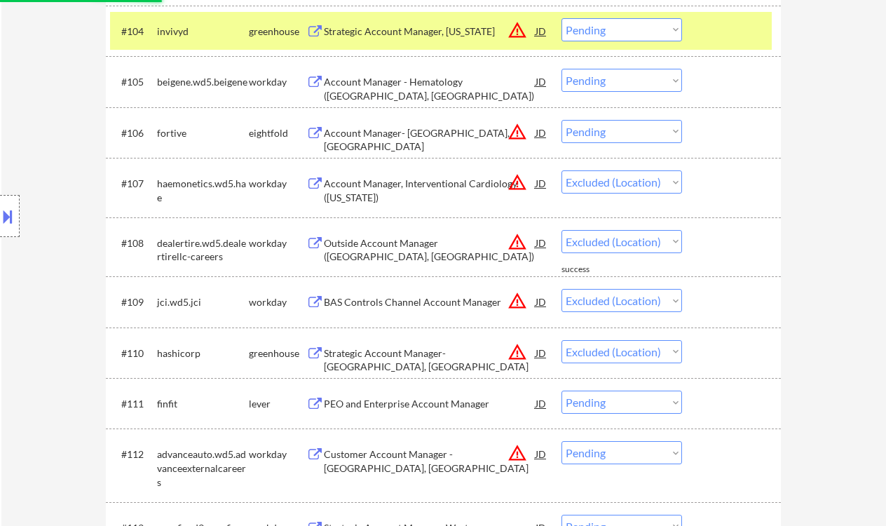
drag, startPoint x: 611, startPoint y: 134, endPoint x: 616, endPoint y: 142, distance: 9.7
click at [611, 134] on select "Choose an option... Pending Applied Excluded (Questions) Excluded (Expired) Exc…" at bounding box center [622, 131] width 121 height 23
select select ""pending""
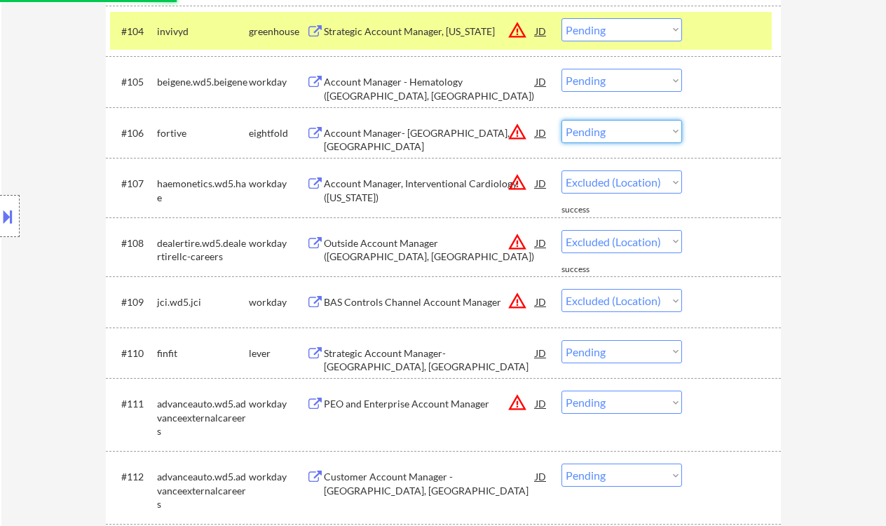
select select ""excluded__location_""
click at [562, 120] on select "Choose an option... Pending Applied Excluded (Questions) Excluded (Expired) Exc…" at bounding box center [622, 131] width 121 height 23
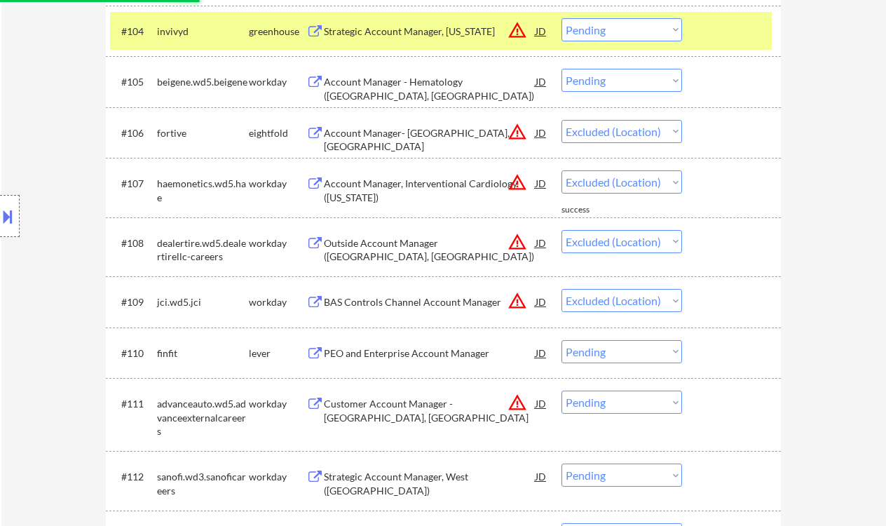
select select ""pending""
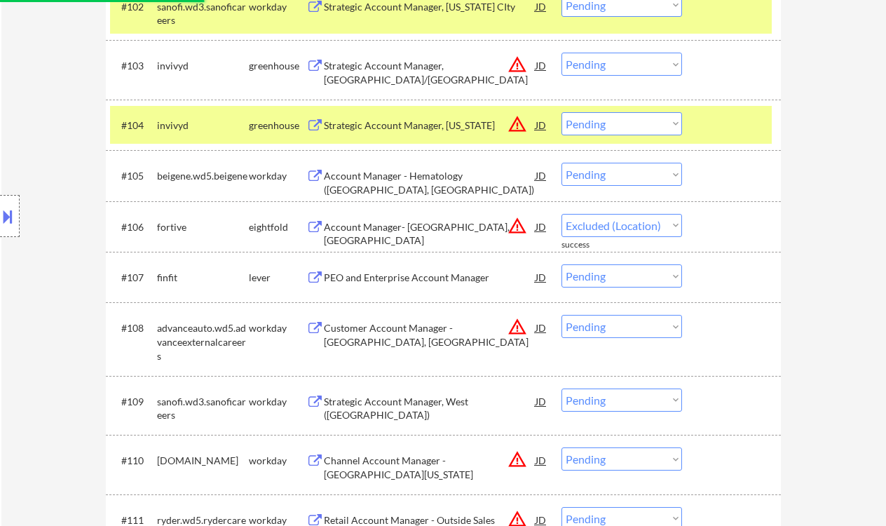
select select ""pending""
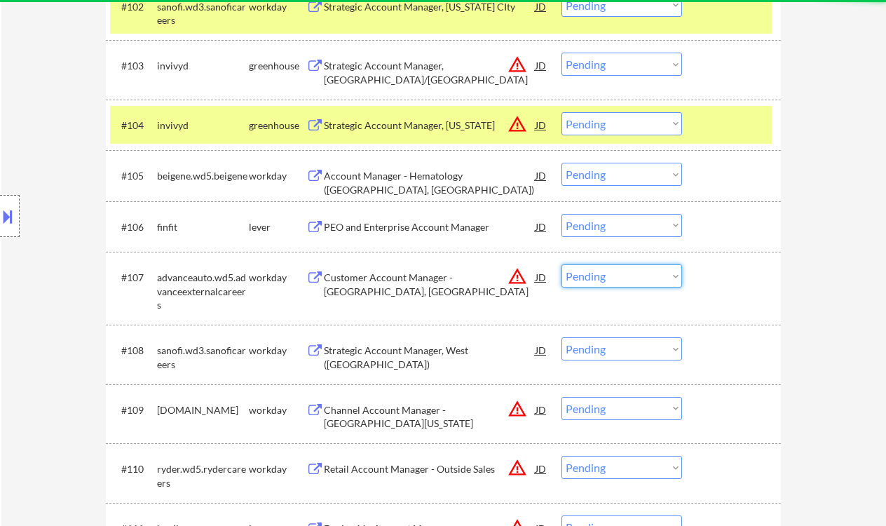
drag, startPoint x: 627, startPoint y: 273, endPoint x: 630, endPoint y: 286, distance: 12.9
click at [627, 274] on select "Choose an option... Pending Applied Excluded (Questions) Excluded (Expired) Exc…" at bounding box center [622, 275] width 121 height 23
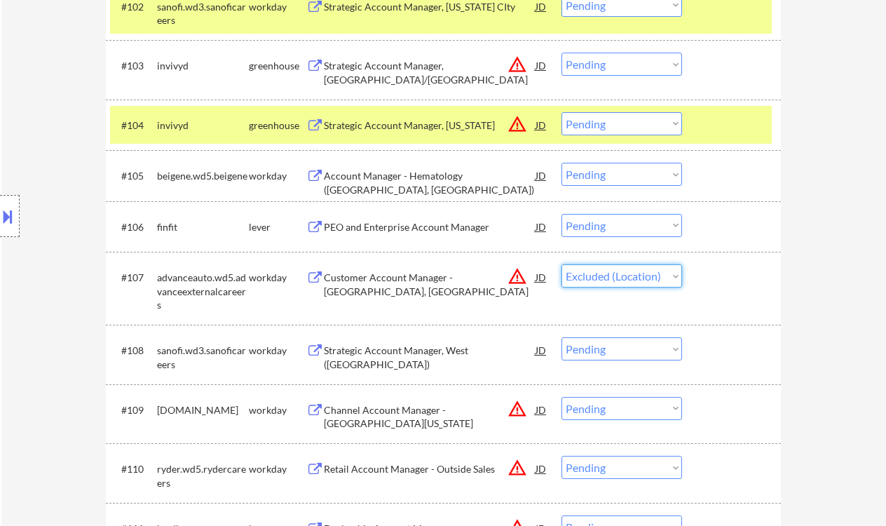
click at [562, 264] on select "Choose an option... Pending Applied Excluded (Questions) Excluded (Expired) Exc…" at bounding box center [622, 275] width 121 height 23
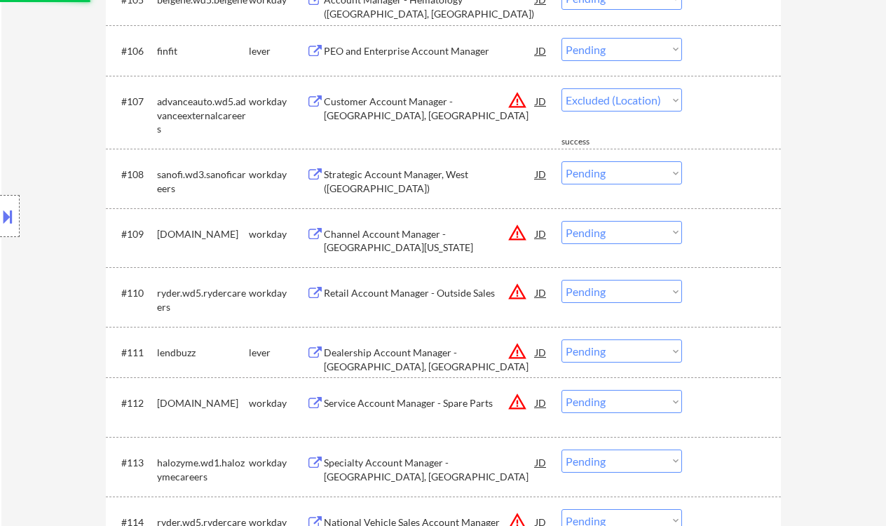
scroll to position [728, 0]
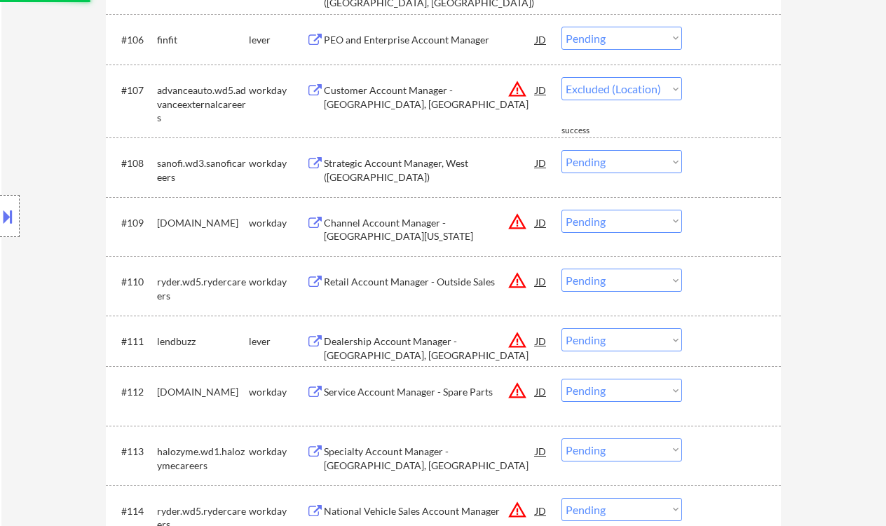
select select ""pending""
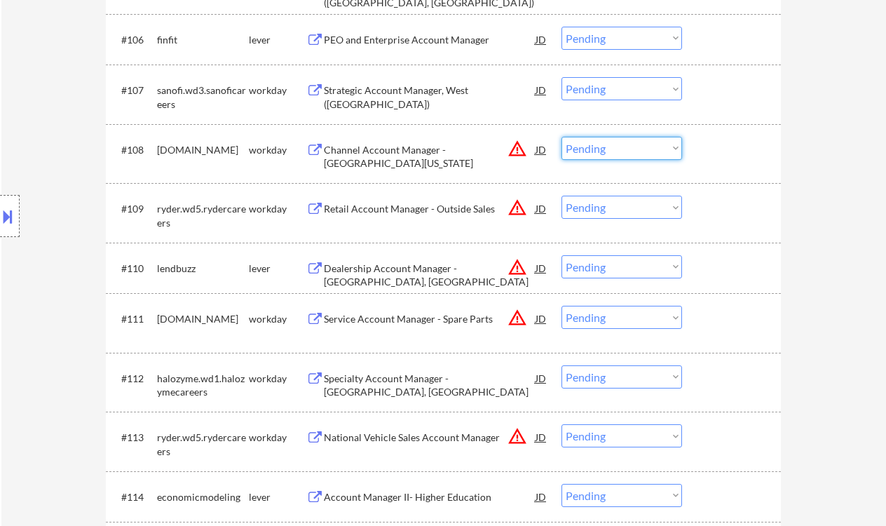
click at [620, 144] on select "Choose an option... Pending Applied Excluded (Questions) Excluded (Expired) Exc…" at bounding box center [622, 148] width 121 height 23
select select ""excluded__location_""
click at [562, 137] on select "Choose an option... Pending Applied Excluded (Questions) Excluded (Expired) Exc…" at bounding box center [622, 148] width 121 height 23
drag, startPoint x: 614, startPoint y: 203, endPoint x: 616, endPoint y: 218, distance: 15.6
click at [614, 204] on select "Choose an option... Pending Applied Excluded (Questions) Excluded (Expired) Exc…" at bounding box center [622, 207] width 121 height 23
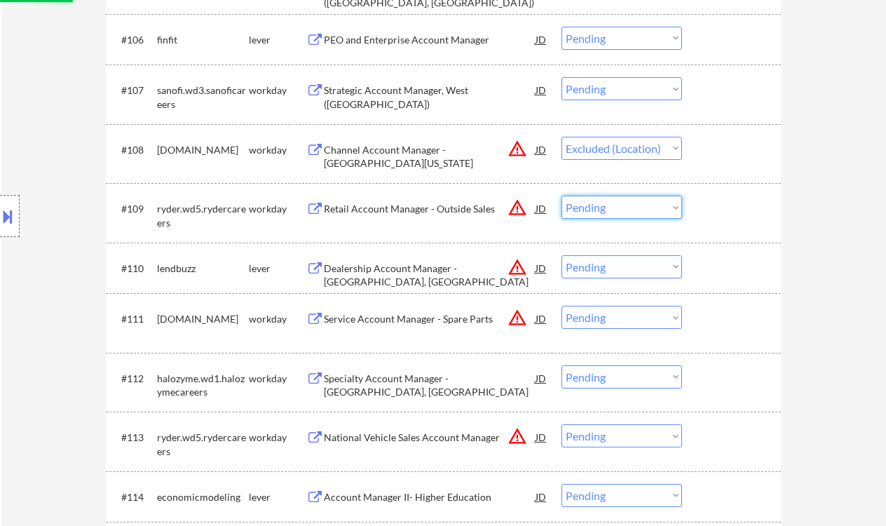
select select ""excluded__location_""
click at [562, 196] on select "Choose an option... Pending Applied Excluded (Questions) Excluded (Expired) Exc…" at bounding box center [622, 207] width 121 height 23
drag, startPoint x: 611, startPoint y: 263, endPoint x: 613, endPoint y: 271, distance: 8.9
click at [611, 263] on select "Choose an option... Pending Applied Excluded (Questions) Excluded (Expired) Exc…" at bounding box center [622, 266] width 121 height 23
select select ""excluded__location_""
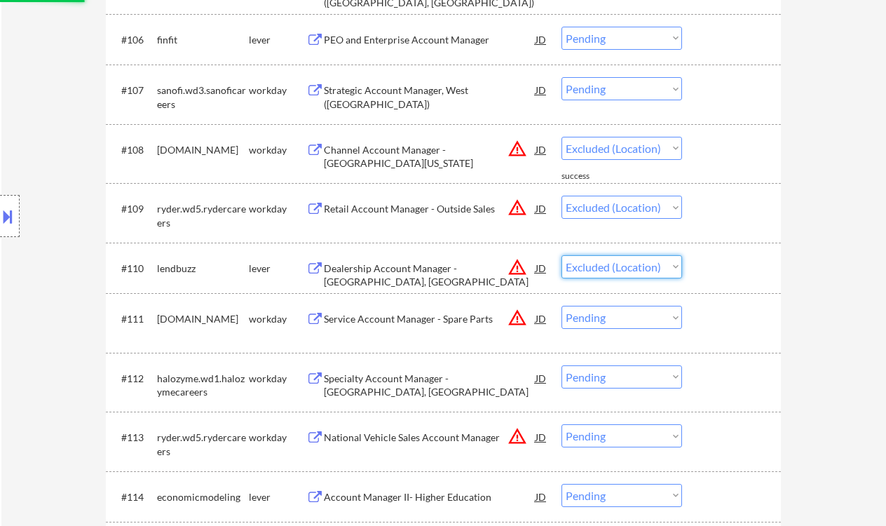
click at [562, 255] on select "Choose an option... Pending Applied Excluded (Questions) Excluded (Expired) Exc…" at bounding box center [622, 266] width 121 height 23
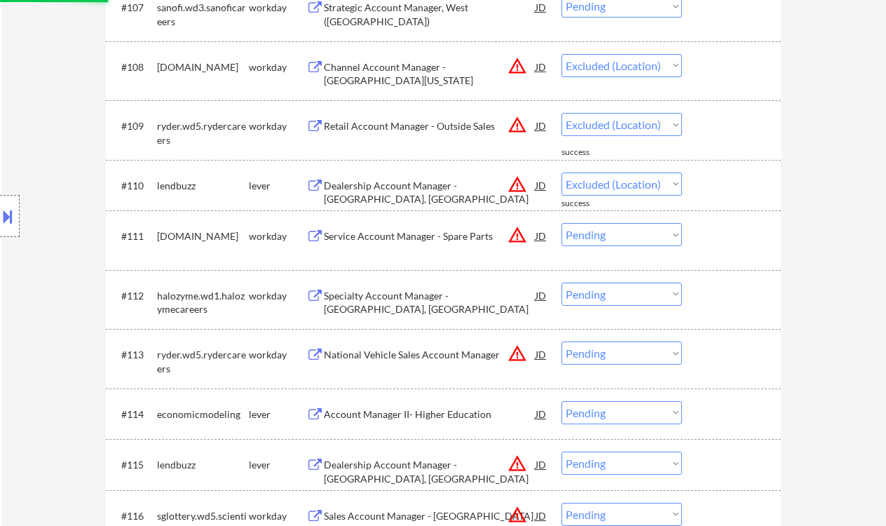
scroll to position [821, 0]
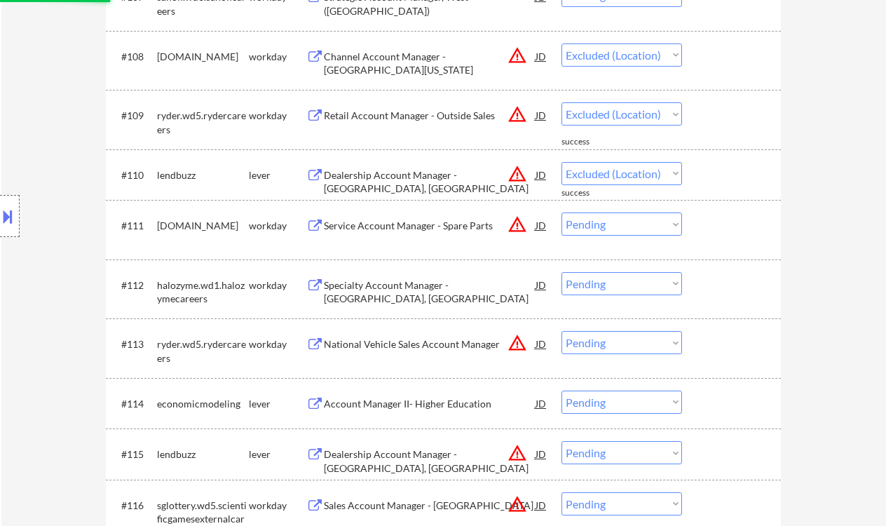
click at [602, 224] on select "Choose an option... Pending Applied Excluded (Questions) Excluded (Expired) Exc…" at bounding box center [622, 223] width 121 height 23
select select ""pending""
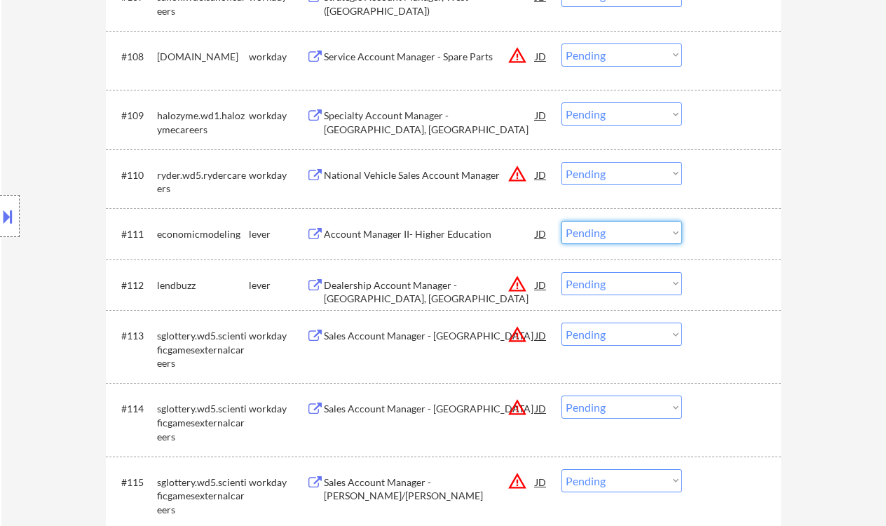
drag, startPoint x: 855, startPoint y: 320, endPoint x: 844, endPoint y: 306, distance: 18.0
click at [855, 320] on div "← Return to /applysquad Mailslurp Inbox Job Search Builder Frank Eneh User Emai…" at bounding box center [443, 421] width 885 height 2373
click at [615, 179] on select "Choose an option... Pending Applied Excluded (Questions) Excluded (Expired) Exc…" at bounding box center [622, 173] width 121 height 23
click at [562, 162] on select "Choose an option... Pending Applied Excluded (Questions) Excluded (Expired) Exc…" at bounding box center [622, 173] width 121 height 23
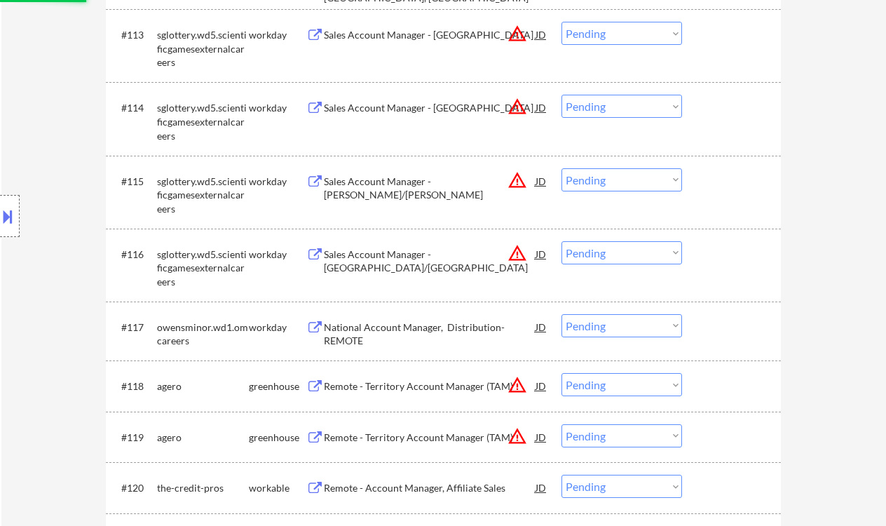
scroll to position [1382, 0]
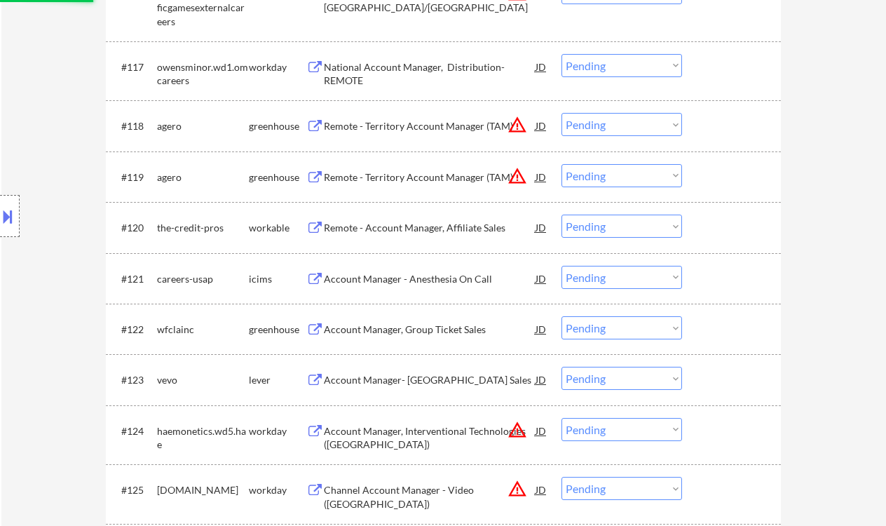
select select ""pending""
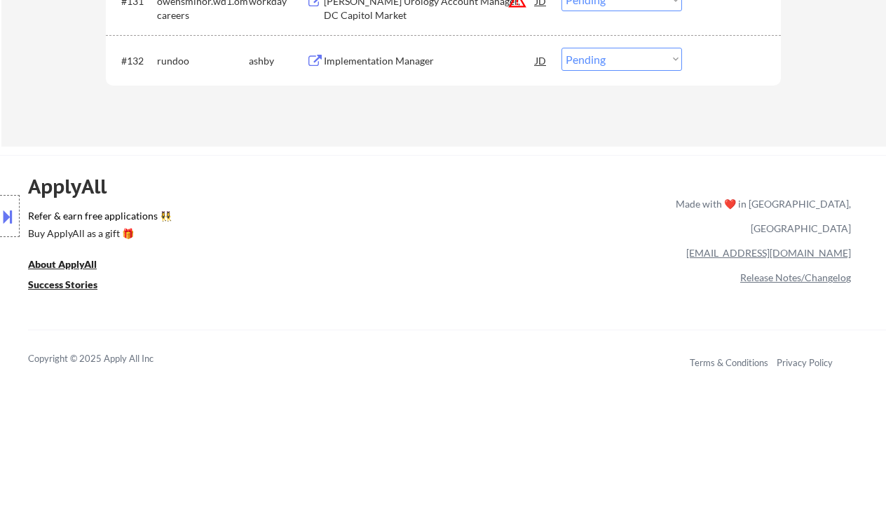
scroll to position [2037, 0]
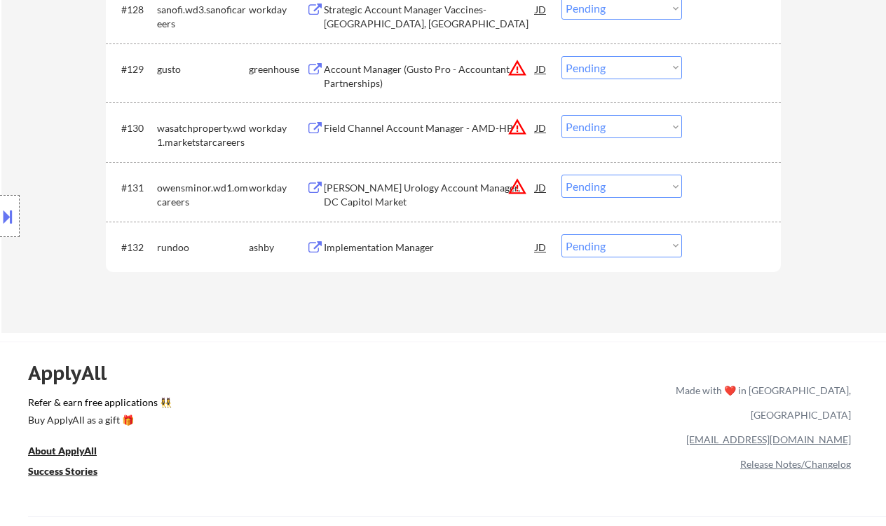
click at [387, 248] on div "Implementation Manager" at bounding box center [430, 247] width 212 height 14
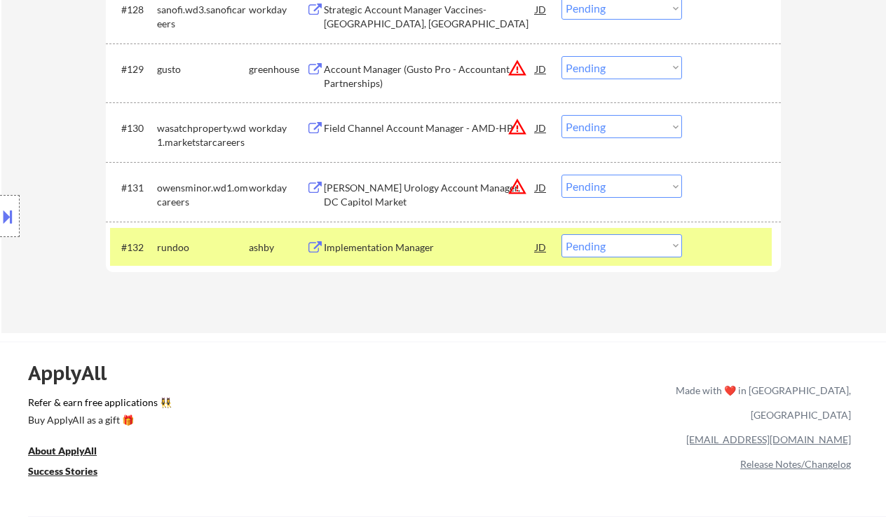
select select ""PLACEHOLDER_1427118222253""
select select ""pending""
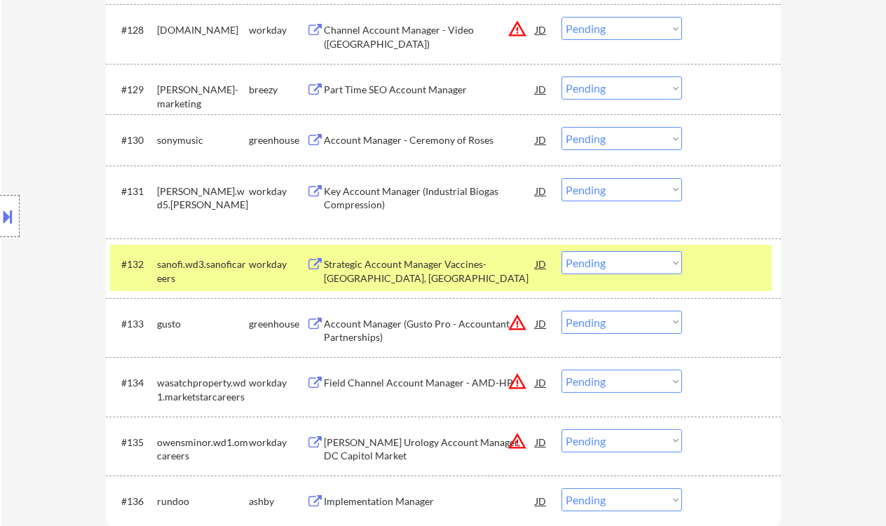
scroll to position [2223, 0]
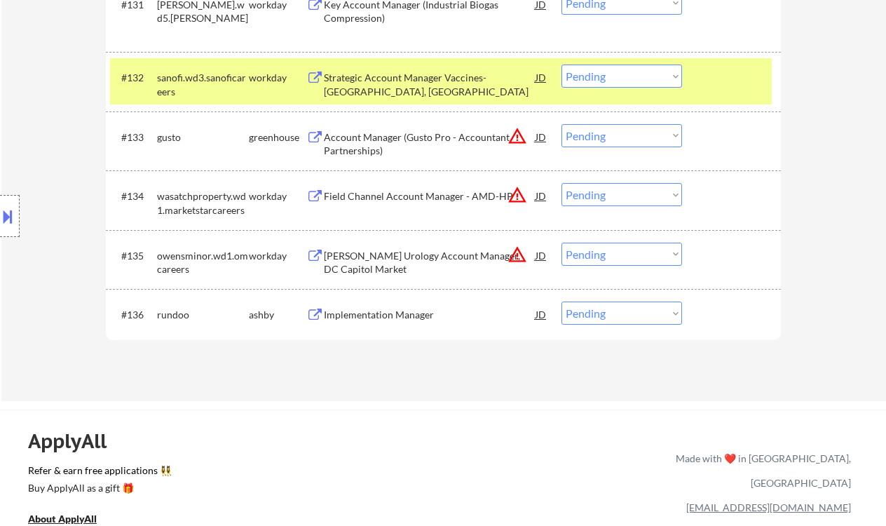
click at [582, 312] on select "Choose an option... Pending Applied Excluded (Questions) Excluded (Expired) Exc…" at bounding box center [622, 312] width 121 height 23
select select ""applied""
click at [562, 301] on select "Choose an option... Pending Applied Excluded (Questions) Excluded (Expired) Exc…" at bounding box center [622, 312] width 121 height 23
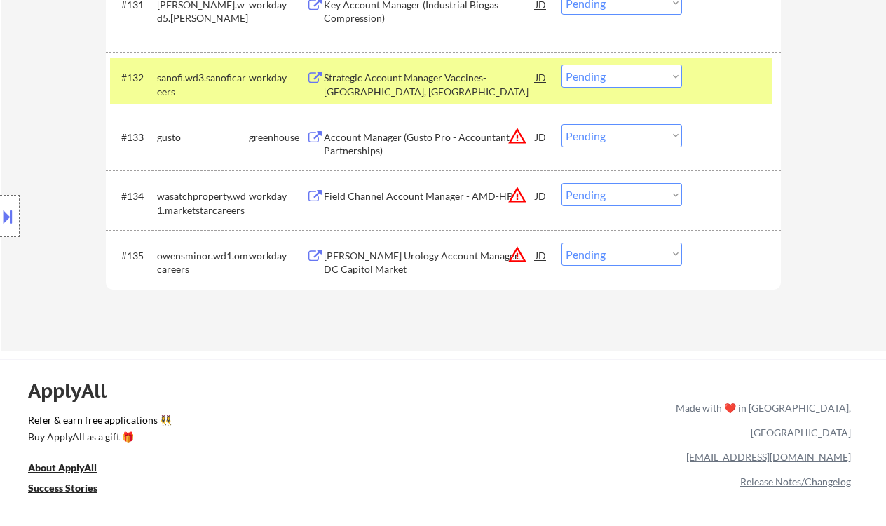
click at [543, 259] on div "JD" at bounding box center [541, 255] width 14 height 25
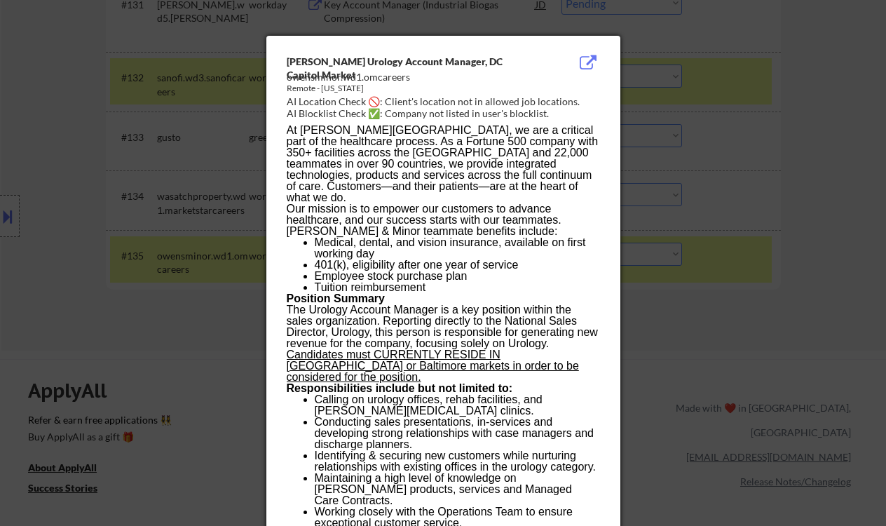
click at [717, 327] on div at bounding box center [443, 263] width 886 height 526
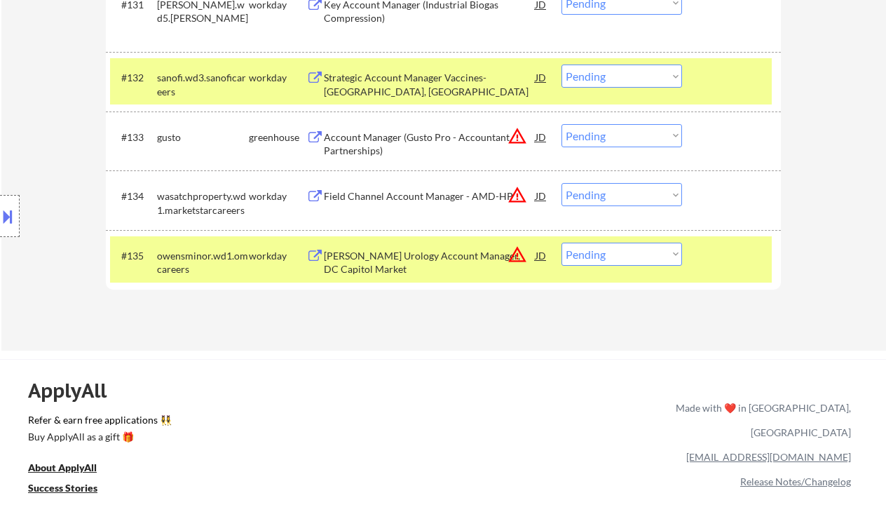
click at [446, 261] on div "Byram Urology Account Manager, DC Capitol Market" at bounding box center [430, 262] width 212 height 27
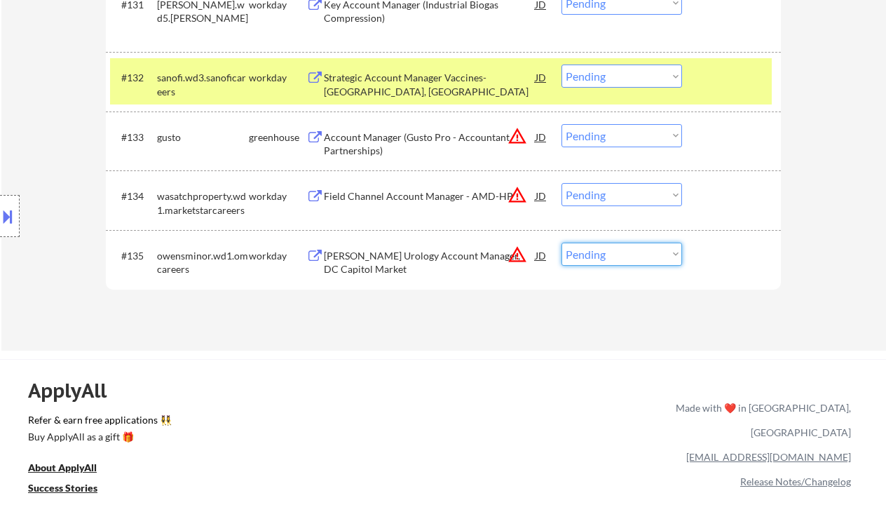
click at [630, 265] on select "Choose an option... Pending Applied Excluded (Questions) Excluded (Expired) Exc…" at bounding box center [622, 254] width 121 height 23
select select ""excluded__location_""
click at [562, 243] on select "Choose an option... Pending Applied Excluded (Questions) Excluded (Expired) Exc…" at bounding box center [622, 254] width 121 height 23
drag, startPoint x: 600, startPoint y: 186, endPoint x: 623, endPoint y: 205, distance: 28.9
click at [600, 186] on select "Choose an option... Pending Applied Excluded (Questions) Excluded (Expired) Exc…" at bounding box center [622, 194] width 121 height 23
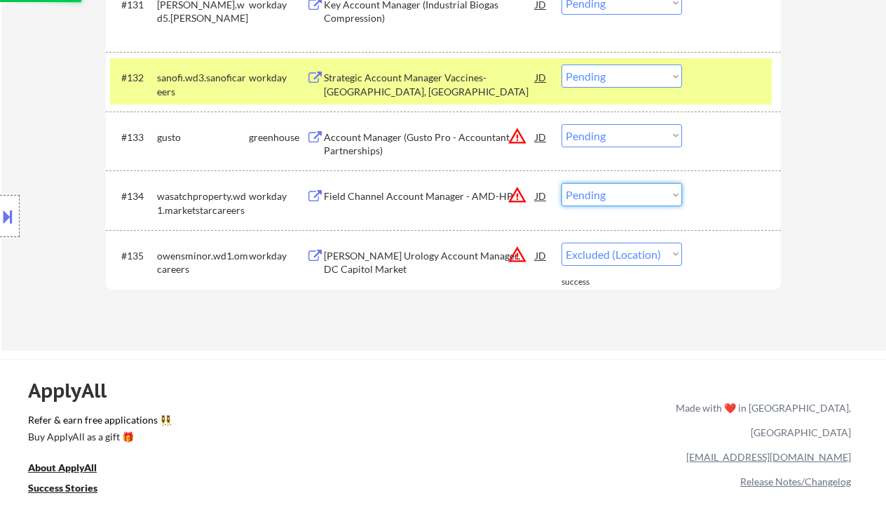
select select ""excluded__location_""
click at [562, 183] on select "Choose an option... Pending Applied Excluded (Questions) Excluded (Expired) Exc…" at bounding box center [622, 194] width 121 height 23
drag, startPoint x: 608, startPoint y: 132, endPoint x: 618, endPoint y: 135, distance: 10.9
click at [608, 132] on select "Choose an option... Pending Applied Excluded (Questions) Excluded (Expired) Exc…" at bounding box center [622, 135] width 121 height 23
select select ""excluded__location_""
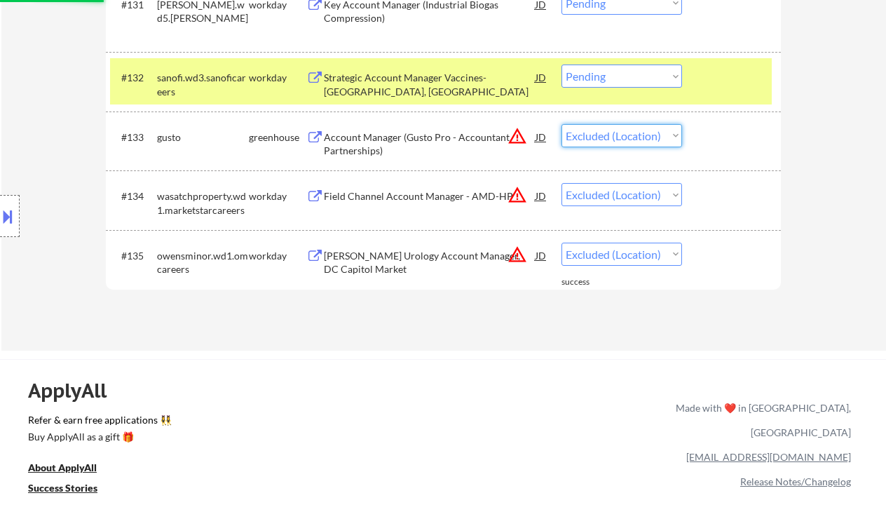
click at [562, 124] on select "Choose an option... Pending Applied Excluded (Questions) Excluded (Expired) Exc…" at bounding box center [622, 135] width 121 height 23
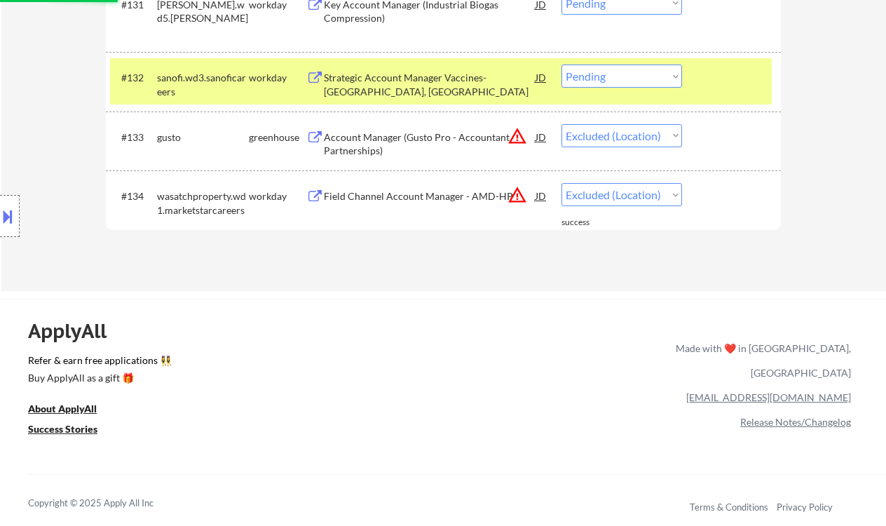
scroll to position [2130, 0]
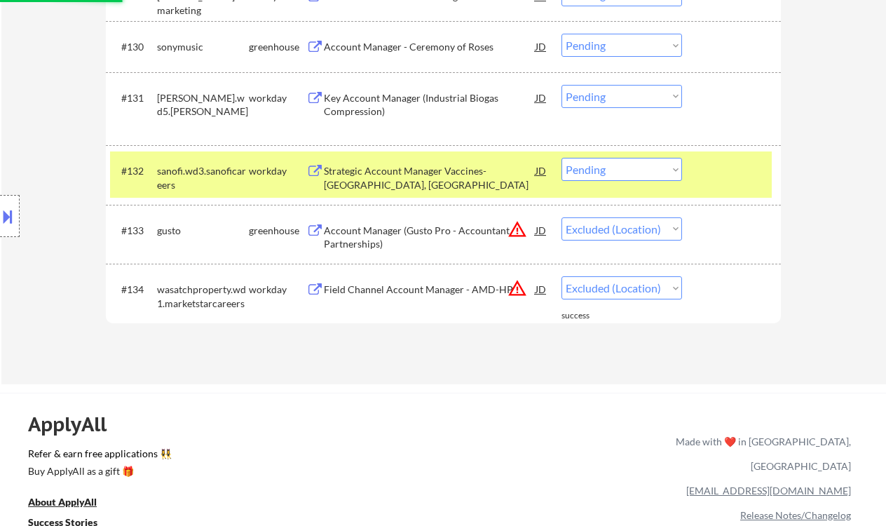
click at [454, 166] on div "Strategic Account Manager Vaccines- Cincinnati, OH" at bounding box center [430, 177] width 212 height 27
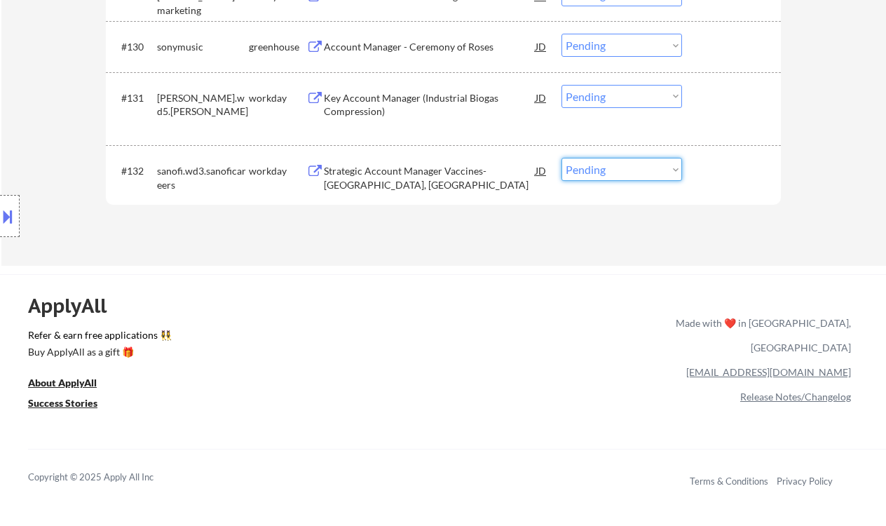
click at [613, 170] on select "Choose an option... Pending Applied Excluded (Questions) Excluded (Expired) Exc…" at bounding box center [622, 169] width 121 height 23
select select ""excluded__expired_""
click at [562, 158] on select "Choose an option... Pending Applied Excluded (Questions) Excluded (Expired) Exc…" at bounding box center [622, 169] width 121 height 23
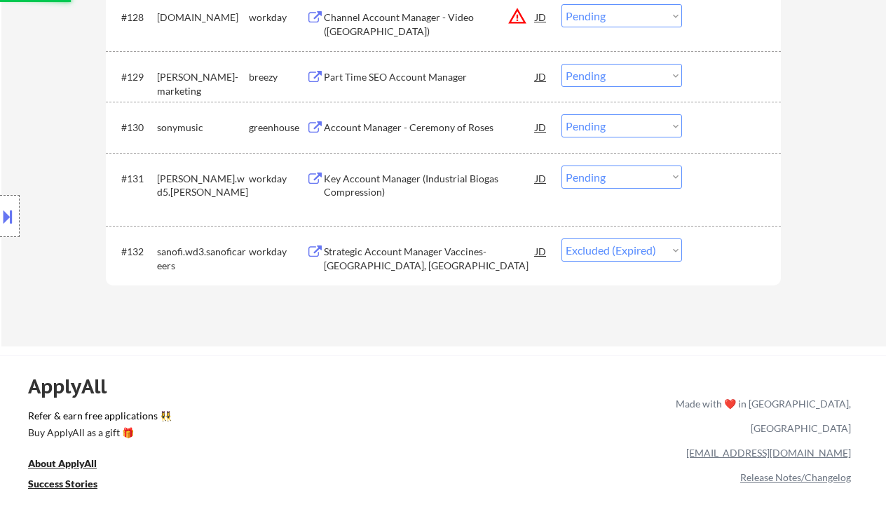
scroll to position [2037, 0]
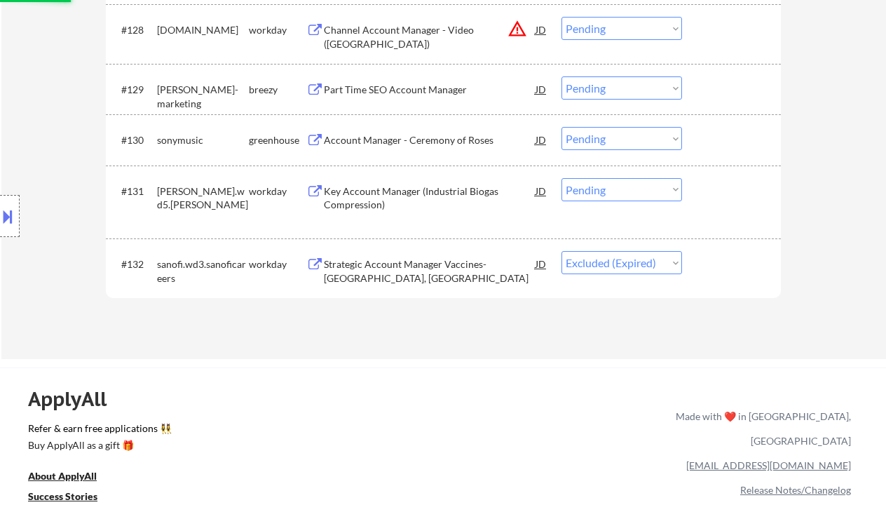
click at [423, 202] on div "Key Account Manager (Industrial Biogas Compression)" at bounding box center [430, 197] width 212 height 27
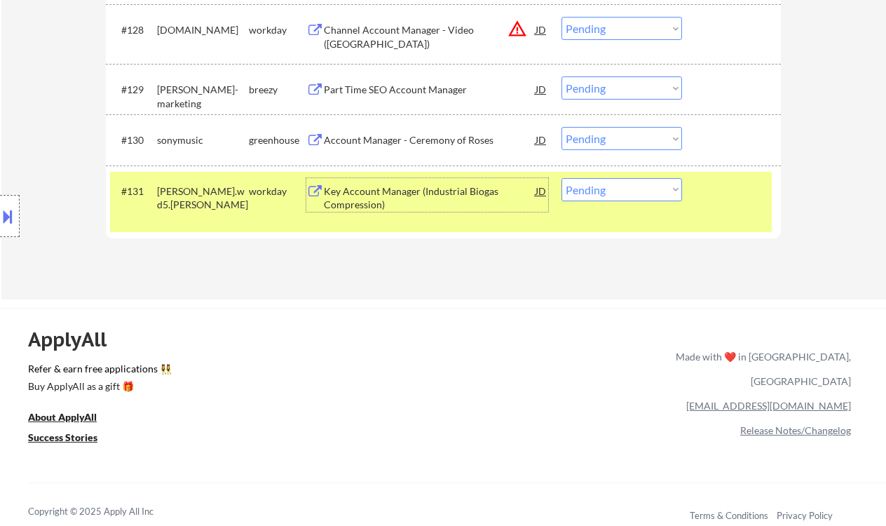
click at [630, 188] on select "Choose an option... Pending Applied Excluded (Questions) Excluded (Expired) Exc…" at bounding box center [622, 189] width 121 height 23
select select ""excluded__bad_match_""
click at [562, 178] on select "Choose an option... Pending Applied Excluded (Questions) Excluded (Expired) Exc…" at bounding box center [622, 189] width 121 height 23
click at [436, 139] on div "Account Manager - Ceremony of Roses" at bounding box center [430, 140] width 212 height 14
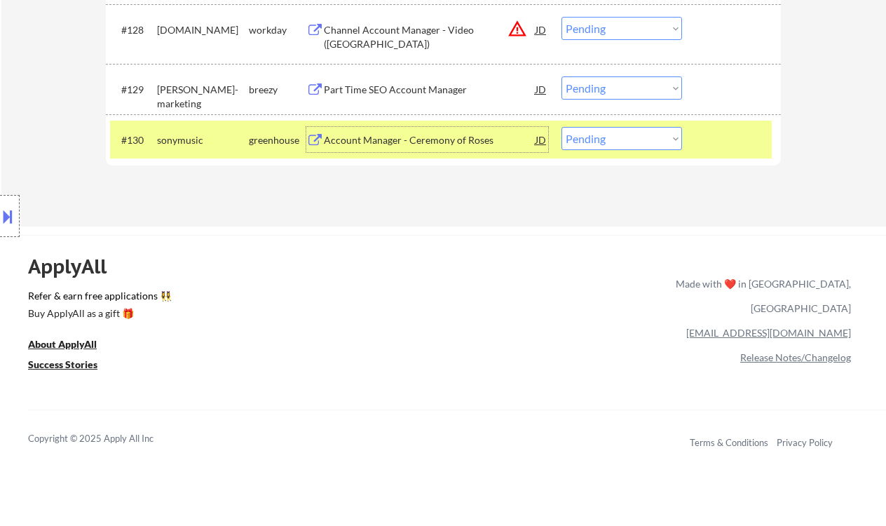
click at [627, 123] on div "#130 sonymusic greenhouse Account Manager - Ceremony of Roses JD warning_amber …" at bounding box center [441, 140] width 662 height 38
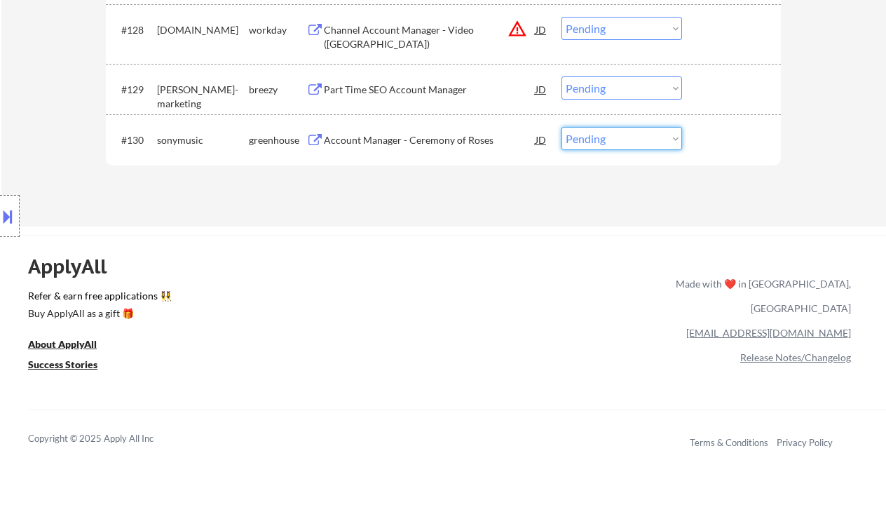
drag, startPoint x: 624, startPoint y: 133, endPoint x: 631, endPoint y: 149, distance: 17.6
click at [624, 134] on select "Choose an option... Pending Applied Excluded (Questions) Excluded (Expired) Exc…" at bounding box center [622, 138] width 121 height 23
select select ""excluded__bad_match_""
click at [562, 127] on select "Choose an option... Pending Applied Excluded (Questions) Excluded (Expired) Exc…" at bounding box center [622, 138] width 121 height 23
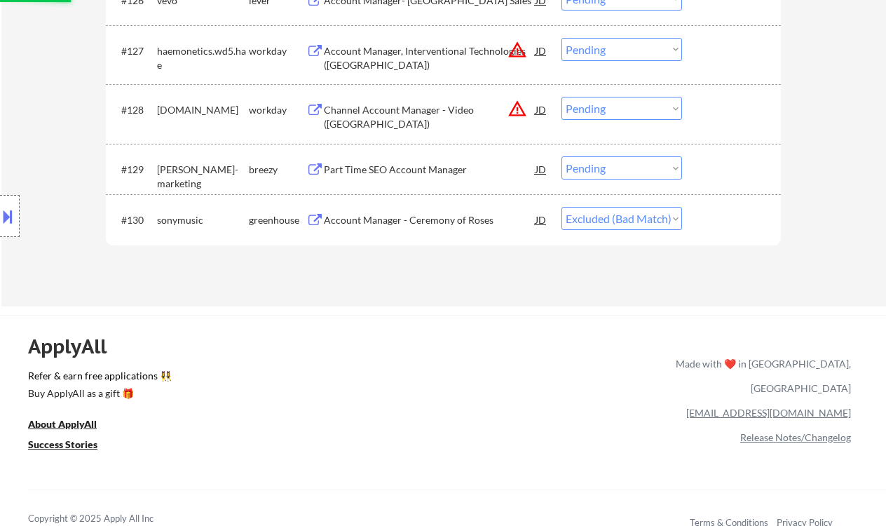
scroll to position [1943, 0]
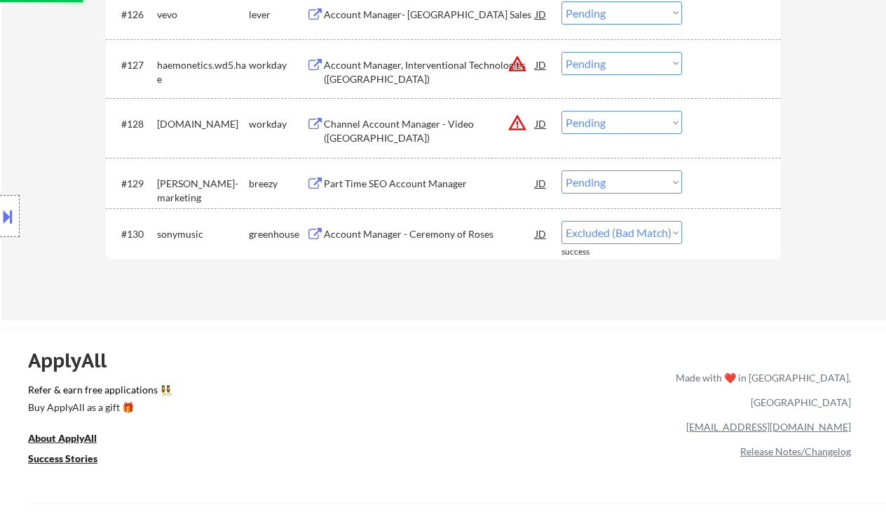
click at [628, 191] on select "Choose an option... Pending Applied Excluded (Questions) Excluded (Expired) Exc…" at bounding box center [622, 181] width 121 height 23
select select ""excluded__other_""
click at [562, 170] on select "Choose an option... Pending Applied Excluded (Questions) Excluded (Expired) Exc…" at bounding box center [622, 181] width 121 height 23
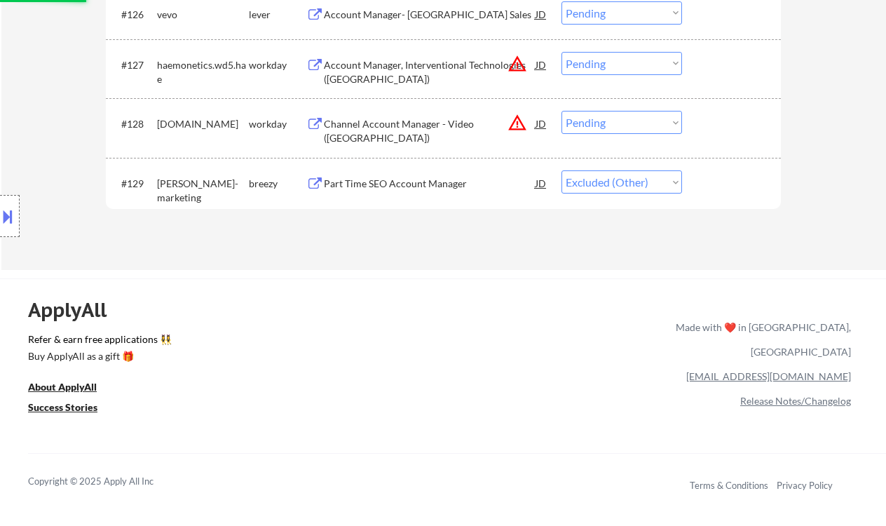
scroll to position [1849, 0]
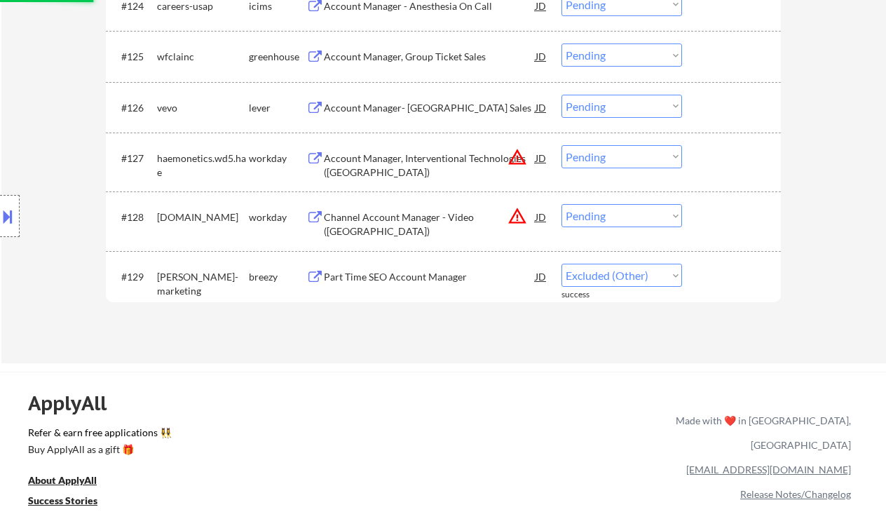
click at [634, 215] on select "Choose an option... Pending Applied Excluded (Questions) Excluded (Expired) Exc…" at bounding box center [622, 215] width 121 height 23
select select ""excluded__location_""
click at [562, 204] on select "Choose an option... Pending Applied Excluded (Questions) Excluded (Expired) Exc…" at bounding box center [622, 215] width 121 height 23
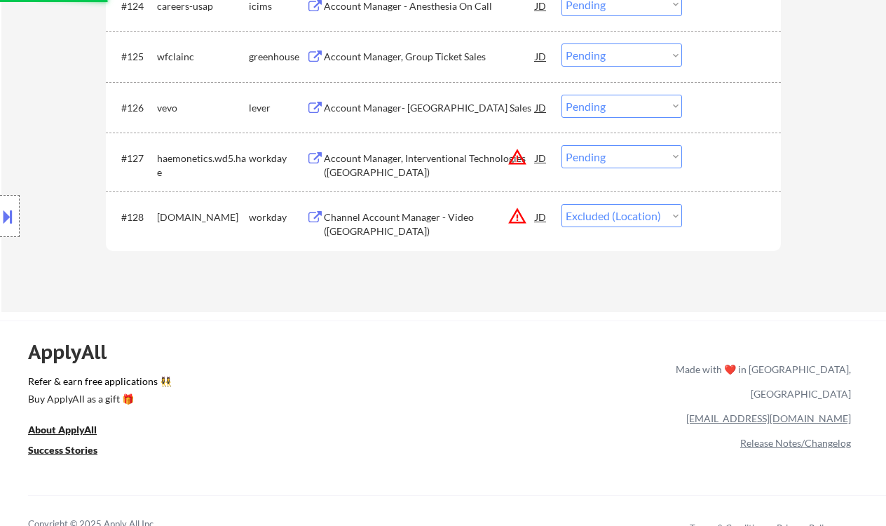
click at [621, 161] on select "Choose an option... Pending Applied Excluded (Questions) Excluded (Expired) Exc…" at bounding box center [622, 156] width 121 height 23
select select ""excluded__location_""
click at [562, 145] on select "Choose an option... Pending Applied Excluded (Questions) Excluded (Expired) Exc…" at bounding box center [622, 156] width 121 height 23
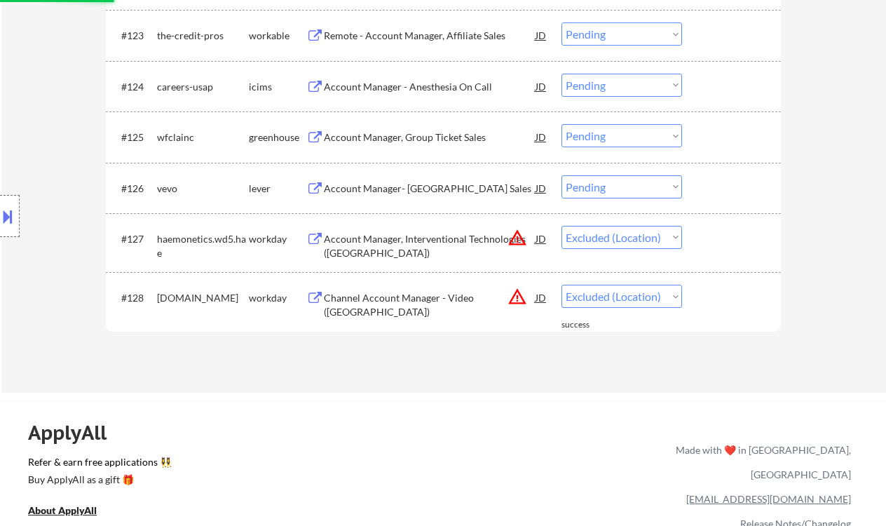
scroll to position [1756, 0]
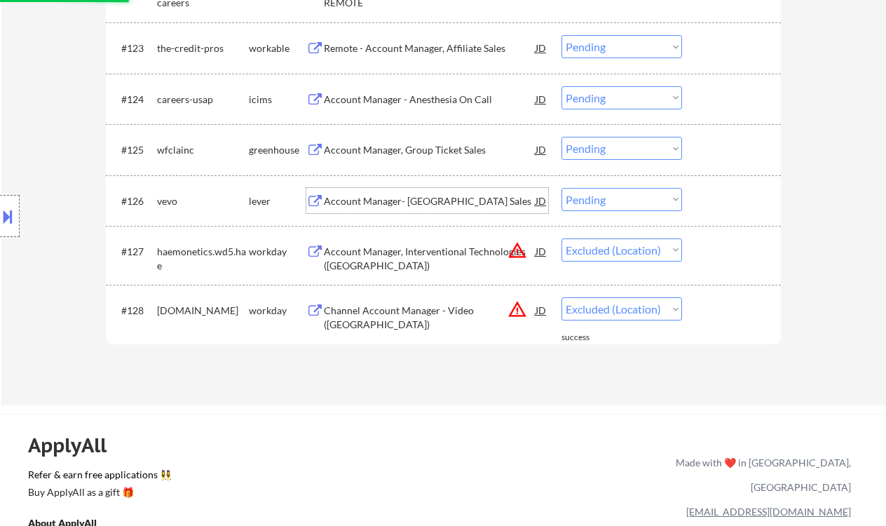
click at [425, 206] on div "Account Manager- West Coast Sales" at bounding box center [430, 201] width 212 height 14
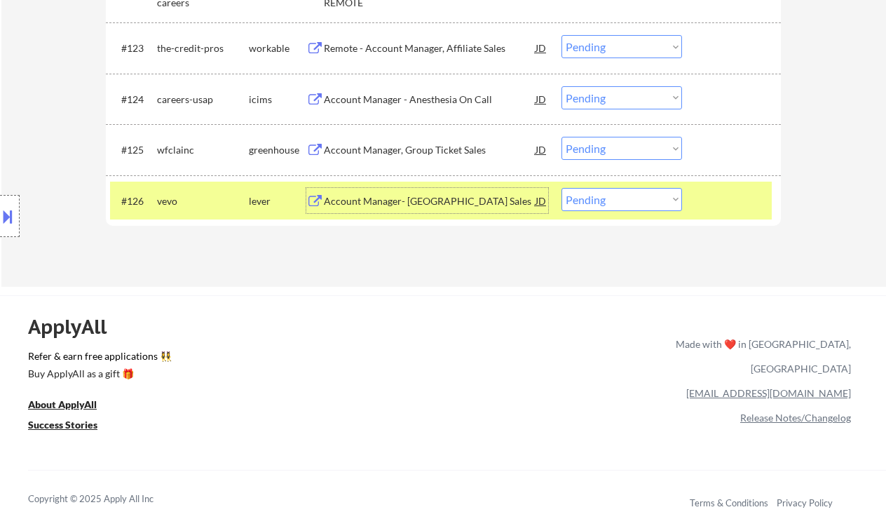
drag, startPoint x: 611, startPoint y: 203, endPoint x: 614, endPoint y: 210, distance: 8.2
click at [611, 203] on select "Choose an option... Pending Applied Excluded (Questions) Excluded (Expired) Exc…" at bounding box center [622, 199] width 121 height 23
select select ""excluded__bad_match_""
click at [562, 188] on select "Choose an option... Pending Applied Excluded (Questions) Excluded (Expired) Exc…" at bounding box center [622, 199] width 121 height 23
click at [420, 151] on div "Account Manager, Group Ticket Sales" at bounding box center [430, 150] width 212 height 14
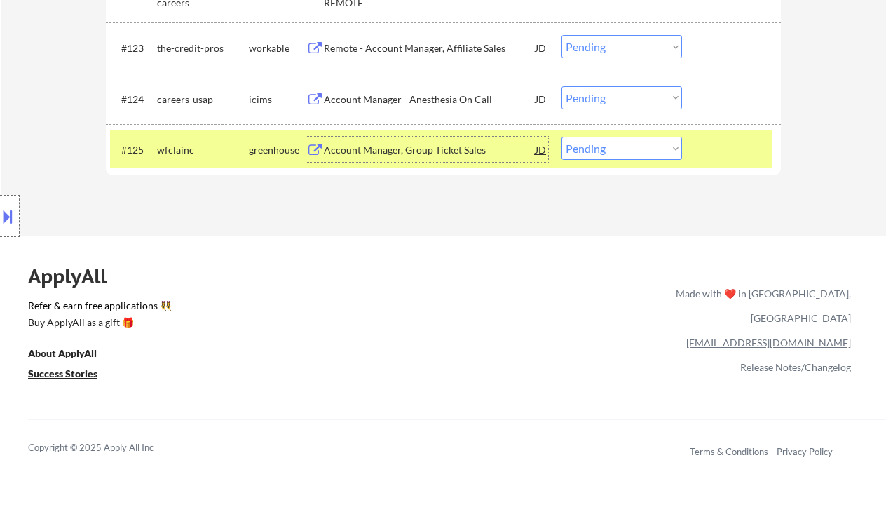
click at [609, 143] on select "Choose an option... Pending Applied Excluded (Questions) Excluded (Expired) Exc…" at bounding box center [622, 148] width 121 height 23
click at [562, 137] on select "Choose an option... Pending Applied Excluded (Questions) Excluded (Expired) Exc…" at bounding box center [622, 148] width 121 height 23
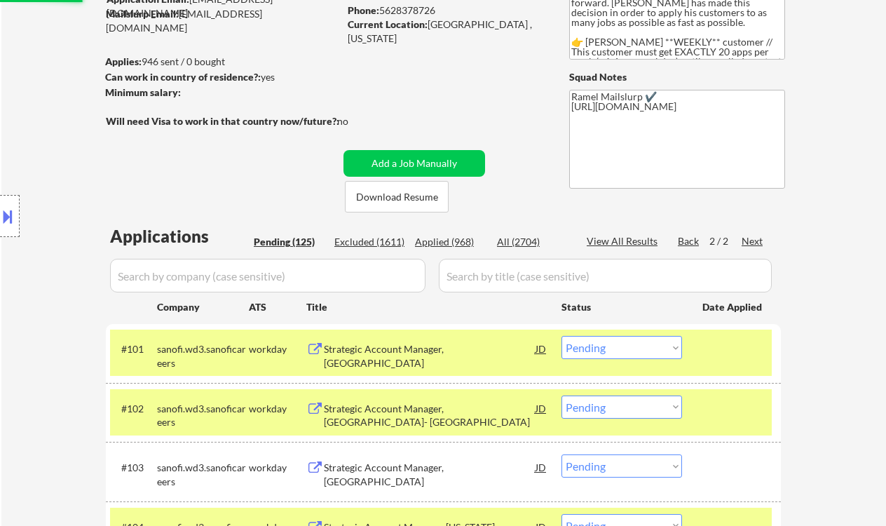
scroll to position [67, 0]
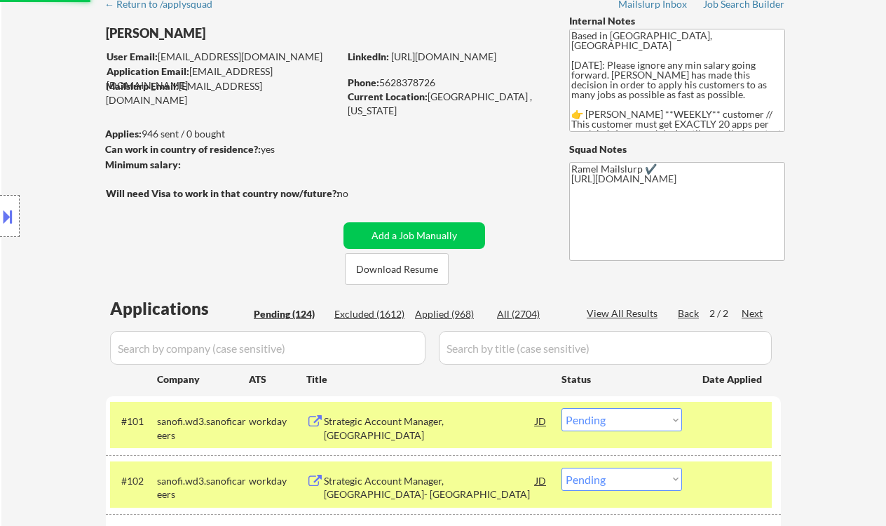
click at [686, 317] on div "Back" at bounding box center [689, 313] width 22 height 14
select select ""pending""
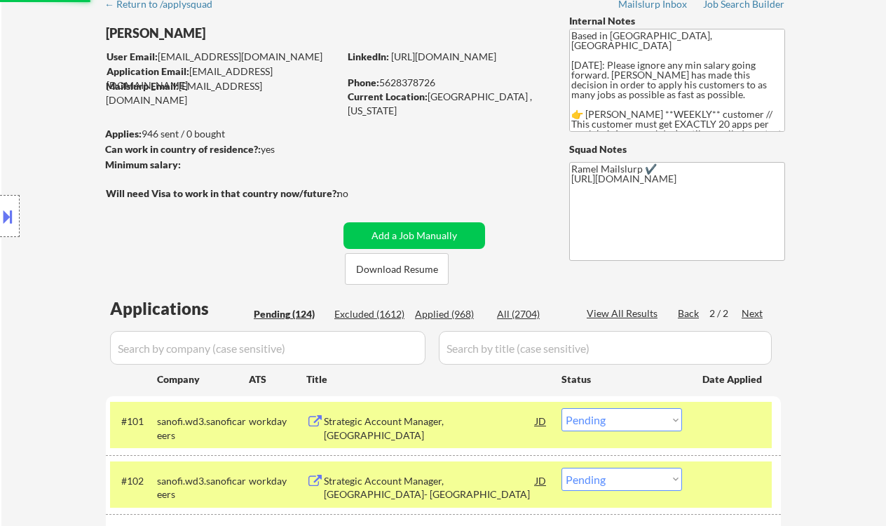
select select ""pending""
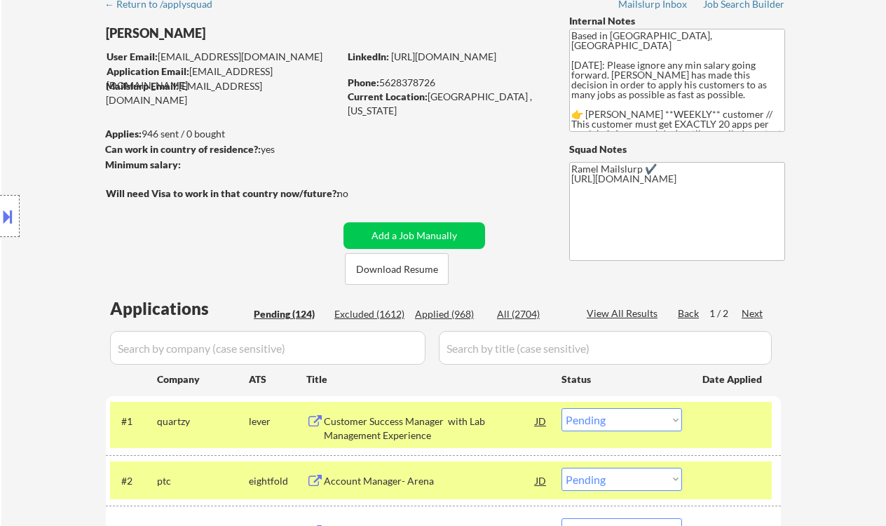
scroll to position [347, 0]
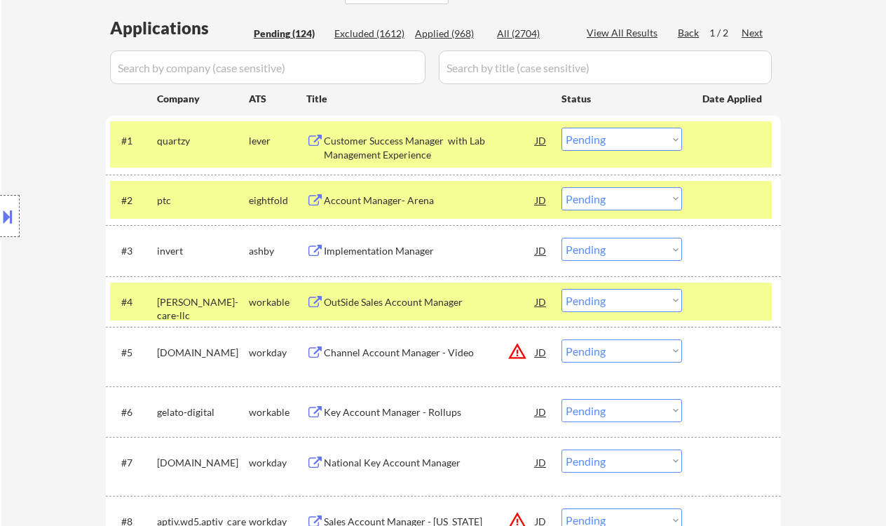
click at [388, 148] on div "Customer Success Manager with Lab Management Experience" at bounding box center [430, 147] width 212 height 27
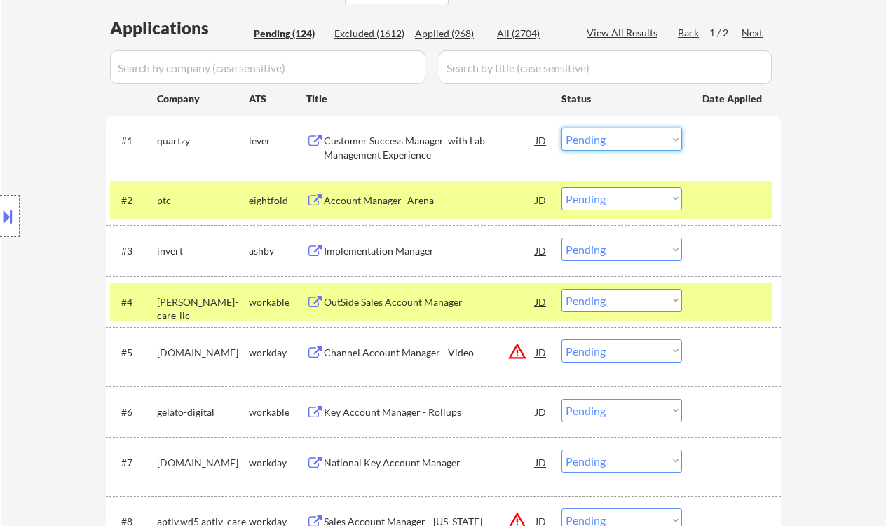
click at [595, 138] on select "Choose an option... Pending Applied Excluded (Questions) Excluded (Expired) Exc…" at bounding box center [622, 139] width 121 height 23
click at [562, 128] on select "Choose an option... Pending Applied Excluded (Questions) Excluded (Expired) Exc…" at bounding box center [622, 139] width 121 height 23
click at [412, 205] on div "Account Manager- Arena" at bounding box center [430, 200] width 212 height 14
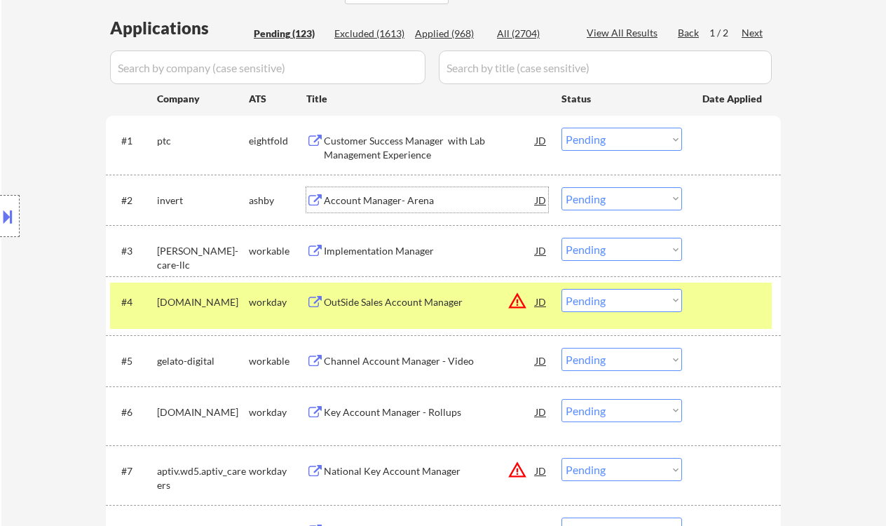
click at [591, 139] on select "Choose an option... Pending Applied Excluded (Questions) Excluded (Expired) Exc…" at bounding box center [622, 139] width 121 height 23
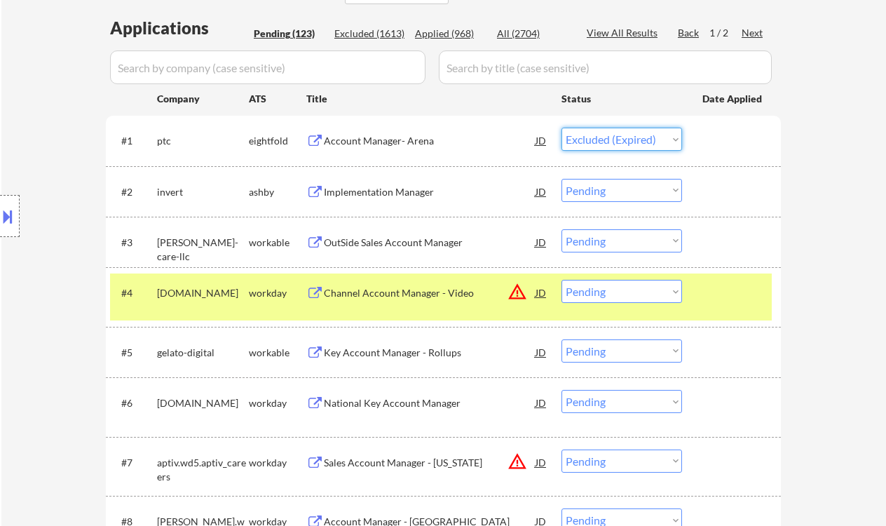
click at [562, 128] on select "Choose an option... Pending Applied Excluded (Questions) Excluded (Expired) Exc…" at bounding box center [622, 139] width 121 height 23
click at [398, 194] on div "Implementation Manager" at bounding box center [430, 192] width 212 height 14
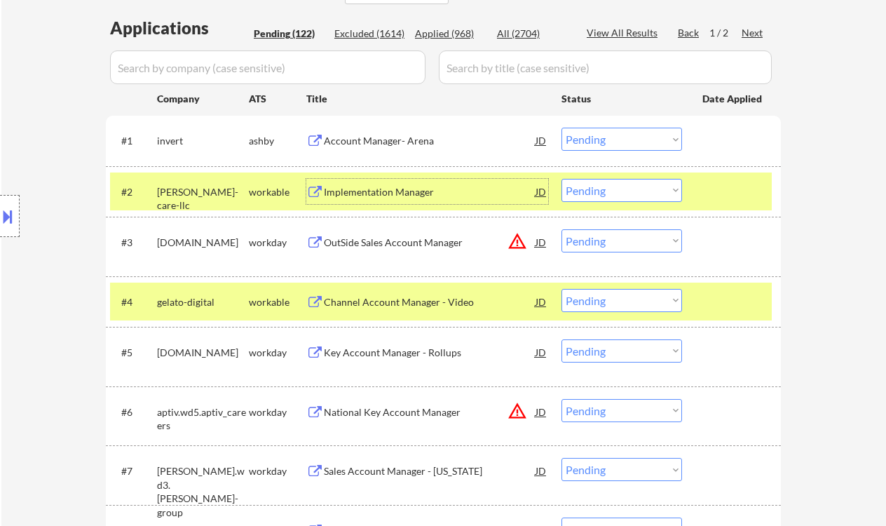
drag, startPoint x: 652, startPoint y: 240, endPoint x: 660, endPoint y: 252, distance: 14.2
click at [652, 240] on select "Choose an option... Pending Applied Excluded (Questions) Excluded (Expired) Exc…" at bounding box center [622, 240] width 121 height 23
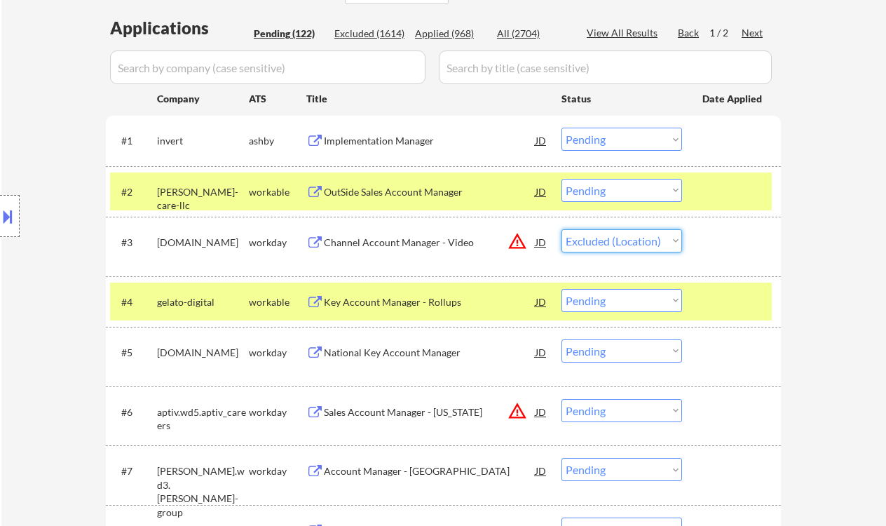
click at [562, 229] on select "Choose an option... Pending Applied Excluded (Questions) Excluded (Expired) Exc…" at bounding box center [622, 240] width 121 height 23
click at [426, 307] on div "Key Account Manager - Rollups" at bounding box center [430, 302] width 212 height 14
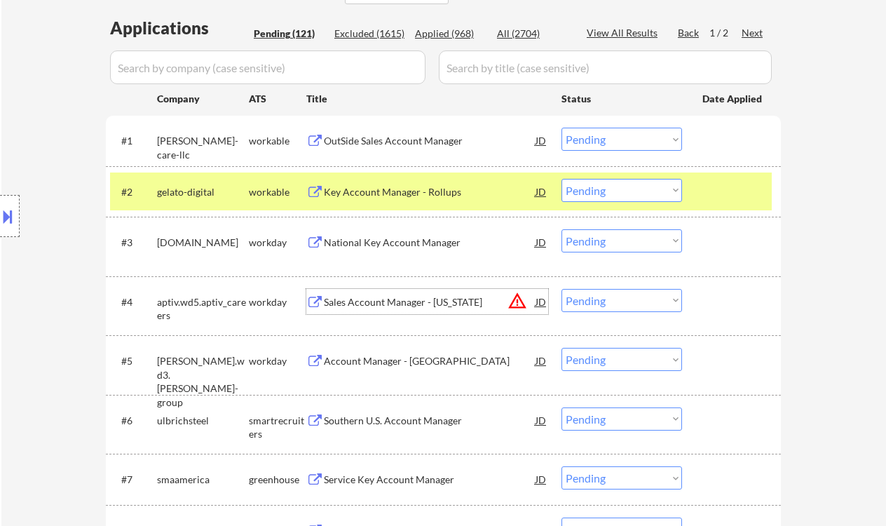
click at [634, 303] on select "Choose an option... Pending Applied Excluded (Questions) Excluded (Expired) Exc…" at bounding box center [622, 300] width 121 height 23
click at [562, 289] on select "Choose an option... Pending Applied Excluded (Questions) Excluded (Expired) Exc…" at bounding box center [622, 300] width 121 height 23
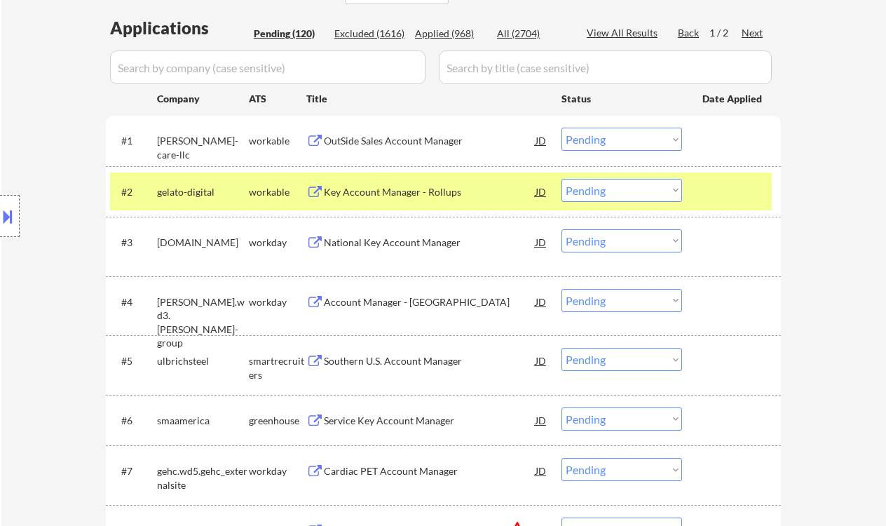
click at [463, 140] on div "OutSide Sales Account Manager" at bounding box center [430, 141] width 212 height 14
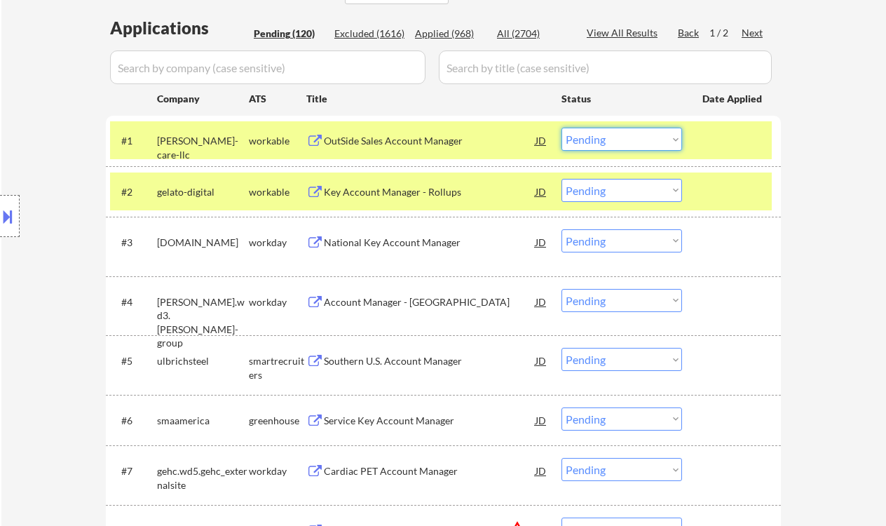
click at [611, 134] on select "Choose an option... Pending Applied Excluded (Questions) Excluded (Expired) Exc…" at bounding box center [622, 139] width 121 height 23
click at [562, 128] on select "Choose an option... Pending Applied Excluded (Questions) Excluded (Expired) Exc…" at bounding box center [622, 139] width 121 height 23
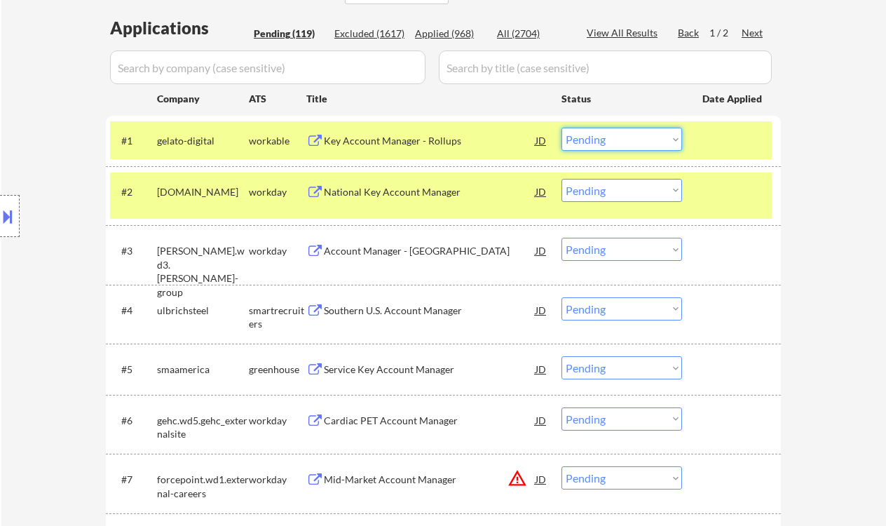
click at [616, 141] on select "Choose an option... Pending Applied Excluded (Questions) Excluded (Expired) Exc…" at bounding box center [622, 139] width 121 height 23
click at [562, 128] on select "Choose an option... Pending Applied Excluded (Questions) Excluded (Expired) Exc…" at bounding box center [622, 139] width 121 height 23
click at [379, 198] on div "National Key Account Manager" at bounding box center [430, 191] width 212 height 25
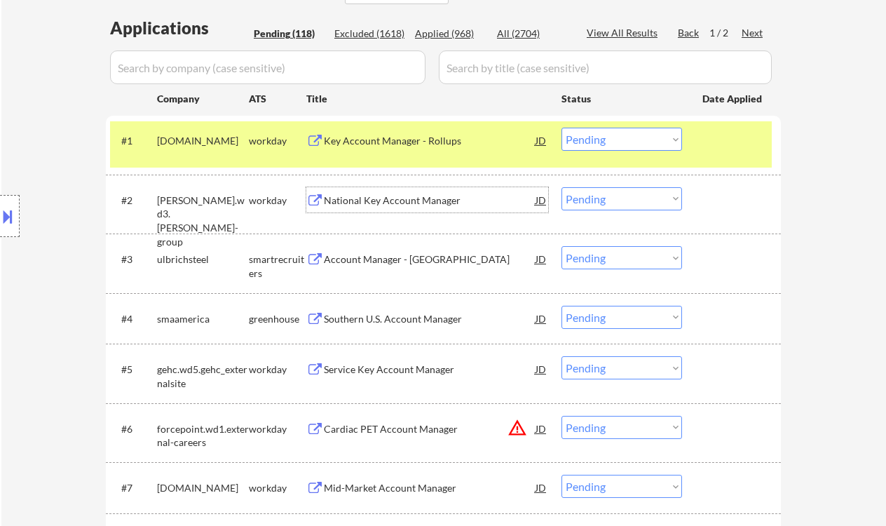
drag, startPoint x: 605, startPoint y: 141, endPoint x: 609, endPoint y: 150, distance: 10.0
click at [605, 141] on select "Choose an option... Pending Applied Excluded (Questions) Excluded (Expired) Exc…" at bounding box center [622, 139] width 121 height 23
click at [562, 128] on select "Choose an option... Pending Applied Excluded (Questions) Excluded (Expired) Exc…" at bounding box center [622, 139] width 121 height 23
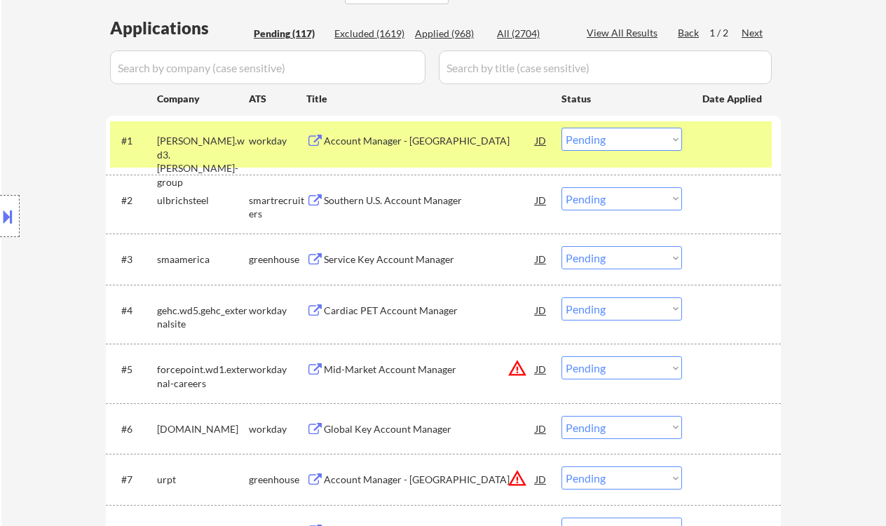
click at [399, 139] on div "Account Manager - Northeast Territory" at bounding box center [430, 141] width 212 height 14
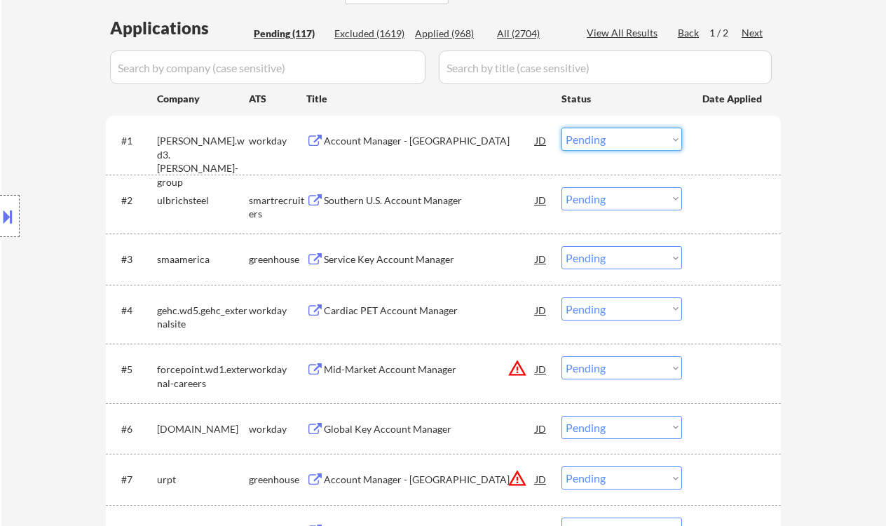
click at [599, 142] on select "Choose an option... Pending Applied Excluded (Questions) Excluded (Expired) Exc…" at bounding box center [622, 139] width 121 height 23
click at [562, 128] on select "Choose an option... Pending Applied Excluded (Questions) Excluded (Expired) Exc…" at bounding box center [622, 139] width 121 height 23
click at [400, 204] on div "Southern U.S. Account Manager" at bounding box center [430, 200] width 212 height 14
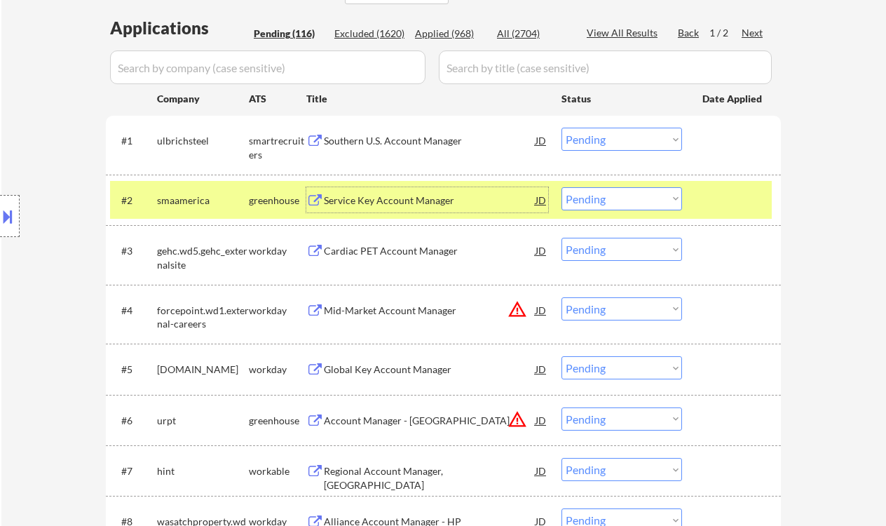
click at [618, 139] on select "Choose an option... Pending Applied Excluded (Questions) Excluded (Expired) Exc…" at bounding box center [622, 139] width 121 height 23
click at [562, 128] on select "Choose an option... Pending Applied Excluded (Questions) Excluded (Expired) Exc…" at bounding box center [622, 139] width 121 height 23
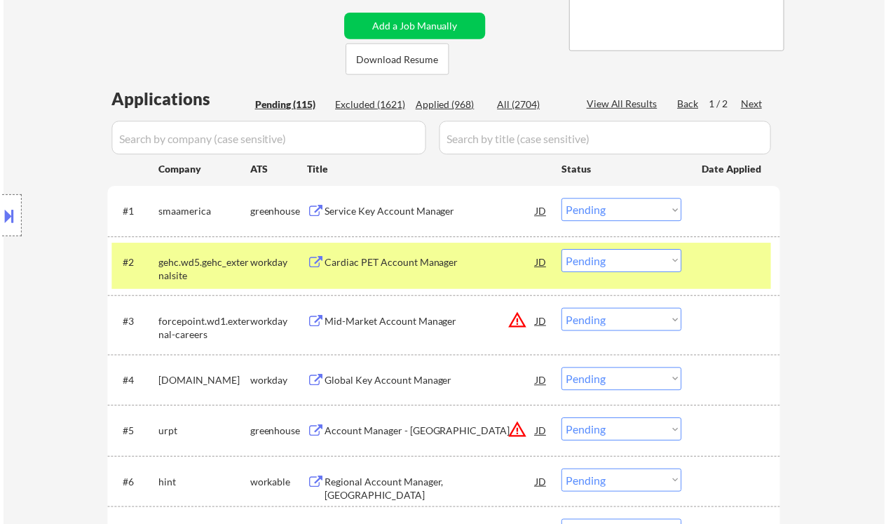
scroll to position [254, 0]
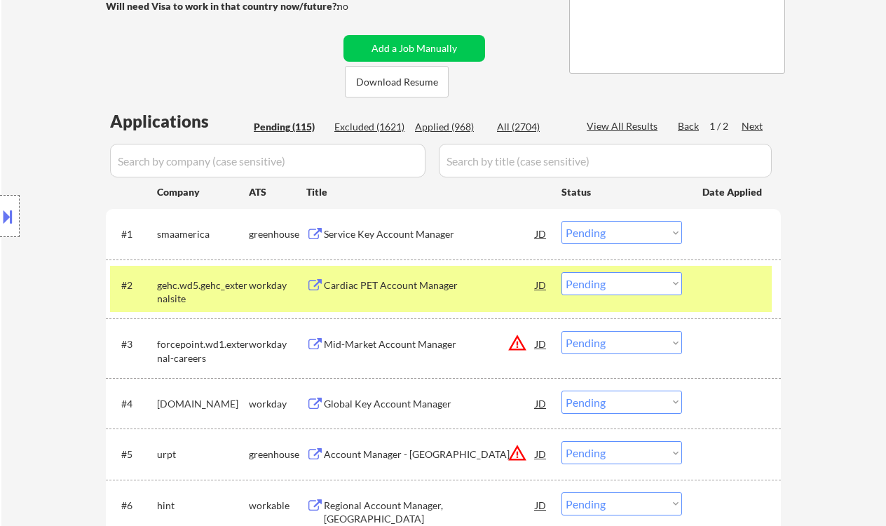
click at [430, 241] on div "Service Key Account Manager" at bounding box center [430, 233] width 212 height 25
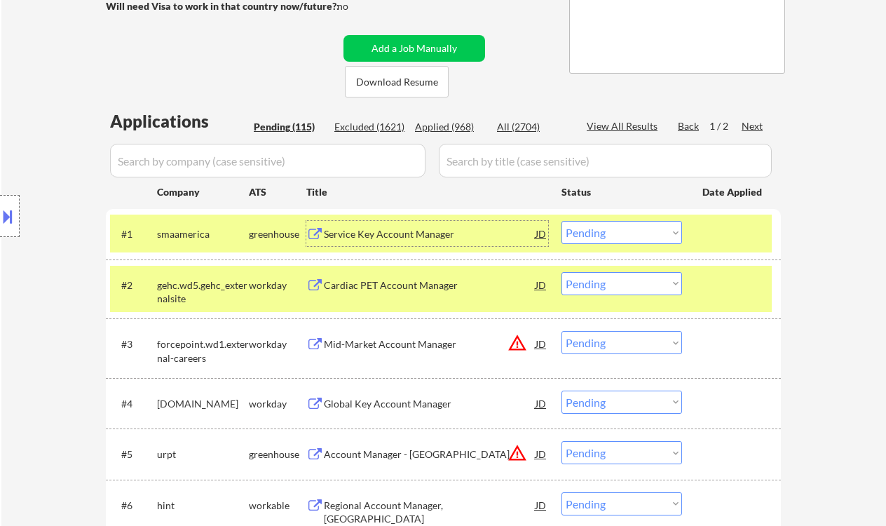
click at [622, 231] on select "Choose an option... Pending Applied Excluded (Questions) Excluded (Expired) Exc…" at bounding box center [622, 232] width 121 height 23
click at [562, 221] on select "Choose an option... Pending Applied Excluded (Questions) Excluded (Expired) Exc…" at bounding box center [622, 232] width 121 height 23
click at [416, 287] on div "Cardiac PET Account Manager" at bounding box center [430, 285] width 212 height 14
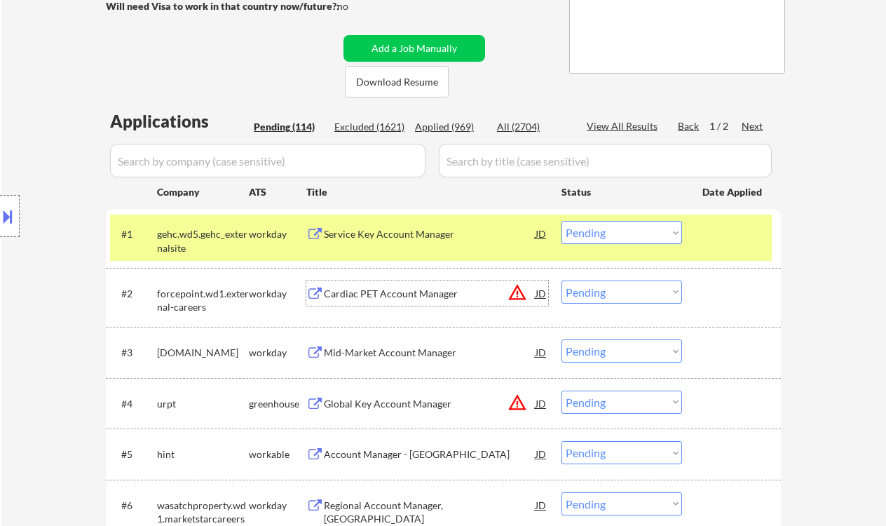
click at [639, 238] on select "Choose an option... Pending Applied Excluded (Questions) Excluded (Expired) Exc…" at bounding box center [622, 232] width 121 height 23
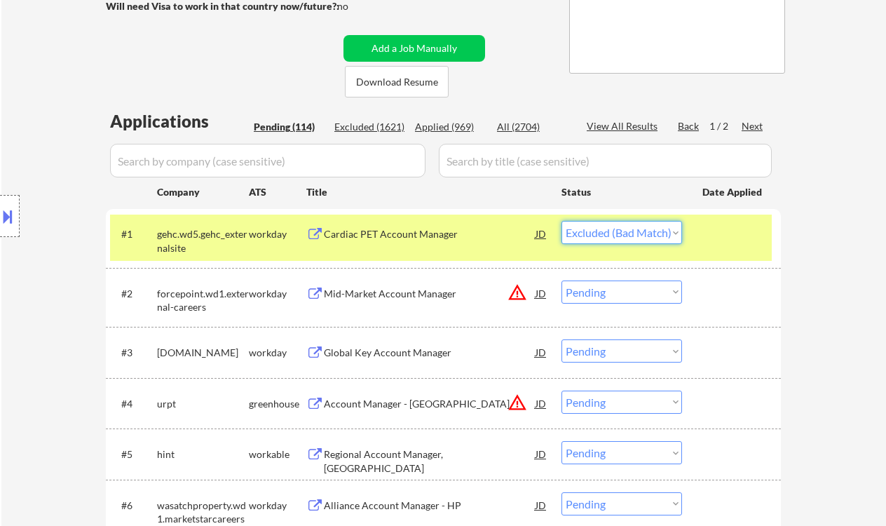
click at [562, 221] on select "Choose an option... Pending Applied Excluded (Questions) Excluded (Expired) Exc…" at bounding box center [622, 232] width 121 height 23
click at [443, 294] on div "Mid-Market Account Manager" at bounding box center [430, 294] width 212 height 14
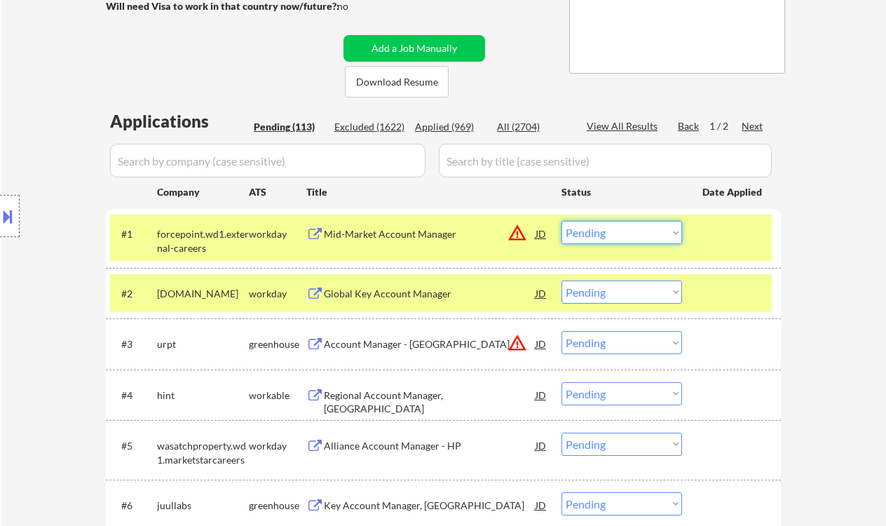
drag, startPoint x: 621, startPoint y: 229, endPoint x: 630, endPoint y: 243, distance: 17.3
click at [621, 229] on select "Choose an option... Pending Applied Excluded (Questions) Excluded (Expired) Exc…" at bounding box center [622, 232] width 121 height 23
click at [562, 221] on select "Choose an option... Pending Applied Excluded (Questions) Excluded (Expired) Exc…" at bounding box center [622, 232] width 121 height 23
click at [414, 292] on div "Global Key Account Manager" at bounding box center [430, 294] width 212 height 14
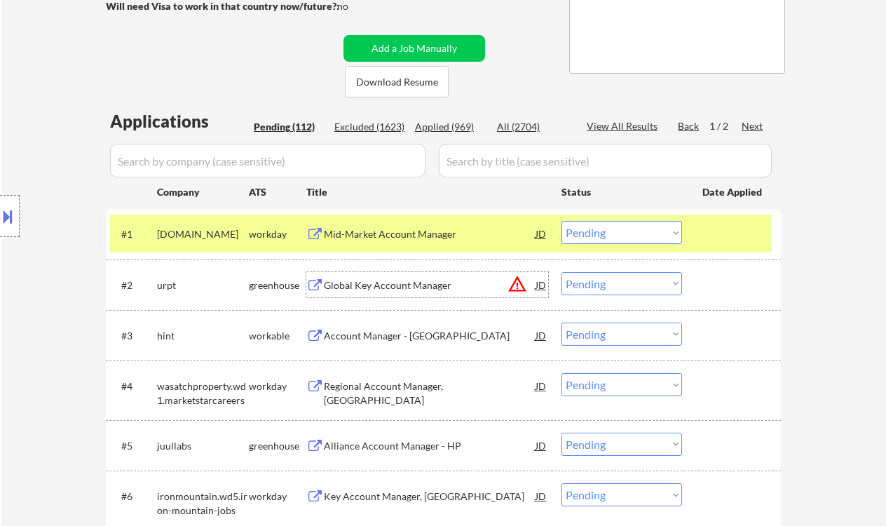
click at [603, 234] on select "Choose an option... Pending Applied Excluded (Questions) Excluded (Expired) Exc…" at bounding box center [622, 232] width 121 height 23
click at [562, 221] on select "Choose an option... Pending Applied Excluded (Questions) Excluded (Expired) Exc…" at bounding box center [622, 232] width 121 height 23
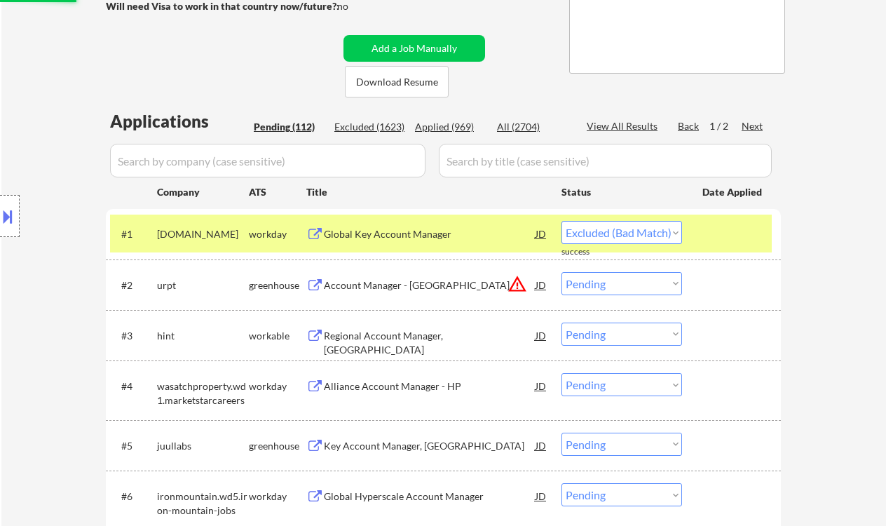
drag, startPoint x: 633, startPoint y: 281, endPoint x: 639, endPoint y: 289, distance: 9.5
click at [633, 281] on select "Choose an option... Pending Applied Excluded (Questions) Excluded (Expired) Exc…" at bounding box center [622, 283] width 121 height 23
click at [562, 272] on select "Choose an option... Pending Applied Excluded (Questions) Excluded (Expired) Exc…" at bounding box center [622, 283] width 121 height 23
click at [397, 337] on div "Regional Account Manager, West" at bounding box center [430, 342] width 212 height 27
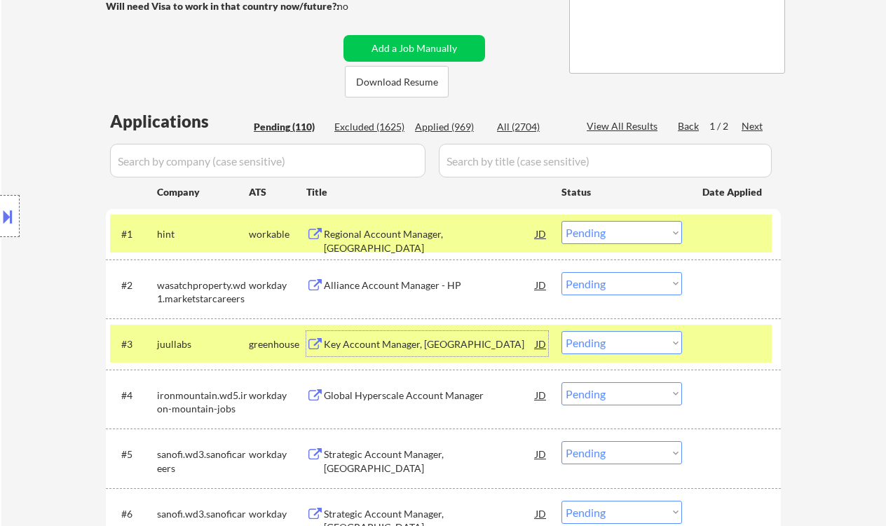
click at [376, 237] on div "Regional Account Manager, West" at bounding box center [430, 240] width 212 height 27
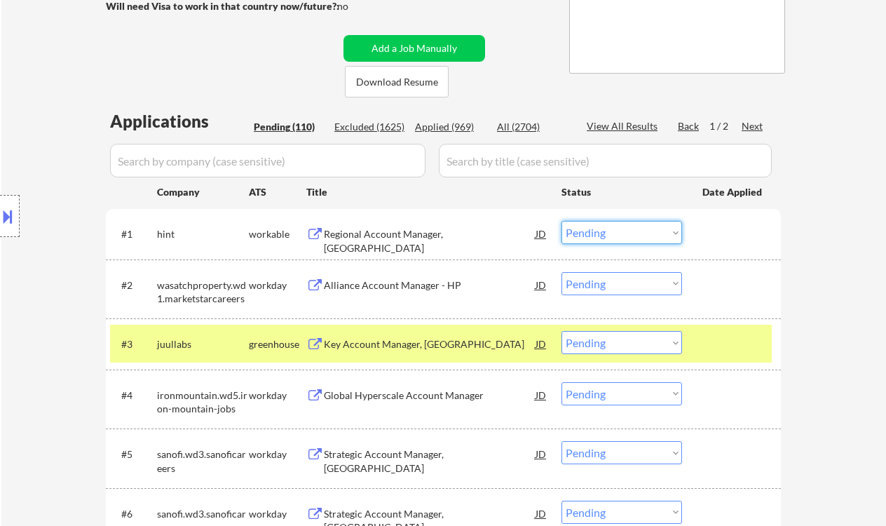
click at [609, 234] on select "Choose an option... Pending Applied Excluded (Questions) Excluded (Expired) Exc…" at bounding box center [622, 232] width 121 height 23
click at [562, 221] on select "Choose an option... Pending Applied Excluded (Questions) Excluded (Expired) Exc…" at bounding box center [622, 232] width 121 height 23
click at [618, 284] on select "Choose an option... Pending Applied Excluded (Questions) Excluded (Expired) Exc…" at bounding box center [622, 283] width 121 height 23
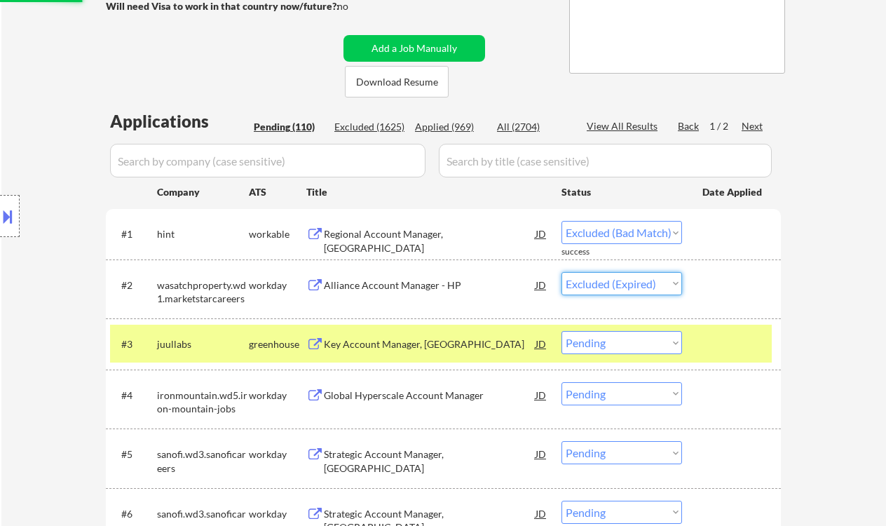
click at [562, 272] on select "Choose an option... Pending Applied Excluded (Questions) Excluded (Expired) Exc…" at bounding box center [622, 283] width 121 height 23
click at [420, 352] on div "Key Account Manager, West" at bounding box center [430, 343] width 212 height 25
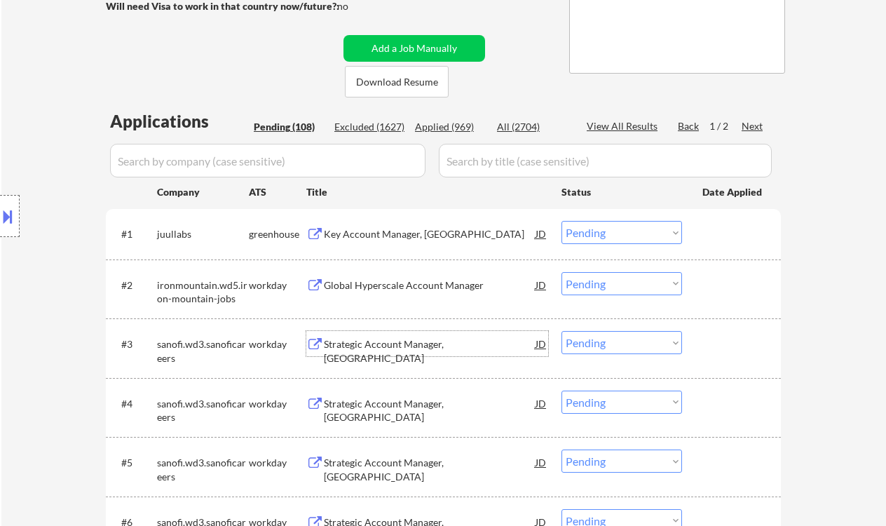
click at [613, 232] on select "Choose an option... Pending Applied Excluded (Questions) Excluded (Expired) Exc…" at bounding box center [622, 232] width 121 height 23
click at [562, 221] on select "Choose an option... Pending Applied Excluded (Questions) Excluded (Expired) Exc…" at bounding box center [622, 232] width 121 height 23
click at [386, 284] on div "Global Hyperscale Account Manager" at bounding box center [430, 285] width 212 height 14
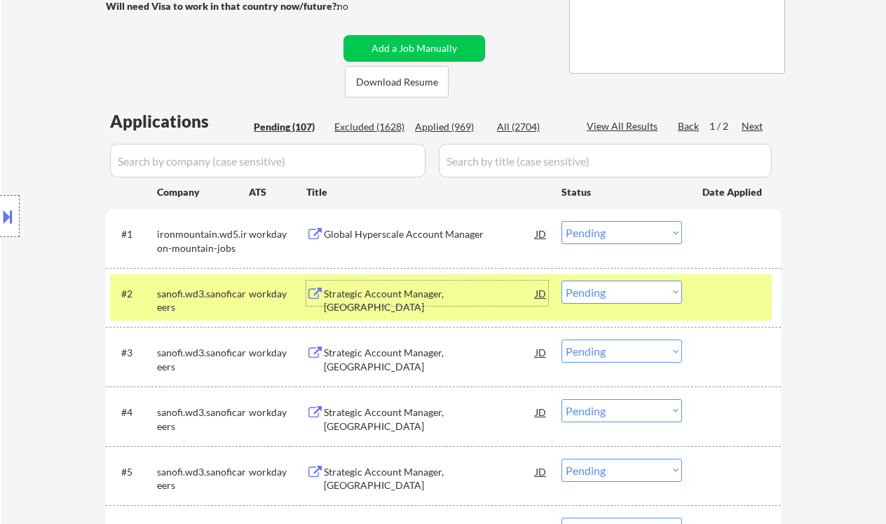
click at [598, 238] on select "Choose an option... Pending Applied Excluded (Questions) Excluded (Expired) Exc…" at bounding box center [622, 232] width 121 height 23
click at [562, 221] on select "Choose an option... Pending Applied Excluded (Questions) Excluded (Expired) Exc…" at bounding box center [622, 232] width 121 height 23
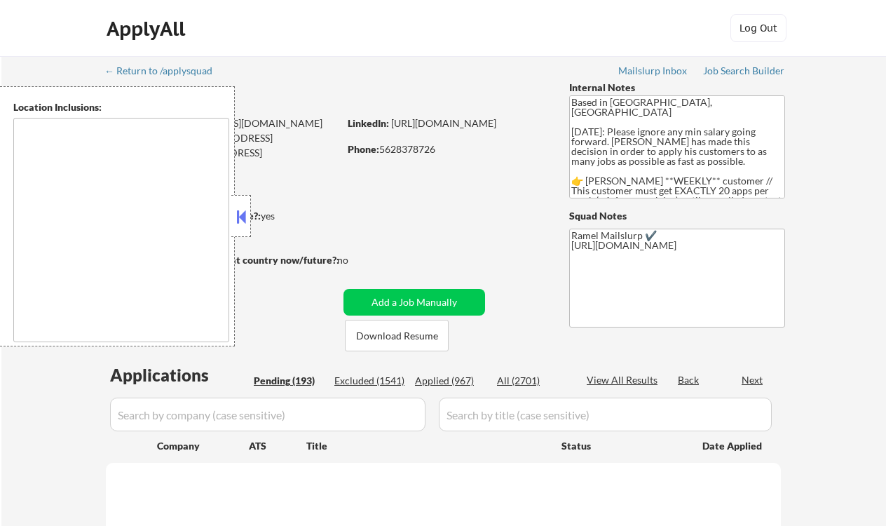
select select ""pending""
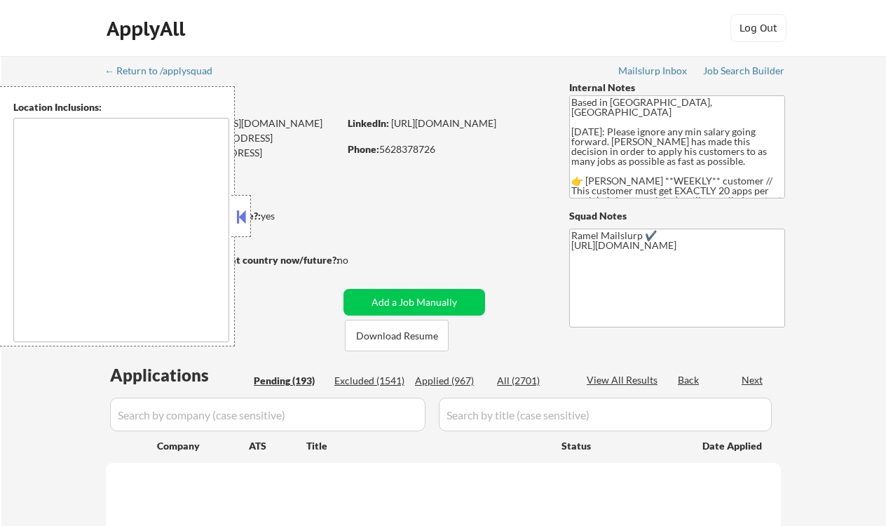
select select ""pending""
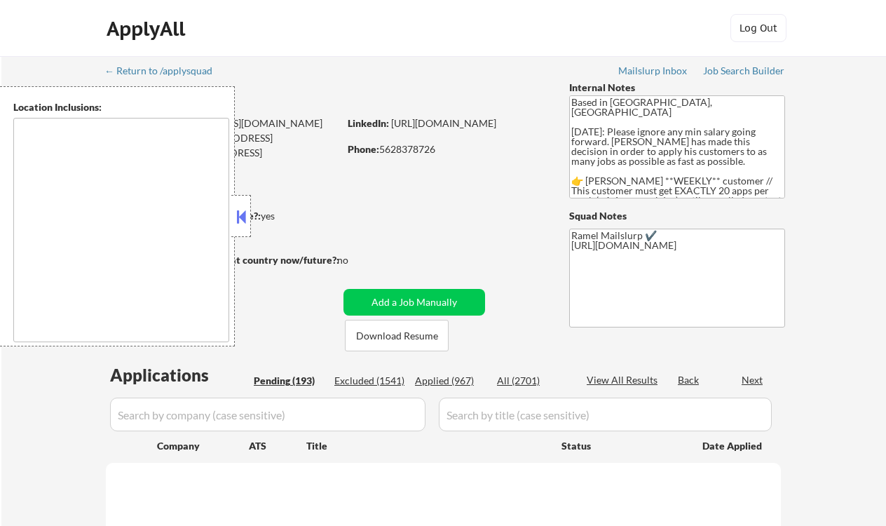
select select ""pending""
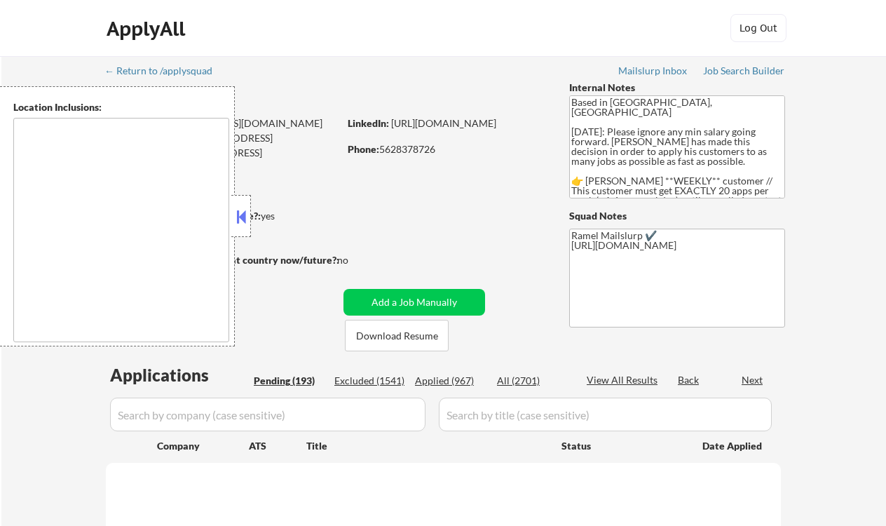
select select ""pending""
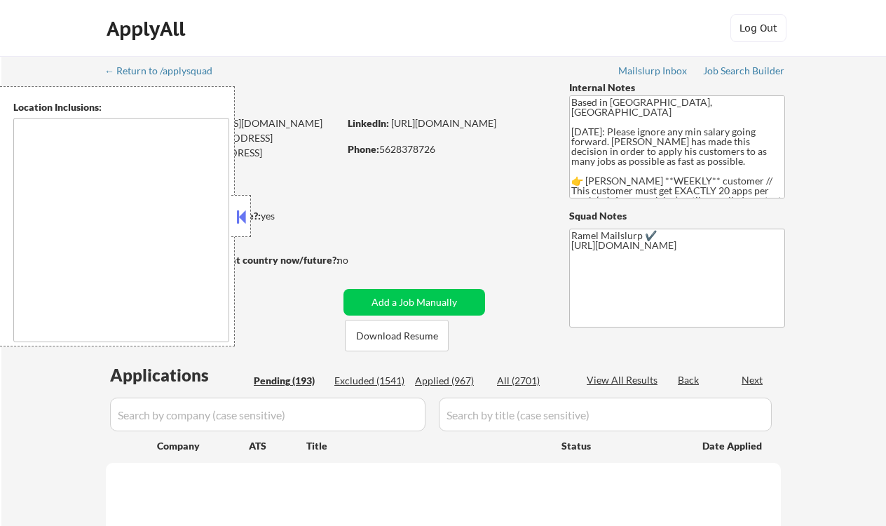
select select ""pending""
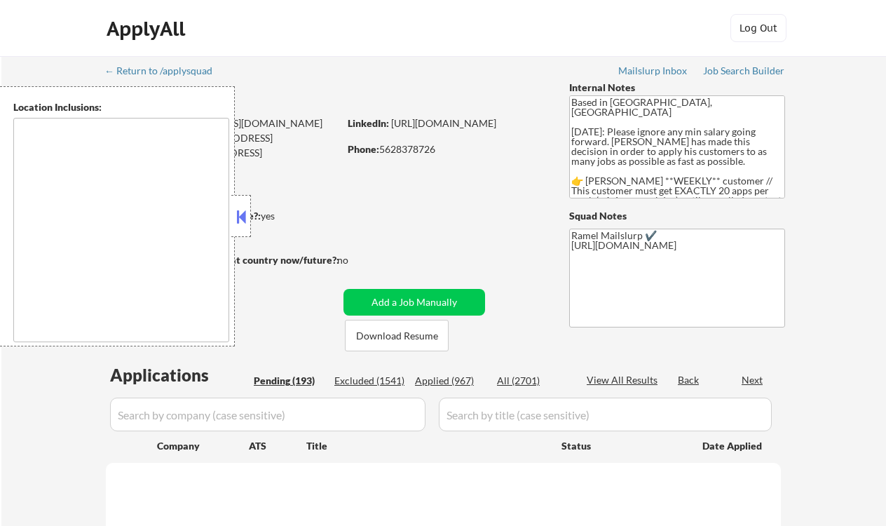
select select ""pending""
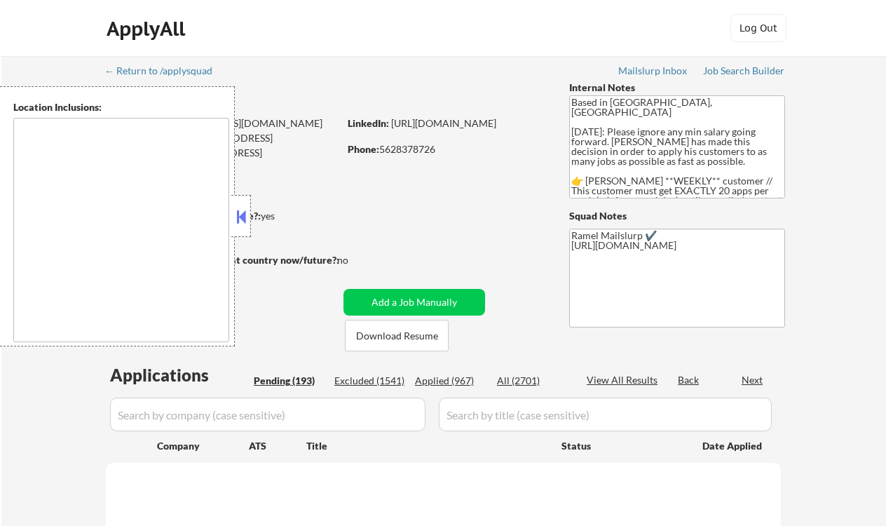
select select ""pending""
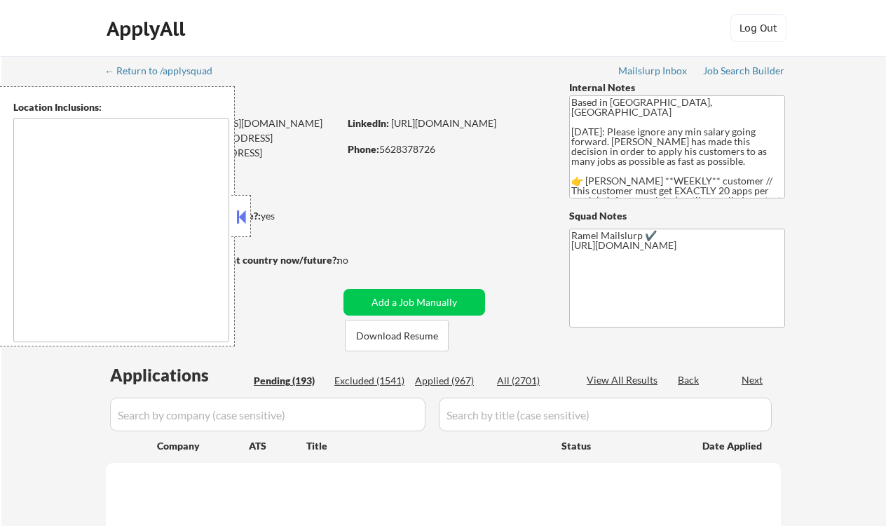
select select ""pending""
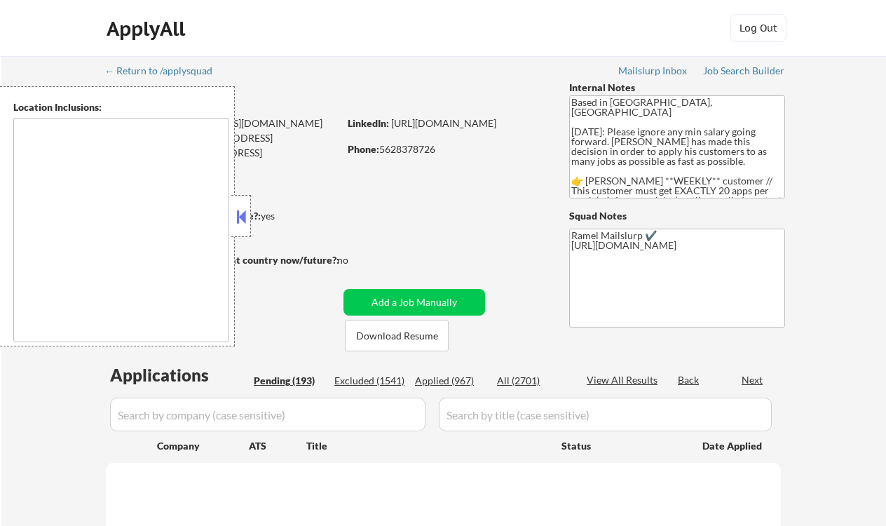
select select ""pending""
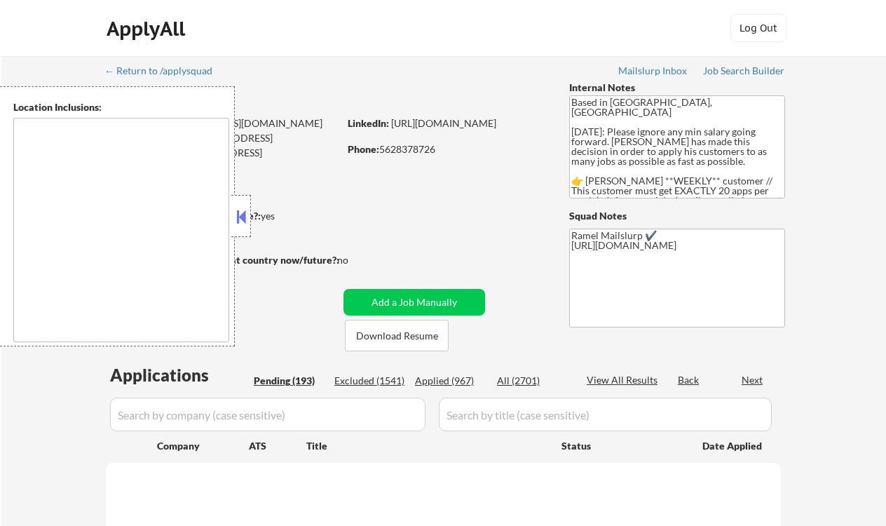
select select ""pending""
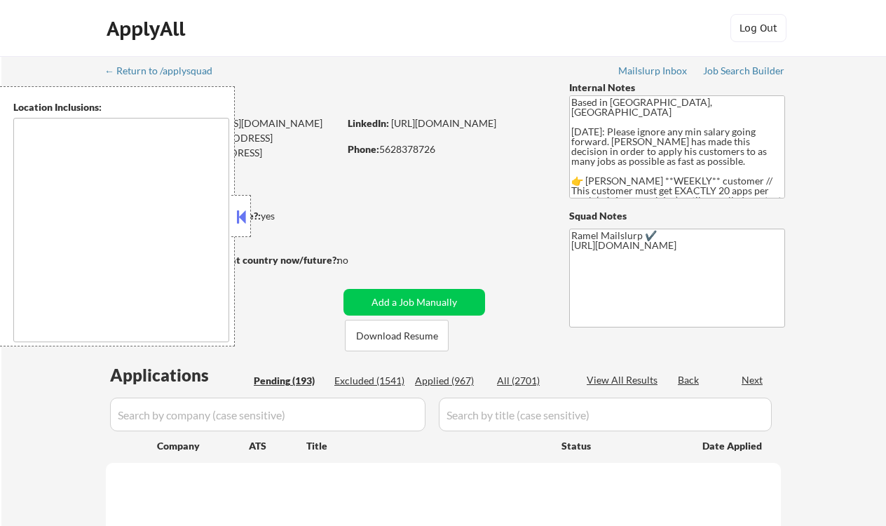
select select ""pending""
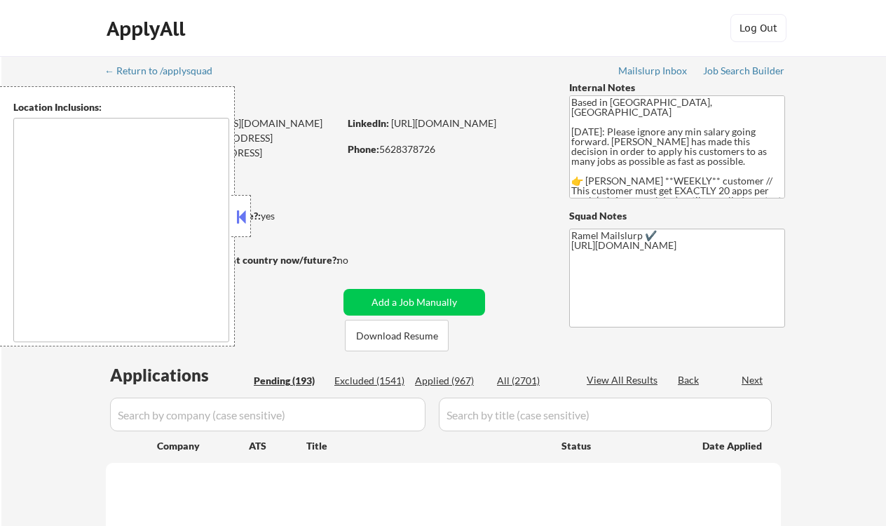
select select ""pending""
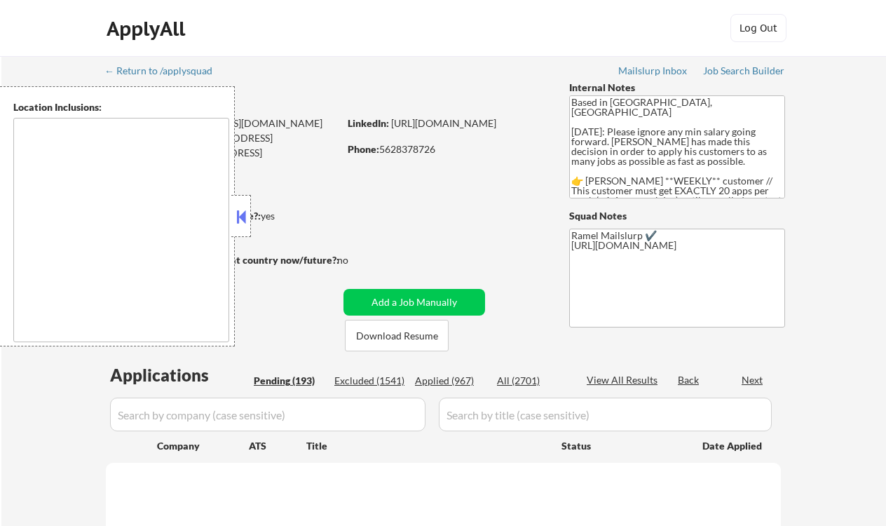
select select ""pending""
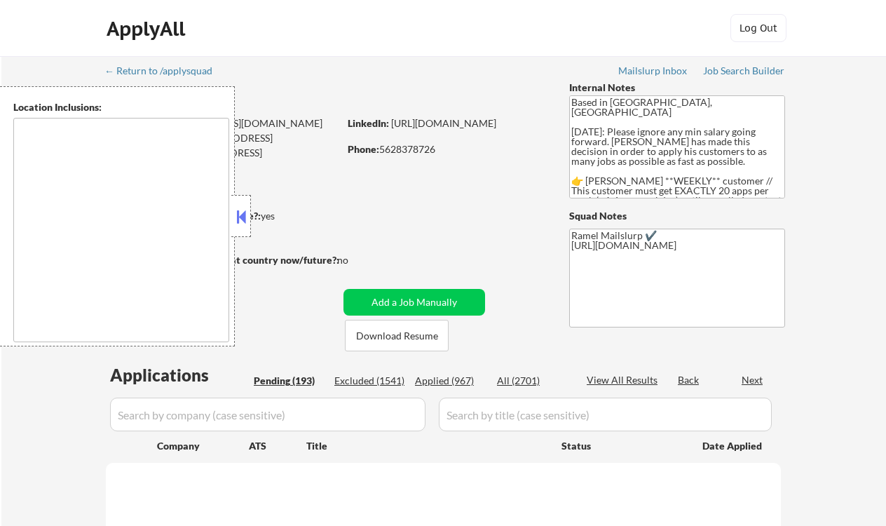
select select ""pending""
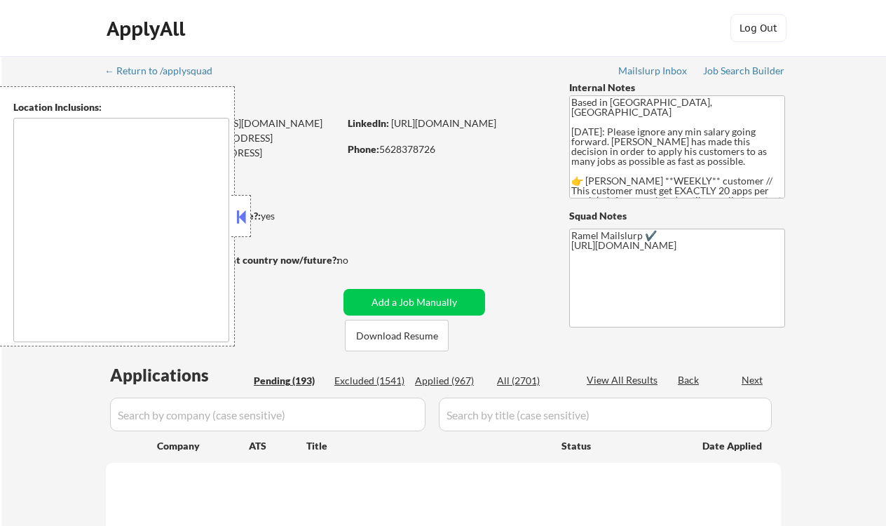
select select ""pending""
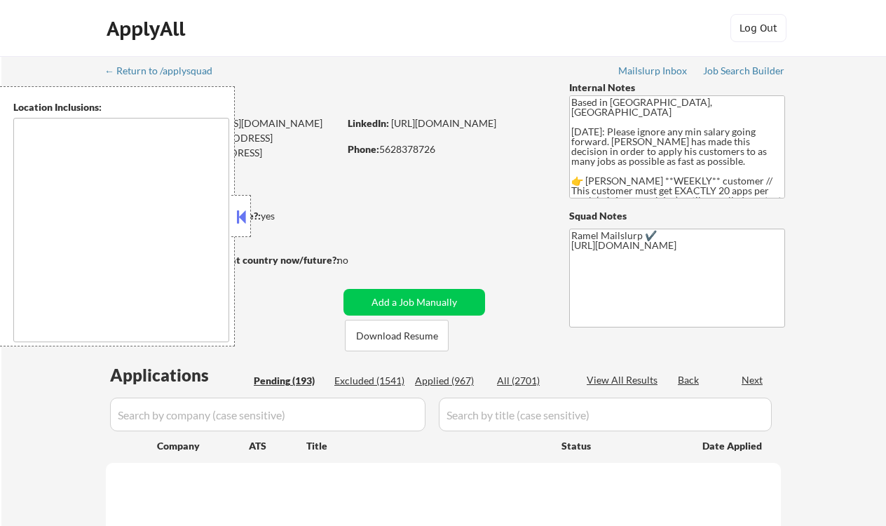
select select ""pending""
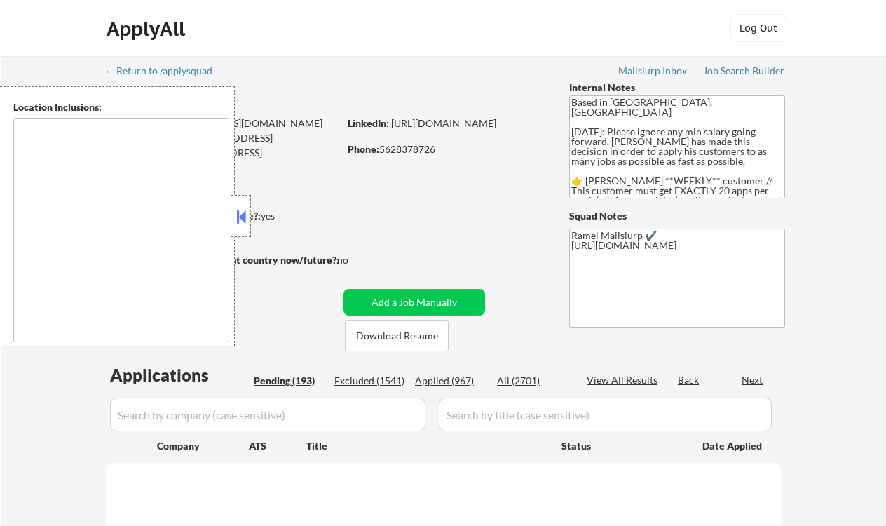
select select ""pending""
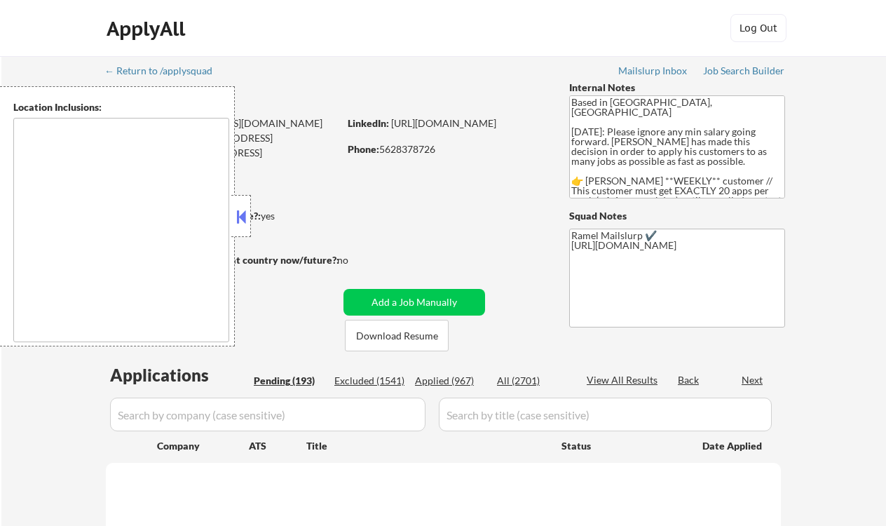
select select ""pending""
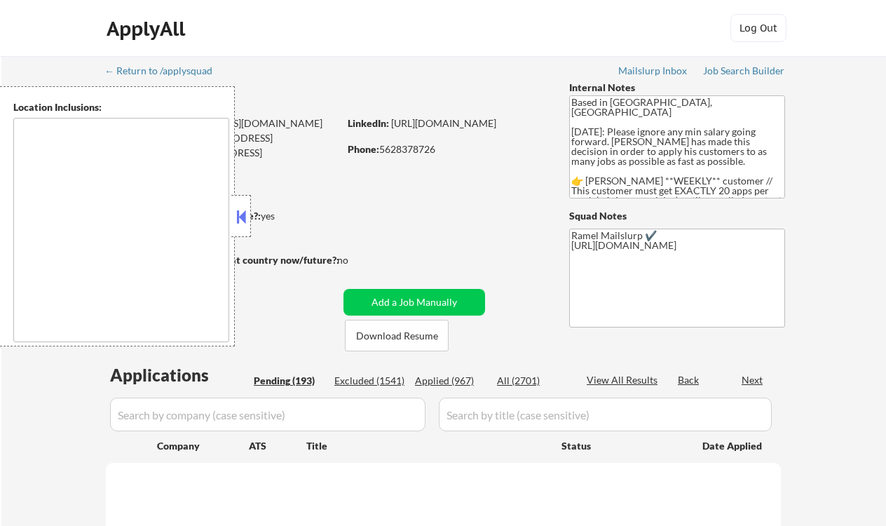
select select ""pending""
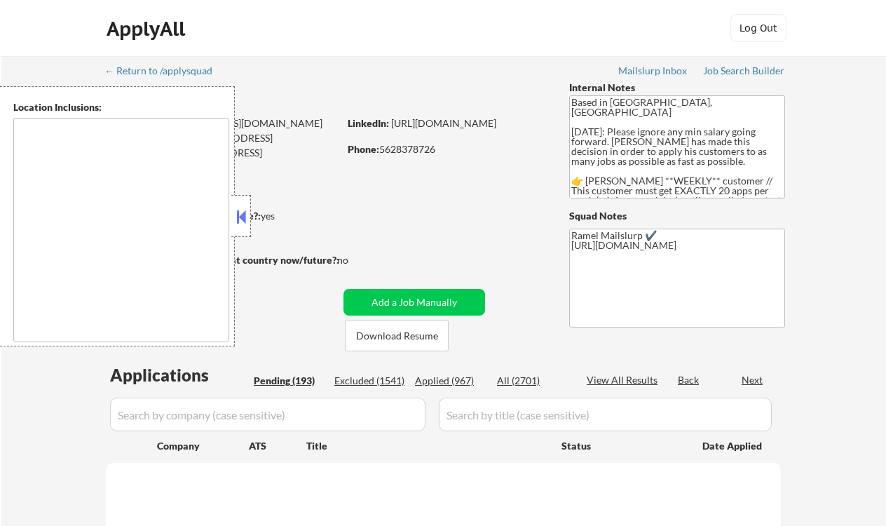
select select ""pending""
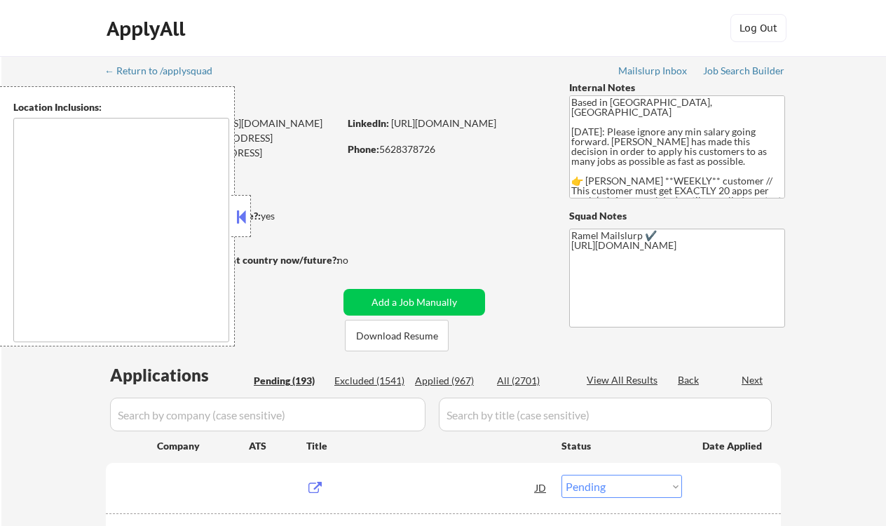
type textarea "[GEOGRAPHIC_DATA], [GEOGRAPHIC_DATA] [GEOGRAPHIC_DATA], [GEOGRAPHIC_DATA] [GEOG…"
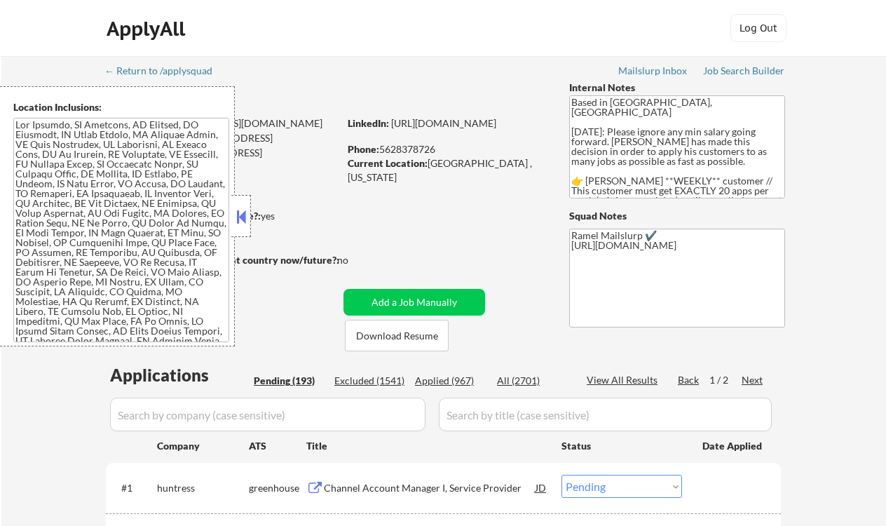
click at [602, 125] on textarea "Based in [GEOGRAPHIC_DATA], [GEOGRAPHIC_DATA] [DATE]: Please ignore any min sal…" at bounding box center [677, 146] width 216 height 103
type textarea "Based in P [GEOGRAPHIC_DATA], [GEOGRAPHIC_DATA] [DATE]:lease ignore any min sal…"
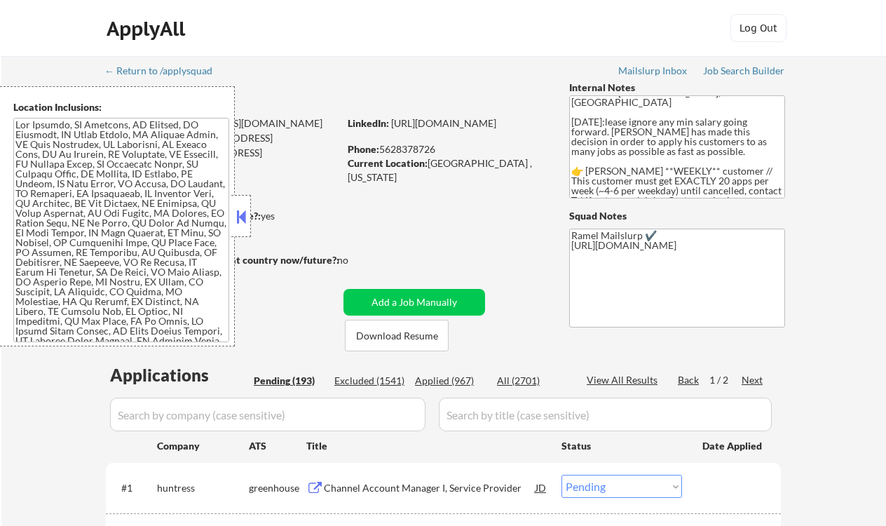
scroll to position [19, 0]
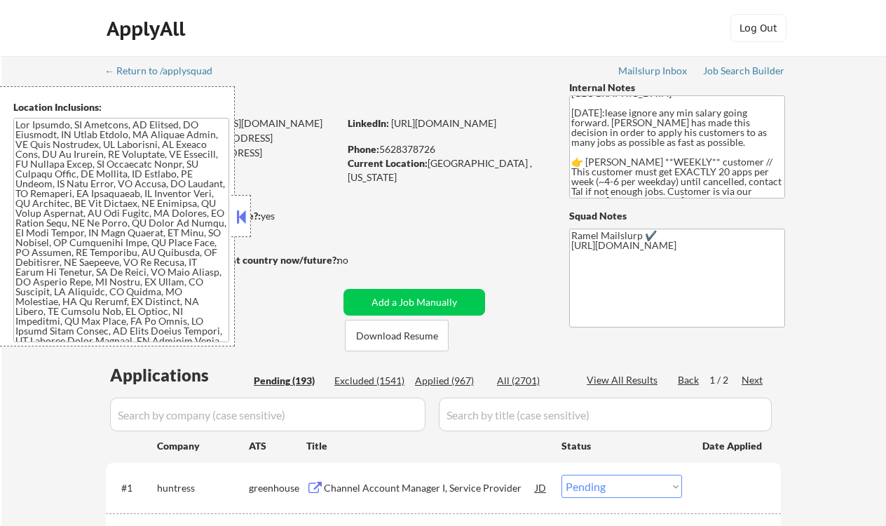
click at [458, 379] on div "Applied (967)" at bounding box center [450, 381] width 70 height 14
click at [648, 378] on div "View All Results" at bounding box center [624, 380] width 75 height 14
select select ""applied""
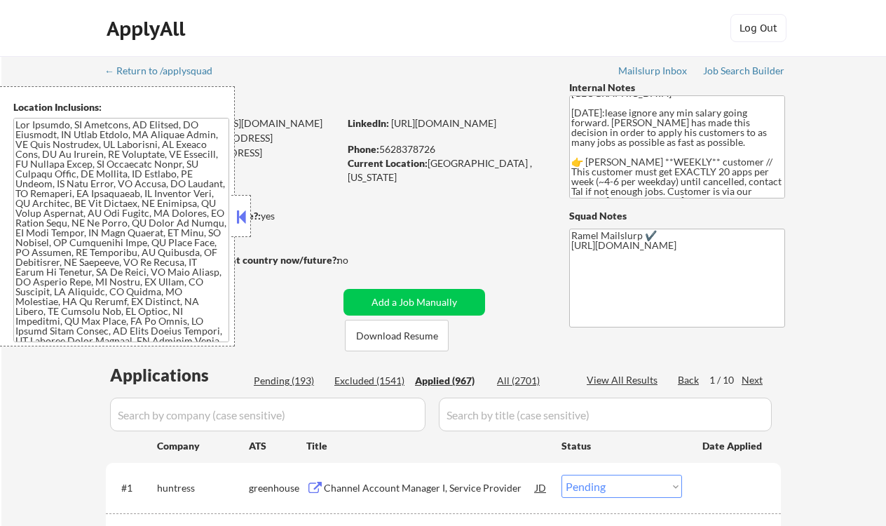
select select ""applied""
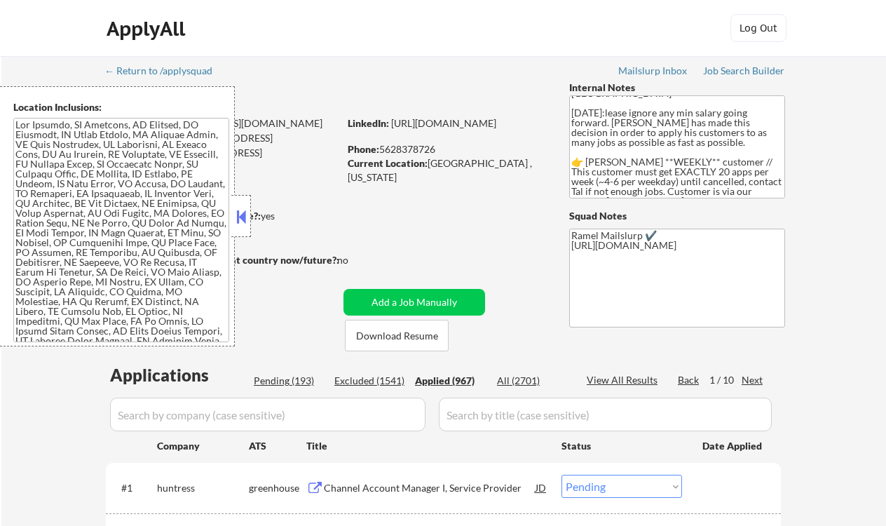
select select ""applied""
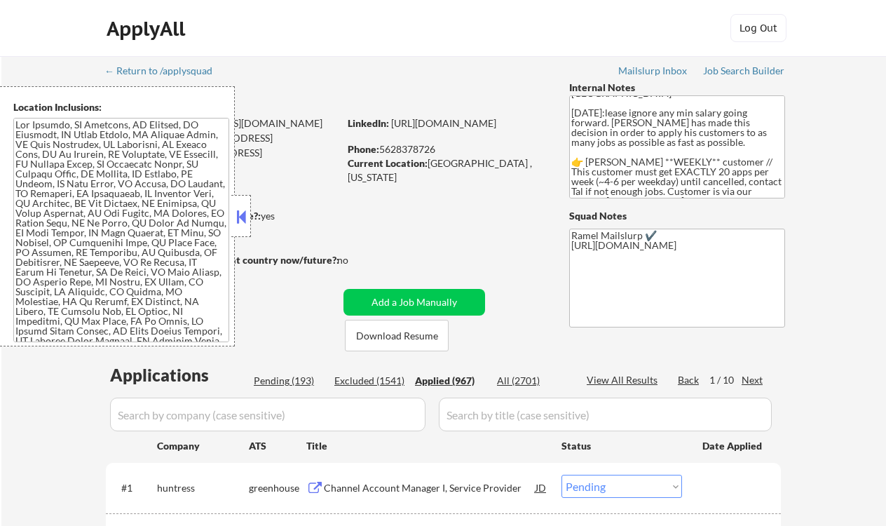
select select ""applied""
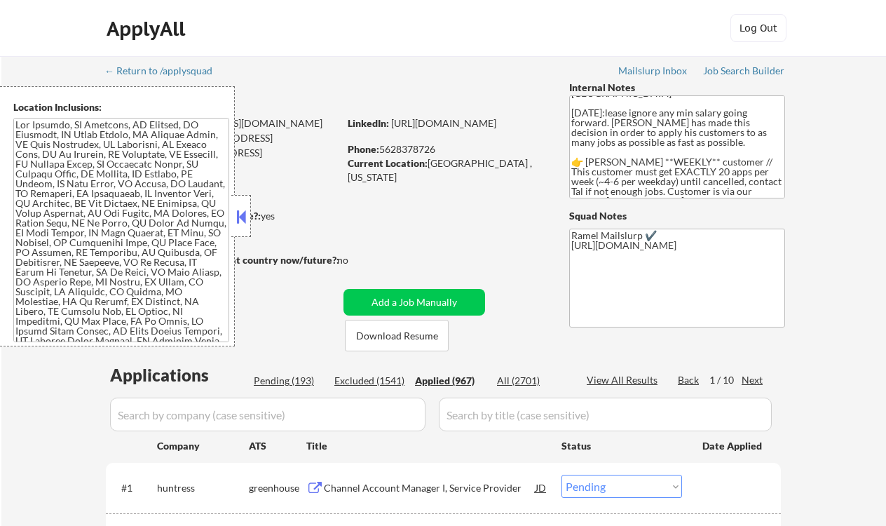
select select ""applied""
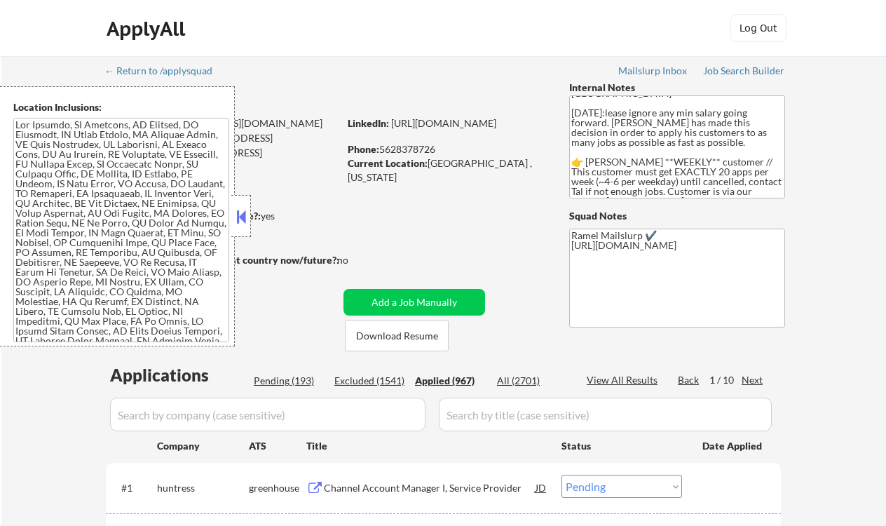
select select ""applied""
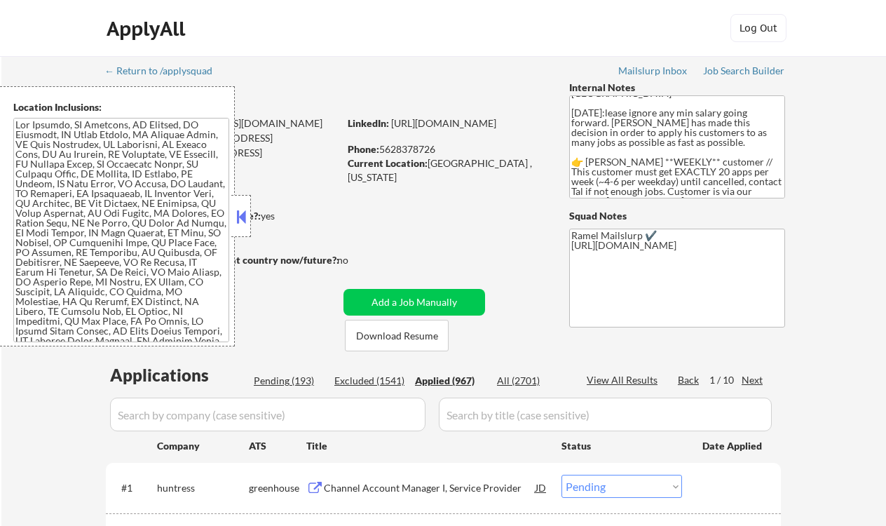
select select ""applied""
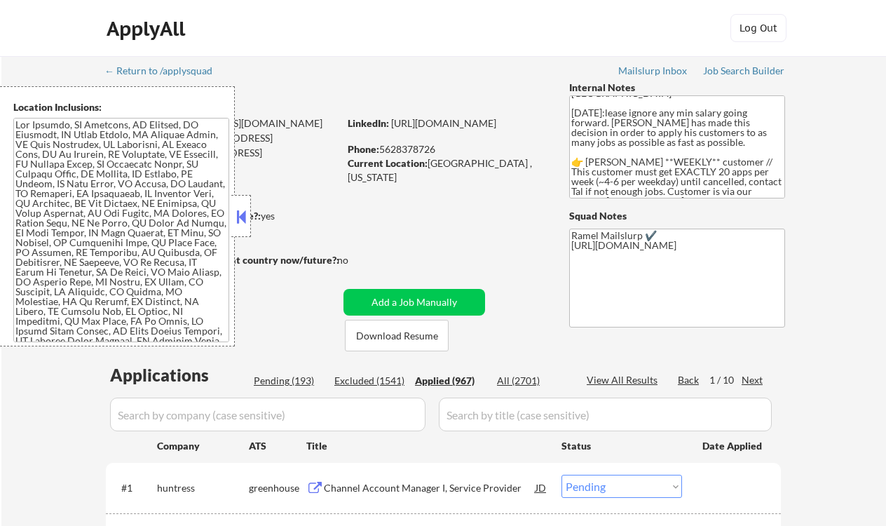
select select ""applied""
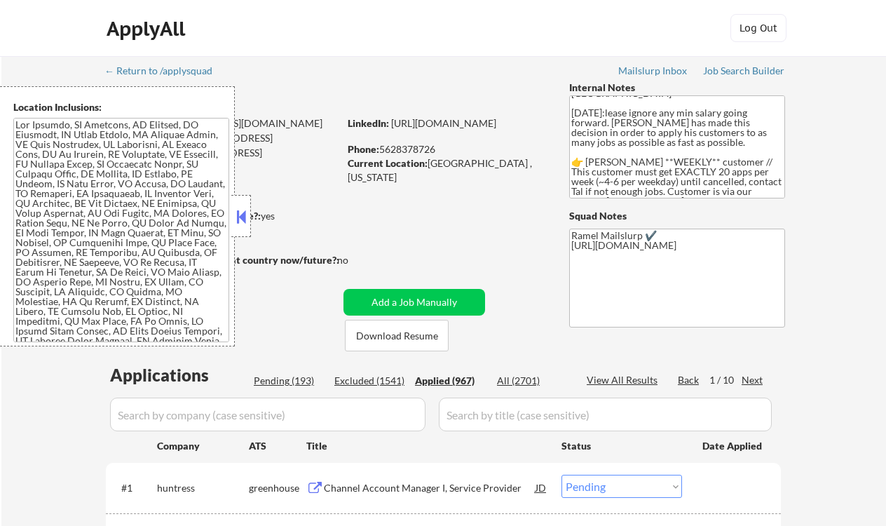
select select ""applied""
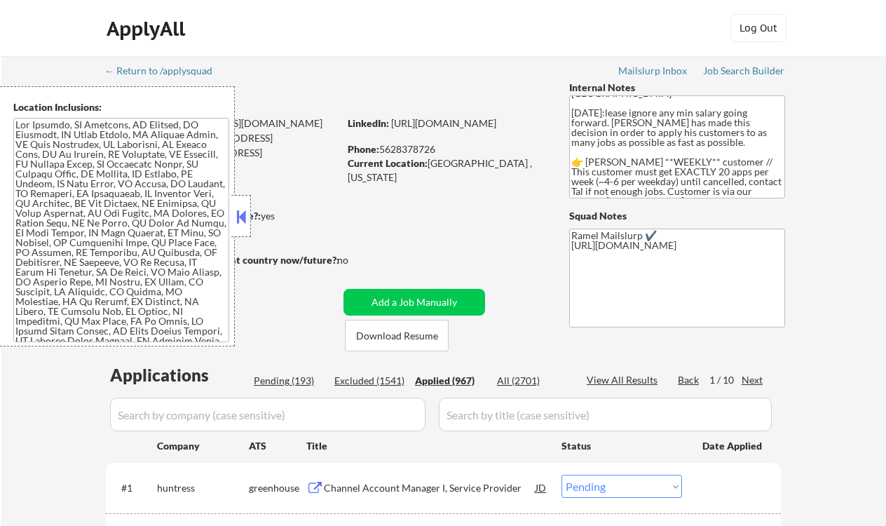
select select ""applied""
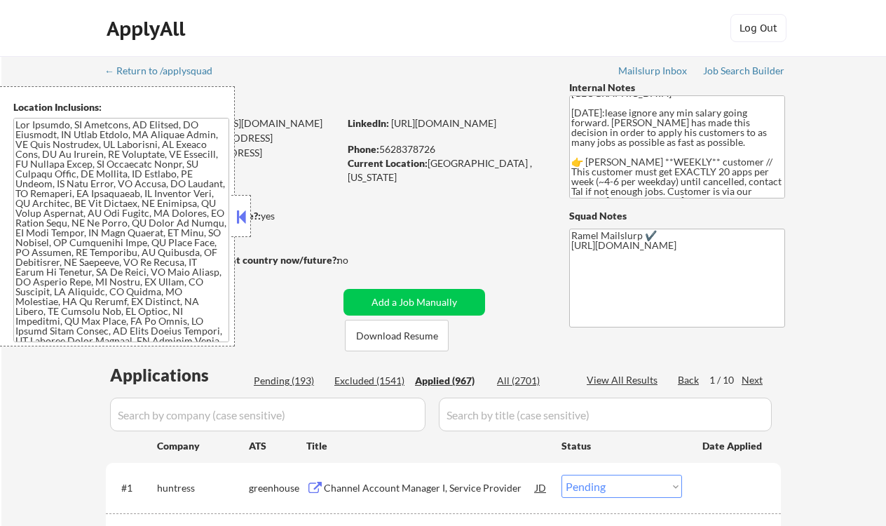
select select ""applied""
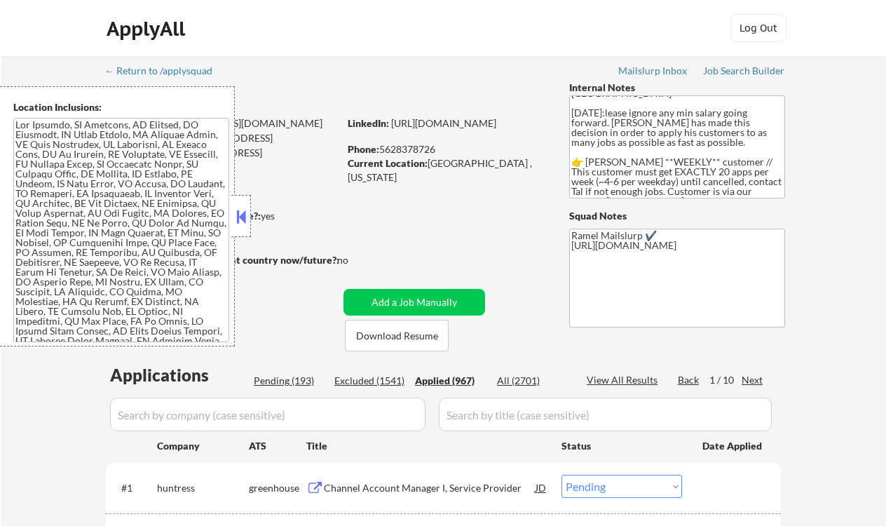
select select ""applied""
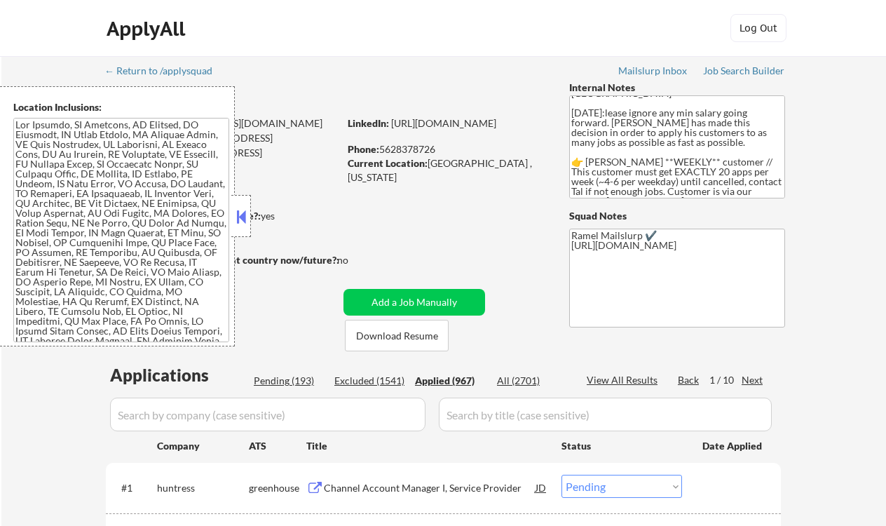
select select ""applied""
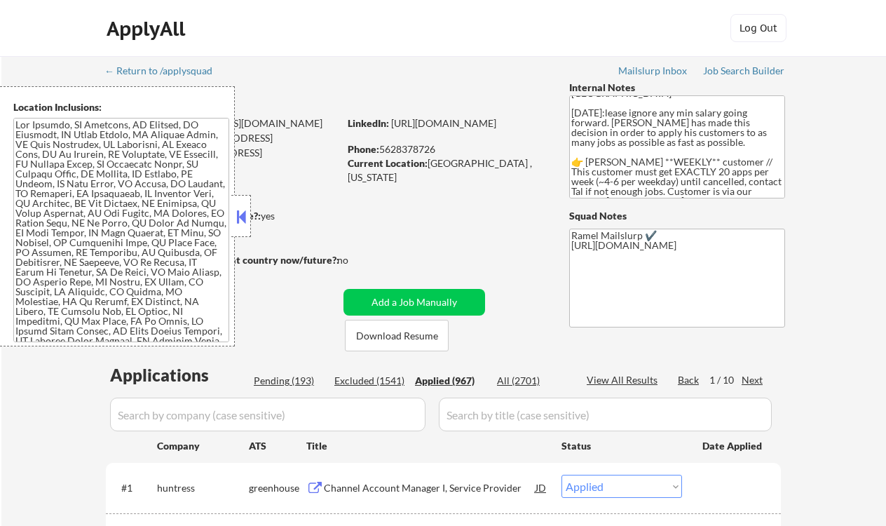
select select ""applied""
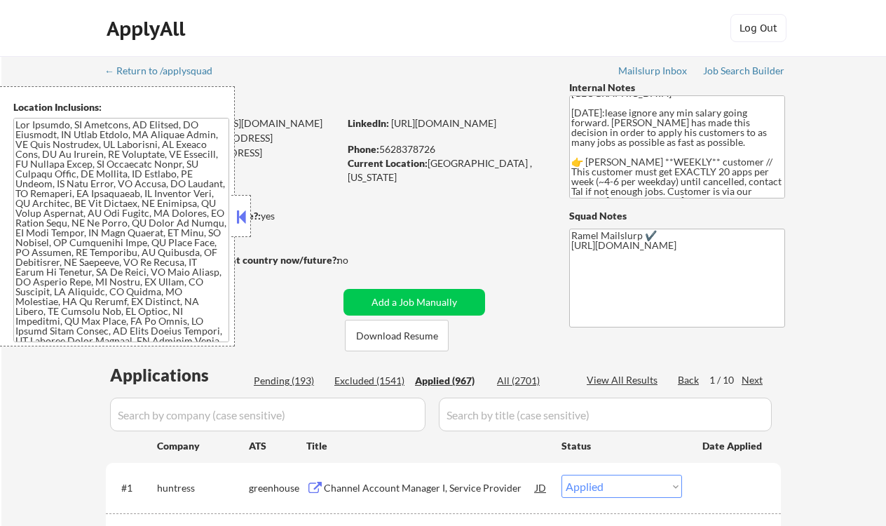
select select ""applied""
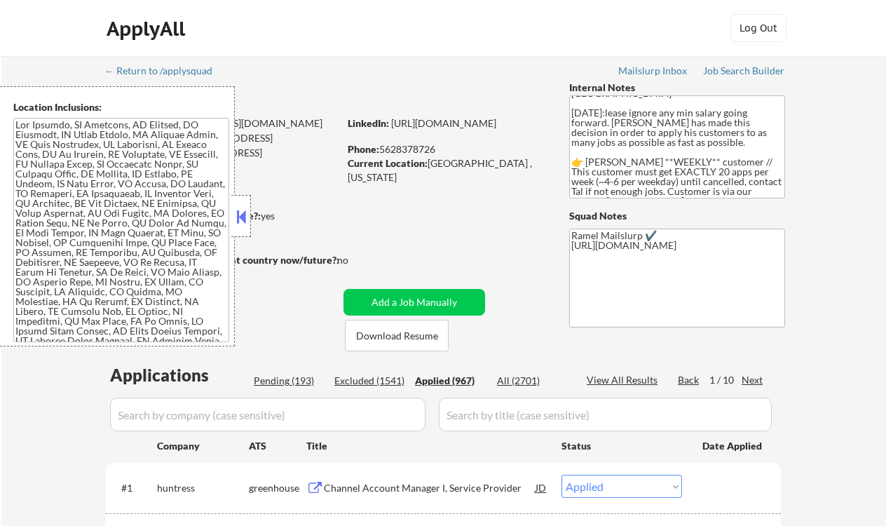
select select ""applied""
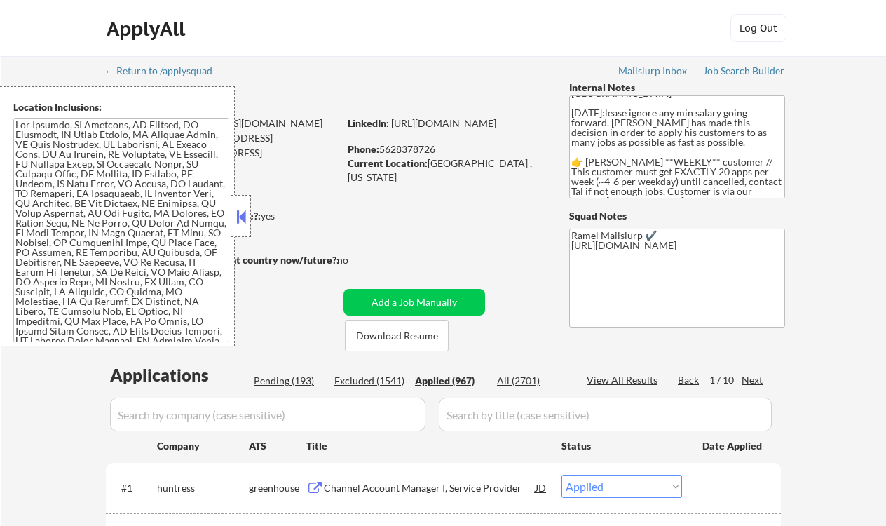
select select ""applied""
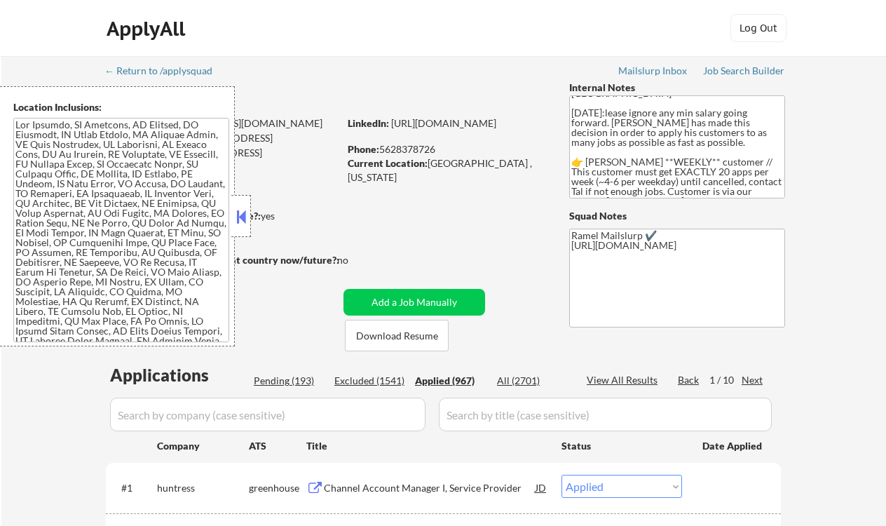
select select ""applied""
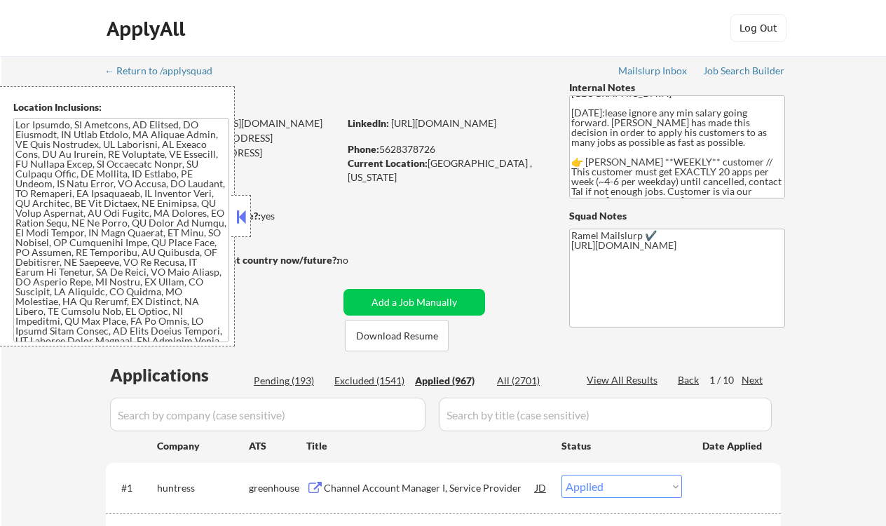
select select ""applied""
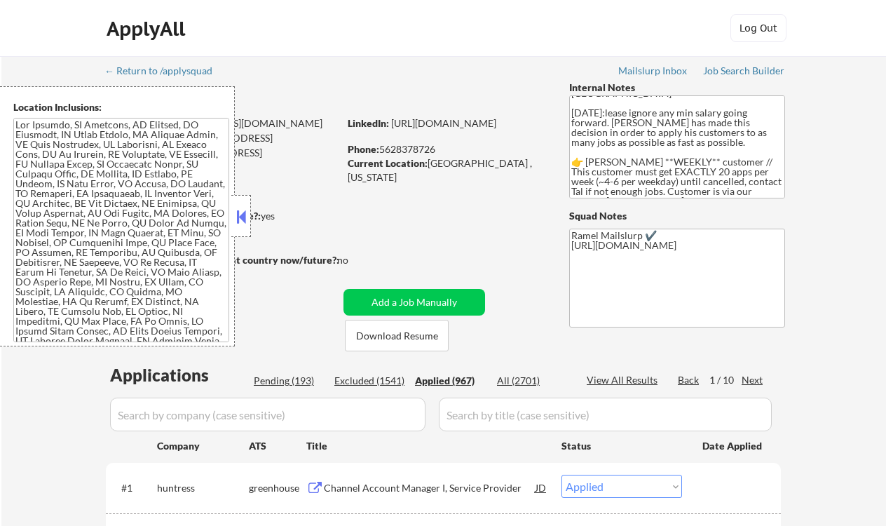
select select ""applied""
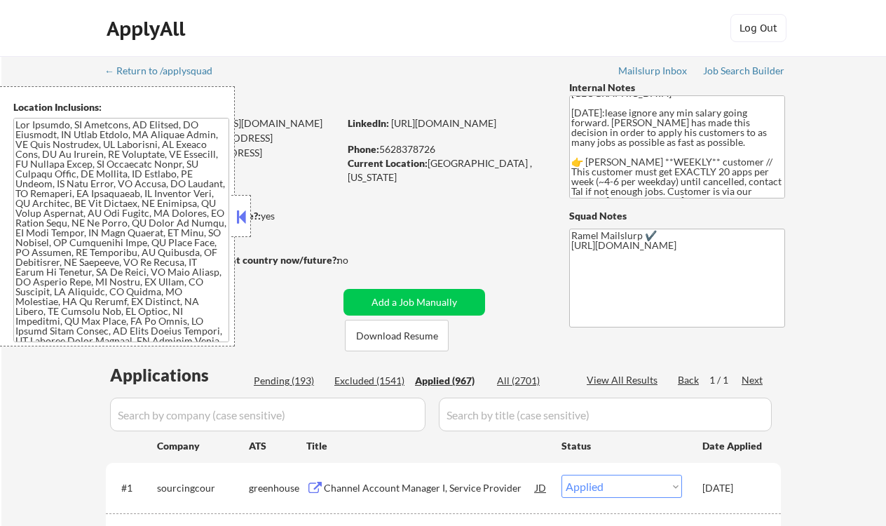
click at [233, 216] on div at bounding box center [241, 216] width 20 height 42
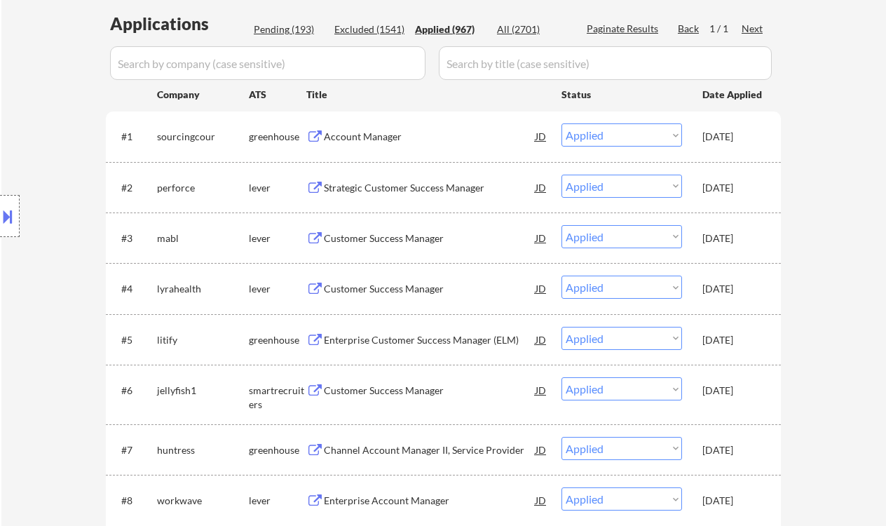
scroll to position [0, 0]
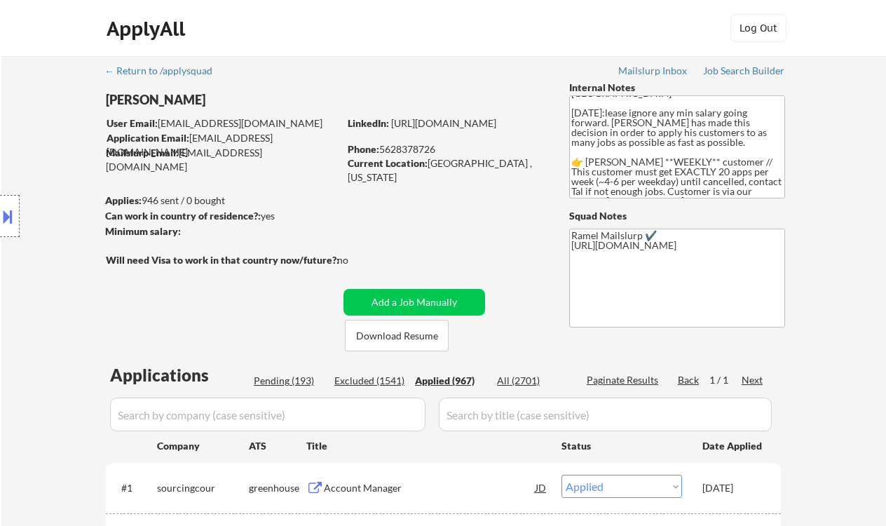
click at [421, 147] on div "Phone: 5628378726" at bounding box center [447, 149] width 198 height 14
click at [465, 387] on div "Applied (967)" at bounding box center [450, 381] width 70 height 14
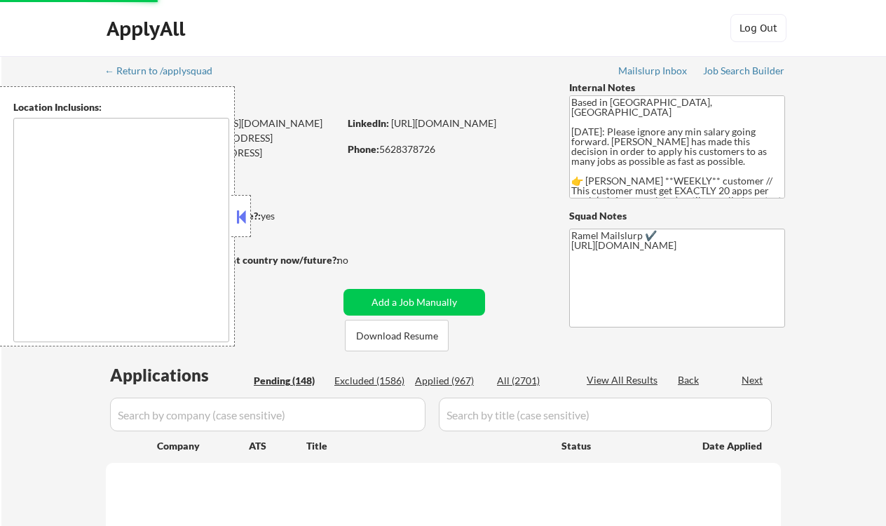
scroll to position [243, 0]
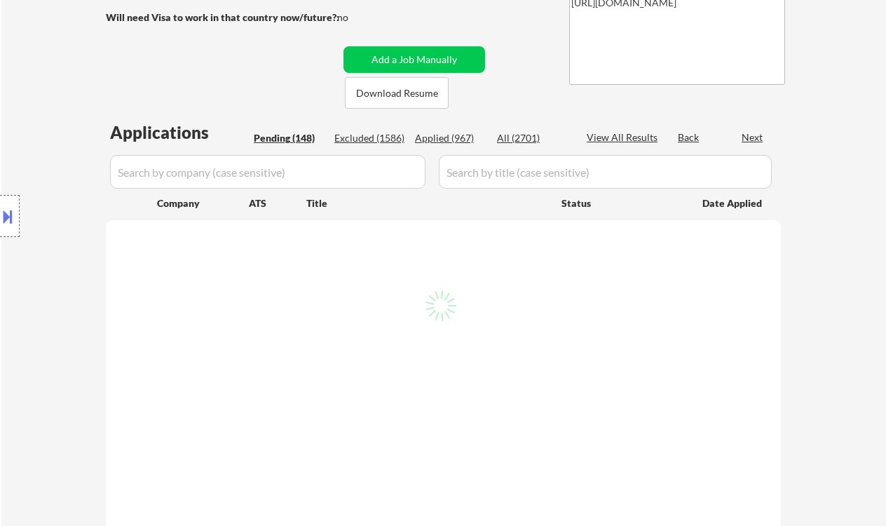
select select ""pending""
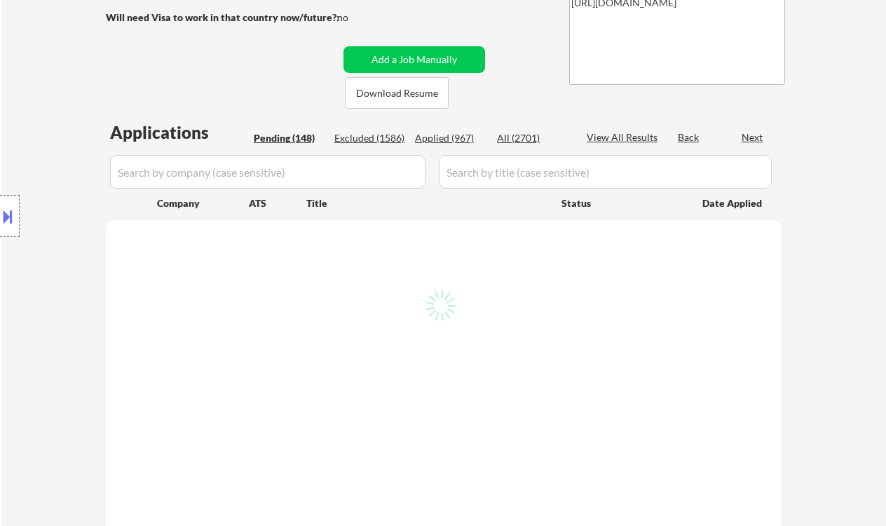
select select ""pending""
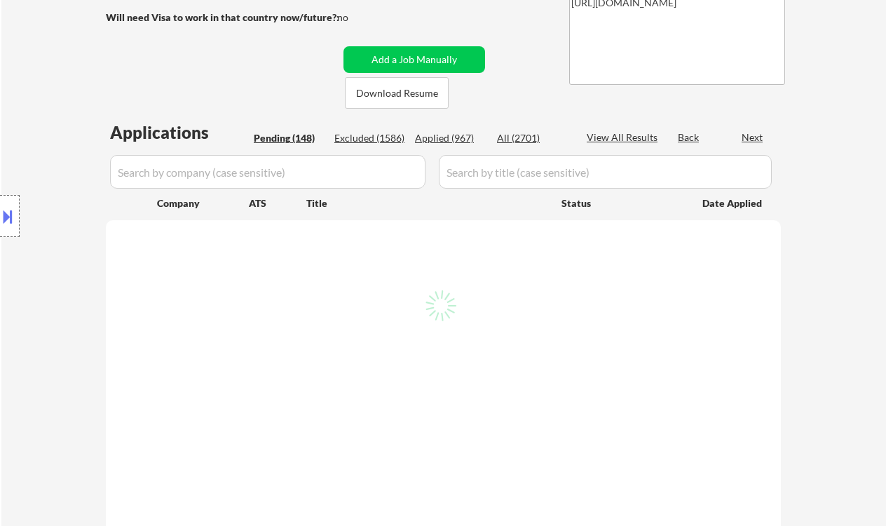
select select ""pending""
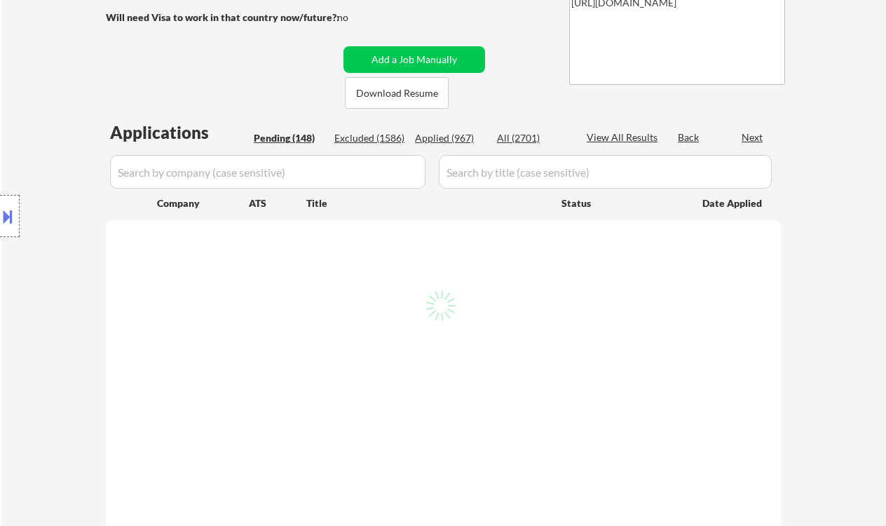
select select ""pending""
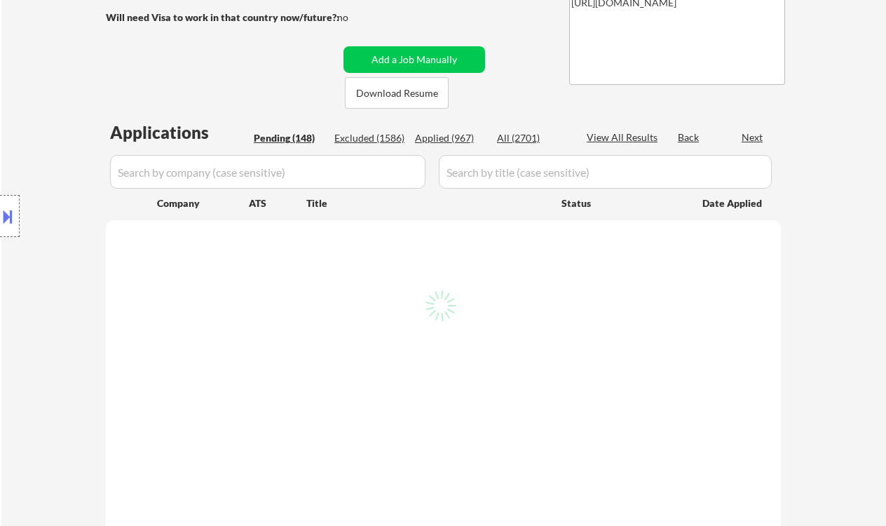
select select ""pending""
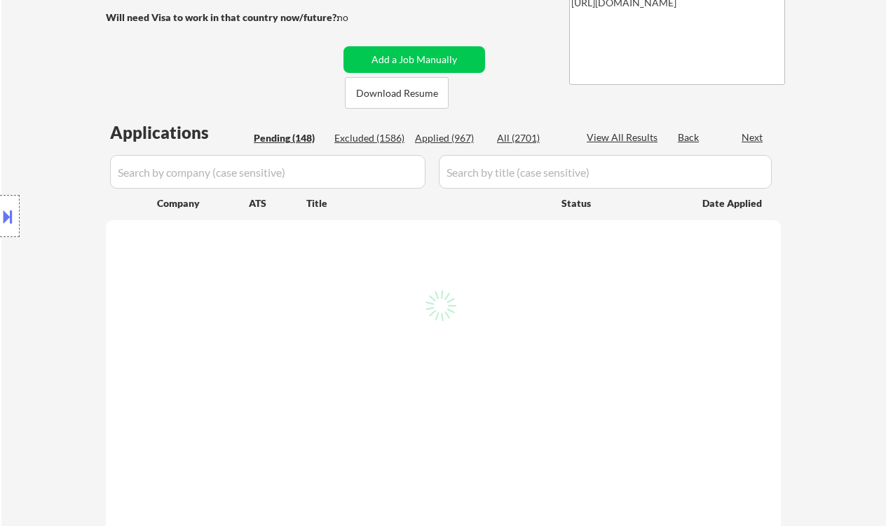
select select ""pending""
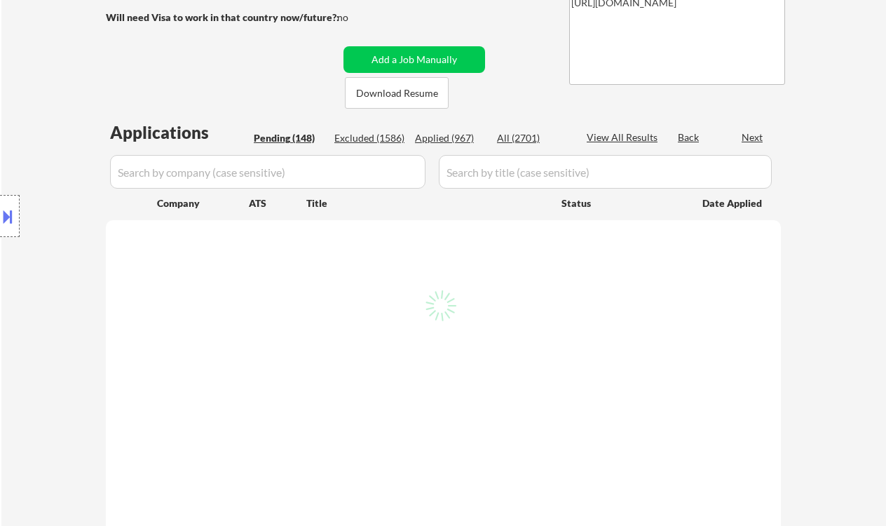
select select ""pending""
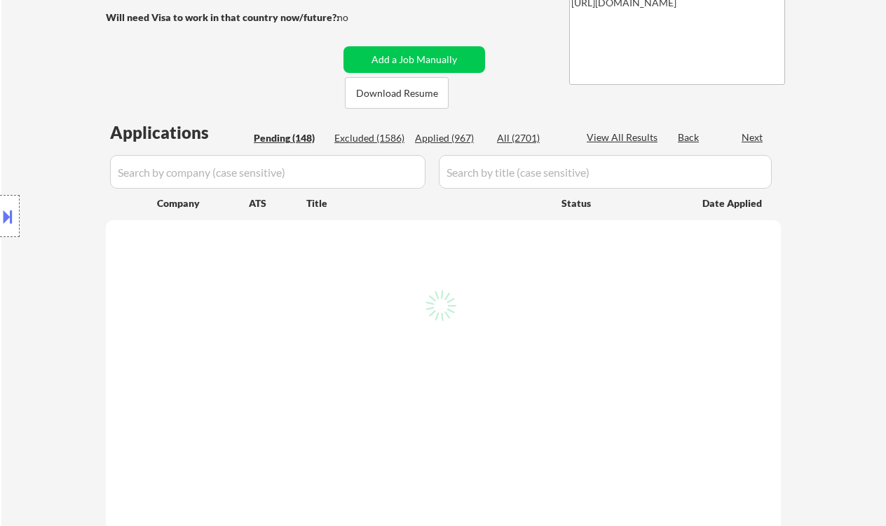
select select ""pending""
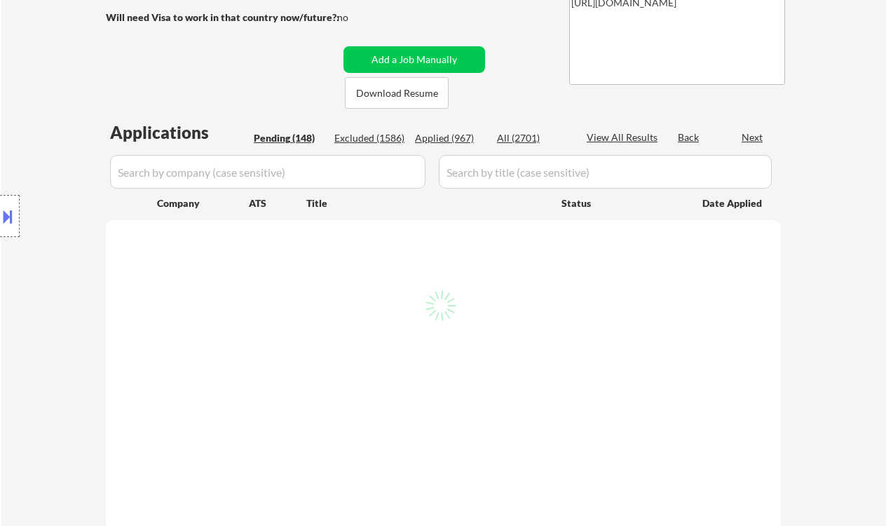
select select ""pending""
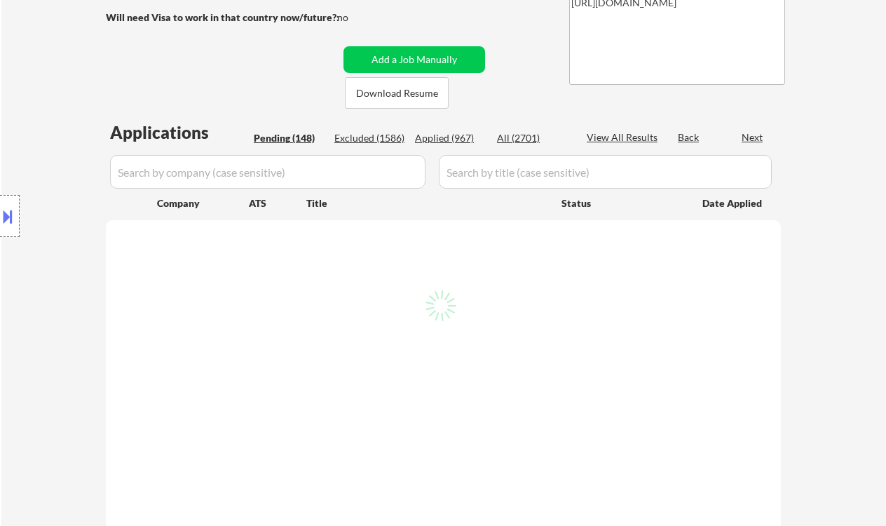
select select ""pending""
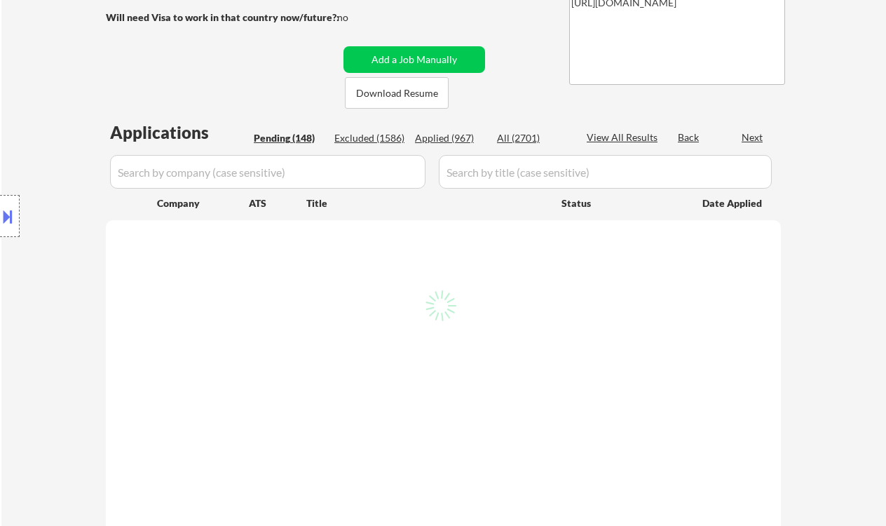
select select ""pending""
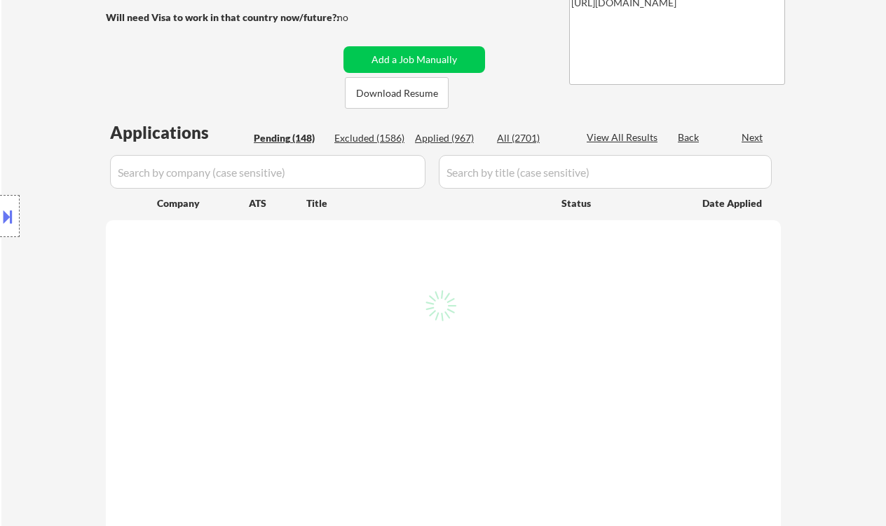
select select ""pending""
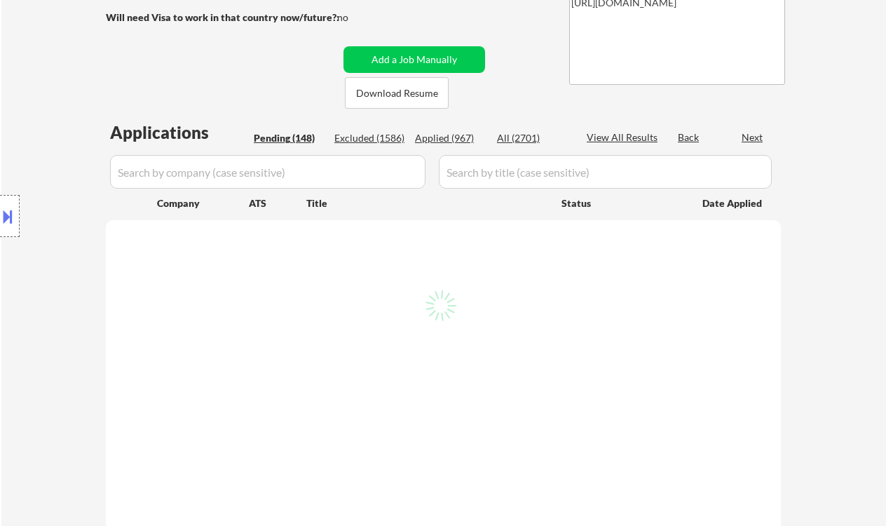
select select ""pending""
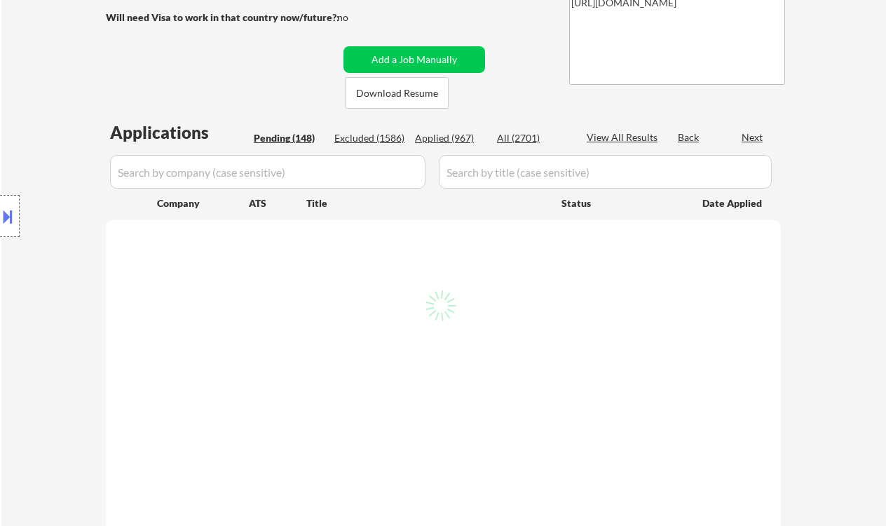
select select ""pending""
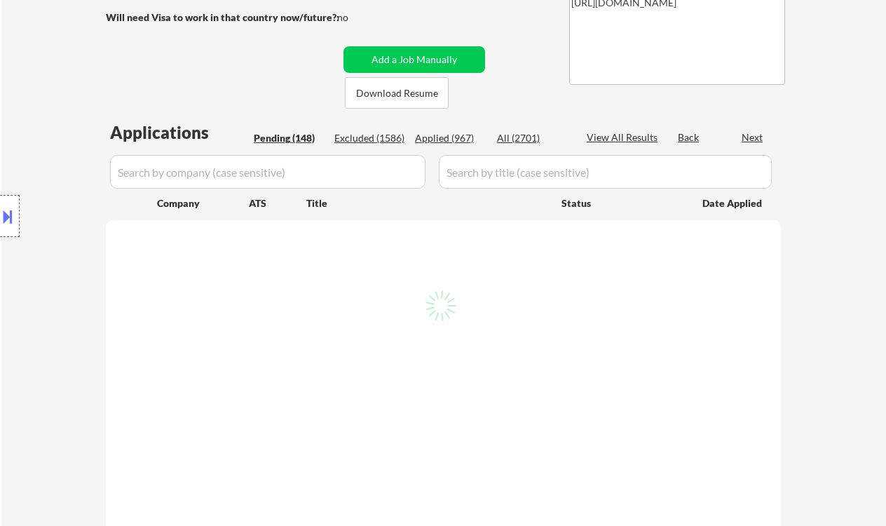
select select ""pending""
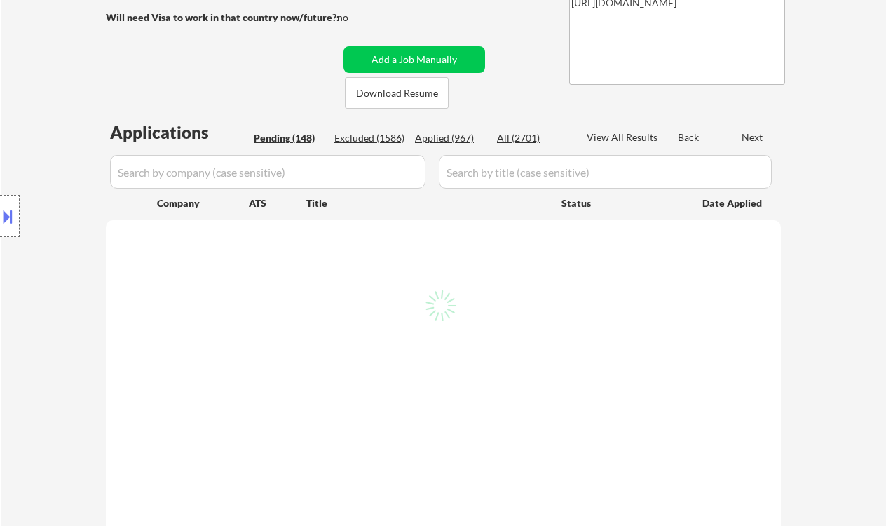
select select ""pending""
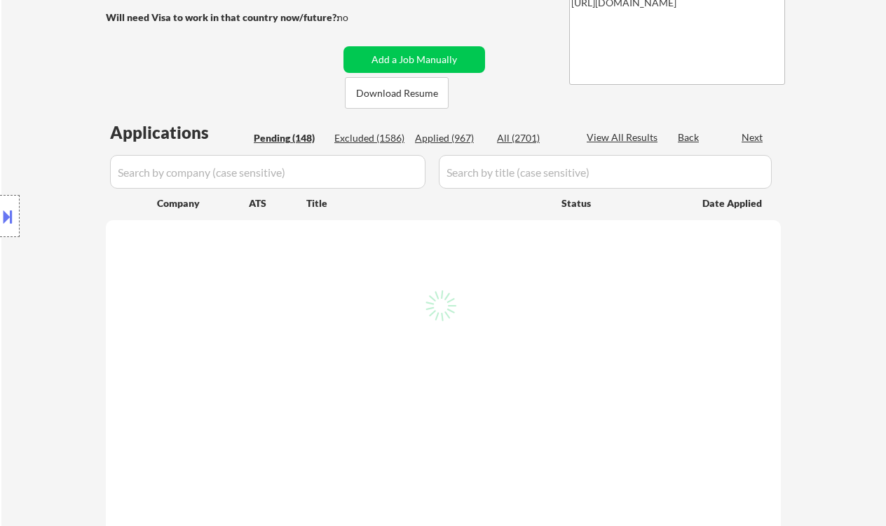
select select ""pending""
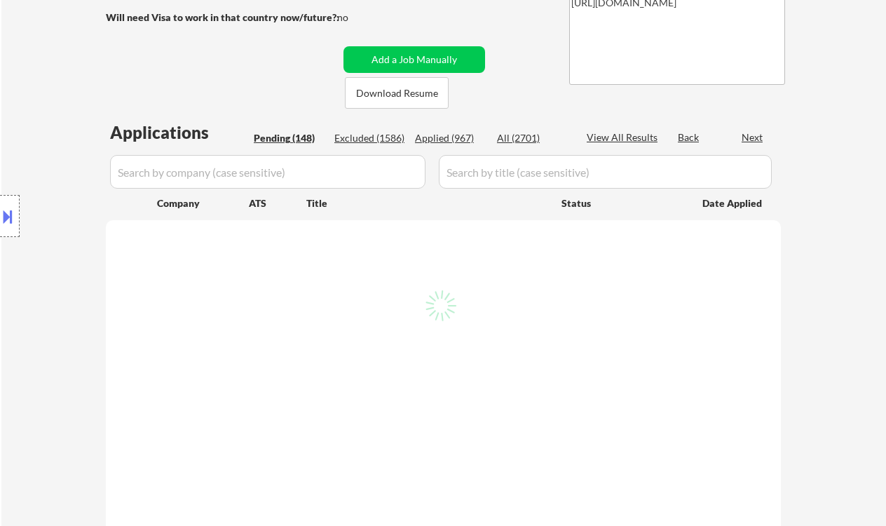
select select ""pending""
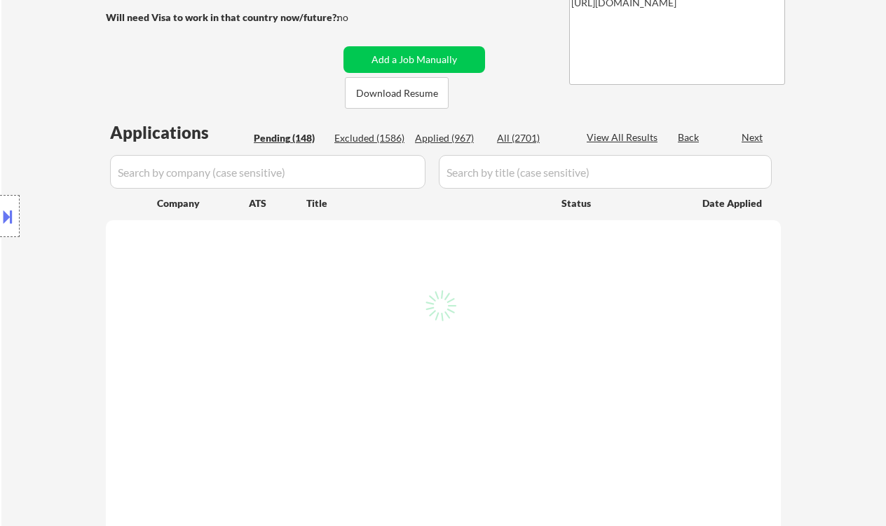
select select ""pending""
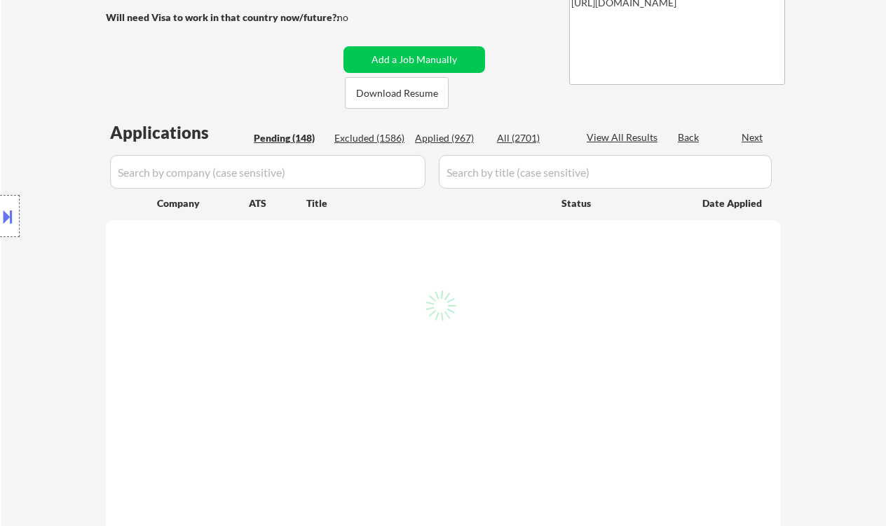
select select ""pending""
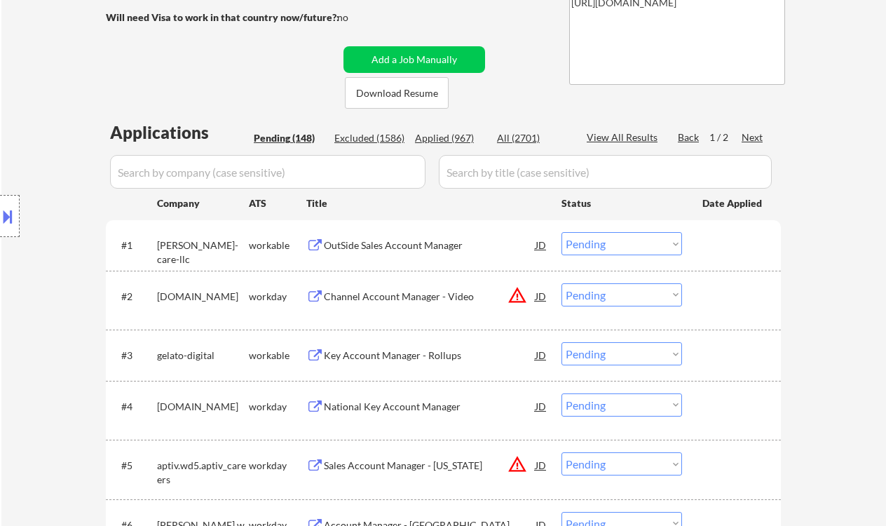
scroll to position [186, 0]
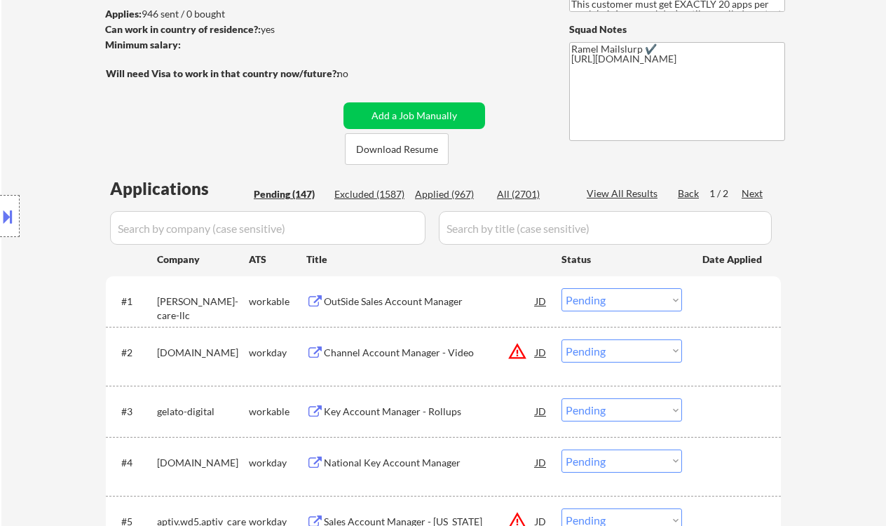
select select ""pending""
select select ""excluded__blocklist_""
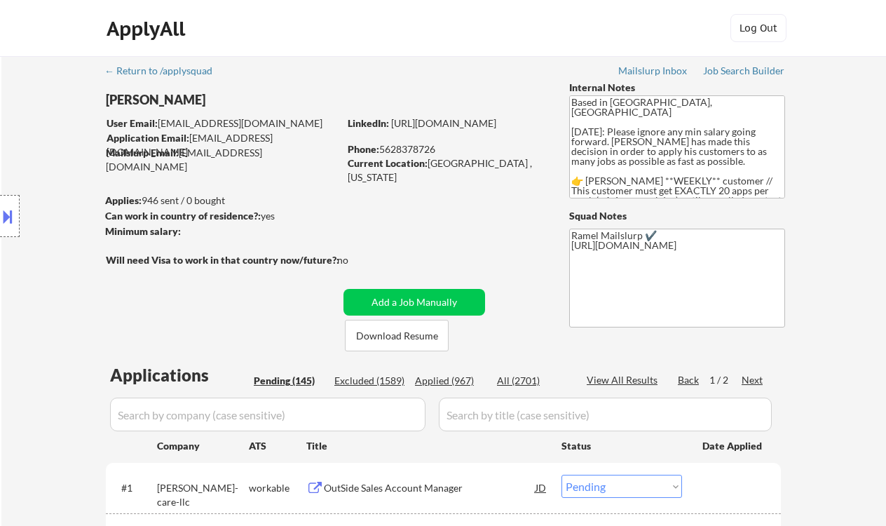
click at [735, 72] on div "Job Search Builder" at bounding box center [744, 71] width 82 height 10
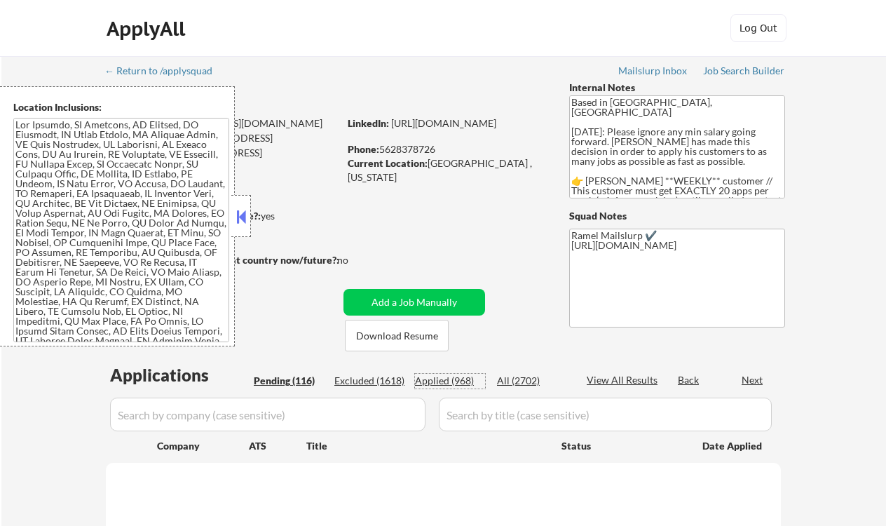
click at [458, 386] on div "Applied (968)" at bounding box center [450, 381] width 70 height 14
select select ""applied""
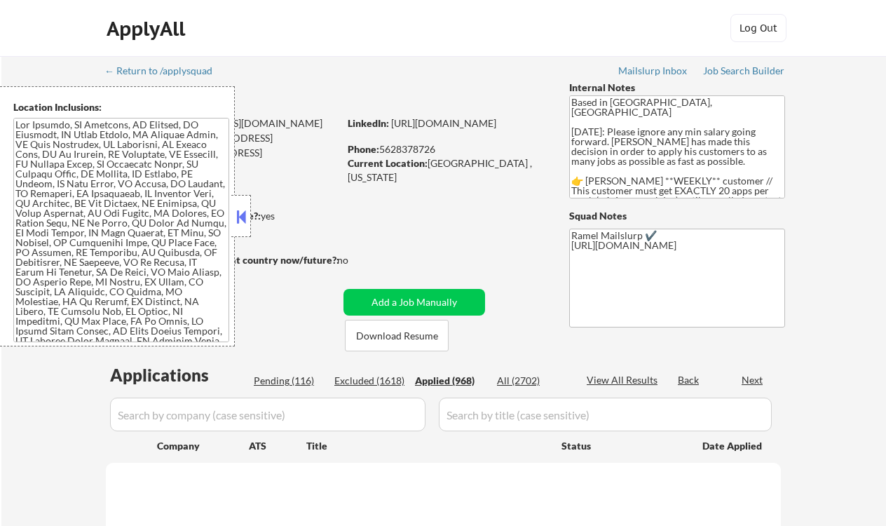
select select ""applied""
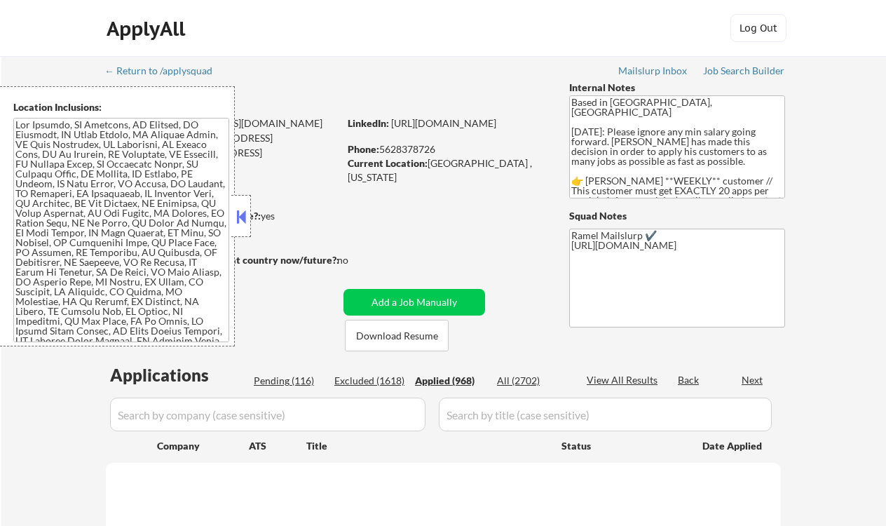
select select ""applied""
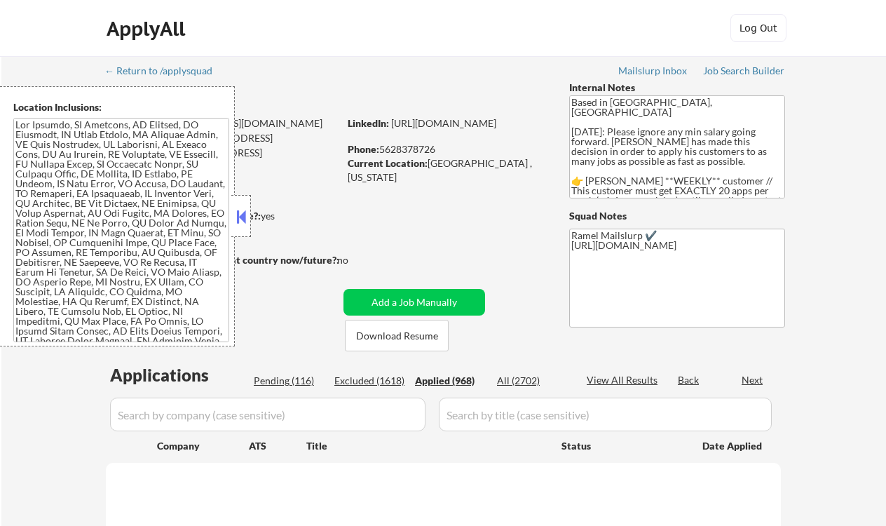
select select ""applied""
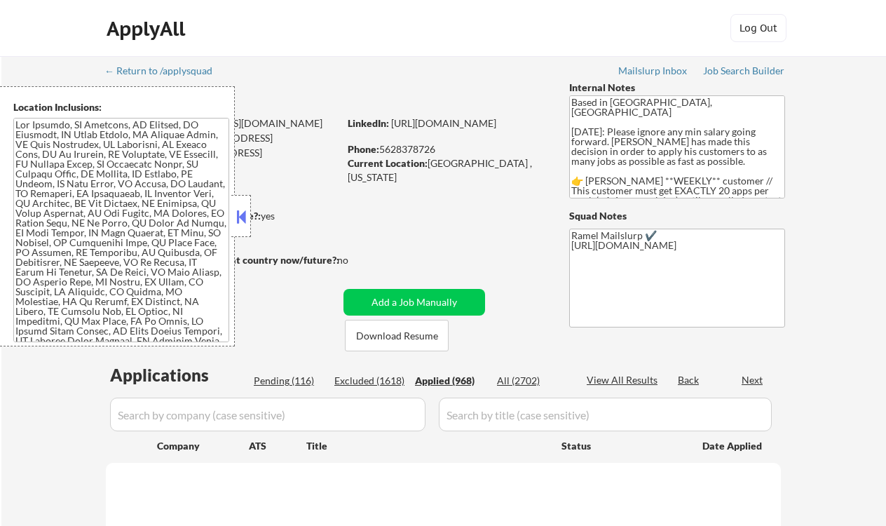
select select ""applied""
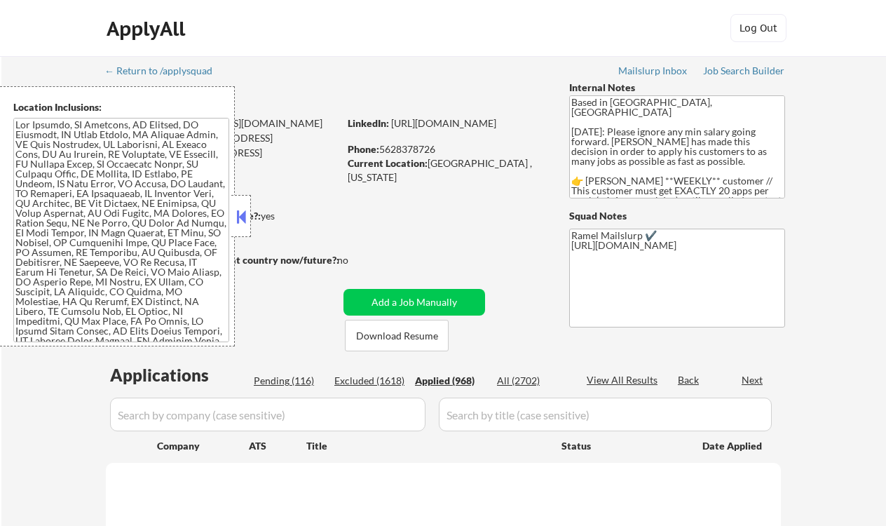
select select ""applied""
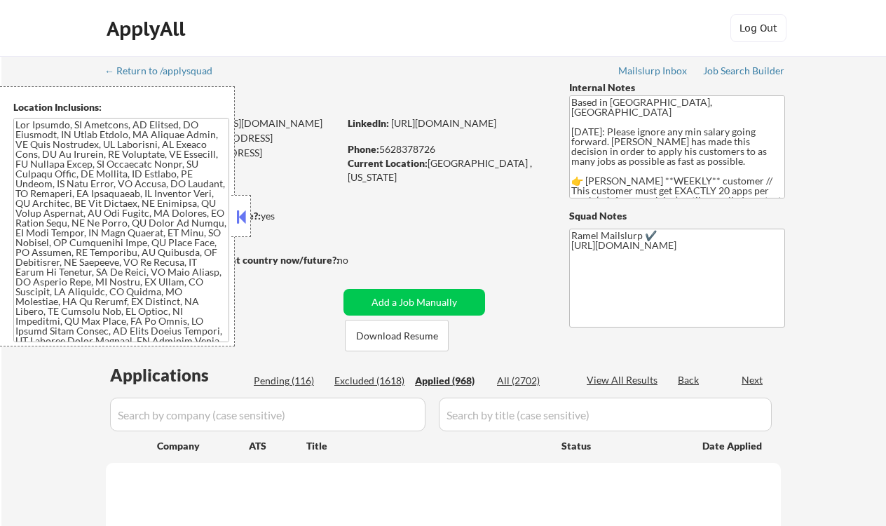
select select ""applied""
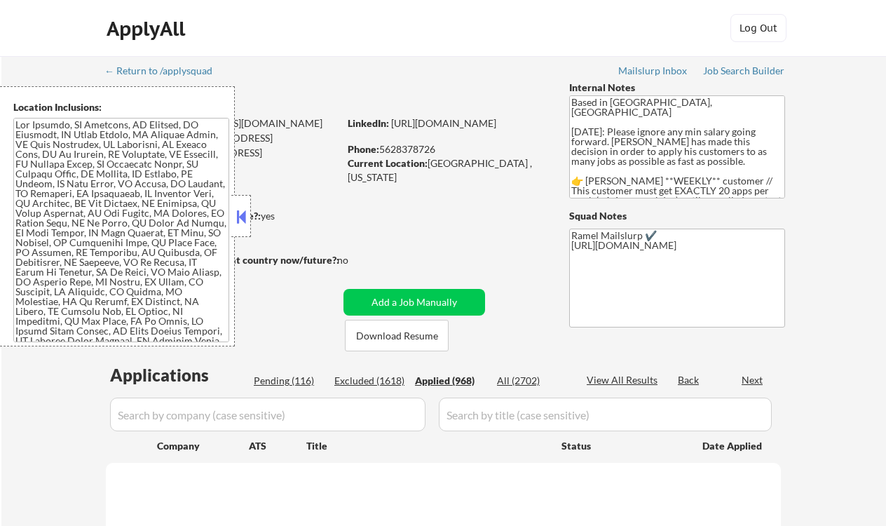
select select ""applied""
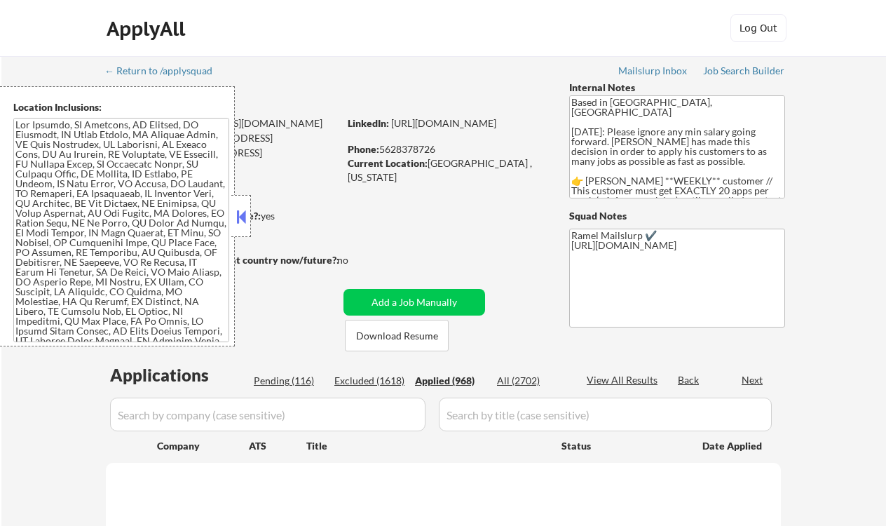
select select ""applied""
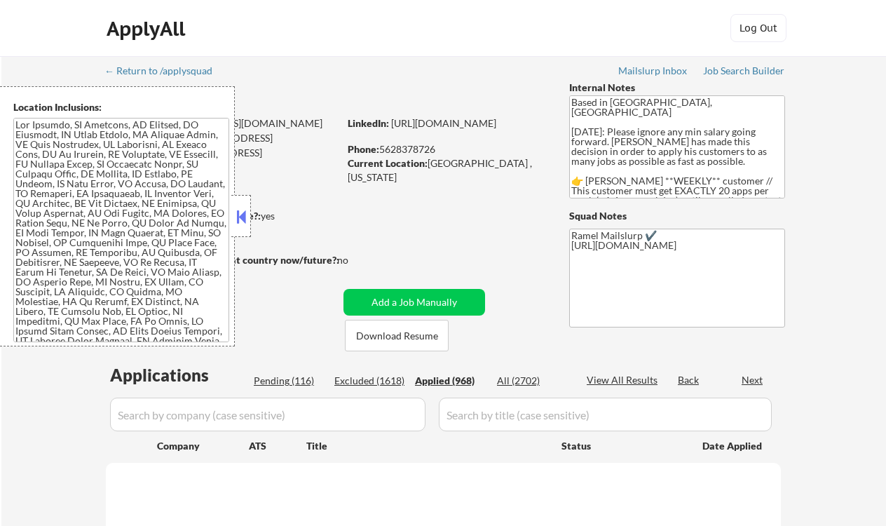
select select ""applied""
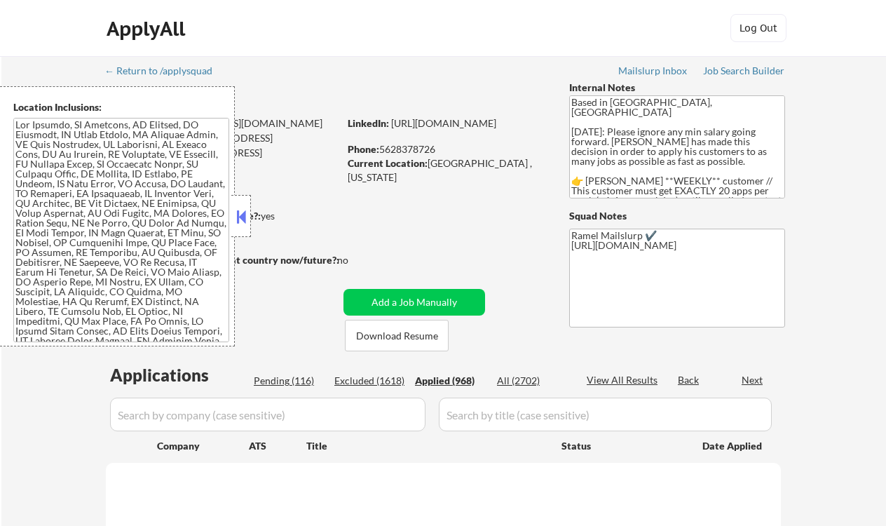
select select ""applied""
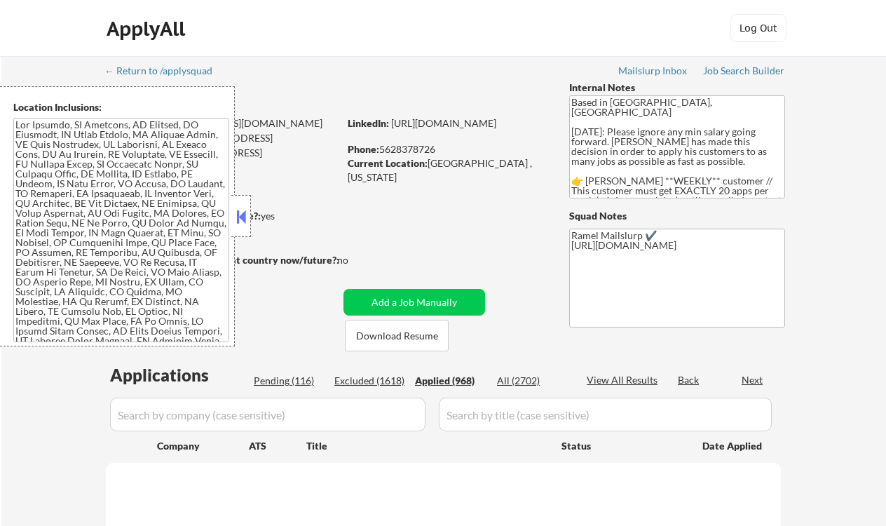
select select ""applied""
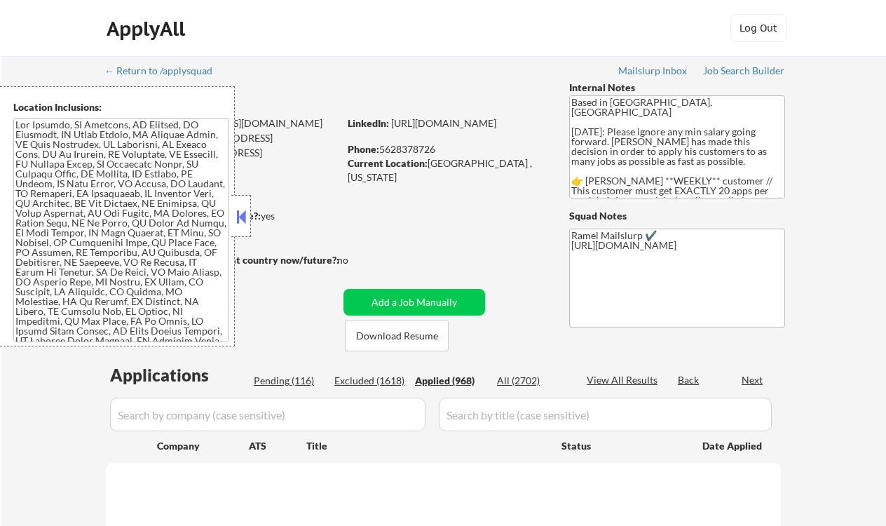
select select ""applied""
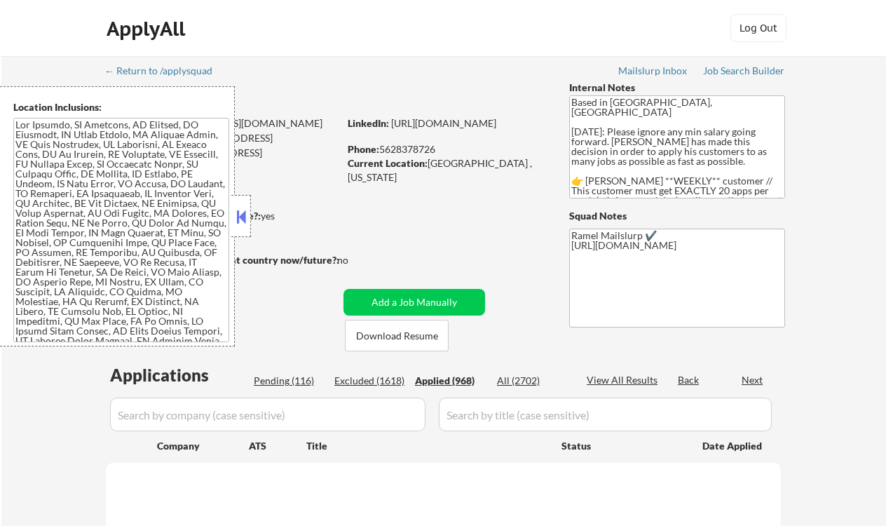
select select ""applied""
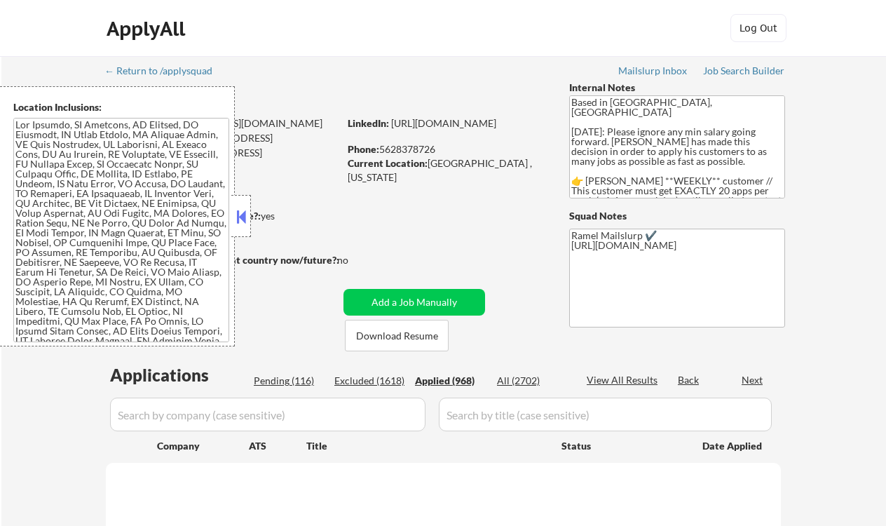
select select ""applied""
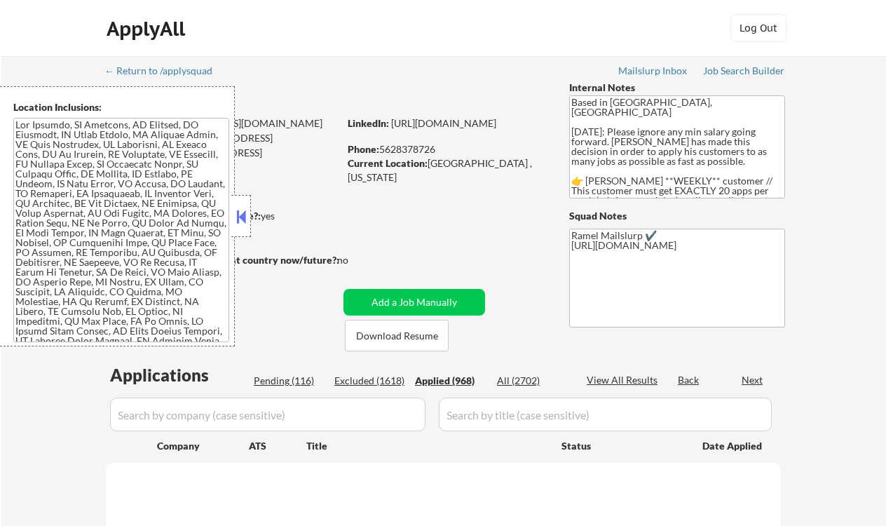
select select ""applied""
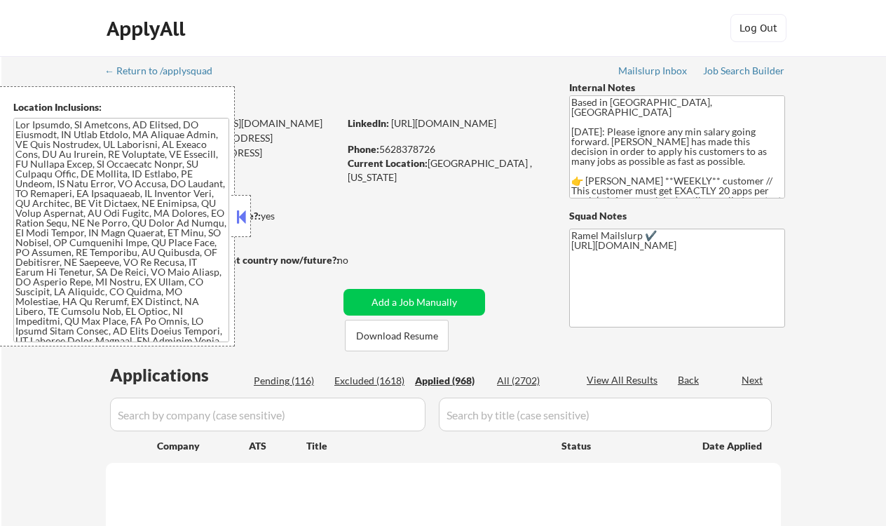
select select ""applied""
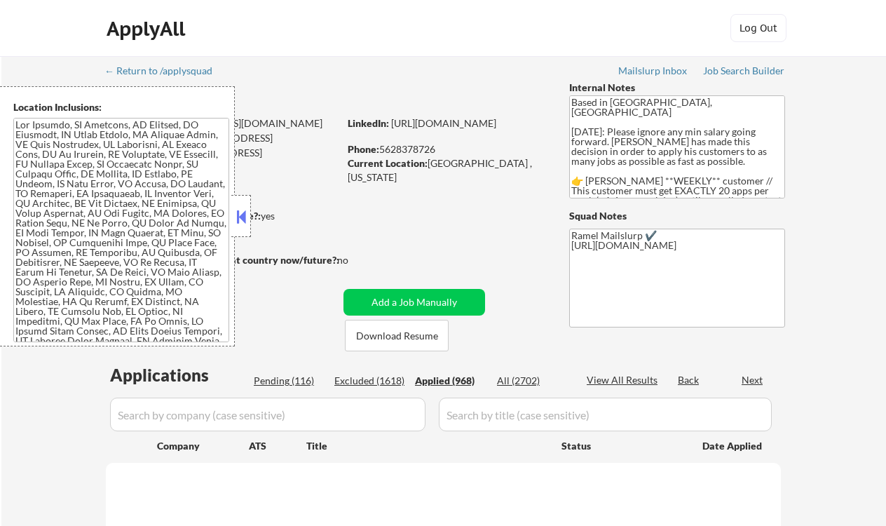
select select ""applied""
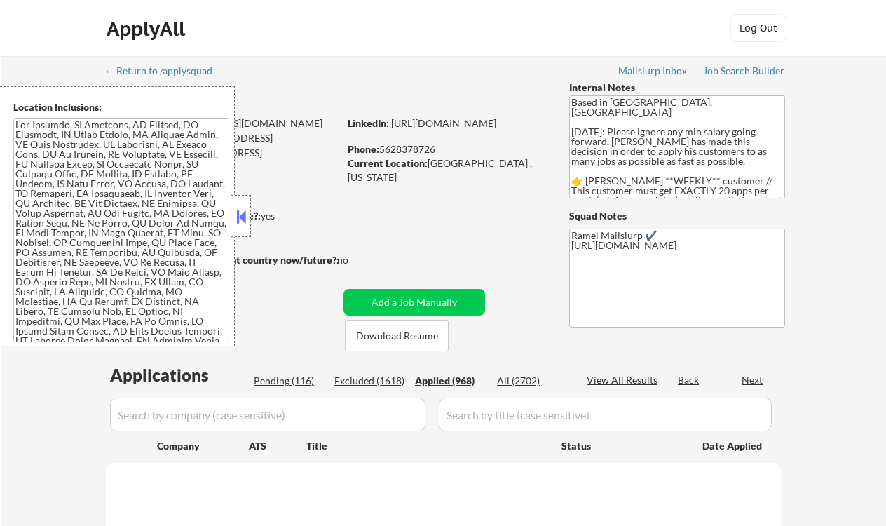
select select ""applied""
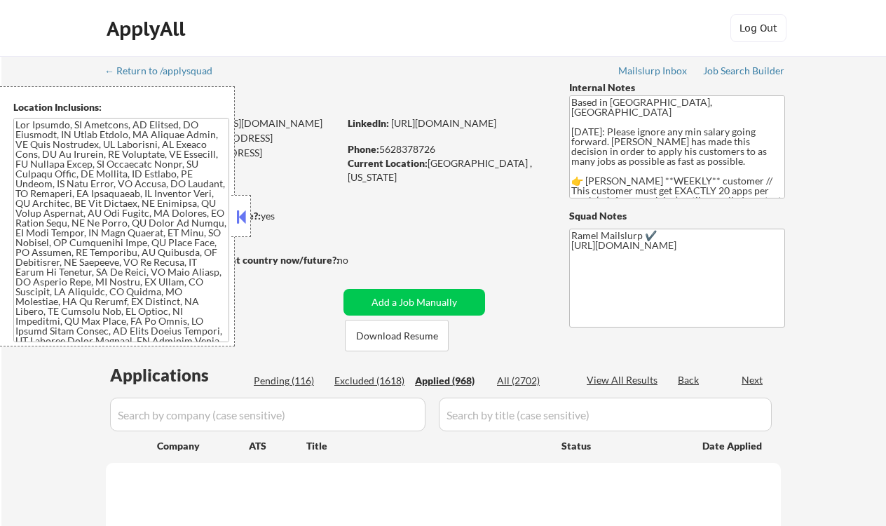
select select ""applied""
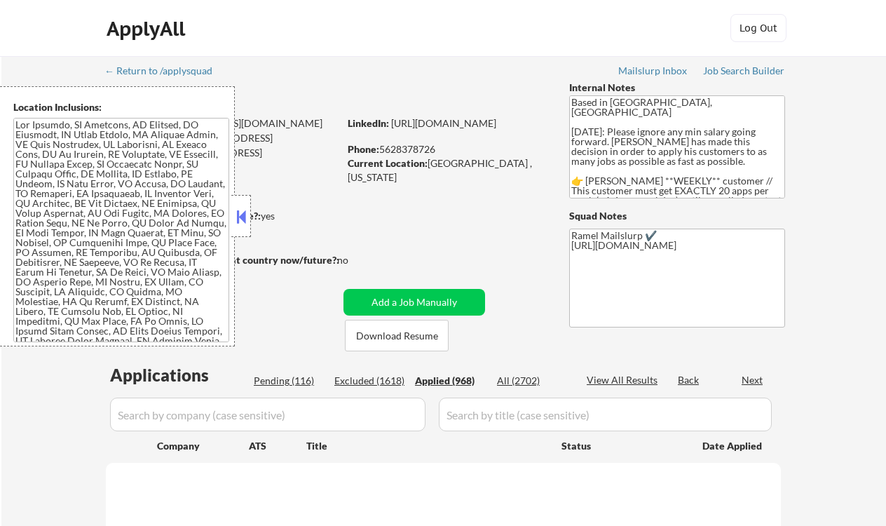
select select ""applied""
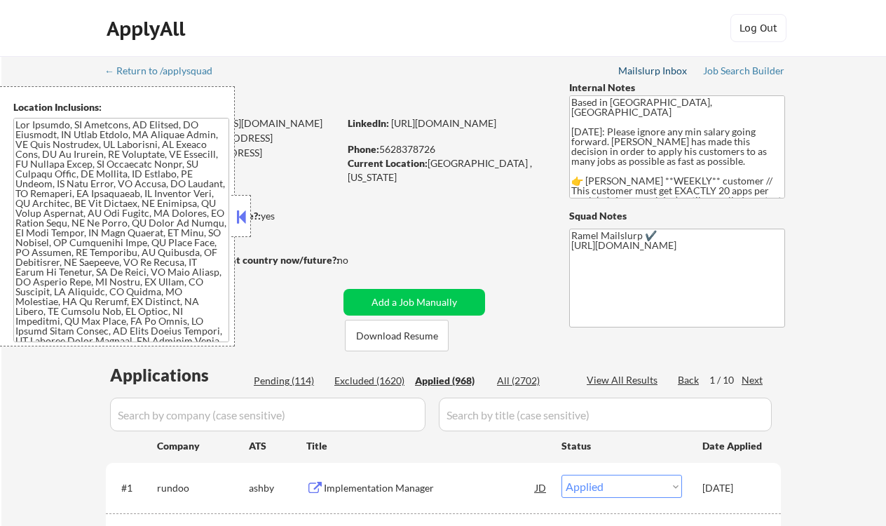
click at [472, 379] on div "Applied (968)" at bounding box center [450, 381] width 70 height 14
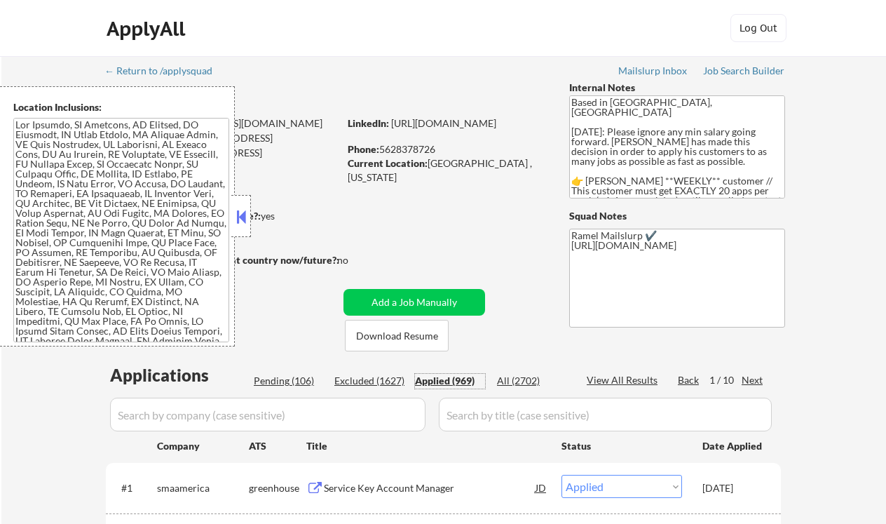
click at [412, 156] on div "Current Location: Los Angeles , California" at bounding box center [447, 169] width 198 height 27
click at [411, 148] on div "Phone: 5628378726" at bounding box center [447, 149] width 198 height 14
copy div "5628378726"
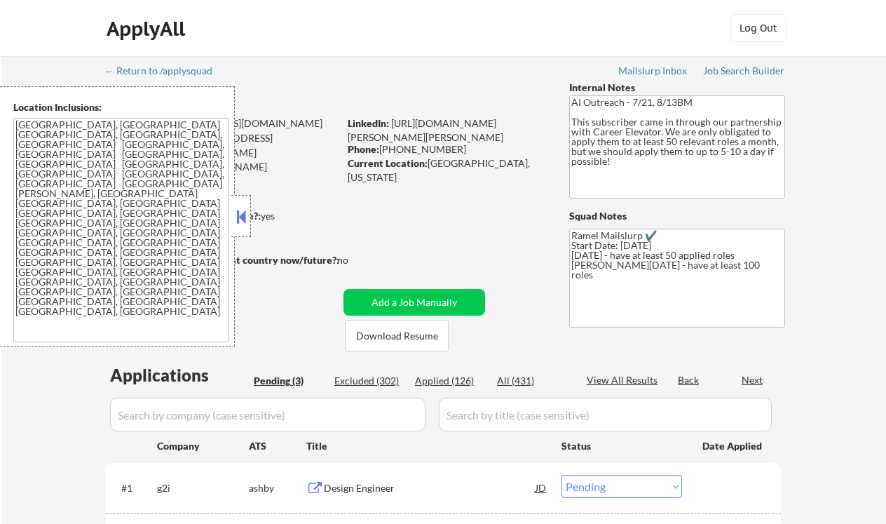
select select ""pending""
click at [240, 215] on button at bounding box center [240, 216] width 15 height 21
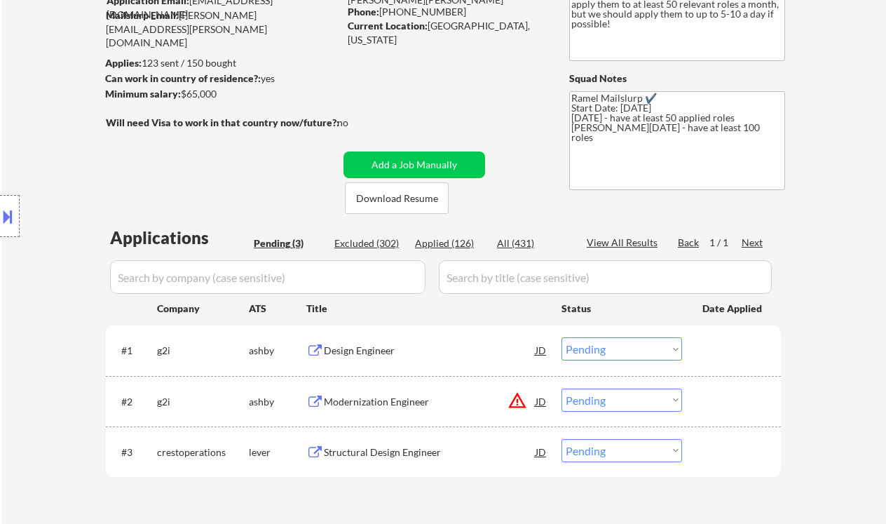
scroll to position [186, 0]
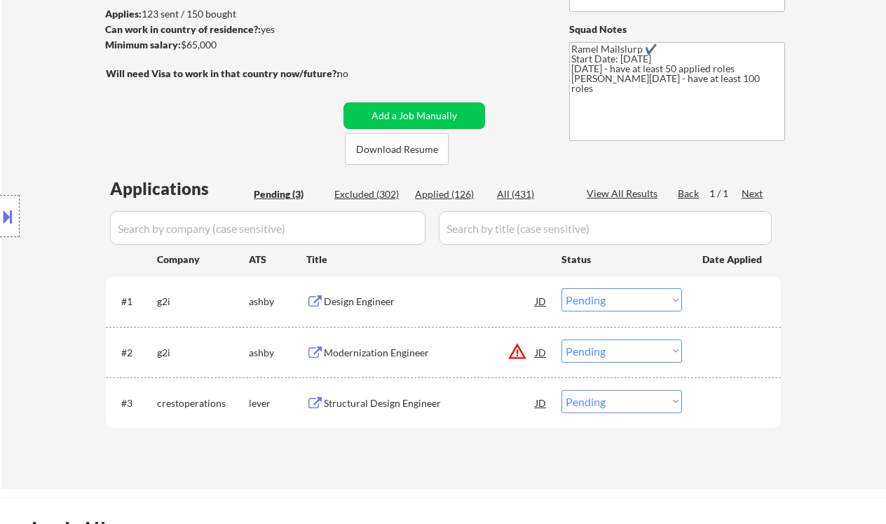
click at [370, 301] on div "Design Engineer" at bounding box center [430, 301] width 212 height 14
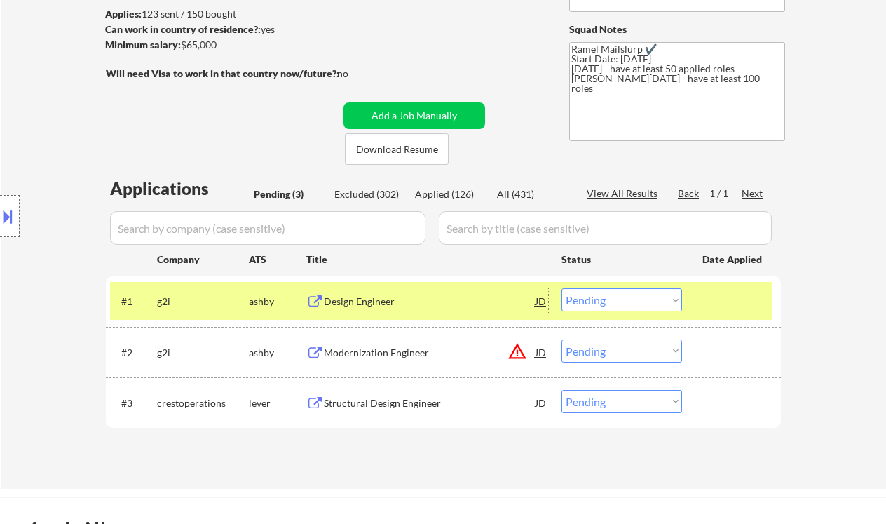
click at [624, 303] on select "Choose an option... Pending Applied Excluded (Questions) Excluded (Expired) Exc…" at bounding box center [622, 299] width 121 height 23
click at [562, 288] on select "Choose an option... Pending Applied Excluded (Questions) Excluded (Expired) Exc…" at bounding box center [622, 299] width 121 height 23
click at [397, 357] on div "Modernization Engineer" at bounding box center [430, 353] width 212 height 14
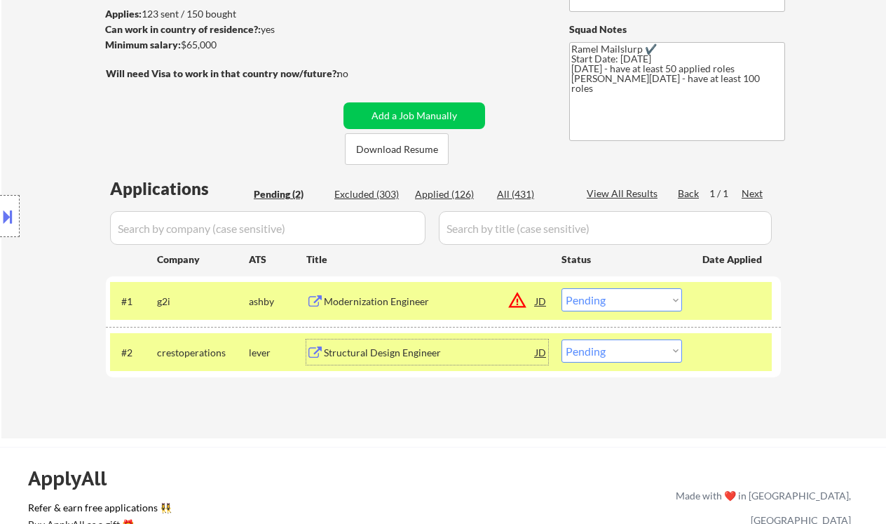
drag, startPoint x: 638, startPoint y: 301, endPoint x: 639, endPoint y: 310, distance: 8.4
click at [638, 301] on select "Choose an option... Pending Applied Excluded (Questions) Excluded (Expired) Exc…" at bounding box center [622, 299] width 121 height 23
click at [562, 288] on select "Choose an option... Pending Applied Excluded (Questions) Excluded (Expired) Exc…" at bounding box center [622, 299] width 121 height 23
click at [412, 354] on div "Structural Design Engineer" at bounding box center [430, 353] width 212 height 14
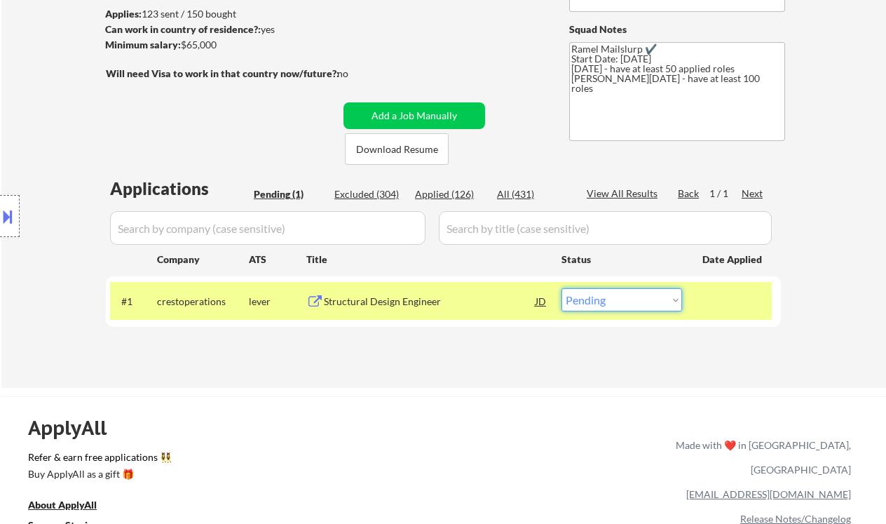
click at [669, 306] on select "Choose an option... Pending Applied Excluded (Questions) Excluded (Expired) Exc…" at bounding box center [622, 299] width 121 height 23
select select ""excluded__bad_match_""
click at [562, 288] on select "Choose an option... Pending Applied Excluded (Questions) Excluded (Expired) Exc…" at bounding box center [622, 299] width 121 height 23
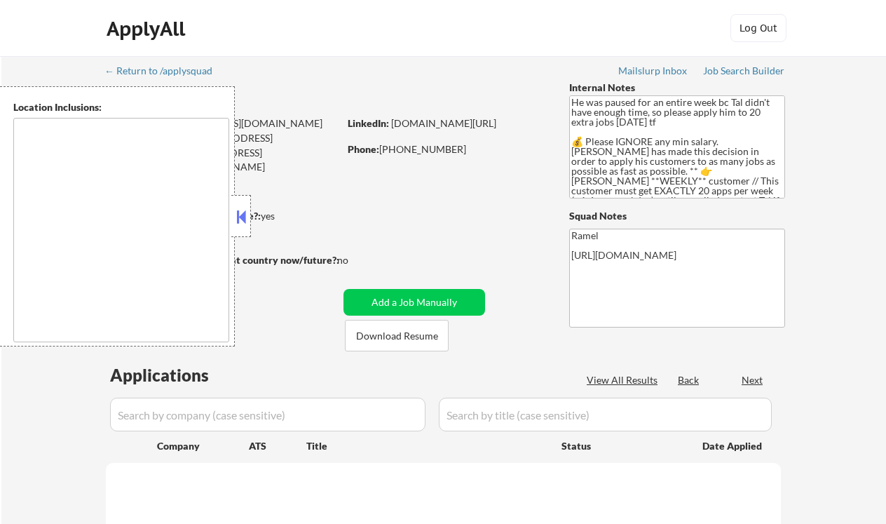
select select ""pending""
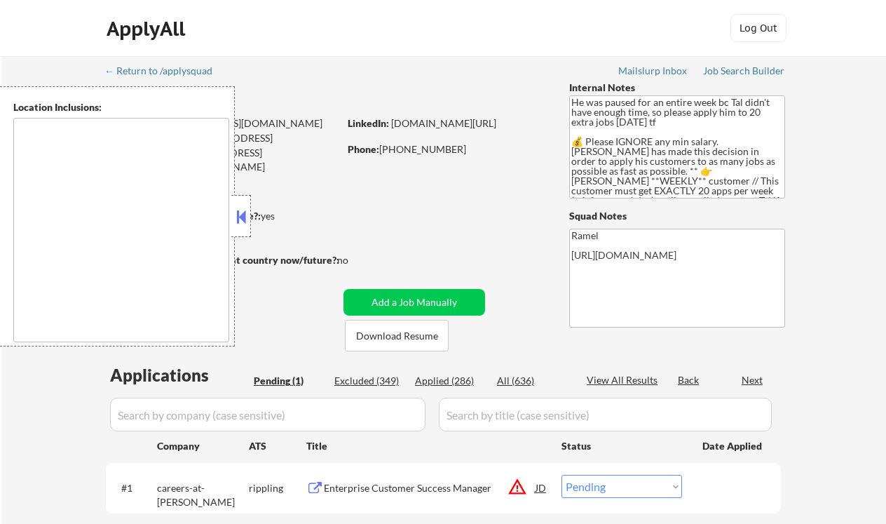
type textarea "remote"
drag, startPoint x: 244, startPoint y: 217, endPoint x: 256, endPoint y: 223, distance: 13.2
click at [244, 217] on button at bounding box center [240, 216] width 15 height 21
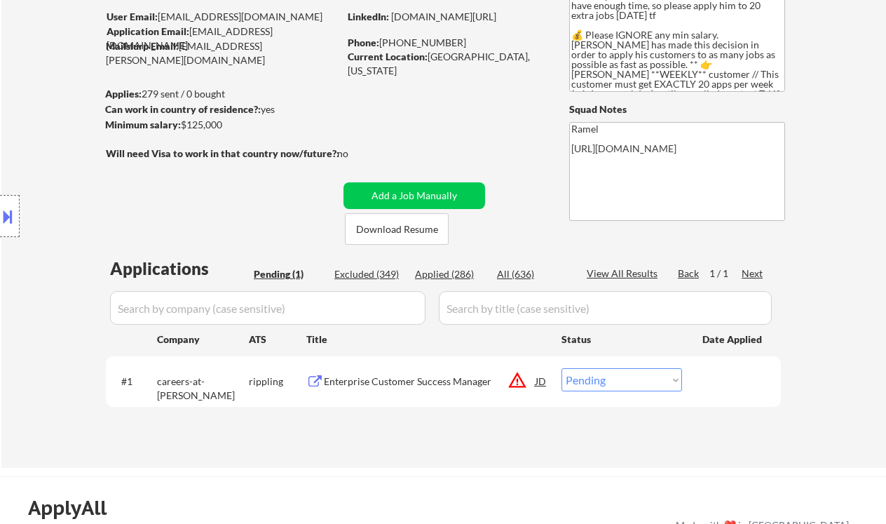
scroll to position [93, 0]
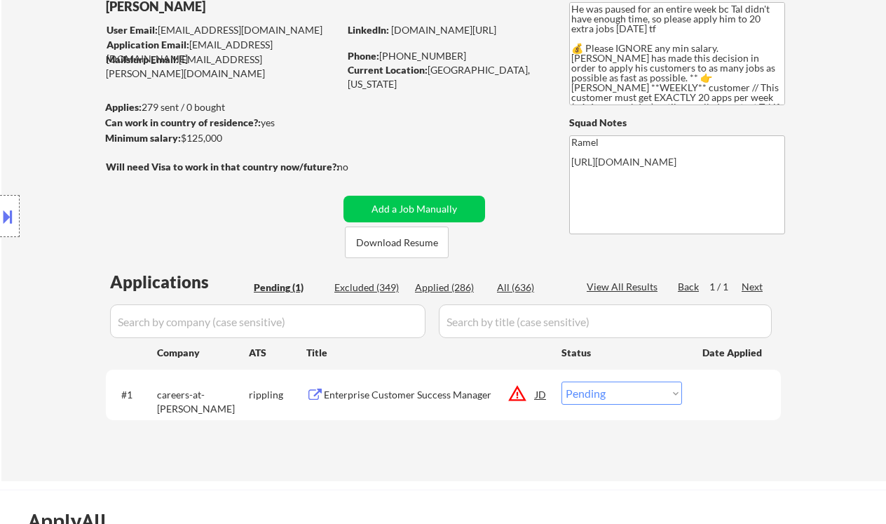
click at [453, 396] on div "Enterprise Customer Success Manager" at bounding box center [430, 395] width 212 height 14
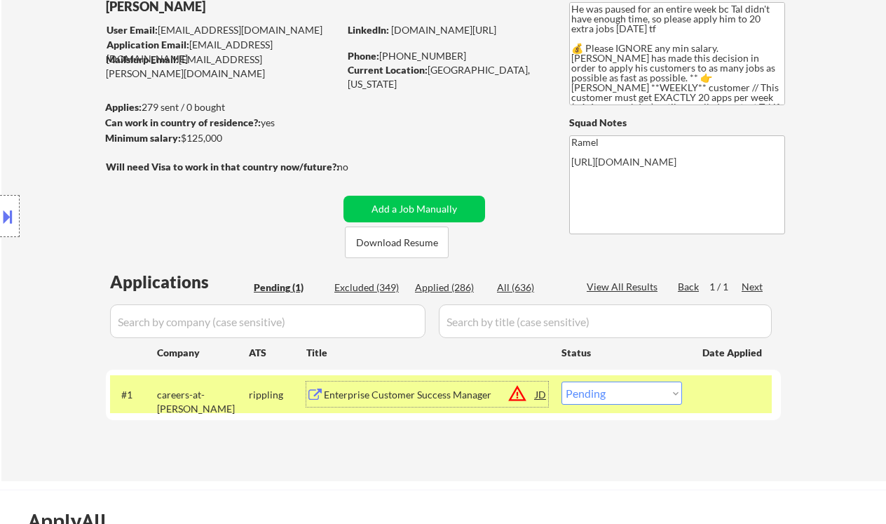
drag, startPoint x: 597, startPoint y: 399, endPoint x: 599, endPoint y: 407, distance: 8.5
click at [597, 399] on select "Choose an option... Pending Applied Excluded (Questions) Excluded (Expired) Exc…" at bounding box center [622, 392] width 121 height 23
select select ""applied""
click at [562, 381] on select "Choose an option... Pending Applied Excluded (Questions) Excluded (Expired) Exc…" at bounding box center [622, 392] width 121 height 23
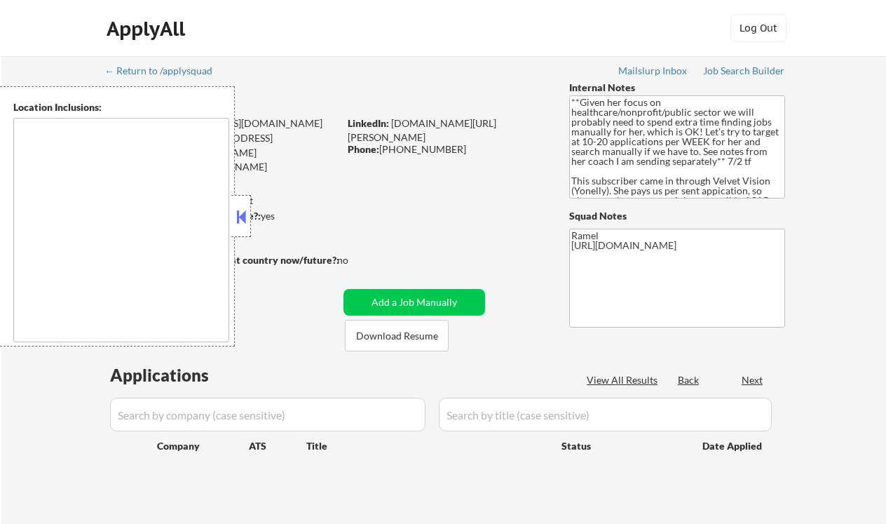
type textarea "[GEOGRAPHIC_DATA], ON [GEOGRAPHIC_DATA], ON [GEOGRAPHIC_DATA], ON [GEOGRAPHIC_D…"
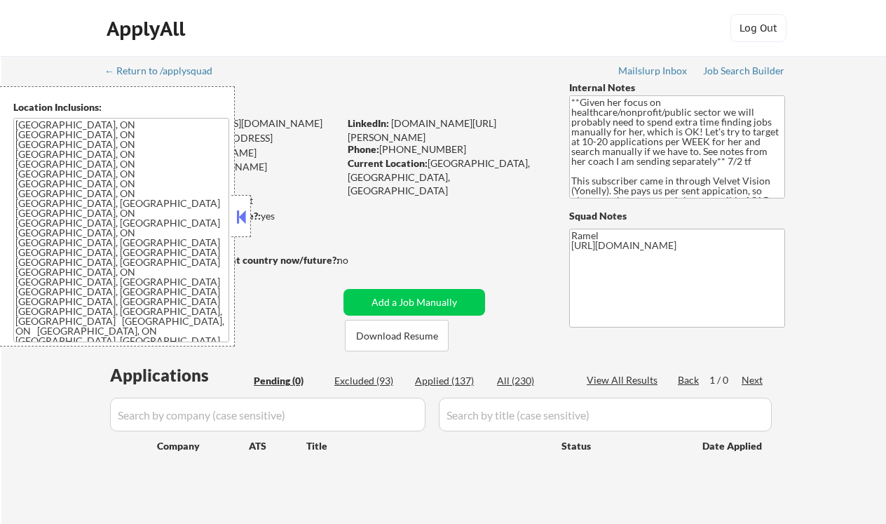
click at [244, 218] on button at bounding box center [240, 216] width 15 height 21
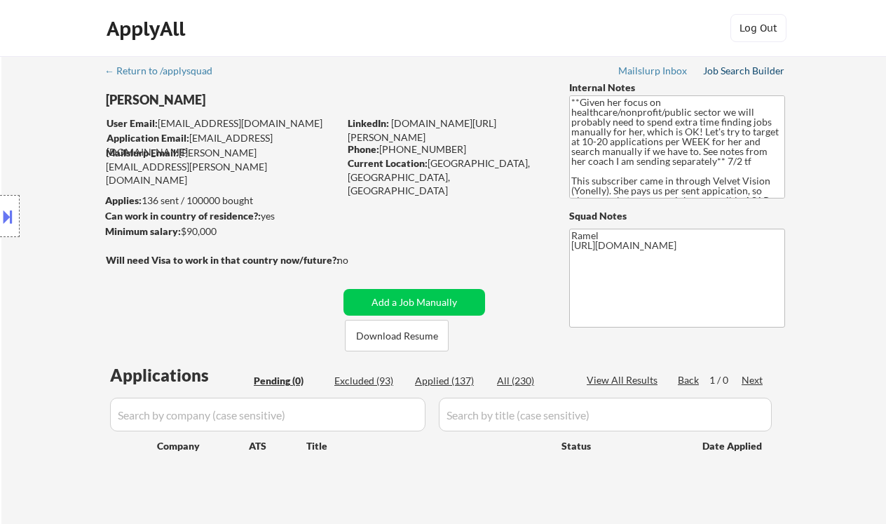
click at [728, 69] on div "Job Search Builder" at bounding box center [744, 71] width 82 height 10
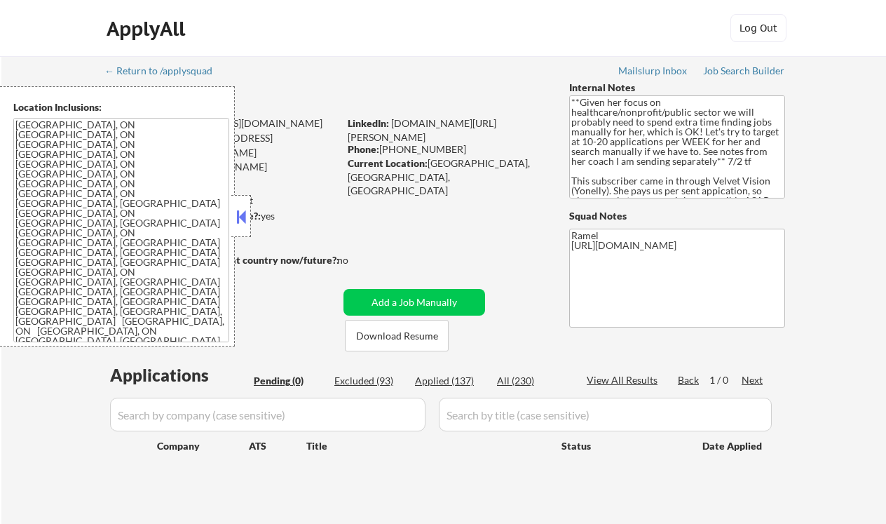
drag, startPoint x: 238, startPoint y: 222, endPoint x: 255, endPoint y: 214, distance: 19.4
click at [238, 222] on button at bounding box center [240, 216] width 15 height 21
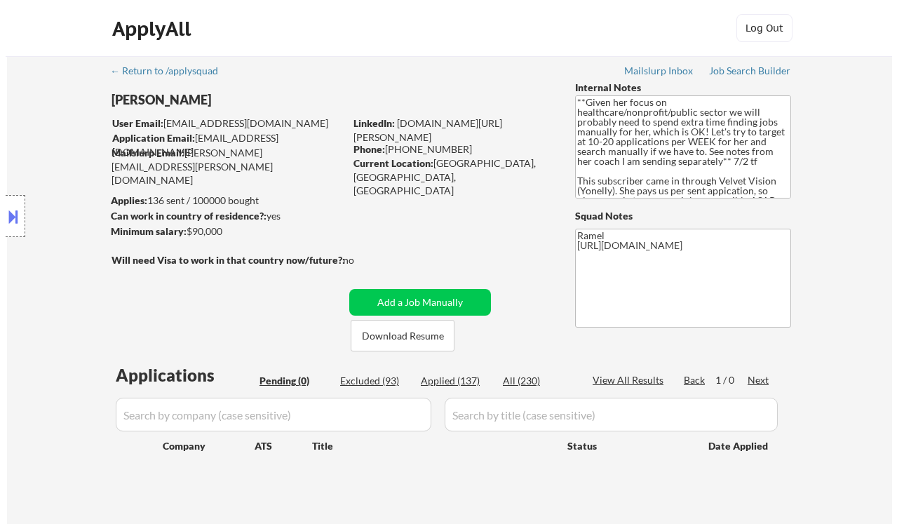
scroll to position [93, 0]
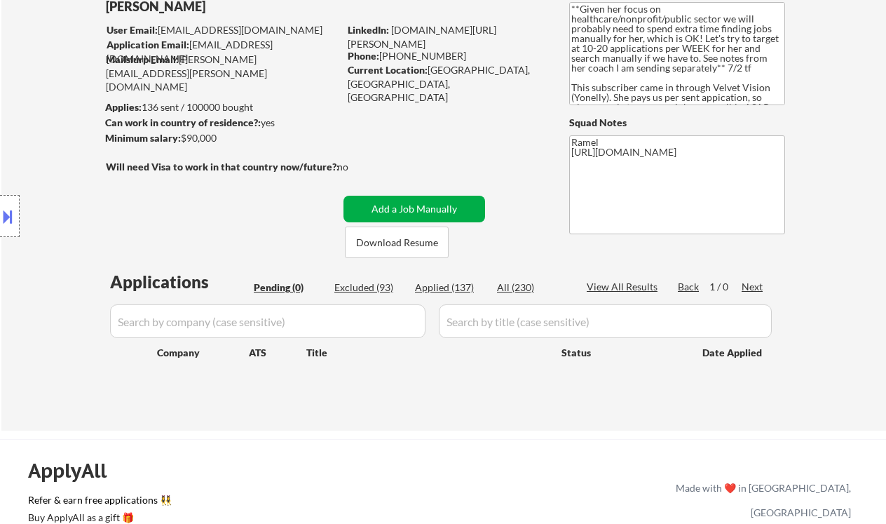
click at [450, 207] on button "Add a Job Manually" at bounding box center [415, 209] width 142 height 27
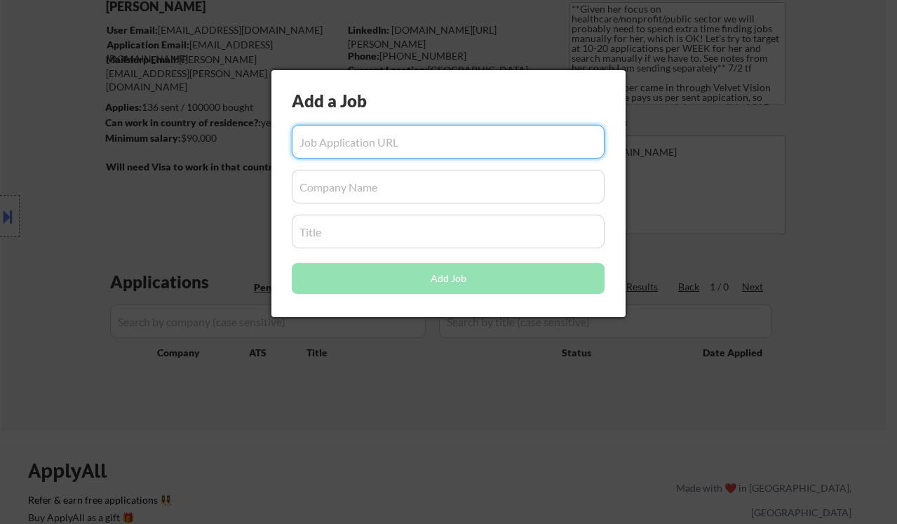
click at [409, 132] on input "input" at bounding box center [448, 142] width 313 height 34
paste input "https://www.remoterocketship.com/company/nortal-3/jobs/project-manager-canada-r…"
type input "https://www.remoterocketship.com/company/nortal-3/jobs/project-manager-canada-r…"
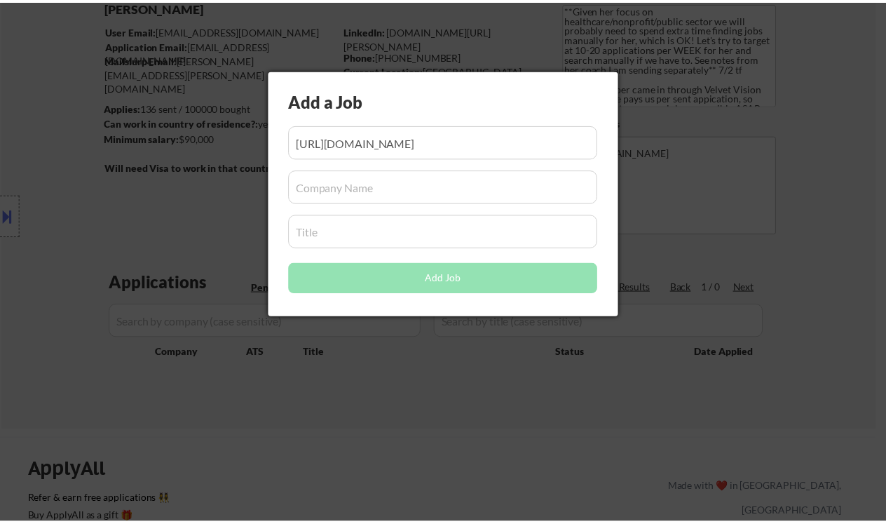
scroll to position [0, 0]
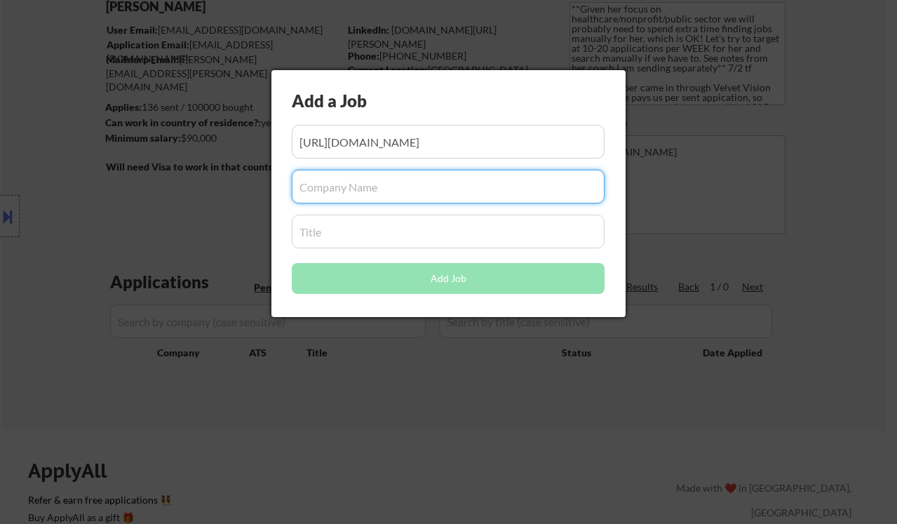
click at [384, 189] on input "input" at bounding box center [448, 187] width 313 height 34
paste input "Nortal"
type input "Nortal"
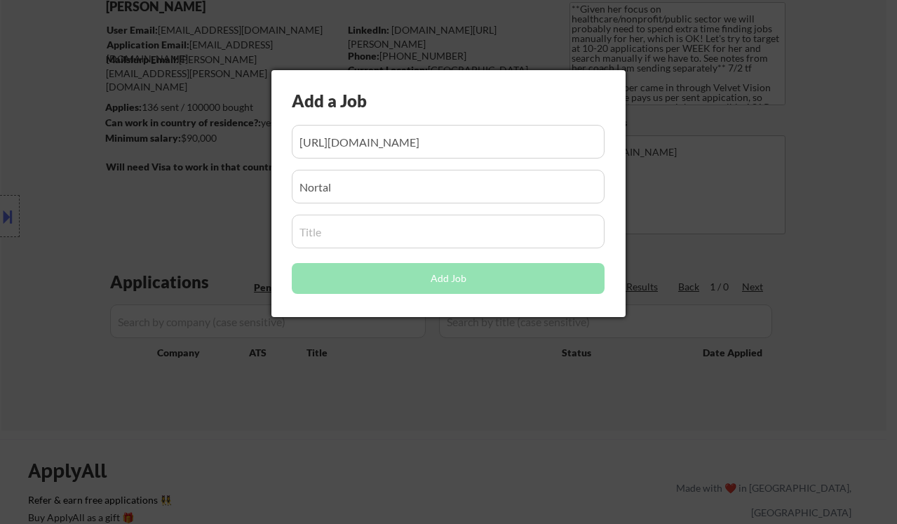
click at [402, 224] on input "input" at bounding box center [448, 232] width 313 height 34
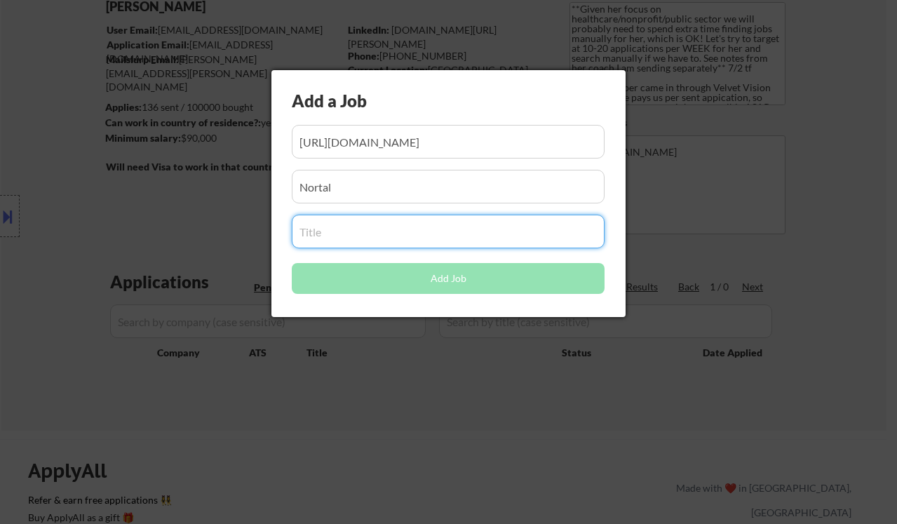
paste input "Project Manager"
type input "Project Manager"
click at [327, 278] on button "Add Job" at bounding box center [448, 278] width 313 height 31
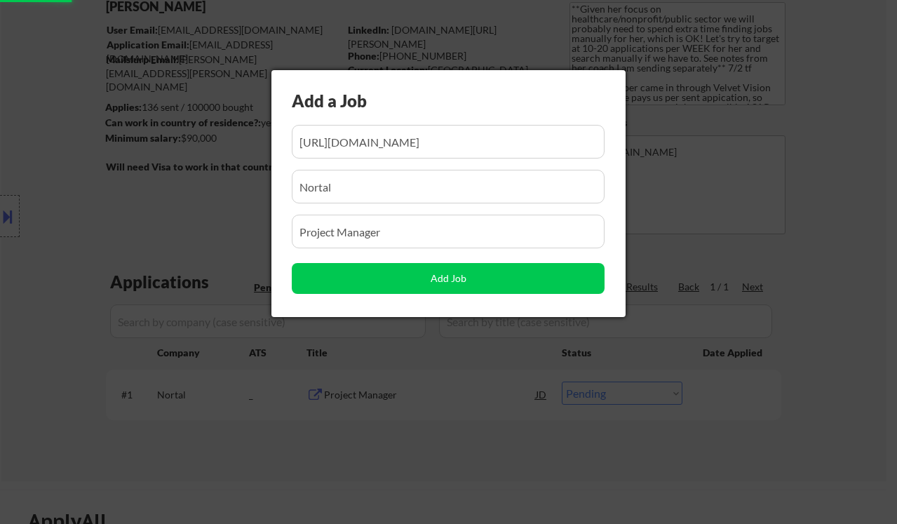
click at [207, 401] on div at bounding box center [448, 262] width 897 height 524
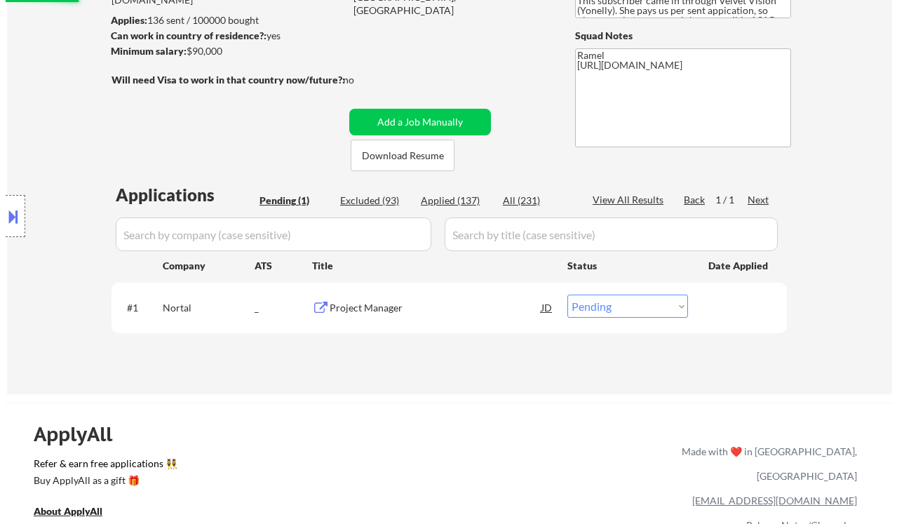
scroll to position [280, 0]
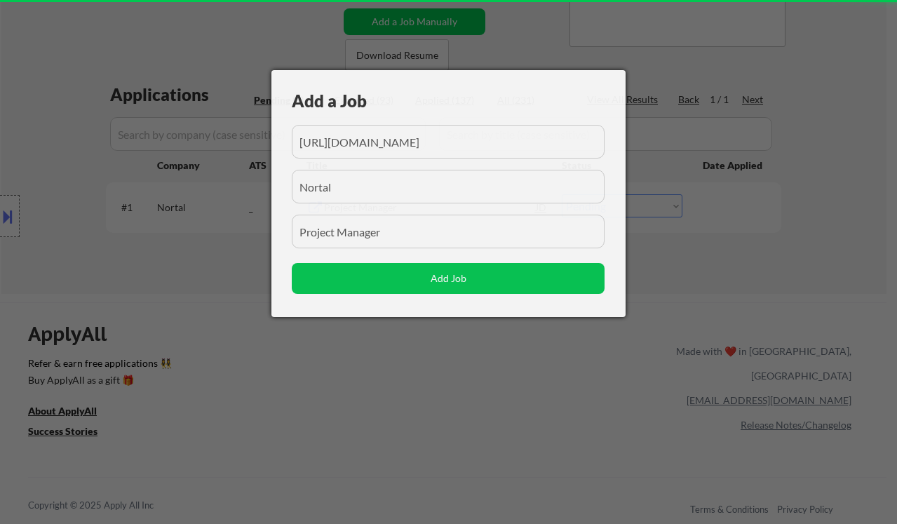
click at [615, 208] on div "Add a Job Add Job" at bounding box center [448, 193] width 354 height 247
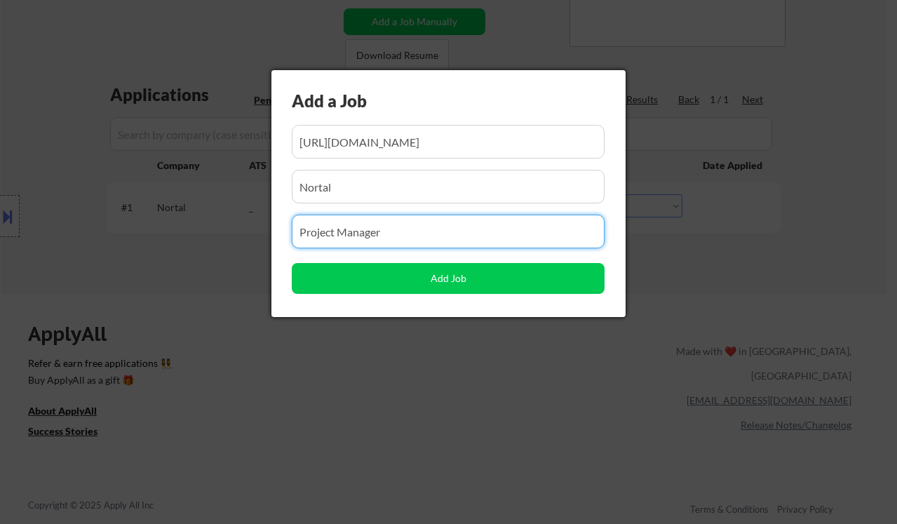
click at [688, 262] on div at bounding box center [448, 262] width 897 height 524
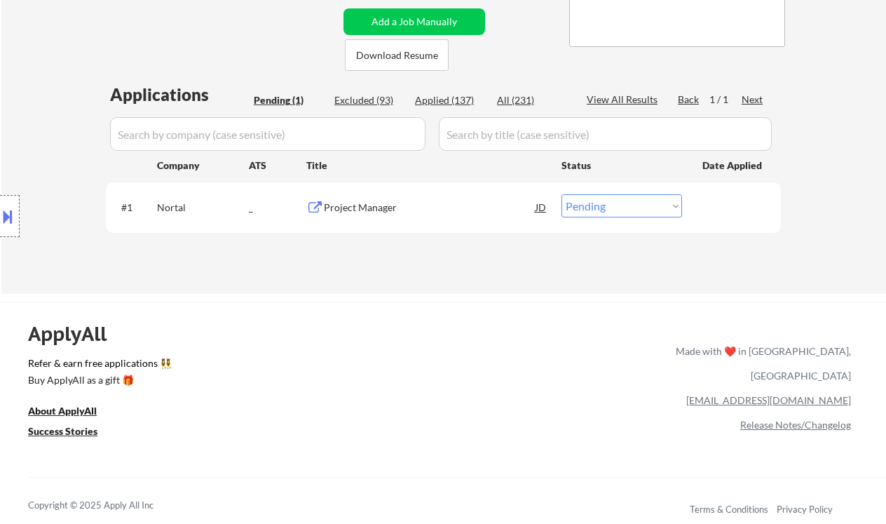
click at [594, 198] on select "Choose an option... Pending Applied Excluded (Questions) Excluded (Expired) Exc…" at bounding box center [622, 205] width 121 height 23
select select ""applied""
click at [562, 194] on select "Choose an option... Pending Applied Excluded (Questions) Excluded (Expired) Exc…" at bounding box center [622, 205] width 121 height 23
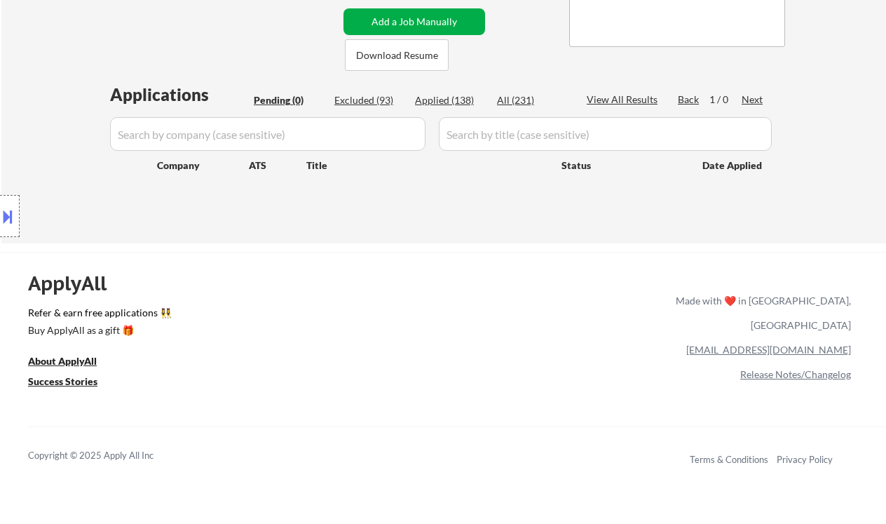
click at [413, 18] on button "Add a Job Manually" at bounding box center [415, 21] width 142 height 27
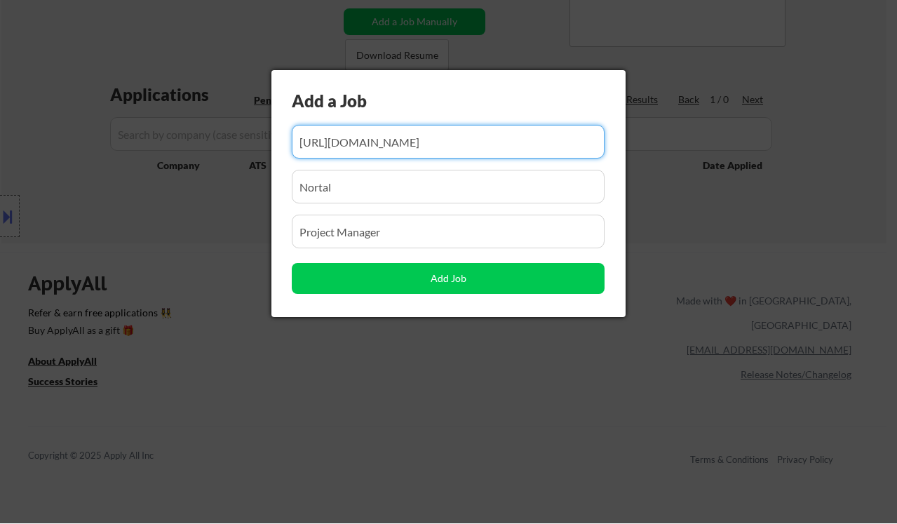
scroll to position [0, 157]
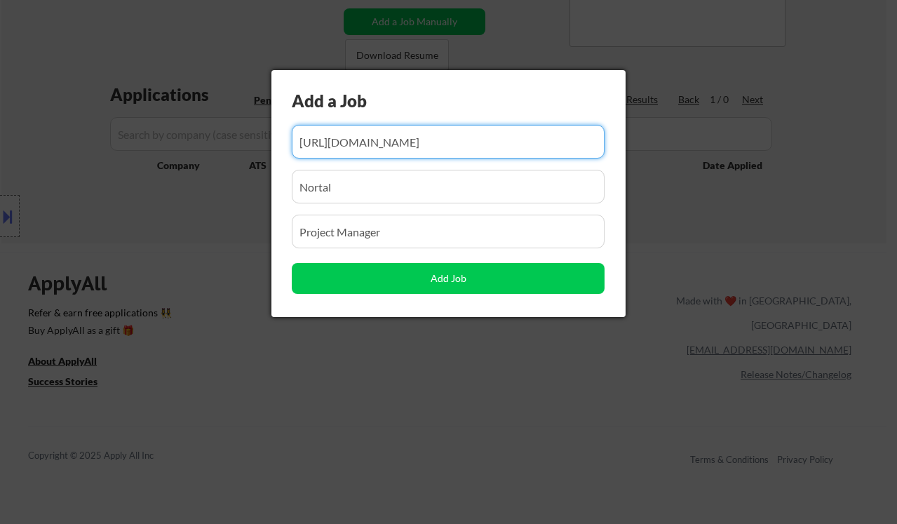
click at [414, 146] on input "input" at bounding box center [448, 142] width 313 height 34
paste input "https://www.remoterocketship.com/company/belmar-ca/jobs/project-manager-canada-…"
type input "https://www.remoterocketship.com/company/belmar-ca/jobs/project-manager-canada-…"
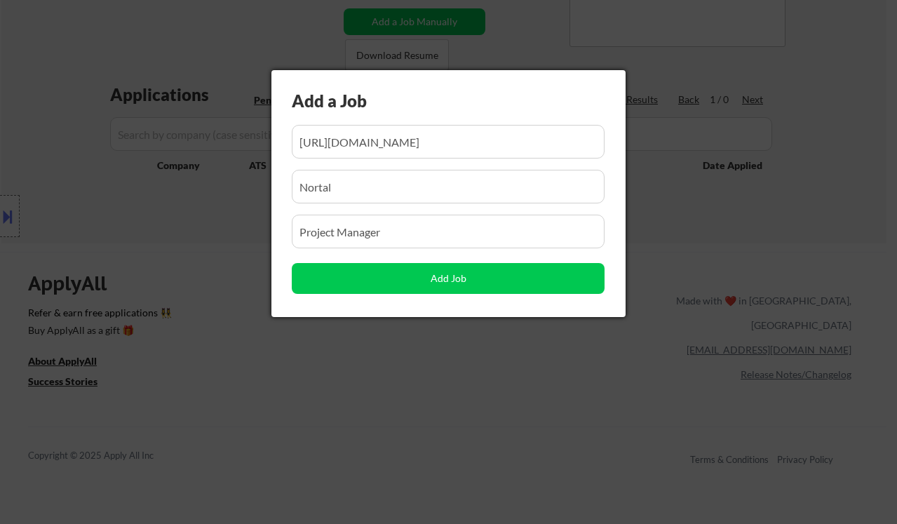
scroll to position [0, 0]
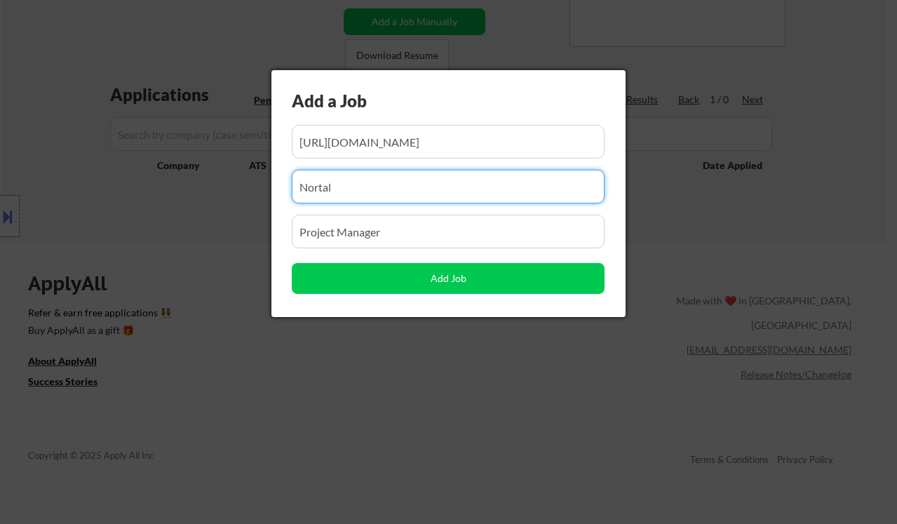
drag, startPoint x: 403, startPoint y: 187, endPoint x: 285, endPoint y: 183, distance: 118.5
click at [285, 183] on div "Add a Job Add Job" at bounding box center [448, 193] width 354 height 247
paste input "Belmar Consulting"
type input "Belmar Consulting"
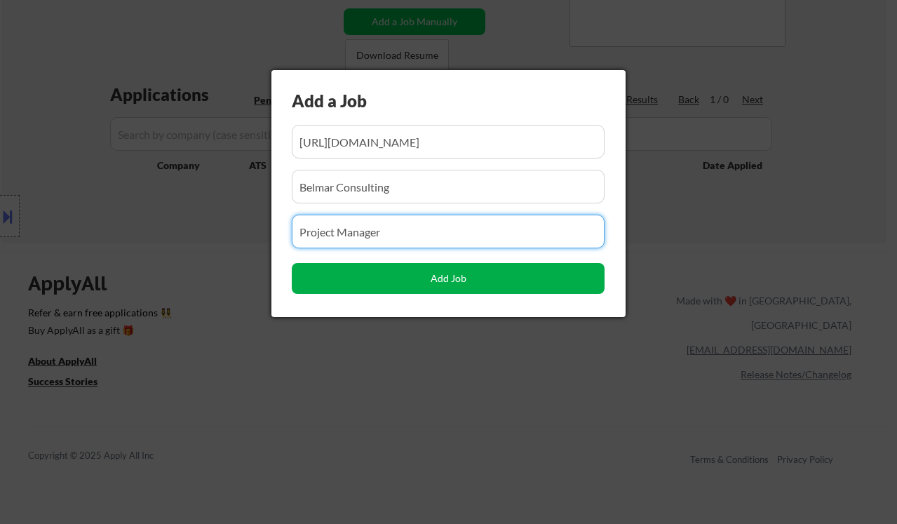
drag, startPoint x: 413, startPoint y: 280, endPoint x: 419, endPoint y: 287, distance: 9.4
click at [419, 288] on div "Add a Job Add Job" at bounding box center [448, 193] width 354 height 247
click at [423, 289] on button "Add Job" at bounding box center [448, 278] width 313 height 31
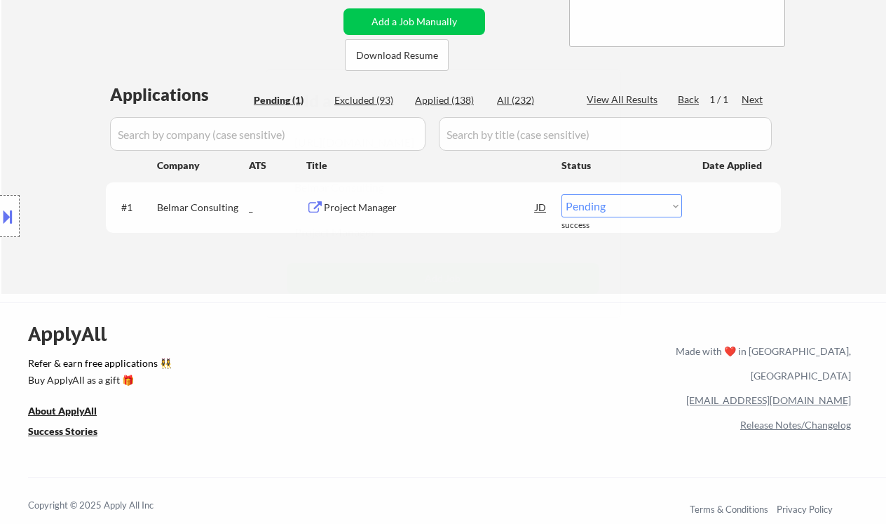
drag, startPoint x: 619, startPoint y: 206, endPoint x: 621, endPoint y: 217, distance: 10.7
click at [619, 206] on select "Choose an option... Pending Applied Excluded (Questions) Excluded (Expired) Exc…" at bounding box center [622, 205] width 121 height 23
select select ""applied""
click at [562, 194] on select "Choose an option... Pending Applied Excluded (Questions) Excluded (Expired) Exc…" at bounding box center [622, 205] width 121 height 23
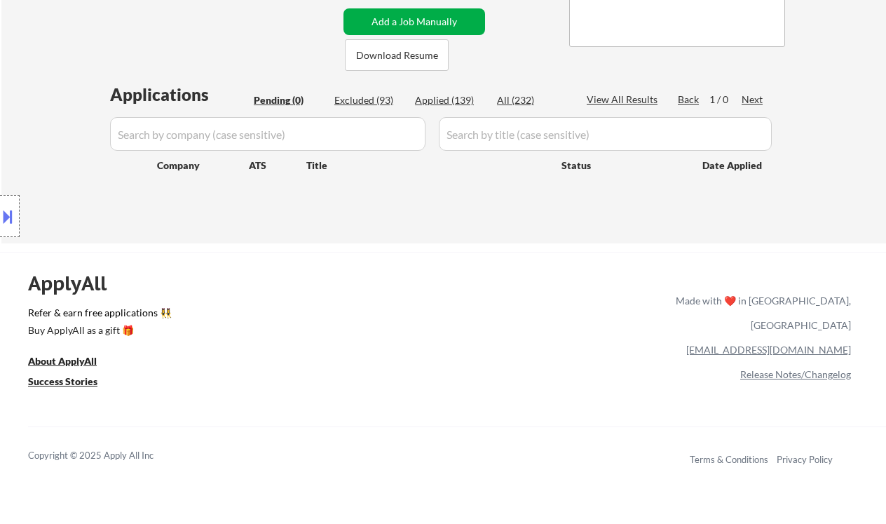
click at [403, 20] on button "Add a Job Manually" at bounding box center [415, 21] width 142 height 27
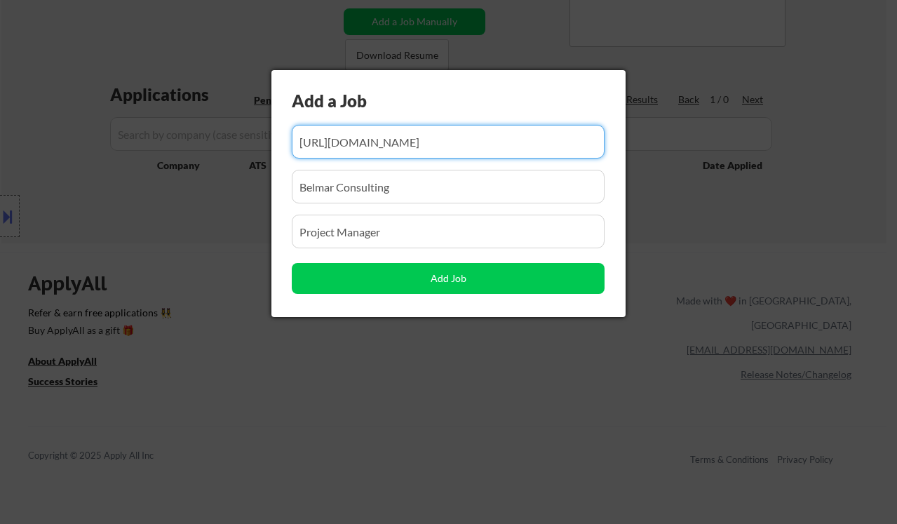
scroll to position [0, 167]
click at [412, 147] on input "input" at bounding box center [448, 142] width 313 height 34
paste input "https://www.remoterocketship.com/company/omegro/jobs/project-manager-canada-rem…"
type input "https://www.remoterocketship.com/company/omegro/jobs/project-manager-canada-rem…"
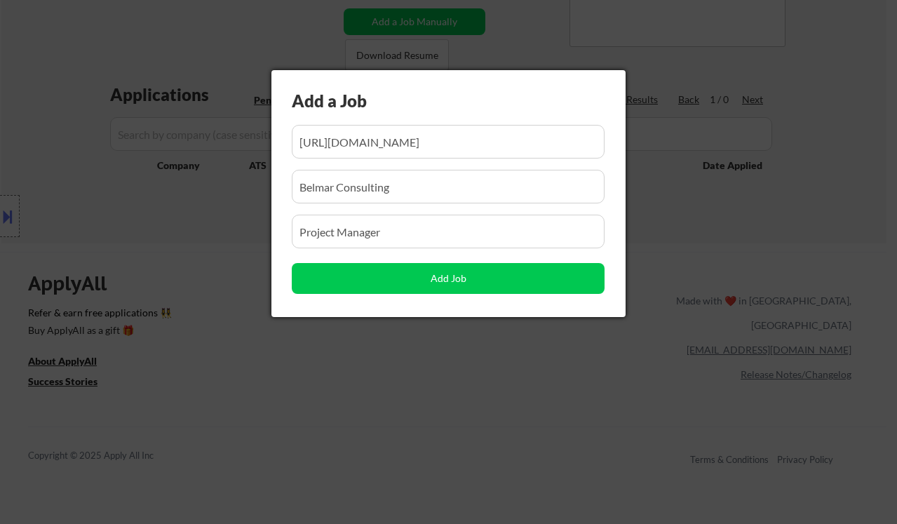
scroll to position [0, 0]
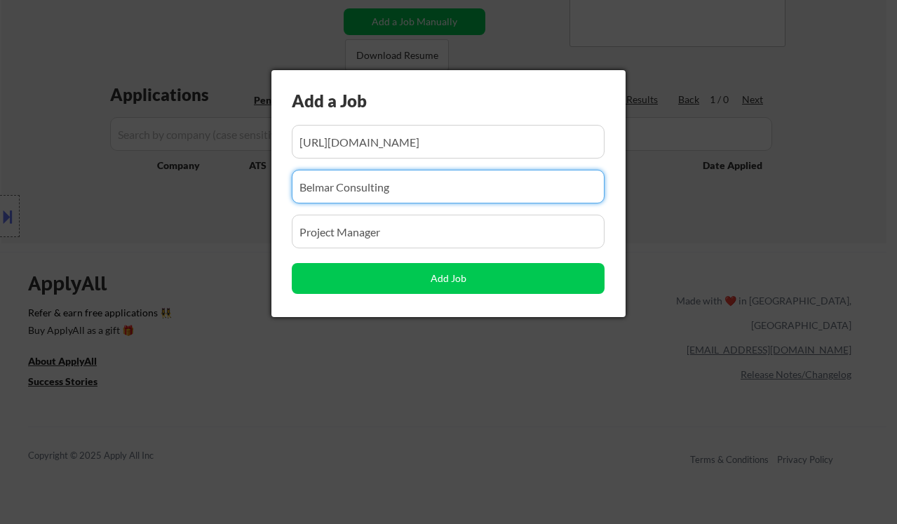
drag, startPoint x: 409, startPoint y: 193, endPoint x: 265, endPoint y: 180, distance: 144.3
paste input "Omegro"
type input "Omegro"
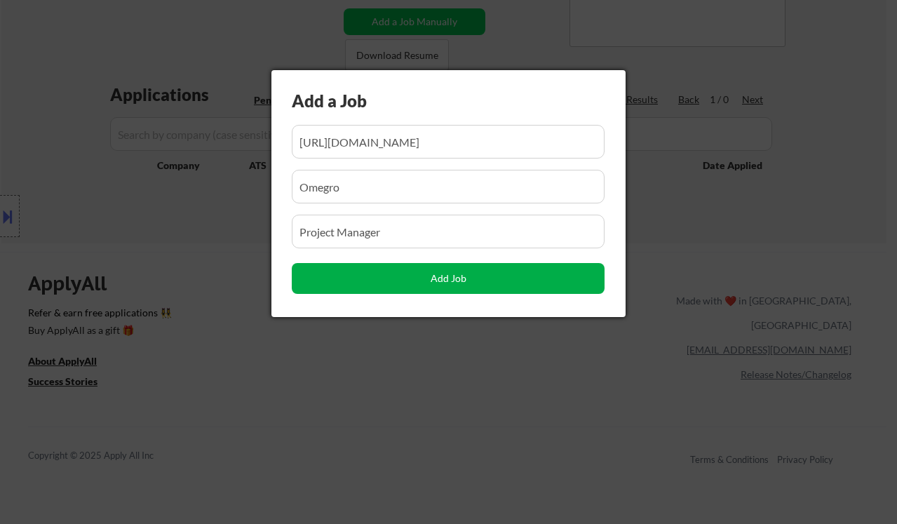
click at [529, 276] on button "Add Job" at bounding box center [448, 278] width 313 height 31
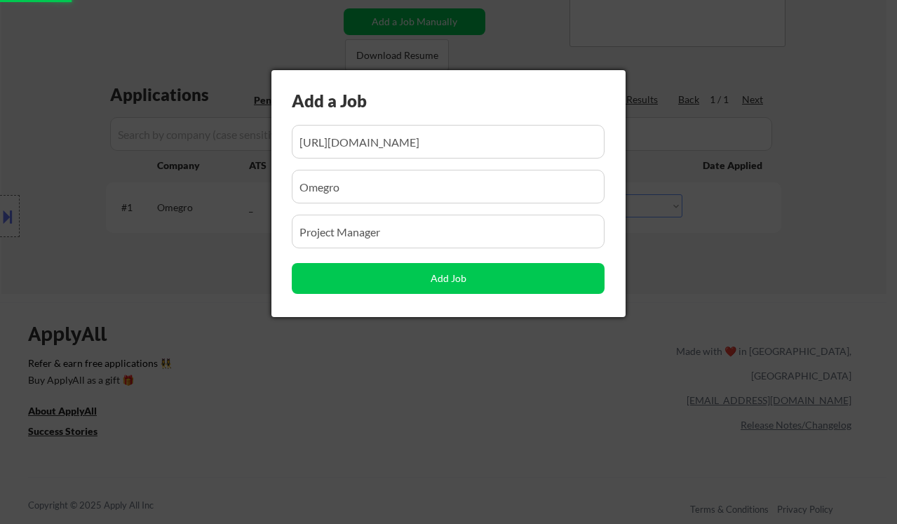
click at [425, 339] on div at bounding box center [448, 262] width 897 height 524
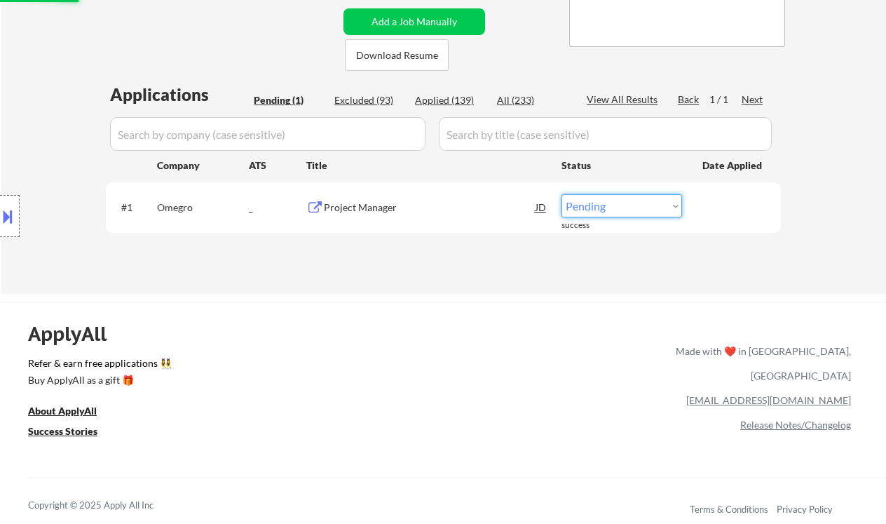
click at [620, 208] on select "Choose an option... Pending Applied Excluded (Questions) Excluded (Expired) Exc…" at bounding box center [622, 205] width 121 height 23
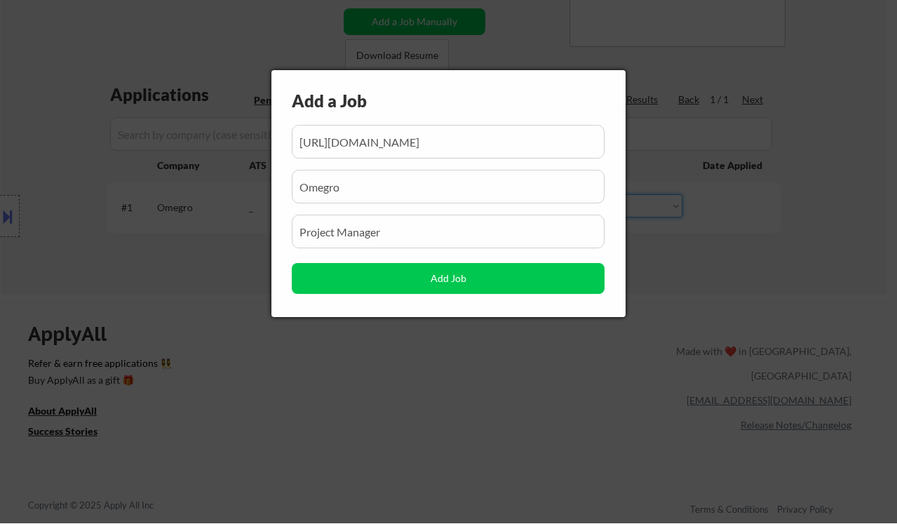
select select ""applied""
click at [562, 194] on select "Choose an option... Pending Applied Excluded (Questions) Excluded (Expired) Exc…" at bounding box center [622, 205] width 121 height 23
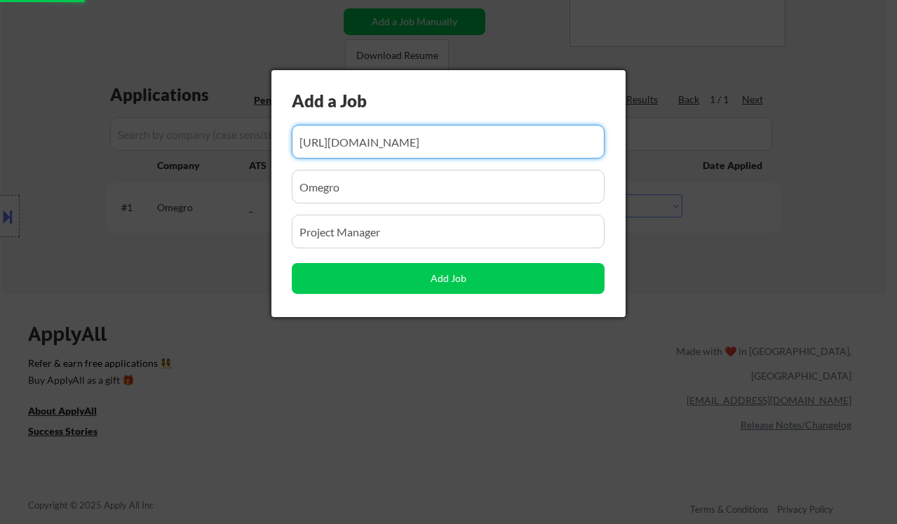
click at [669, 264] on div at bounding box center [448, 262] width 897 height 524
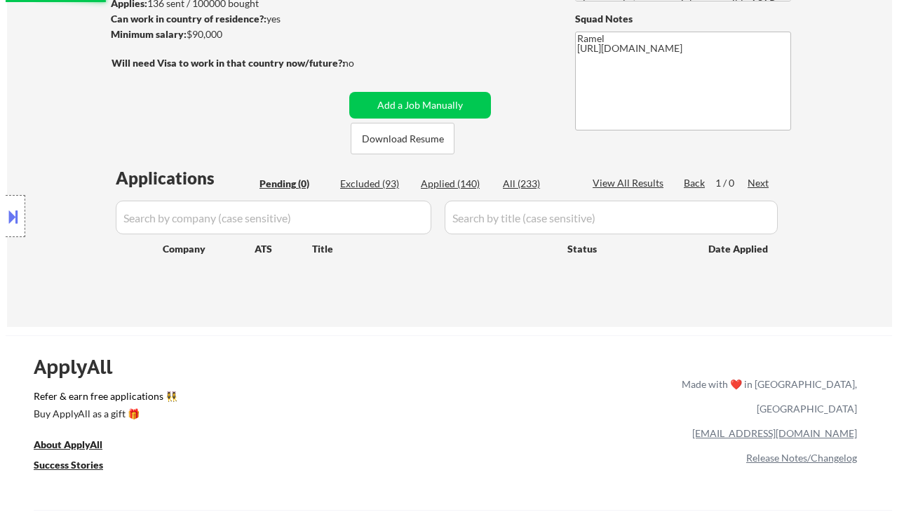
scroll to position [186, 0]
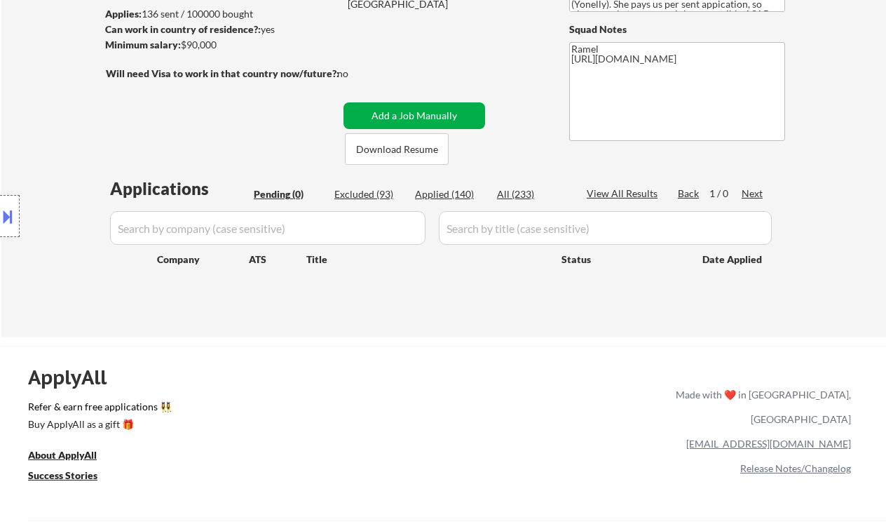
click at [416, 107] on button "Add a Job Manually" at bounding box center [415, 115] width 142 height 27
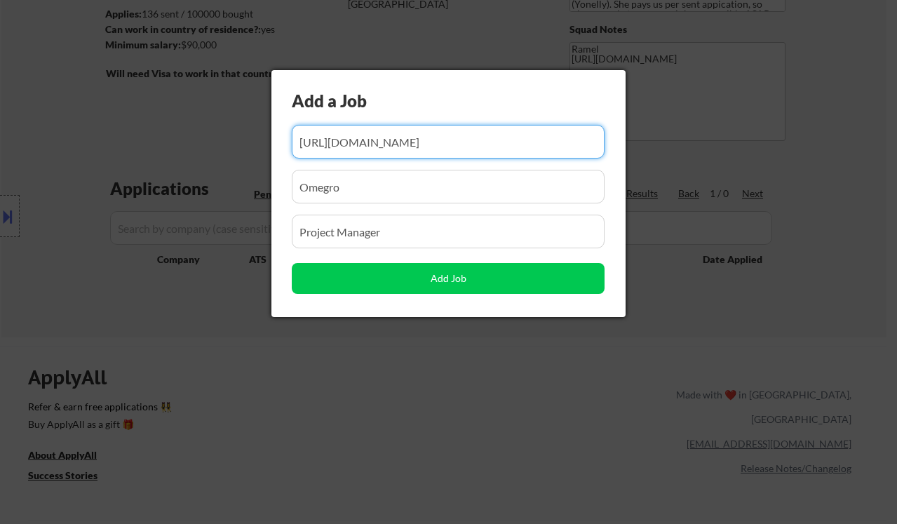
click at [410, 141] on input "input" at bounding box center [448, 142] width 313 height 34
paste input "https://www.remoterocketship.com/company/tecsys/jobs/implementation-project-man…"
type input "https://www.remoterocketship.com/company/tecsys/jobs/implementation-project-man…"
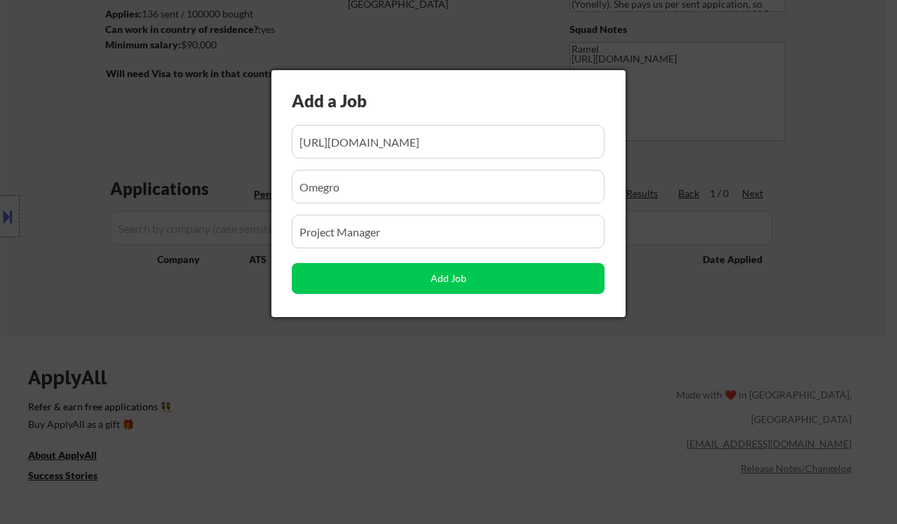
scroll to position [0, 0]
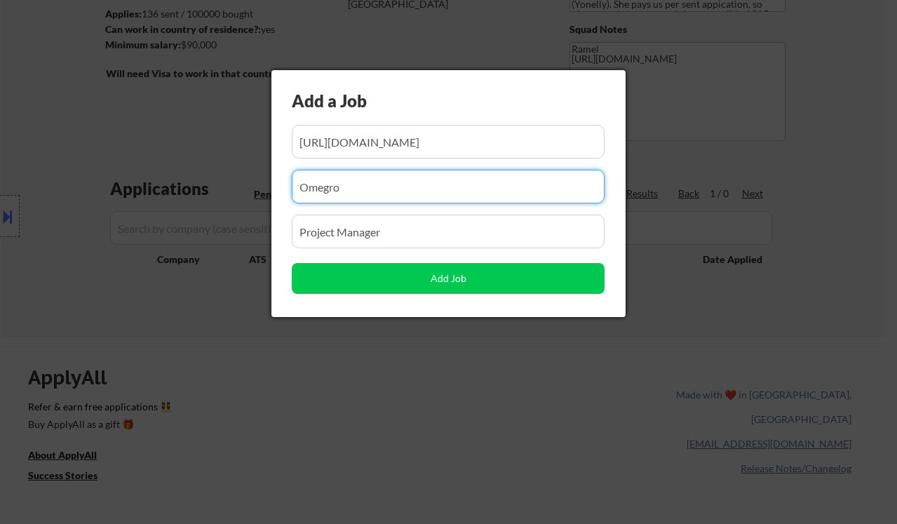
drag, startPoint x: 386, startPoint y: 184, endPoint x: 290, endPoint y: 185, distance: 96.0
click at [292, 184] on input "input" at bounding box center [448, 187] width 313 height 34
paste input "tecsys"
type input "tecsys"
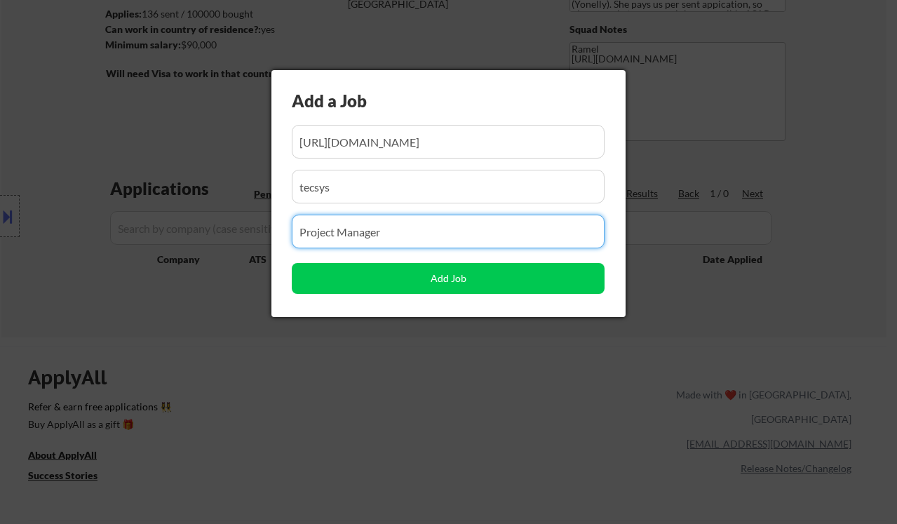
drag, startPoint x: 358, startPoint y: 231, endPoint x: 222, endPoint y: 224, distance: 136.9
click at [219, 222] on body "← Return to /applysquad Mailslurp Inbox Job Search Builder Yesha Panchal User E…" at bounding box center [448, 76] width 897 height 524
paste input "SaaS Implementation Project Manager"
type input "SaaS Implementation Project Manager"
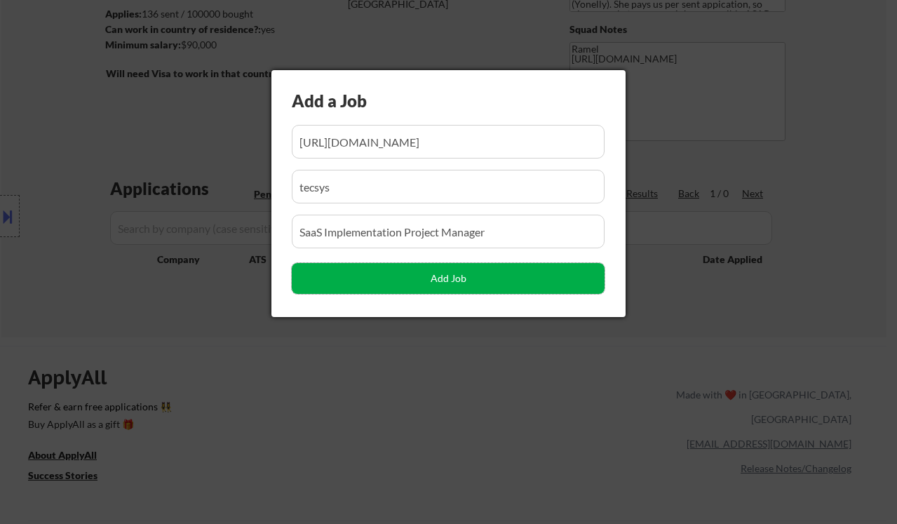
click at [376, 287] on button "Add Job" at bounding box center [448, 278] width 313 height 31
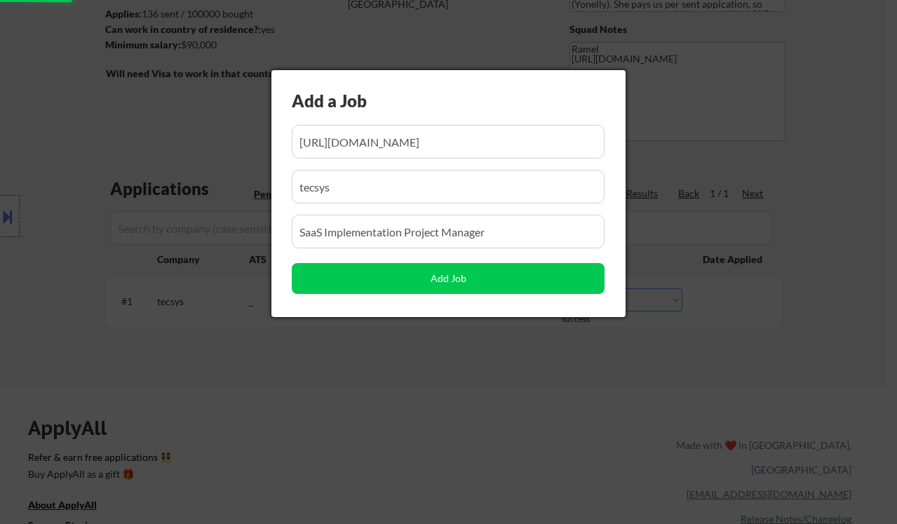
click at [320, 394] on div at bounding box center [448, 262] width 897 height 524
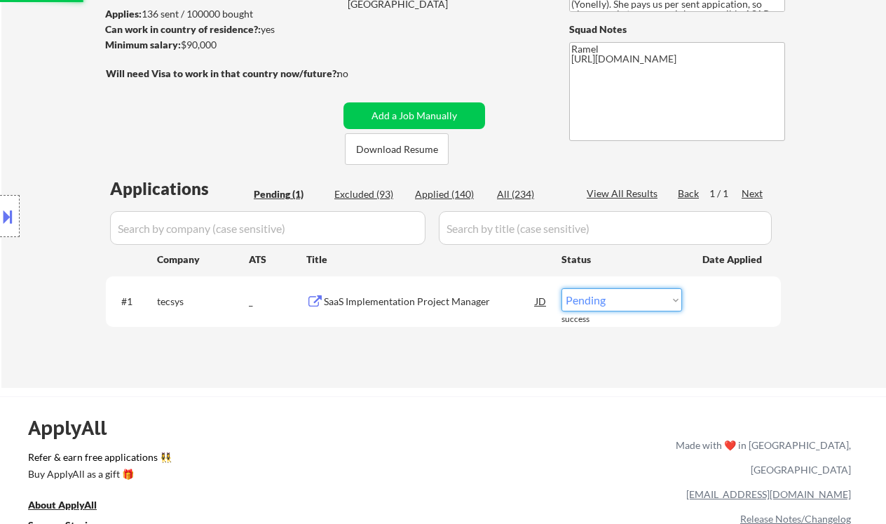
drag, startPoint x: 616, startPoint y: 301, endPoint x: 615, endPoint y: 310, distance: 9.2
click at [616, 301] on select "Choose an option... Pending Applied Excluded (Questions) Excluded (Expired) Exc…" at bounding box center [622, 299] width 121 height 23
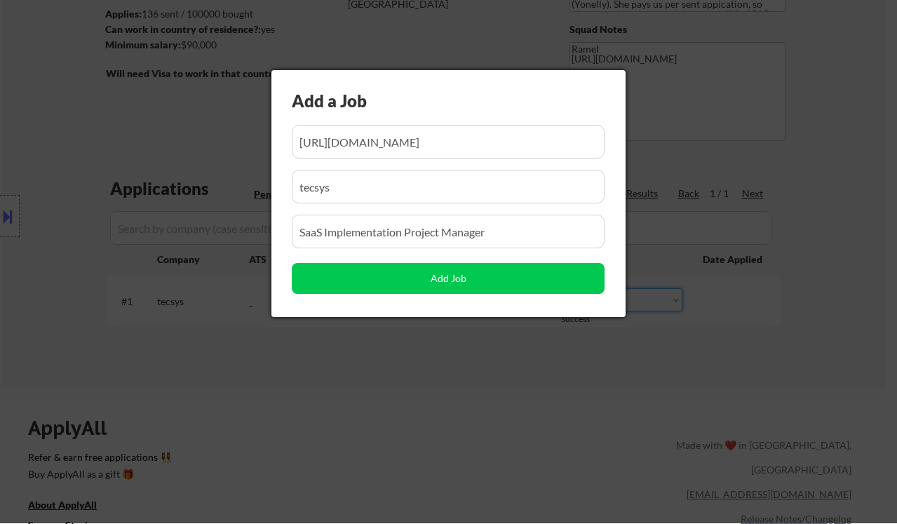
scroll to position [0, 255]
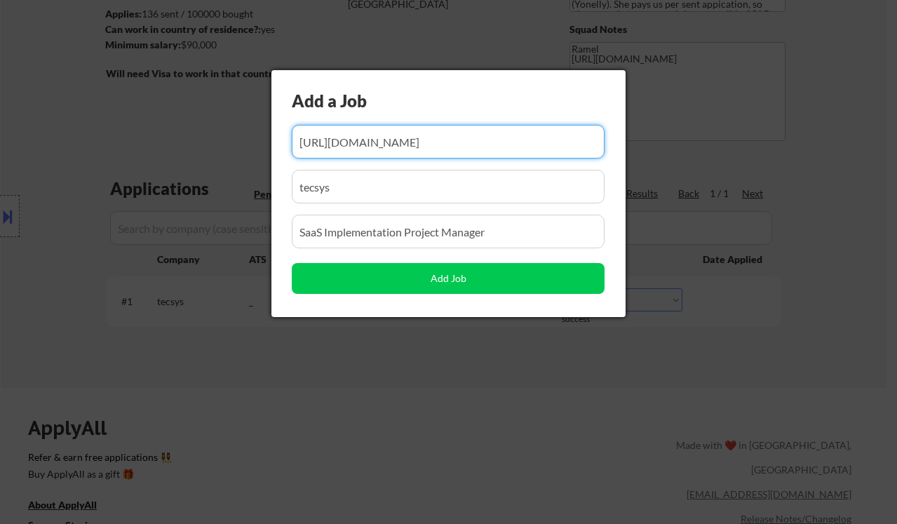
click at [653, 348] on div at bounding box center [448, 262] width 897 height 524
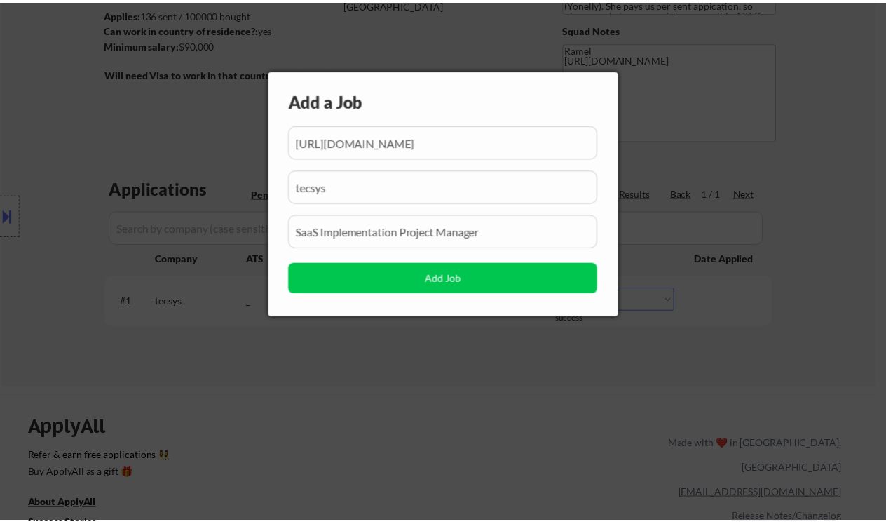
scroll to position [0, 0]
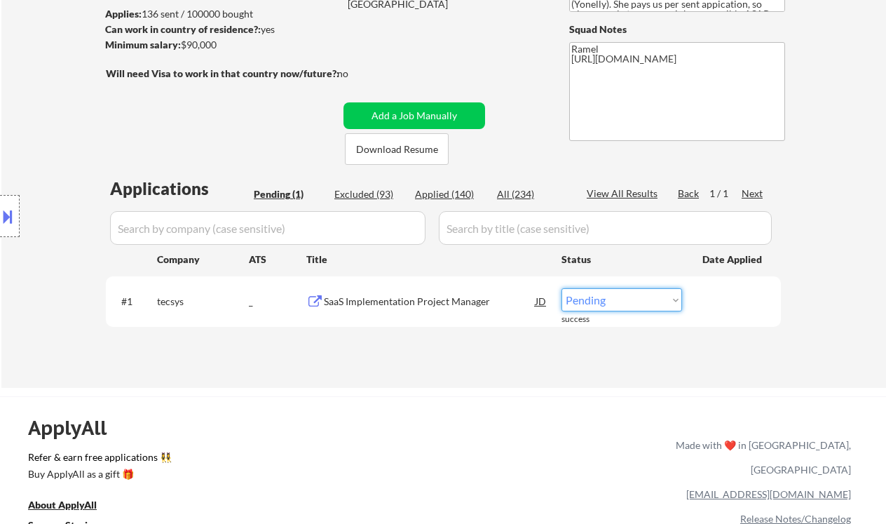
drag, startPoint x: 630, startPoint y: 294, endPoint x: 627, endPoint y: 310, distance: 16.4
click at [630, 294] on select "Choose an option... Pending Applied Excluded (Questions) Excluded (Expired) Exc…" at bounding box center [622, 299] width 121 height 23
select select ""applied""
click at [562, 288] on select "Choose an option... Pending Applied Excluded (Questions) Excluded (Expired) Exc…" at bounding box center [622, 299] width 121 height 23
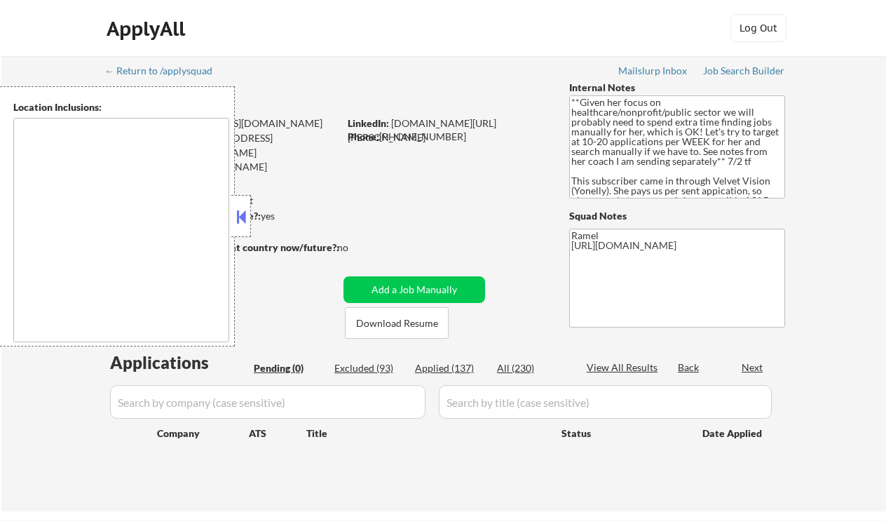
type textarea "[GEOGRAPHIC_DATA], ON [GEOGRAPHIC_DATA], ON [GEOGRAPHIC_DATA], ON [GEOGRAPHIC_D…"
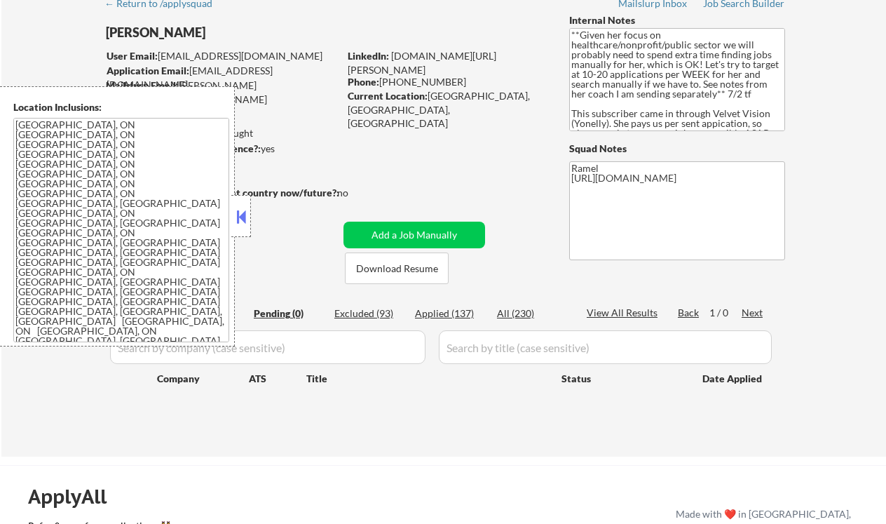
scroll to position [93, 0]
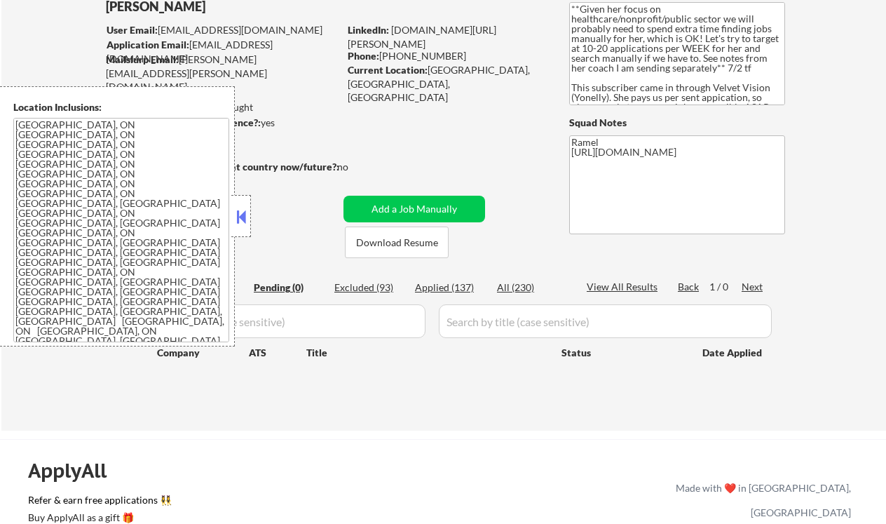
click at [461, 288] on div "Applied (137)" at bounding box center [450, 287] width 70 height 14
select select ""applied""
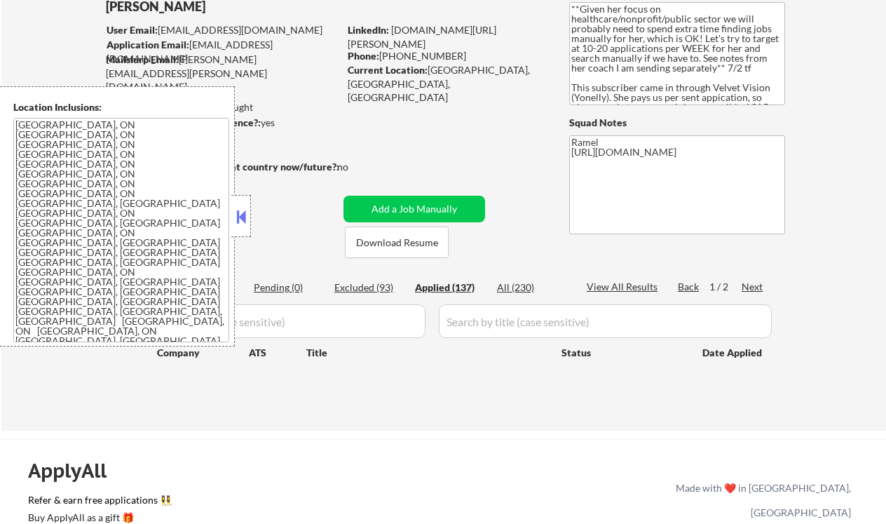
select select ""applied""
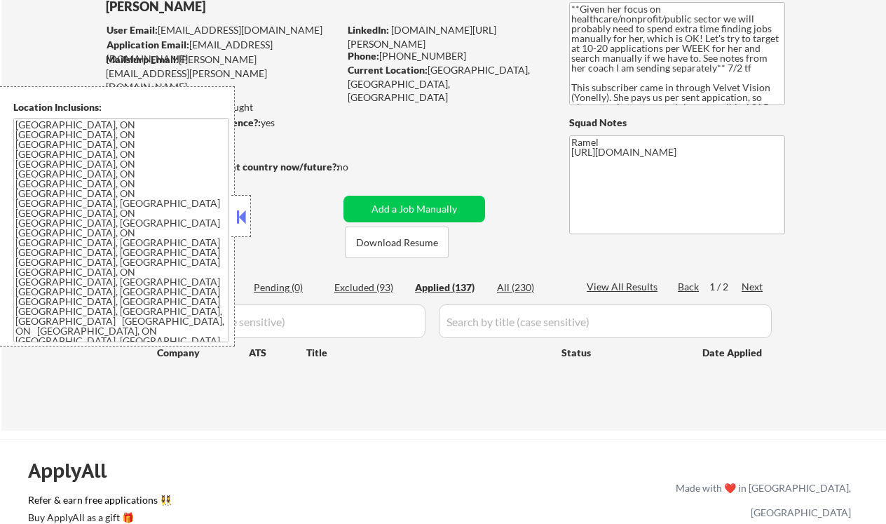
select select ""applied""
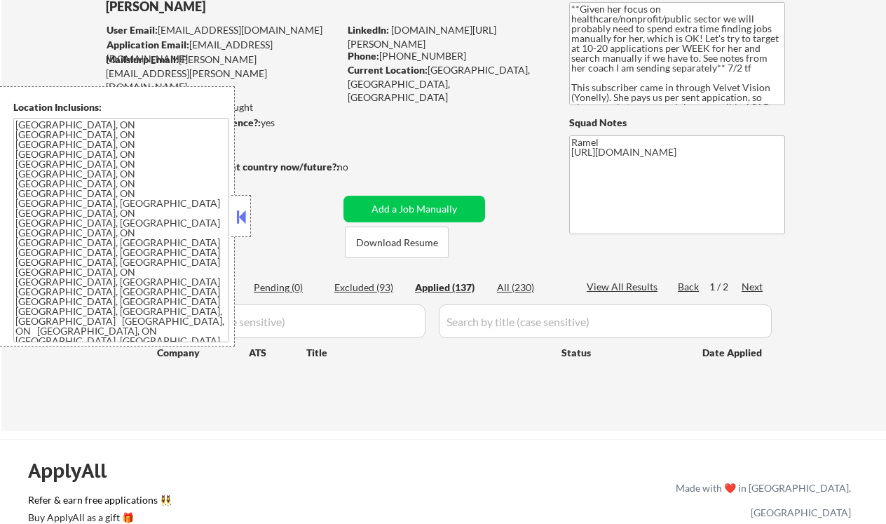
select select ""applied""
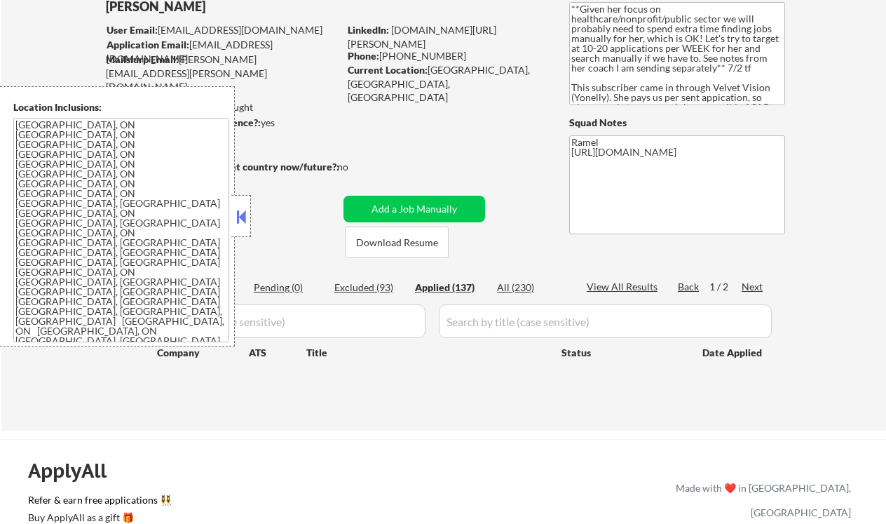
select select ""applied""
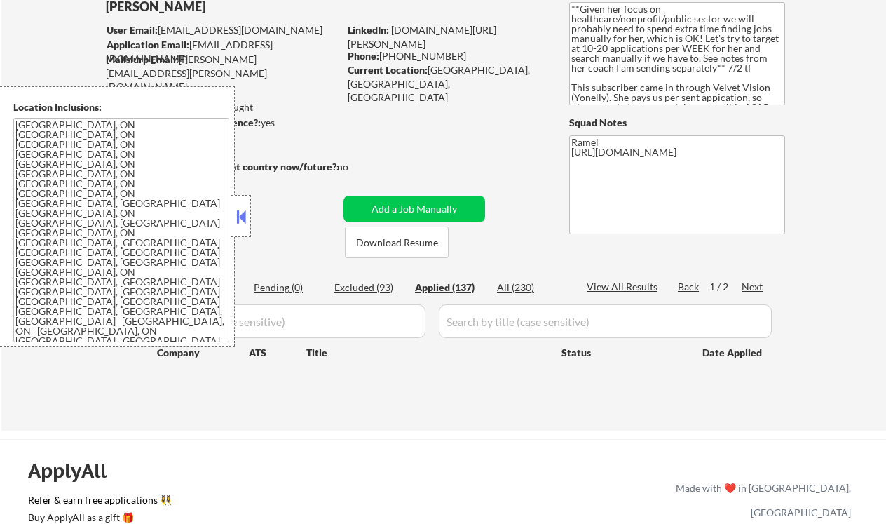
select select ""applied""
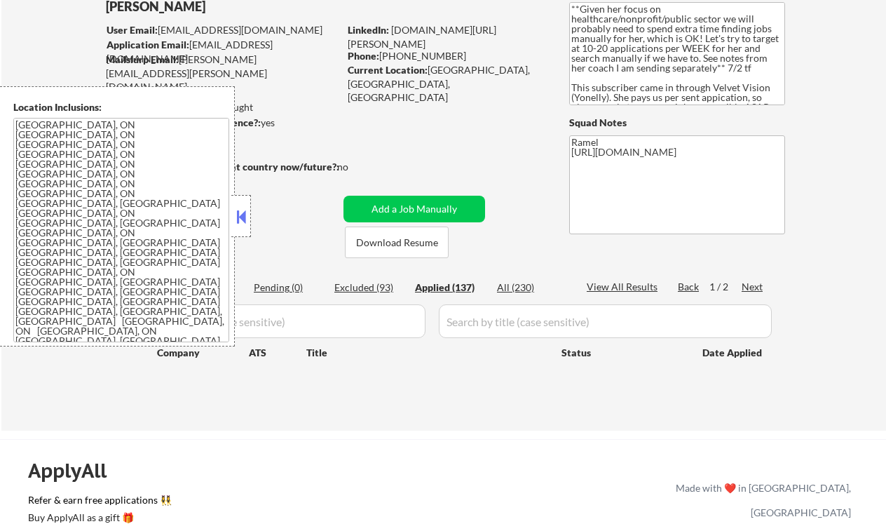
select select ""applied""
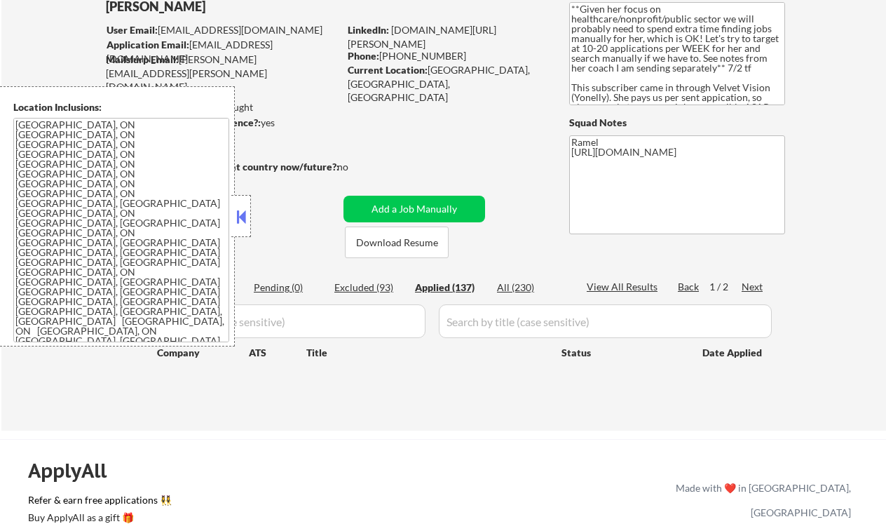
select select ""applied""
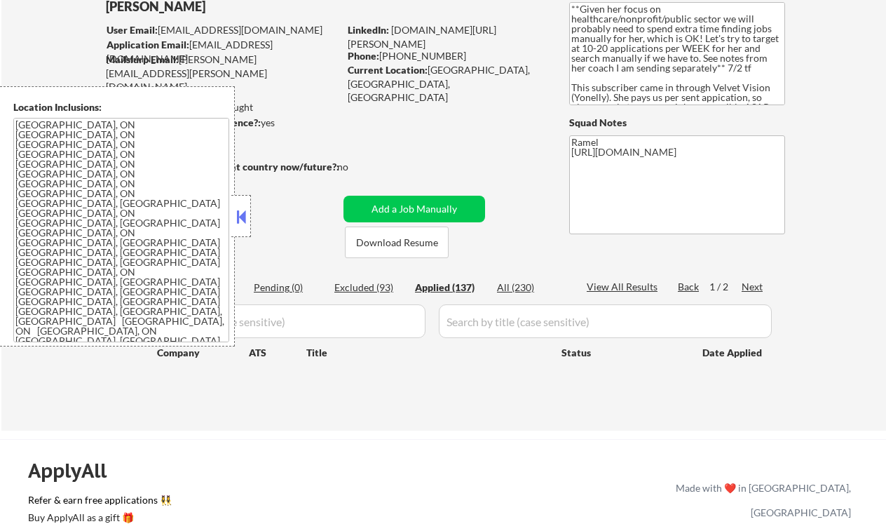
select select ""applied""
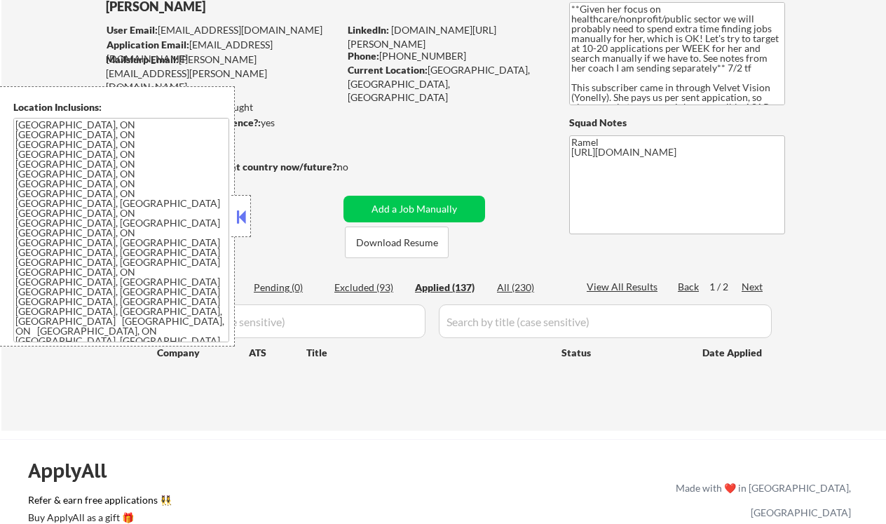
select select ""applied""
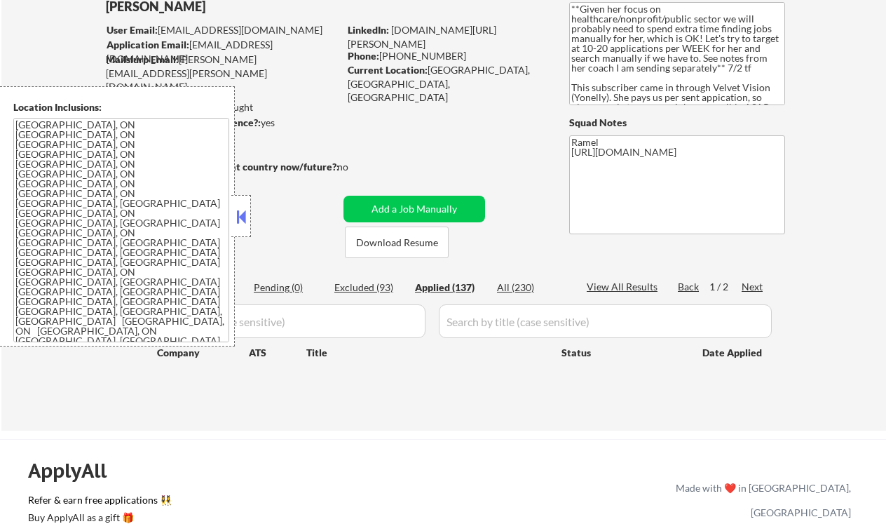
select select ""applied""
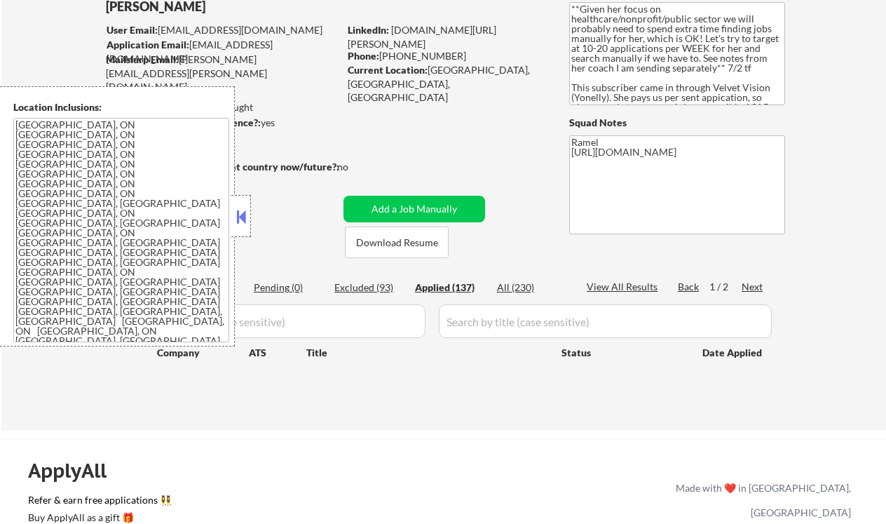
select select ""applied""
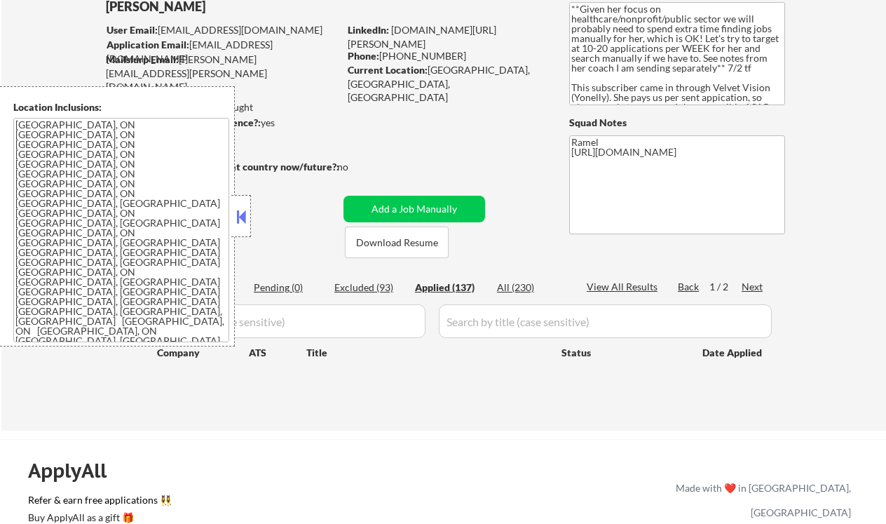
select select ""applied""
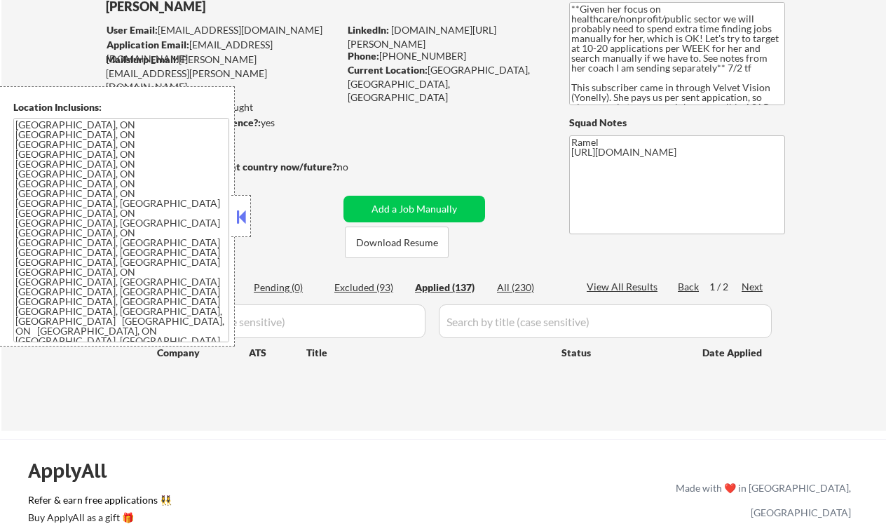
select select ""applied""
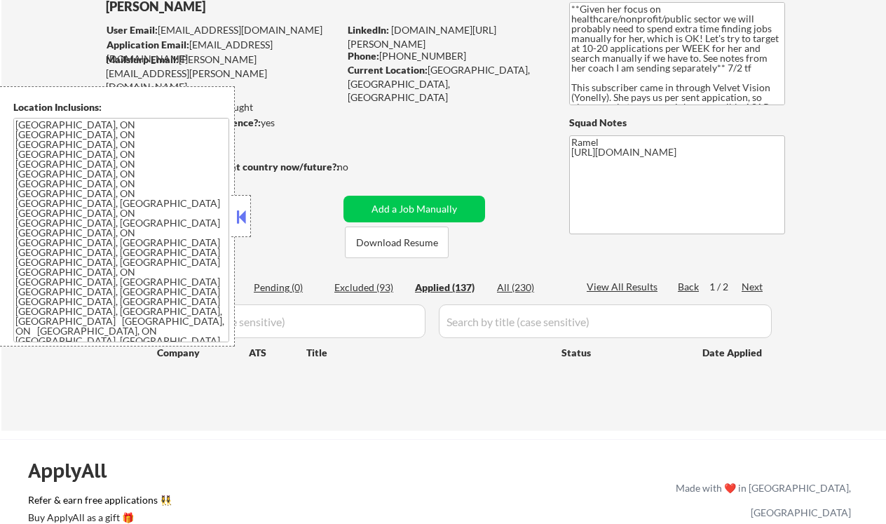
select select ""applied""
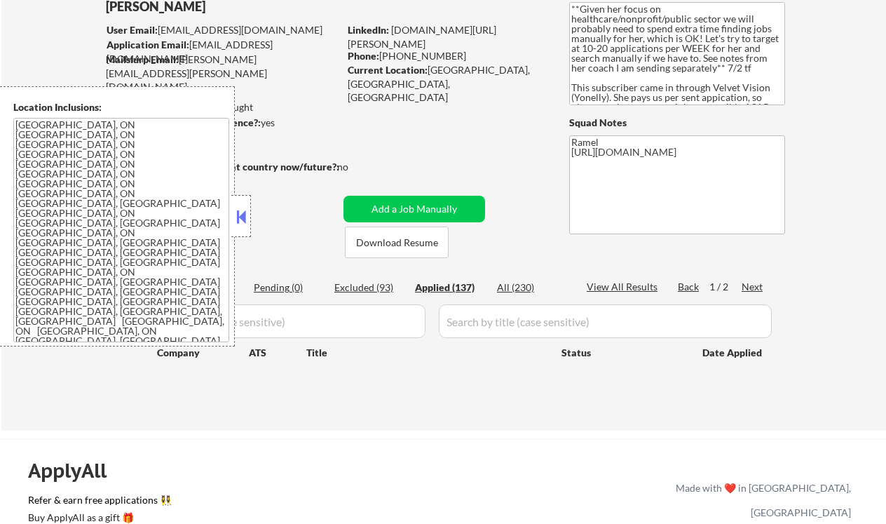
select select ""applied""
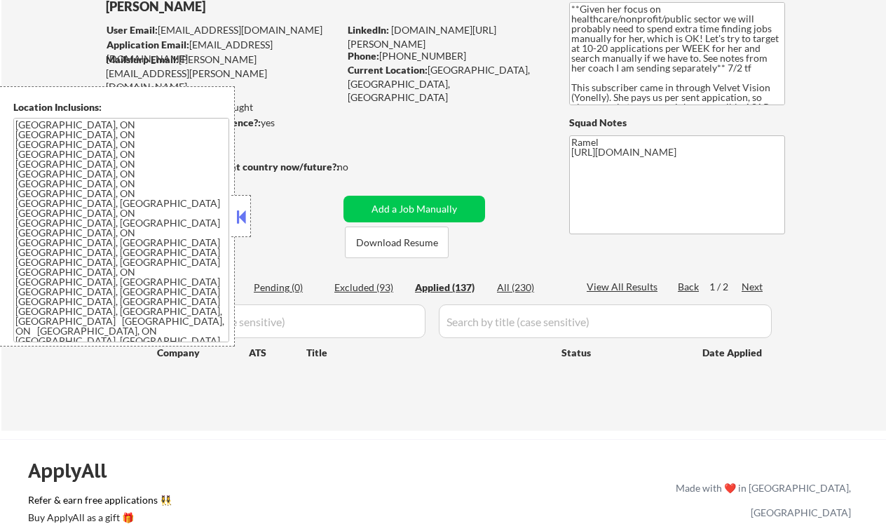
select select ""applied""
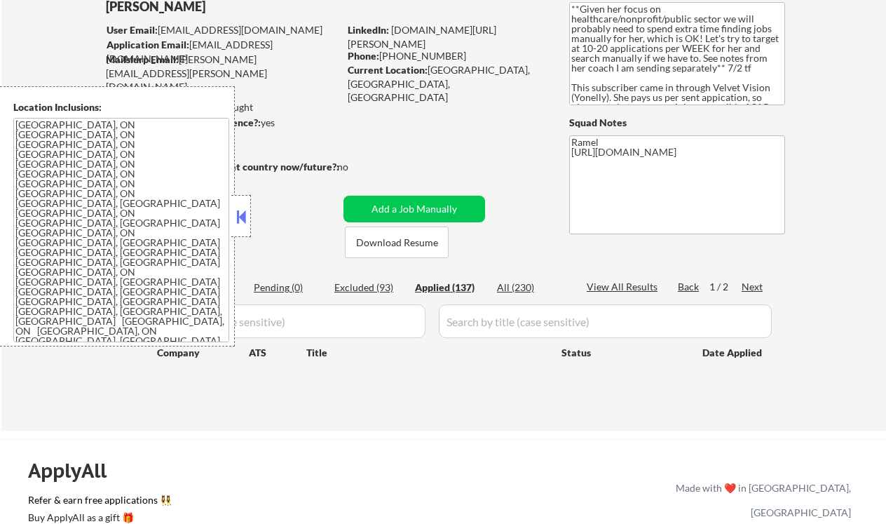
select select ""applied""
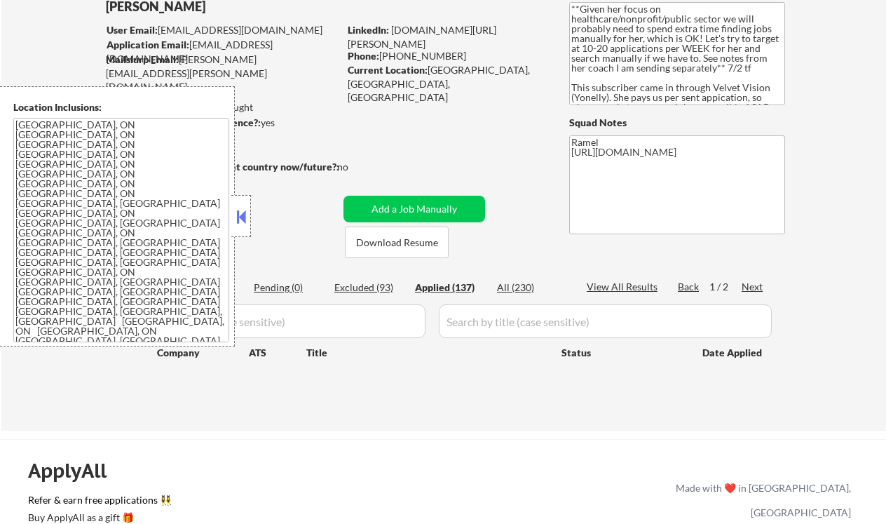
select select ""applied""
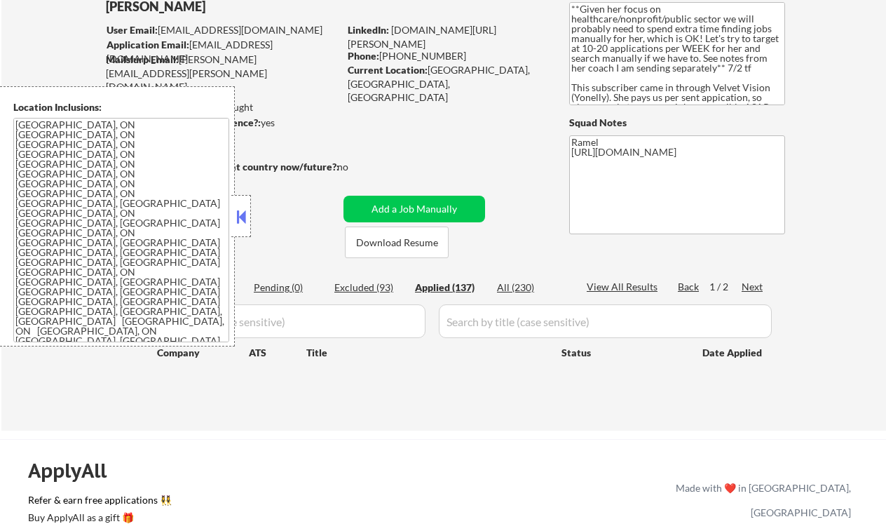
select select ""applied""
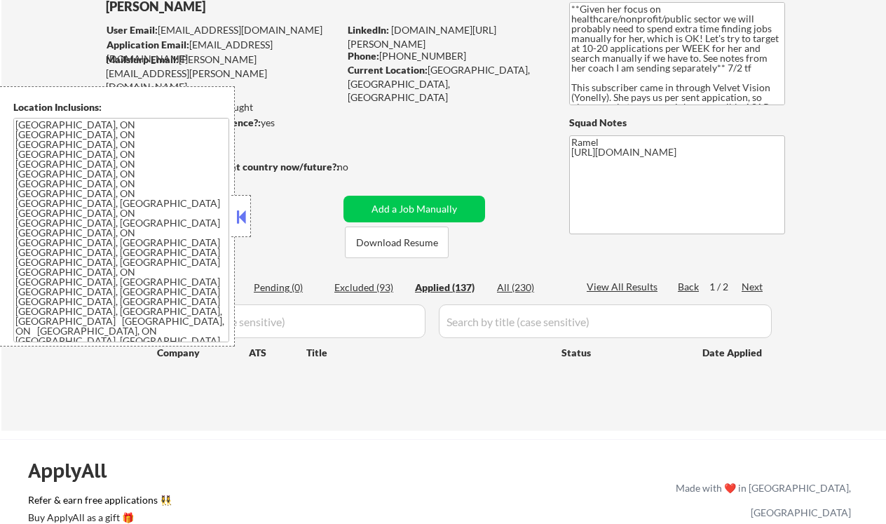
select select ""applied""
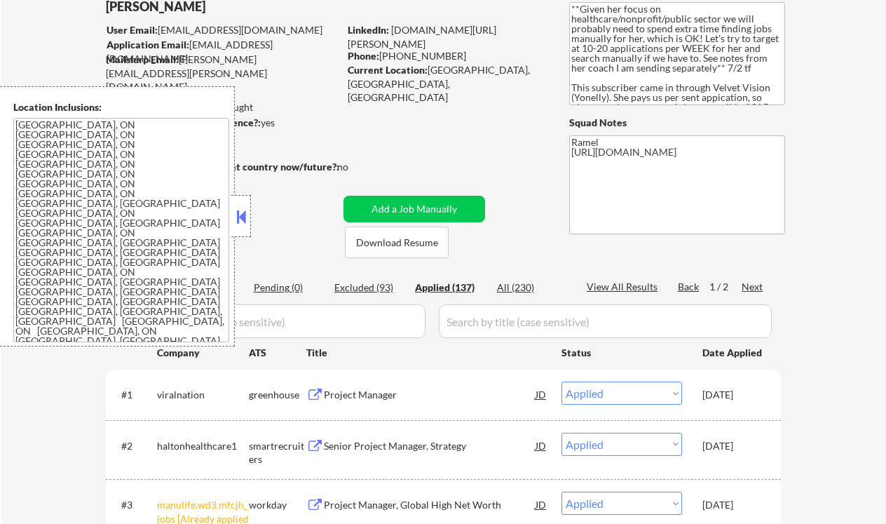
click at [232, 210] on div at bounding box center [241, 216] width 20 height 42
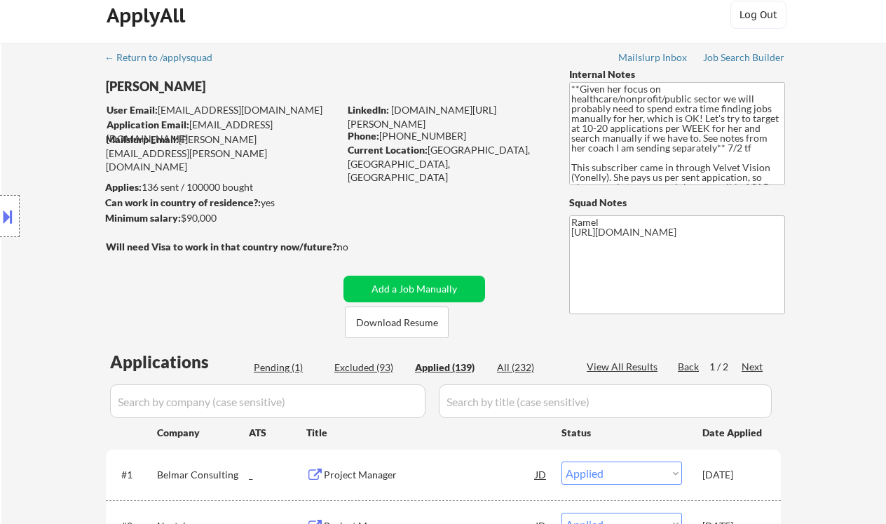
scroll to position [0, 0]
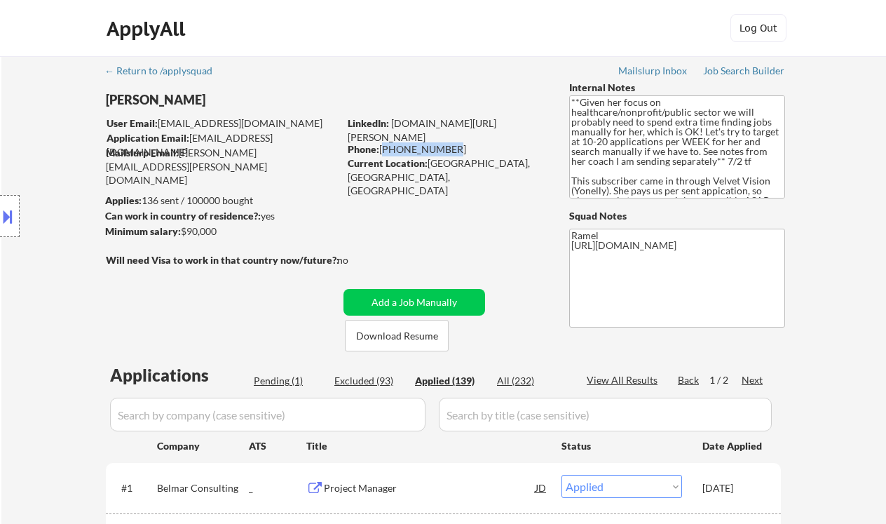
drag, startPoint x: 444, startPoint y: 146, endPoint x: 380, endPoint y: 147, distance: 64.5
click at [380, 147] on div "Phone: [PHONE_NUMBER]" at bounding box center [447, 149] width 198 height 14
click at [625, 379] on div "View All Results" at bounding box center [624, 380] width 75 height 14
select select ""applied""
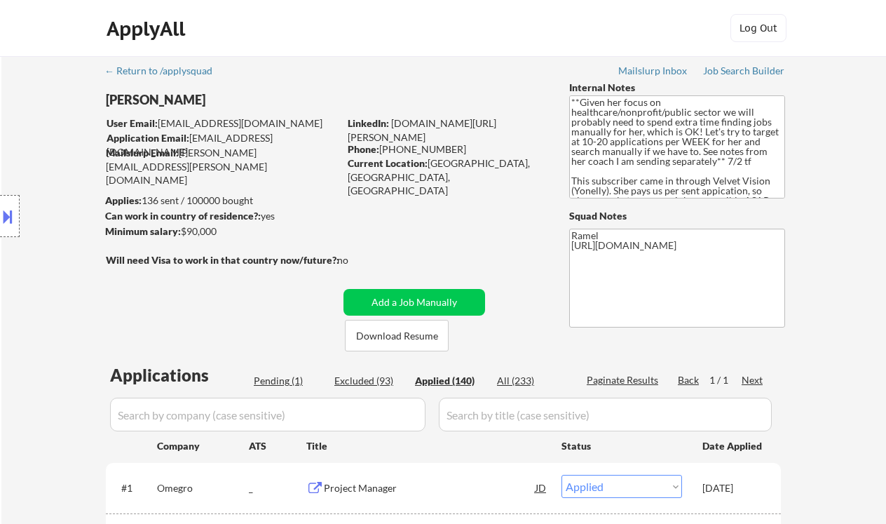
select select ""applied""
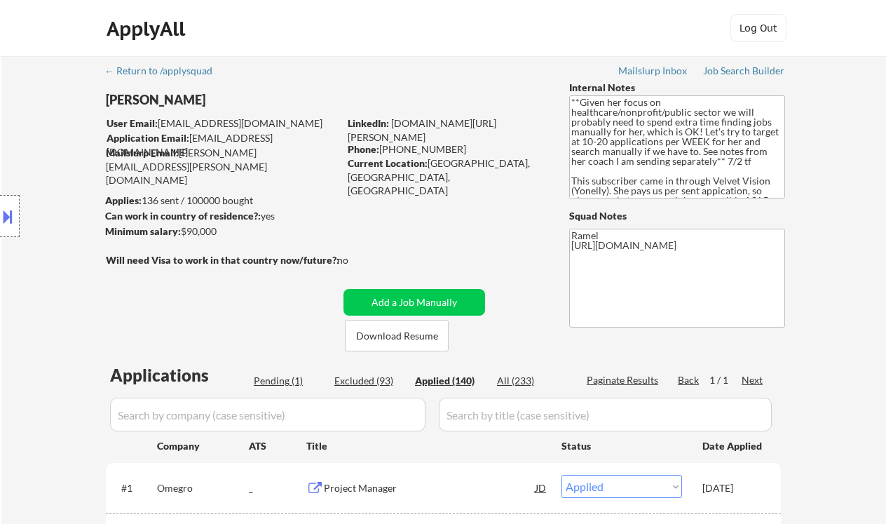
select select ""applied""
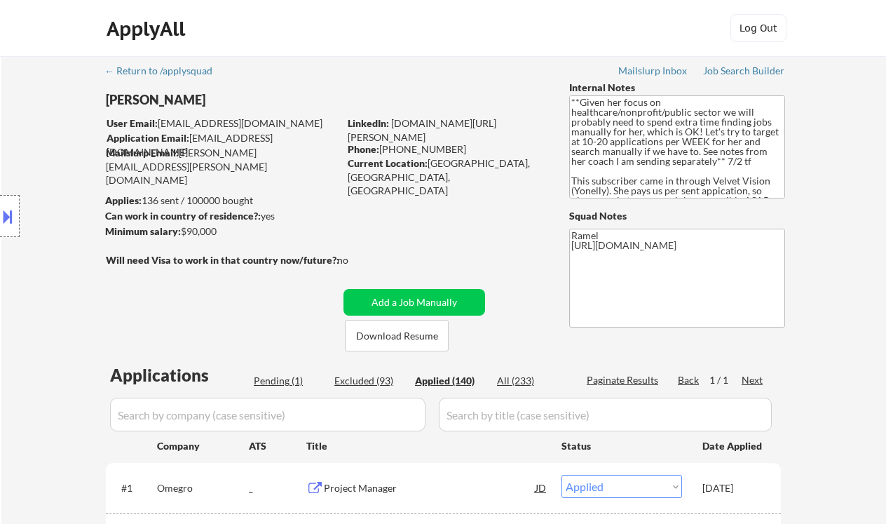
select select ""applied""
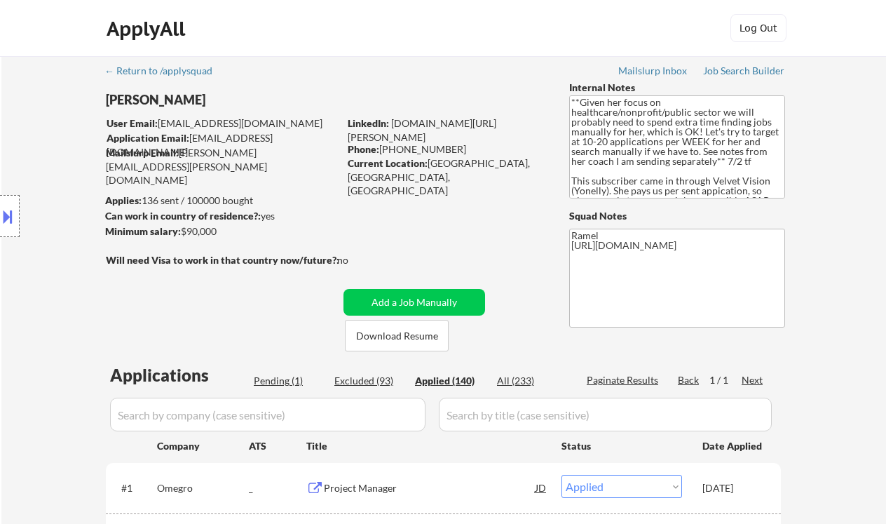
select select ""applied""
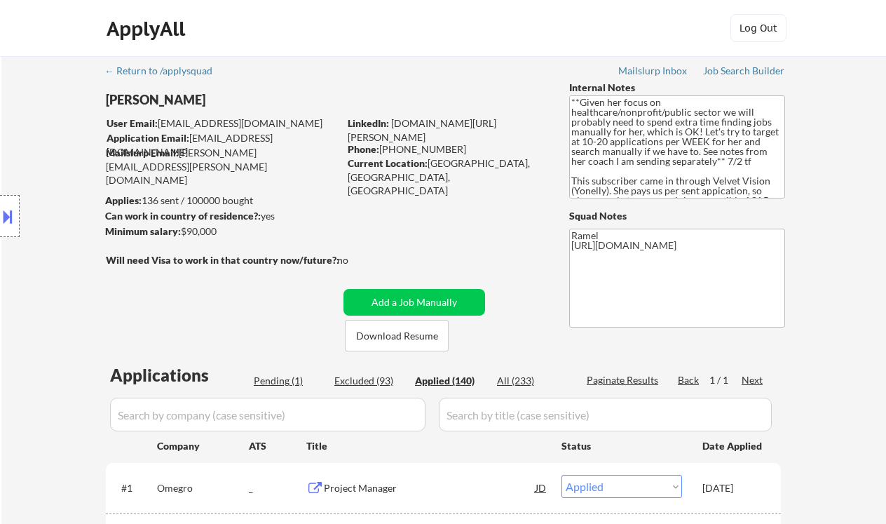
select select ""applied""
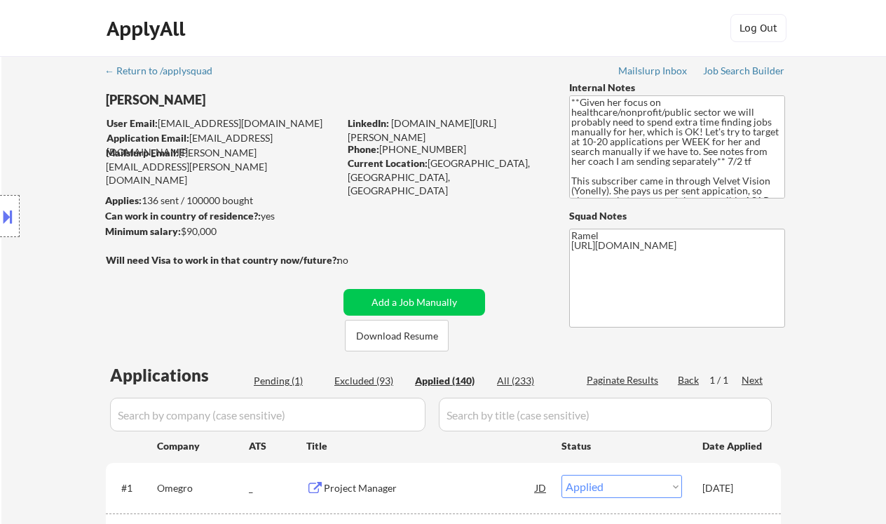
select select ""applied""
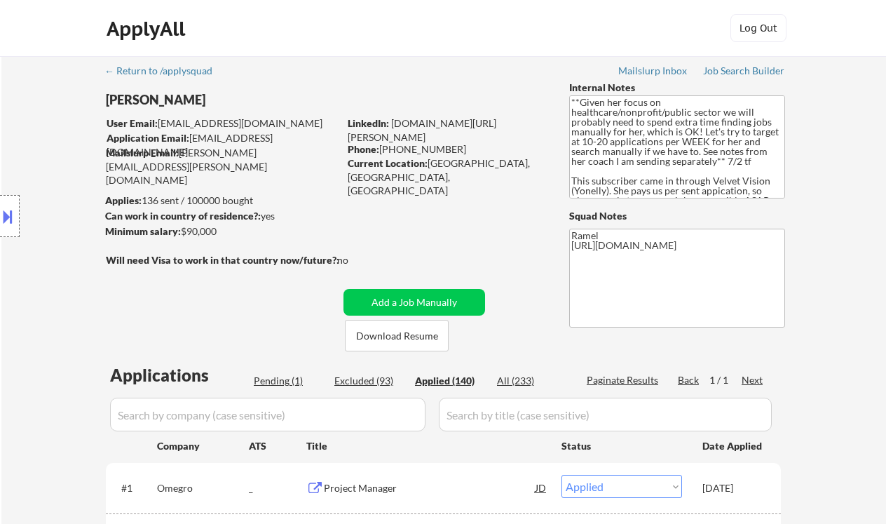
select select ""applied""
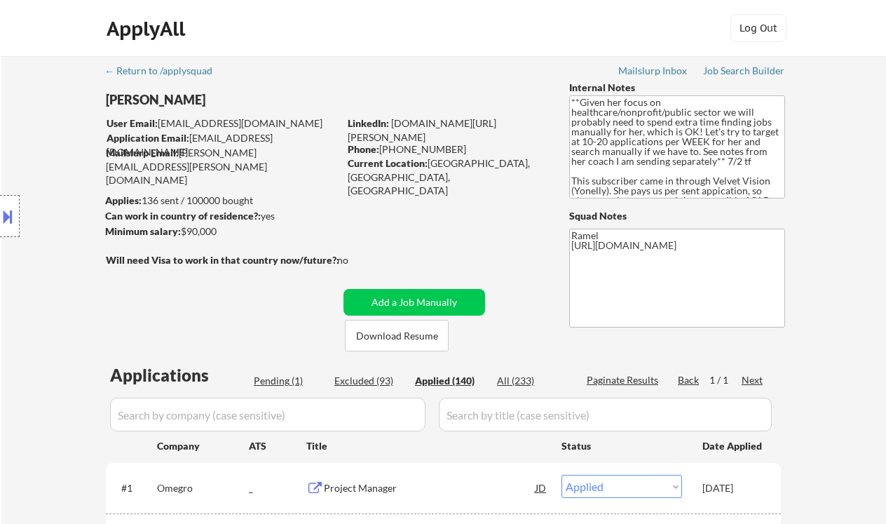
select select ""applied""
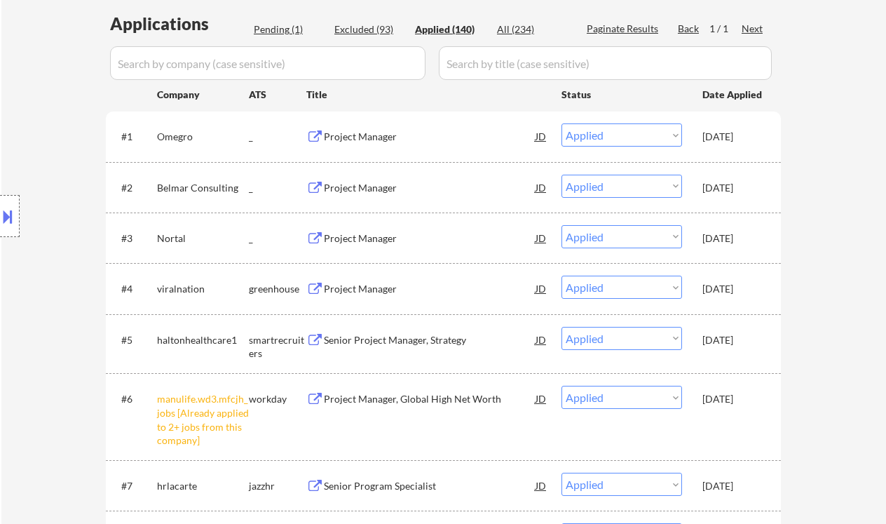
scroll to position [374, 0]
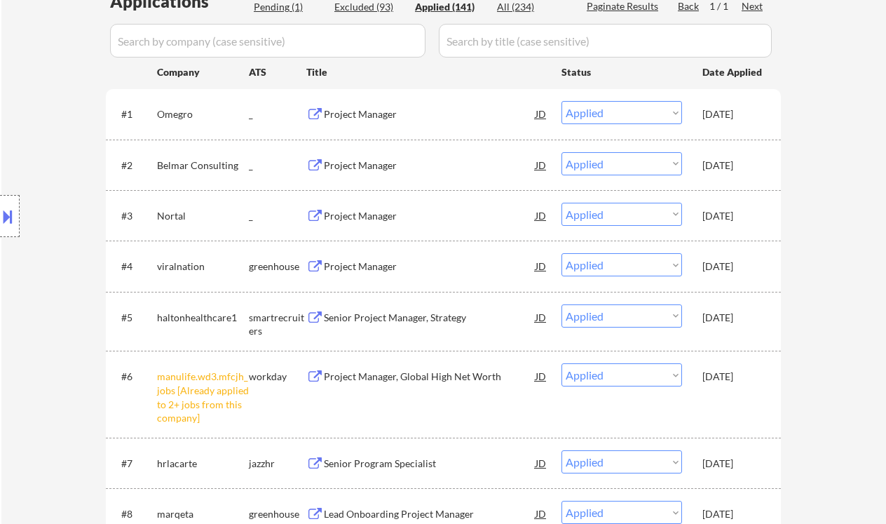
select select ""applied""
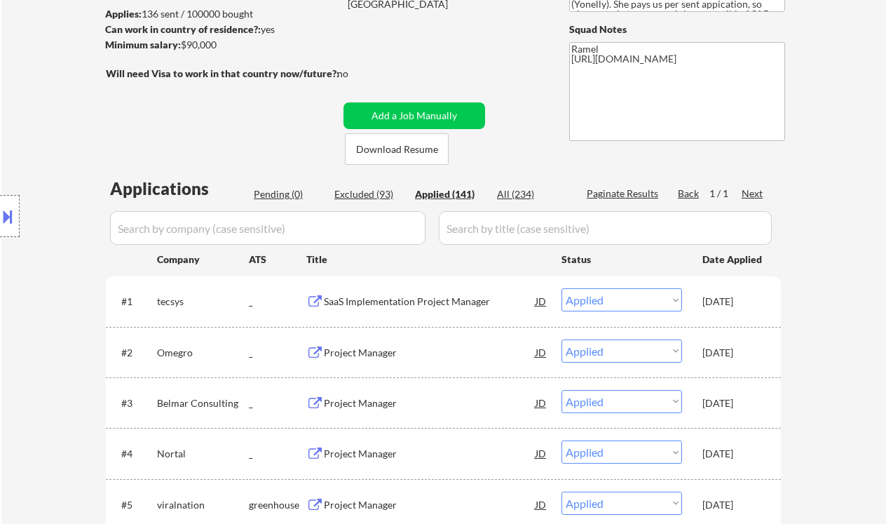
click at [24, 278] on div "Location Inclusions: [GEOGRAPHIC_DATA], [GEOGRAPHIC_DATA] [GEOGRAPHIC_DATA], ON…" at bounding box center [125, 216] width 251 height 260
